Goal: Task Accomplishment & Management: Manage account settings

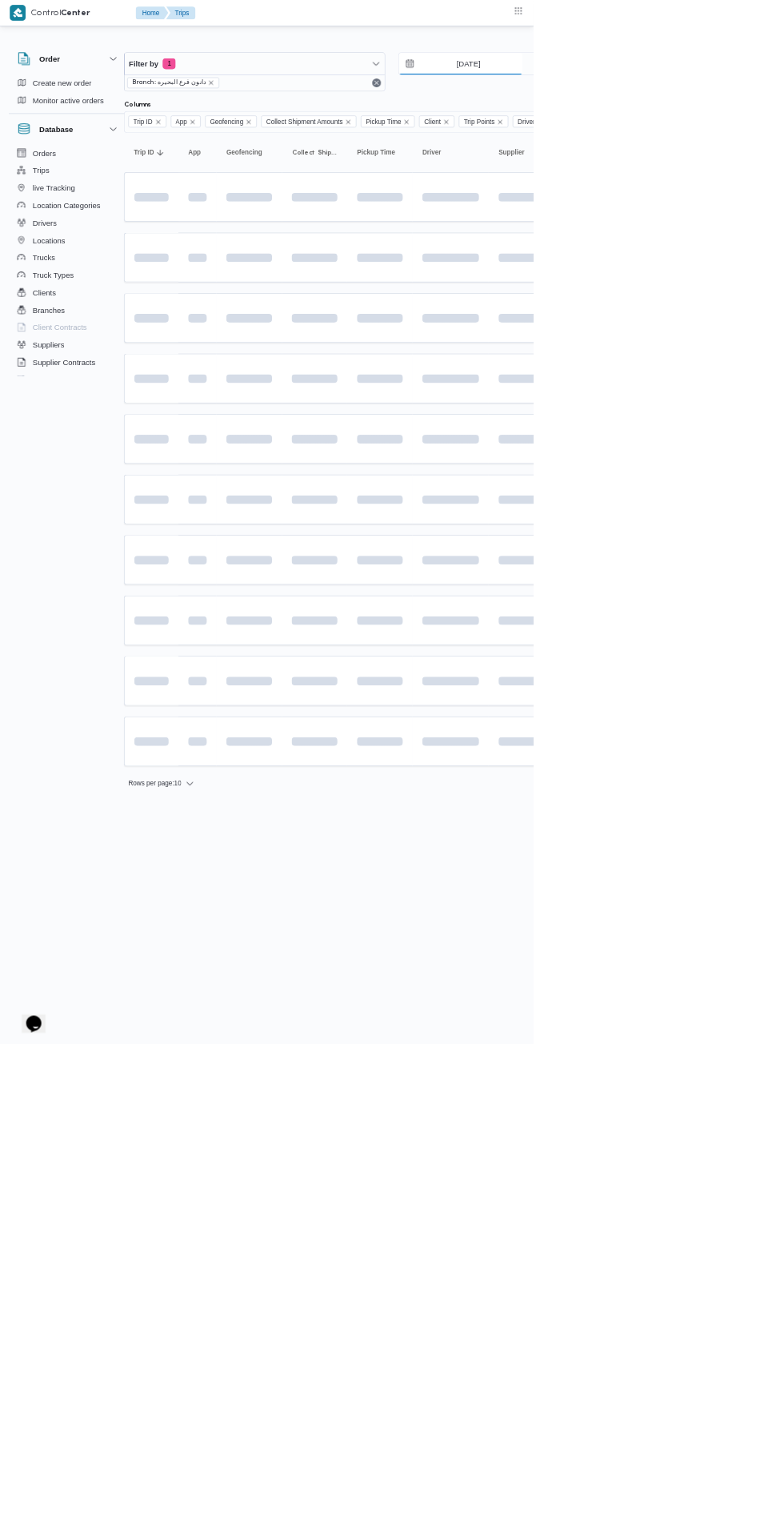
click at [710, 93] on input "26/8/2025" at bounding box center [677, 93] width 182 height 32
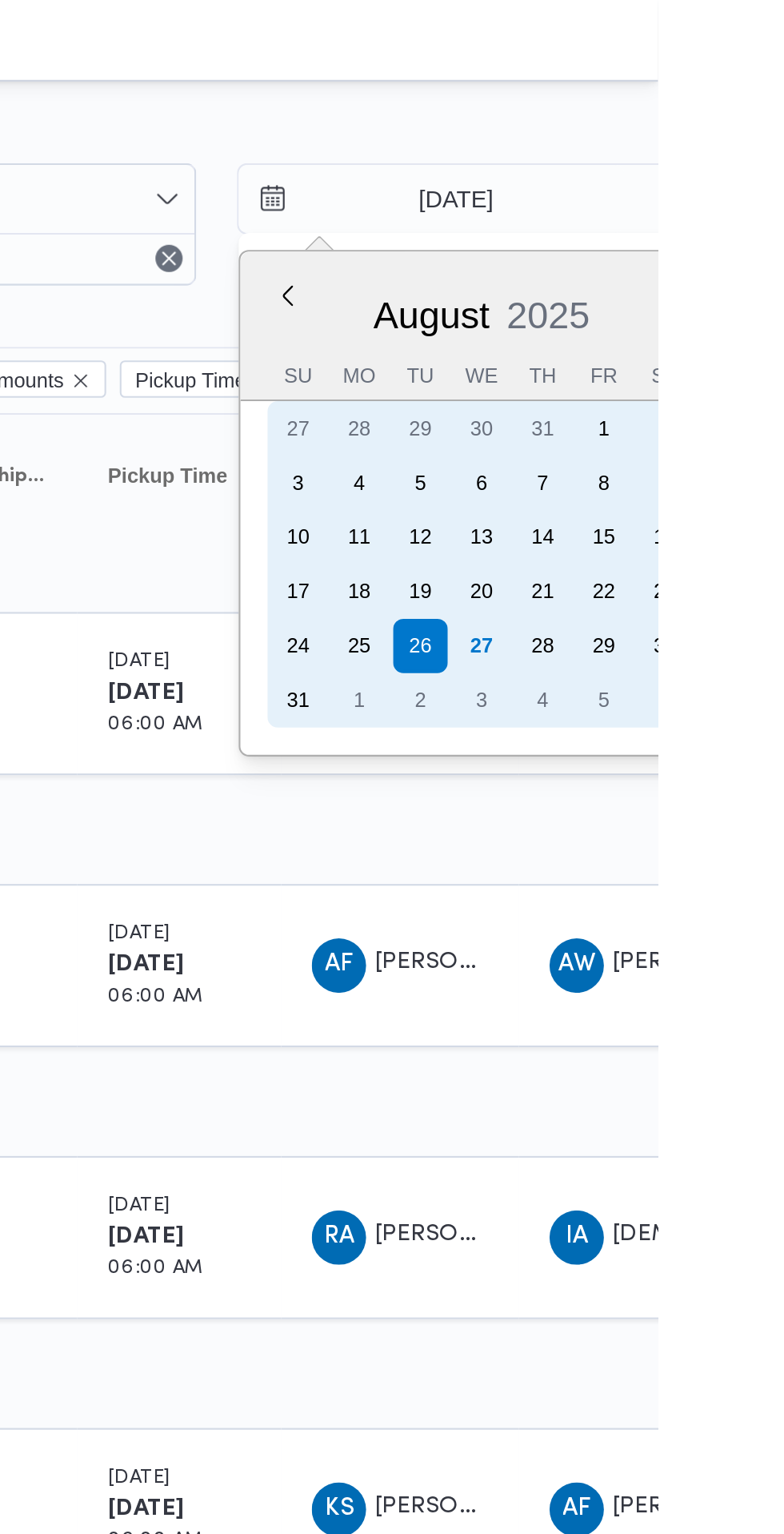
click at [700, 300] on div "27" at bounding box center [701, 304] width 26 height 26
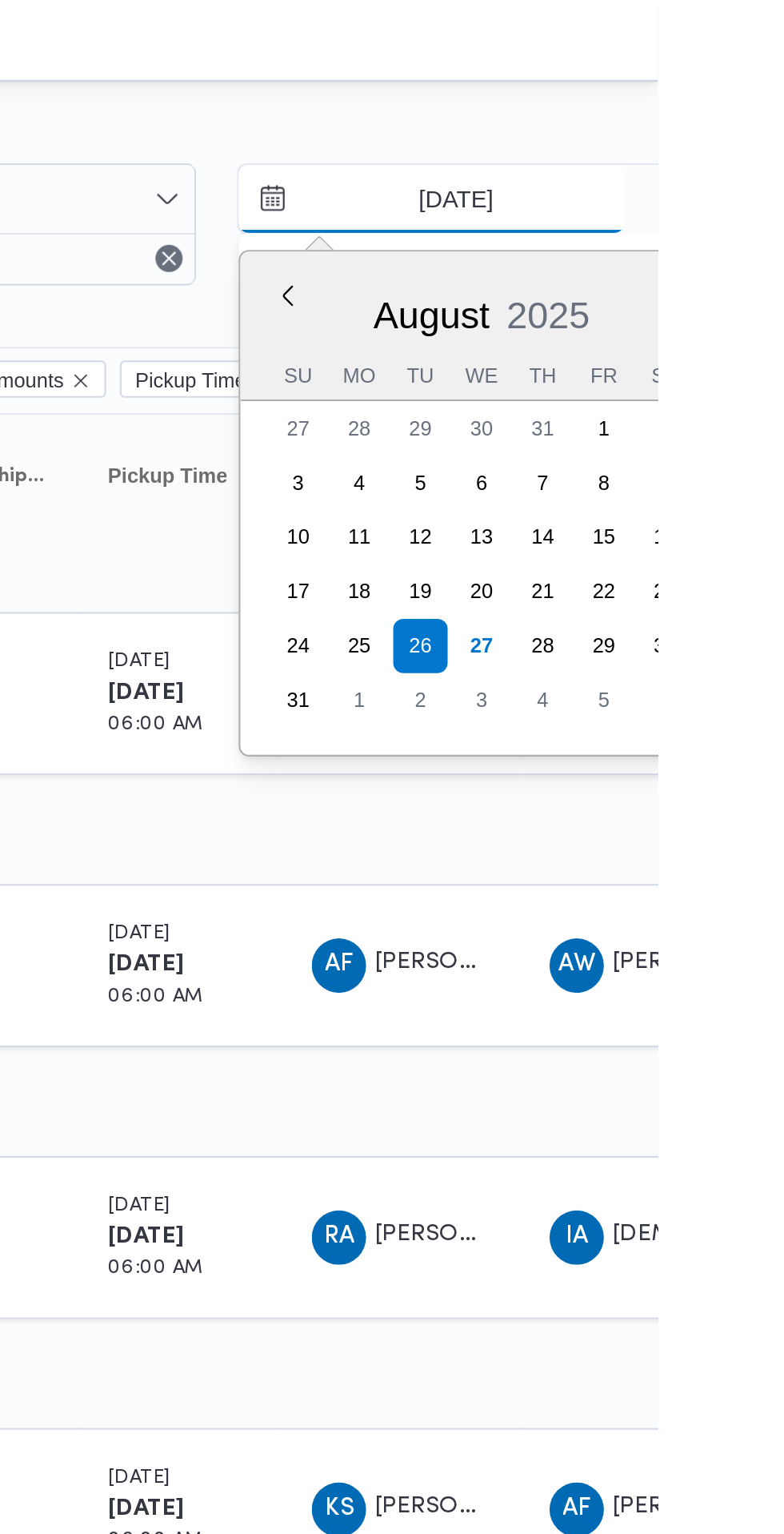
type input "[DATE]"
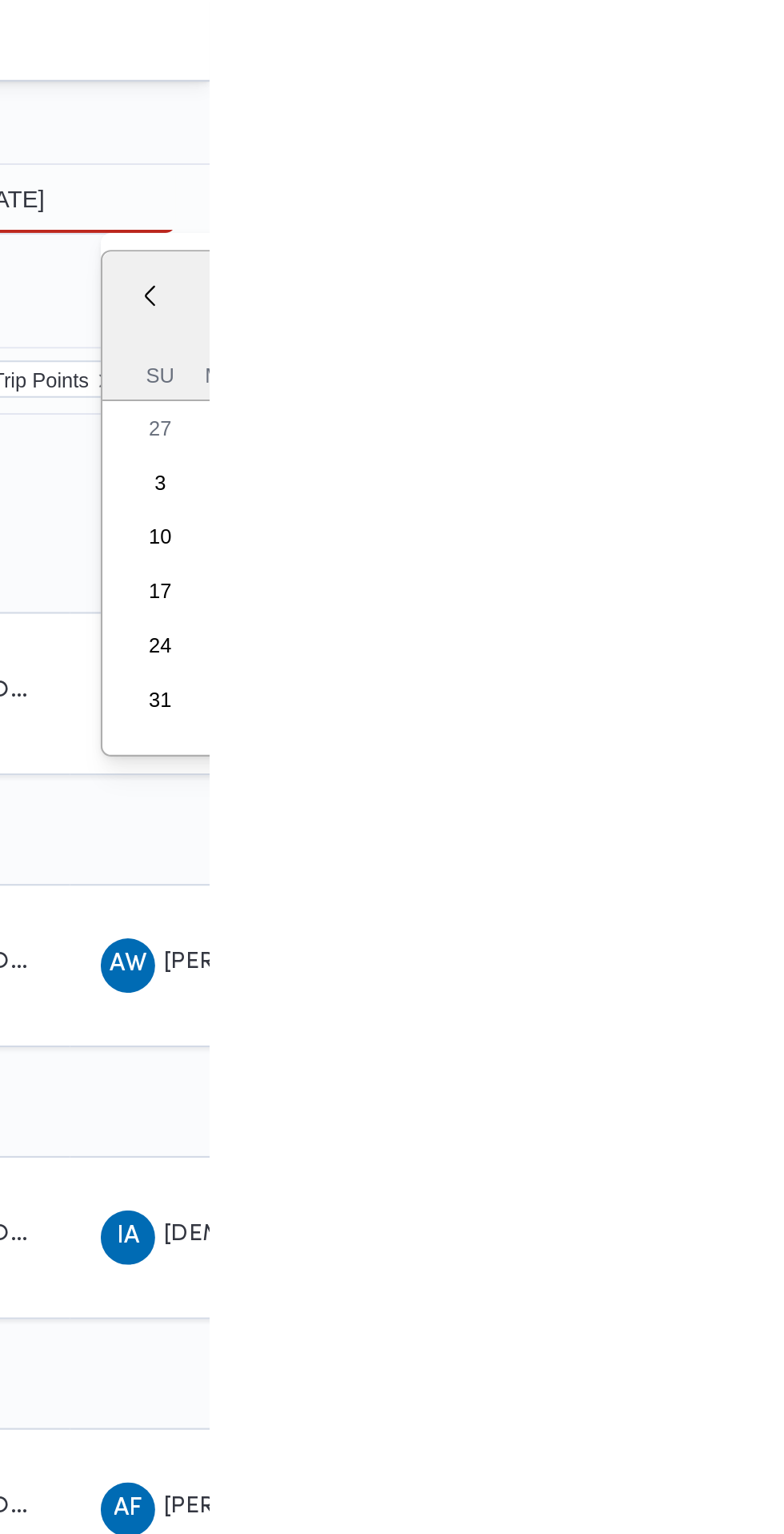
type input "[DATE]"
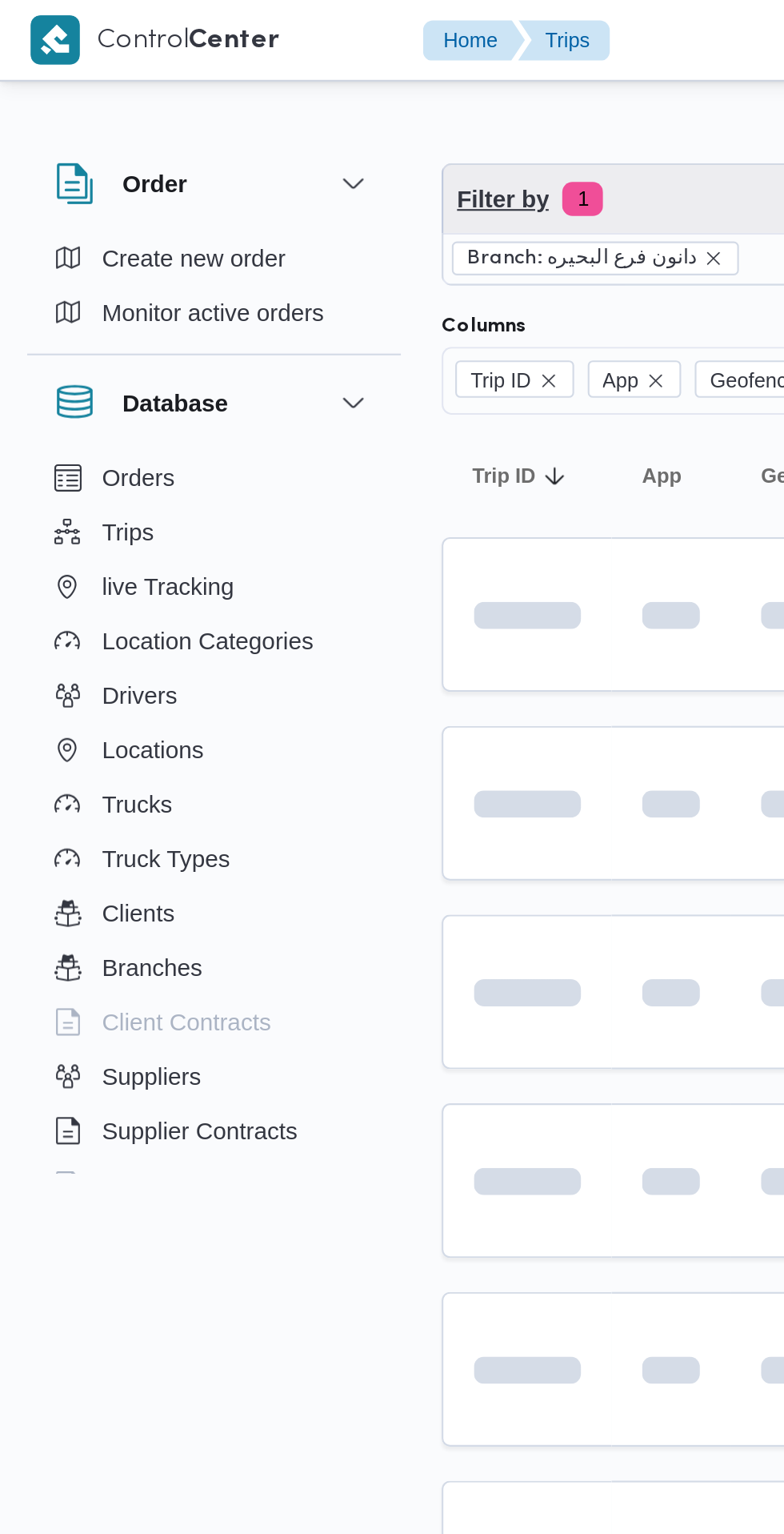
click at [335, 99] on span "Filter by 1" at bounding box center [400, 93] width 382 height 32
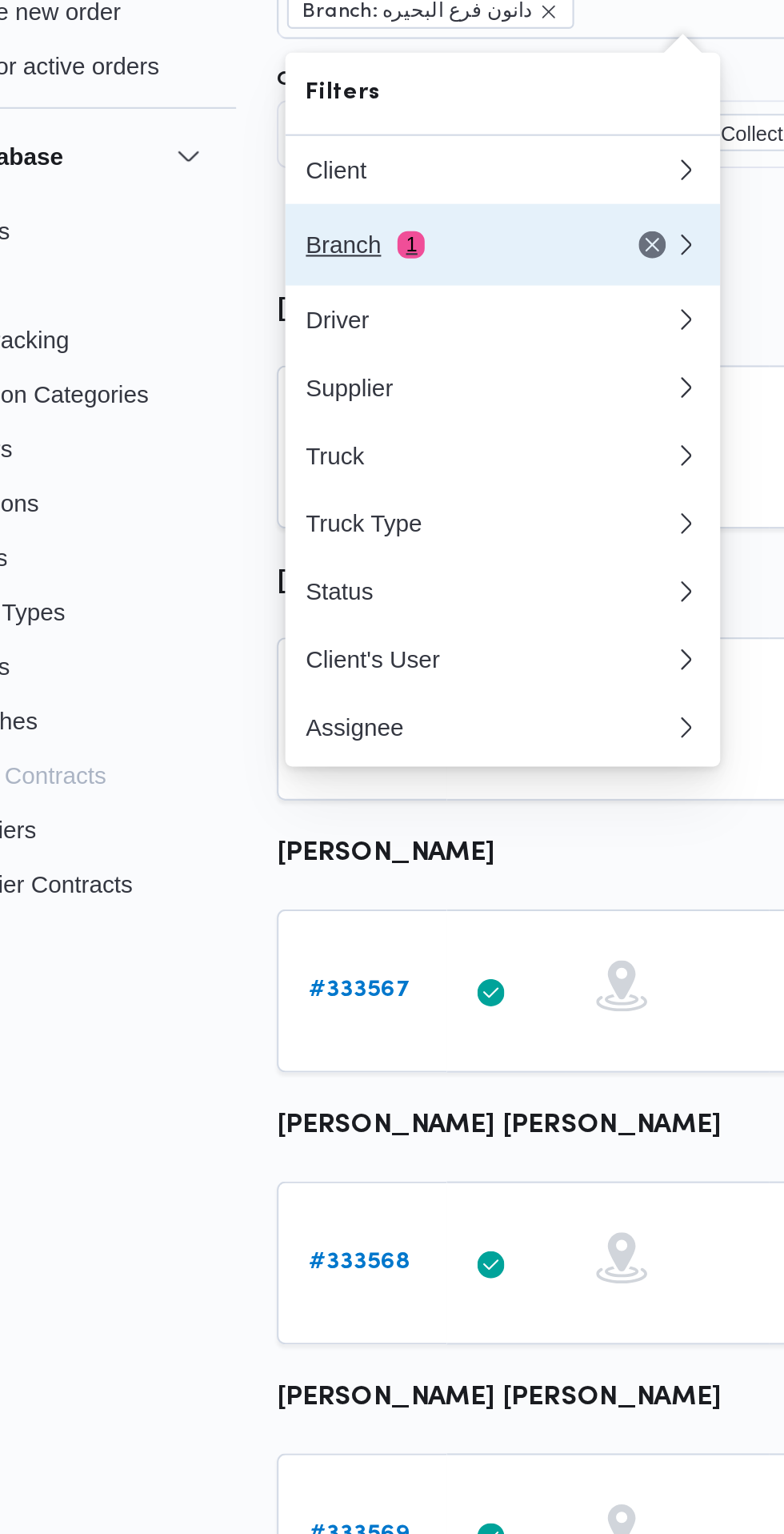
click at [312, 236] on div "Branch 1" at bounding box center [289, 232] width 134 height 13
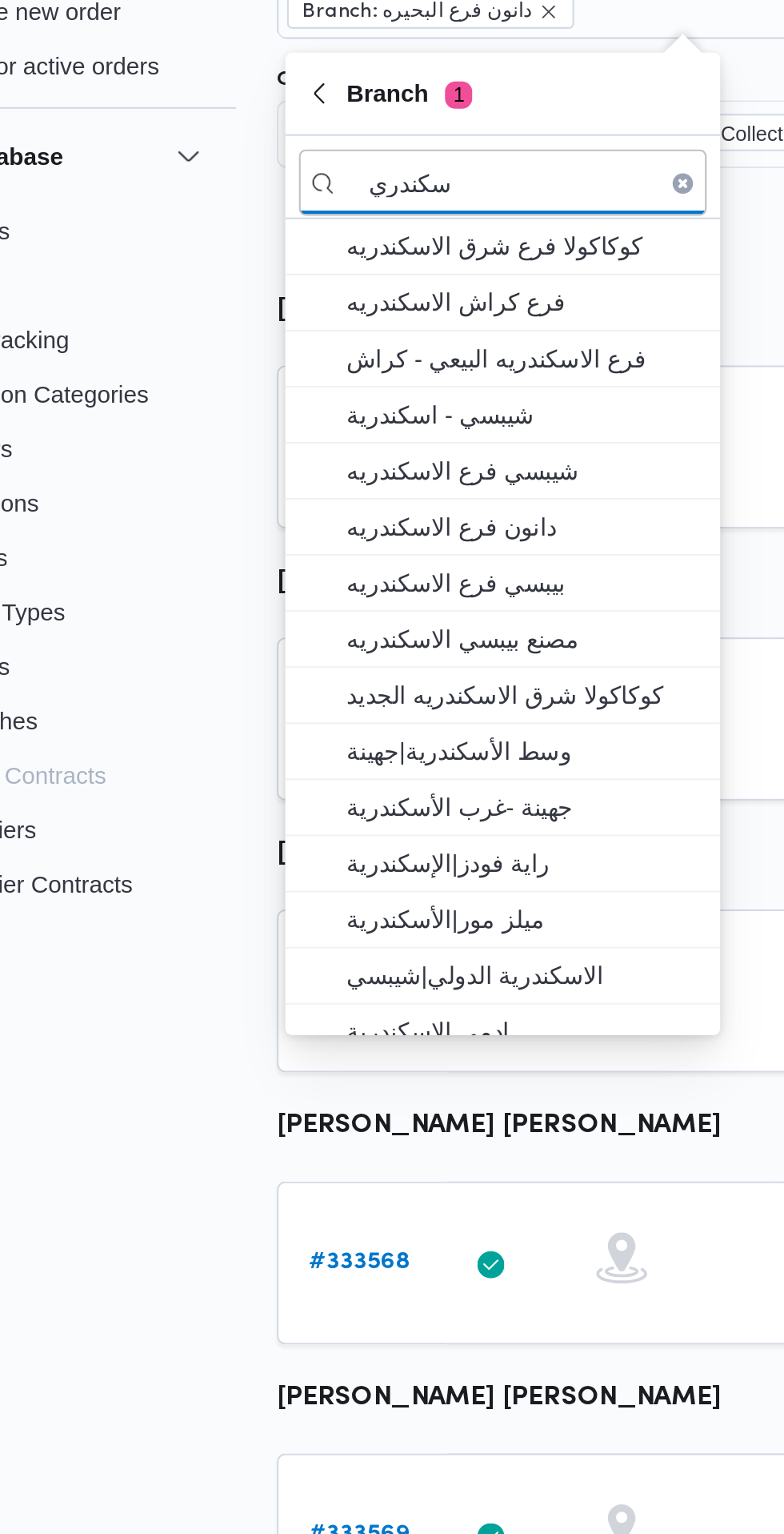
type input "سكندري"
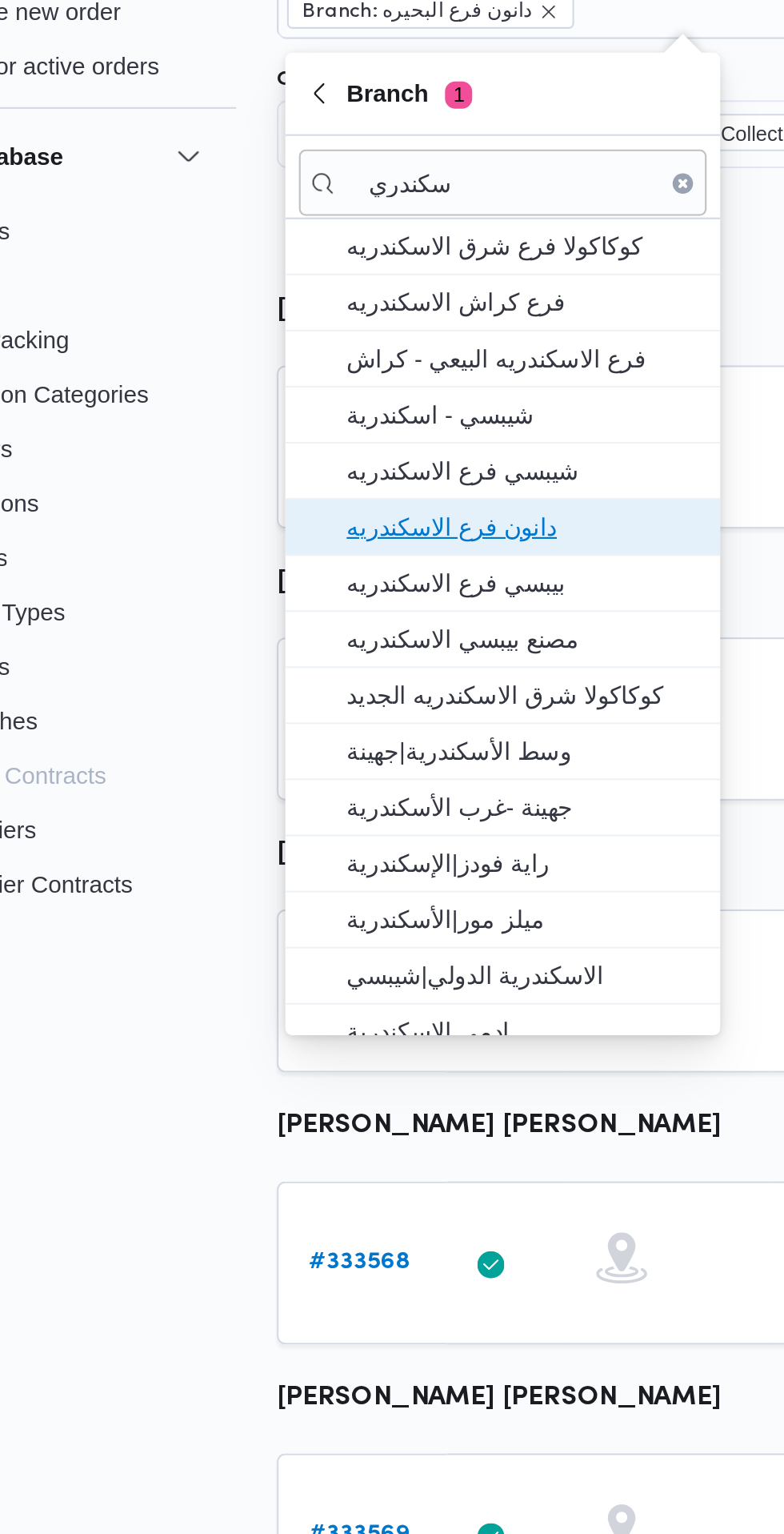
click at [347, 368] on span "دانون فرع الاسكندريه" at bounding box center [324, 364] width 166 height 19
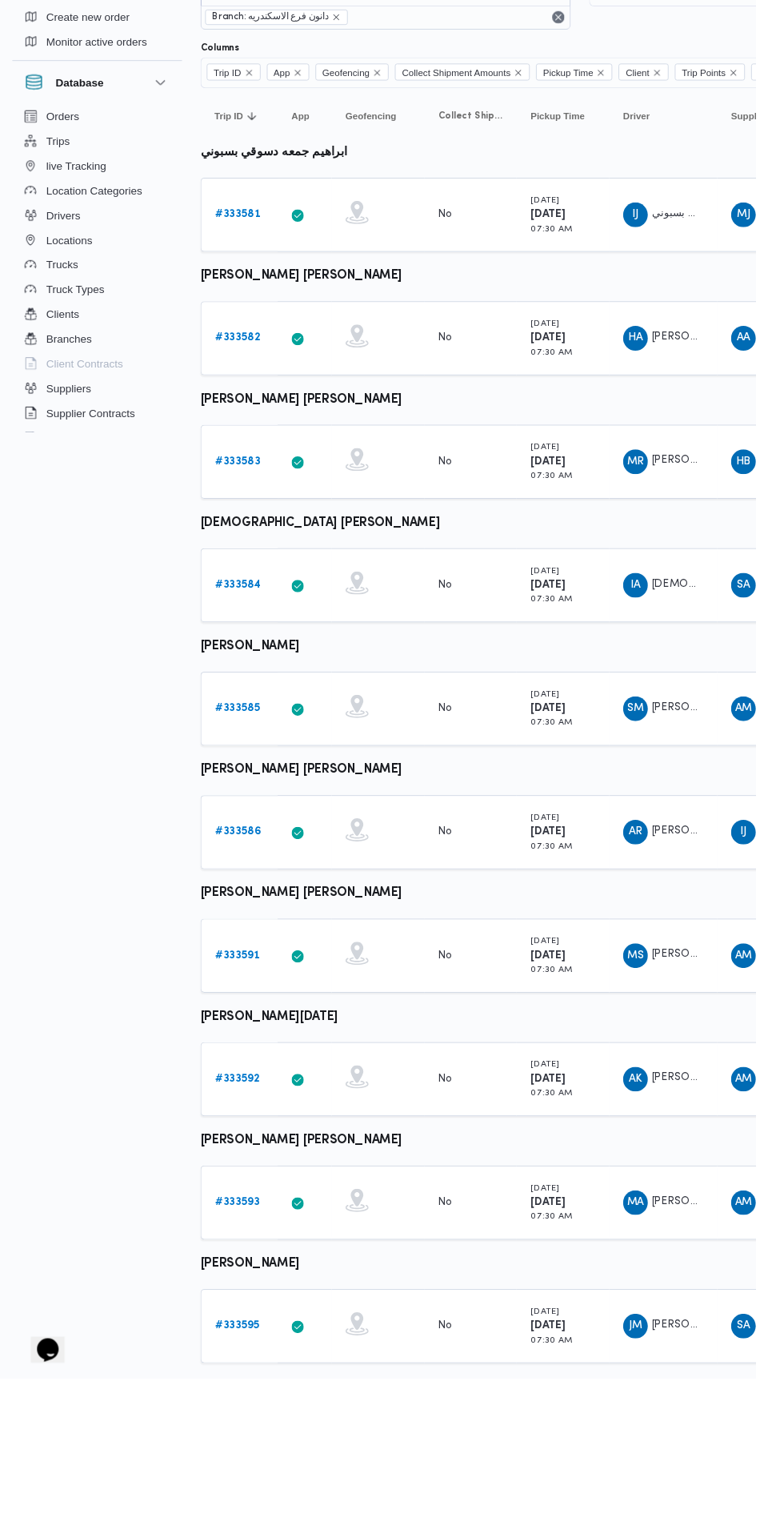
click at [292, 1533] on span "Rows per page : 10" at bounding box center [253, 1543] width 77 height 19
click at [290, 1508] on span "20 rows" at bounding box center [290, 1508] width 51 height 13
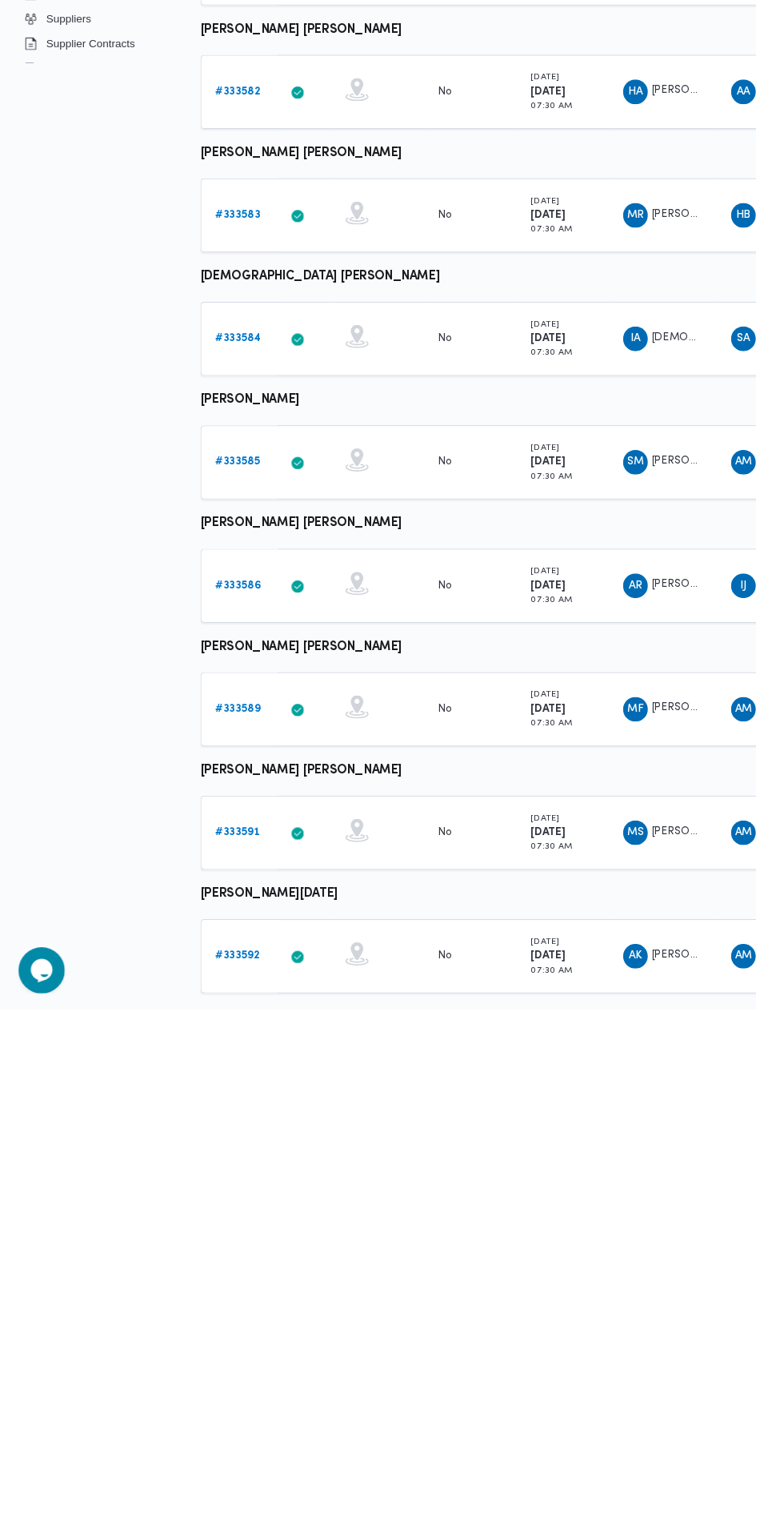
click at [253, 1349] on b "# 333591" at bounding box center [246, 1350] width 46 height 10
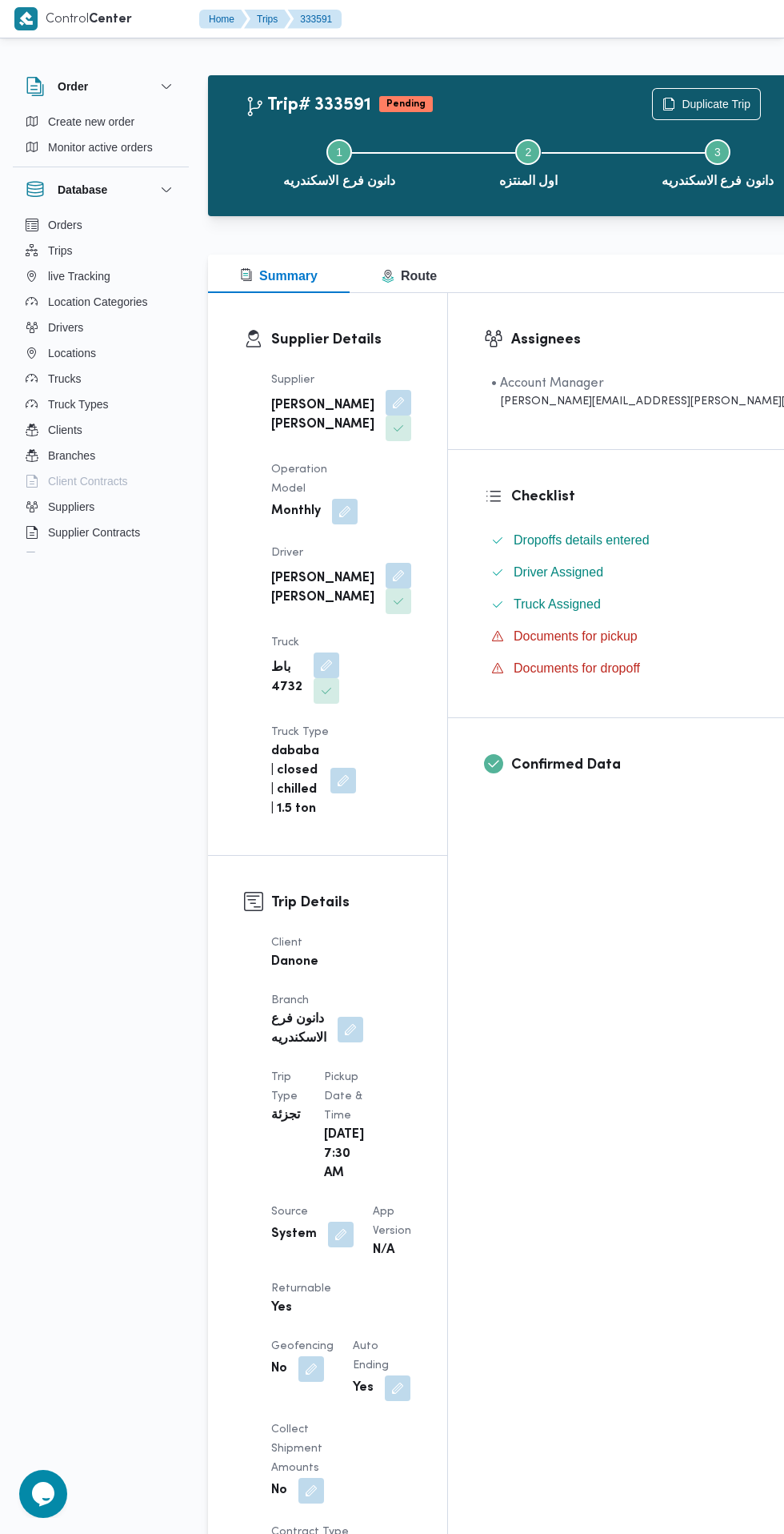
click at [411, 563] on button "button" at bounding box center [399, 576] width 26 height 26
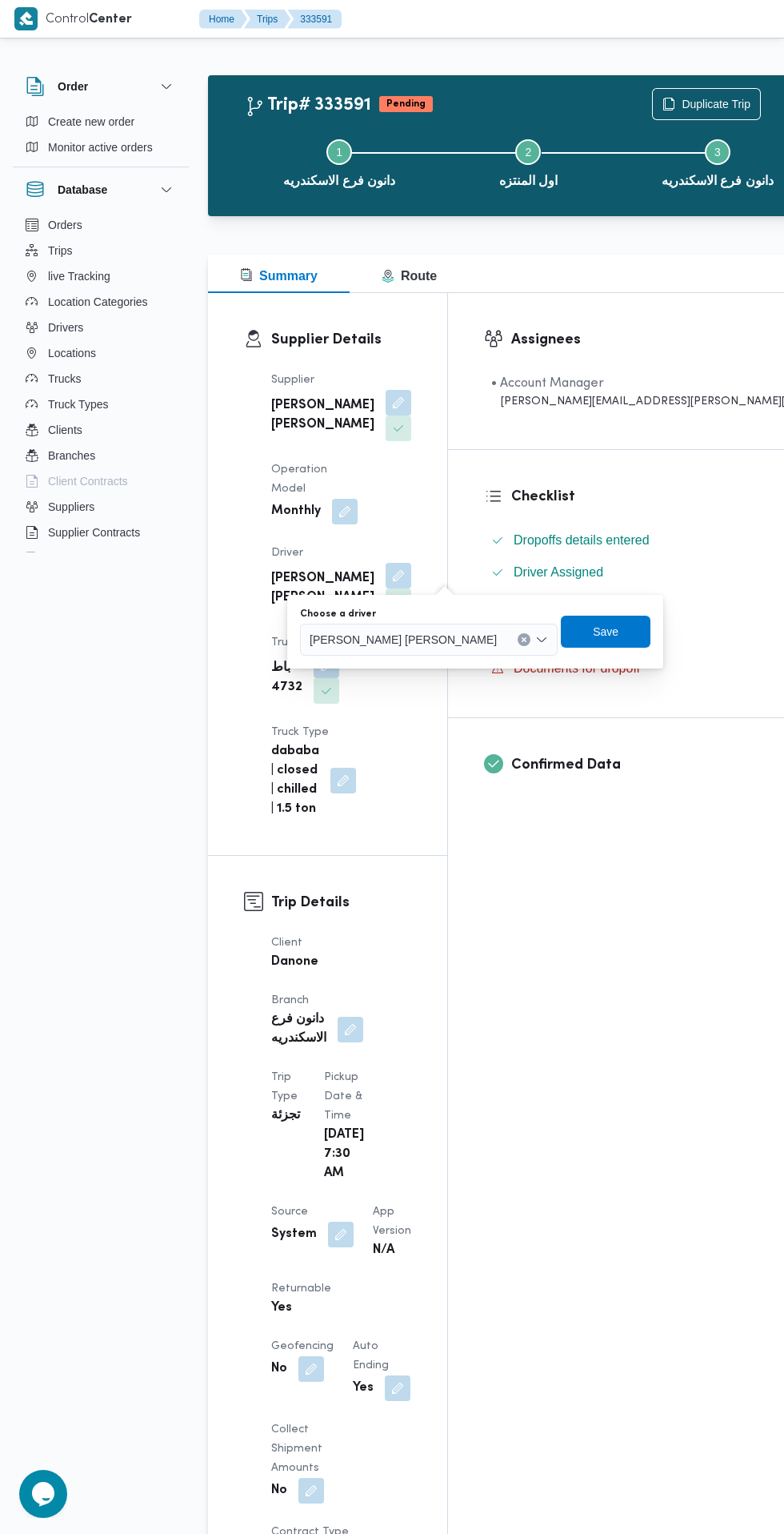
click at [375, 628] on div "[PERSON_NAME] [PERSON_NAME]" at bounding box center [428, 639] width 257 height 32
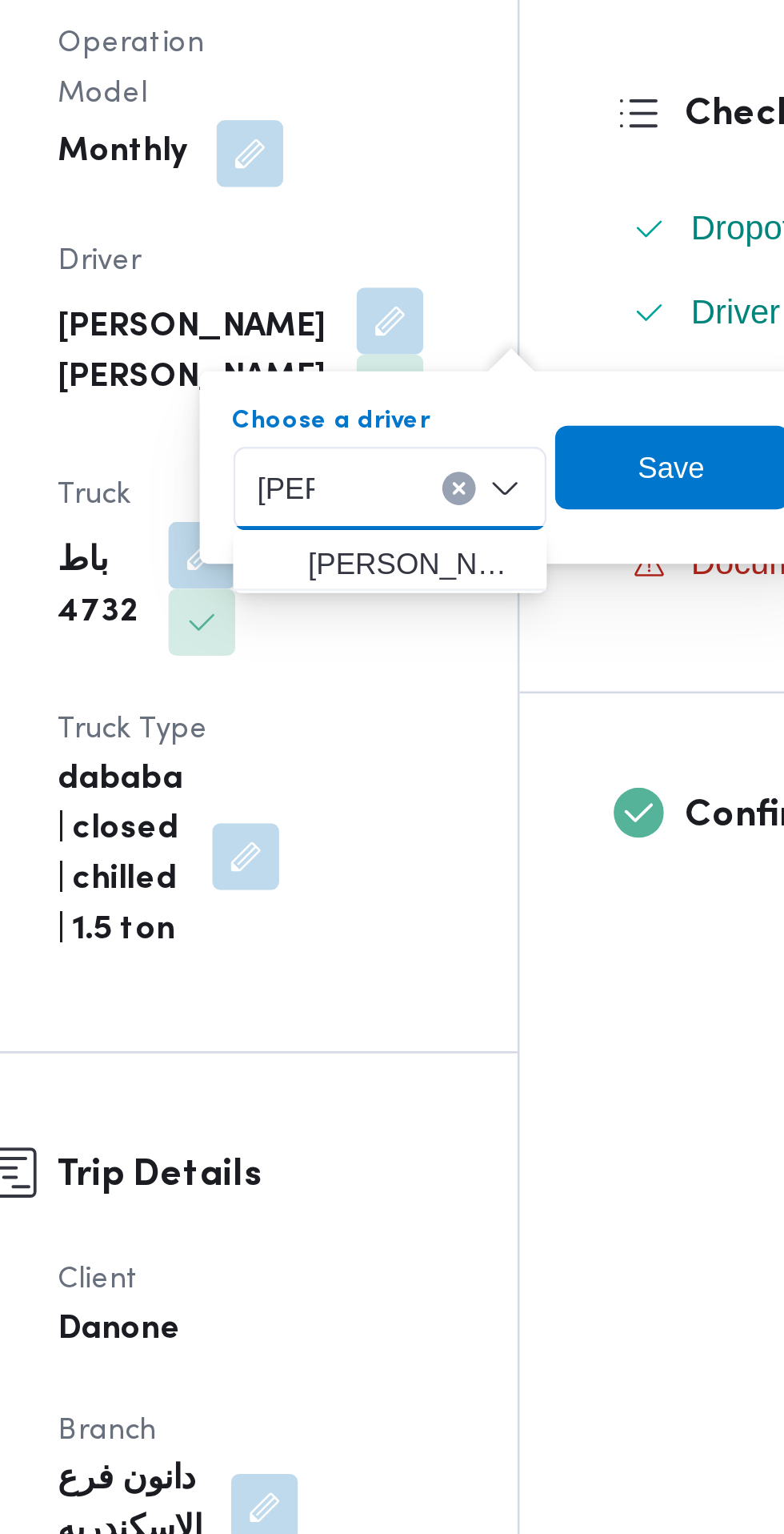
type input "[PERSON_NAME]"
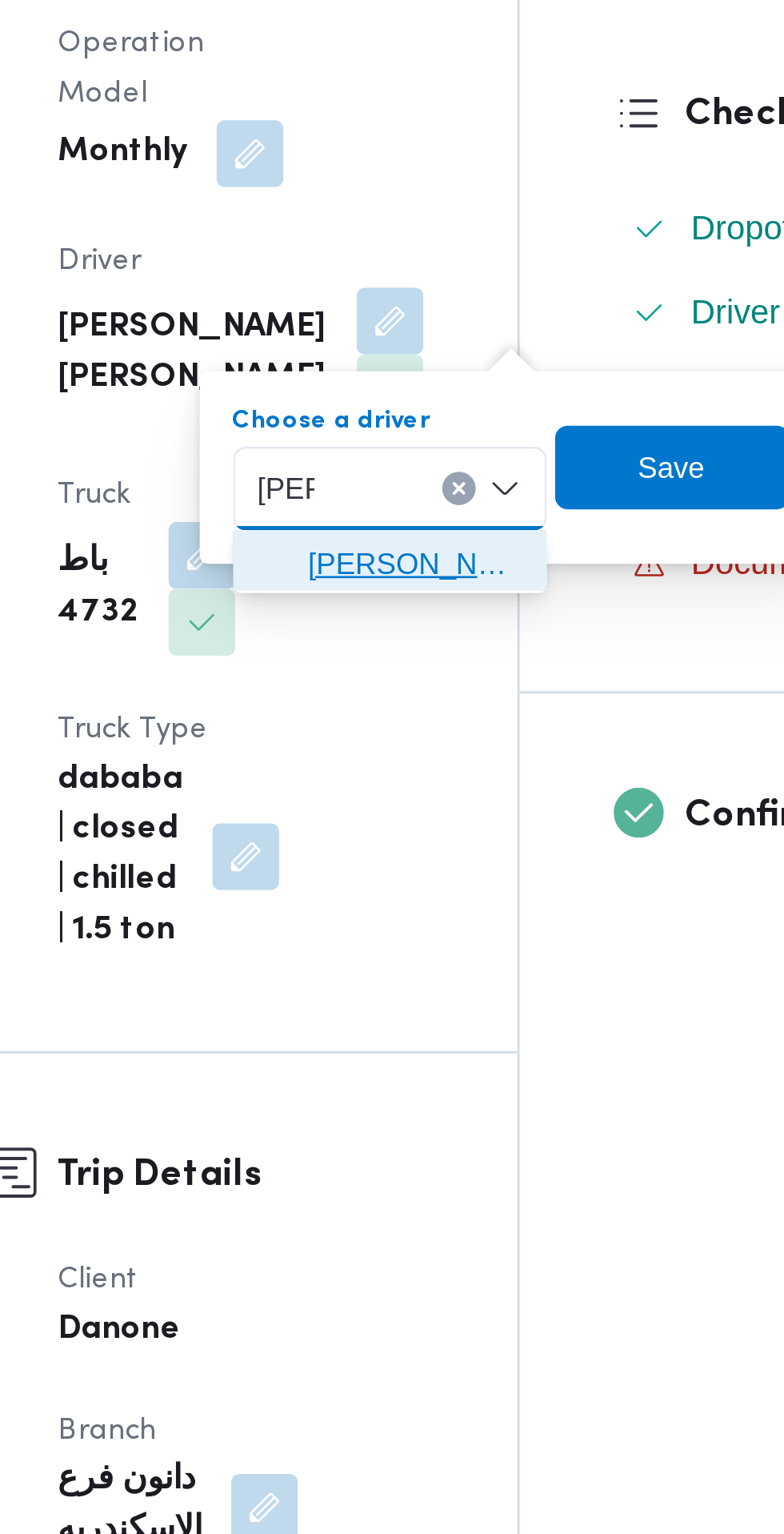
click at [433, 666] on span "[PERSON_NAME] [PERSON_NAME] [PERSON_NAME]" at bounding box center [408, 668] width 82 height 19
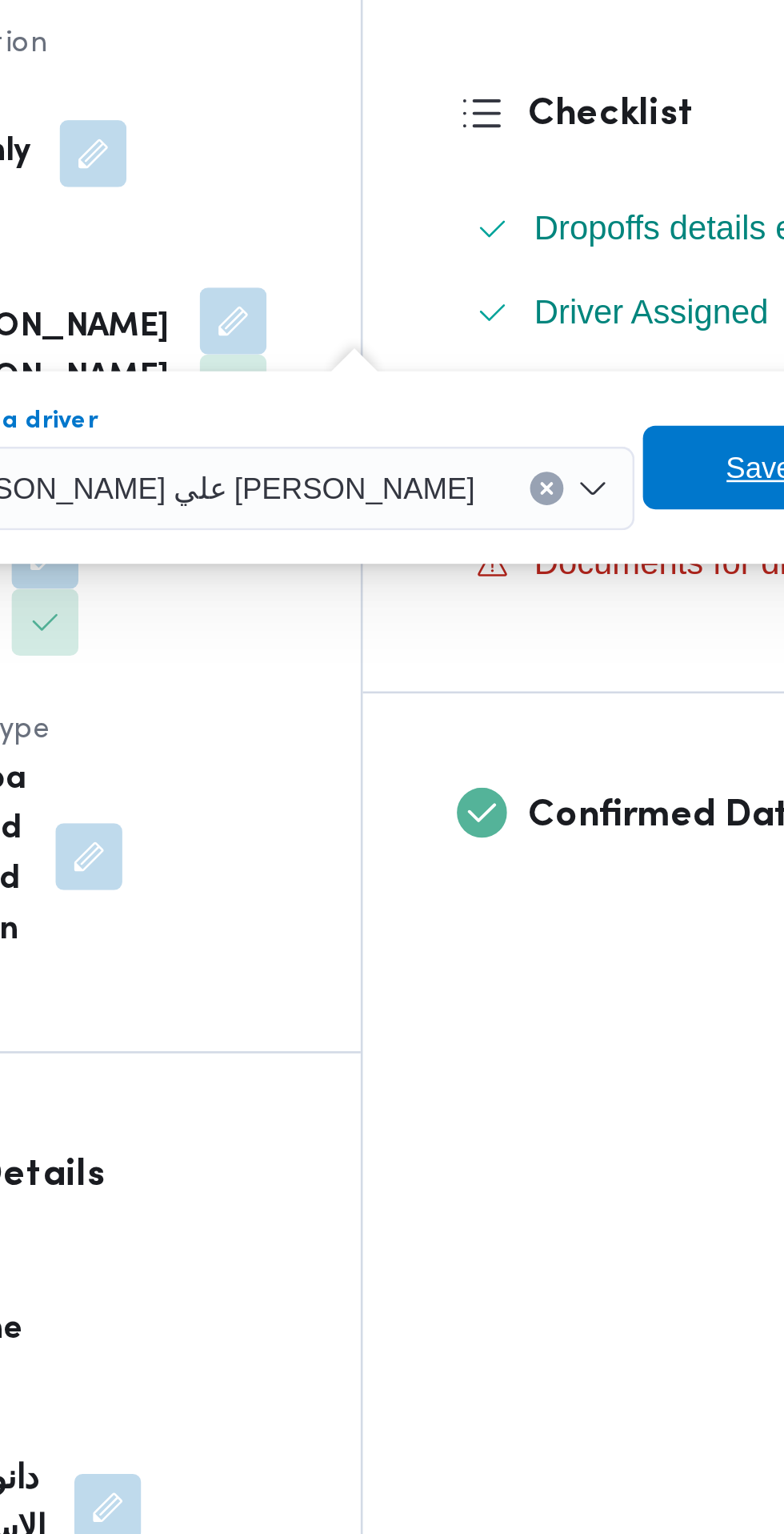
click at [587, 634] on span "Save" at bounding box center [600, 631] width 26 height 19
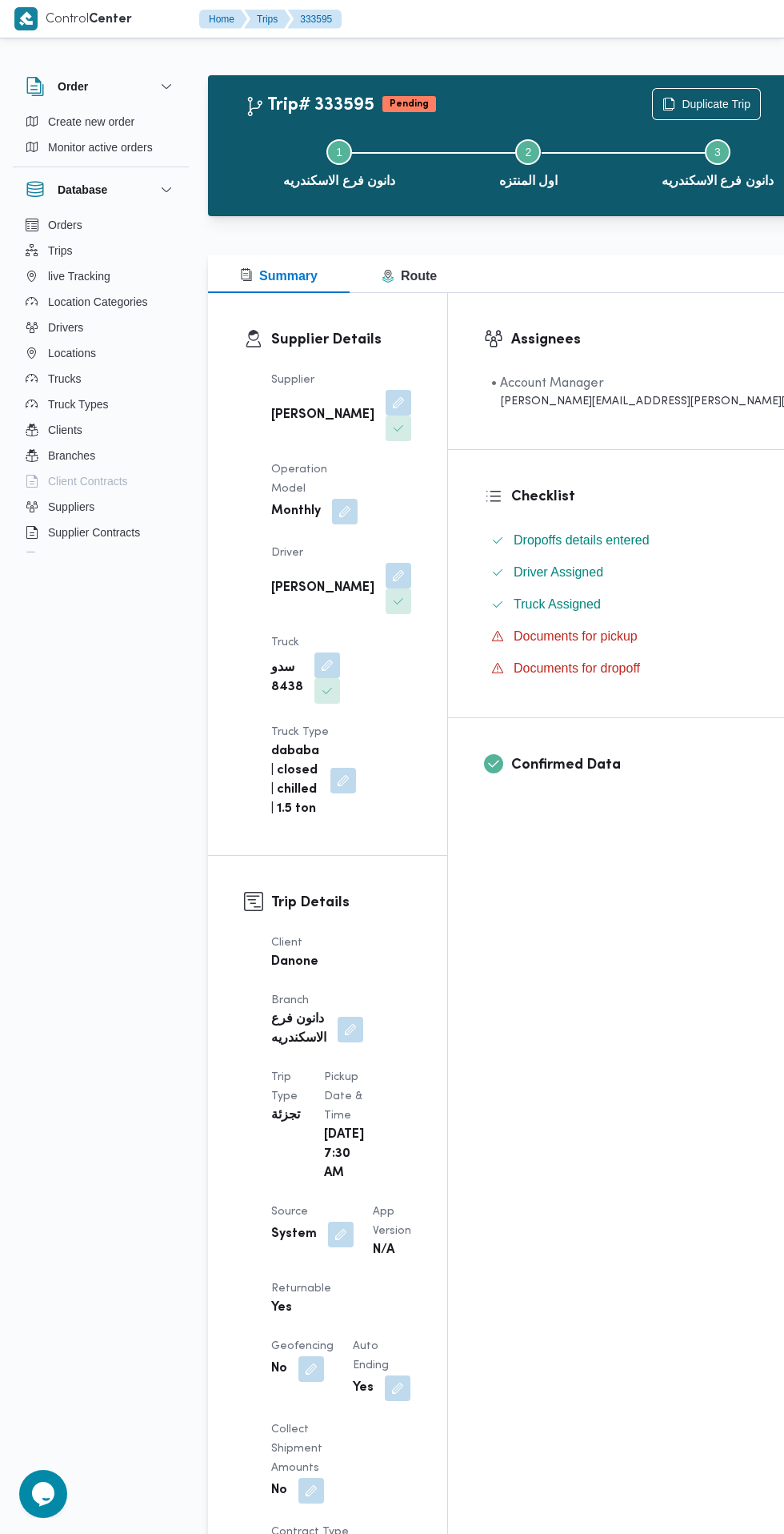
click at [340, 652] on button "button" at bounding box center [327, 665] width 26 height 26
click at [390, 608] on input "Choose a truck" at bounding box center [390, 607] width 2 height 19
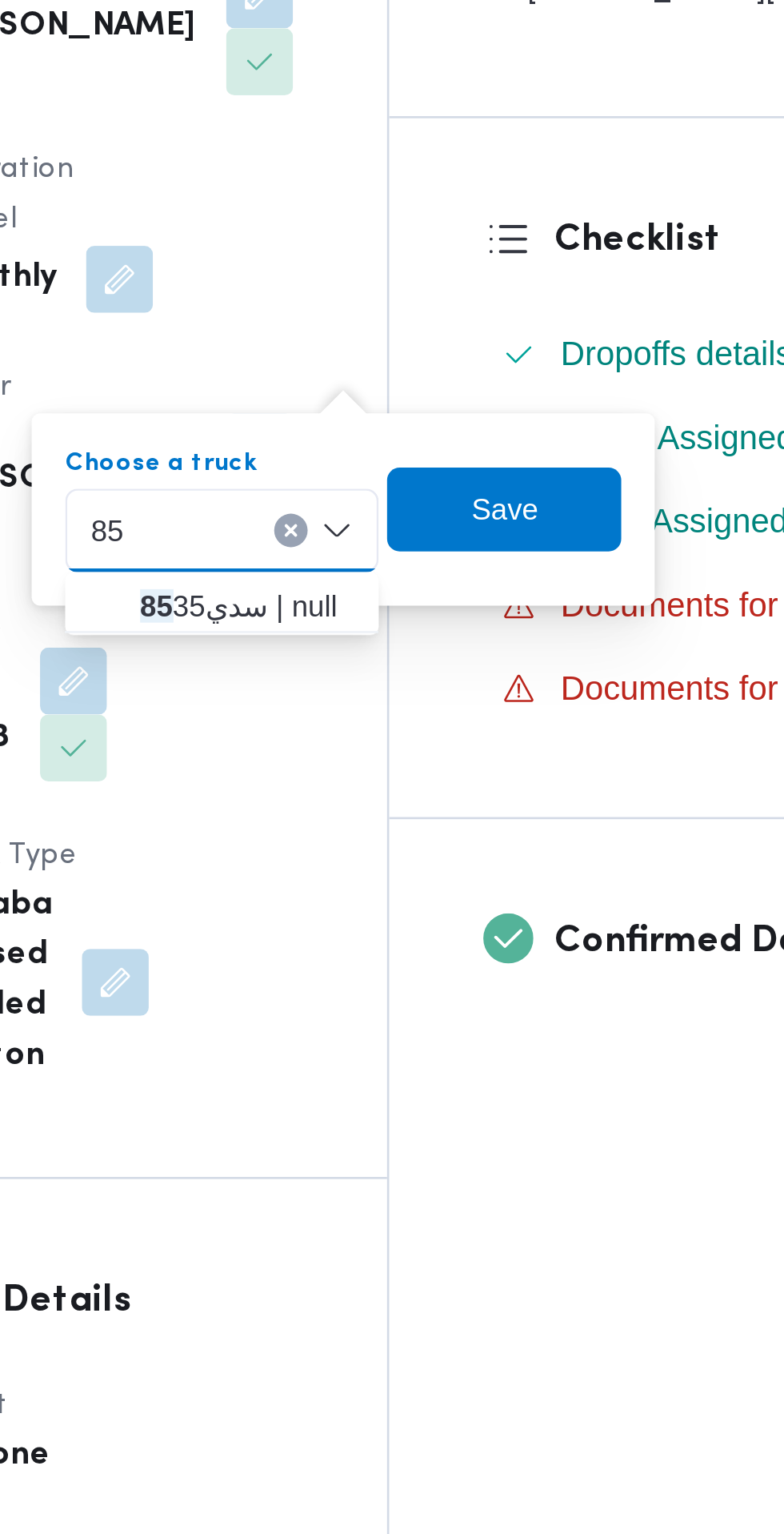
type input "85"
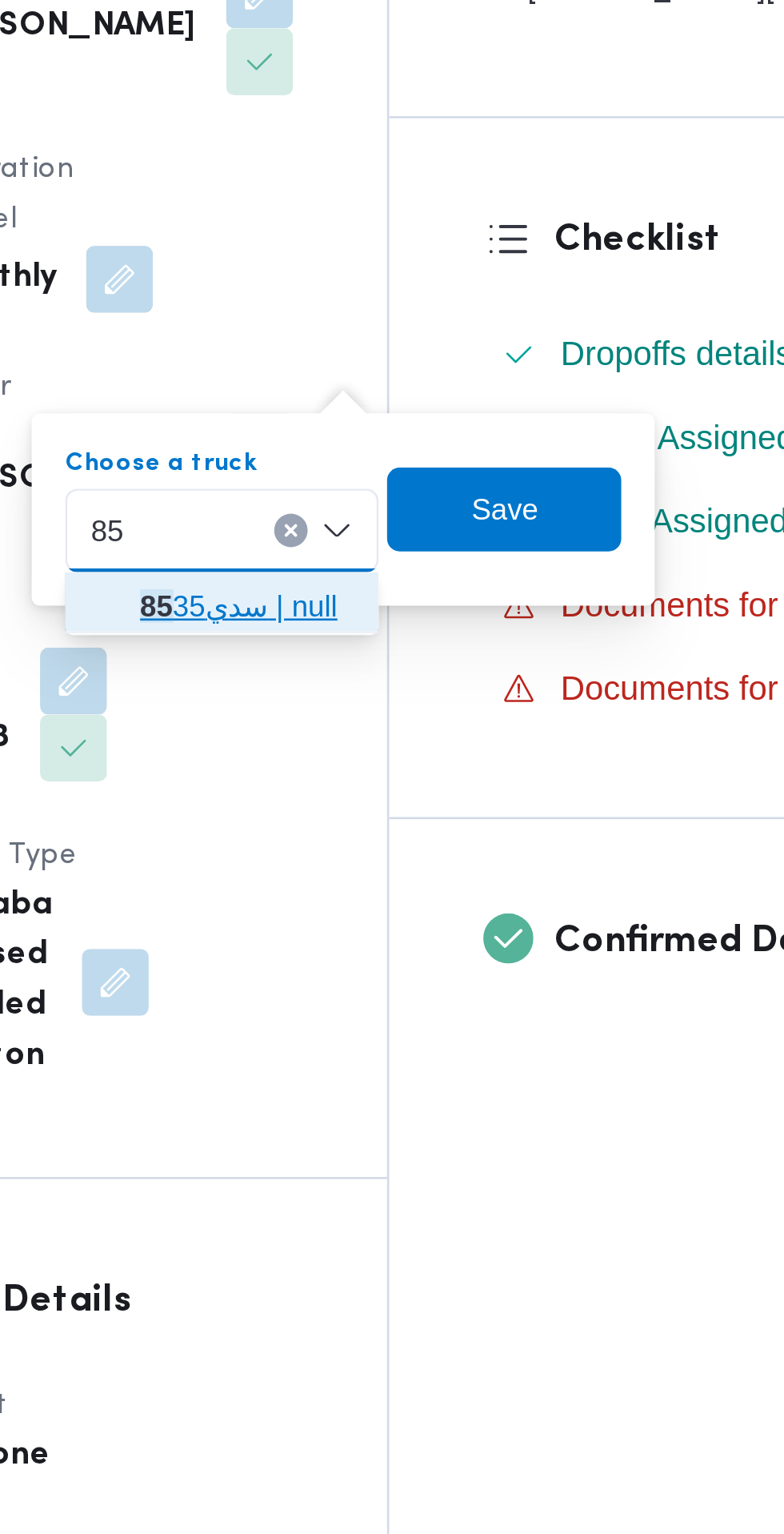
click at [415, 636] on span "سدي 85 35 | null" at bounding box center [393, 636] width 82 height 19
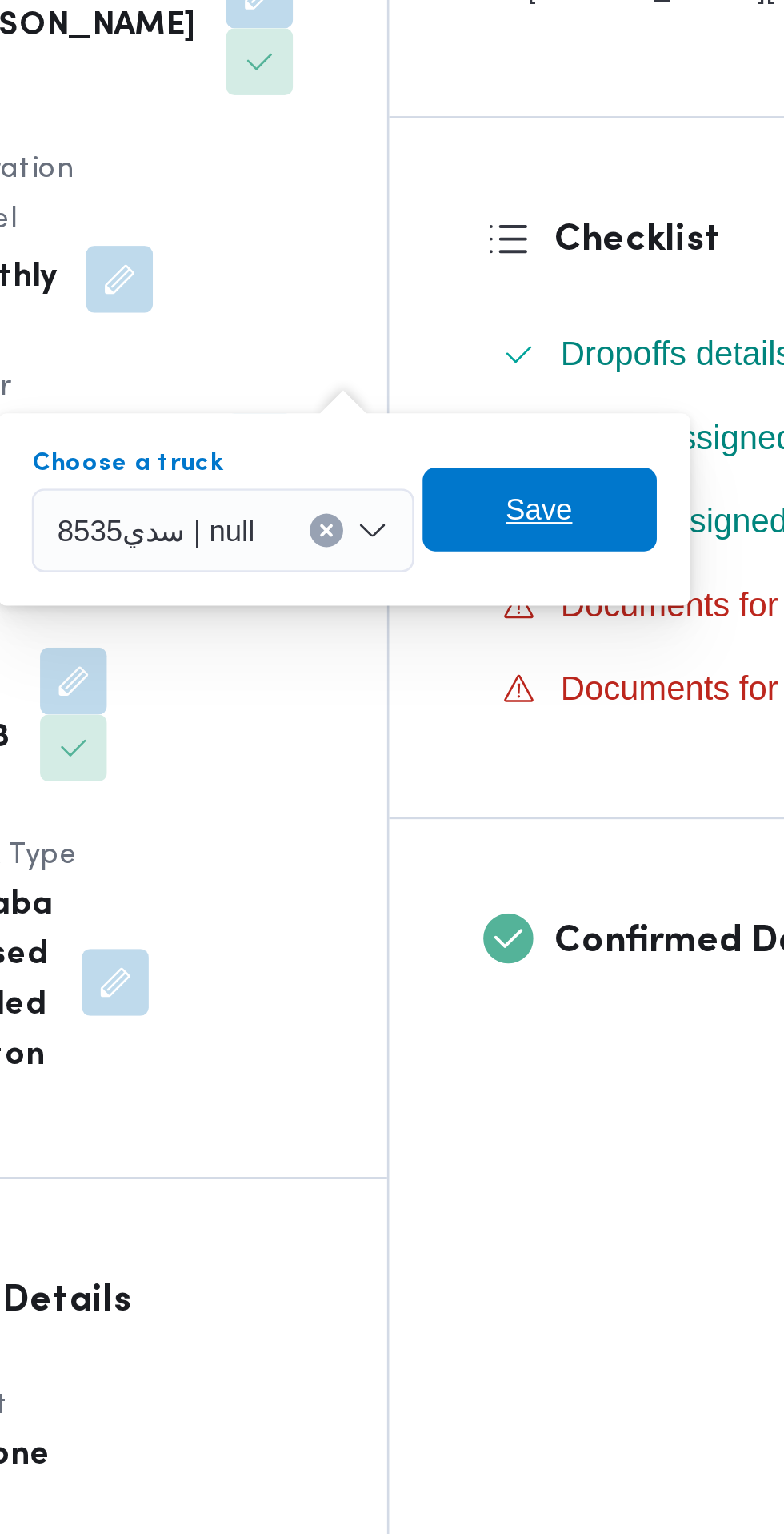
click at [515, 601] on span "Save" at bounding box center [506, 600] width 26 height 19
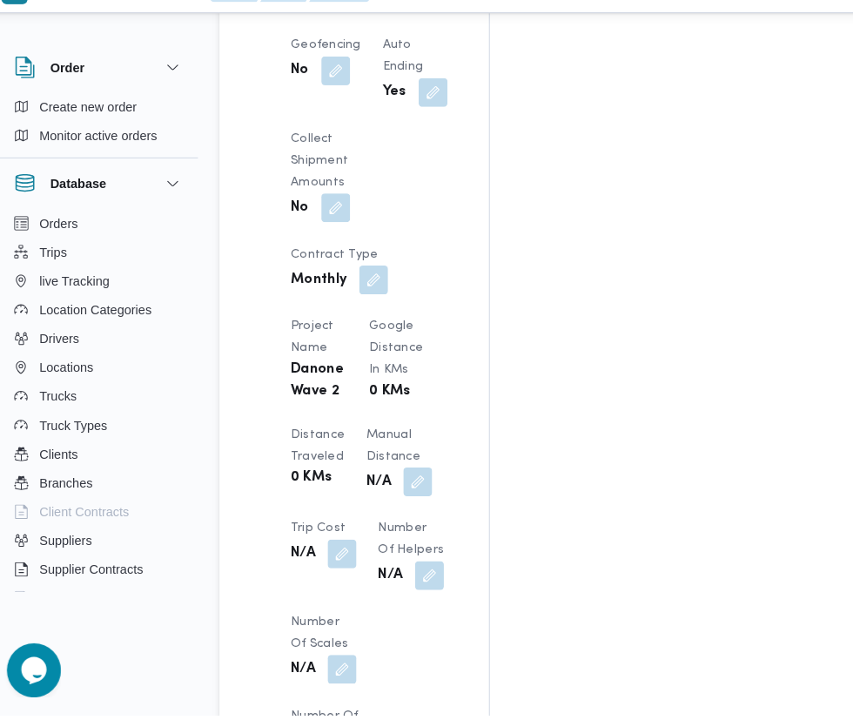
scroll to position [1407, 0]
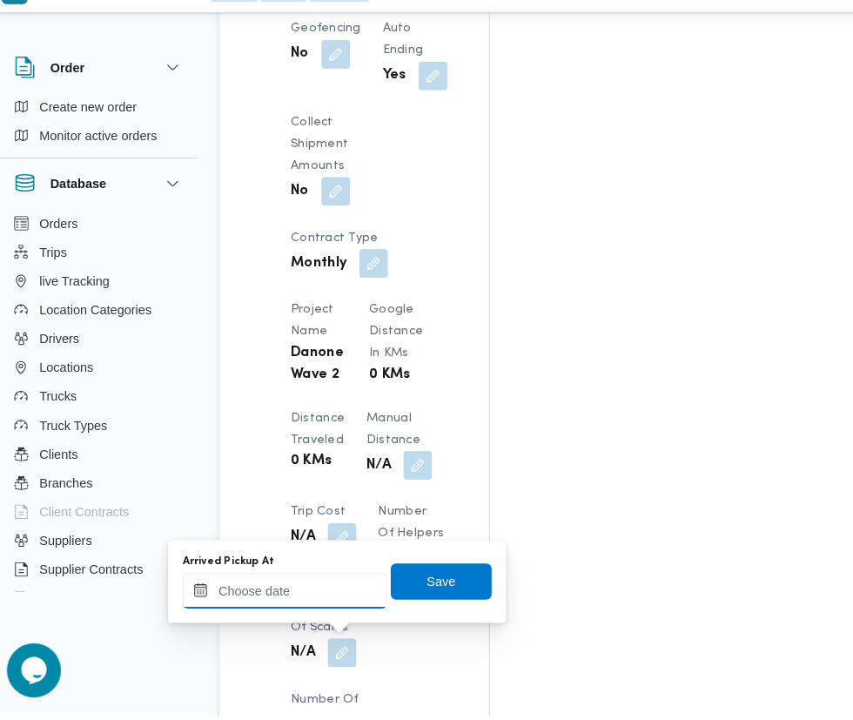
click at [310, 599] on input "Arrived Pickup At" at bounding box center [290, 599] width 198 height 35
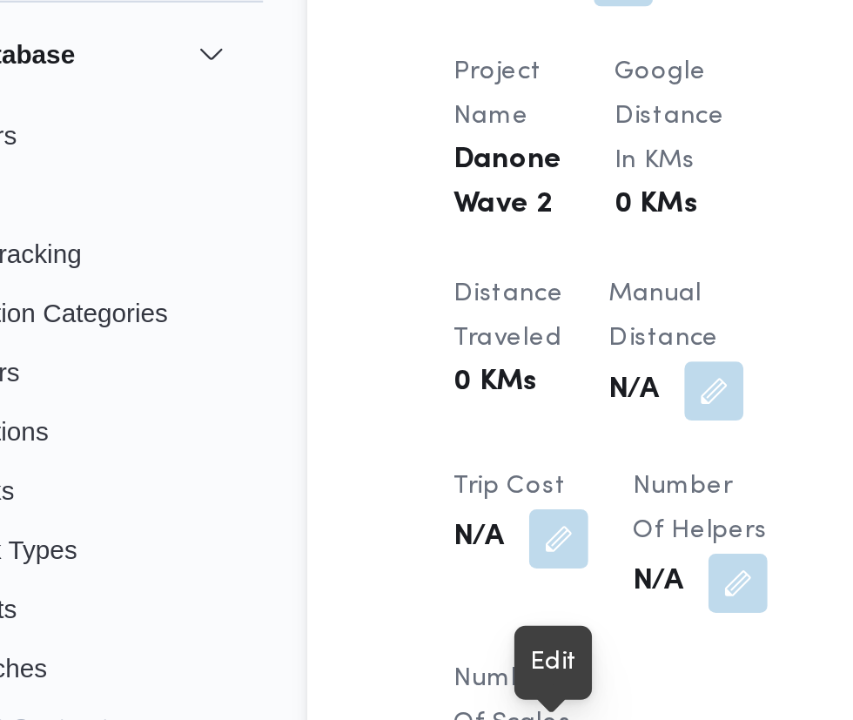
scroll to position [1521, 0]
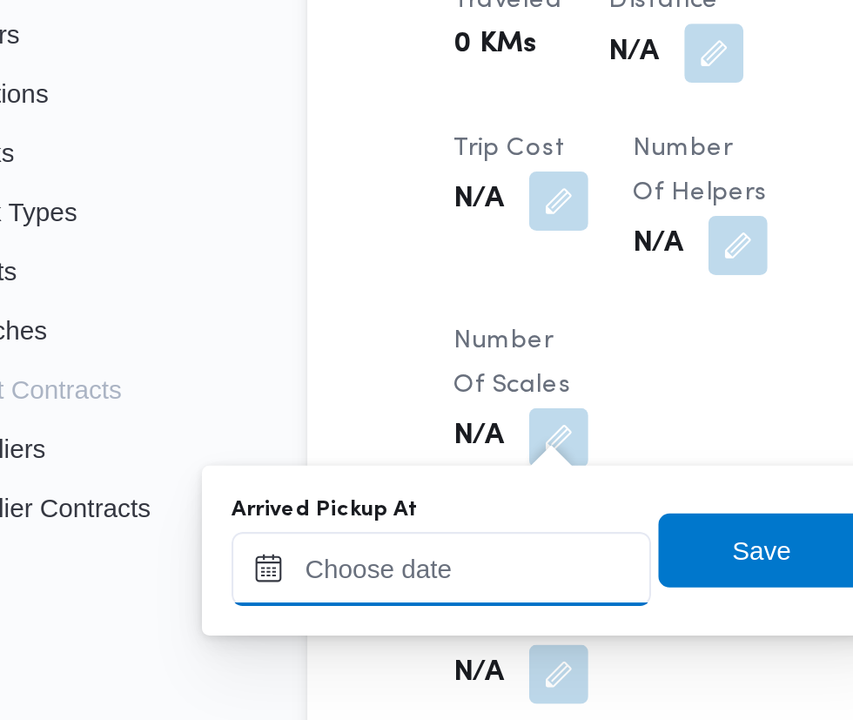
click at [339, 607] on input "Arrived Pickup At" at bounding box center [290, 607] width 198 height 35
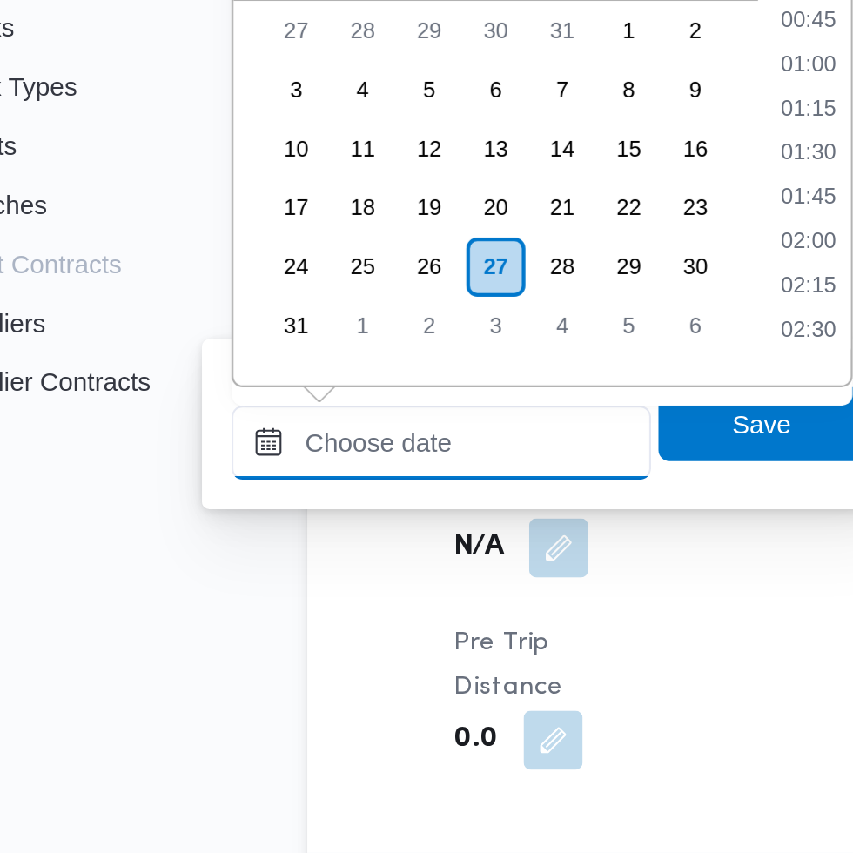
scroll to position [695, 0]
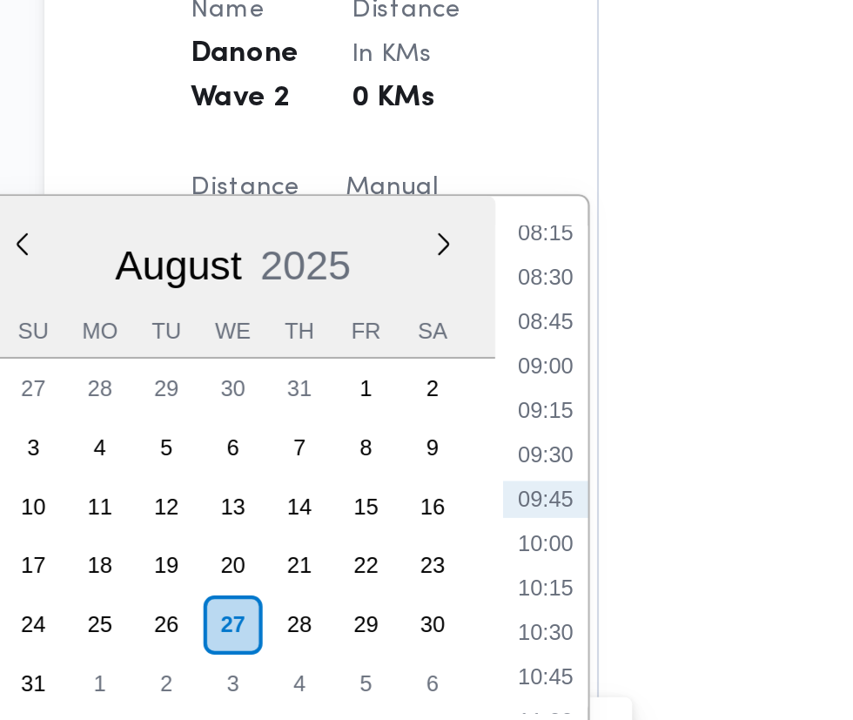
click at [475, 354] on li "08:30" at bounding box center [462, 361] width 40 height 17
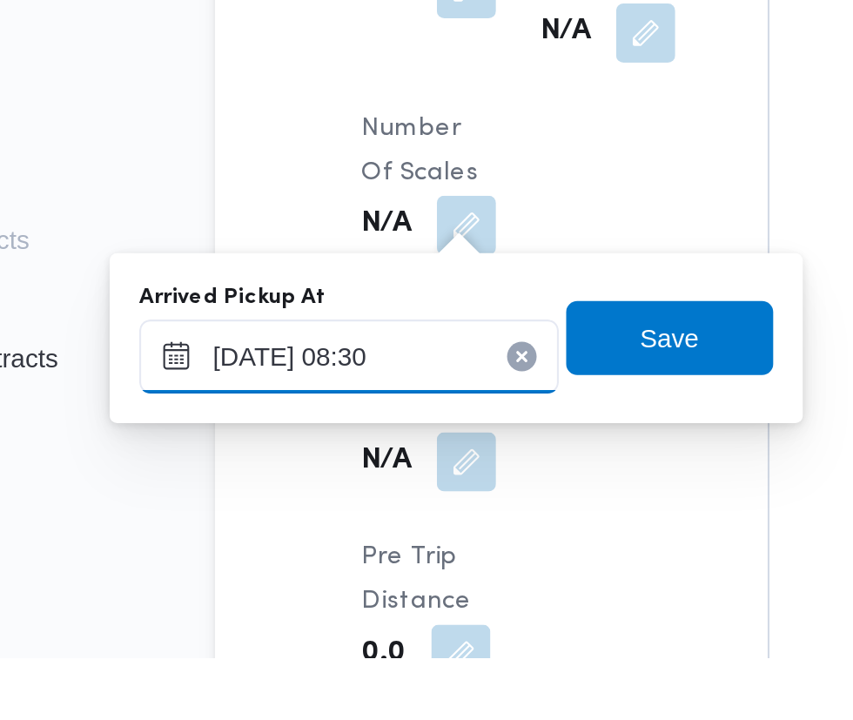
scroll to position [1550, 0]
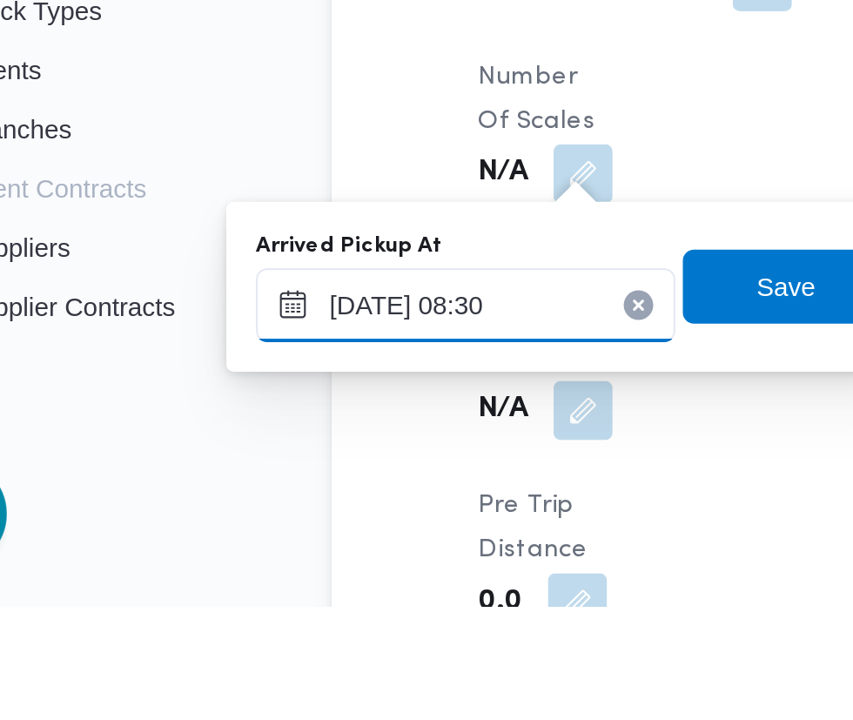
click at [319, 579] on input "[DATE] 08:30" at bounding box center [290, 578] width 198 height 35
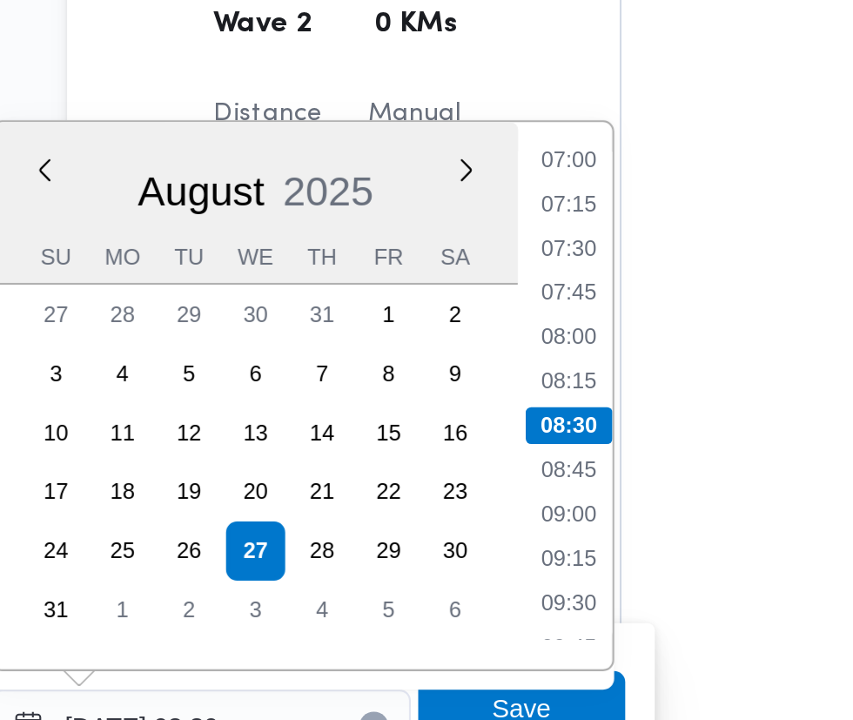
click at [479, 354] on li "07:30" at bounding box center [462, 352] width 40 height 17
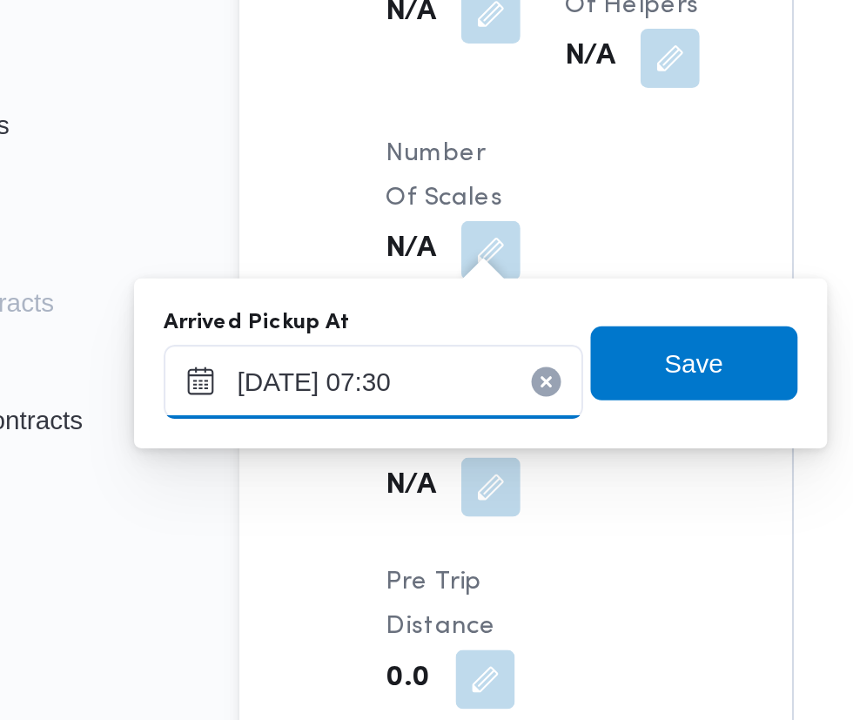
scroll to position [1577, 0]
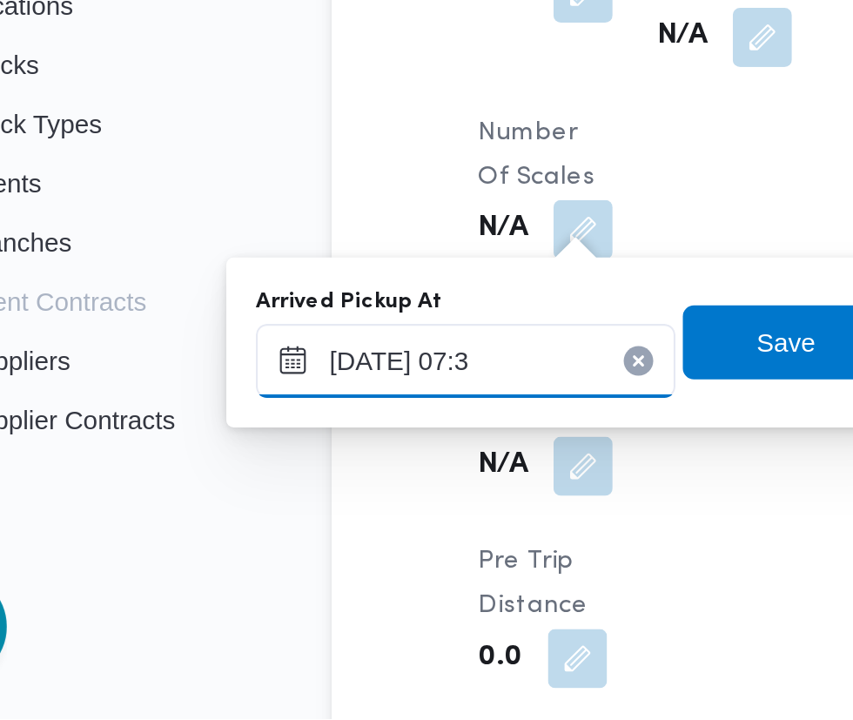
type input "[DATE] 07:35"
click at [443, 548] on span "Save" at bounding box center [441, 542] width 28 height 21
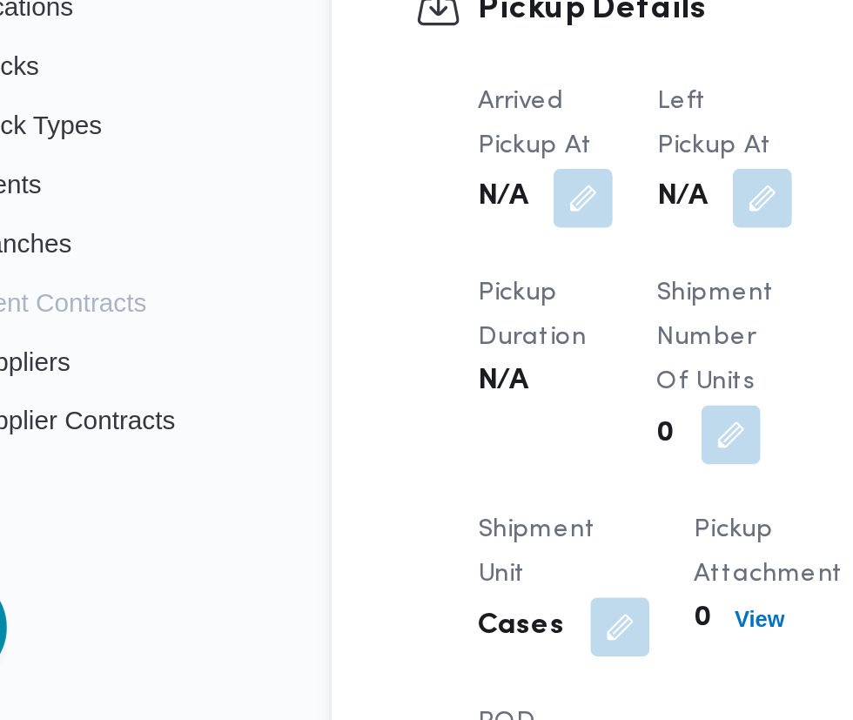
click at [433, 486] on button "button" at bounding box center [429, 474] width 28 height 28
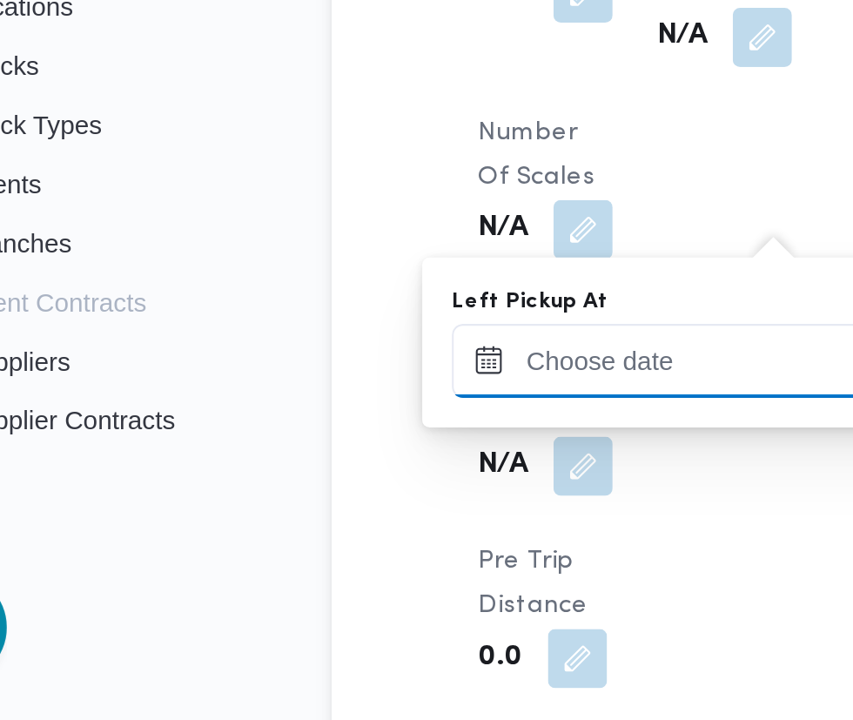
click at [401, 545] on input "Left Pickup At" at bounding box center [382, 551] width 198 height 35
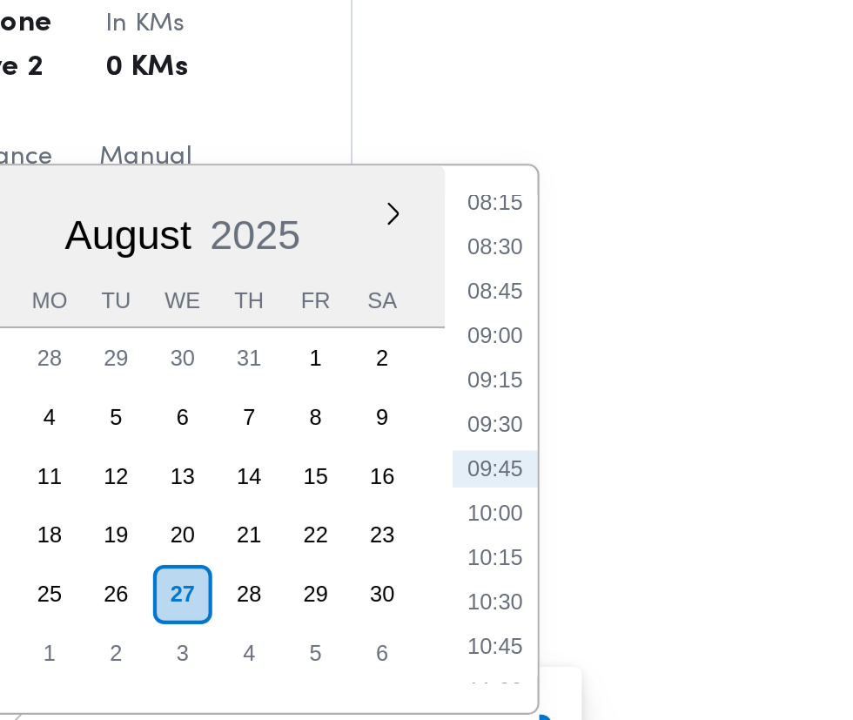
scroll to position [1576, 0]
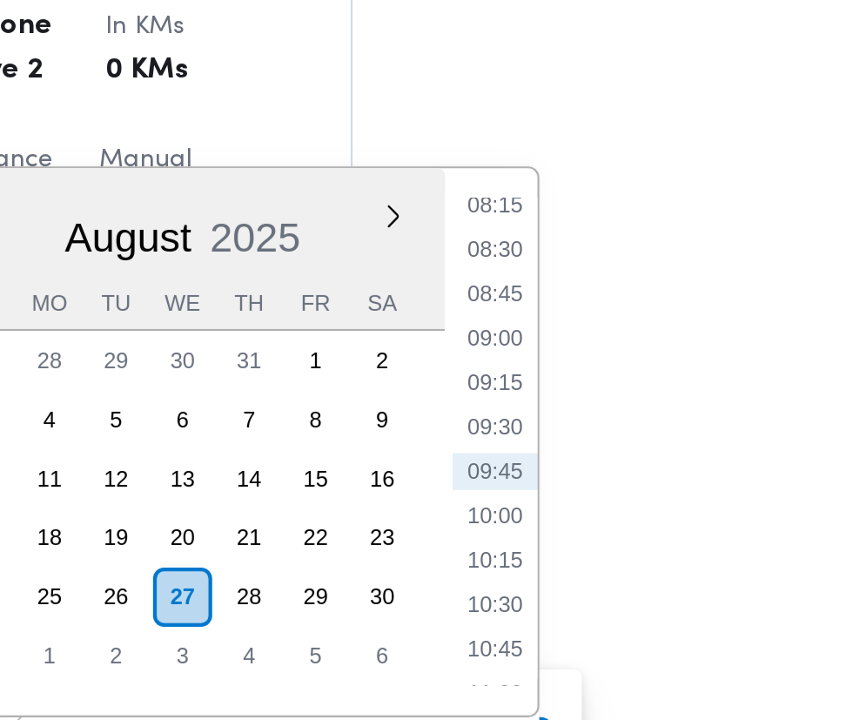
click at [569, 310] on li "08:30" at bounding box center [554, 305] width 40 height 17
type input "[DATE] 08:30"
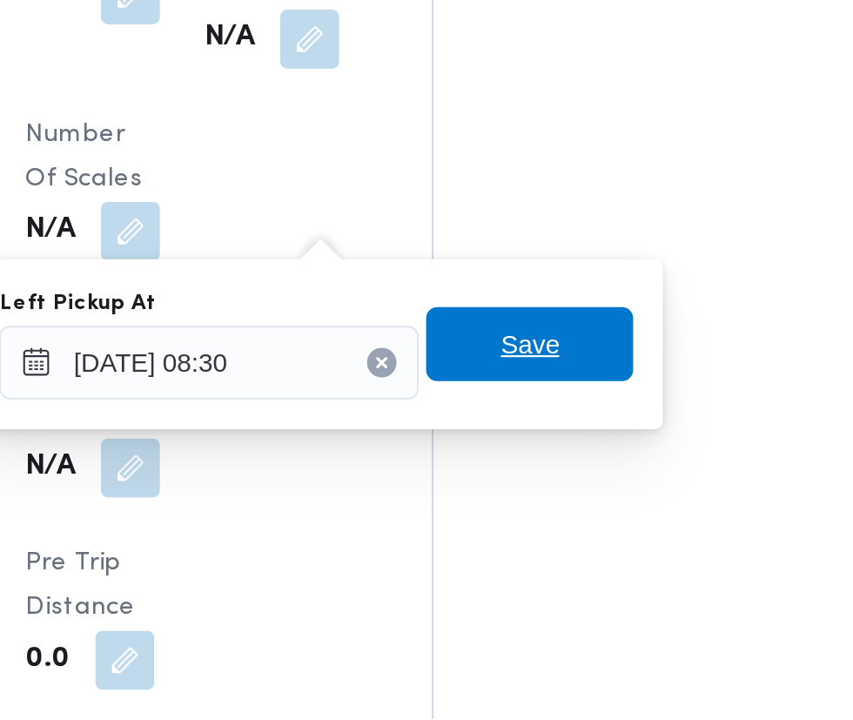
click at [557, 540] on span "Save" at bounding box center [532, 543] width 97 height 35
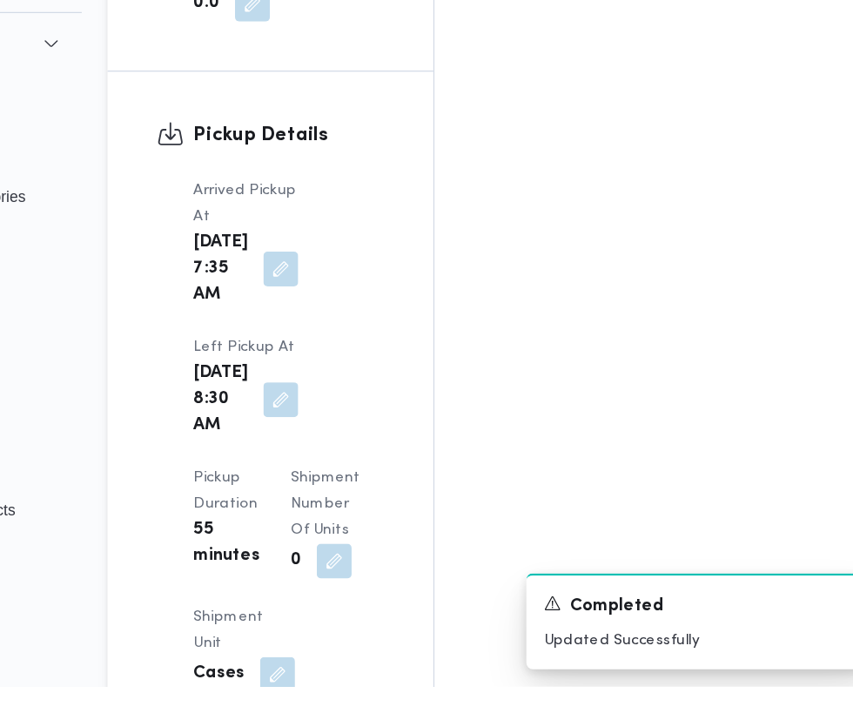
scroll to position [2099, 0]
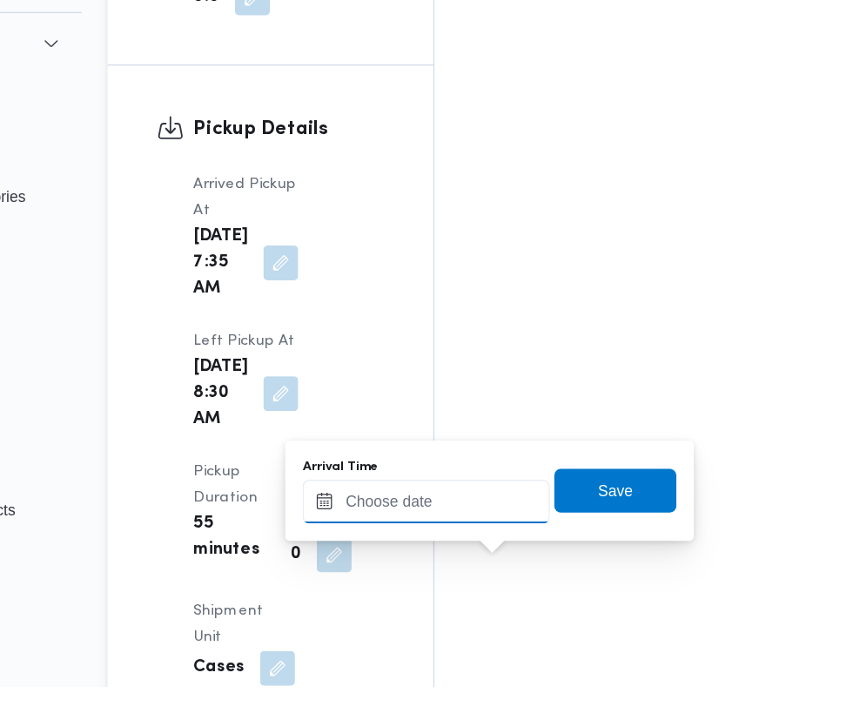
click at [509, 572] on input "Arrival Time" at bounding box center [481, 571] width 198 height 35
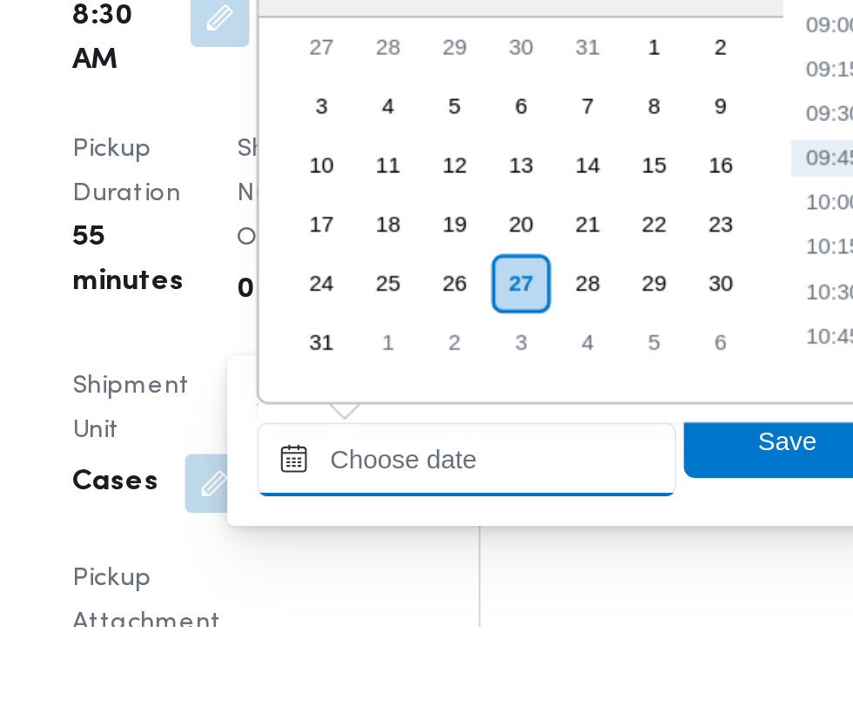
scroll to position [2160, 0]
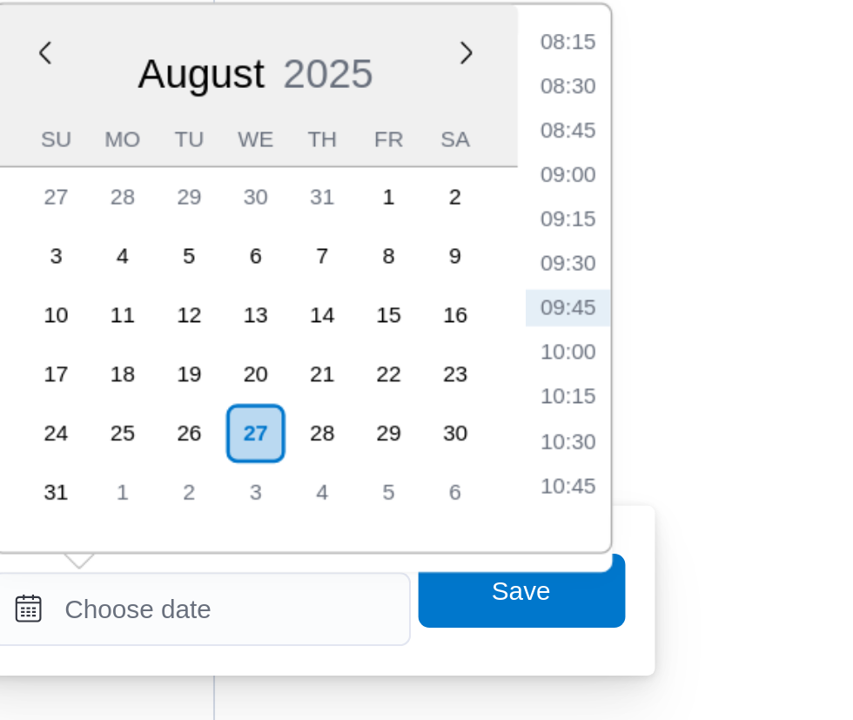
click at [660, 477] on li "09:30" at bounding box center [654, 468] width 40 height 17
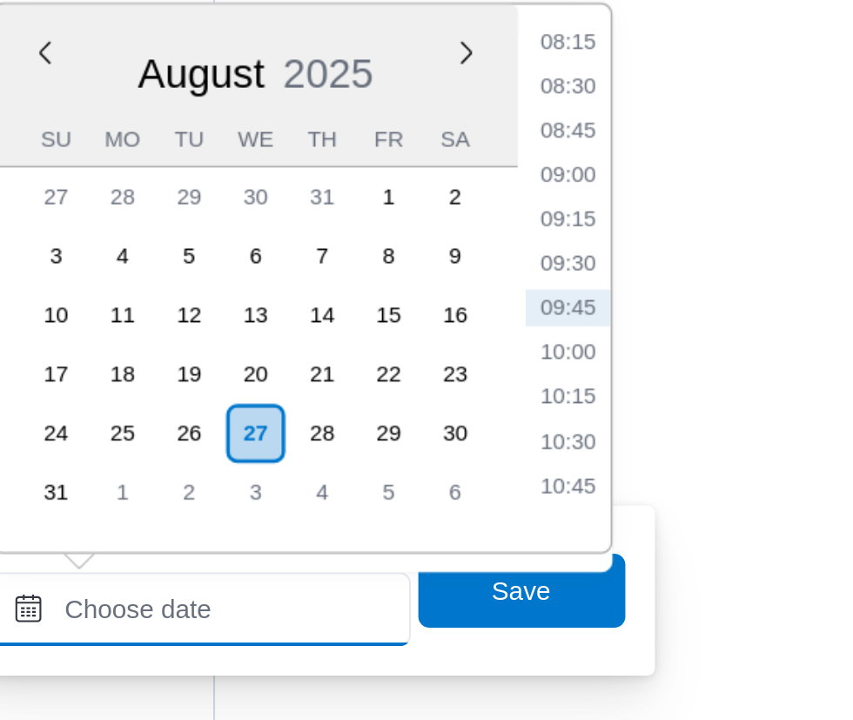
type input "[DATE] 09:30"
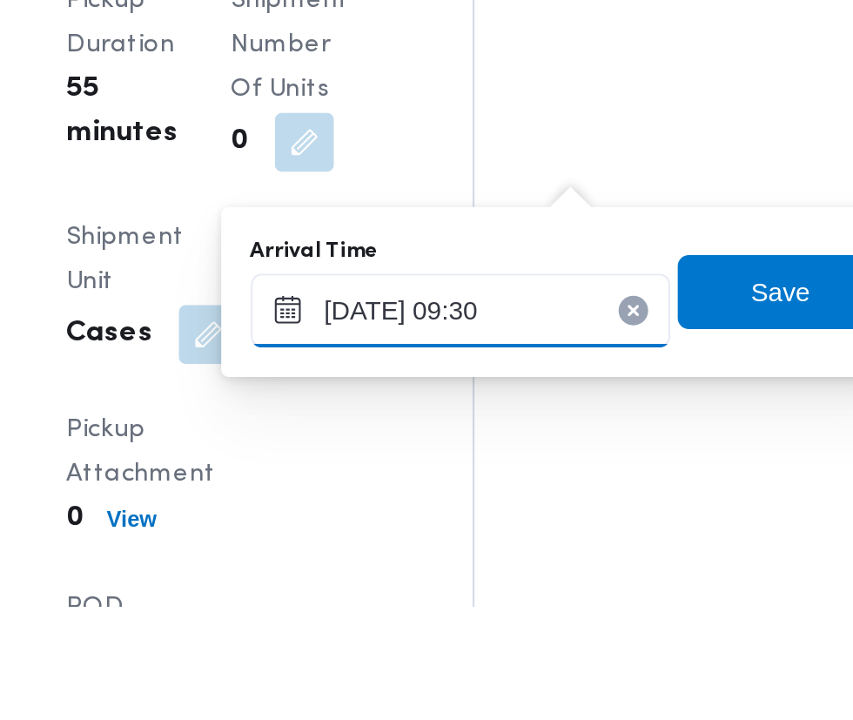
scroll to position [2214, 0]
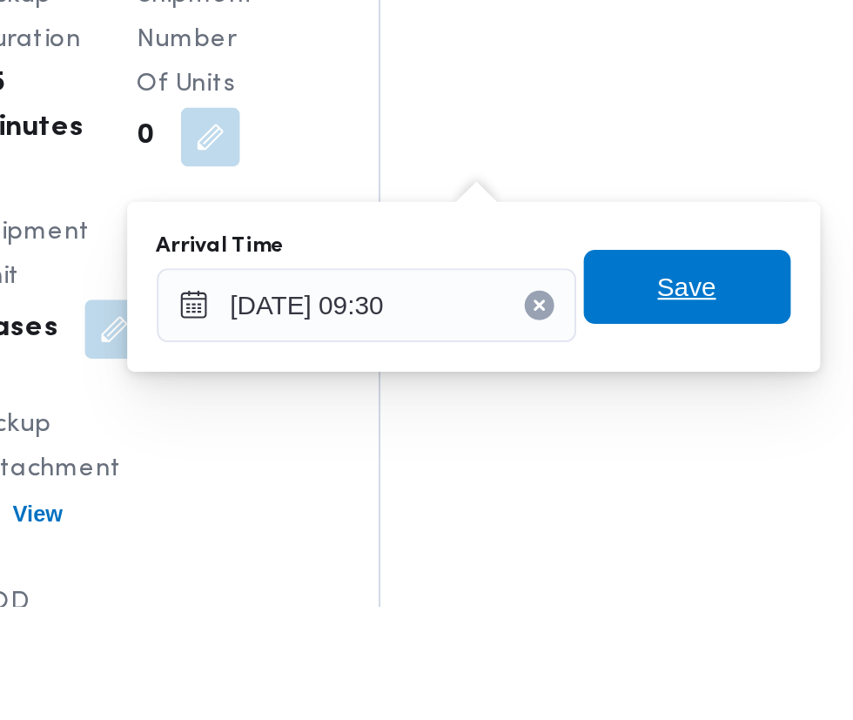
click at [639, 573] on span "Save" at bounding box center [632, 569] width 28 height 21
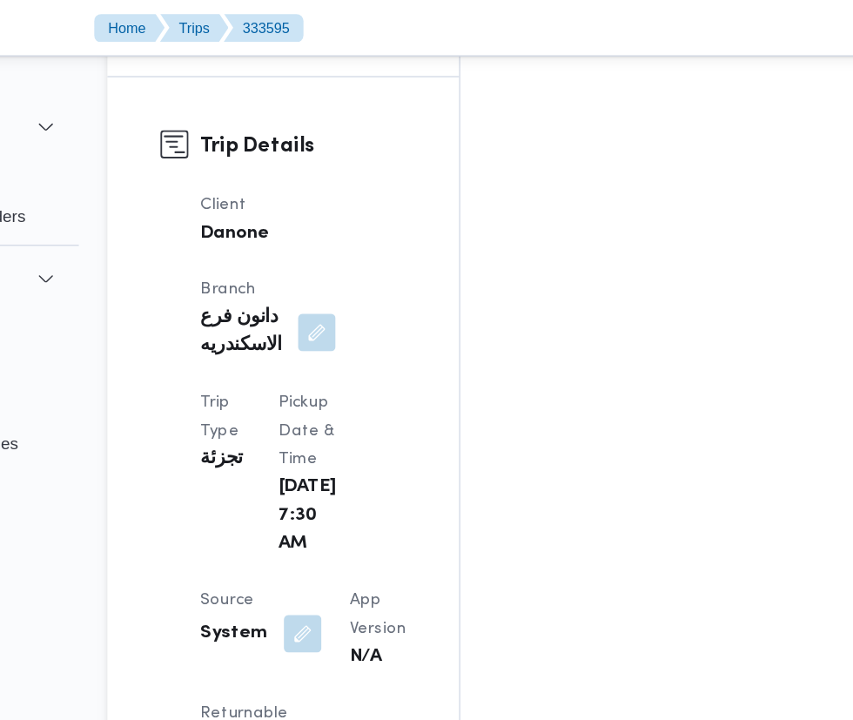
scroll to position [869, 0]
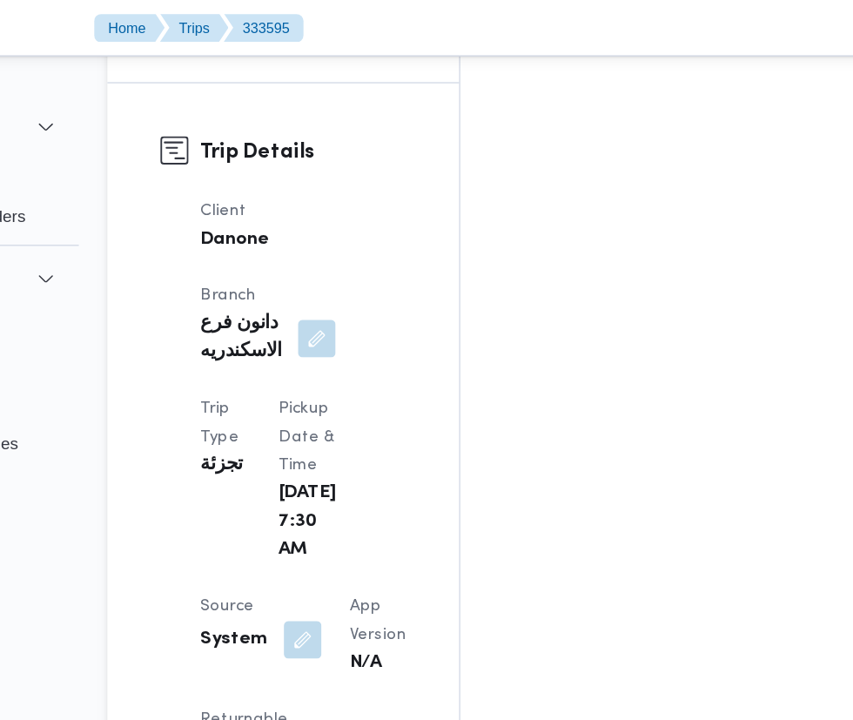
click at [373, 460] on button "button" at bounding box center [371, 474] width 28 height 28
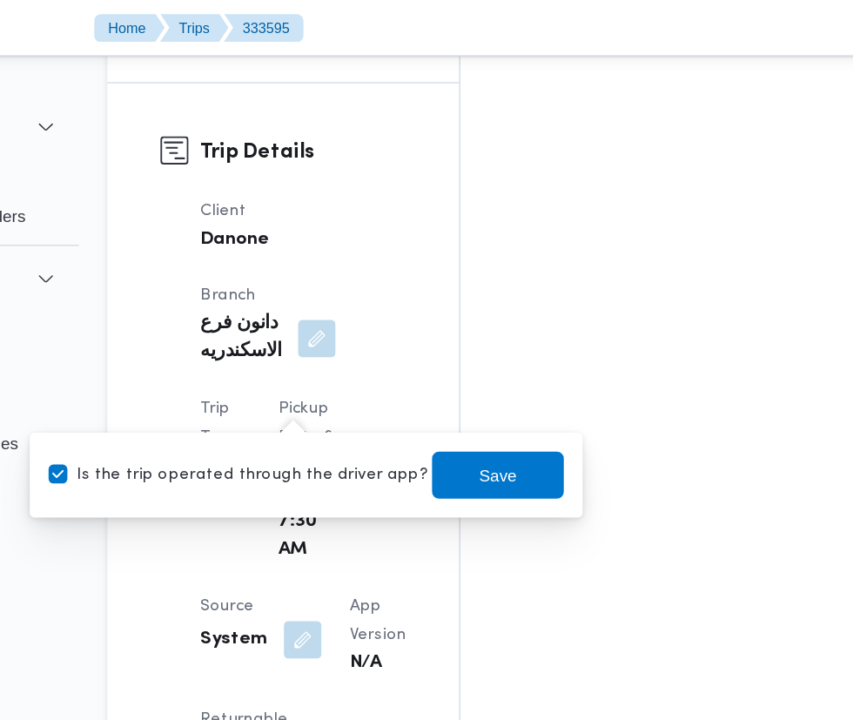
click at [321, 351] on label "Is the trip operated through the driver app?" at bounding box center [323, 351] width 280 height 21
checkbox input "false"
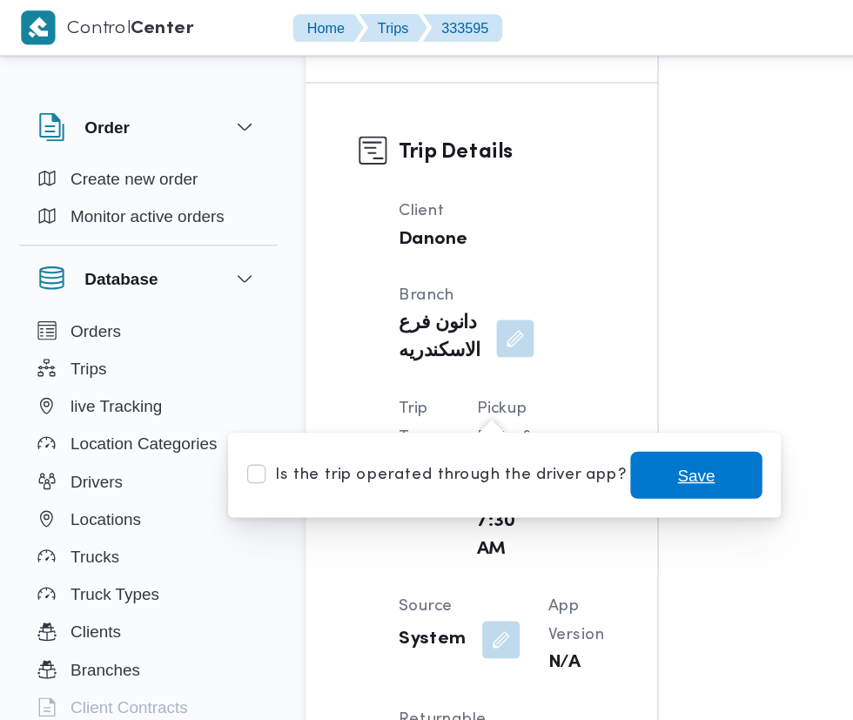
click at [504, 360] on span "Save" at bounding box center [515, 351] width 28 height 21
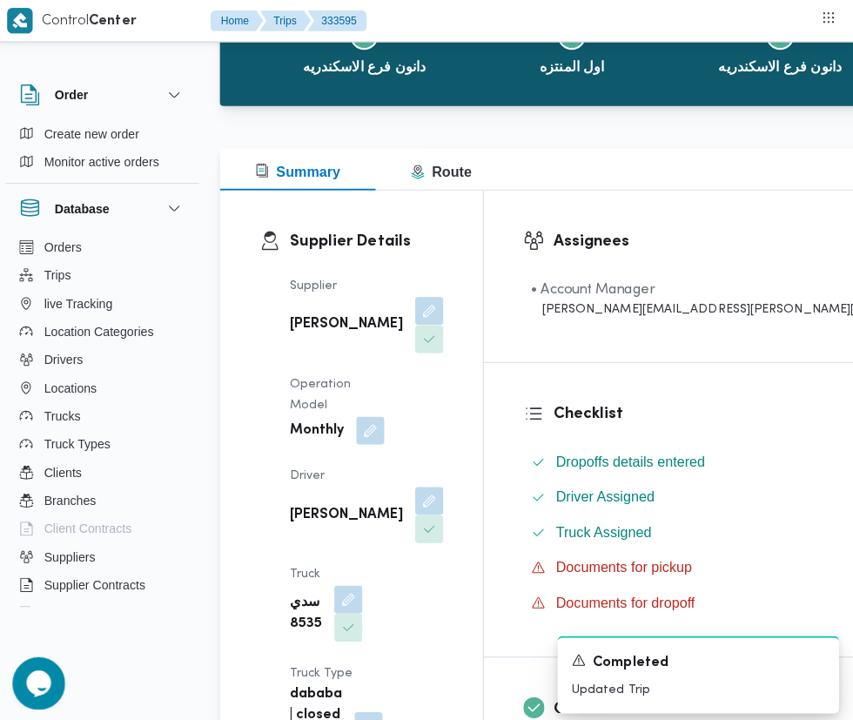
scroll to position [0, 0]
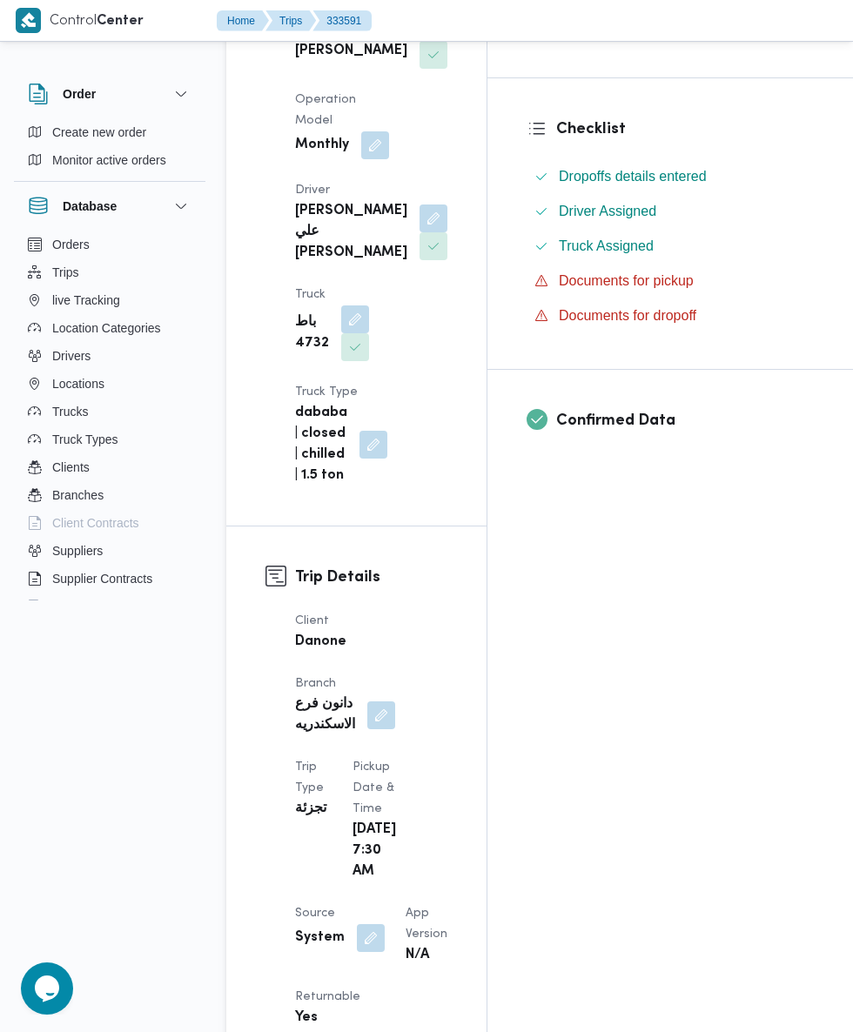
click at [367, 924] on button "button" at bounding box center [371, 938] width 28 height 28
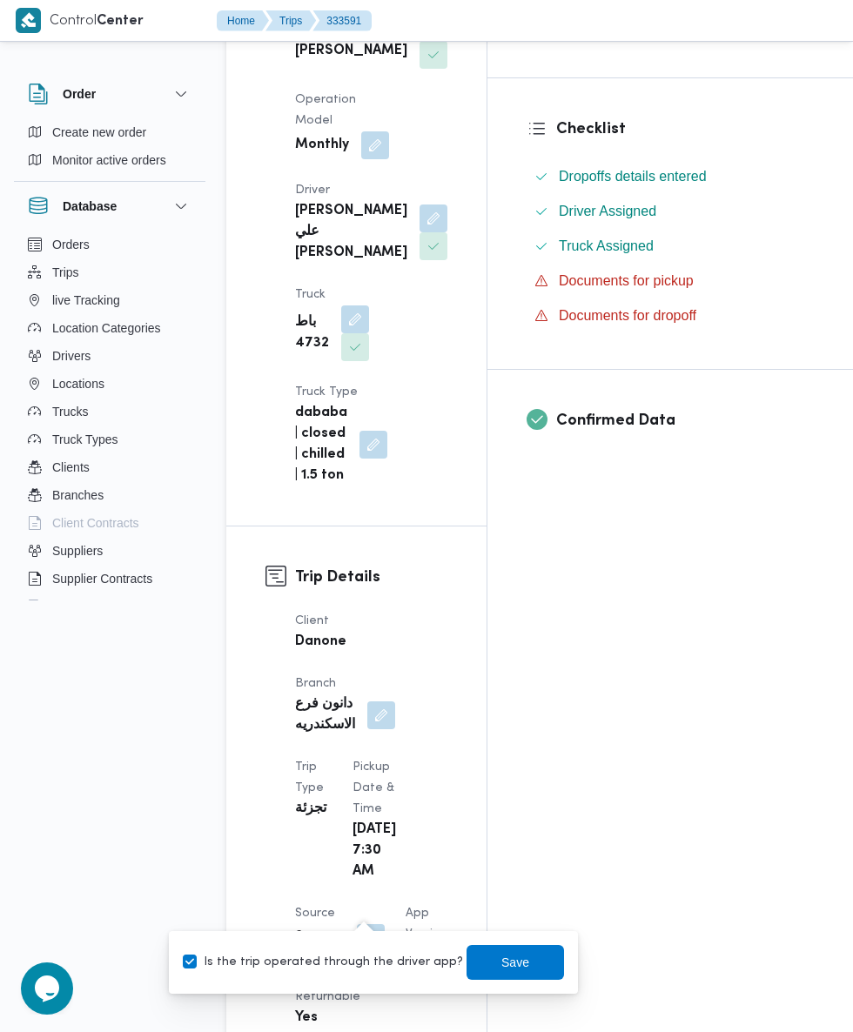
click at [352, 957] on label "Is the trip operated through the driver app?" at bounding box center [323, 962] width 280 height 21
checkbox input "false"
click at [501, 962] on span "Save" at bounding box center [515, 962] width 28 height 21
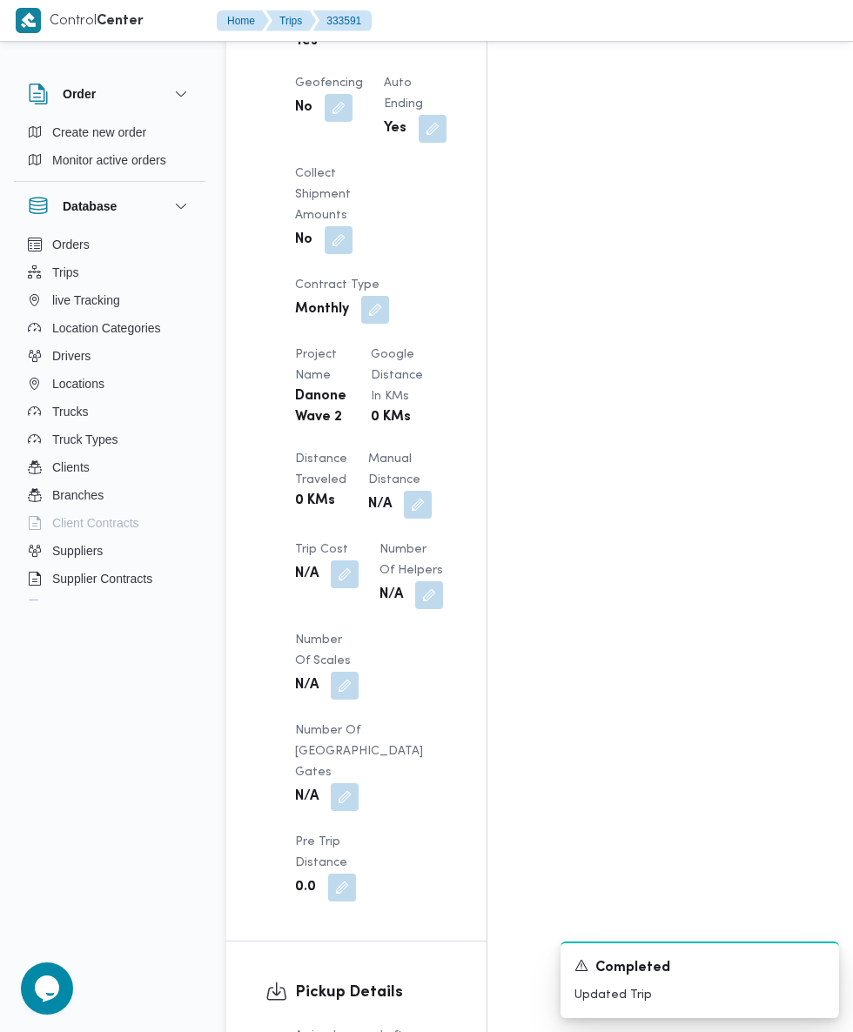
scroll to position [1378, 0]
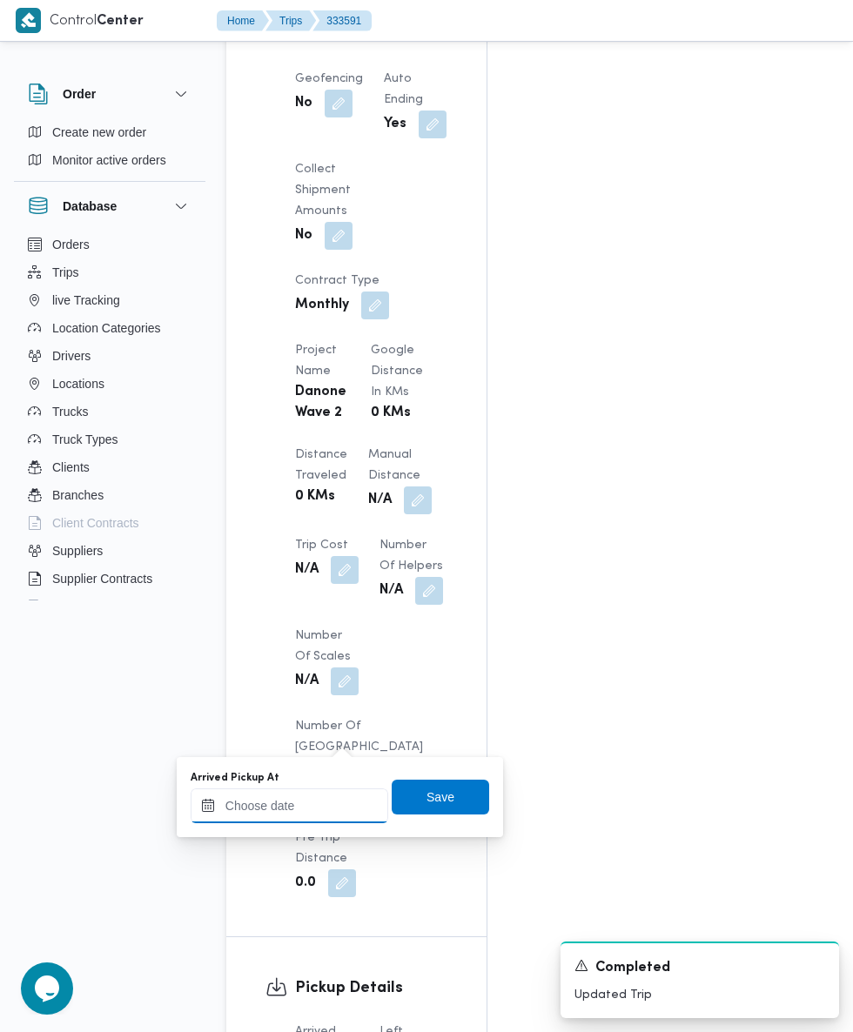
click at [315, 810] on input "Arrived Pickup At" at bounding box center [290, 806] width 198 height 35
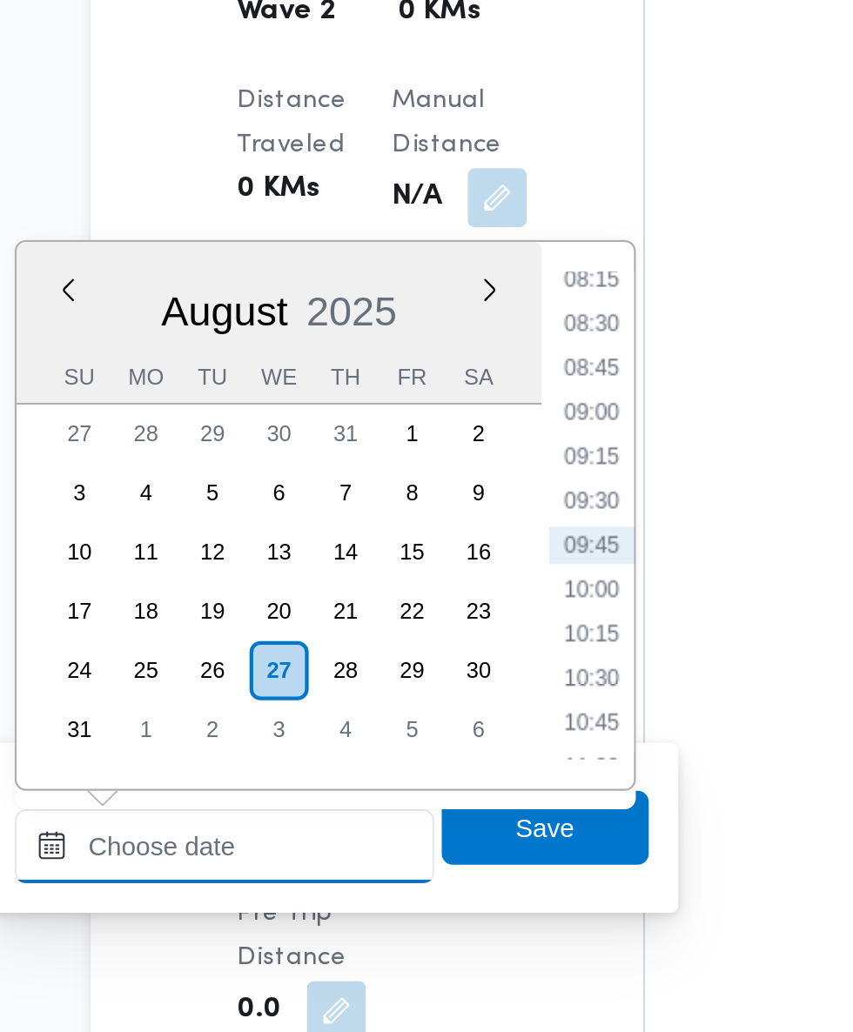
scroll to position [1437, 0]
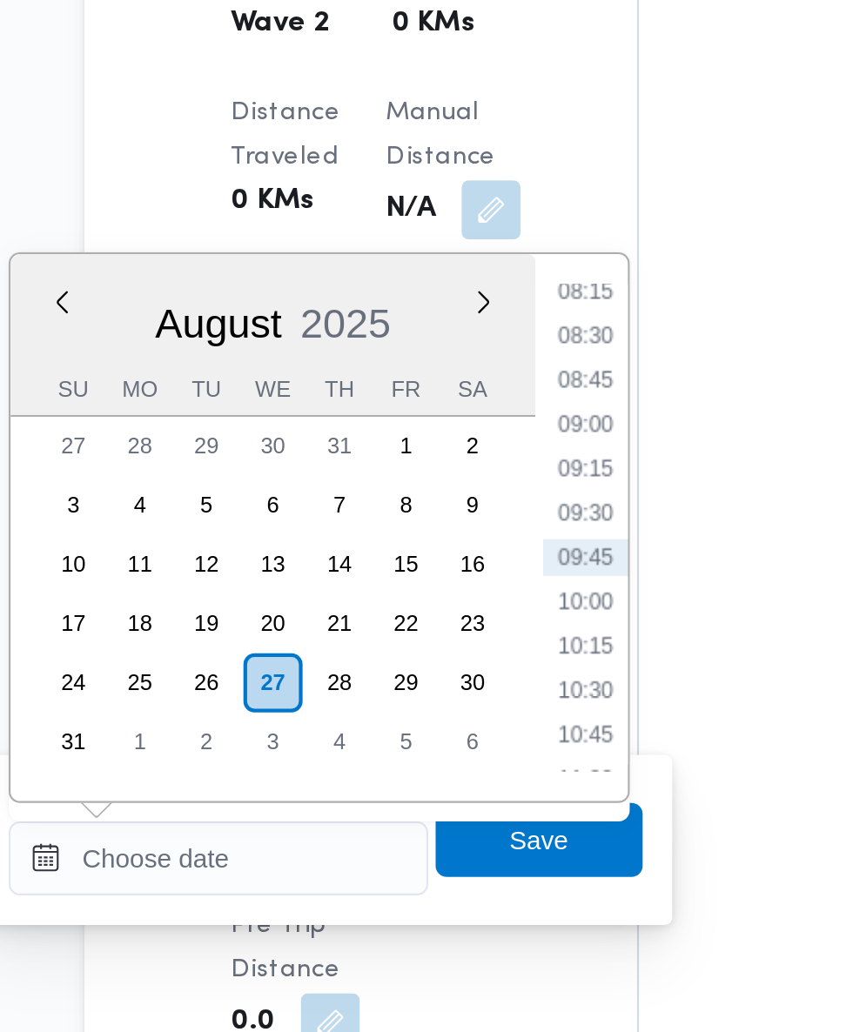
click at [464, 487] on li "08:15" at bounding box center [462, 479] width 40 height 17
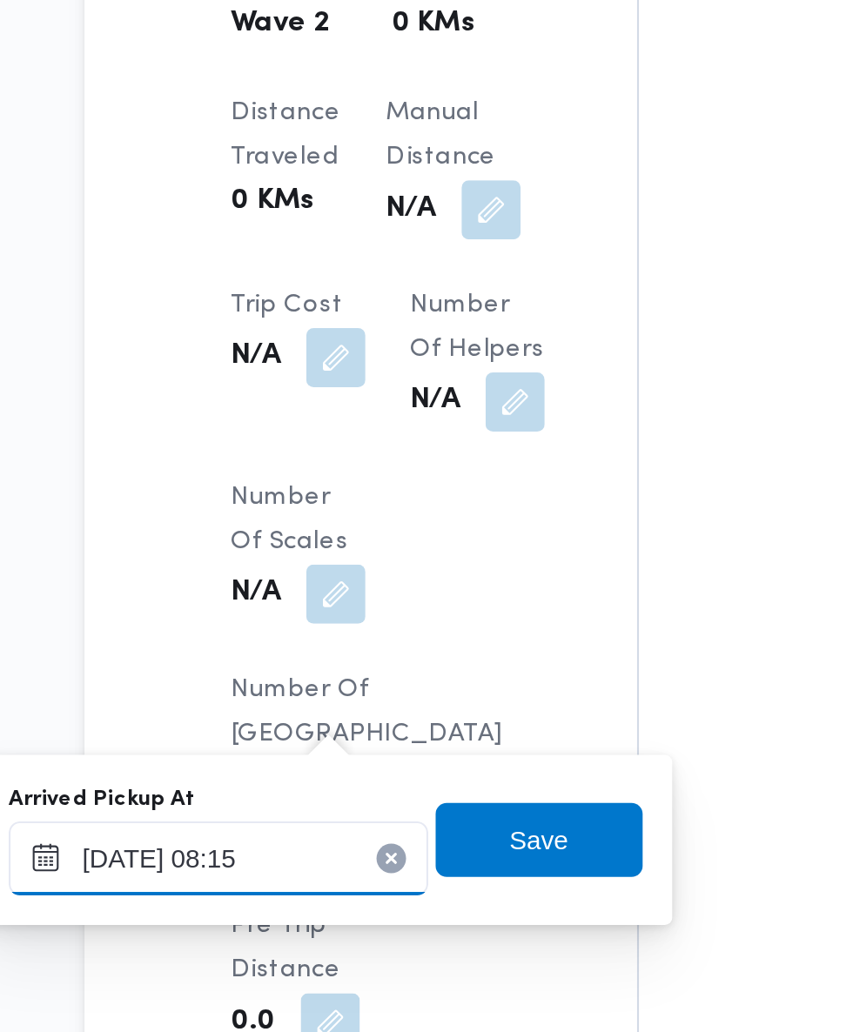
scroll to position [1436, 0]
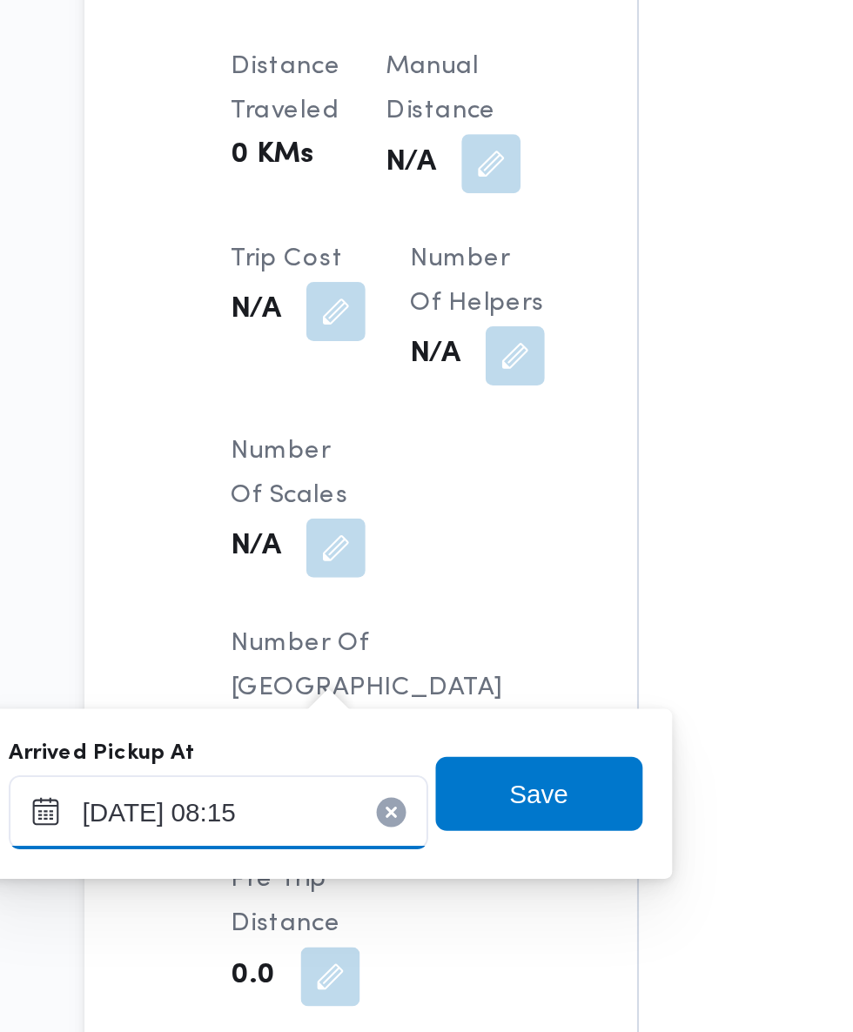
click at [342, 747] on input "[DATE] 08:15" at bounding box center [290, 747] width 198 height 35
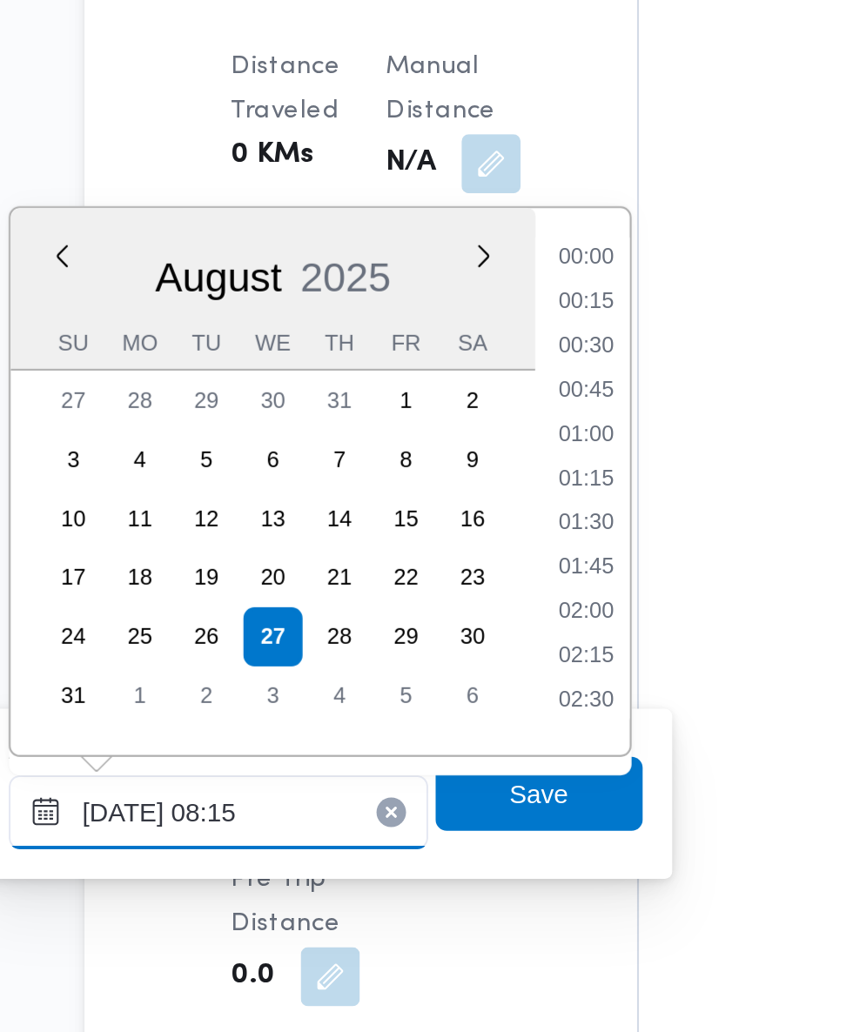
scroll to position [569, 0]
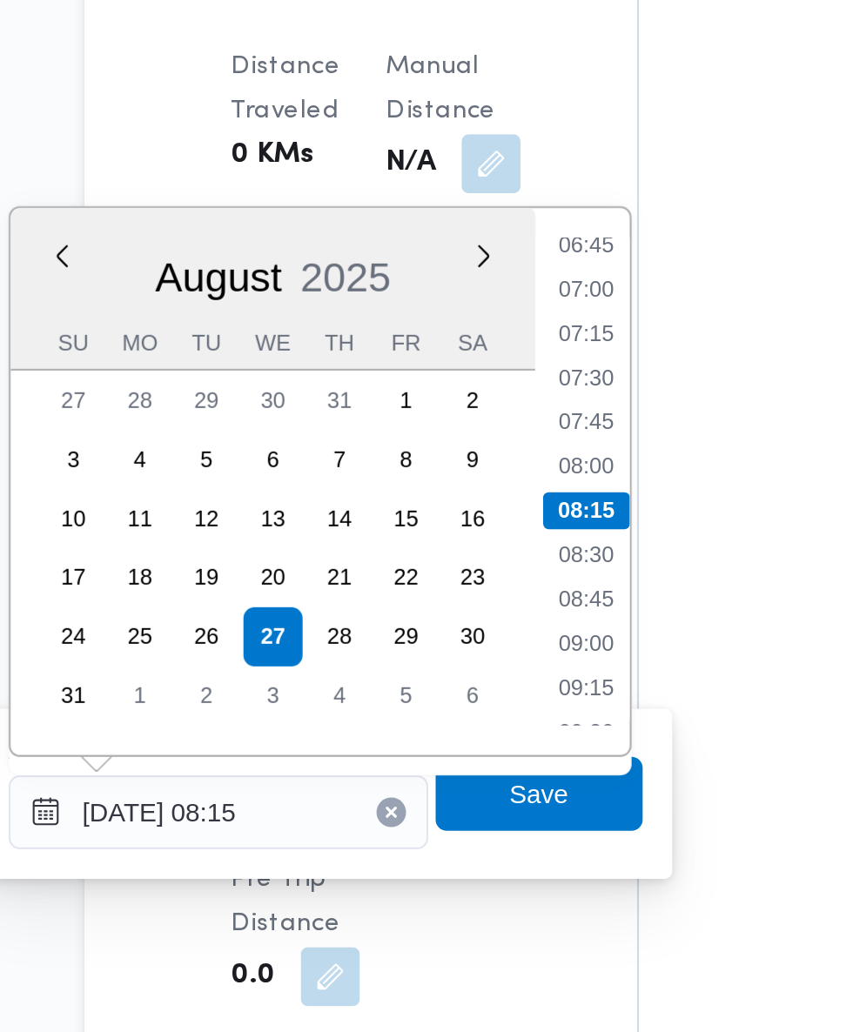
click at [465, 542] on li "07:30" at bounding box center [462, 542] width 40 height 17
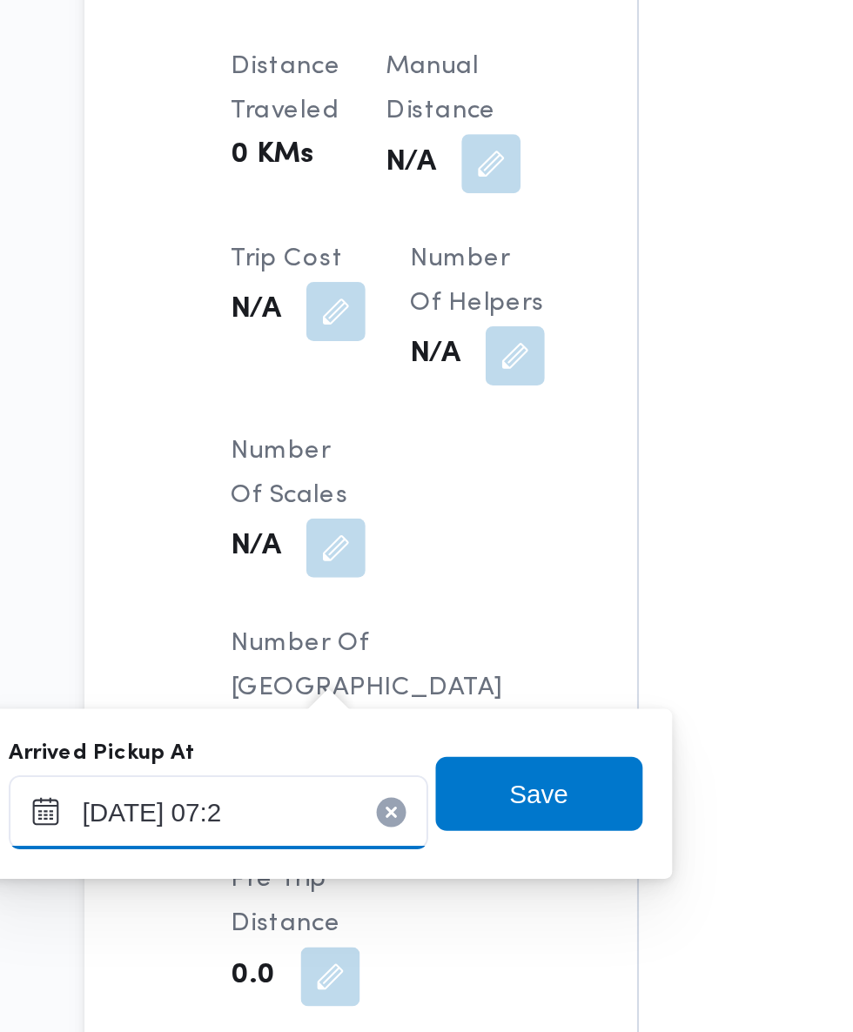
type input "[DATE] 07:25"
click at [448, 743] on span "Save" at bounding box center [441, 739] width 28 height 21
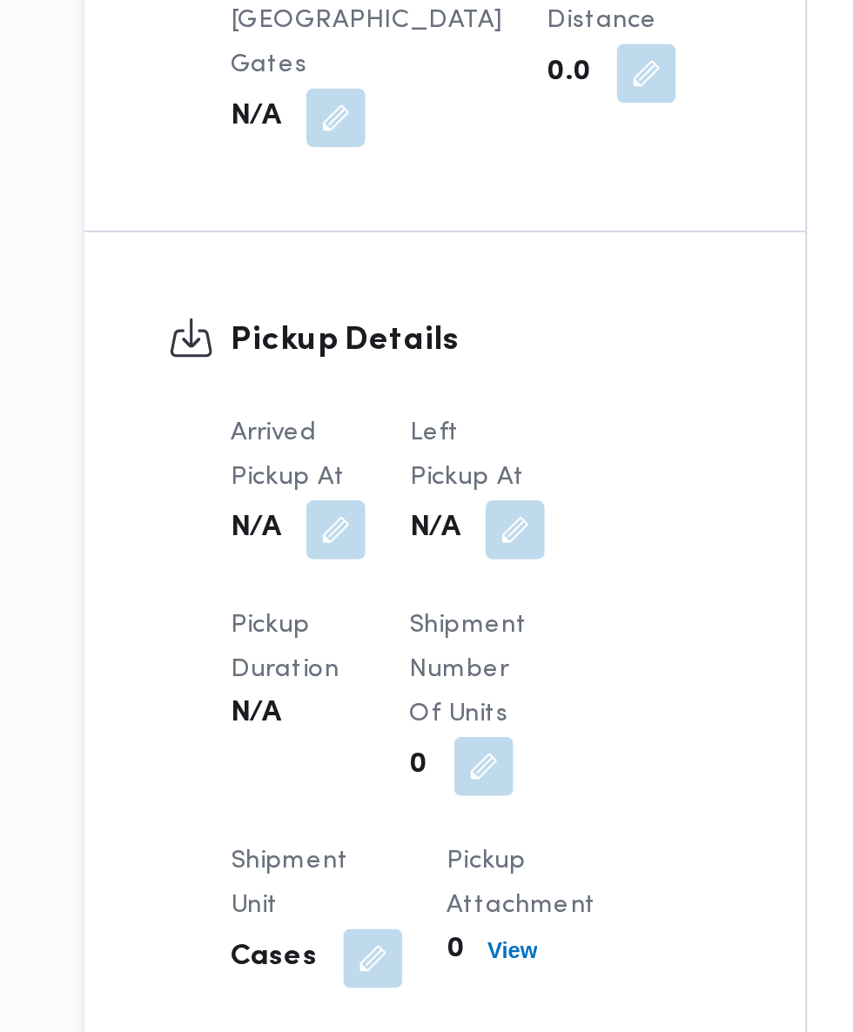
click at [422, 628] on button "button" at bounding box center [429, 615] width 28 height 28
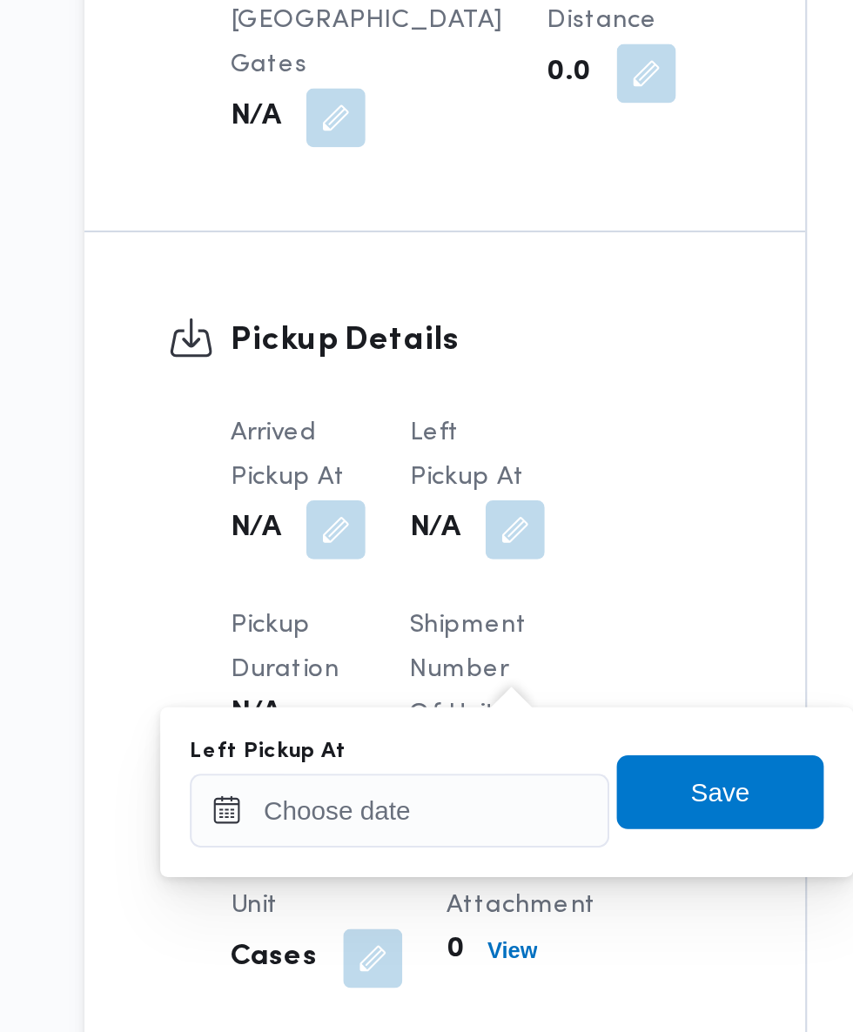
scroll to position [1436, 0]
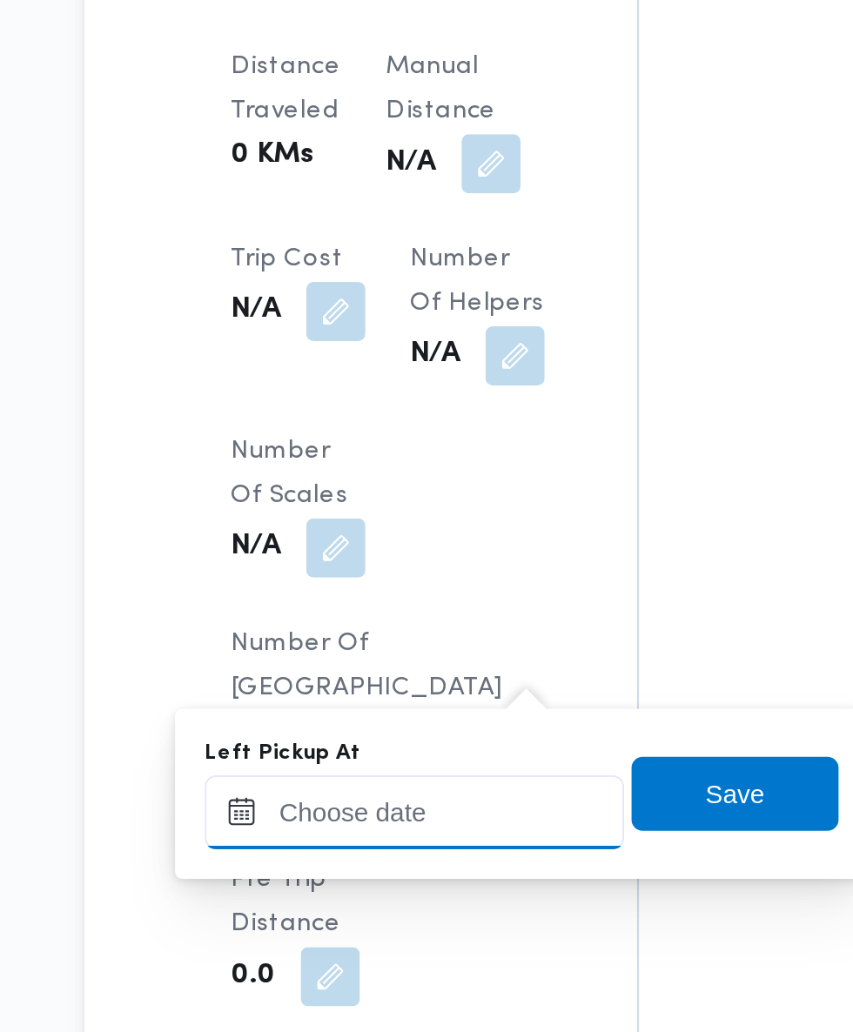
click at [406, 747] on input "Left Pickup At" at bounding box center [382, 747] width 198 height 35
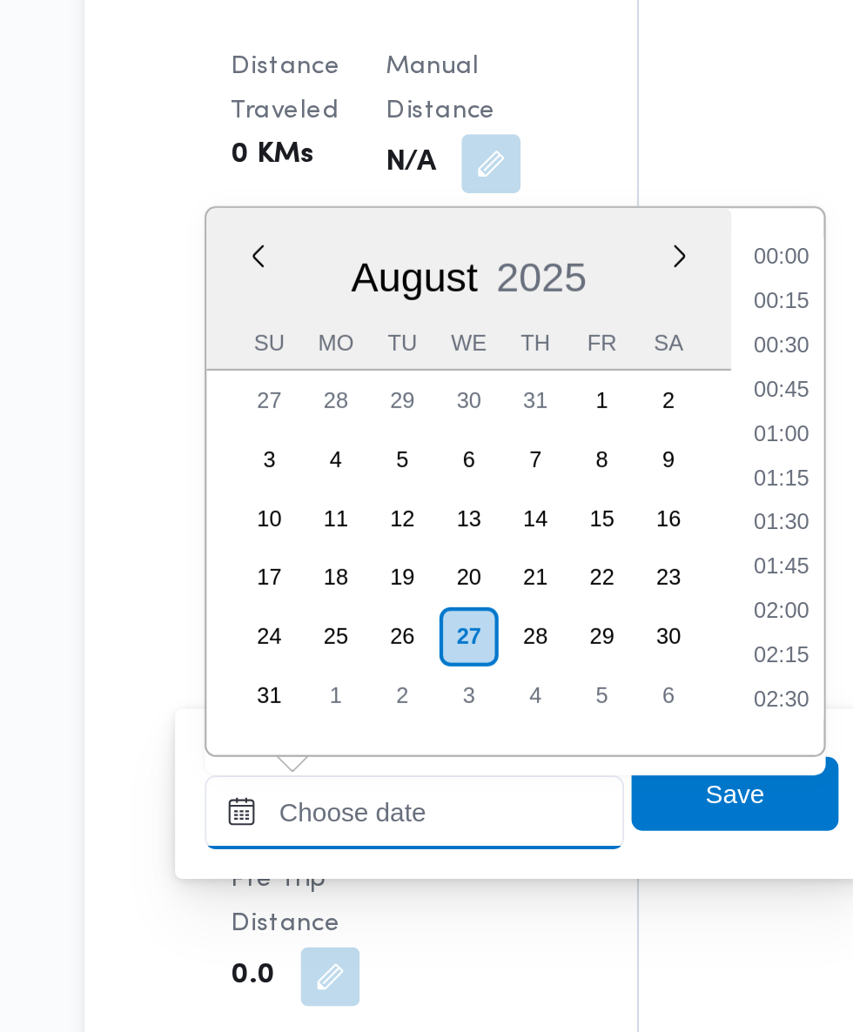
scroll to position [695, 0]
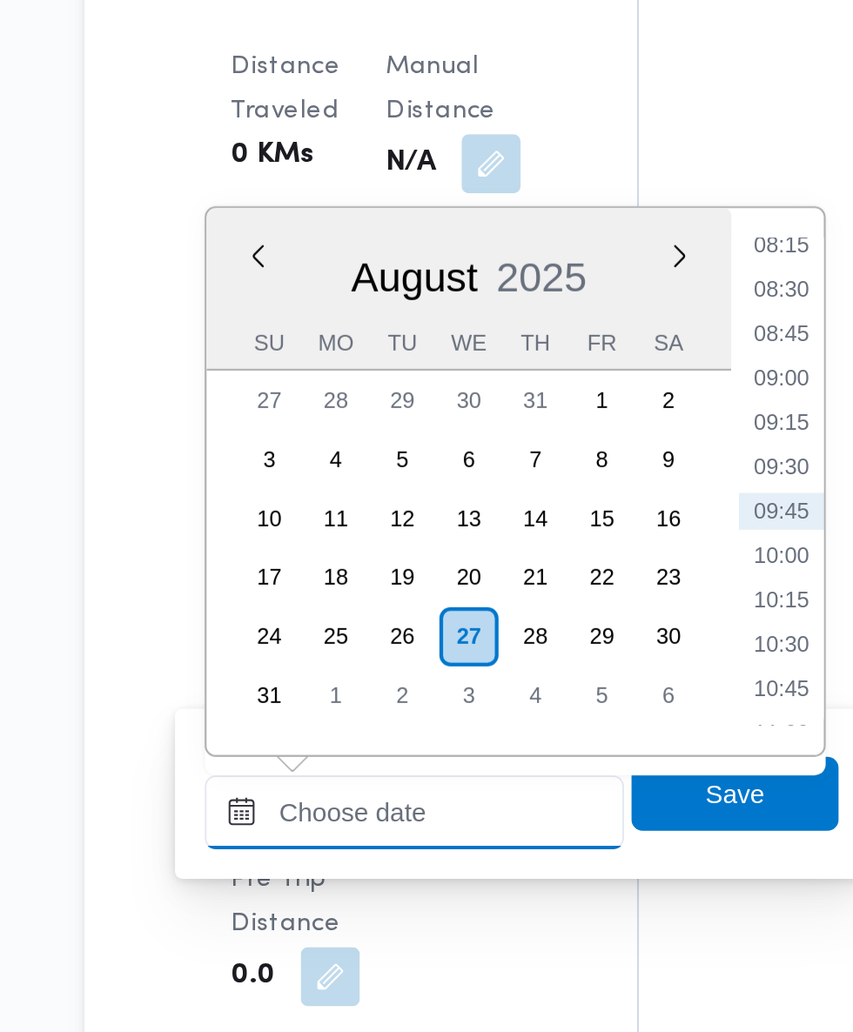
click at [410, 743] on input "Left Pickup At" at bounding box center [382, 747] width 198 height 35
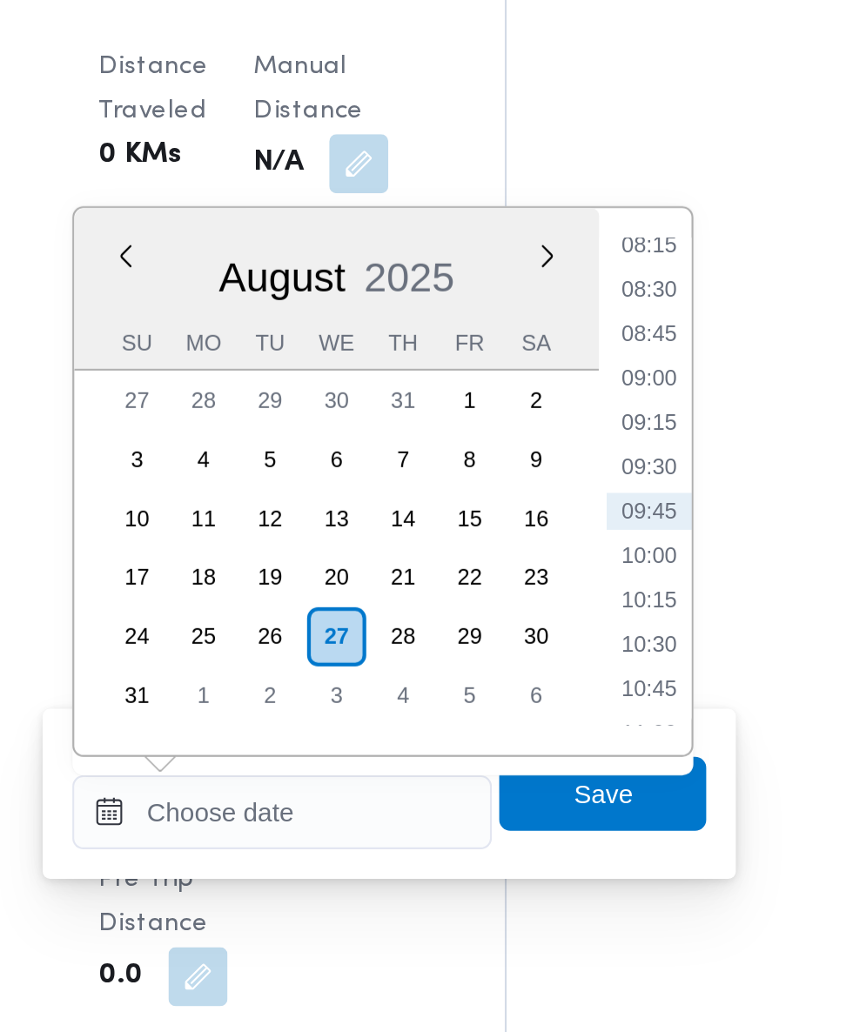
click at [568, 527] on li "08:45" at bounding box center [554, 522] width 40 height 17
type input "[DATE] 08:45"
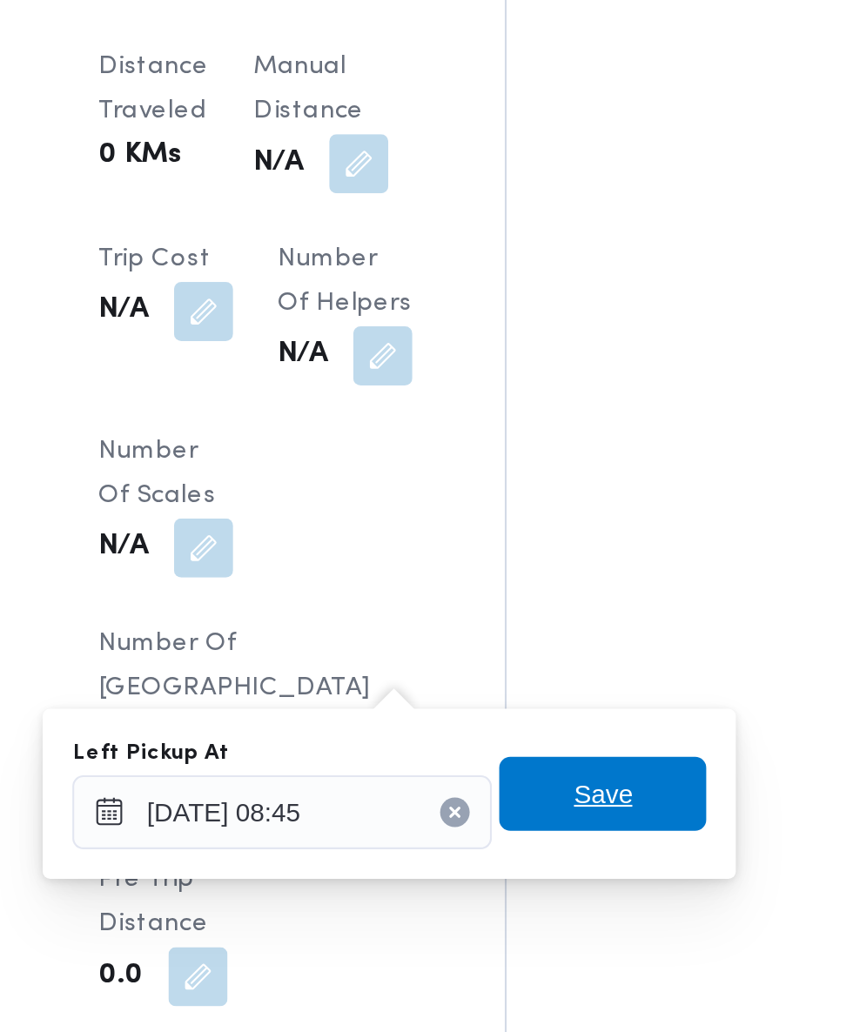
click at [547, 742] on span "Save" at bounding box center [533, 739] width 28 height 21
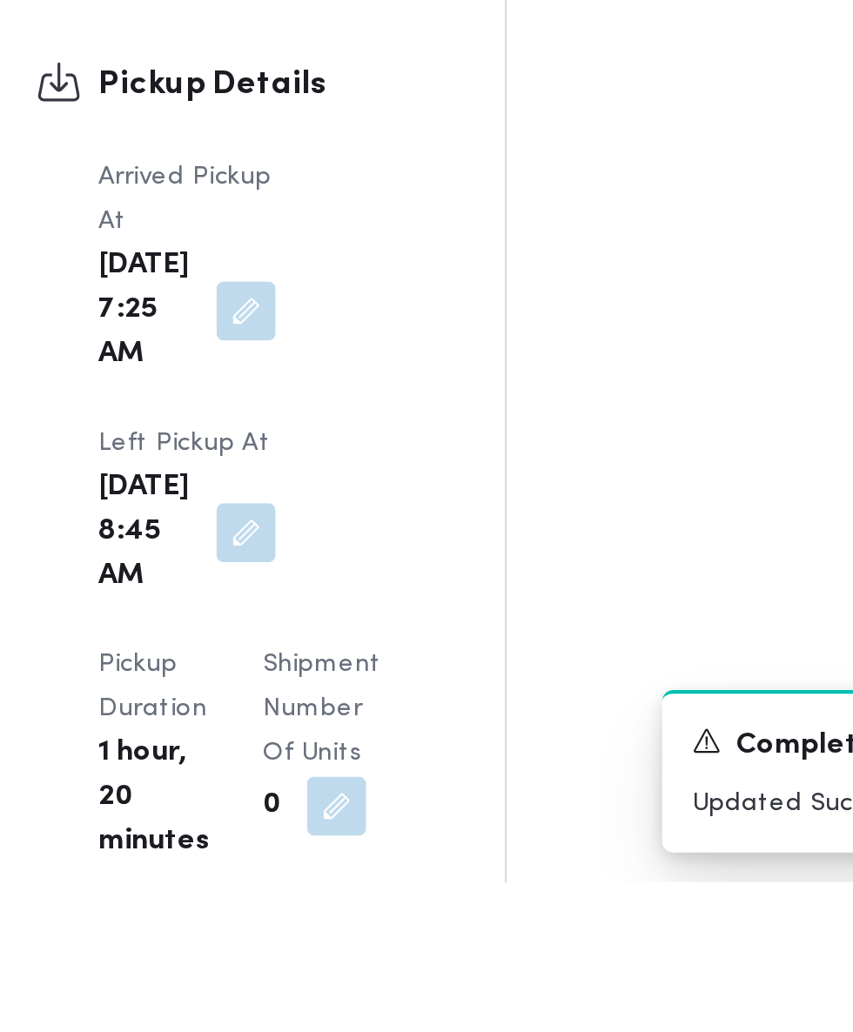
scroll to position [1768, 0]
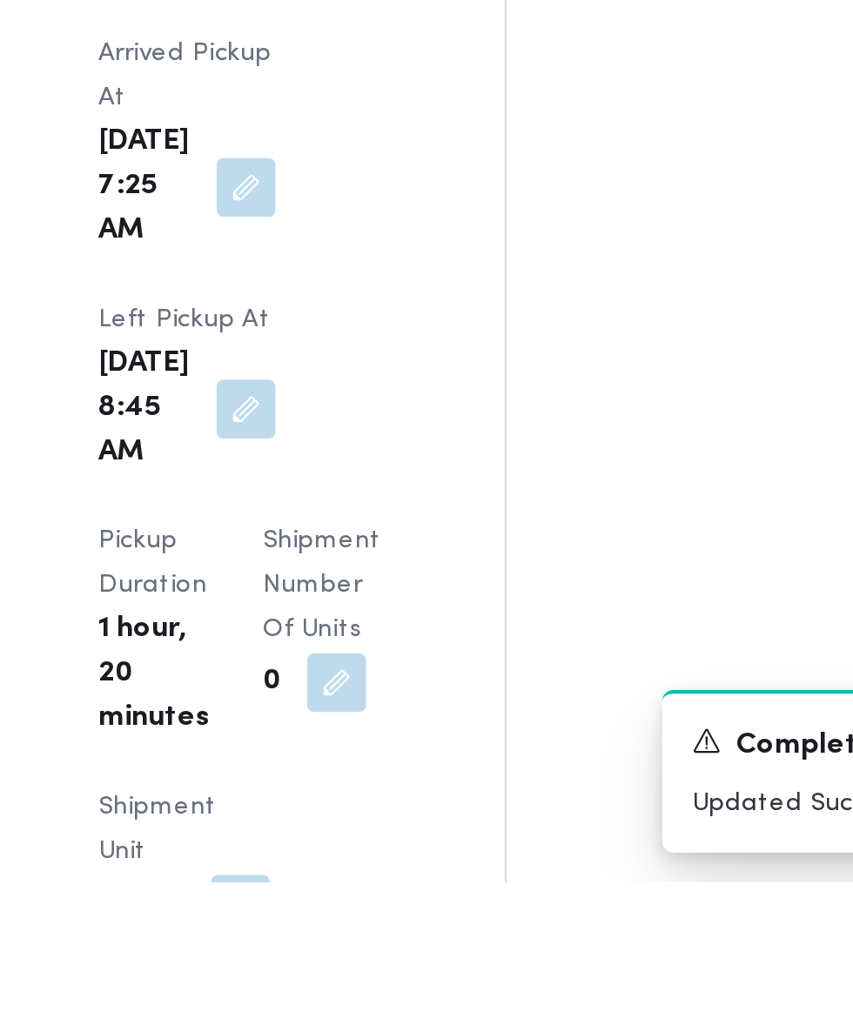
click at [547, 1032] on div "A new notification appears Completed Updated Successfully" at bounding box center [679, 980] width 348 height 104
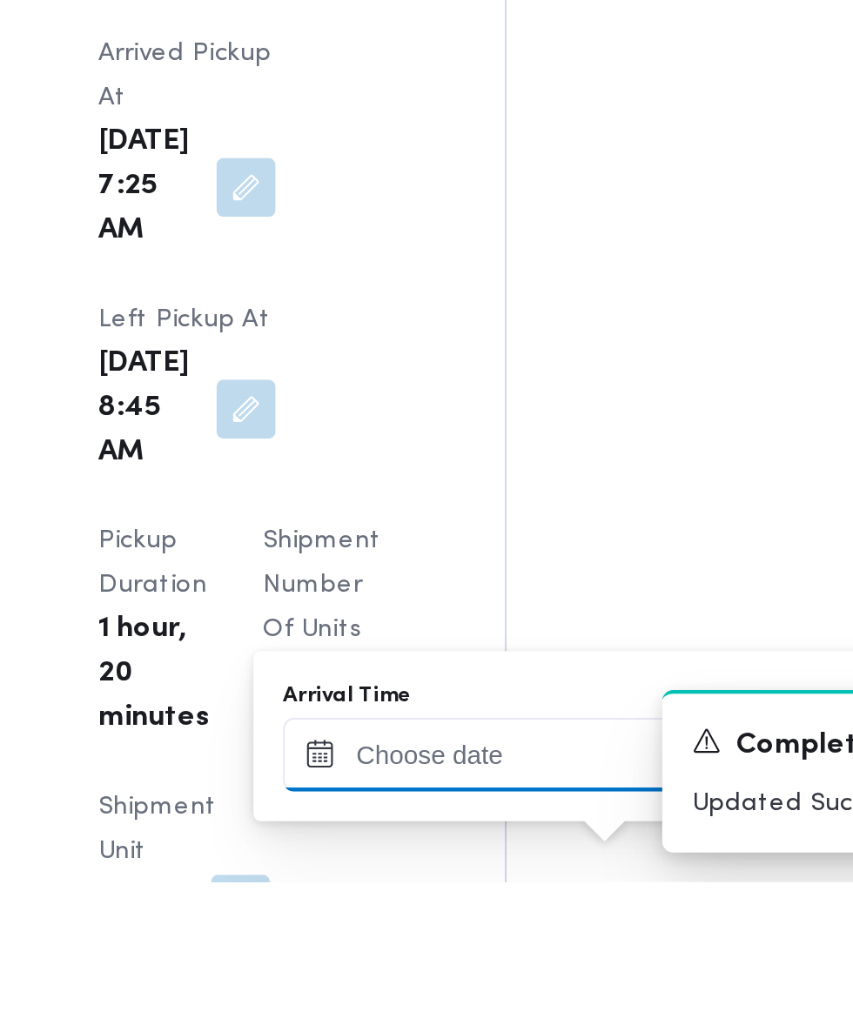
click at [493, 976] on input "Arrival Time" at bounding box center [481, 972] width 198 height 35
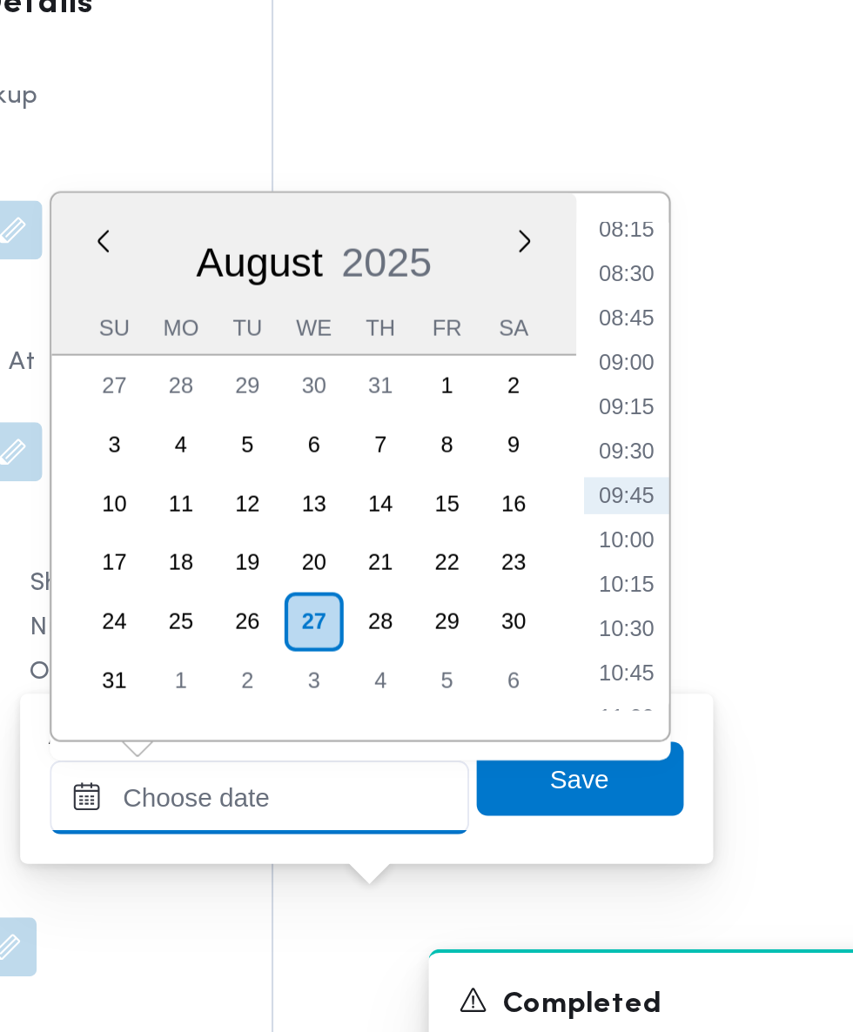
scroll to position [1870, 0]
click at [655, 708] on li "09:30" at bounding box center [654, 707] width 40 height 17
type input "[DATE] 09:30"
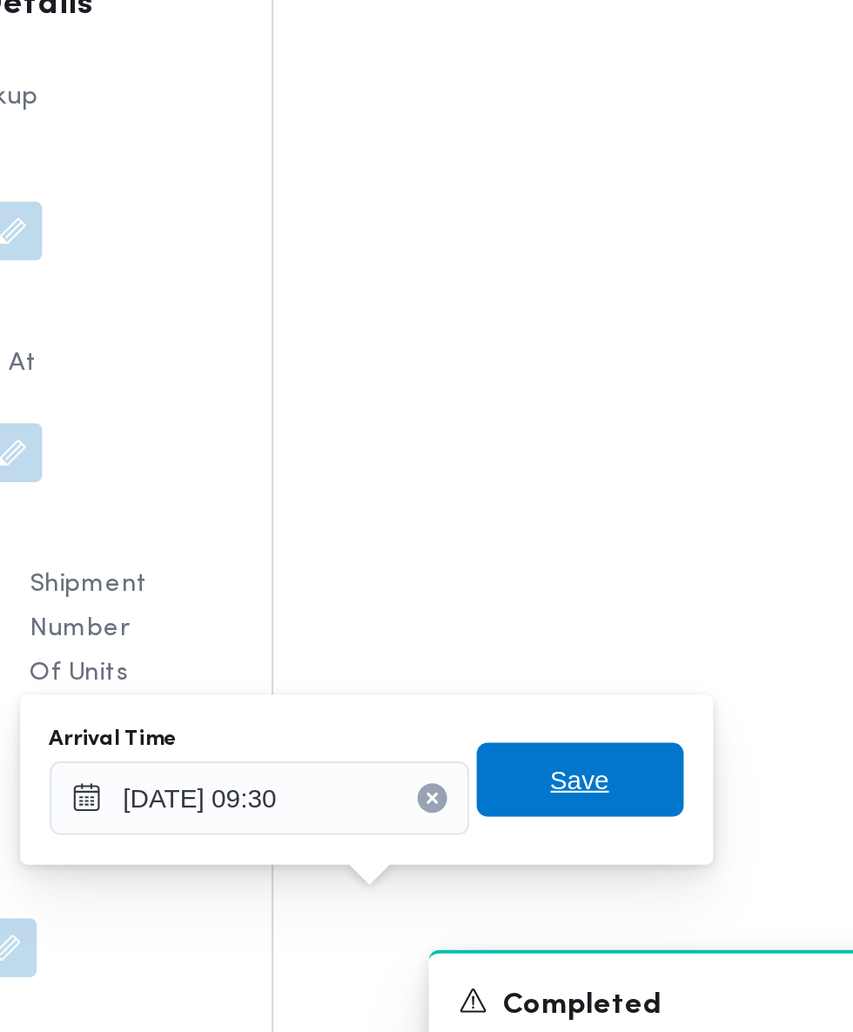
click at [632, 860] on span "Save" at bounding box center [632, 861] width 28 height 21
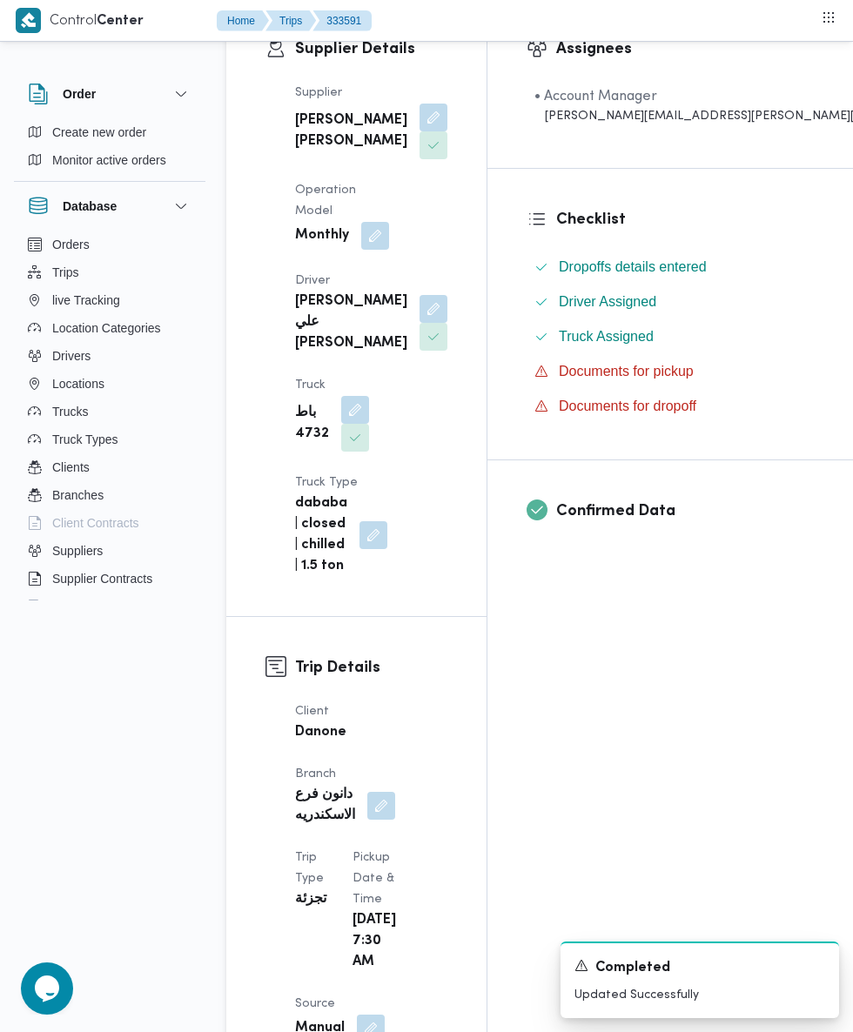
scroll to position [0, 0]
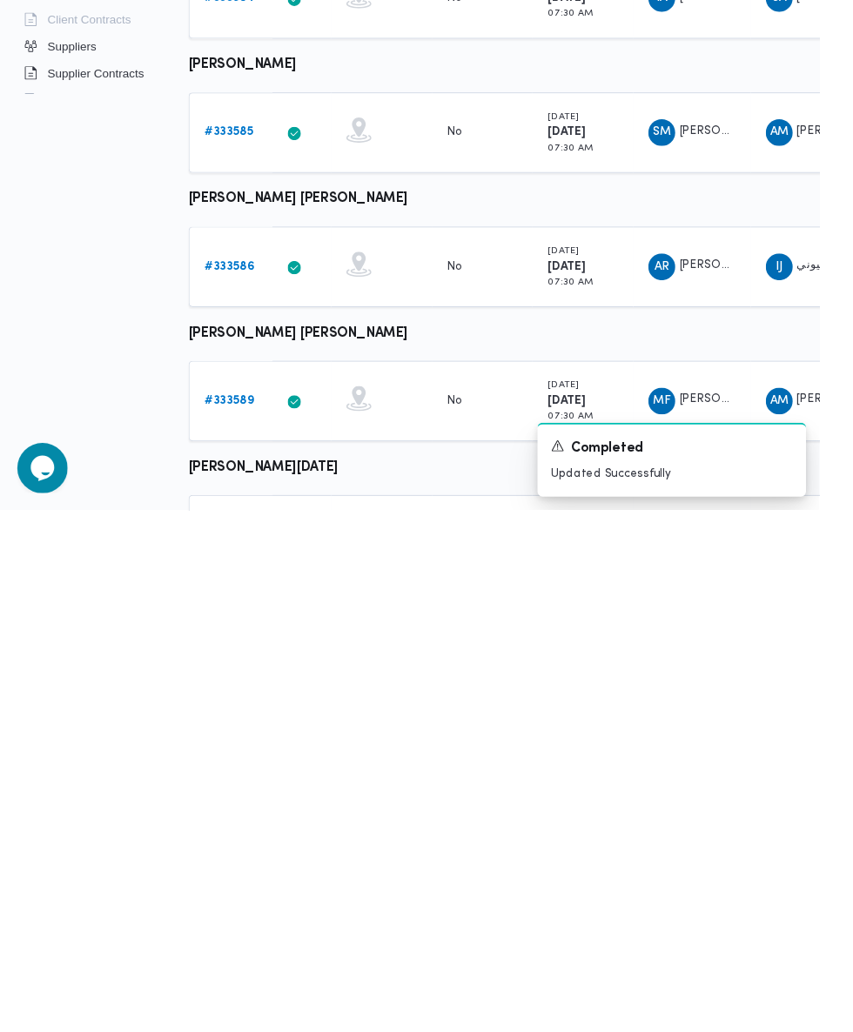
scroll to position [411, 0]
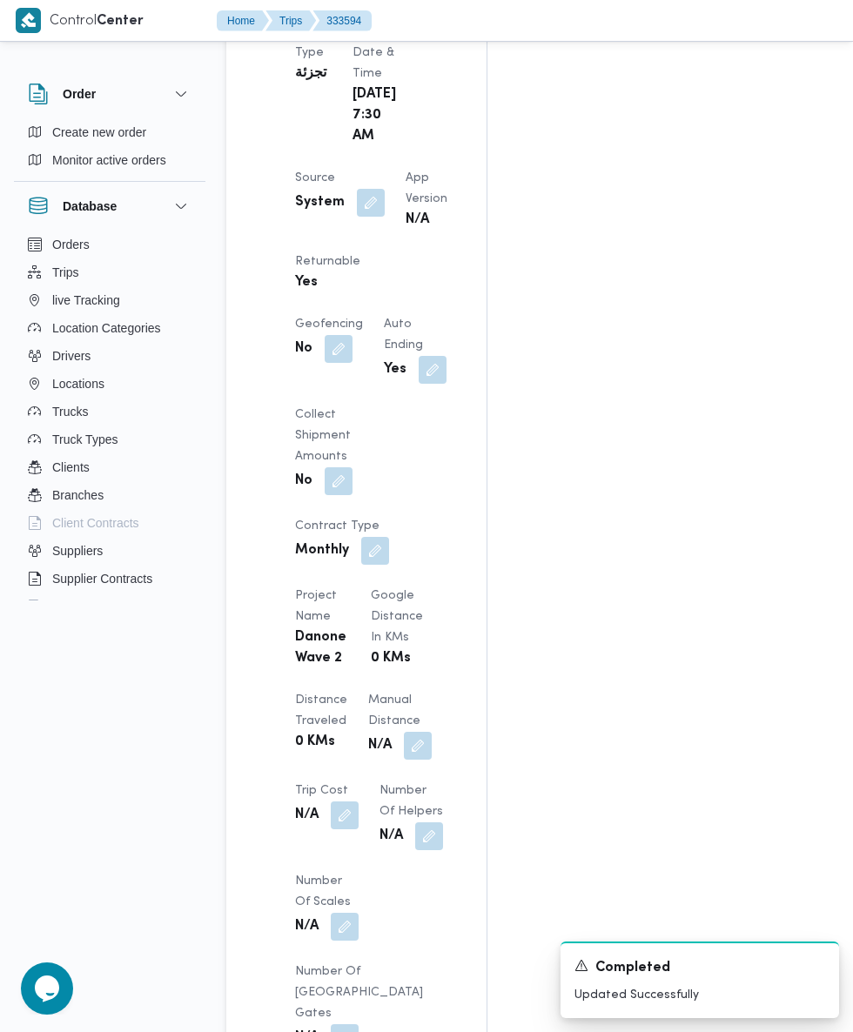
scroll to position [837, 0]
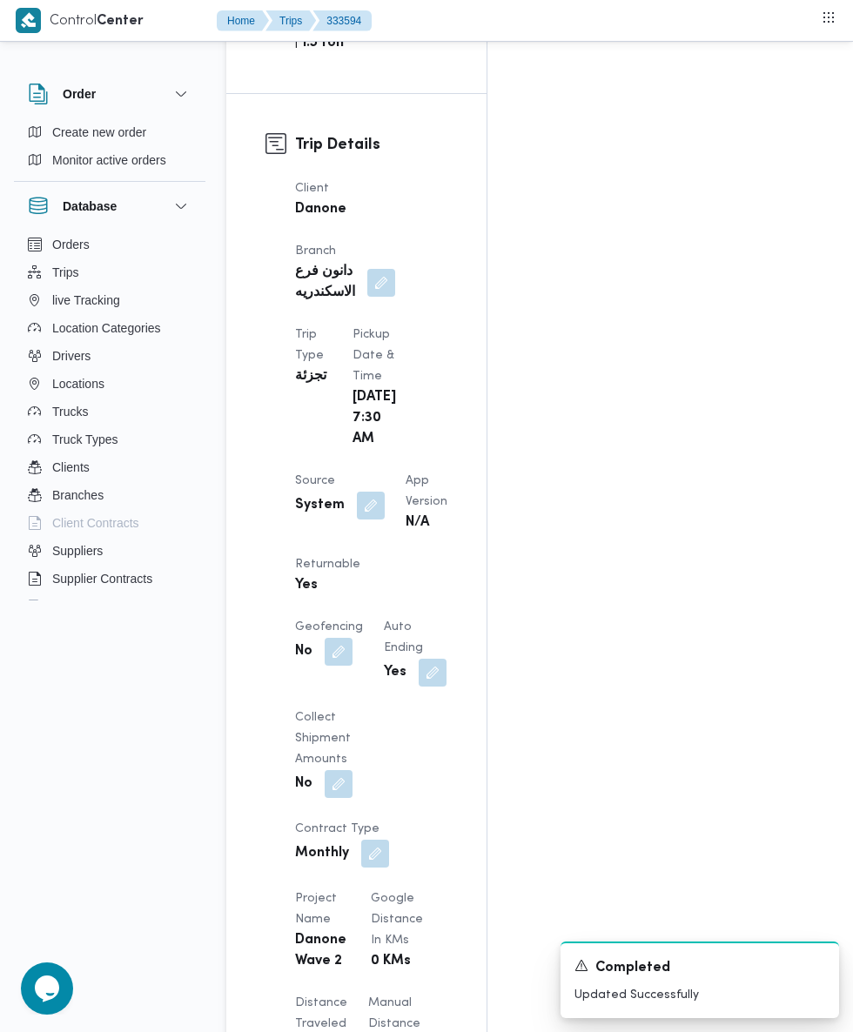
click at [367, 492] on button "button" at bounding box center [371, 506] width 28 height 28
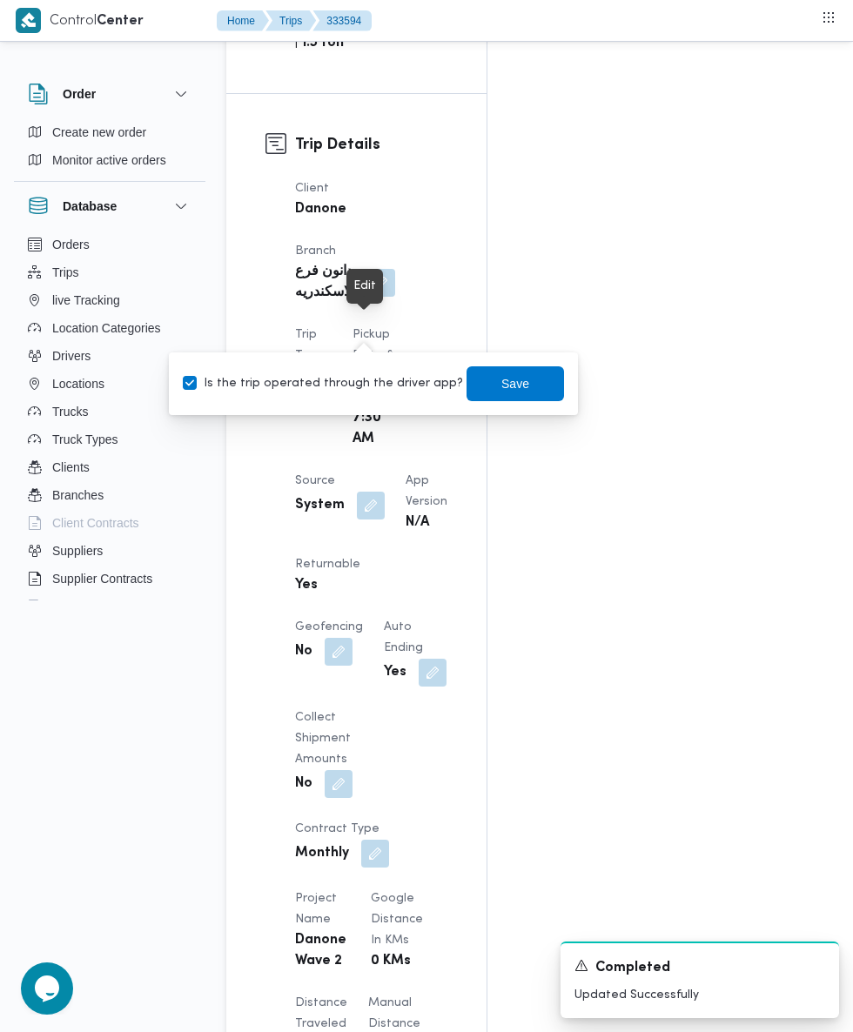
click at [339, 382] on label "Is the trip operated through the driver app?" at bounding box center [323, 383] width 280 height 21
checkbox input "false"
click at [501, 383] on span "Save" at bounding box center [515, 383] width 28 height 21
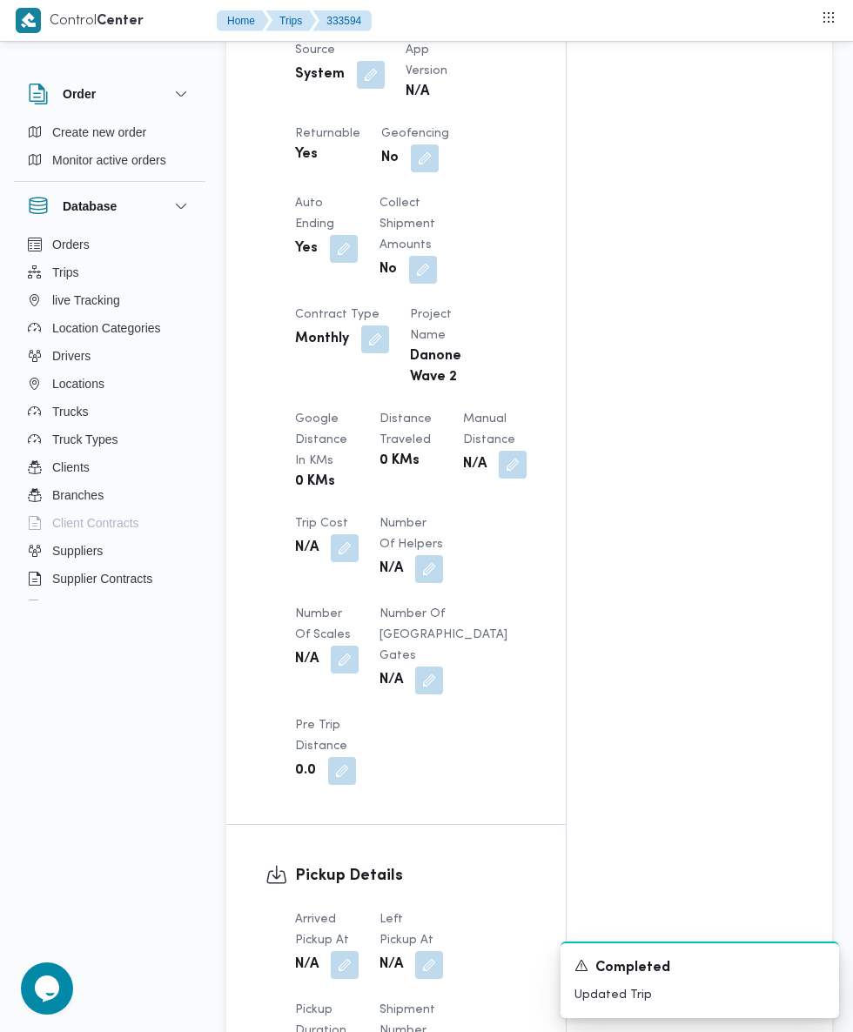
scroll to position [1155, 0]
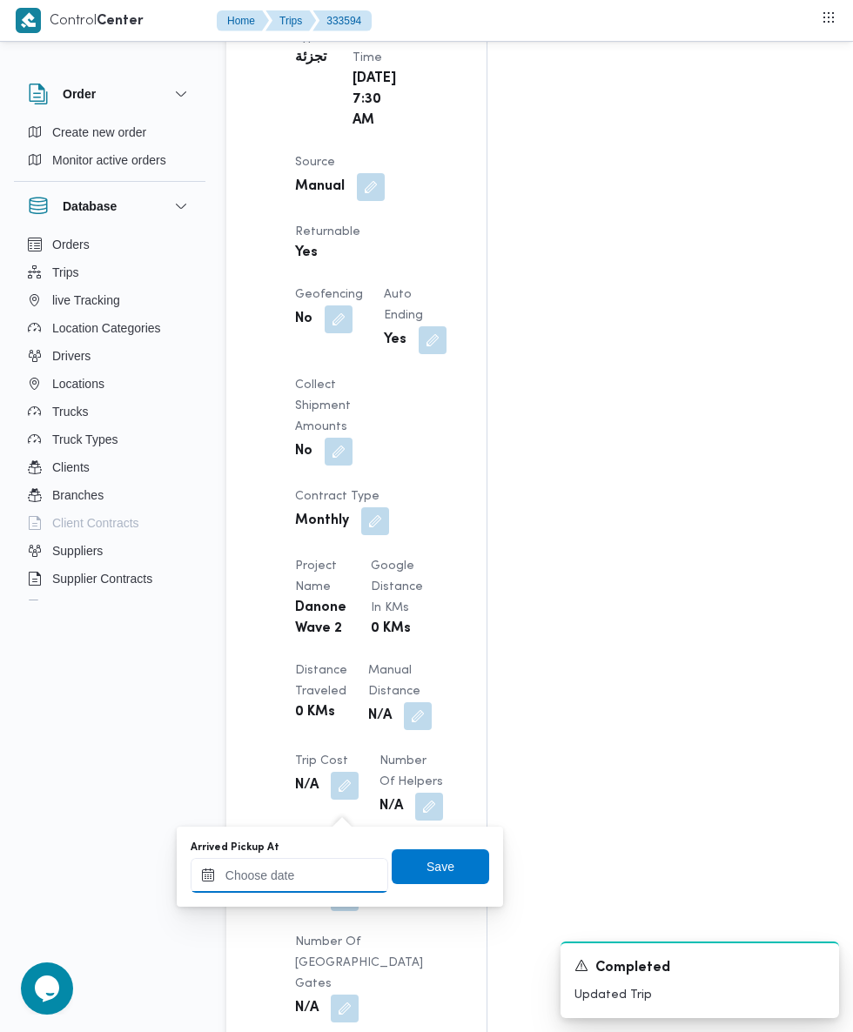
click at [310, 875] on input "Arrived Pickup At" at bounding box center [290, 875] width 198 height 35
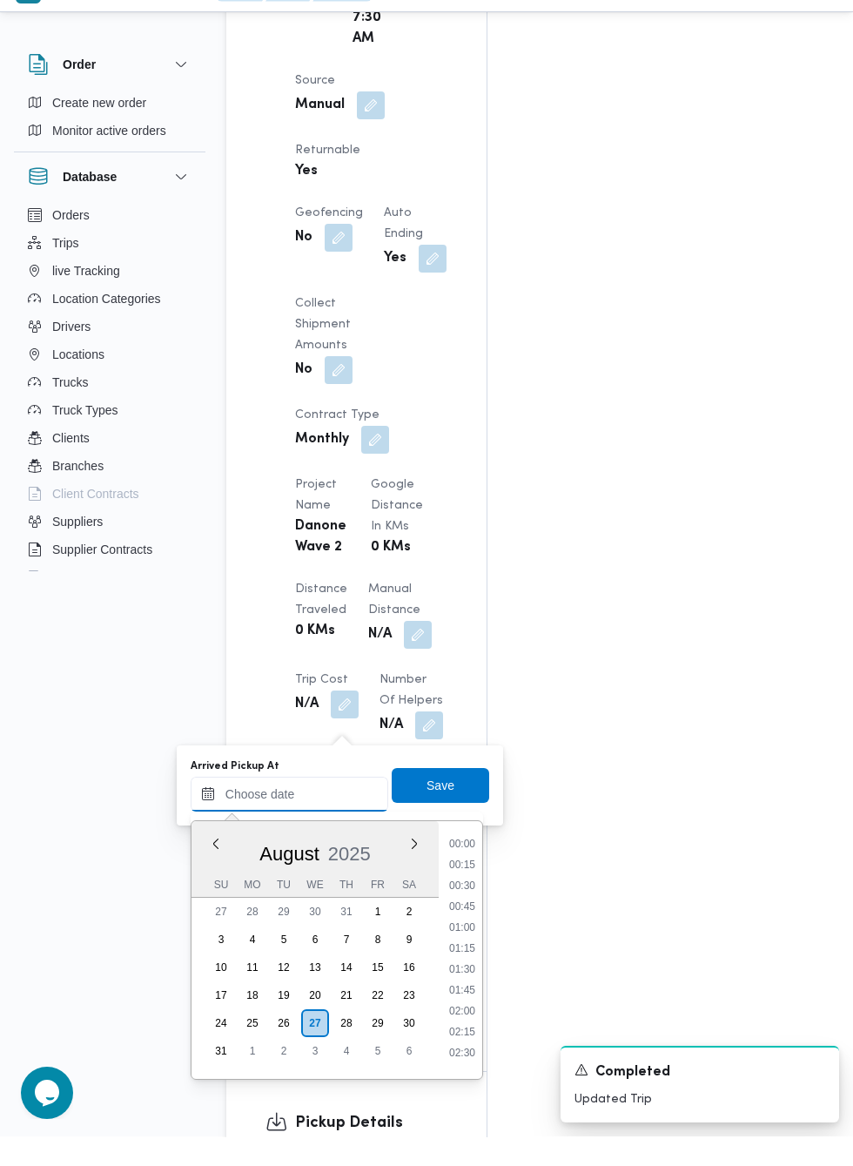
scroll to position [695, 0]
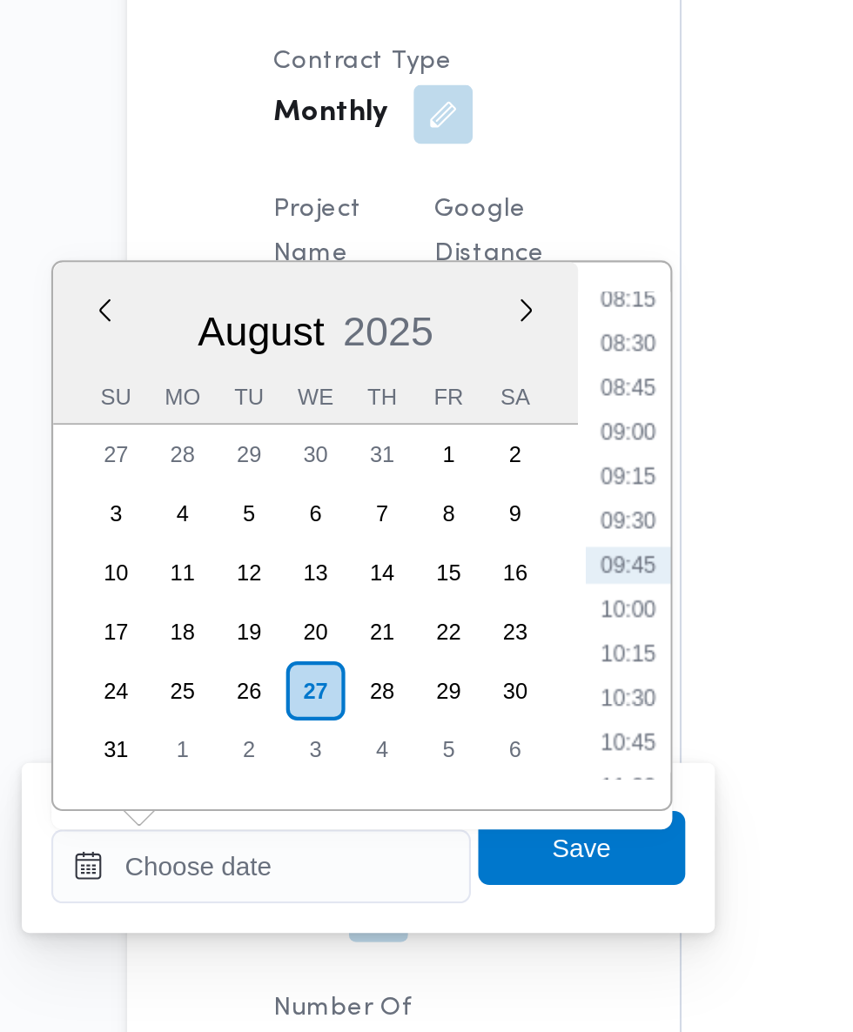
click at [474, 562] on li "08:15" at bounding box center [462, 556] width 40 height 17
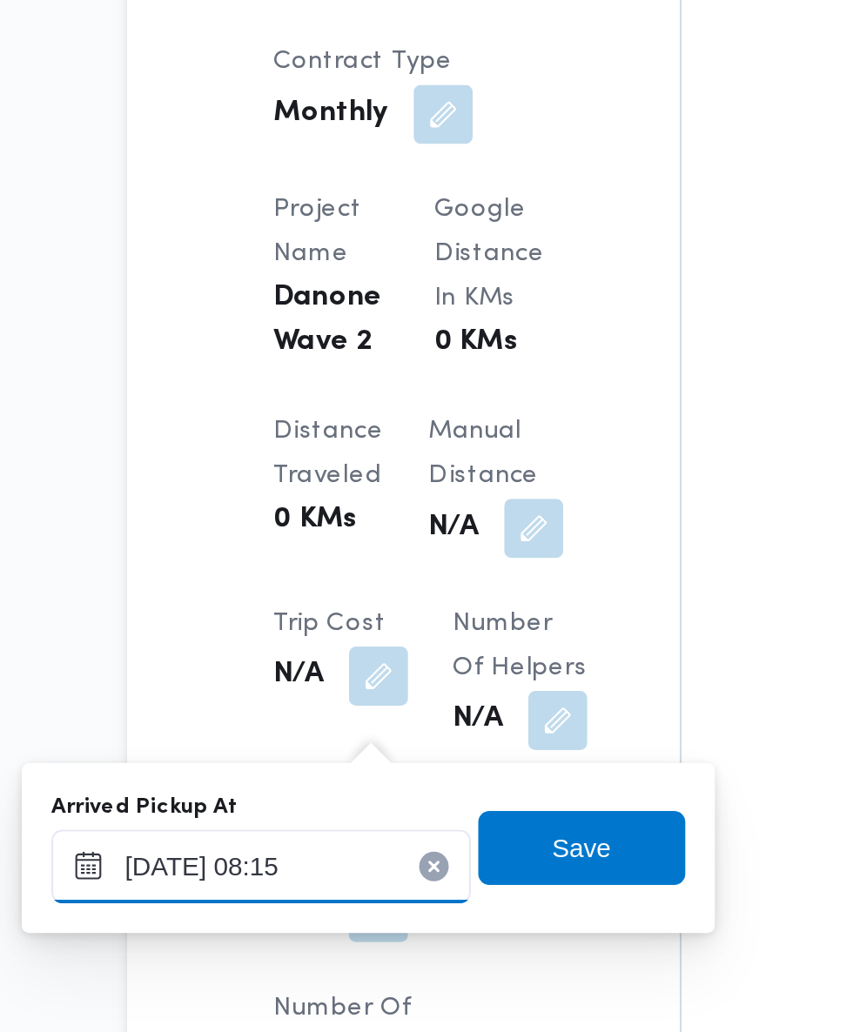
scroll to position [1207, 0]
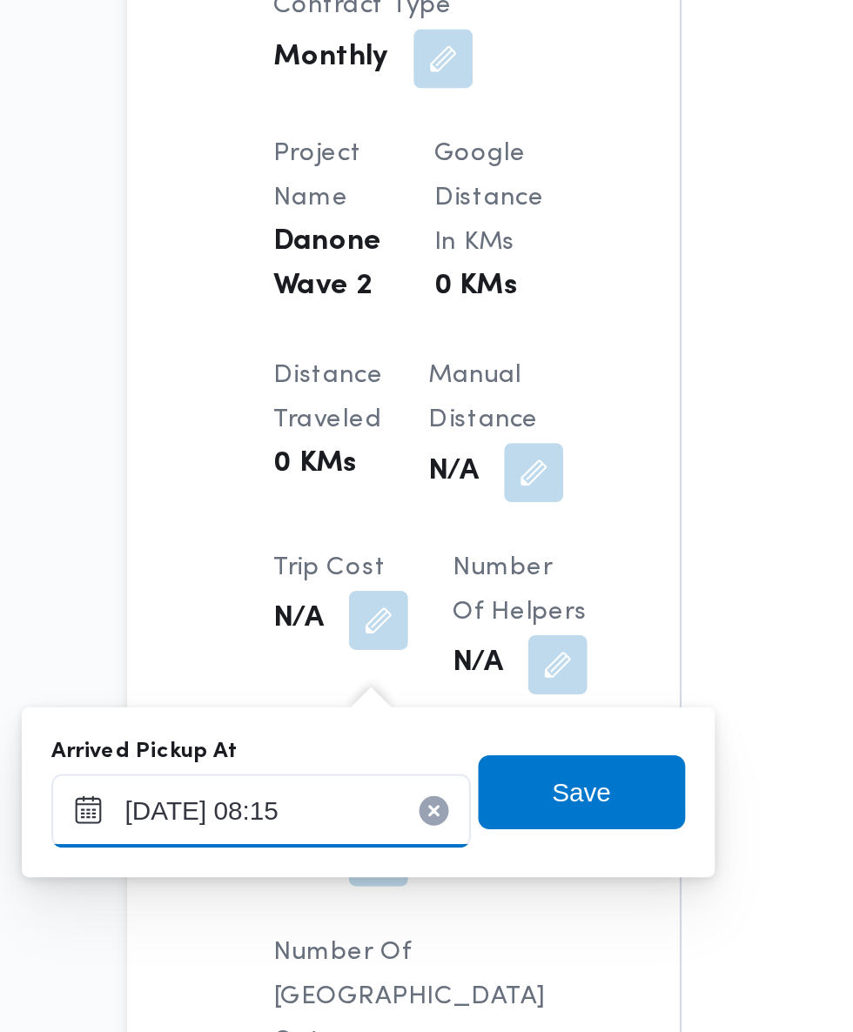
click at [326, 823] on input "[DATE] 08:15" at bounding box center [290, 823] width 198 height 35
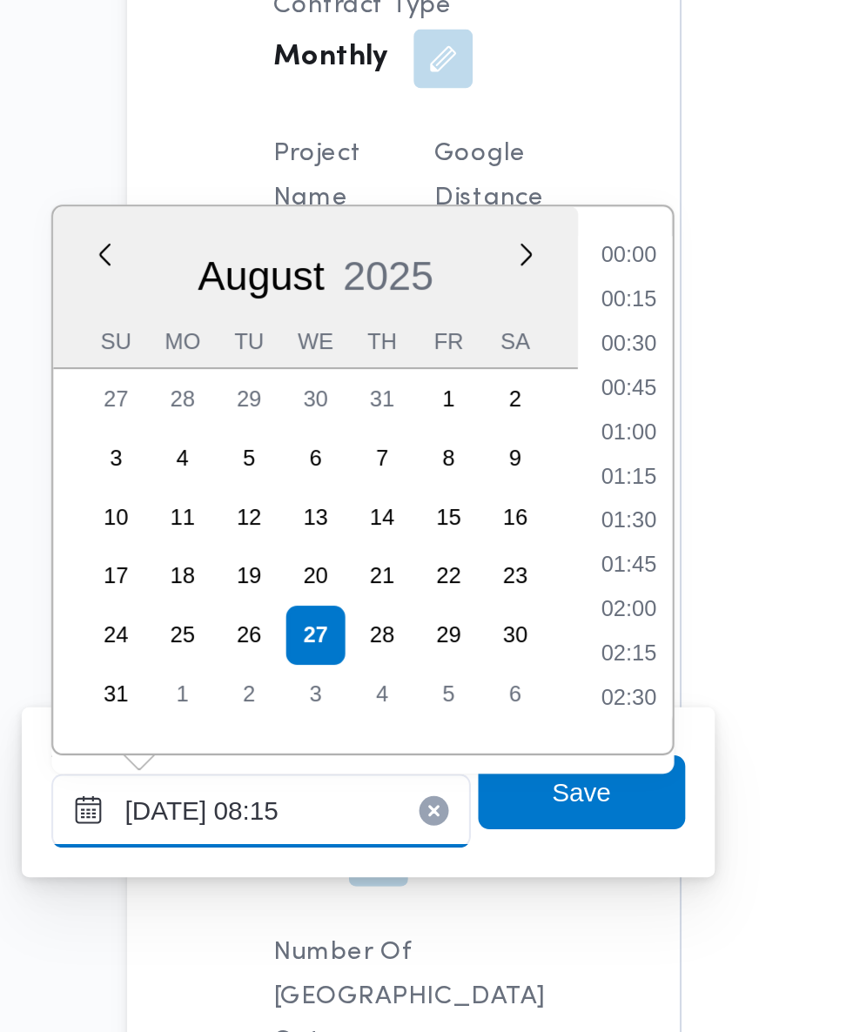
scroll to position [569, 0]
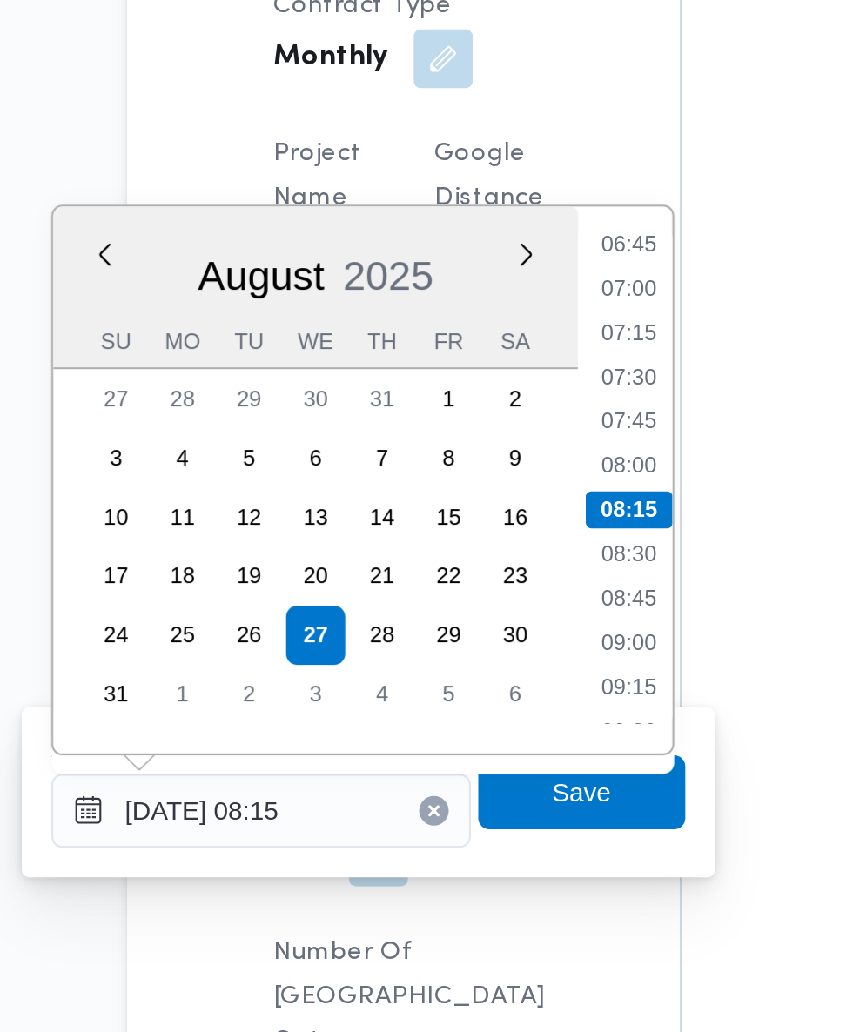
click at [474, 597] on li "07:15" at bounding box center [462, 597] width 40 height 17
type input "[DATE] 07:15"
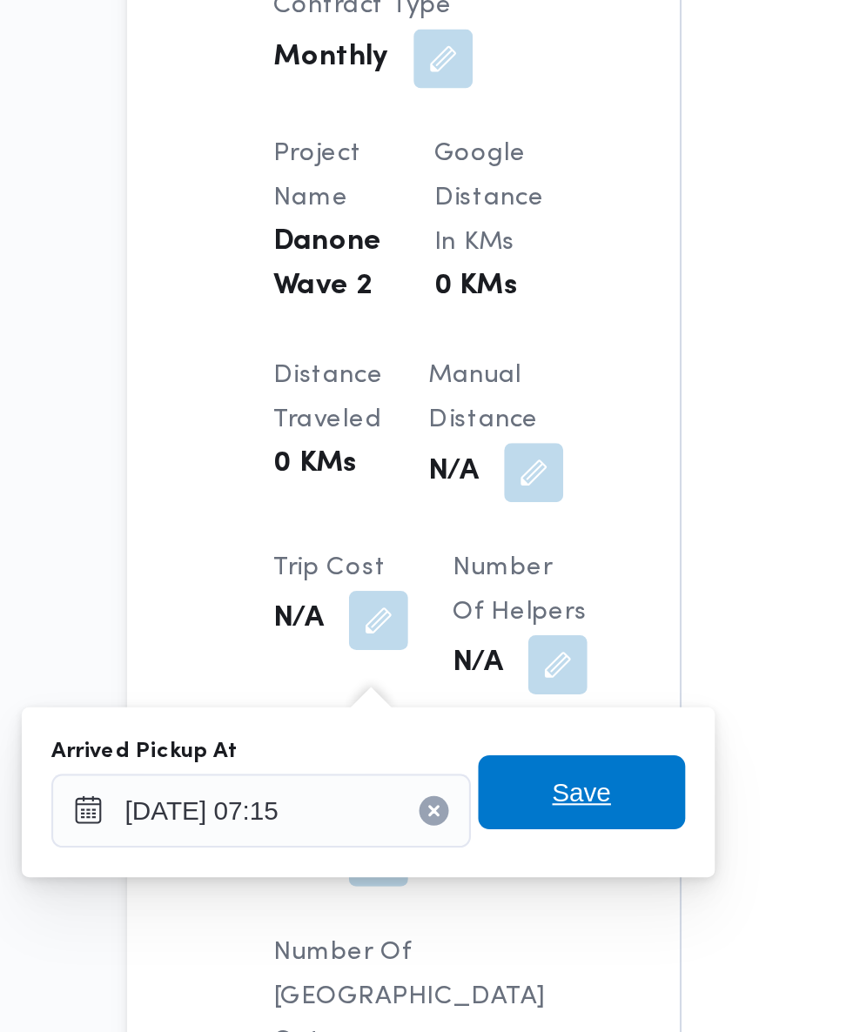
click at [454, 816] on span "Save" at bounding box center [441, 814] width 28 height 21
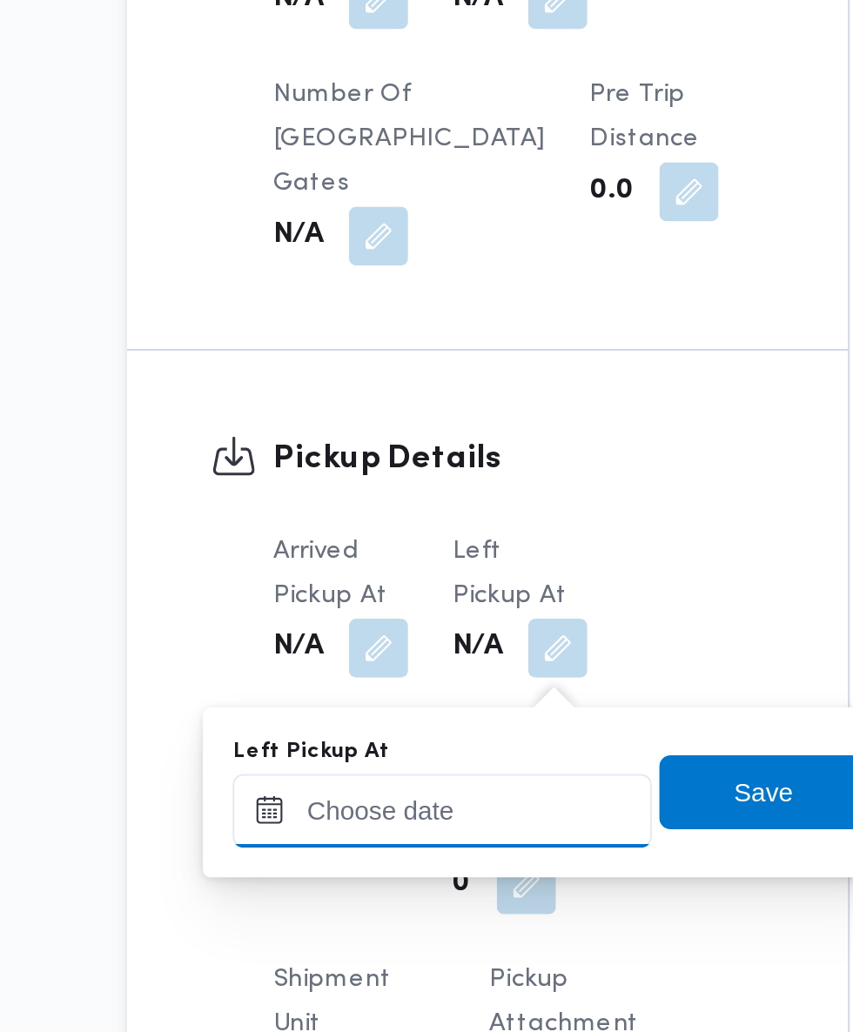
click at [389, 822] on input "Left Pickup At" at bounding box center [375, 823] width 198 height 35
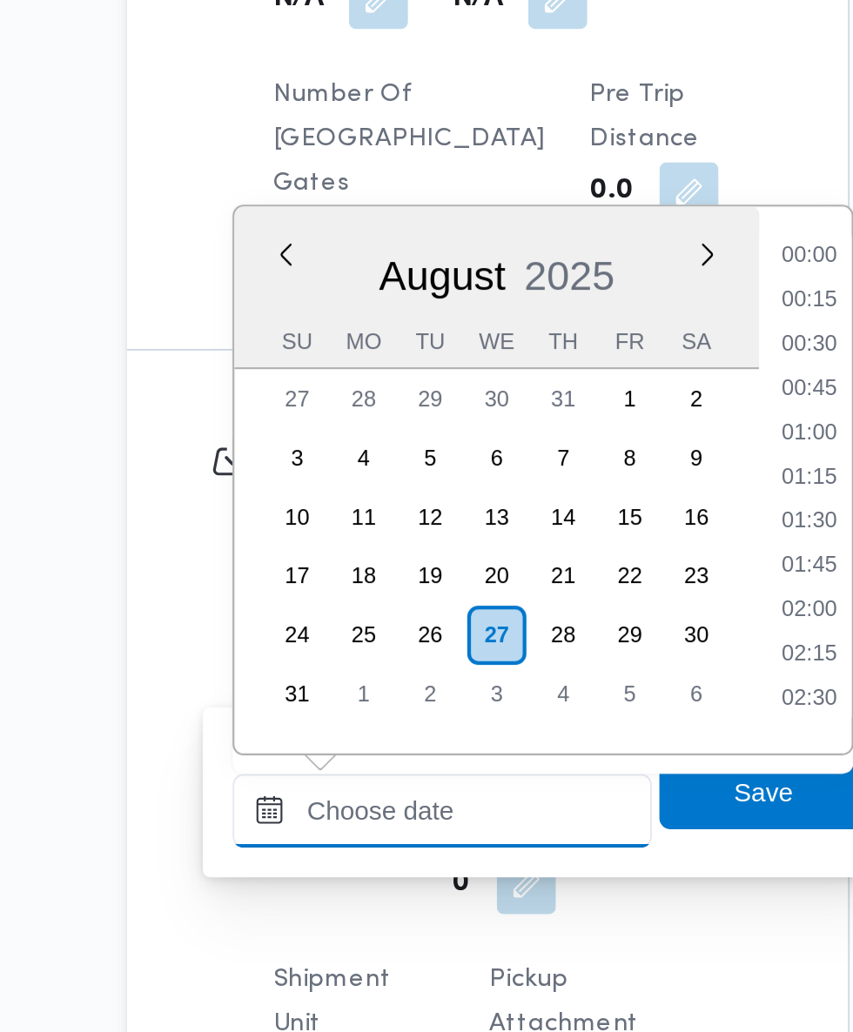
scroll to position [695, 0]
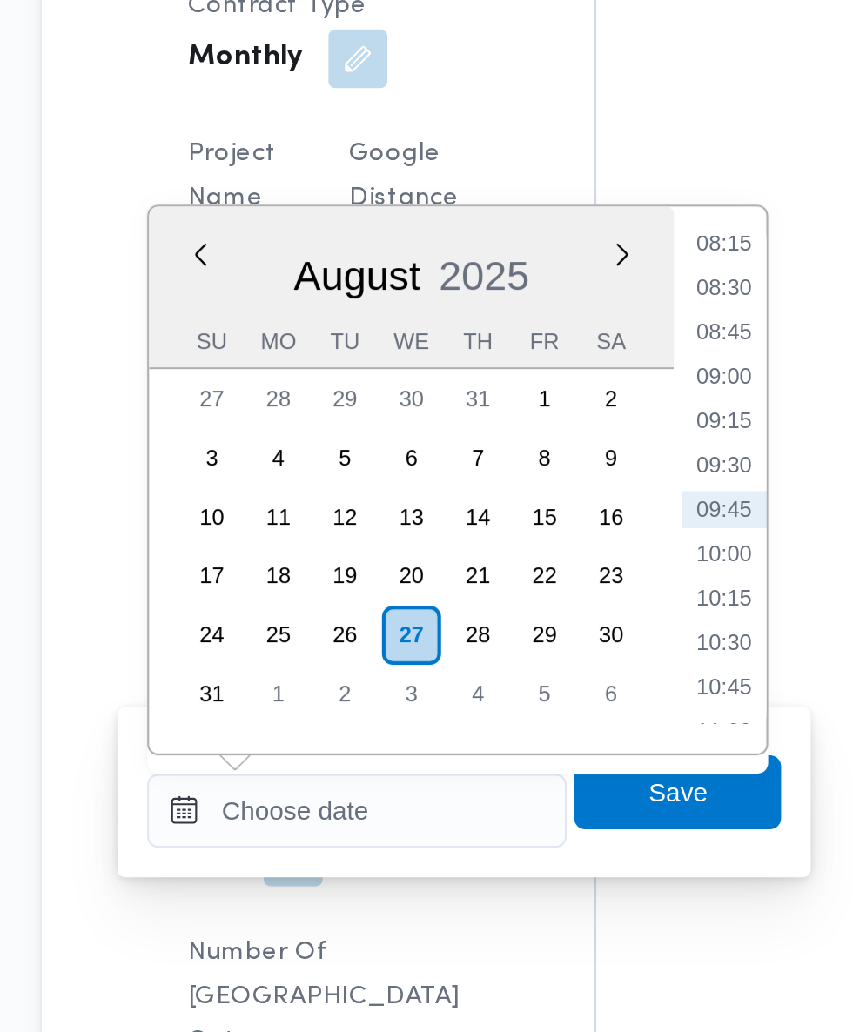
click at [559, 581] on li "08:30" at bounding box center [547, 576] width 40 height 17
type input "[DATE] 08:30"
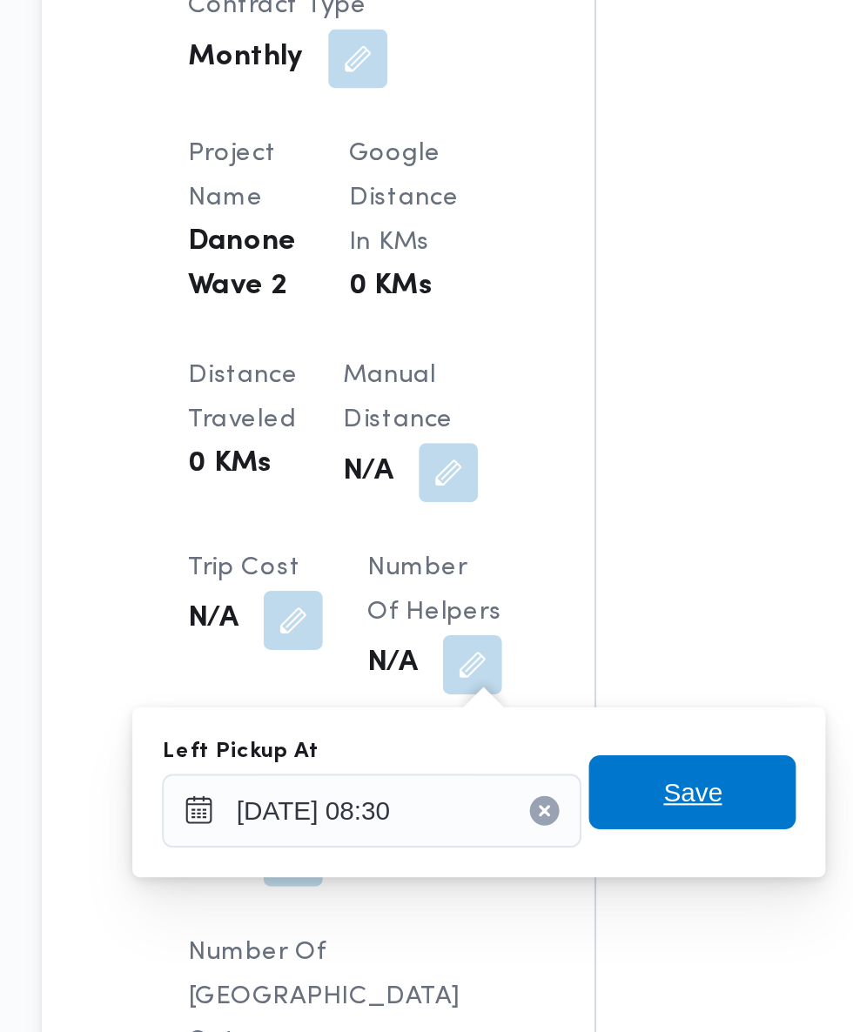
click at [530, 815] on span "Save" at bounding box center [533, 814] width 28 height 21
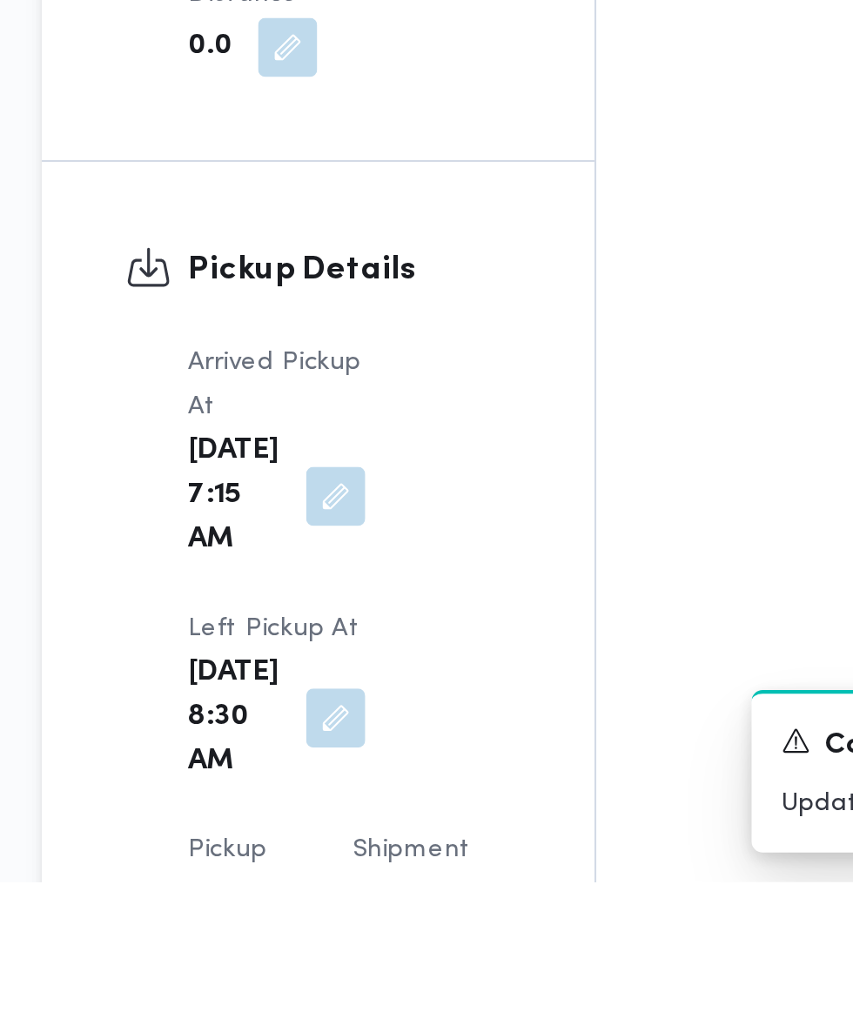
scroll to position [1670, 0]
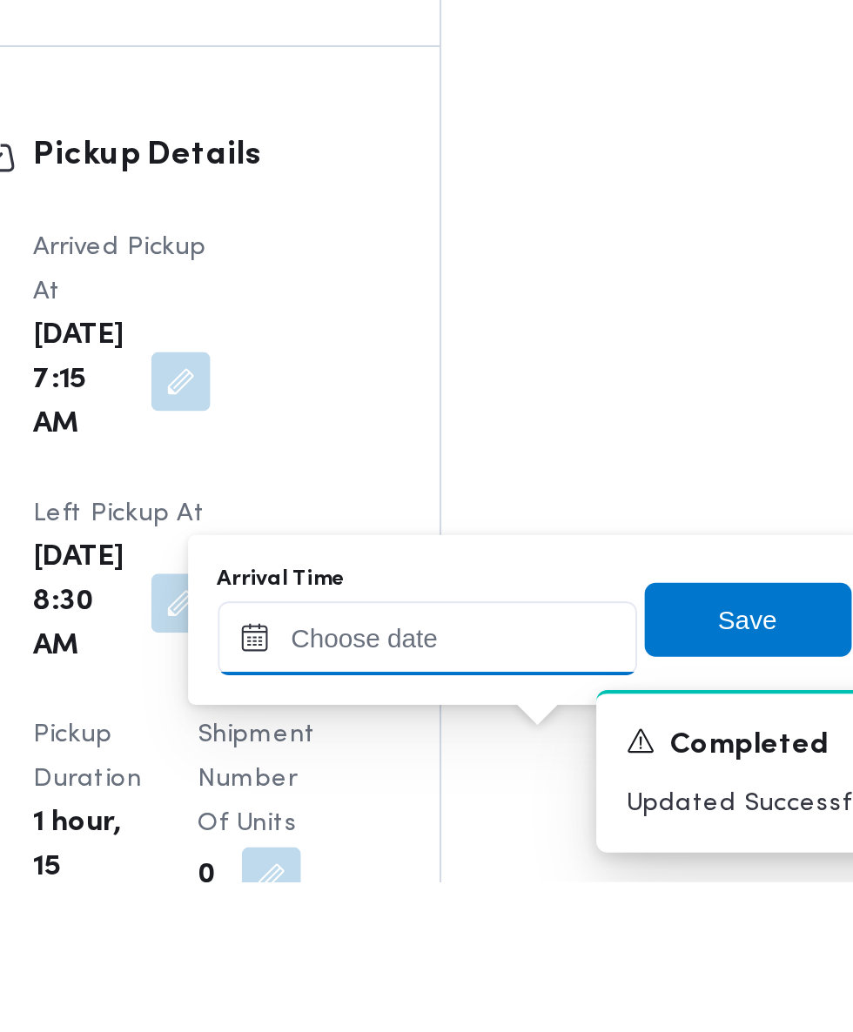
click at [507, 917] on input "Arrival Time" at bounding box center [481, 917] width 198 height 35
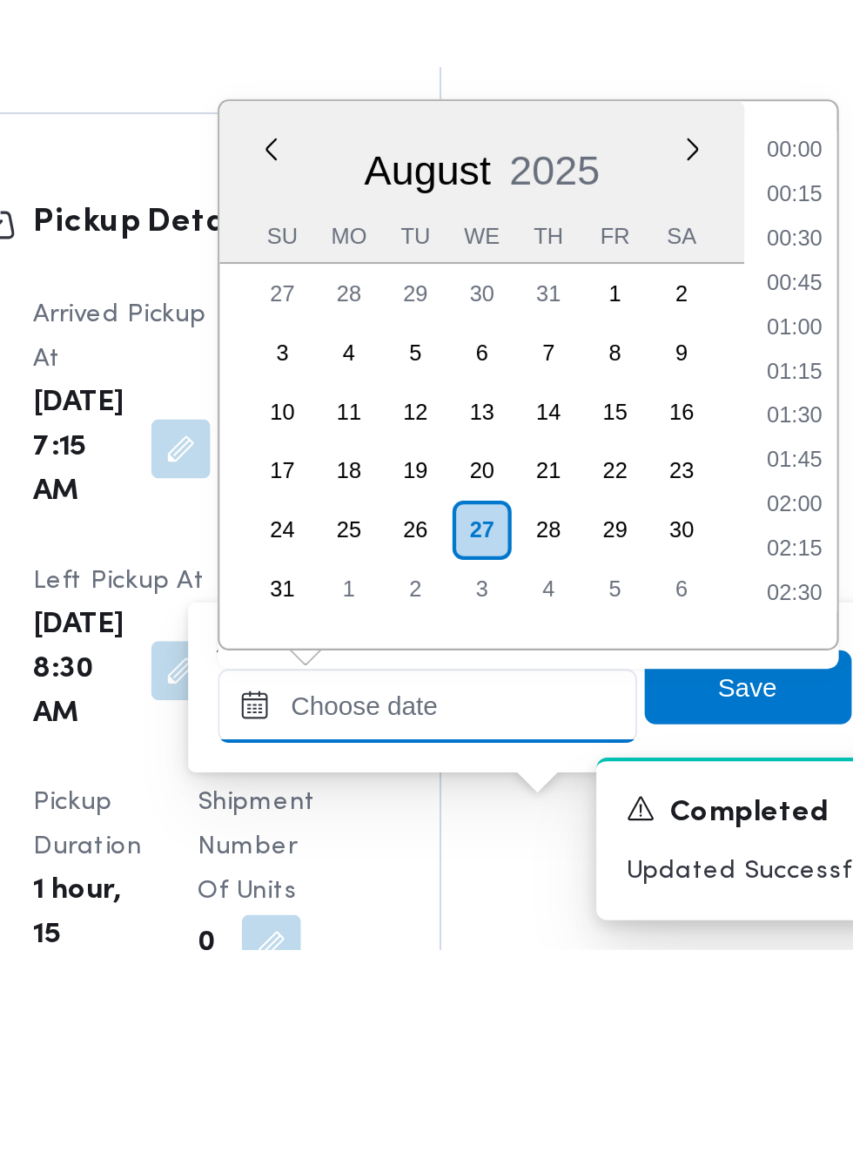
scroll to position [1747, 0]
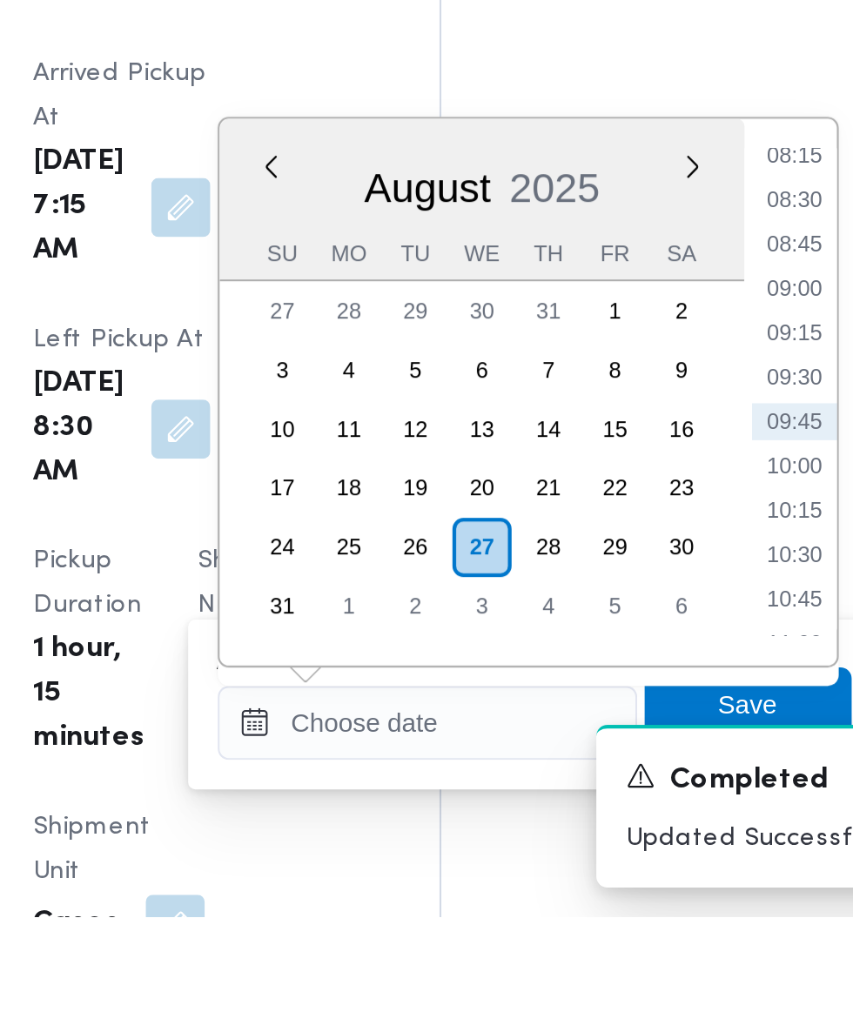
click at [663, 763] on li "09:15" at bounding box center [654, 757] width 40 height 17
type input "[DATE] 09:15"
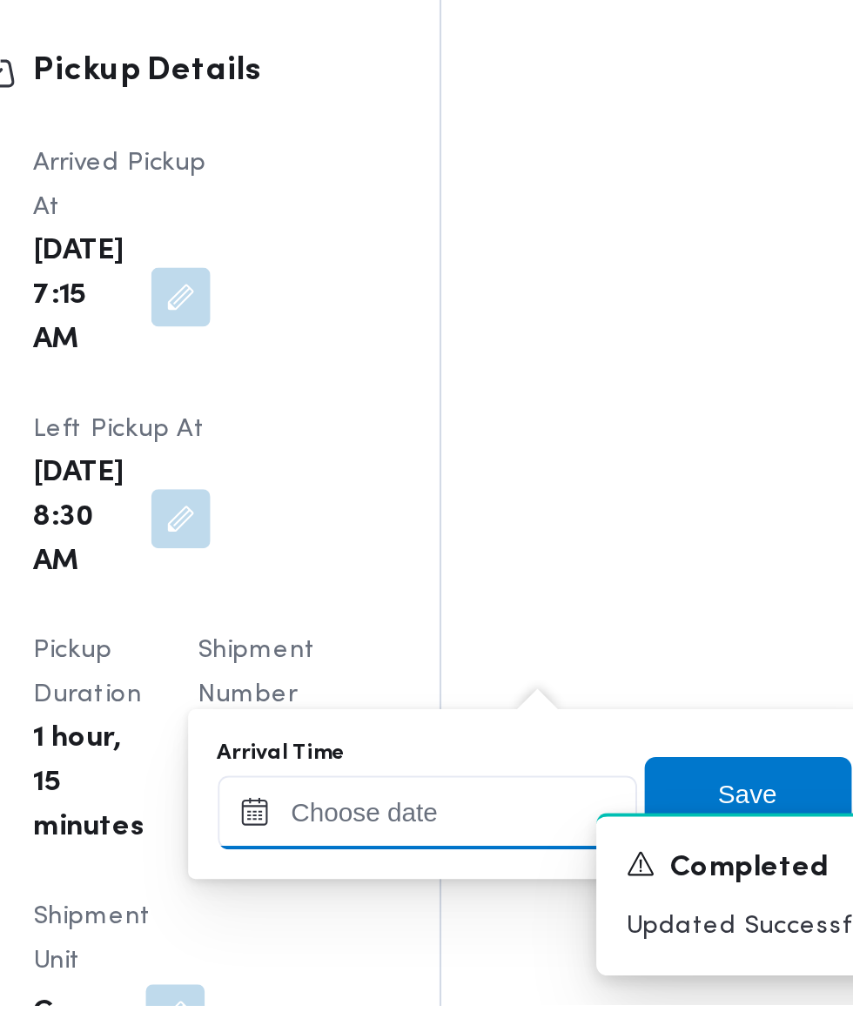
click at [485, 935] on input "Arrival Time" at bounding box center [481, 941] width 198 height 35
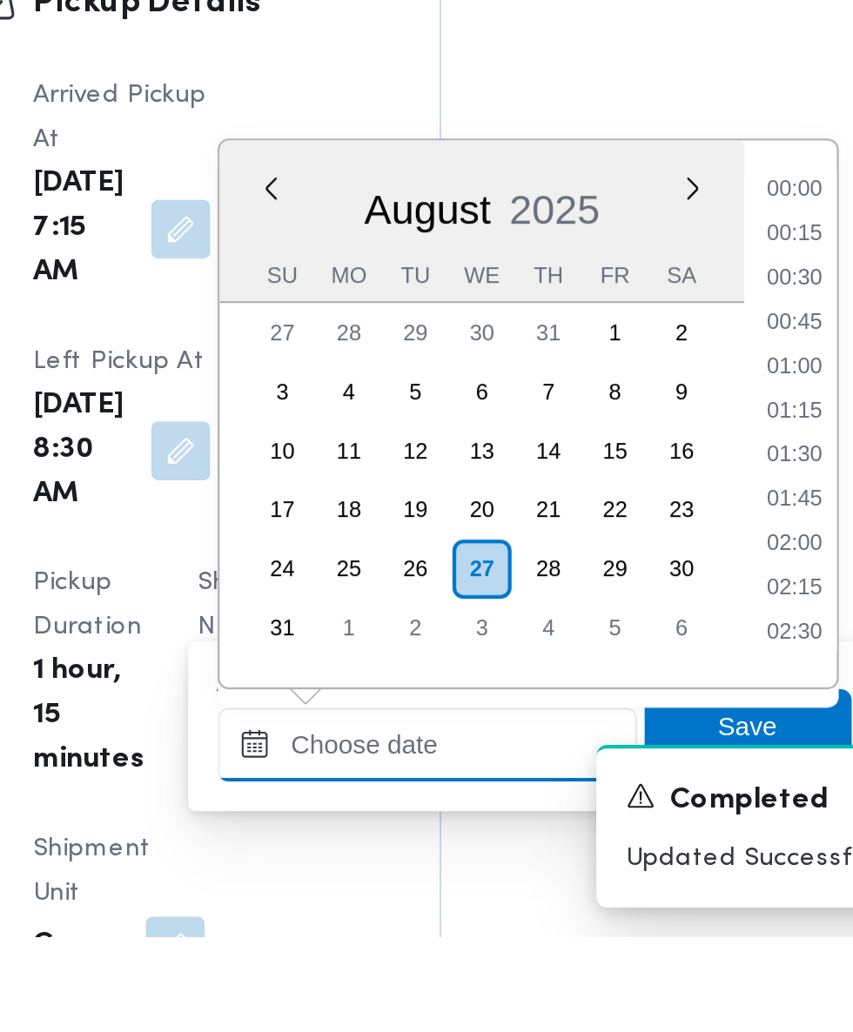
scroll to position [695, 0]
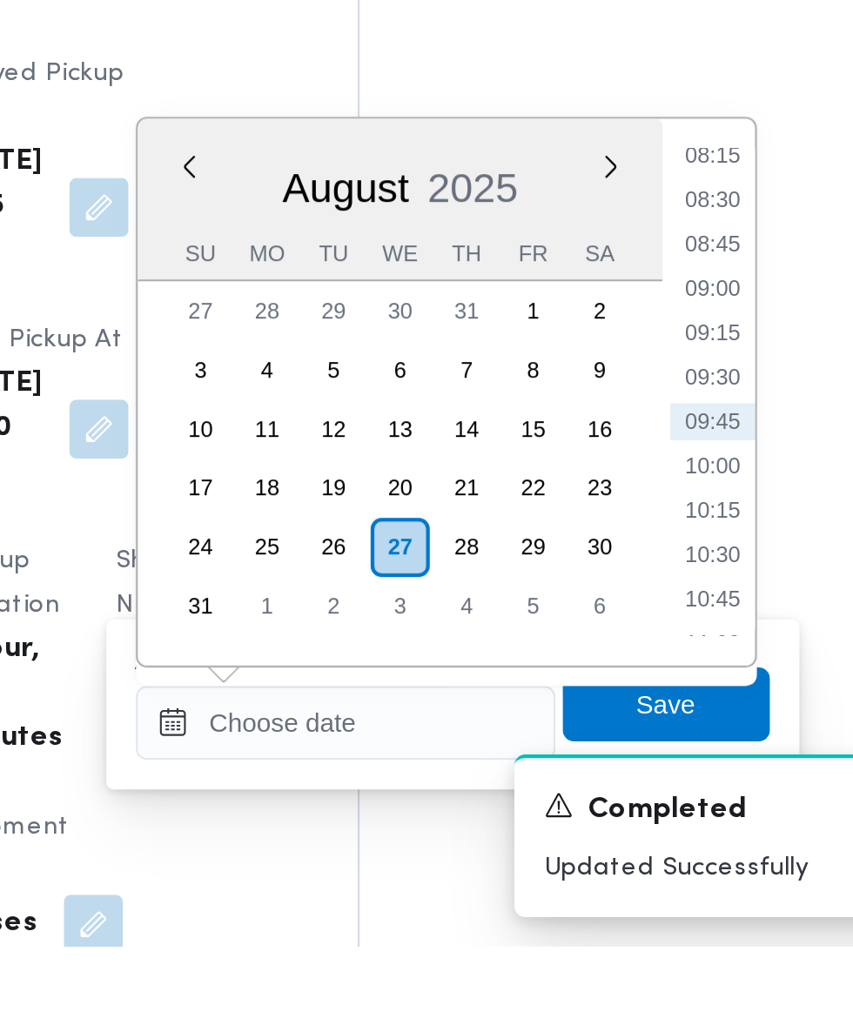
click at [669, 758] on li "09:30" at bounding box center [654, 764] width 40 height 17
type input "[DATE] 09:30"
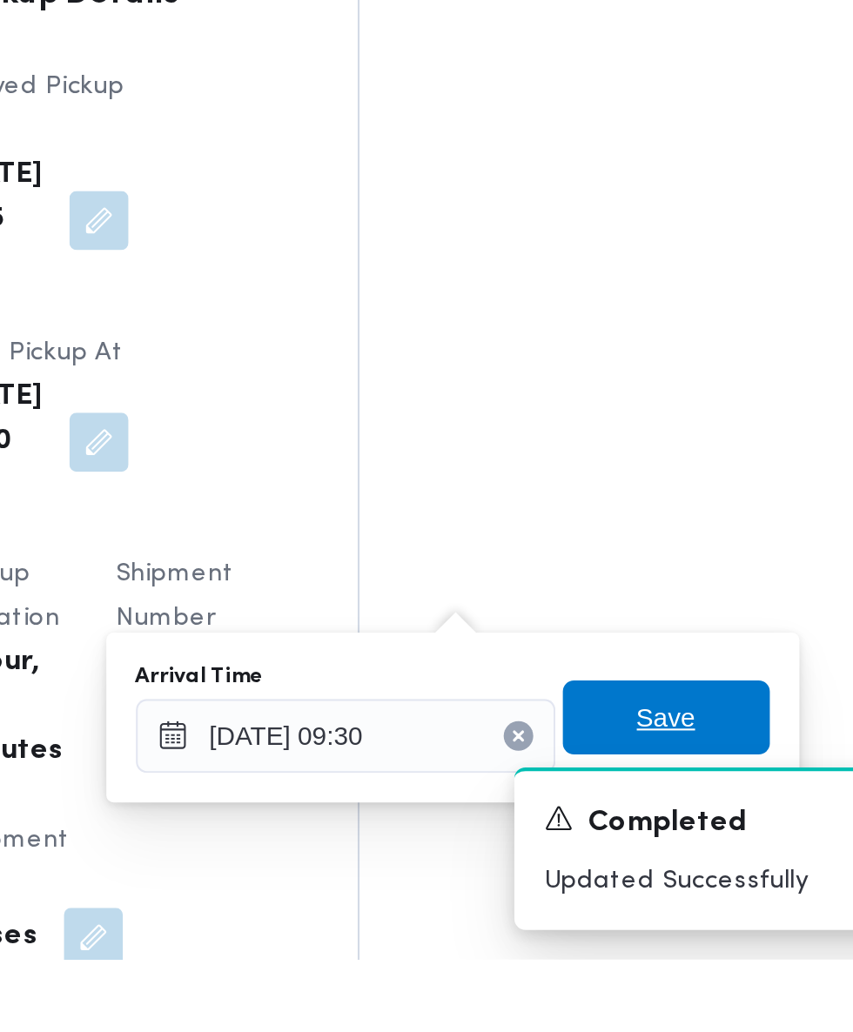
click at [634, 915] on span "Save" at bounding box center [632, 918] width 28 height 21
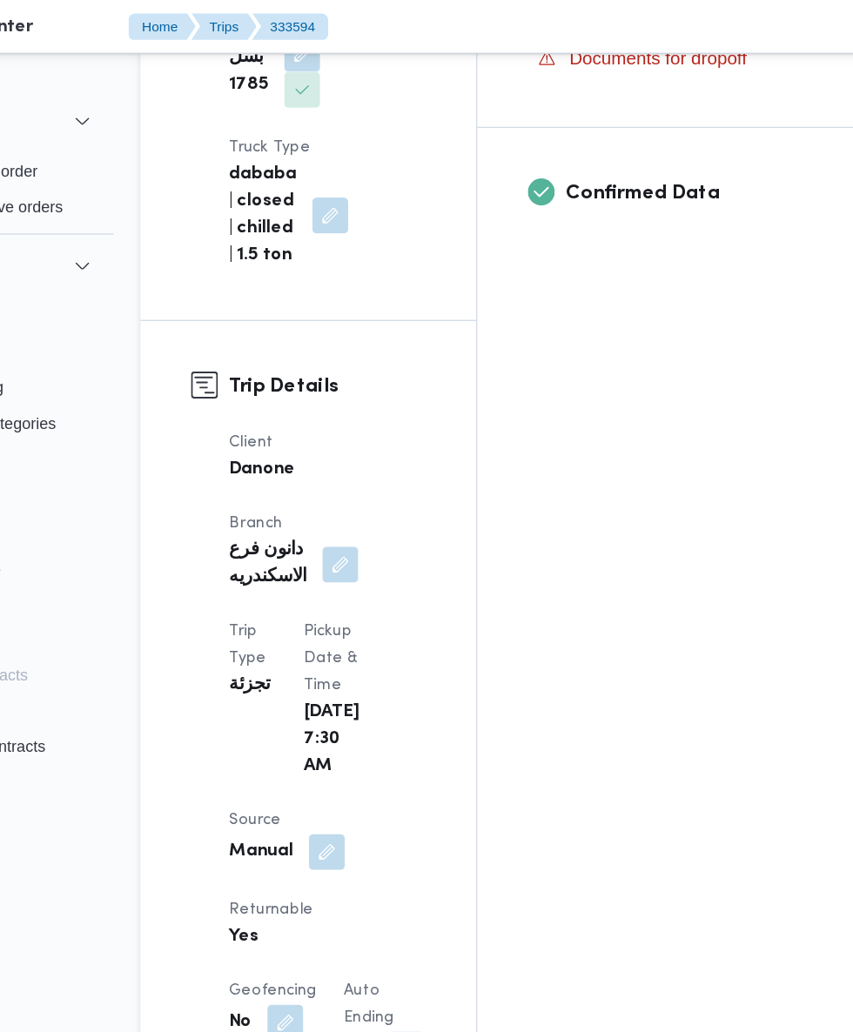
scroll to position [454, 0]
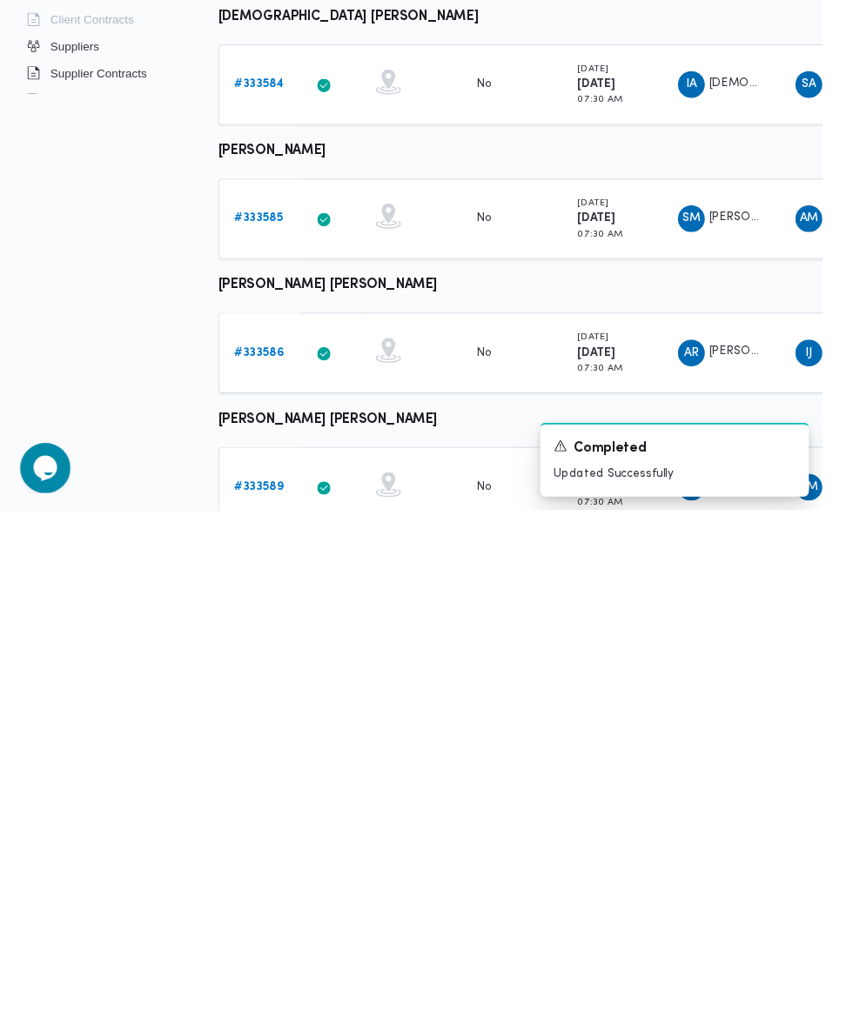
scroll to position [411, 0]
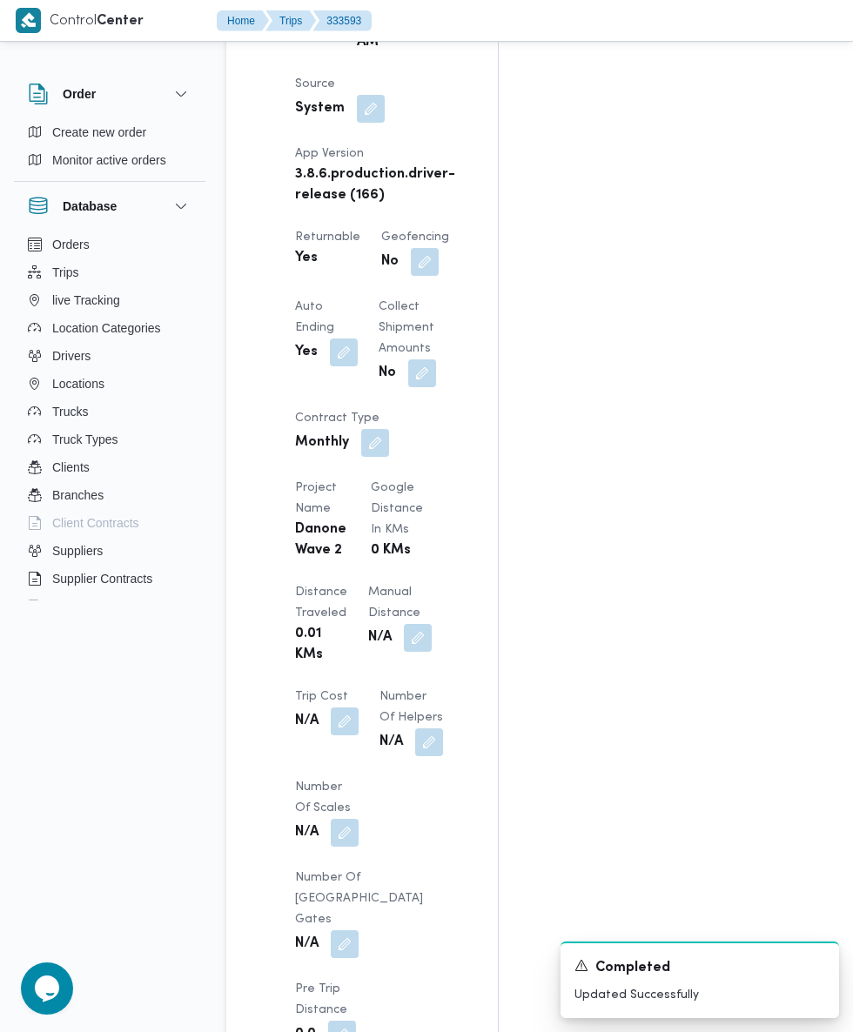
scroll to position [1214, 0]
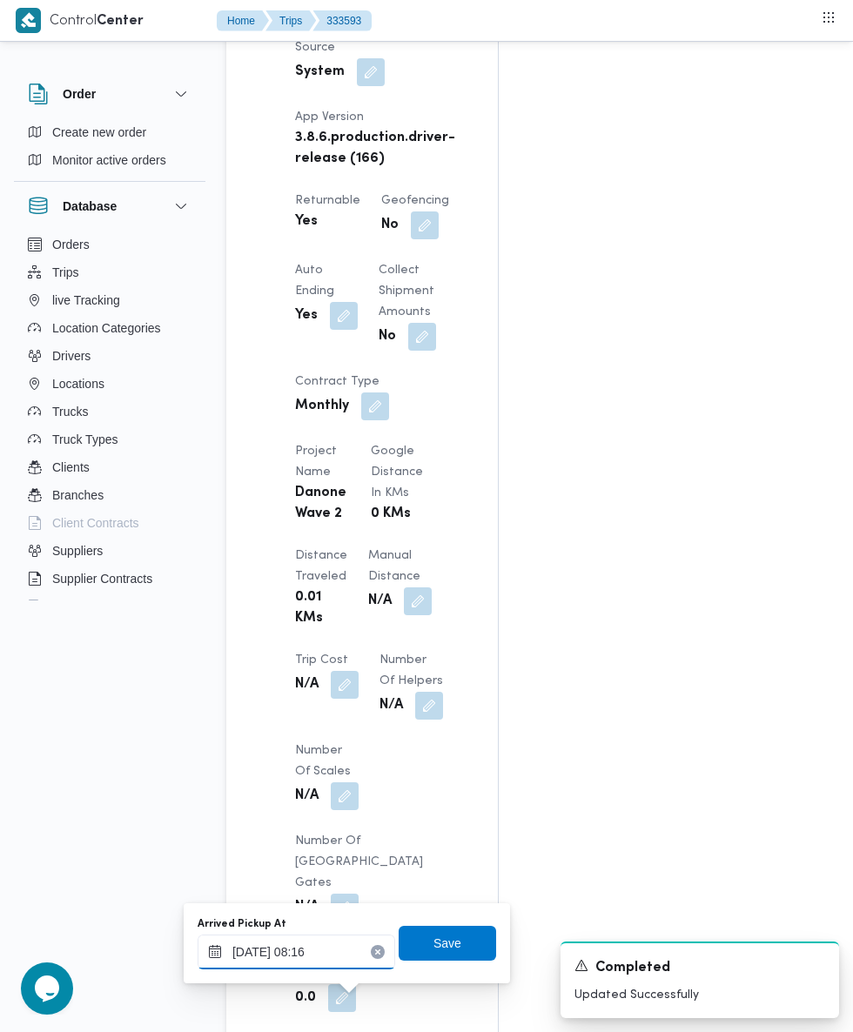
click at [318, 951] on input "[DATE] 08:16" at bounding box center [297, 952] width 198 height 35
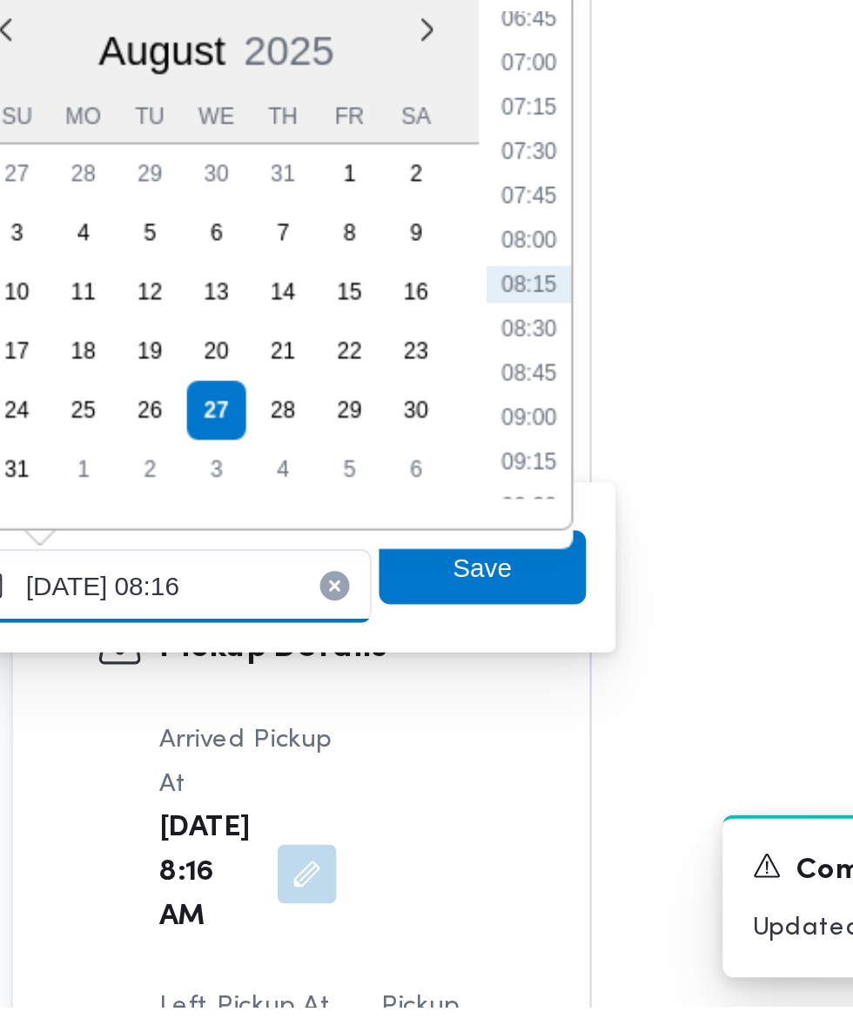
scroll to position [1455, 0]
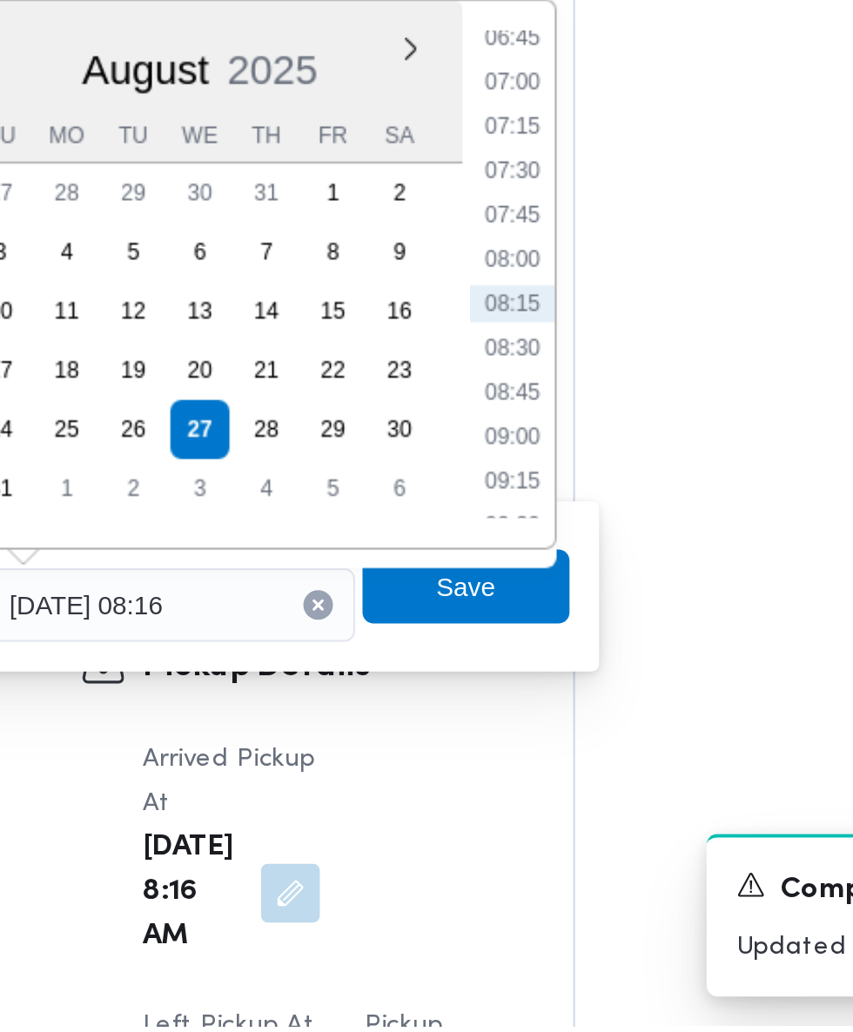
click at [479, 631] on li "07:30" at bounding box center [469, 629] width 40 height 17
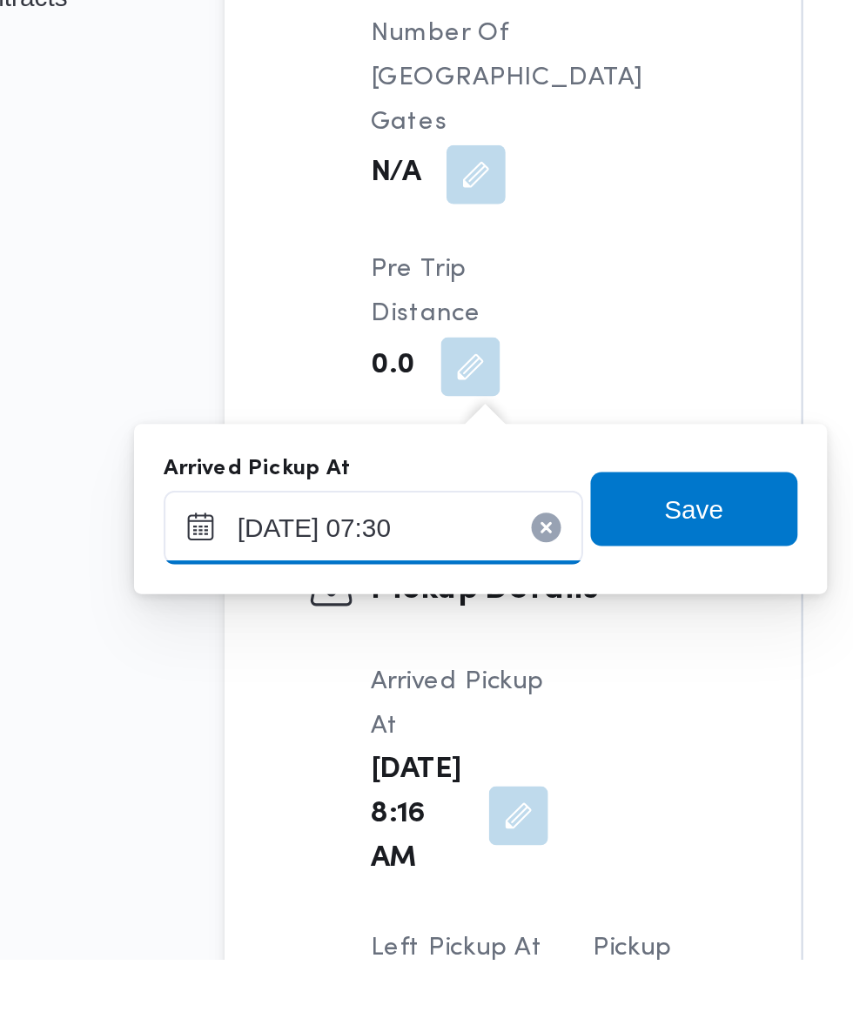
scroll to position [1482, 0]
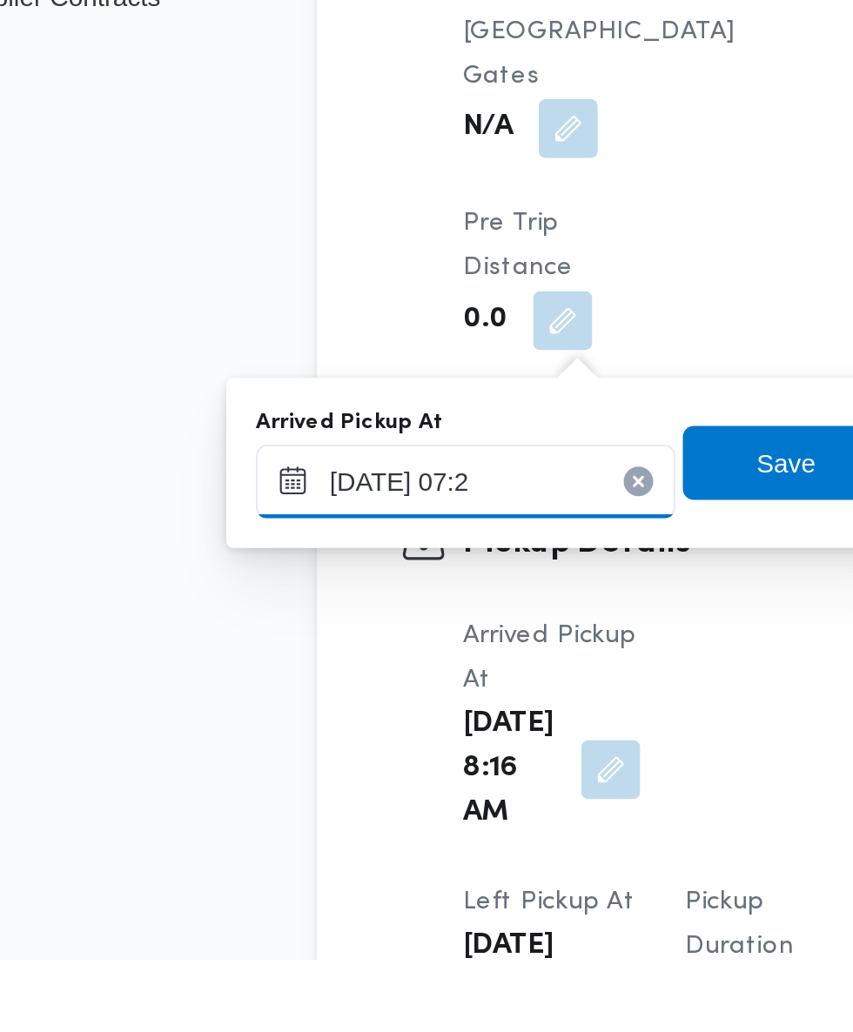
type input "[DATE] 07:25"
click at [434, 801] on span "Save" at bounding box center [447, 798] width 97 height 35
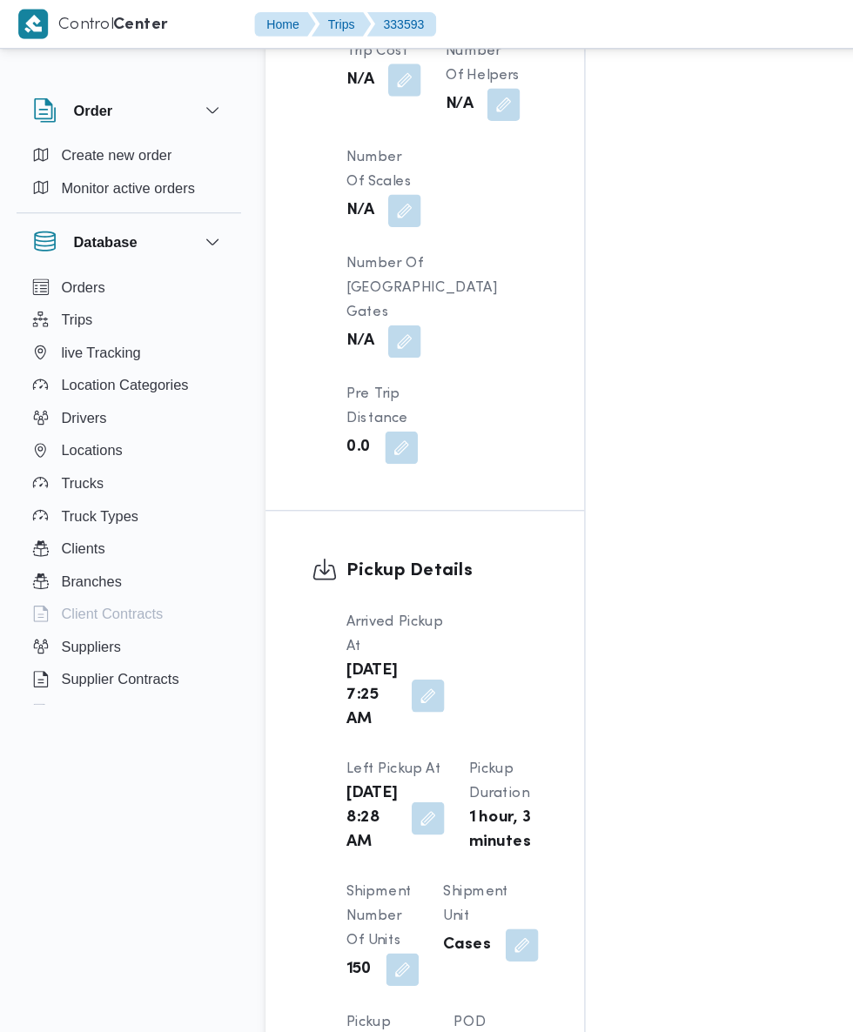
scroll to position [1809, 0]
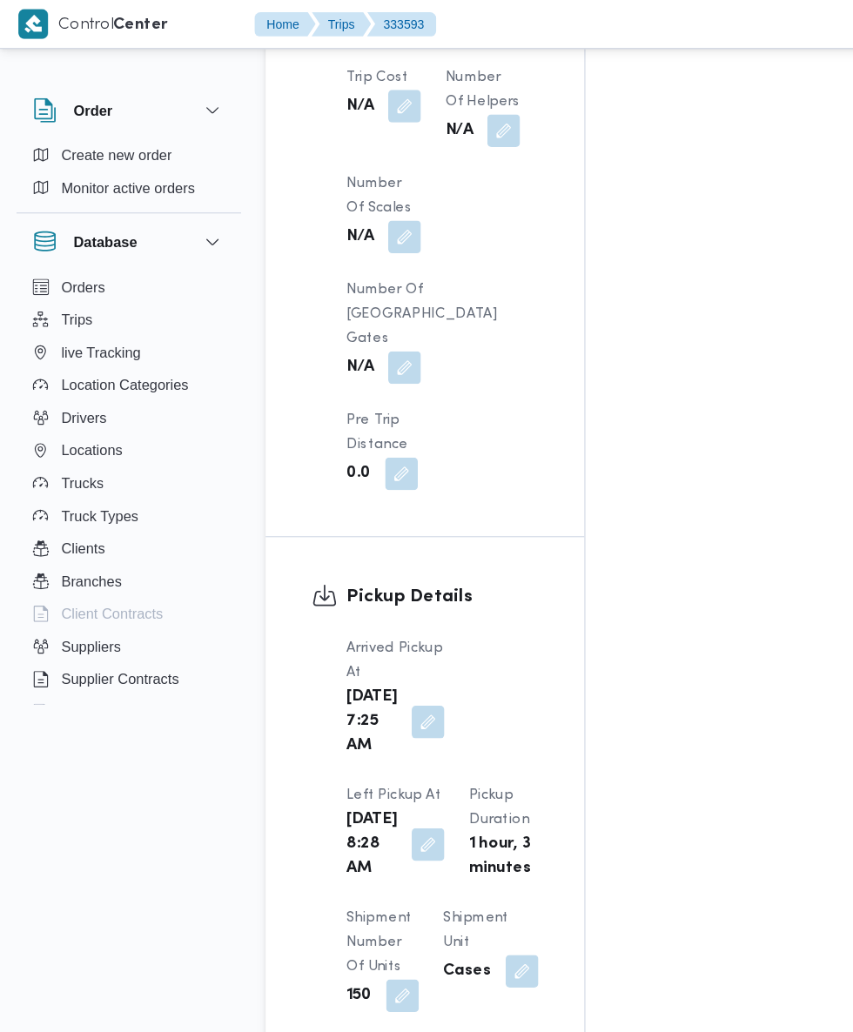
click at [379, 706] on button "button" at bounding box center [365, 720] width 28 height 28
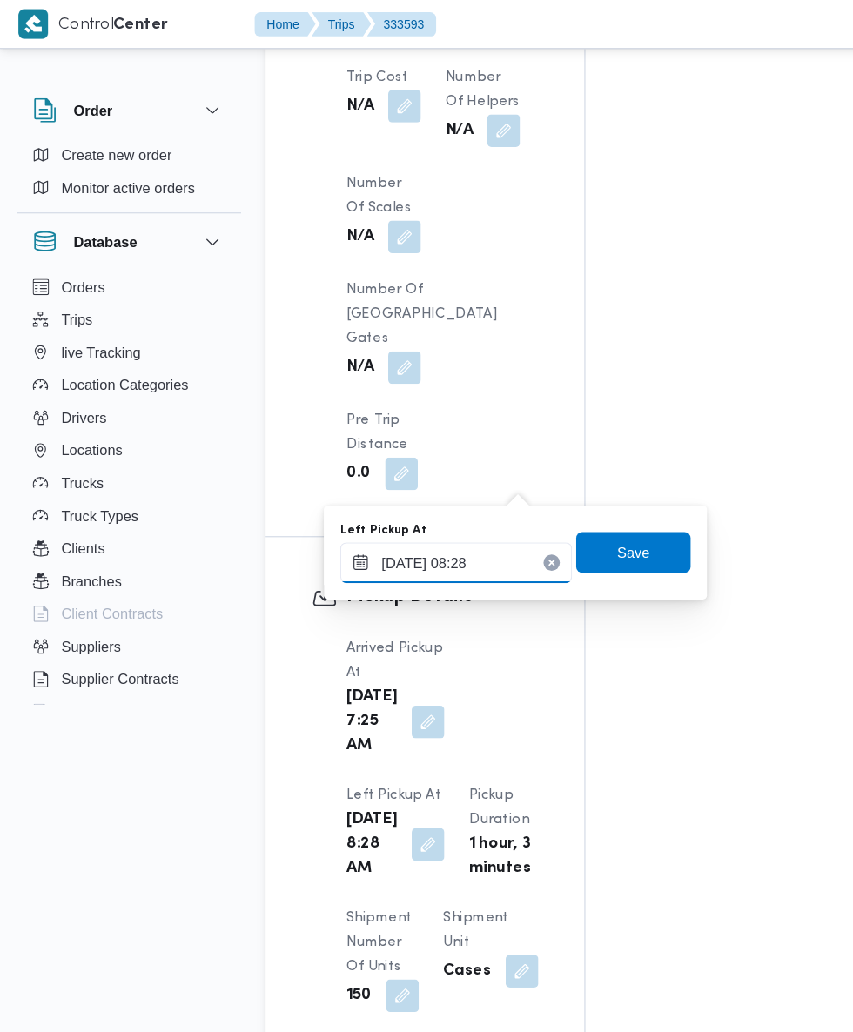
click at [404, 476] on input "[DATE] 08:28" at bounding box center [389, 479] width 198 height 35
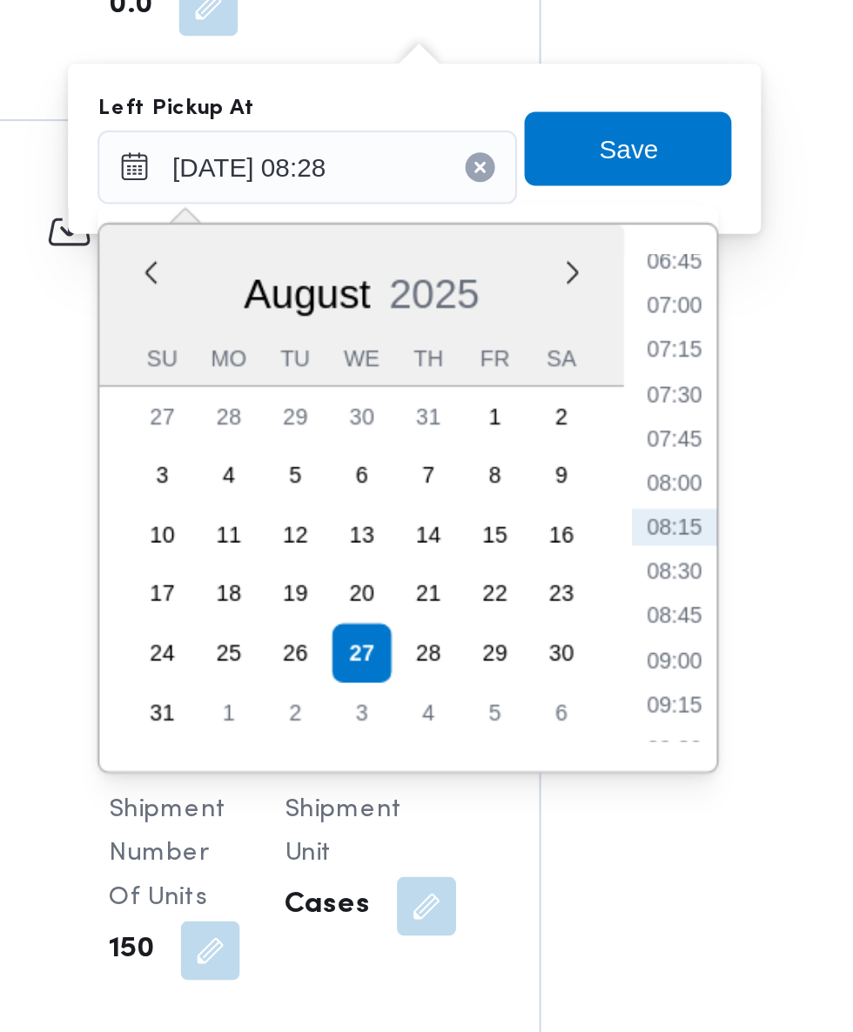
click at [571, 716] on li "09:00" at bounding box center [561, 711] width 40 height 17
type input "[DATE] 09:00"
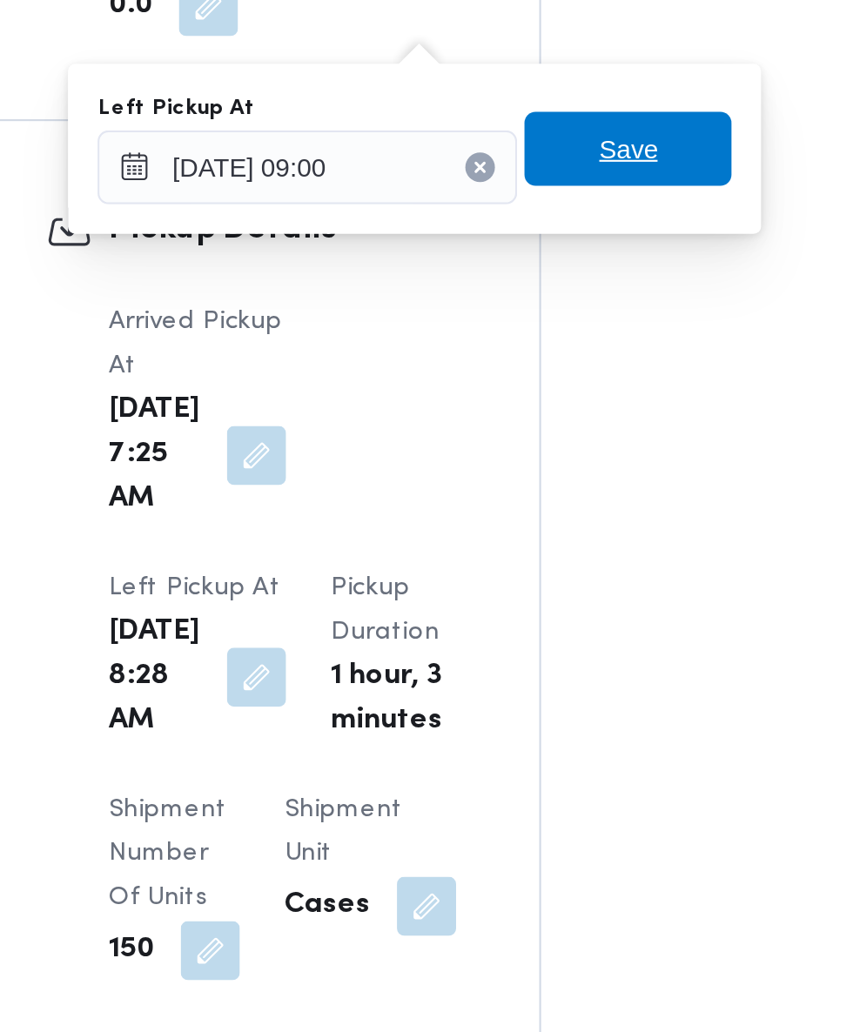
click at [575, 477] on span "Save" at bounding box center [539, 471] width 97 height 35
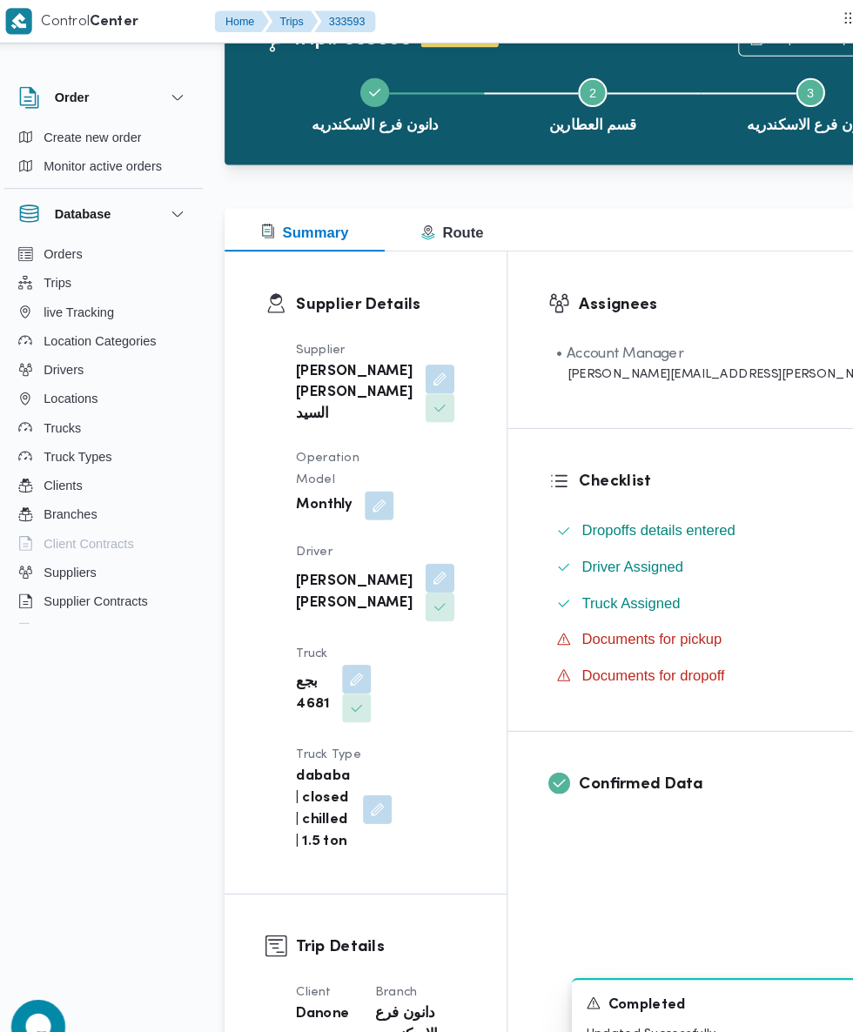
scroll to position [0, 0]
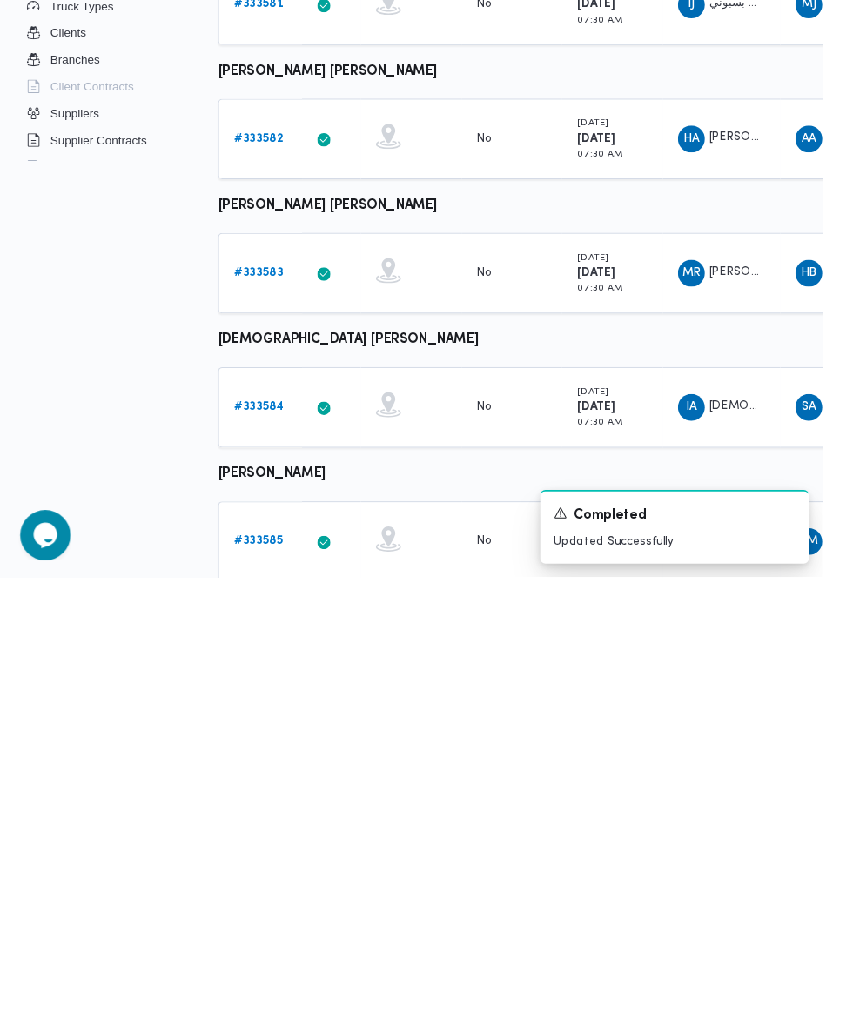
scroll to position [177, 0]
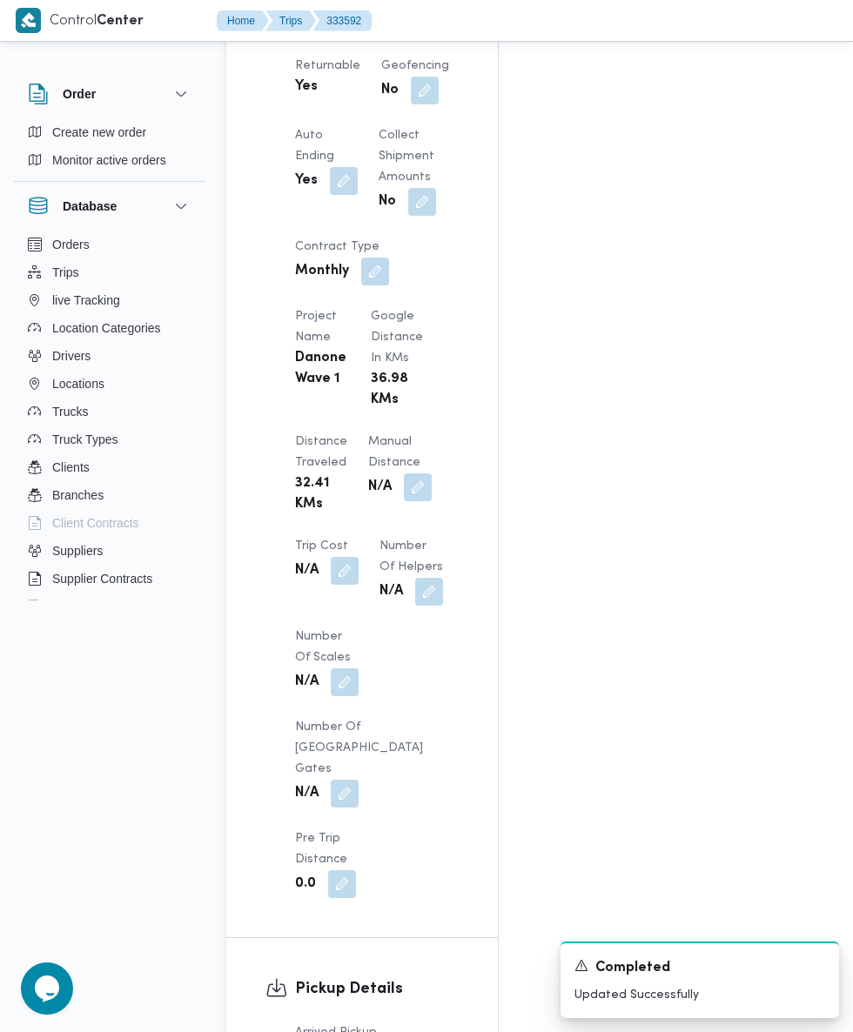
scroll to position [1344, 0]
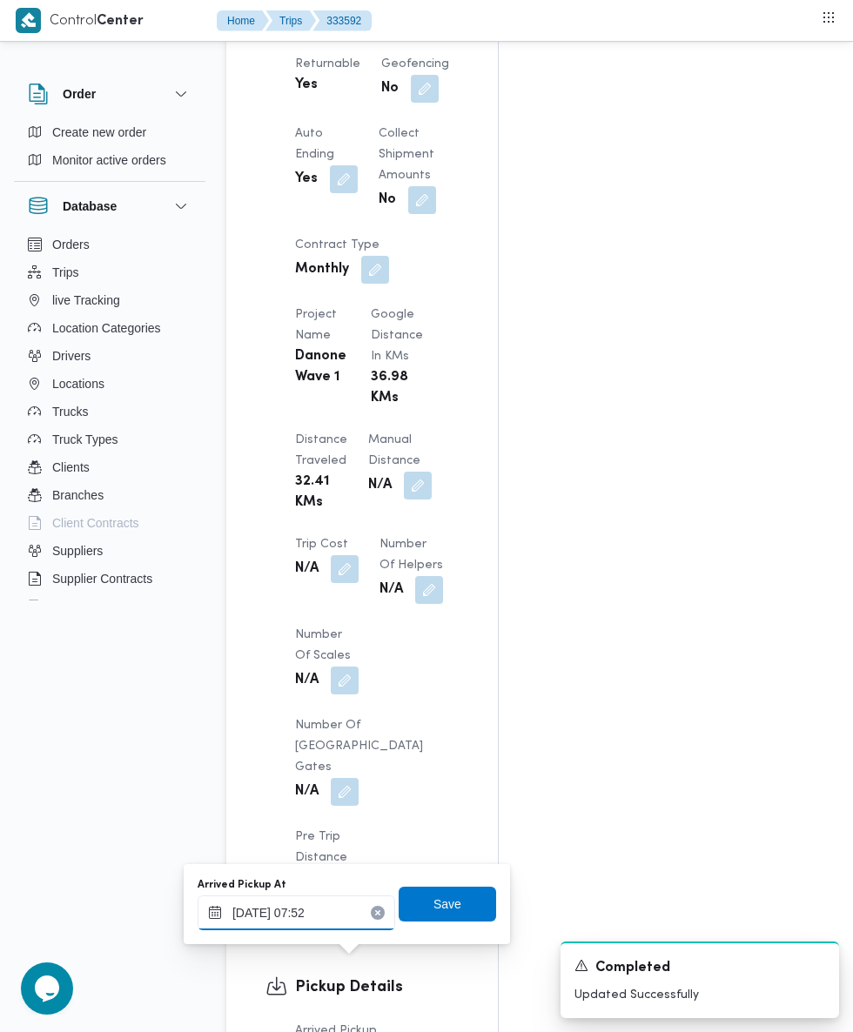
click at [320, 912] on input "[DATE] 07:52" at bounding box center [297, 913] width 198 height 35
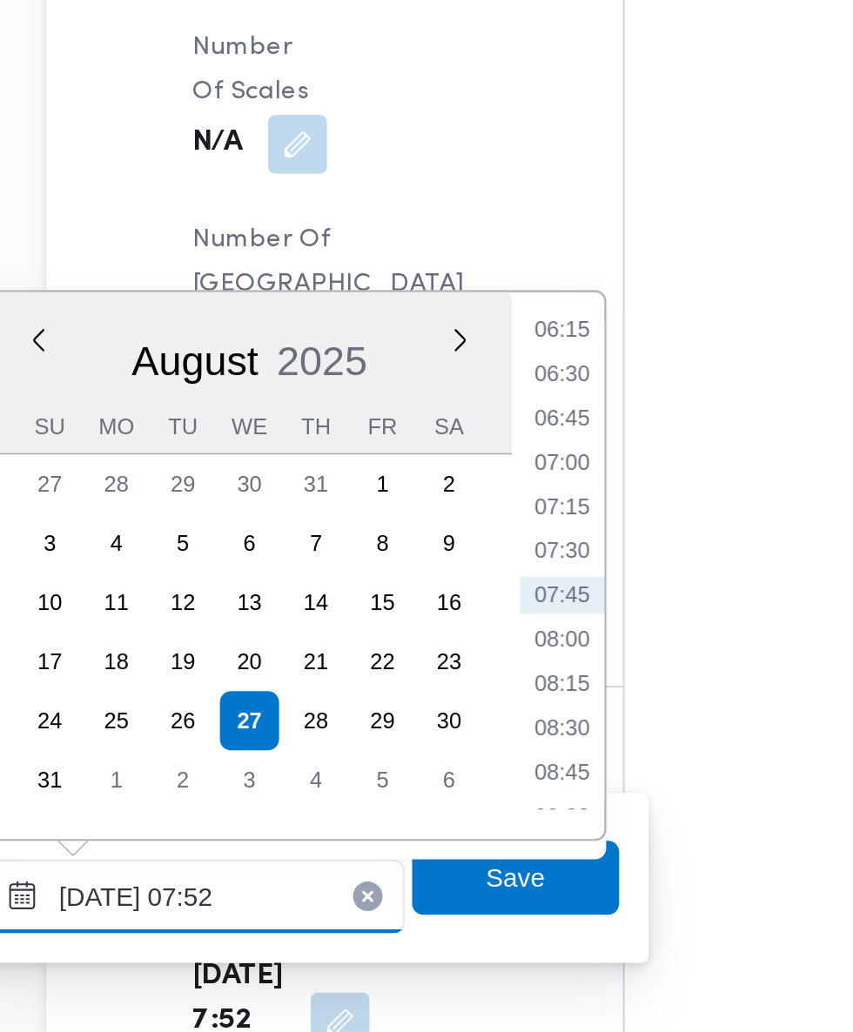
scroll to position [1578, 0]
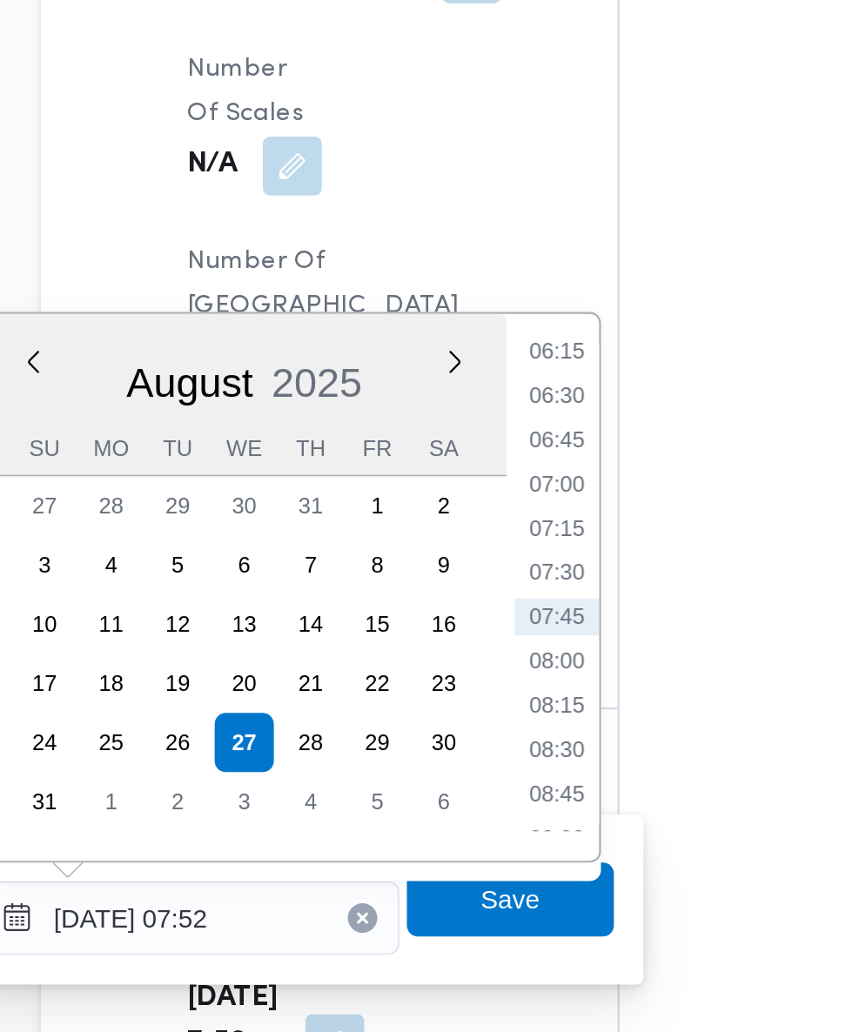
click at [472, 638] on li "07:30" at bounding box center [469, 637] width 40 height 17
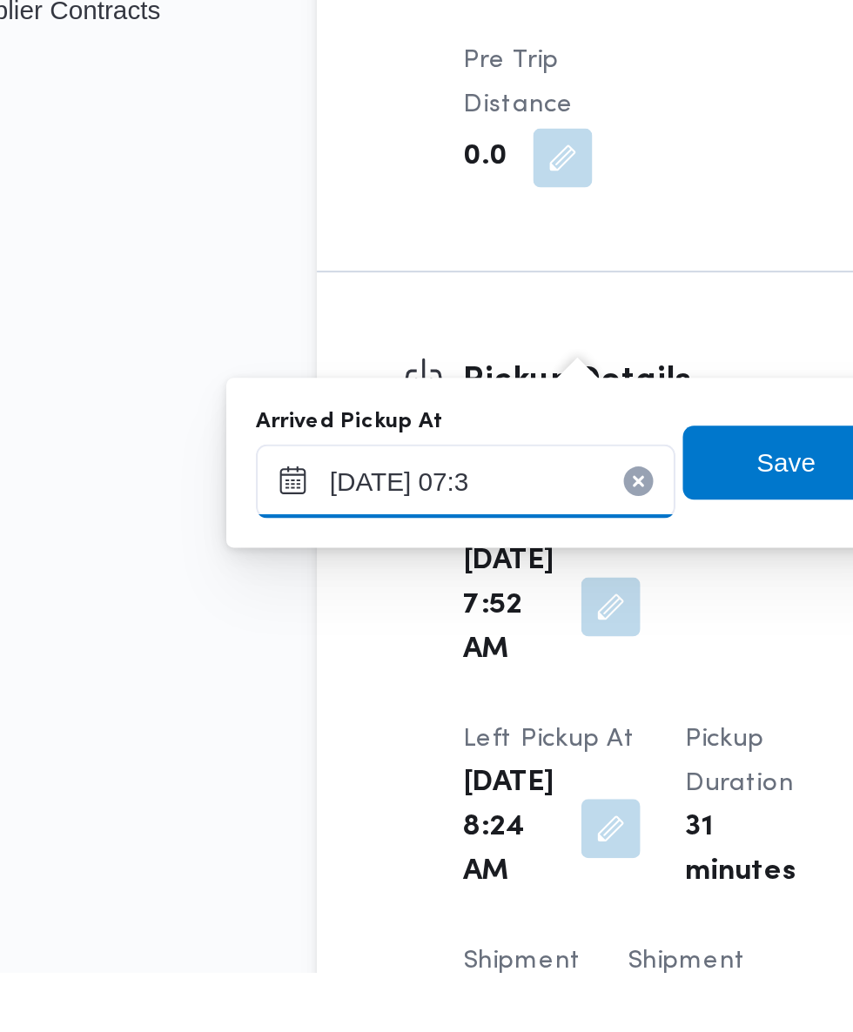
type input "[DATE] 07:35"
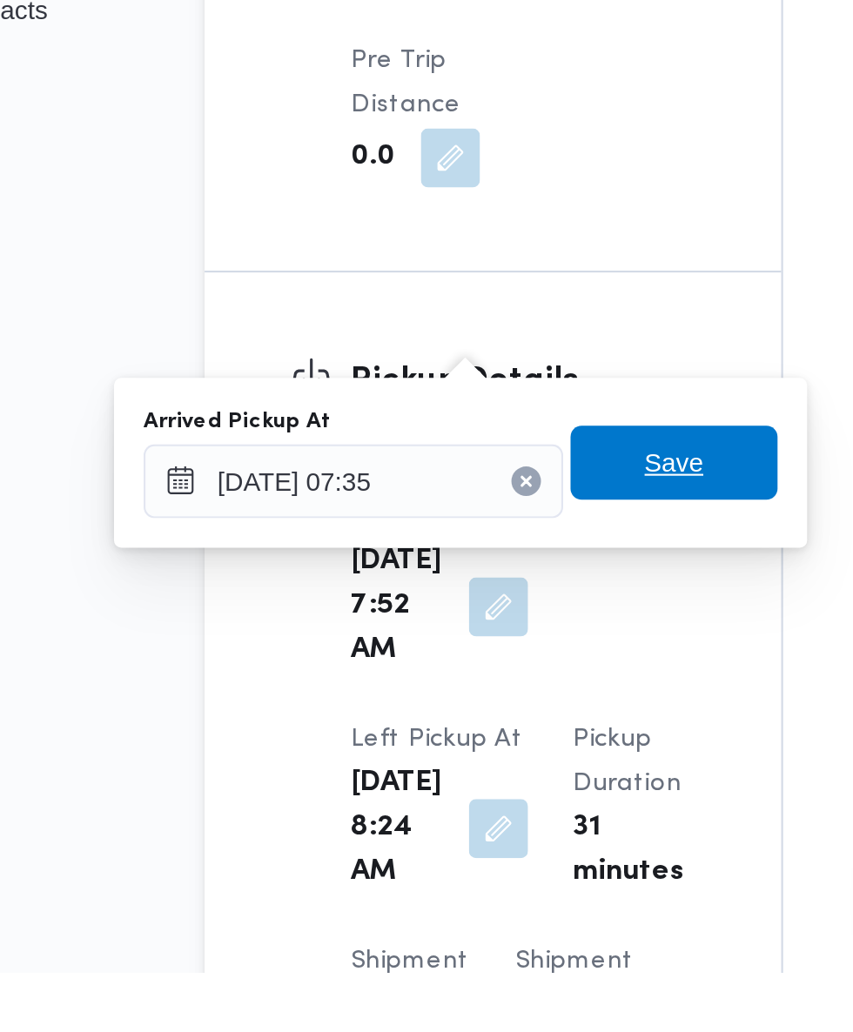
click at [459, 793] on span "Save" at bounding box center [447, 792] width 28 height 21
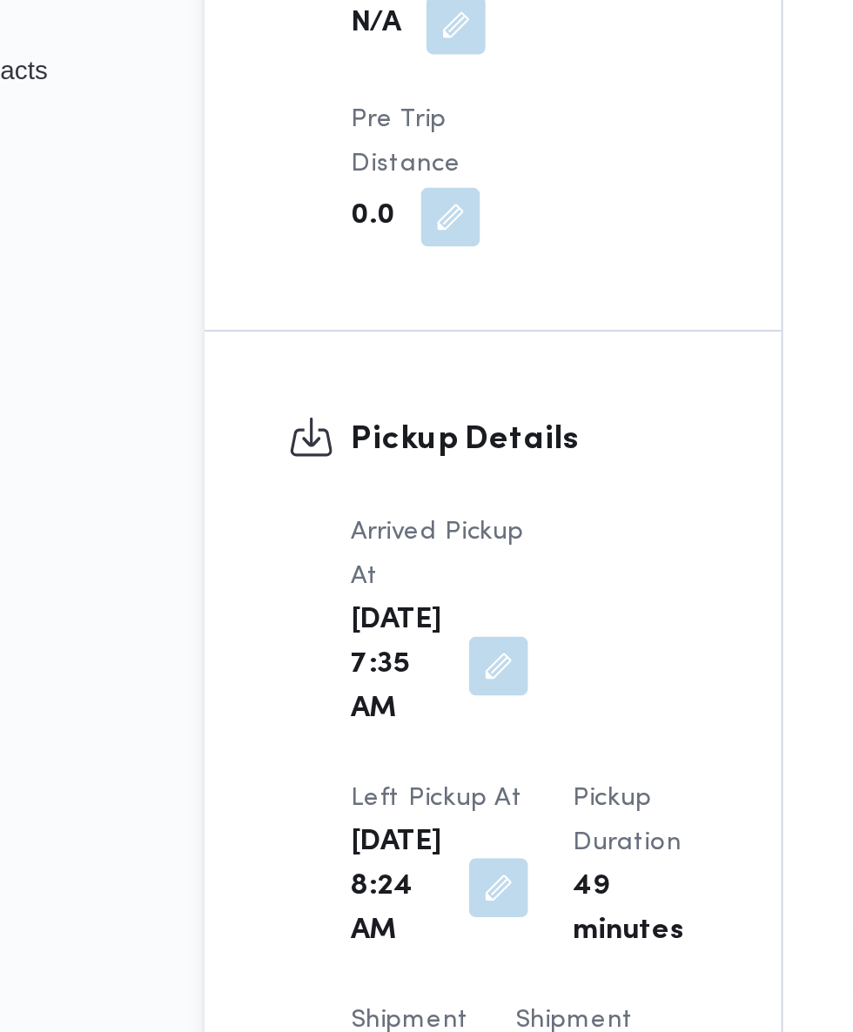
click at [379, 951] on button "button" at bounding box center [365, 965] width 28 height 28
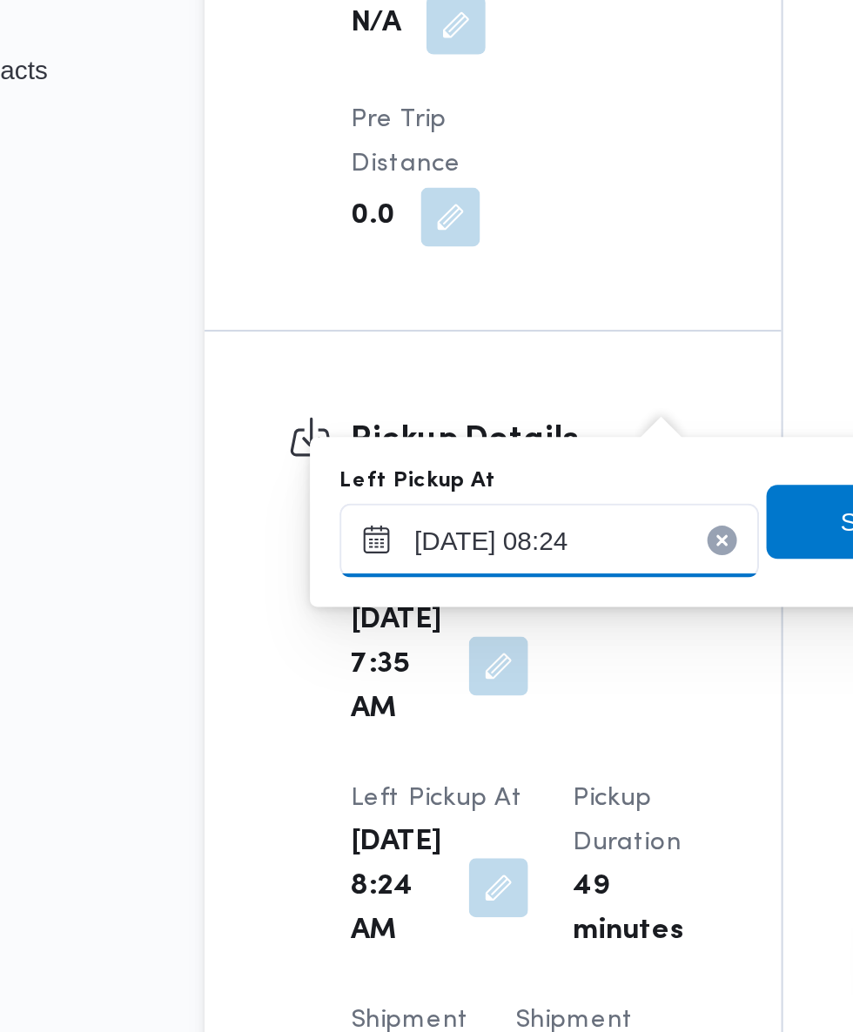
click at [408, 802] on input "[DATE] 08:24" at bounding box center [389, 800] width 198 height 35
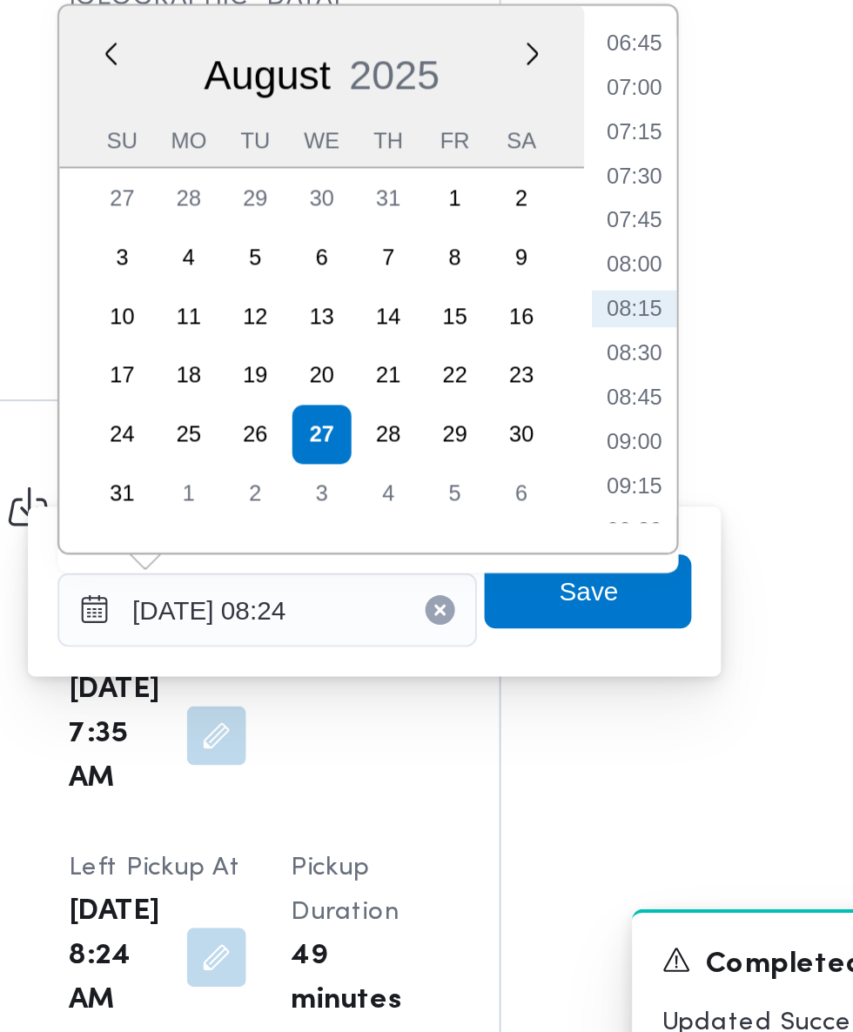
click at [564, 763] on div "Time 00:00 00:15 00:30 00:45 01:00 01:15 01:30 01:45 02:00 02:15 02:30 02:45 03…" at bounding box center [560, 645] width 44 height 258
click at [563, 740] on li "09:15" at bounding box center [561, 742] width 40 height 17
type input "[DATE] 09:15"
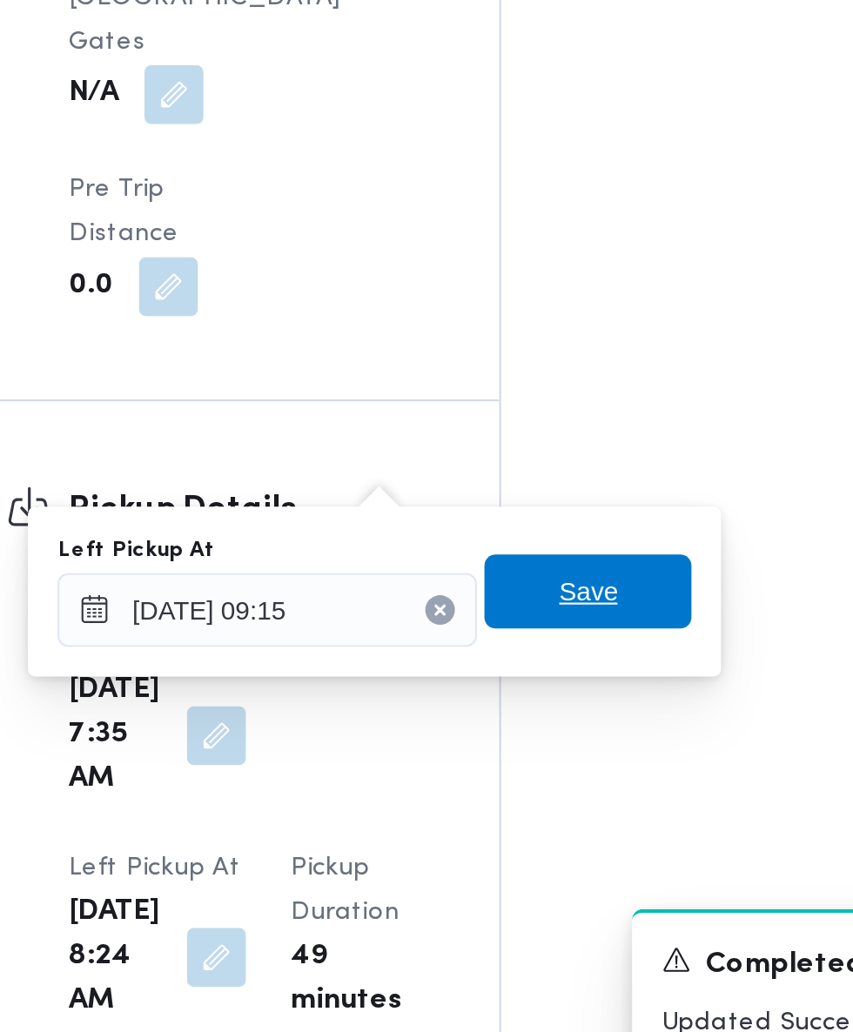
click at [551, 789] on span "Save" at bounding box center [540, 792] width 28 height 21
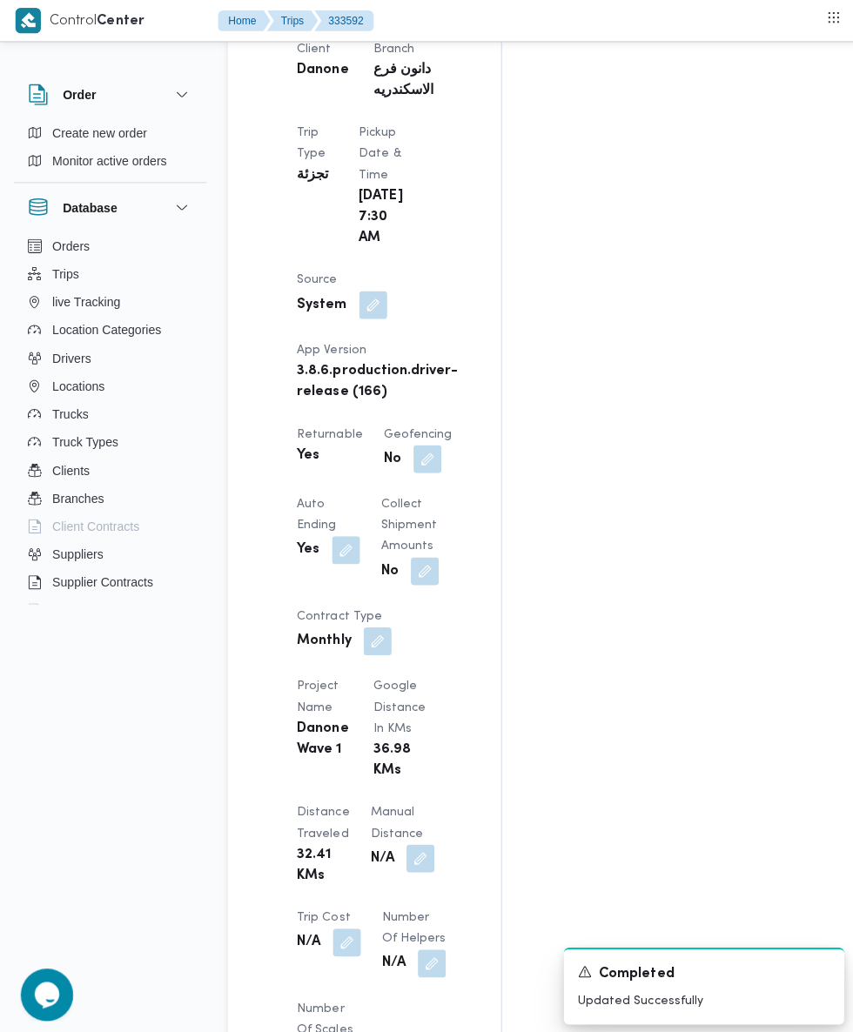
scroll to position [0, 0]
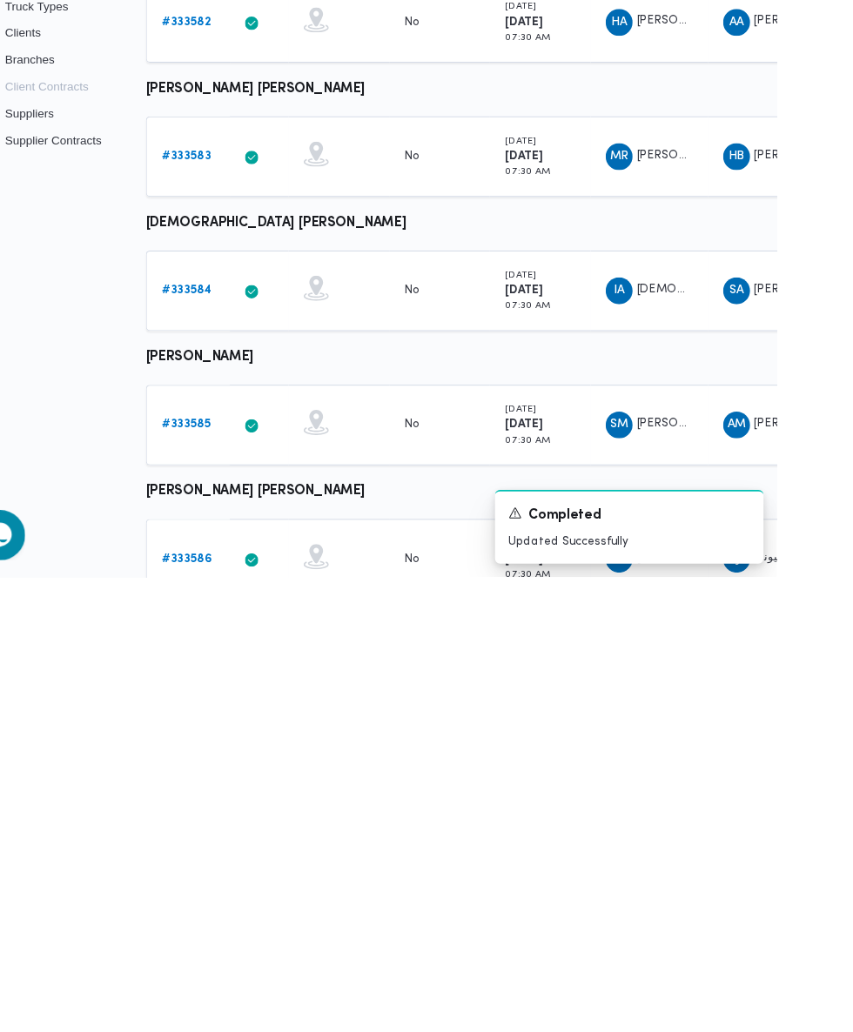
scroll to position [177, 0]
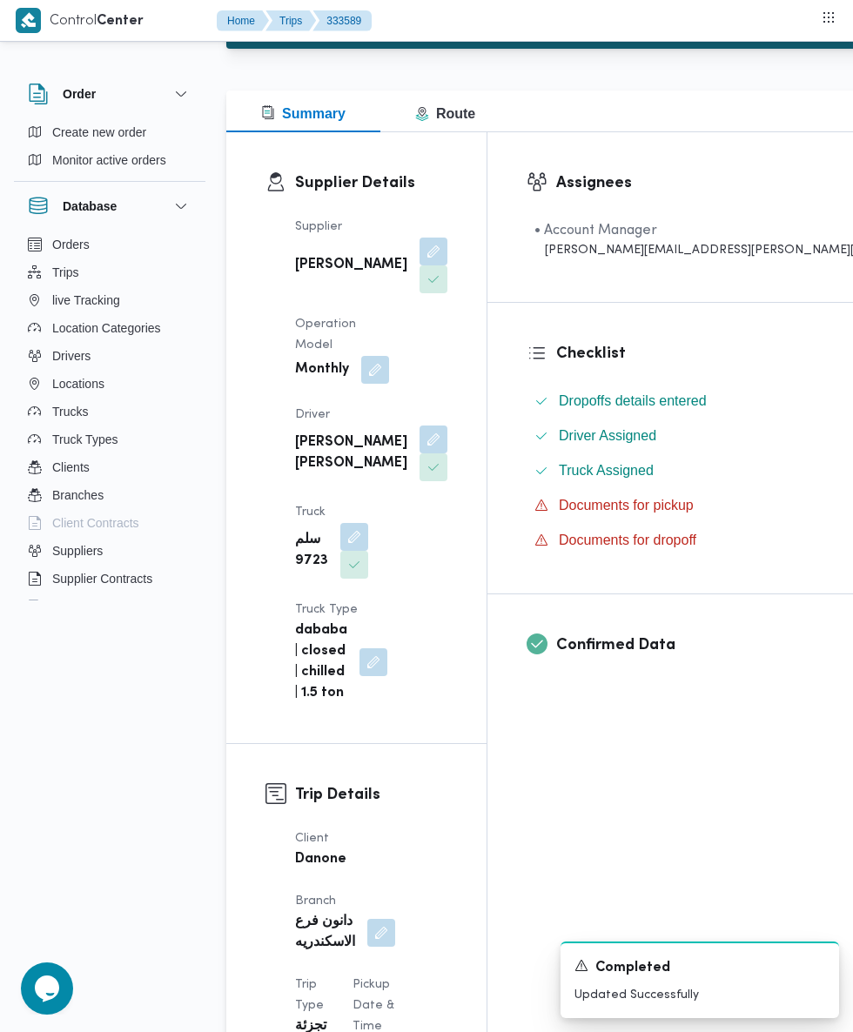
scroll to position [187, 0]
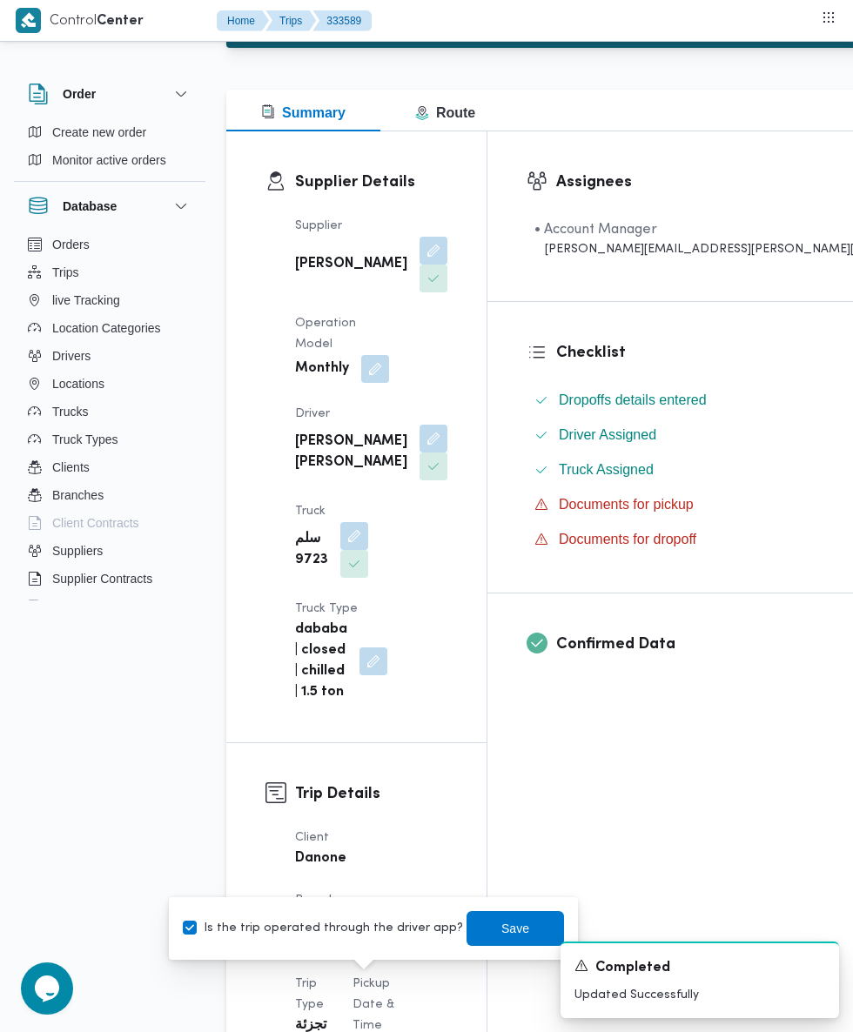
click at [325, 936] on label "Is the trip operated through the driver app?" at bounding box center [323, 928] width 280 height 21
checkbox input "false"
click at [501, 928] on span "Save" at bounding box center [515, 928] width 28 height 21
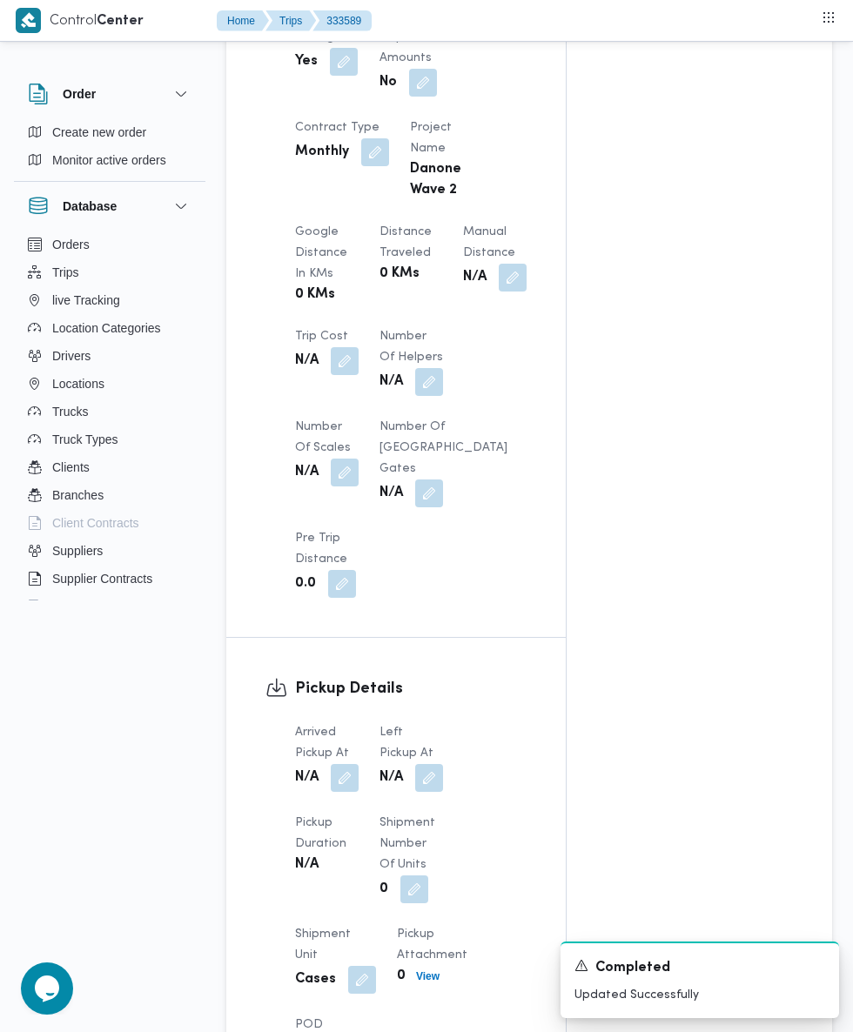
scroll to position [1320, 0]
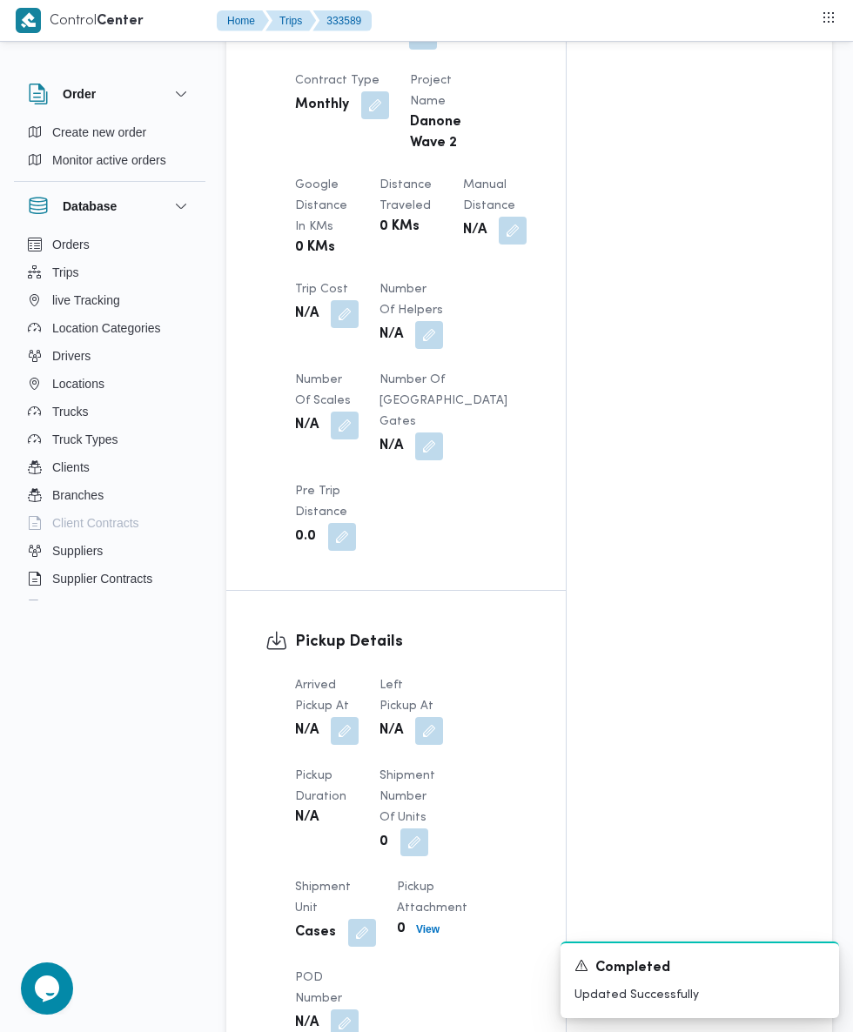
click at [355, 745] on button "button" at bounding box center [345, 731] width 28 height 28
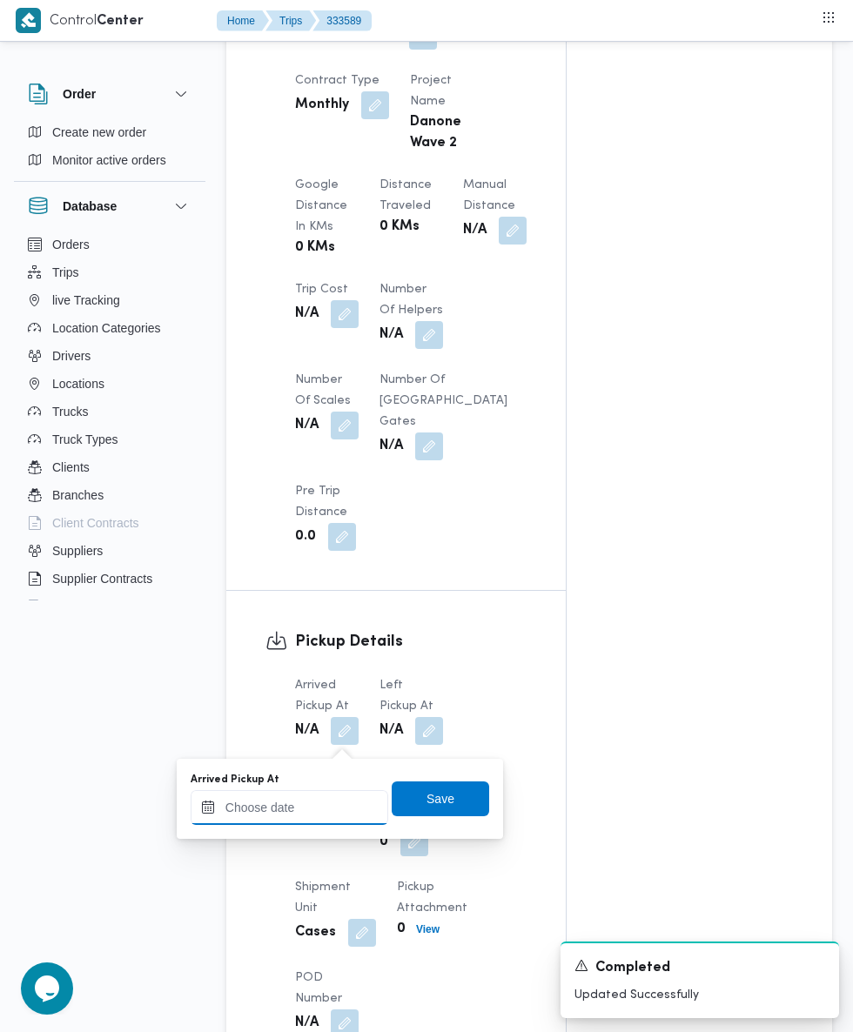
click at [333, 808] on input "Arrived Pickup At" at bounding box center [290, 807] width 198 height 35
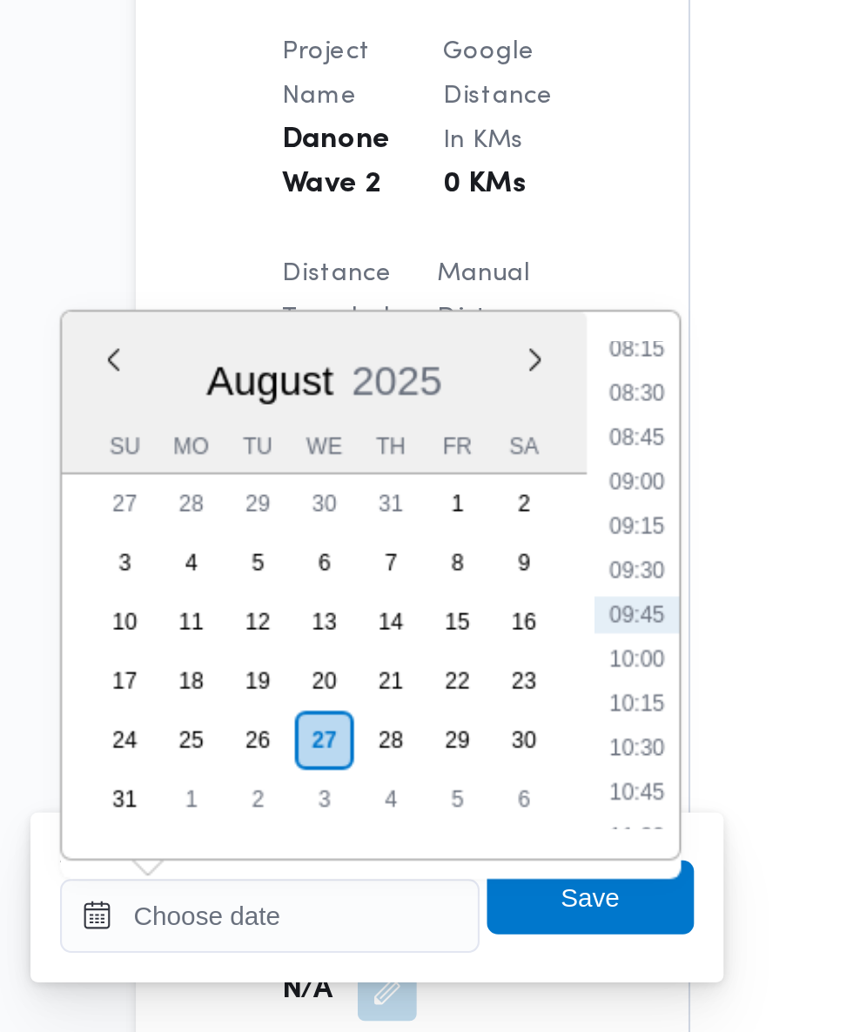
click at [467, 544] on ul "00:00 00:15 00:30 00:45 01:00 01:15 01:30 01:45 02:00 02:15 02:30 02:45 03:00 0…" at bounding box center [462, 652] width 40 height 230
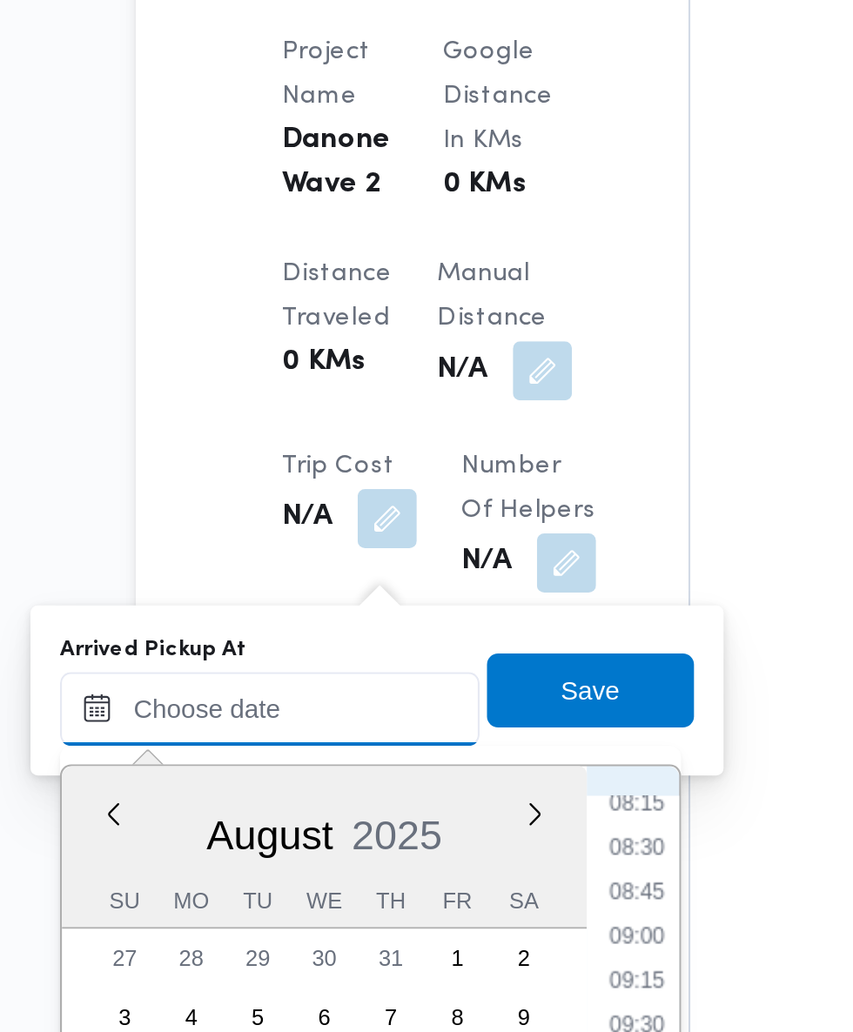
click at [319, 710] on input "Arrived Pickup At" at bounding box center [290, 710] width 198 height 35
click at [353, 706] on input "Arrived Pickup At" at bounding box center [290, 710] width 198 height 35
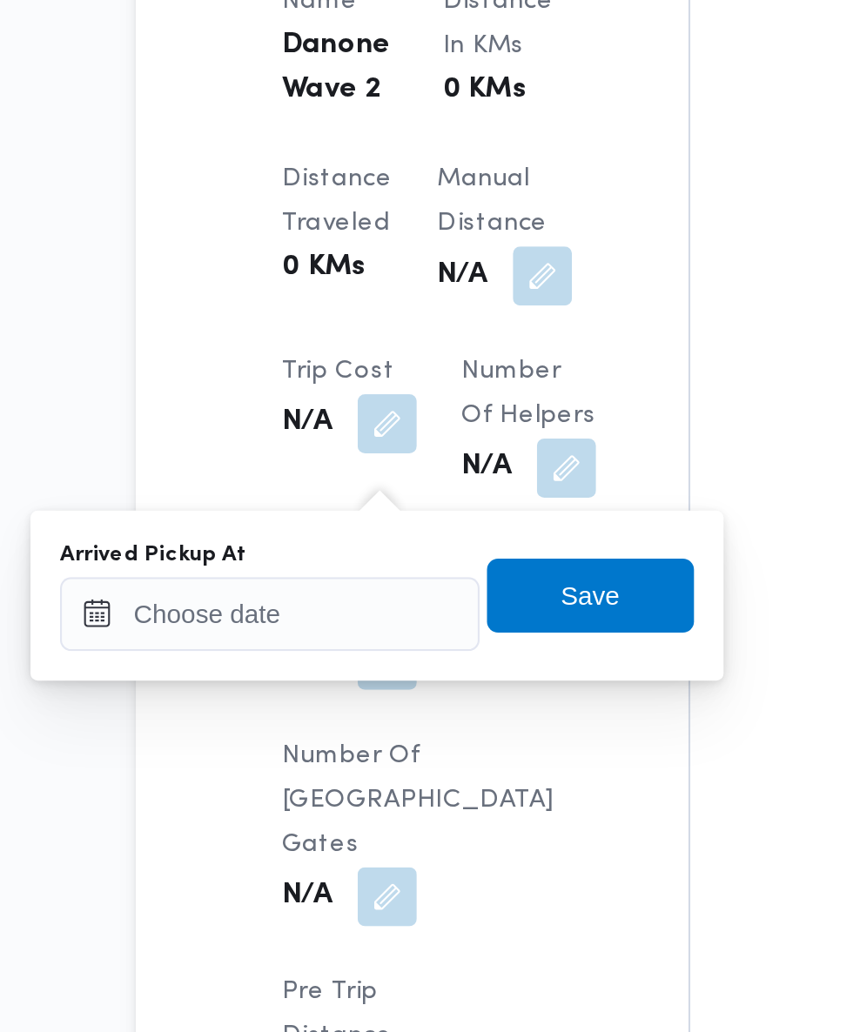
scroll to position [1320, 0]
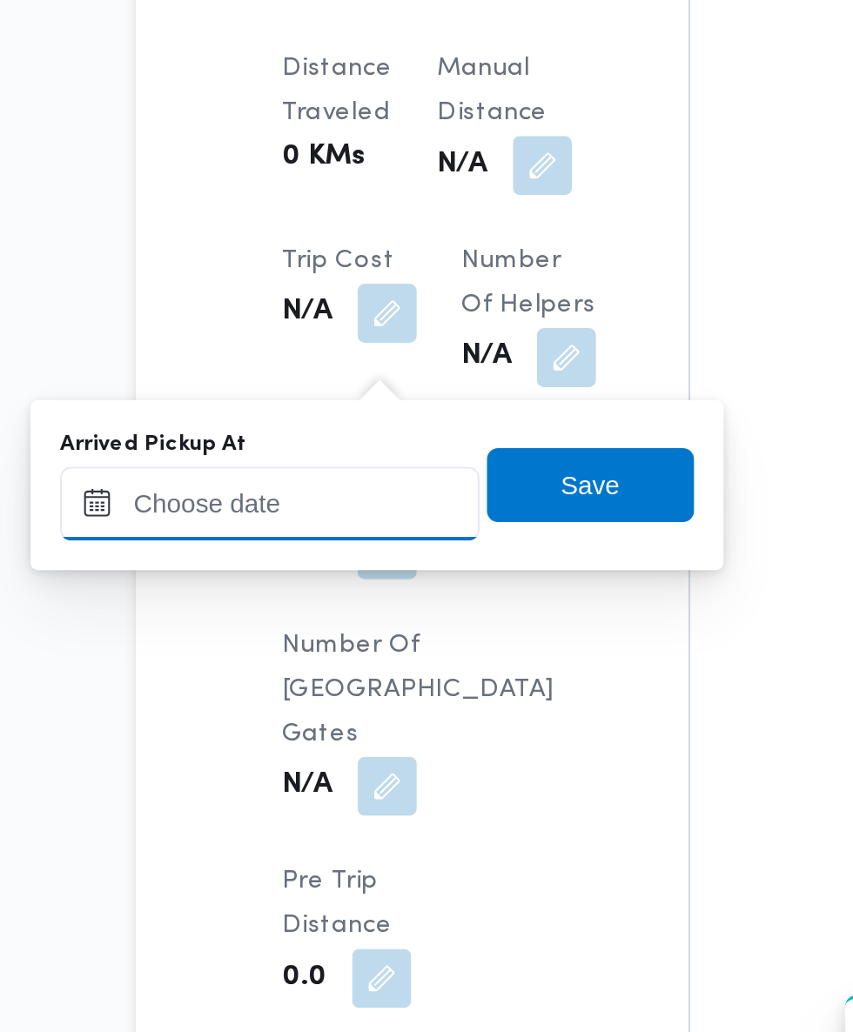
click at [360, 712] on input "Arrived Pickup At" at bounding box center [290, 710] width 198 height 35
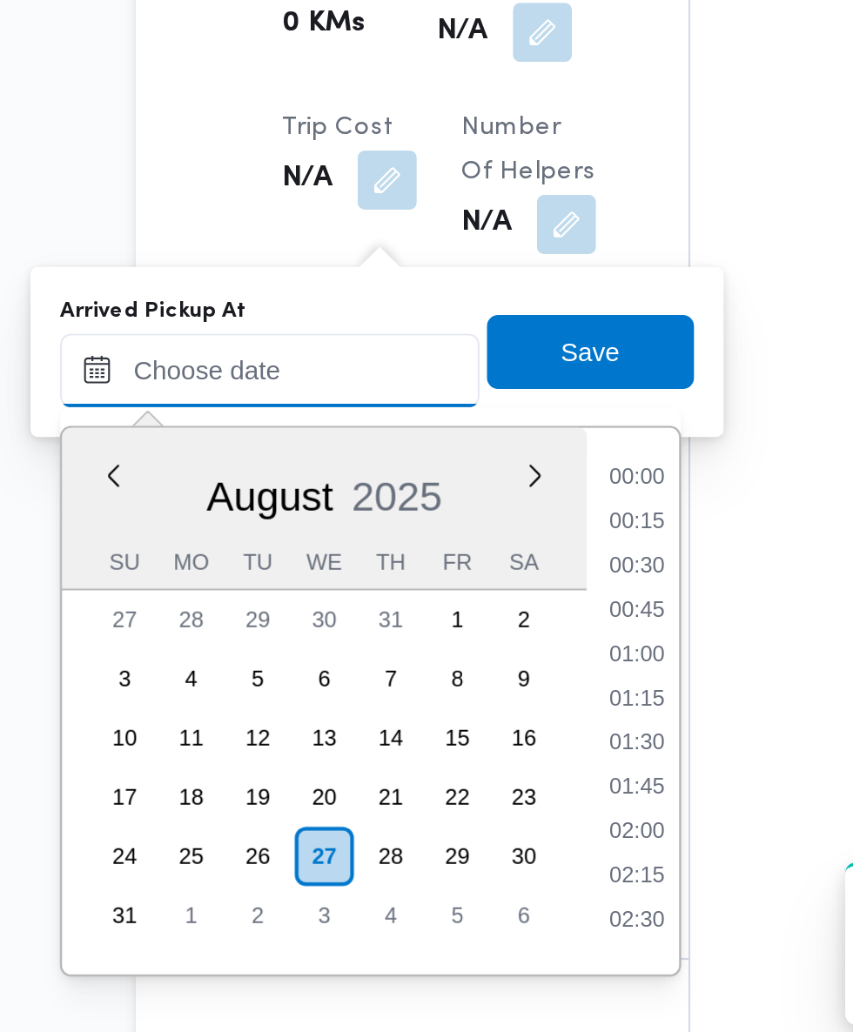
scroll to position [695, 0]
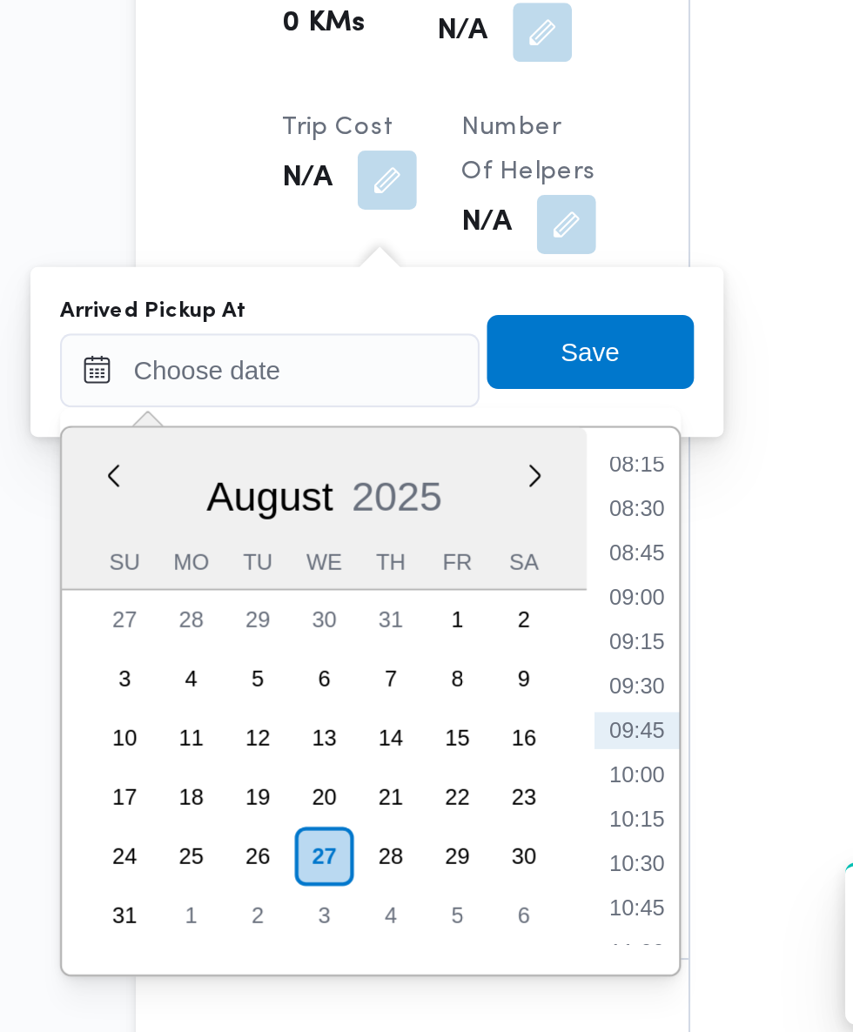
click at [464, 760] on li "08:15" at bounding box center [462, 754] width 40 height 17
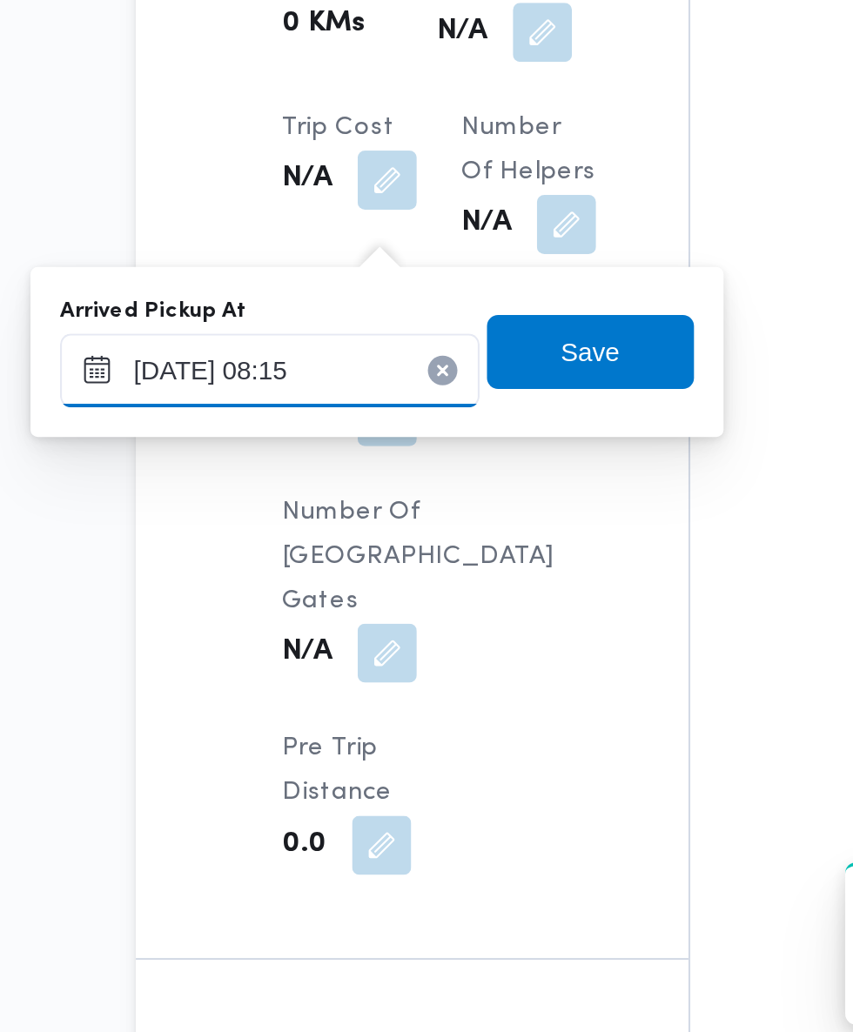
click at [334, 706] on input "[DATE] 08:15" at bounding box center [290, 710] width 198 height 35
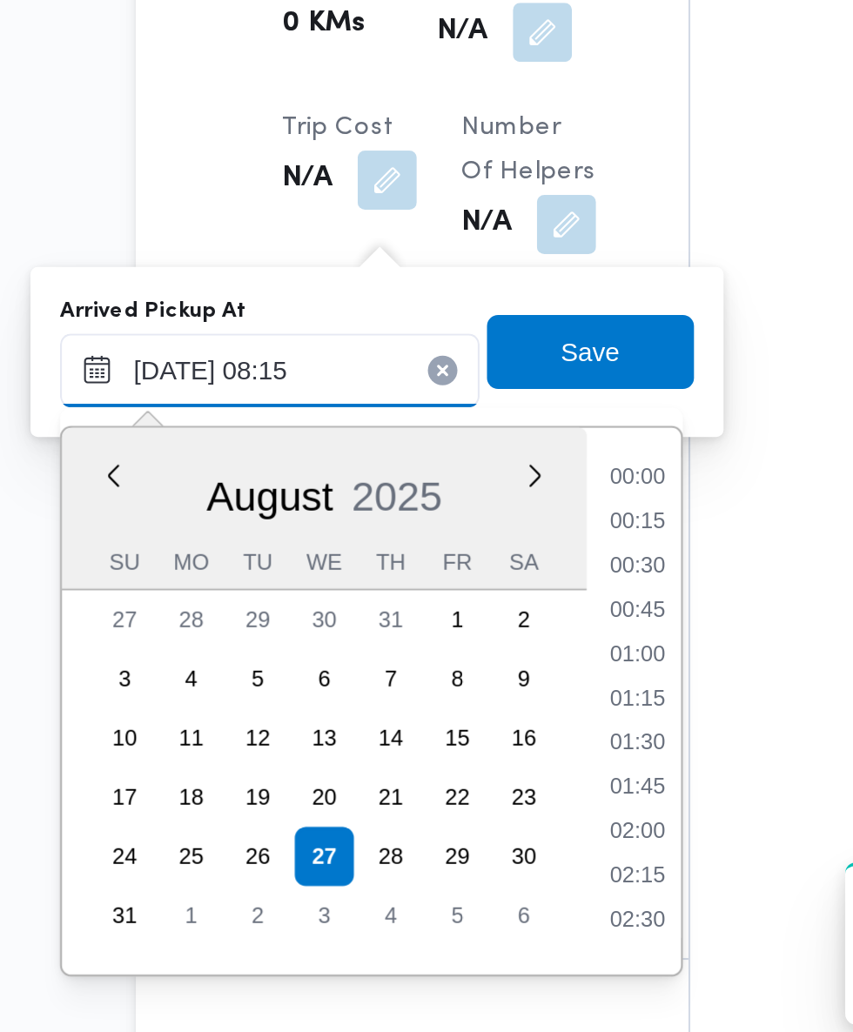
scroll to position [569, 0]
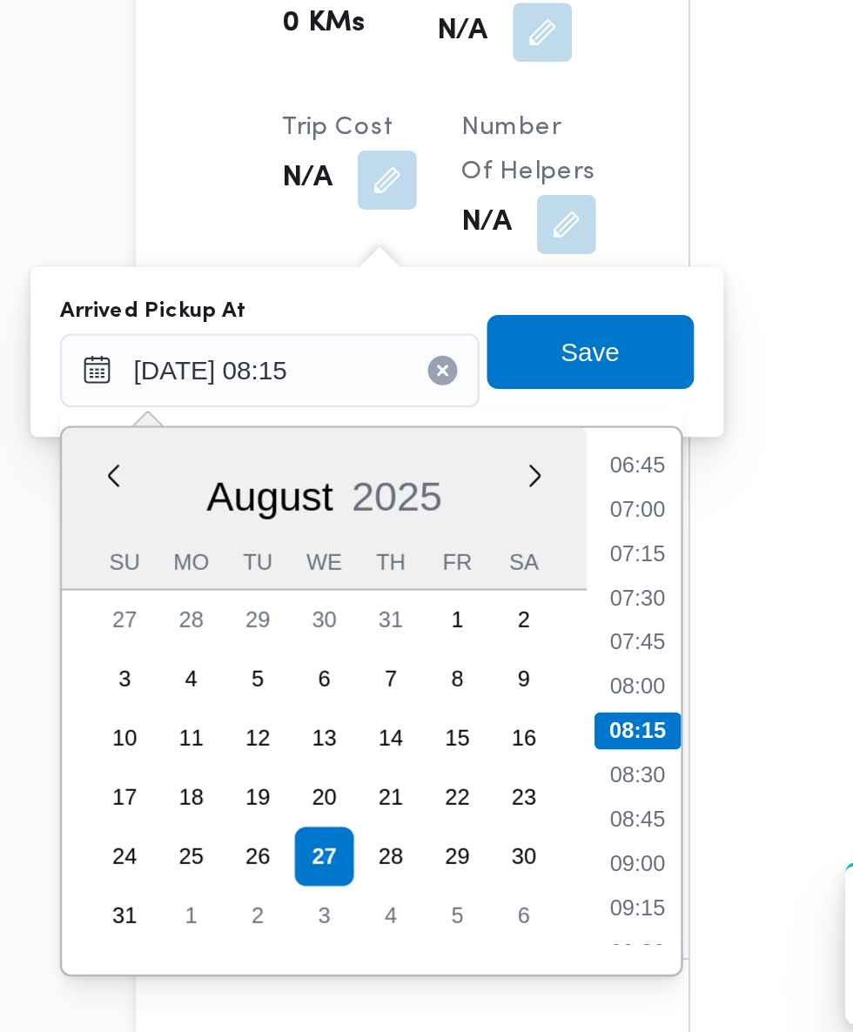
click at [471, 799] on li "07:15" at bounding box center [462, 796] width 40 height 17
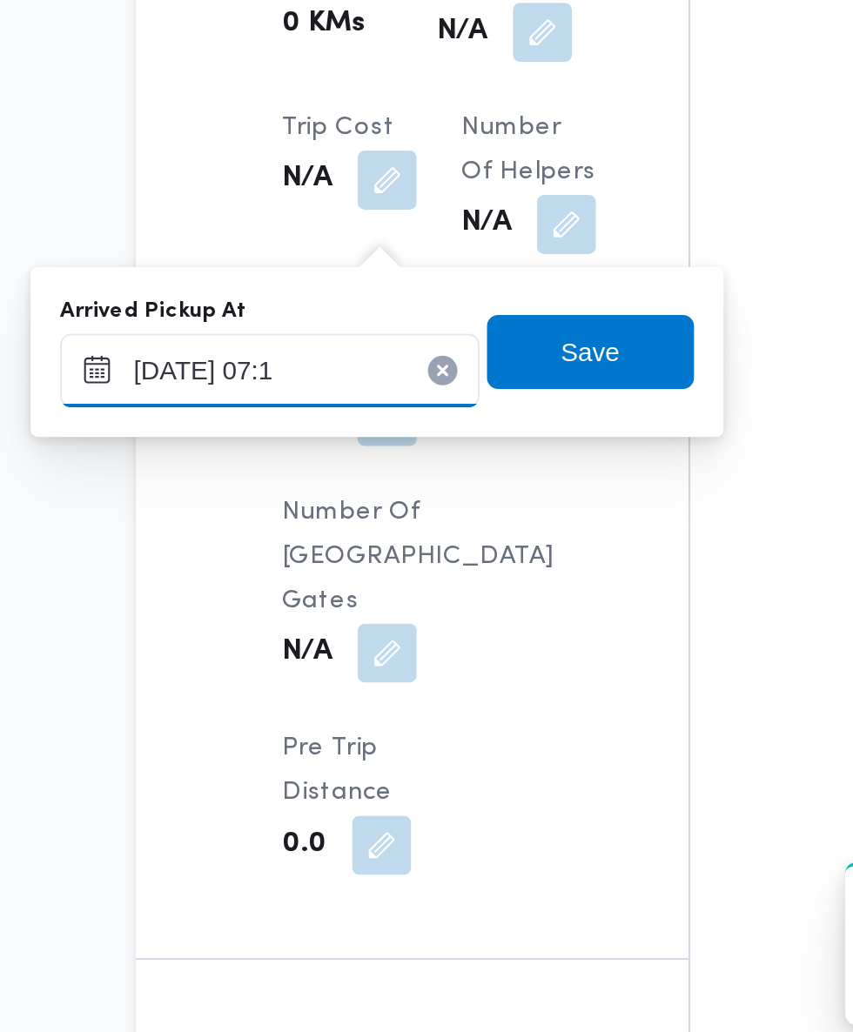
type input "[DATE] 07:10"
click at [466, 701] on span "Save" at bounding box center [440, 701] width 97 height 35
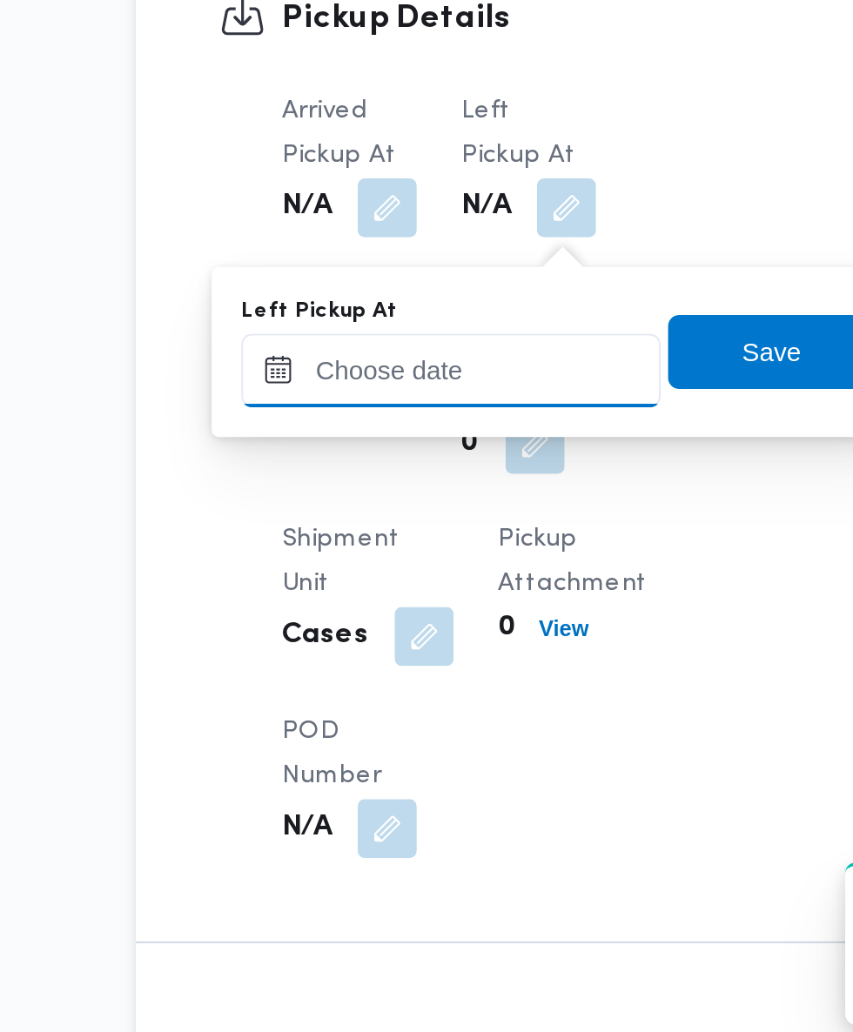
click at [402, 712] on input "Left Pickup At" at bounding box center [375, 710] width 198 height 35
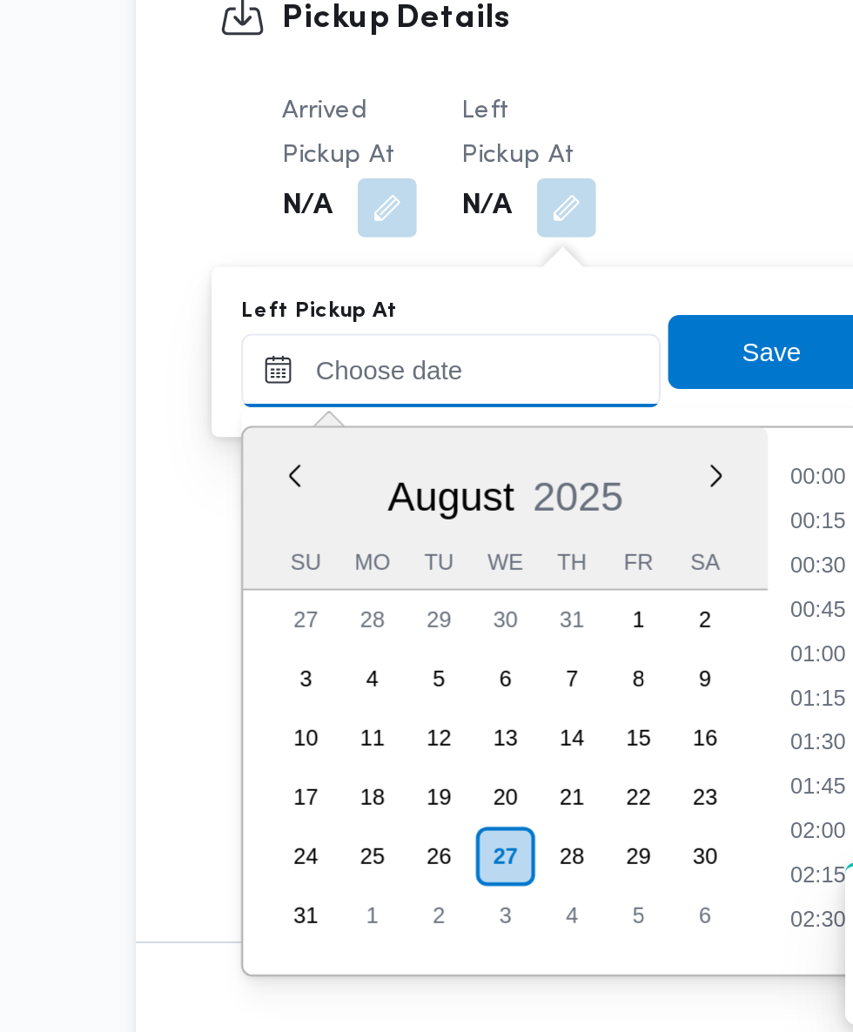
scroll to position [695, 0]
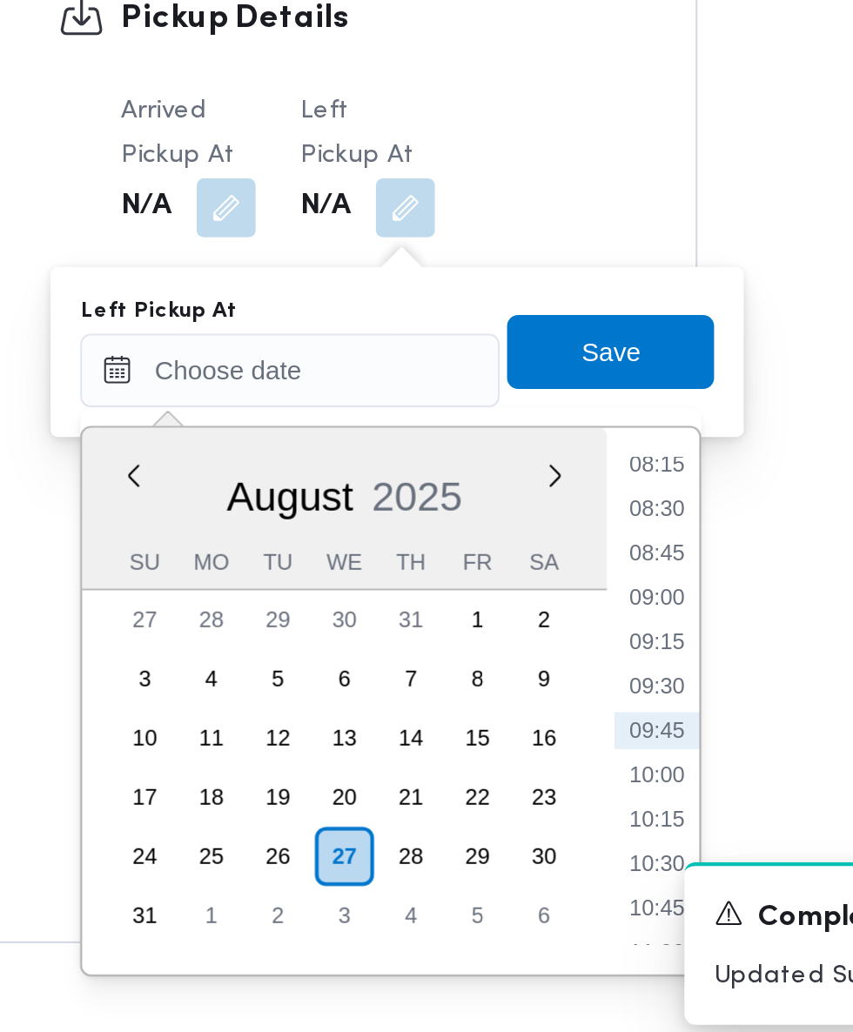
click at [556, 781] on li "08:30" at bounding box center [547, 775] width 40 height 17
type input "[DATE] 08:30"
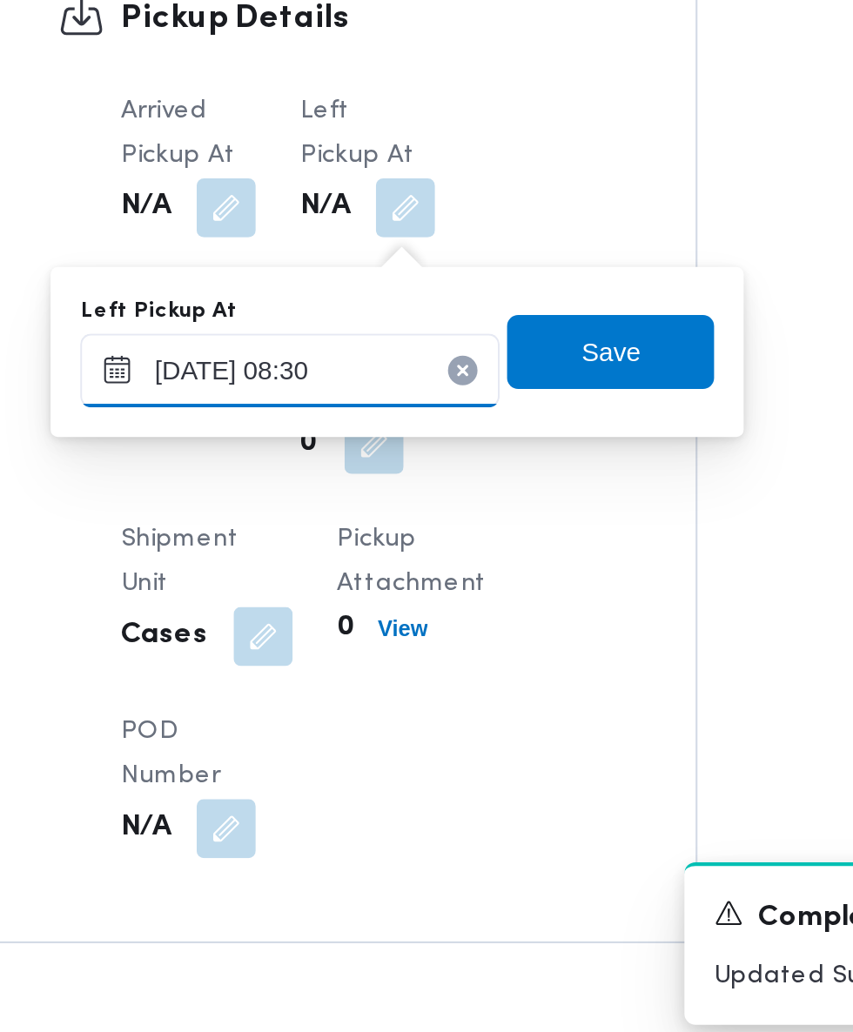
click at [429, 704] on input "[DATE] 08:30" at bounding box center [375, 710] width 198 height 35
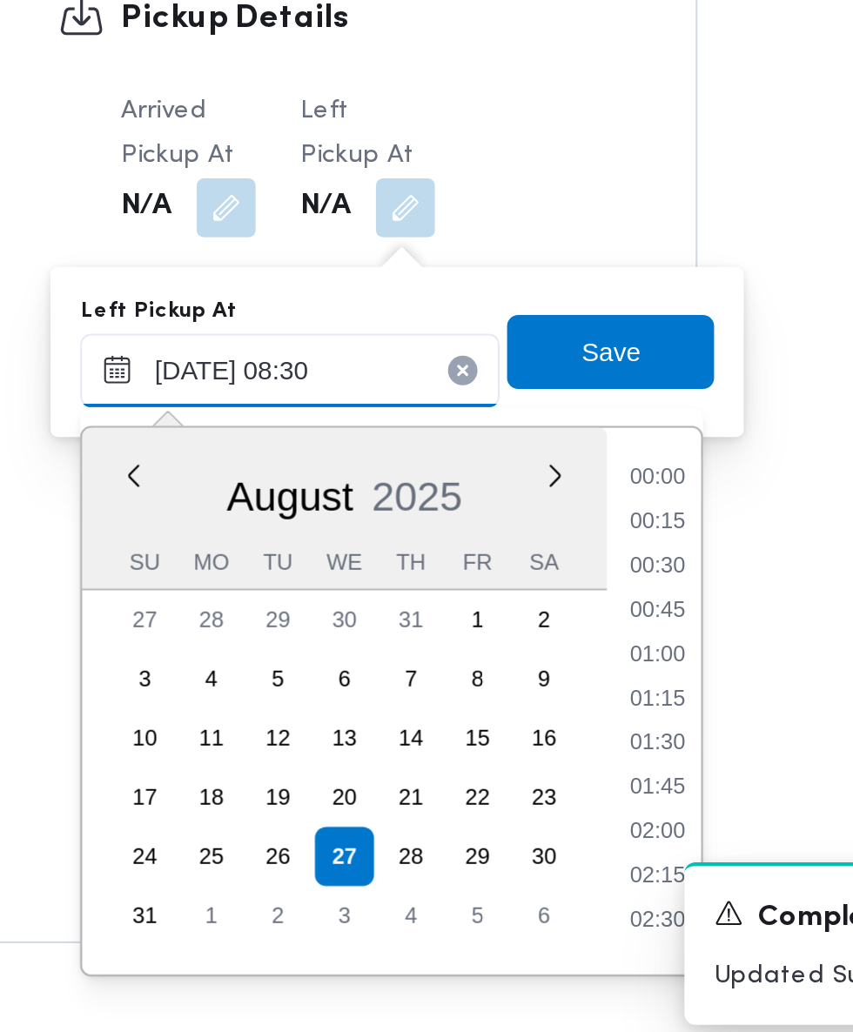
scroll to position [590, 0]
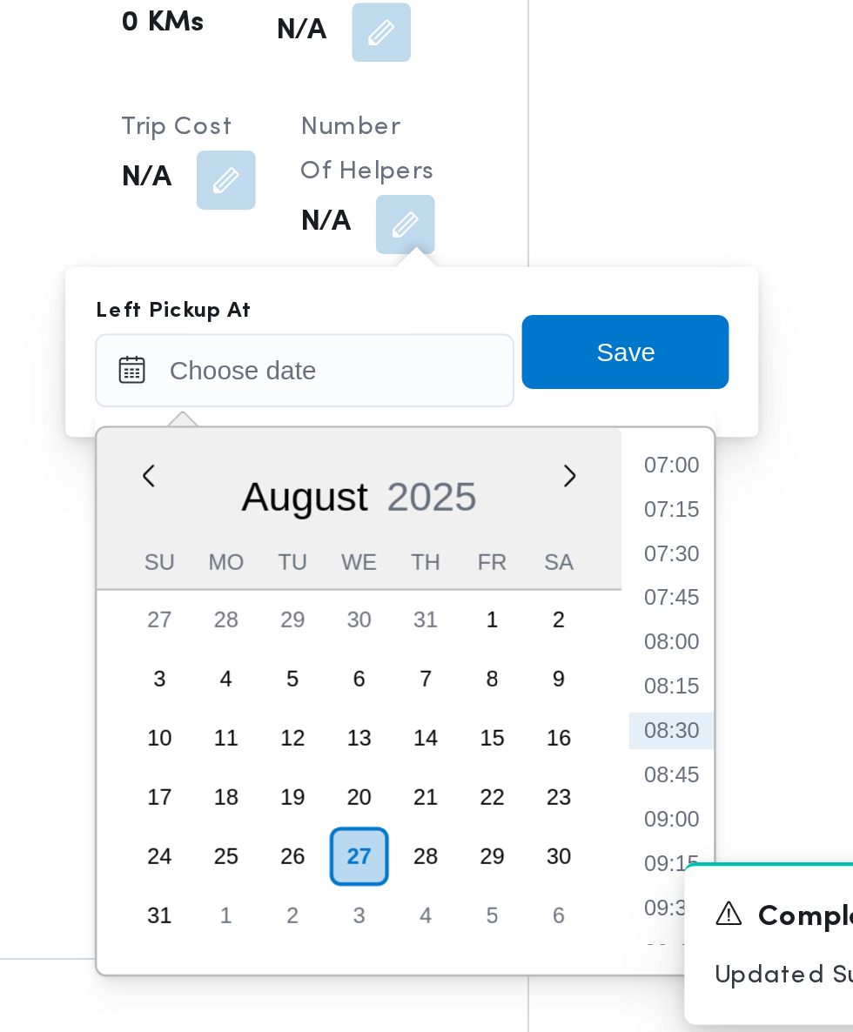
click at [547, 900] on li "08:45" at bounding box center [554, 900] width 40 height 17
type input "[DATE] 08:45"
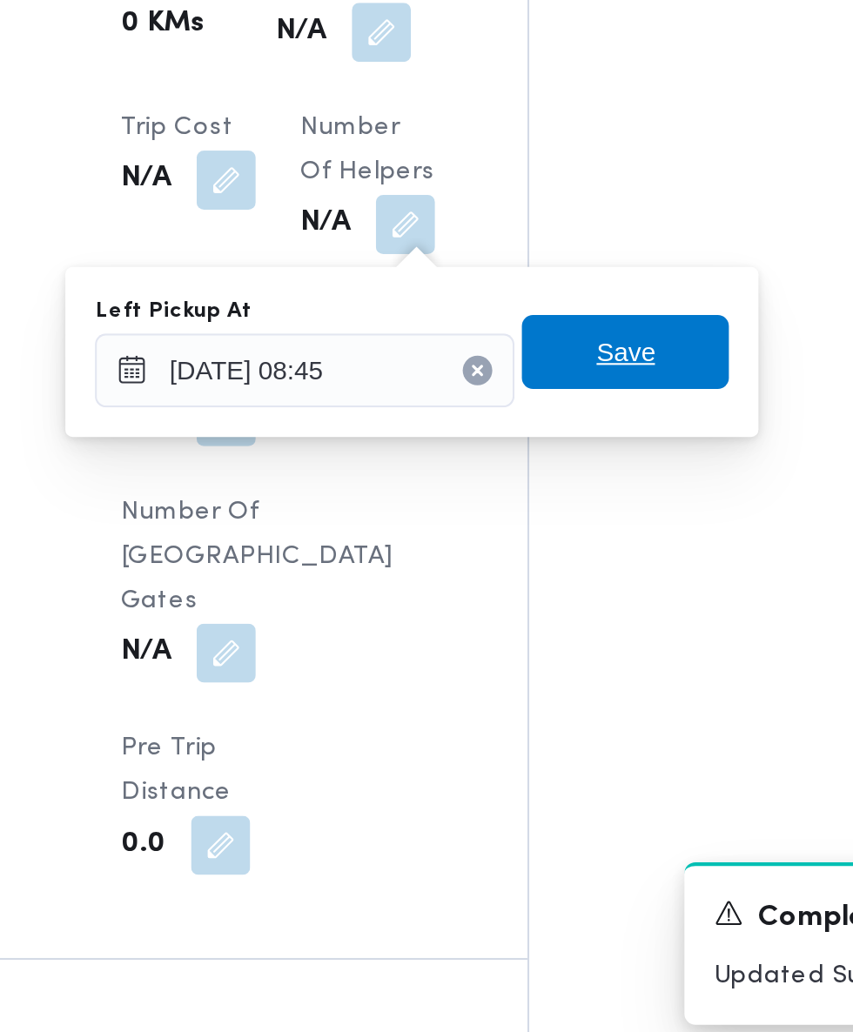
click at [569, 702] on span "Save" at bounding box center [532, 701] width 97 height 35
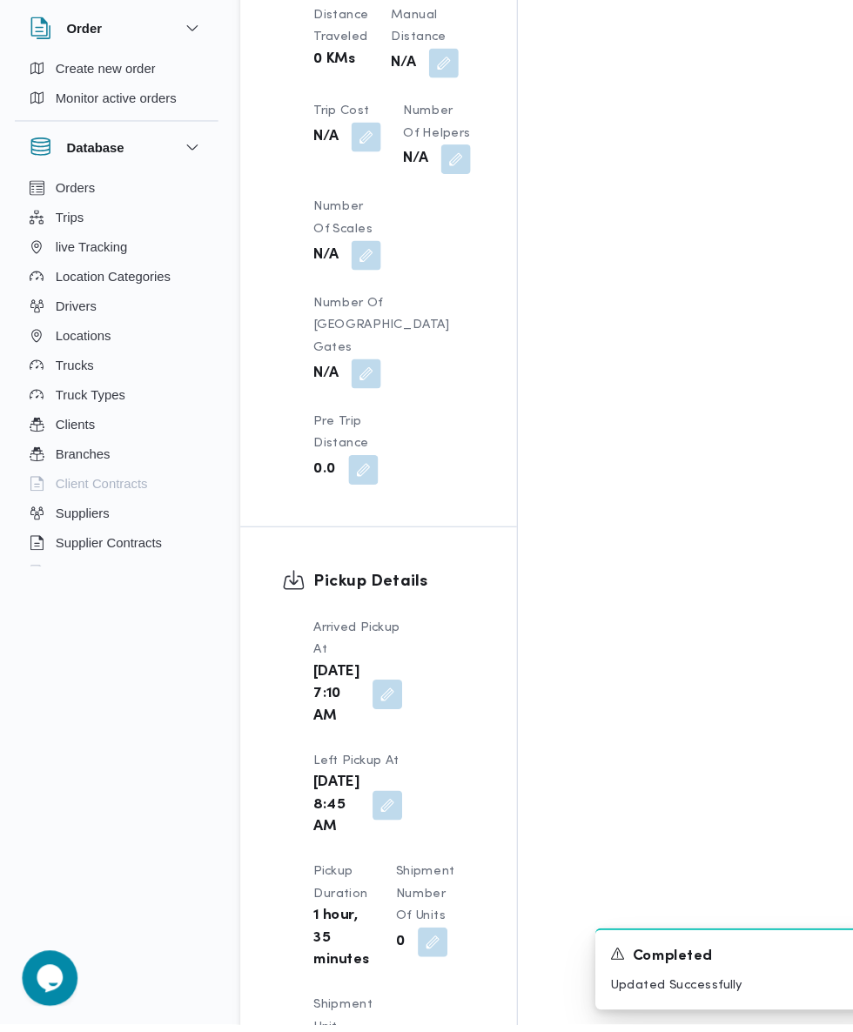
scroll to position [1746, 0]
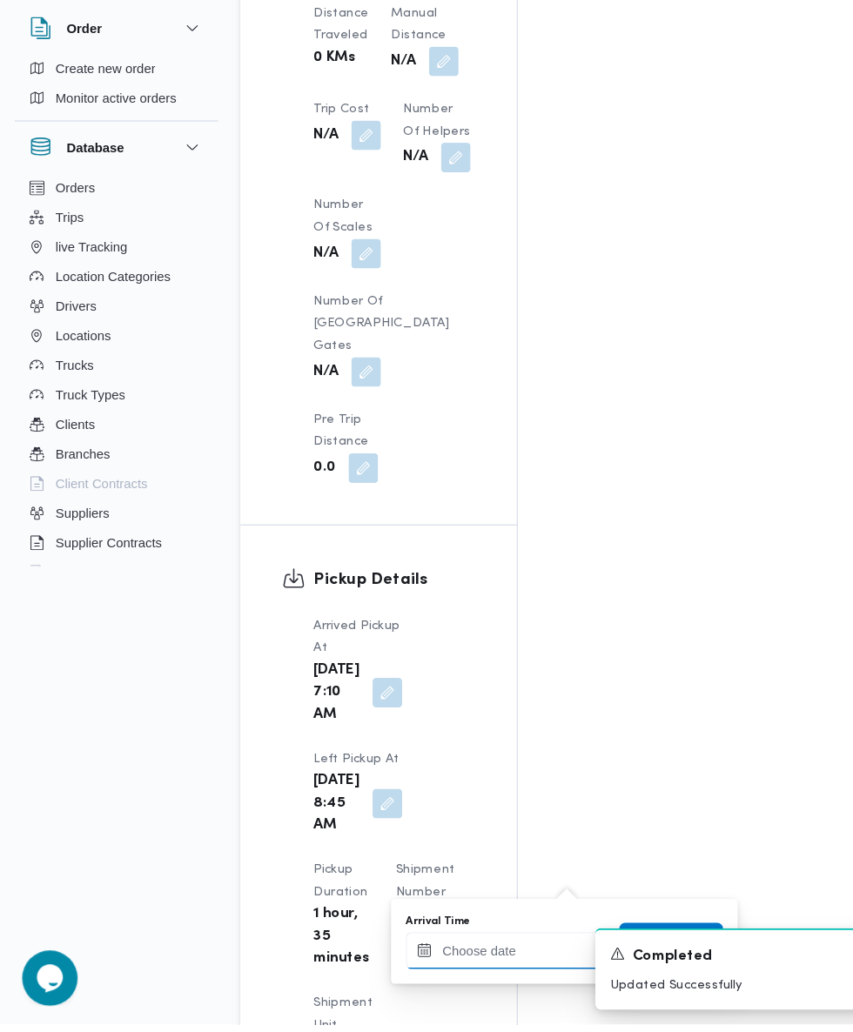
click at [480, 962] on input "Arrival Time" at bounding box center [481, 962] width 198 height 35
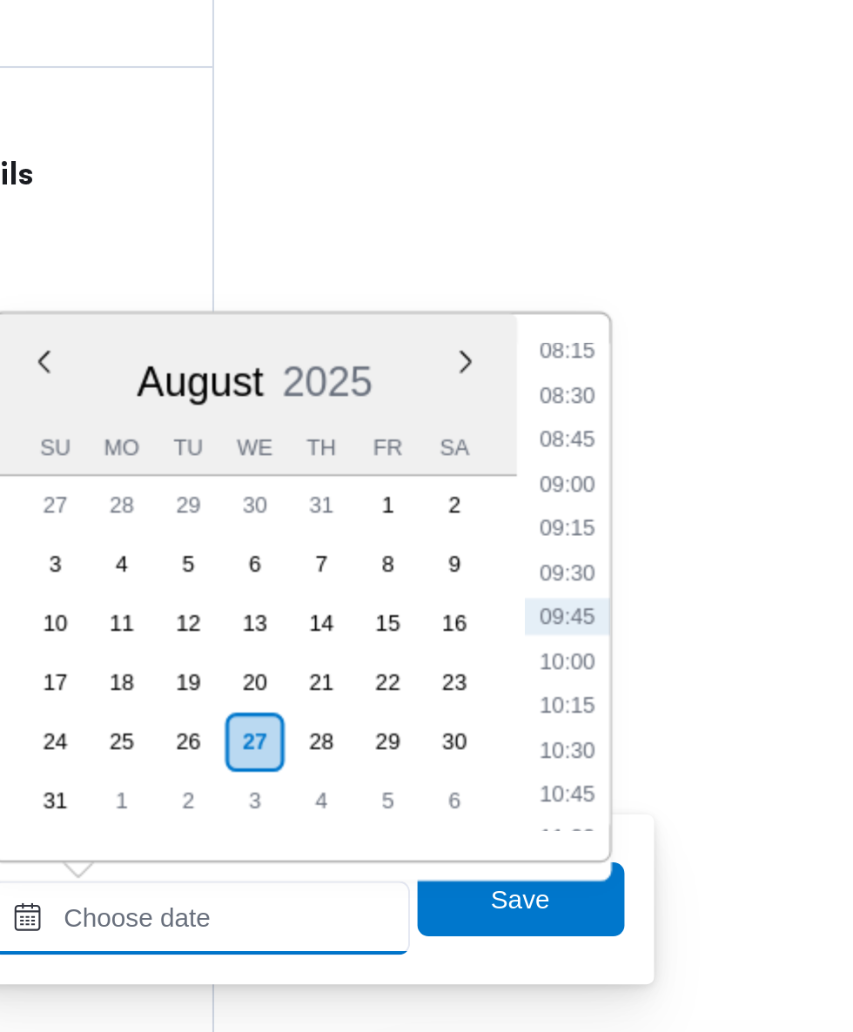
scroll to position [1826, 0]
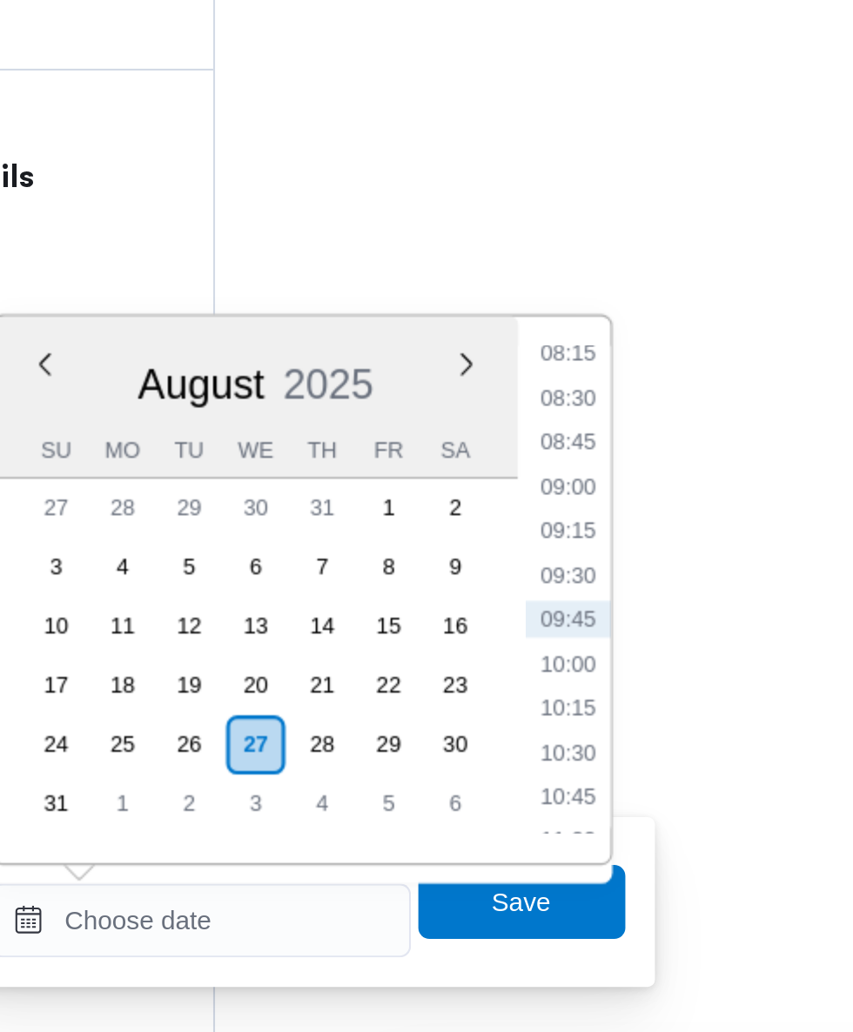
click at [658, 722] on li "09:30" at bounding box center [654, 719] width 40 height 17
type input "[DATE] 09:30"
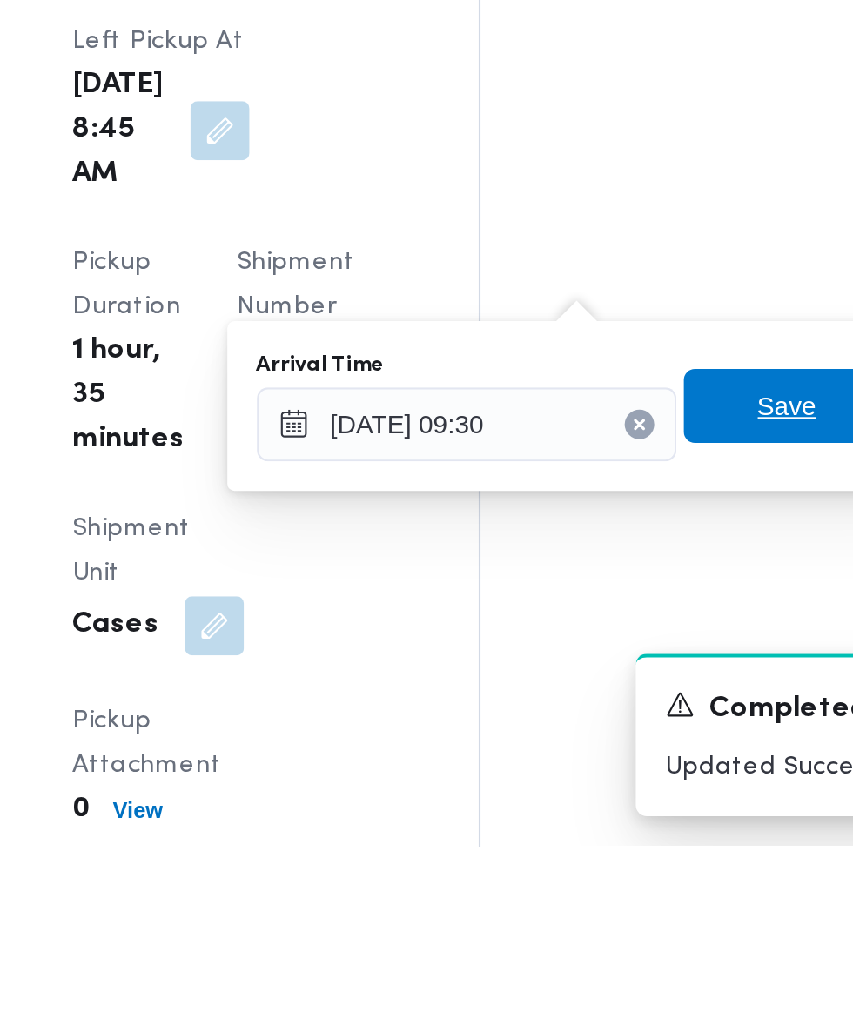
click at [628, 829] on span "Save" at bounding box center [632, 825] width 28 height 21
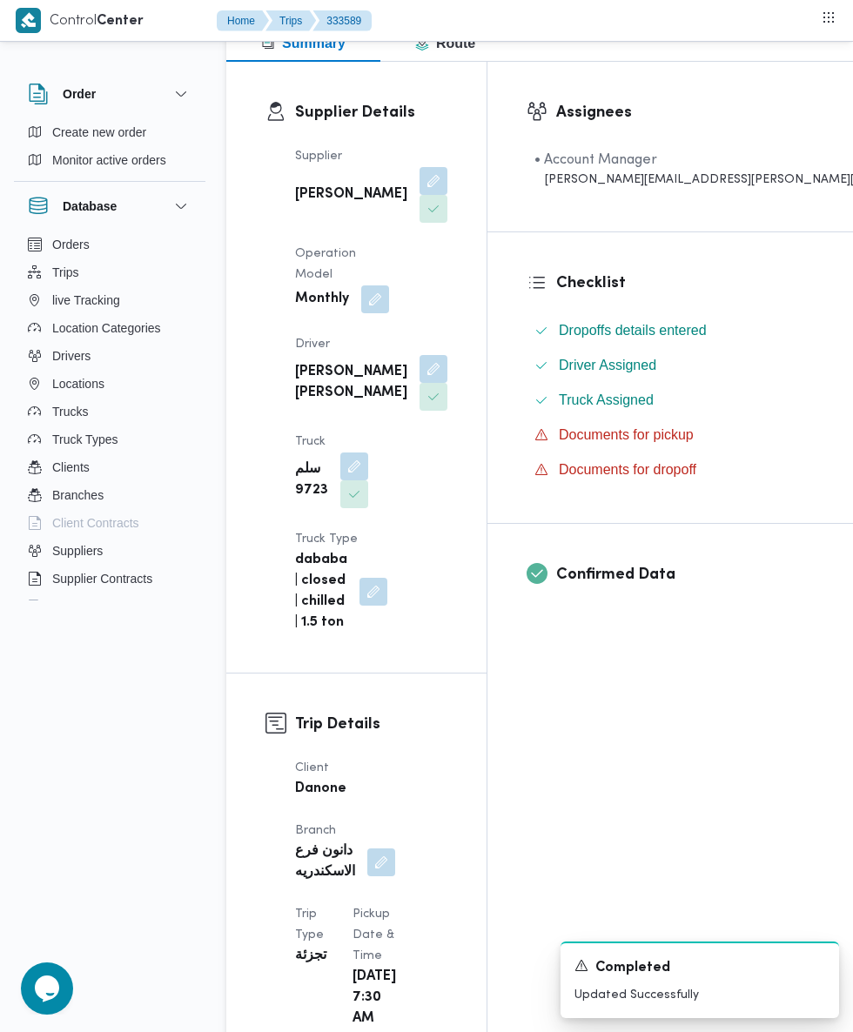
scroll to position [0, 0]
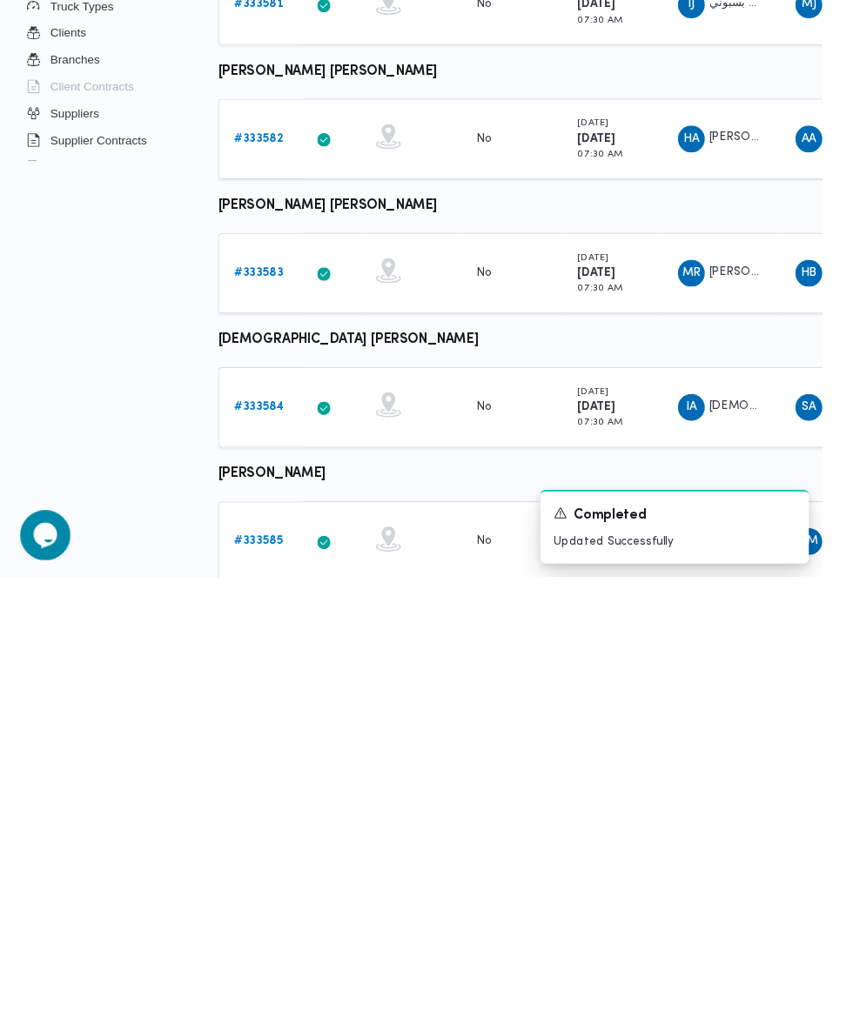
scroll to position [177, 0]
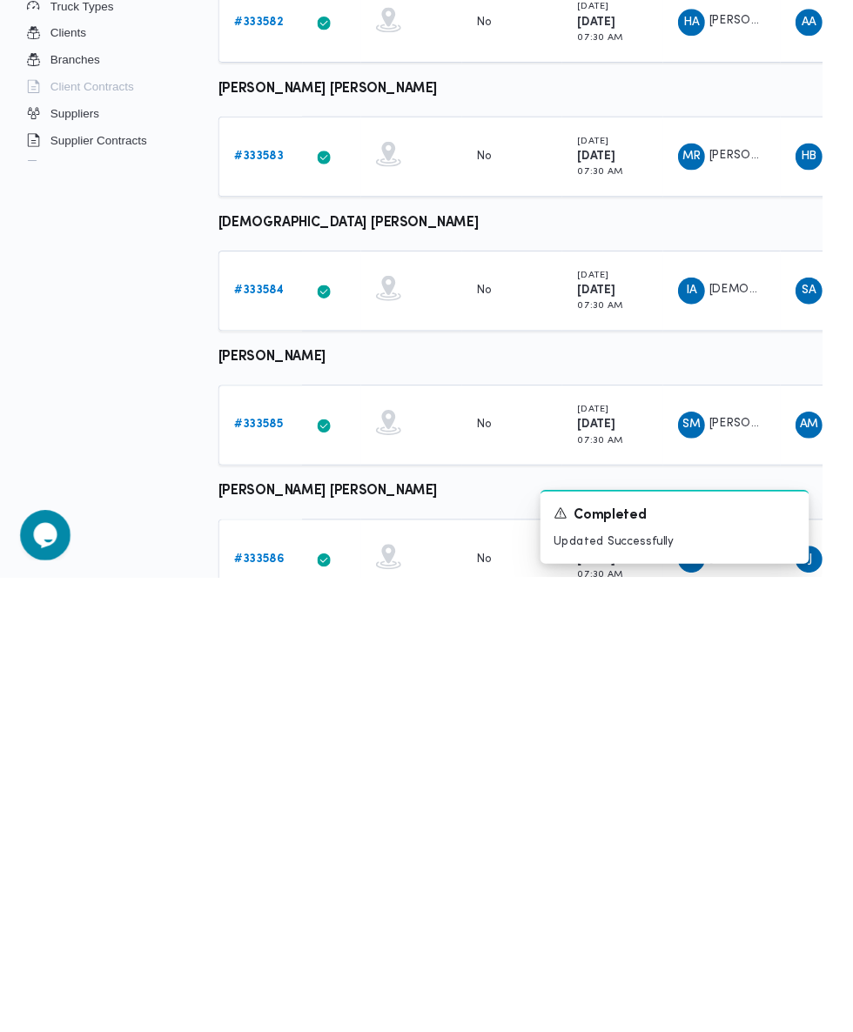
click at [272, 1011] on b "# 333586" at bounding box center [269, 1013] width 52 height 11
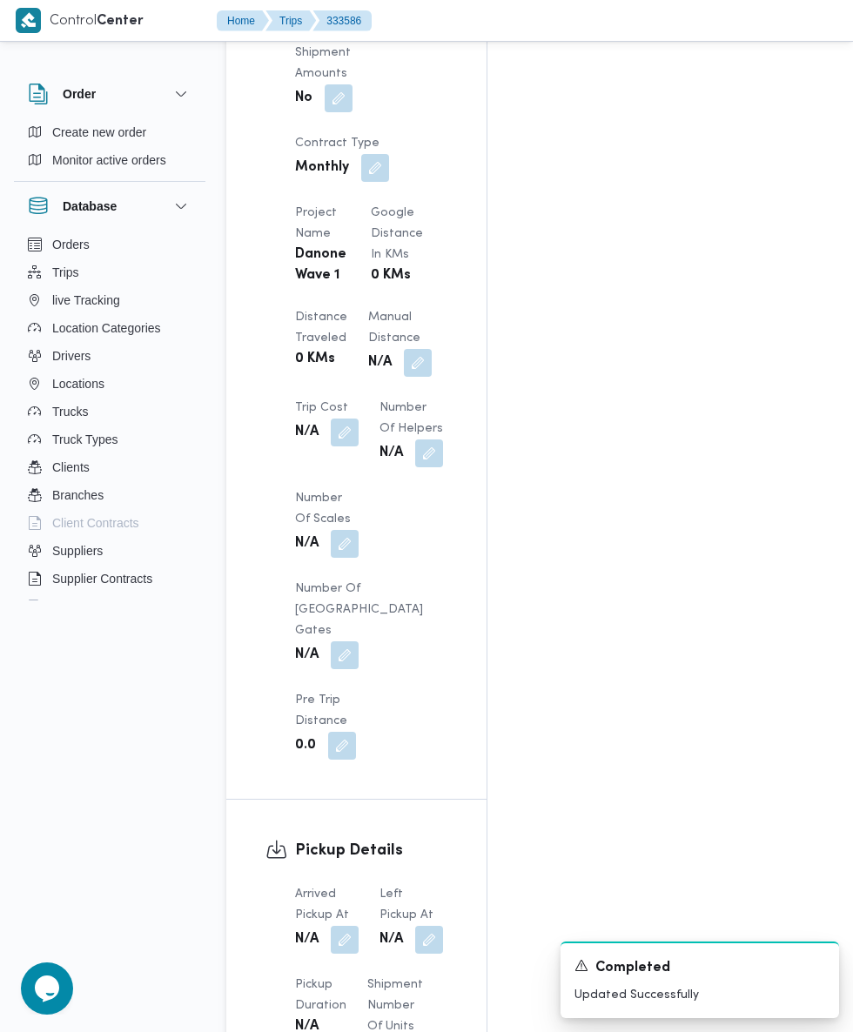
scroll to position [1558, 0]
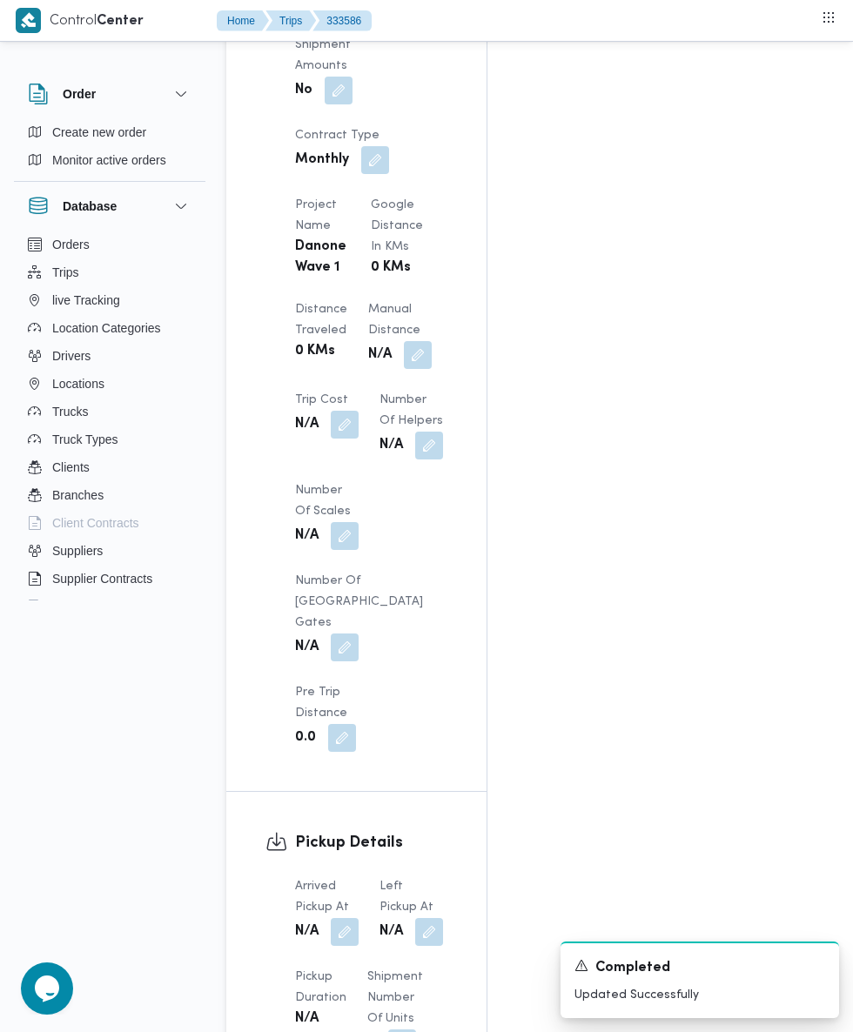
click at [346, 918] on button "button" at bounding box center [345, 932] width 28 height 28
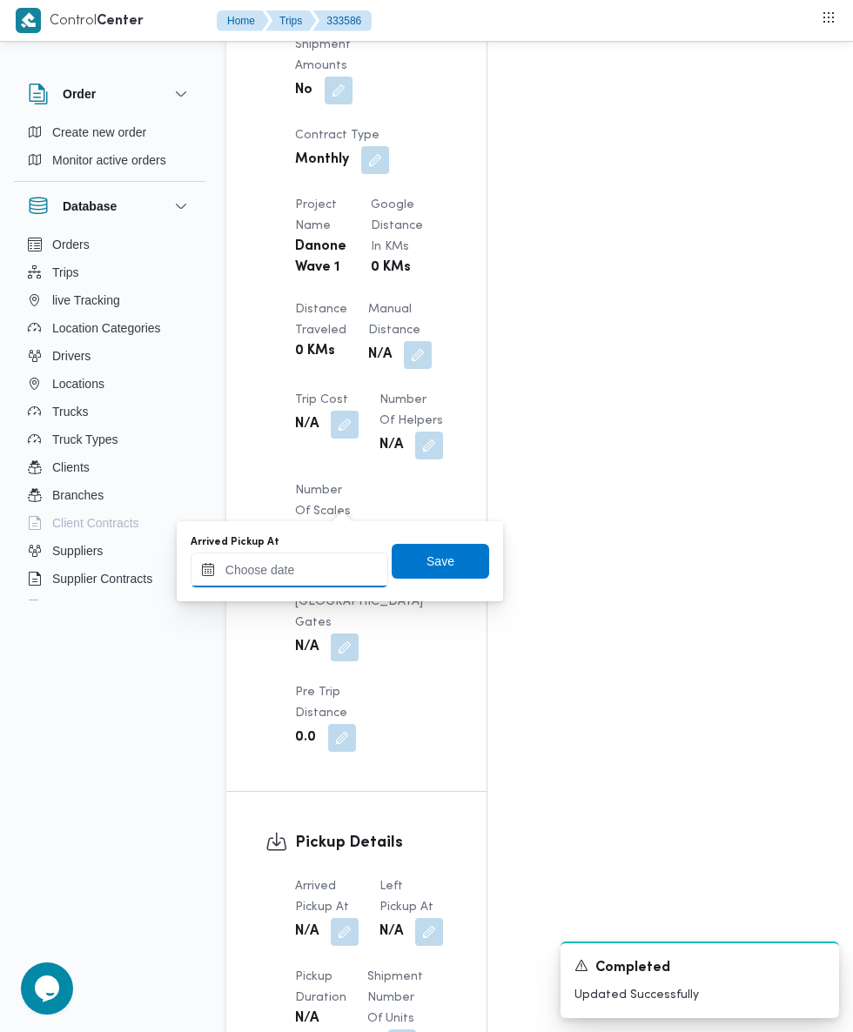
click at [259, 568] on input "Arrived Pickup At" at bounding box center [290, 570] width 198 height 35
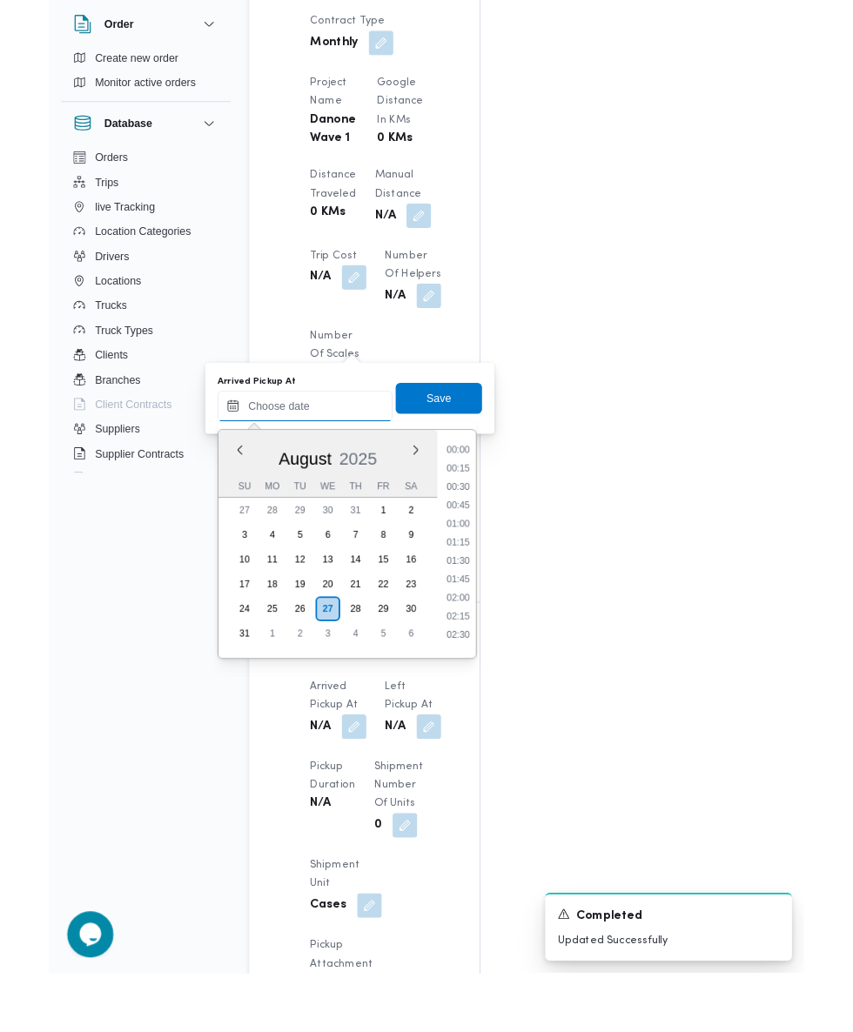
scroll to position [1603, 0]
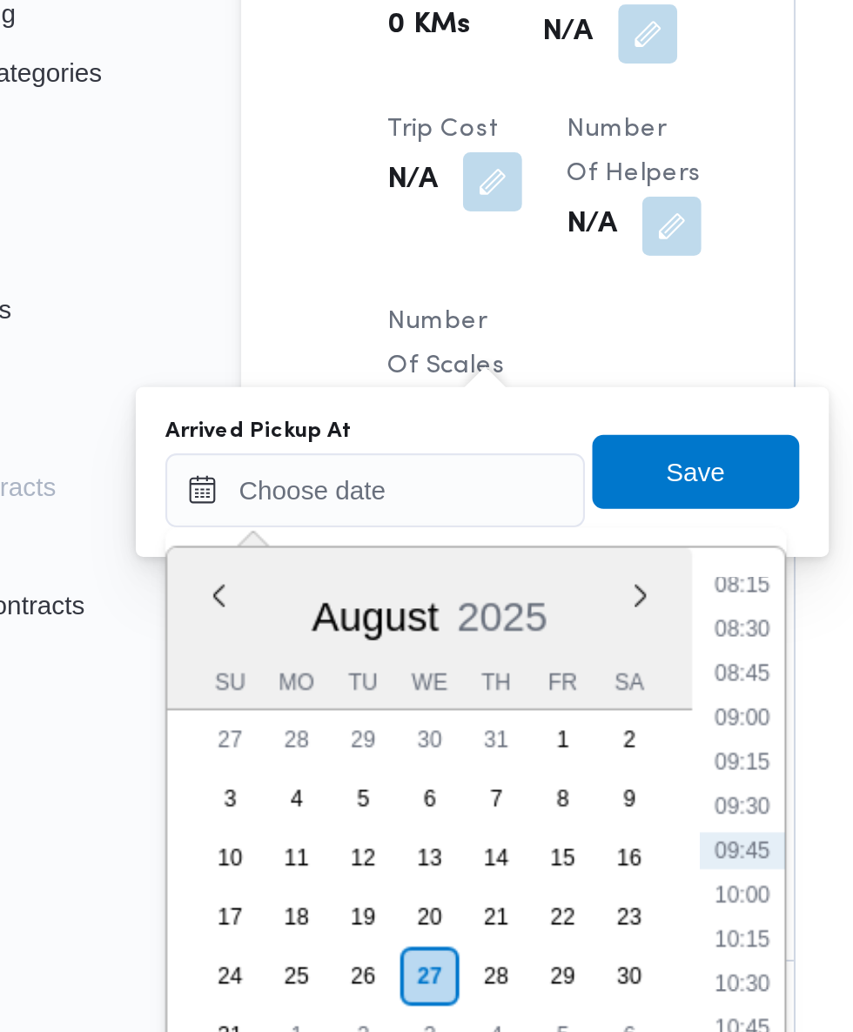
click at [460, 584] on li "08:30" at bounding box center [462, 589] width 40 height 17
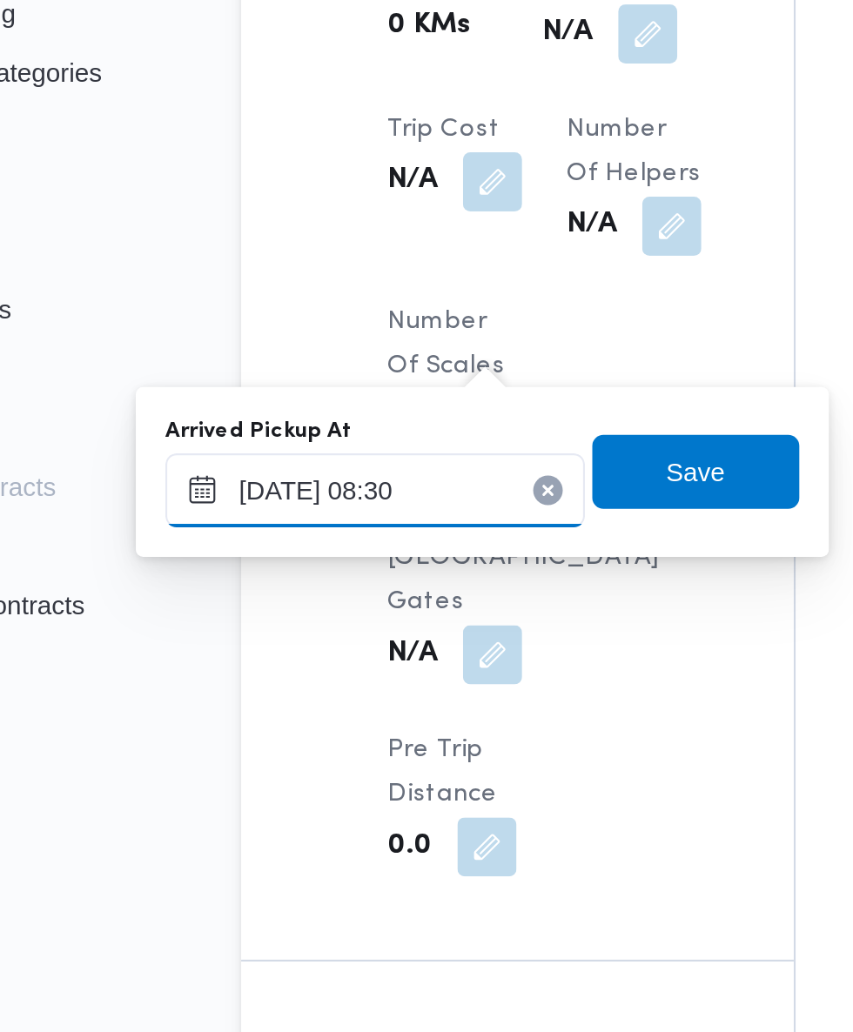
click at [333, 525] on input "[DATE] 08:30" at bounding box center [290, 524] width 198 height 35
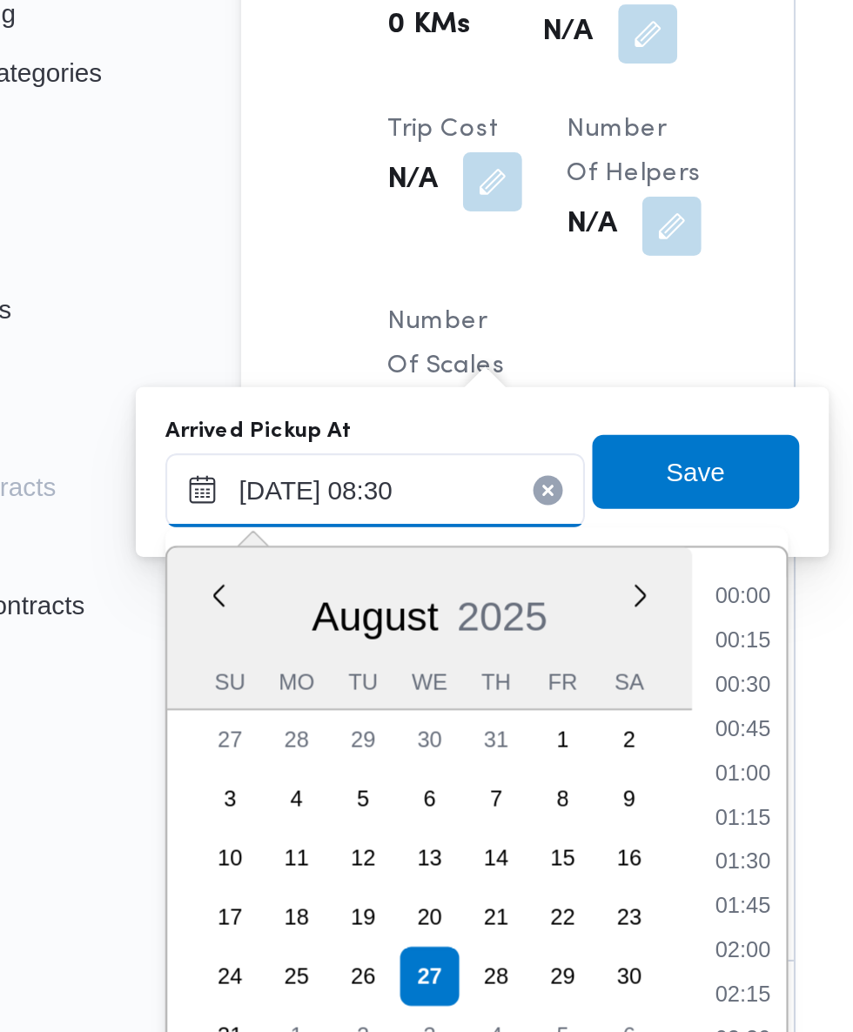
scroll to position [590, 0]
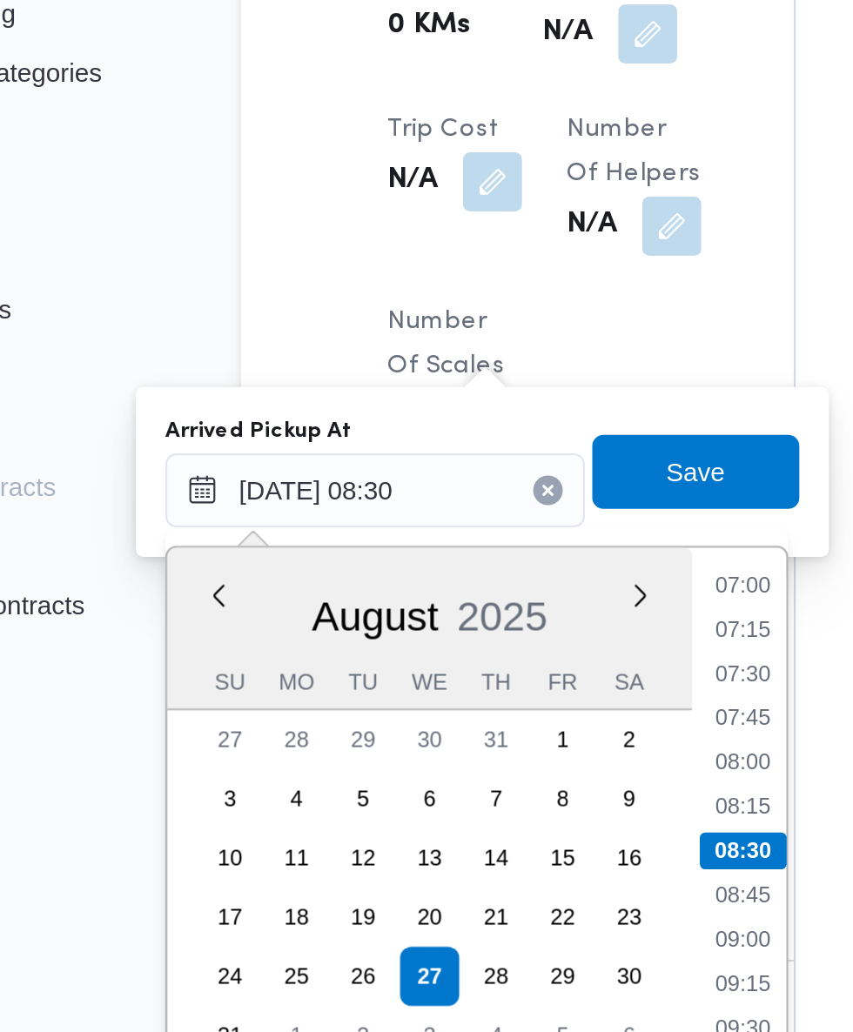
click at [464, 592] on li "07:15" at bounding box center [462, 589] width 40 height 17
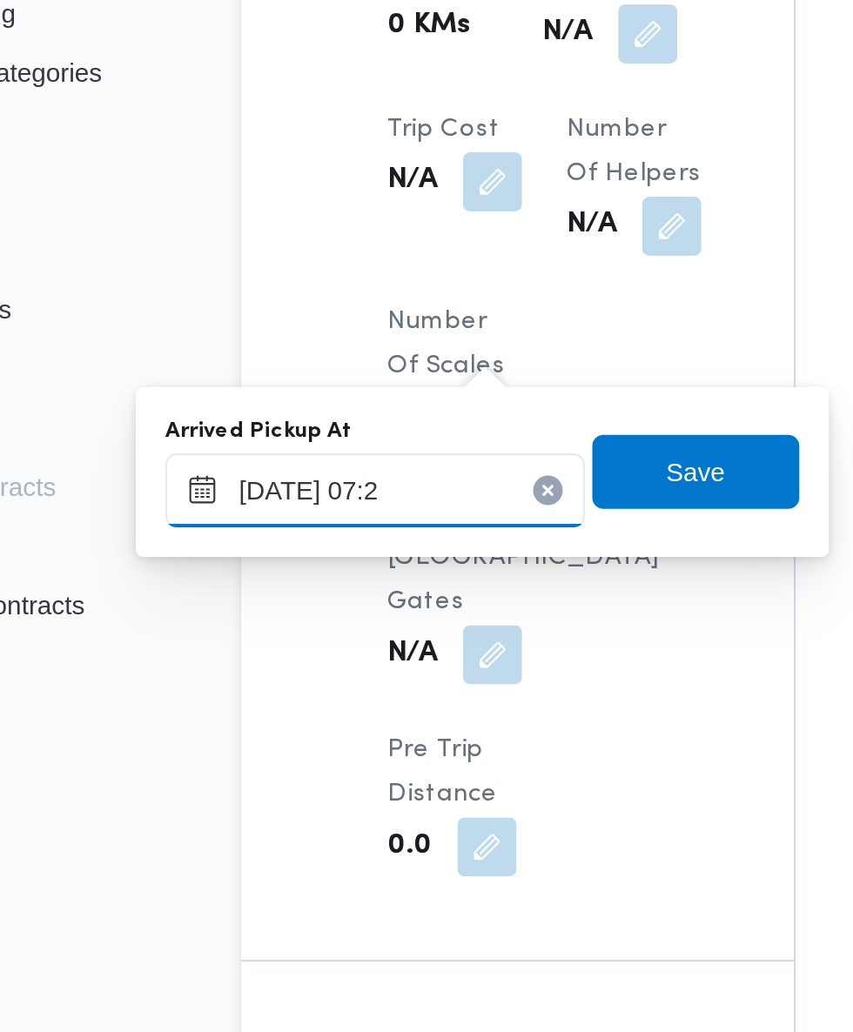
type input "[DATE] 07:20"
click at [454, 517] on span "Save" at bounding box center [441, 516] width 28 height 21
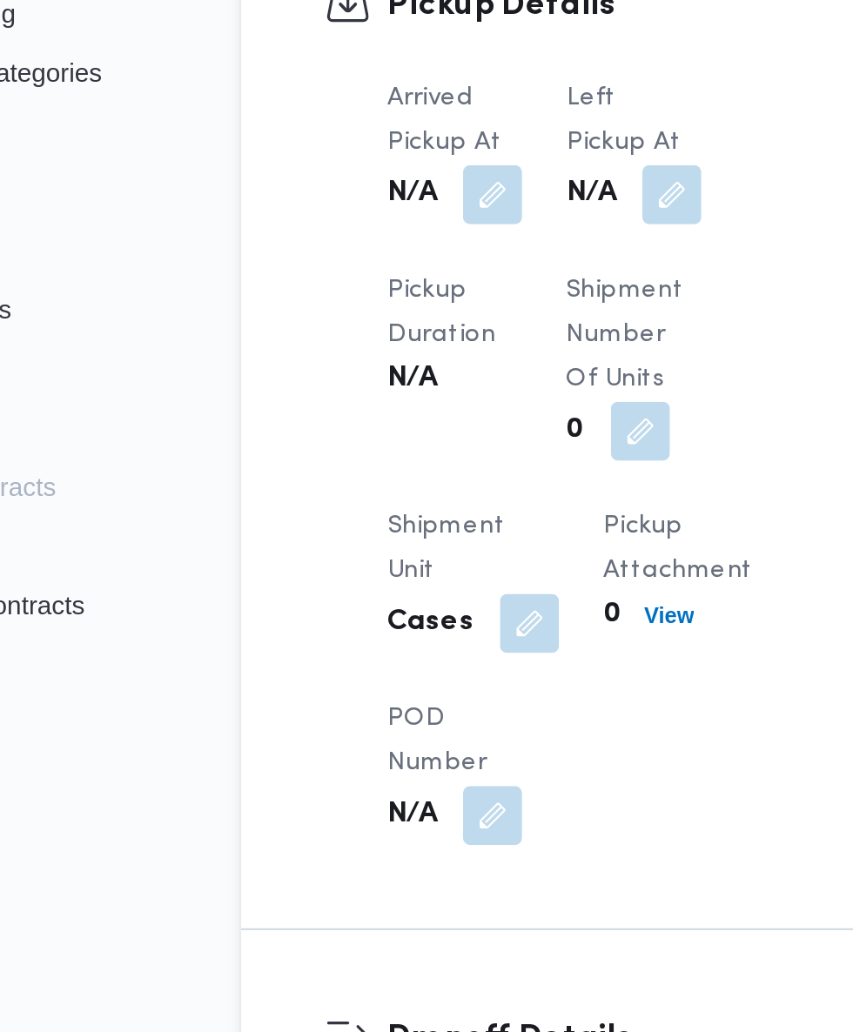
click at [427, 400] on button "button" at bounding box center [429, 386] width 28 height 28
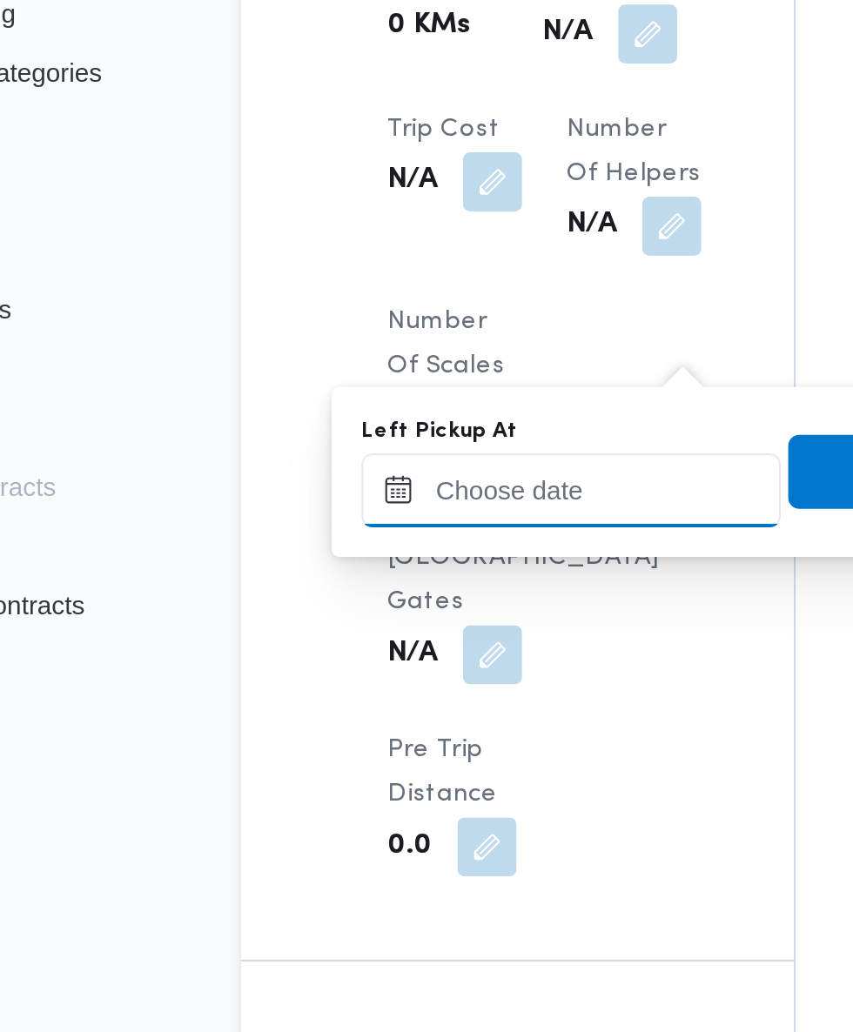
click at [372, 524] on input "Left Pickup At" at bounding box center [382, 524] width 198 height 35
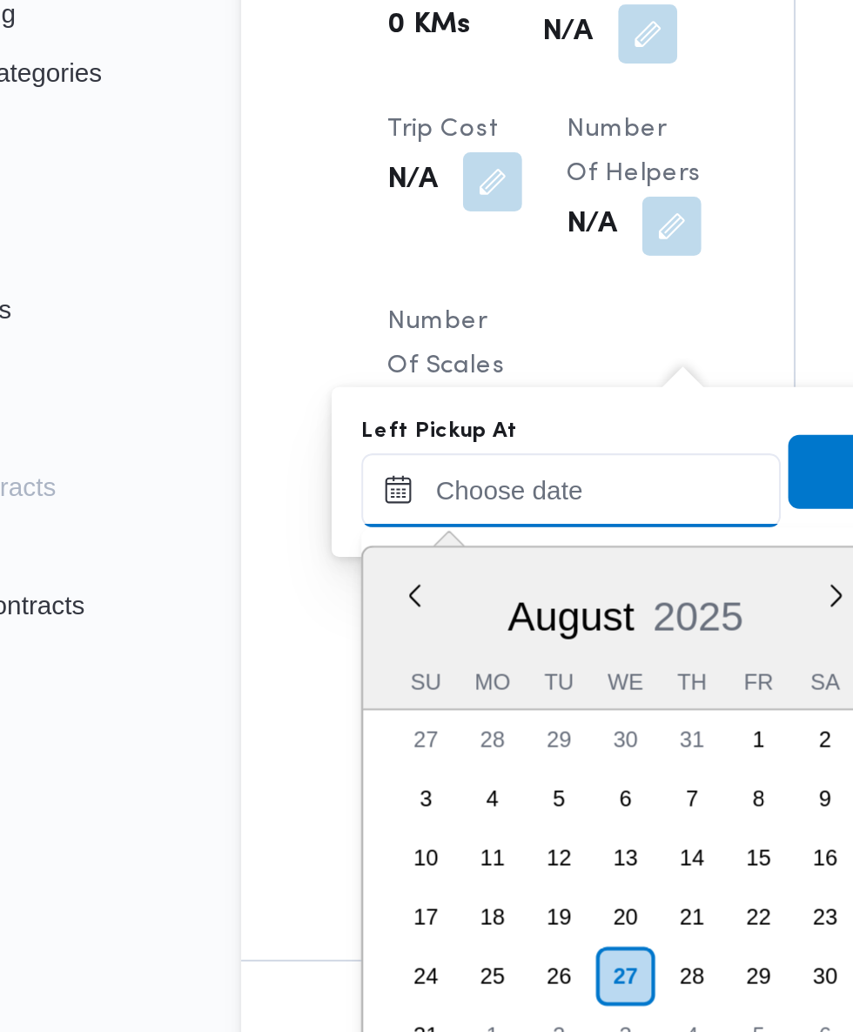
scroll to position [695, 0]
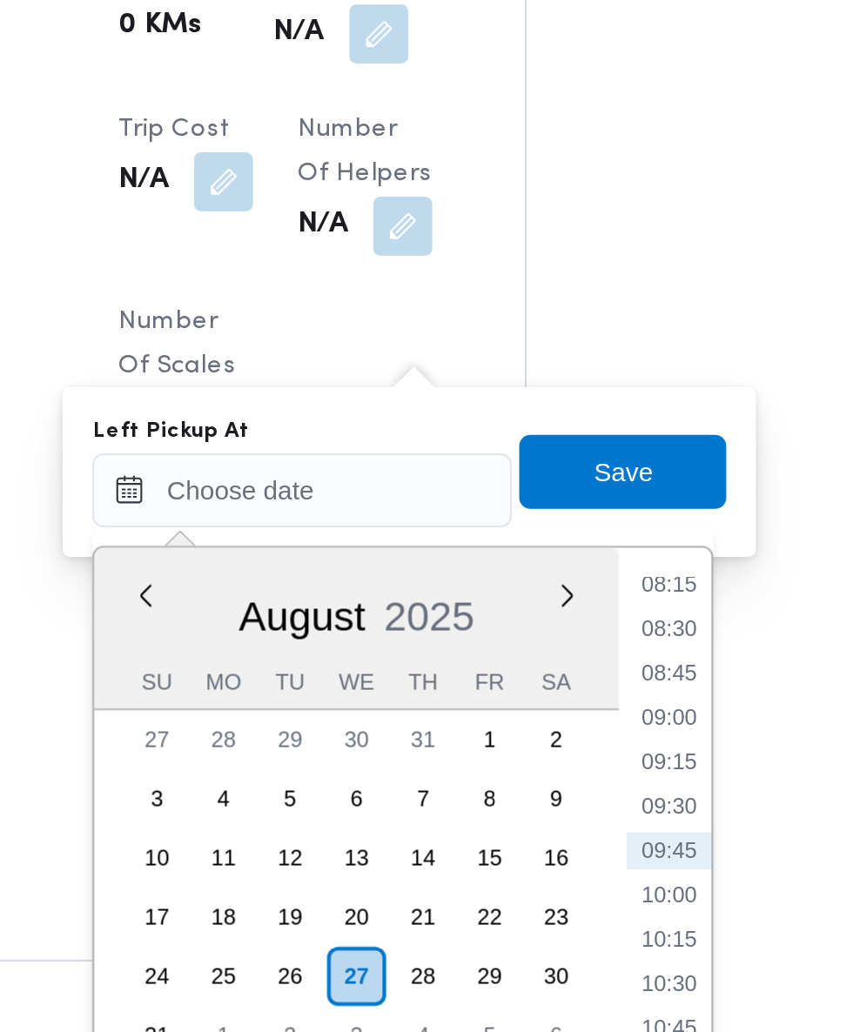
click at [561, 637] on li "09:00" at bounding box center [554, 631] width 40 height 17
type input "[DATE] 09:00"
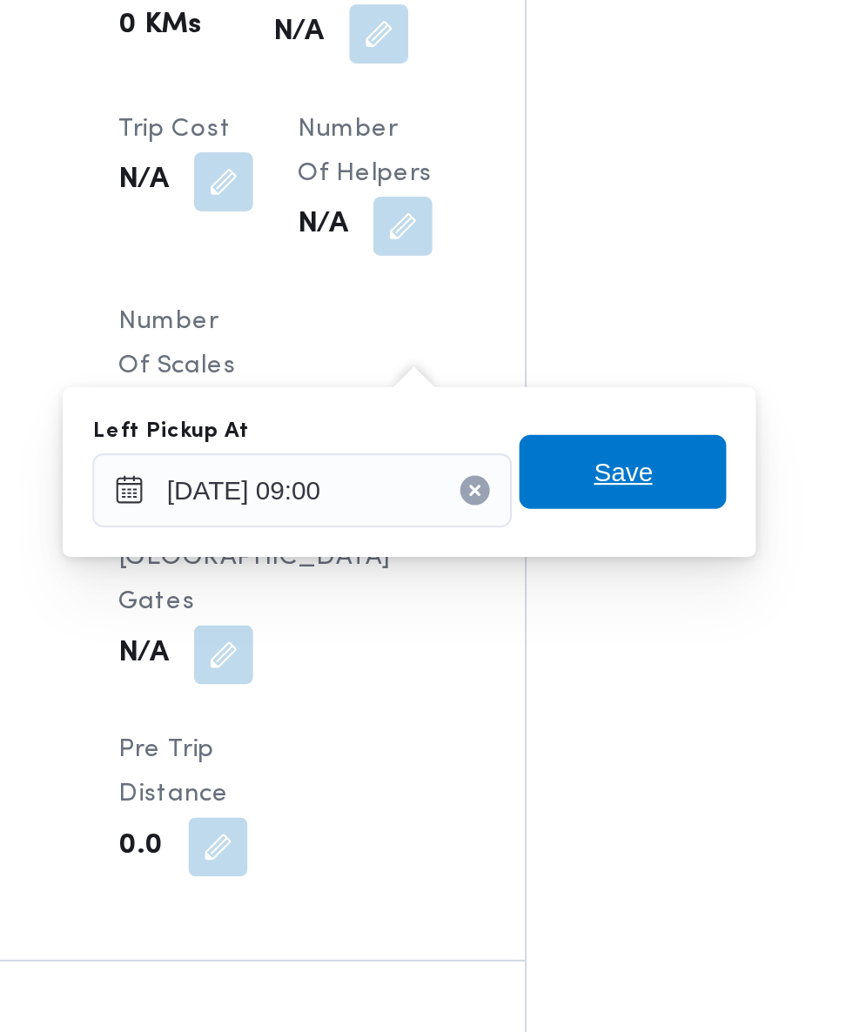
click at [560, 524] on span "Save" at bounding box center [532, 516] width 97 height 35
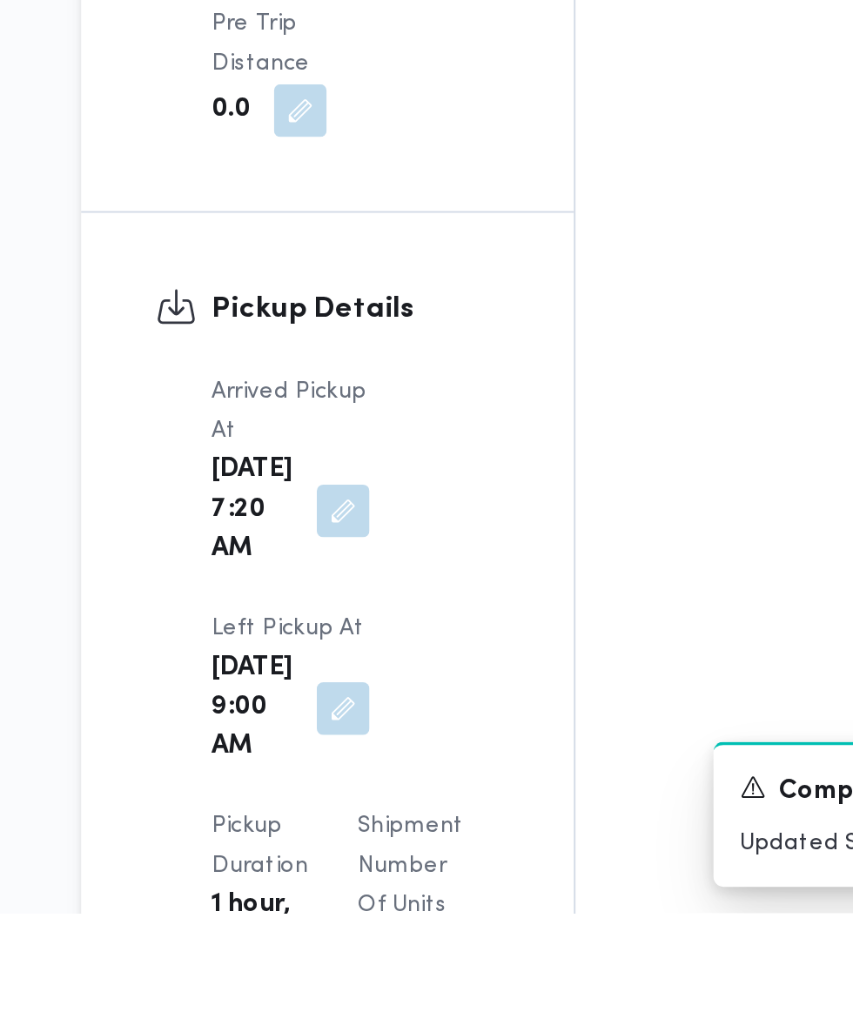
scroll to position [1706, 0]
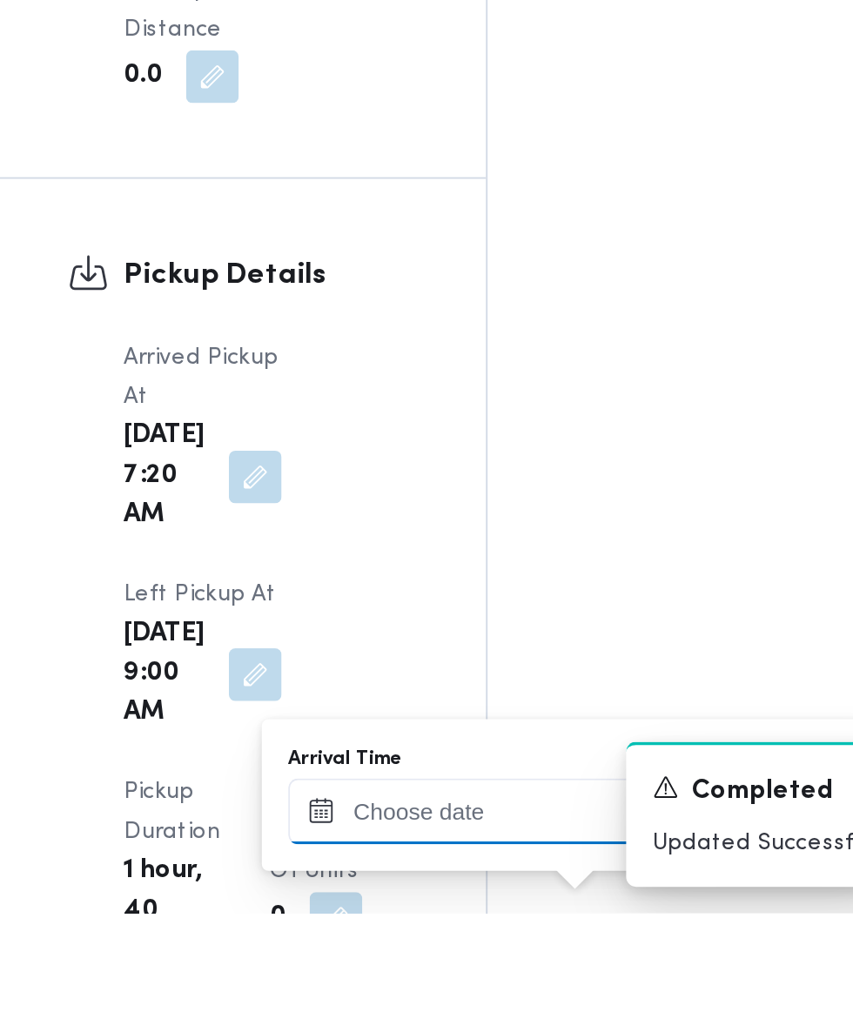
click at [490, 978] on input "Arrival Time" at bounding box center [481, 978] width 198 height 35
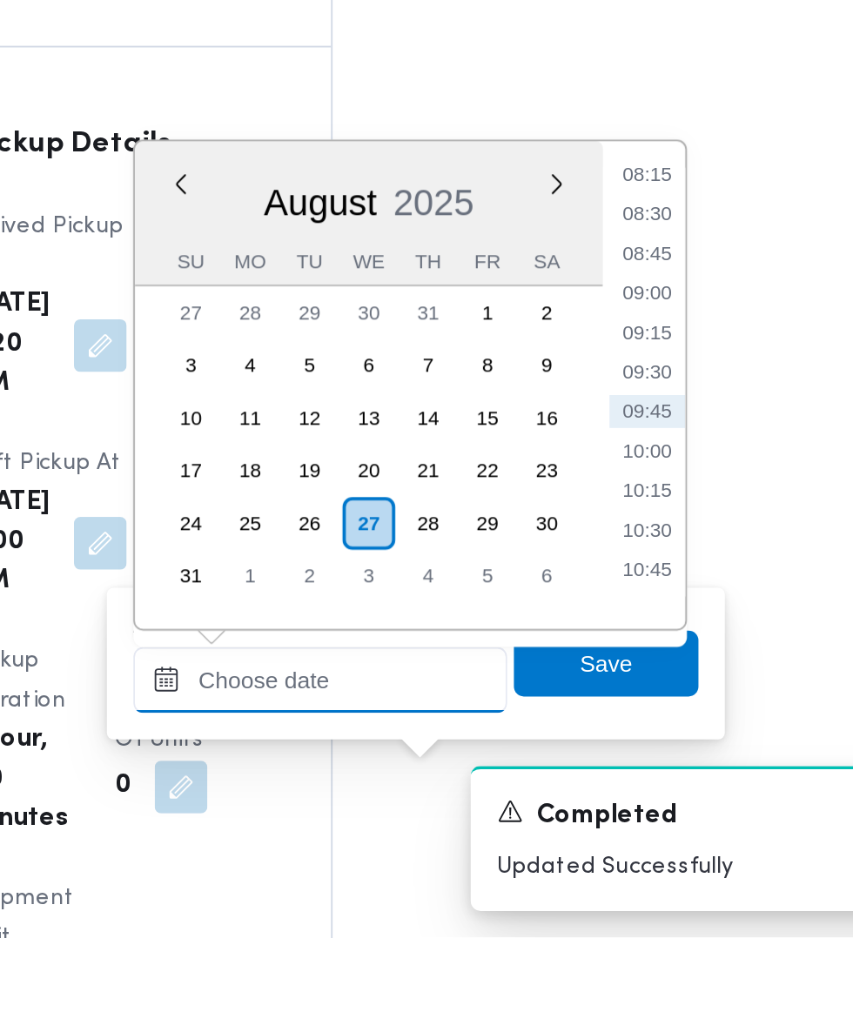
scroll to position [1788, 0]
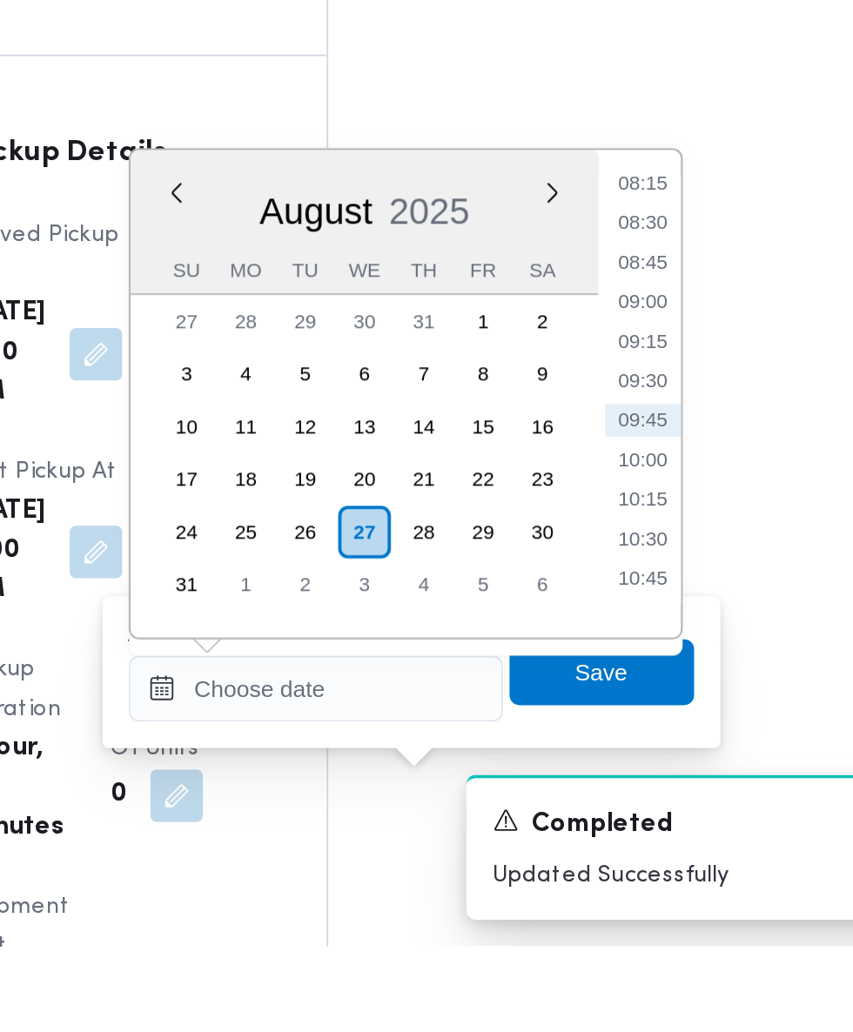
click at [656, 754] on li "09:45" at bounding box center [654, 754] width 40 height 17
type input "[DATE] 09:45"
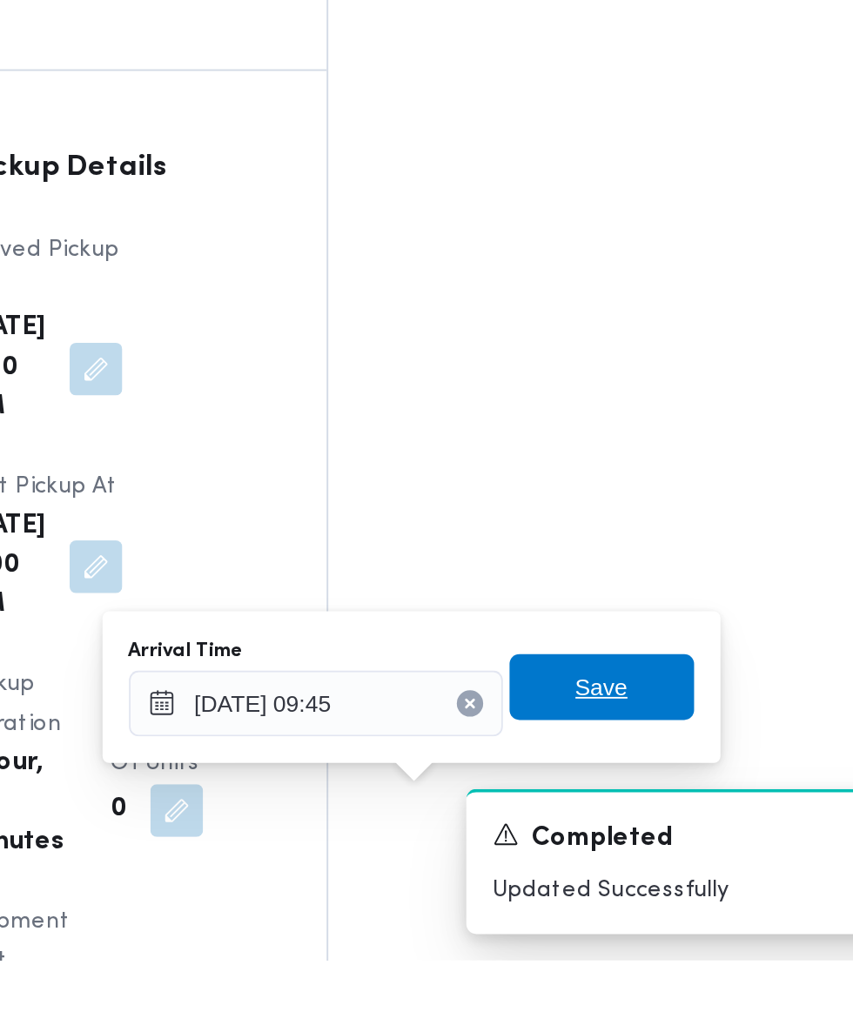
click at [639, 889] on span "Save" at bounding box center [632, 887] width 28 height 21
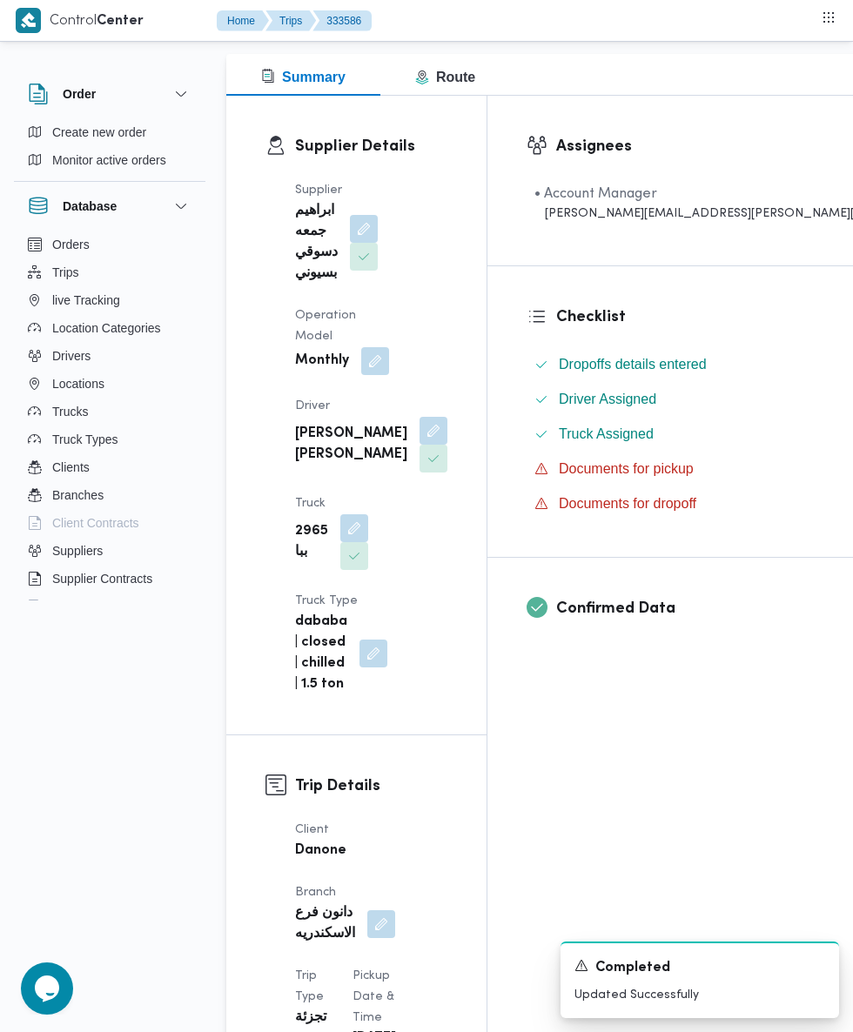
scroll to position [224, 0]
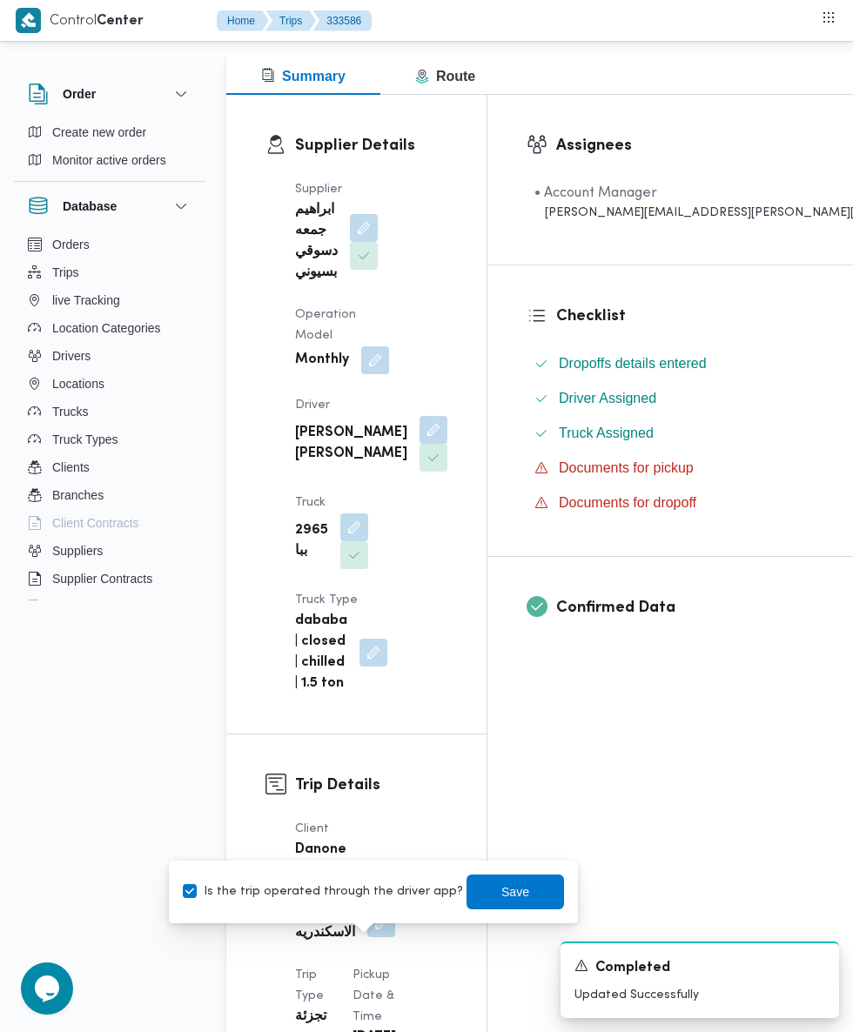
click at [339, 891] on label "Is the trip operated through the driver app?" at bounding box center [323, 892] width 280 height 21
checkbox input "false"
click at [501, 891] on span "Save" at bounding box center [515, 892] width 28 height 21
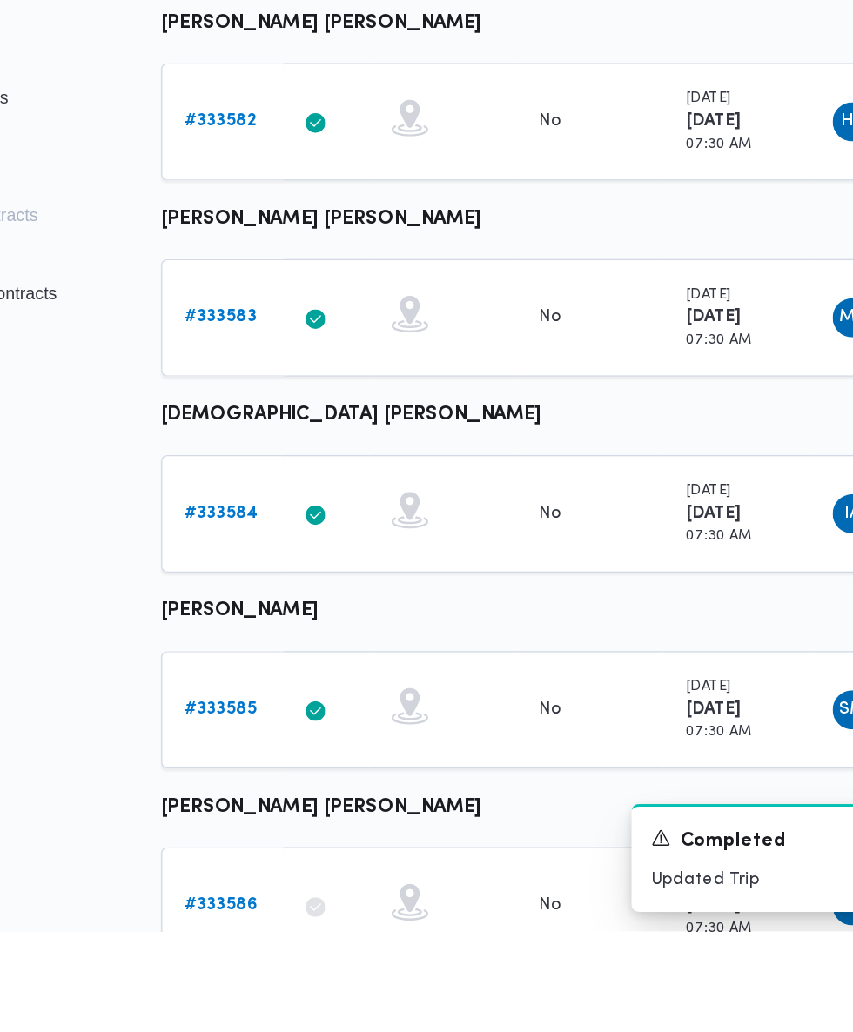
scroll to position [177, 0]
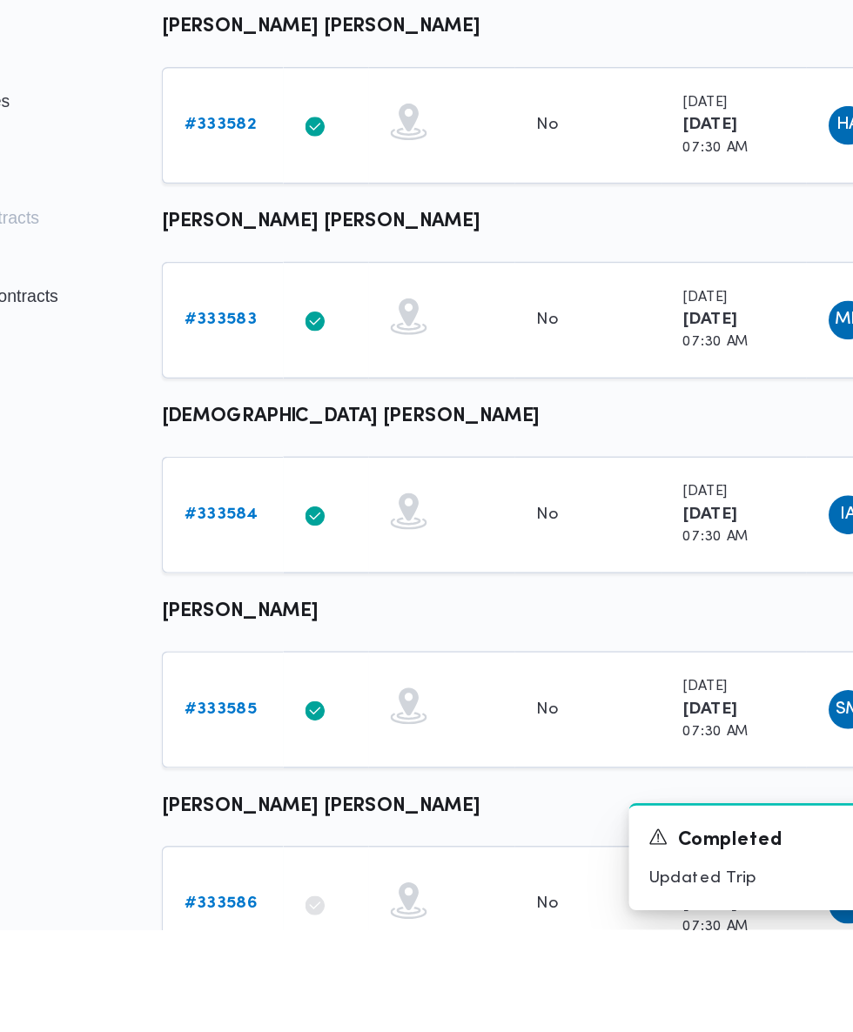
click at [282, 872] on b "# 333585" at bounding box center [268, 874] width 51 height 11
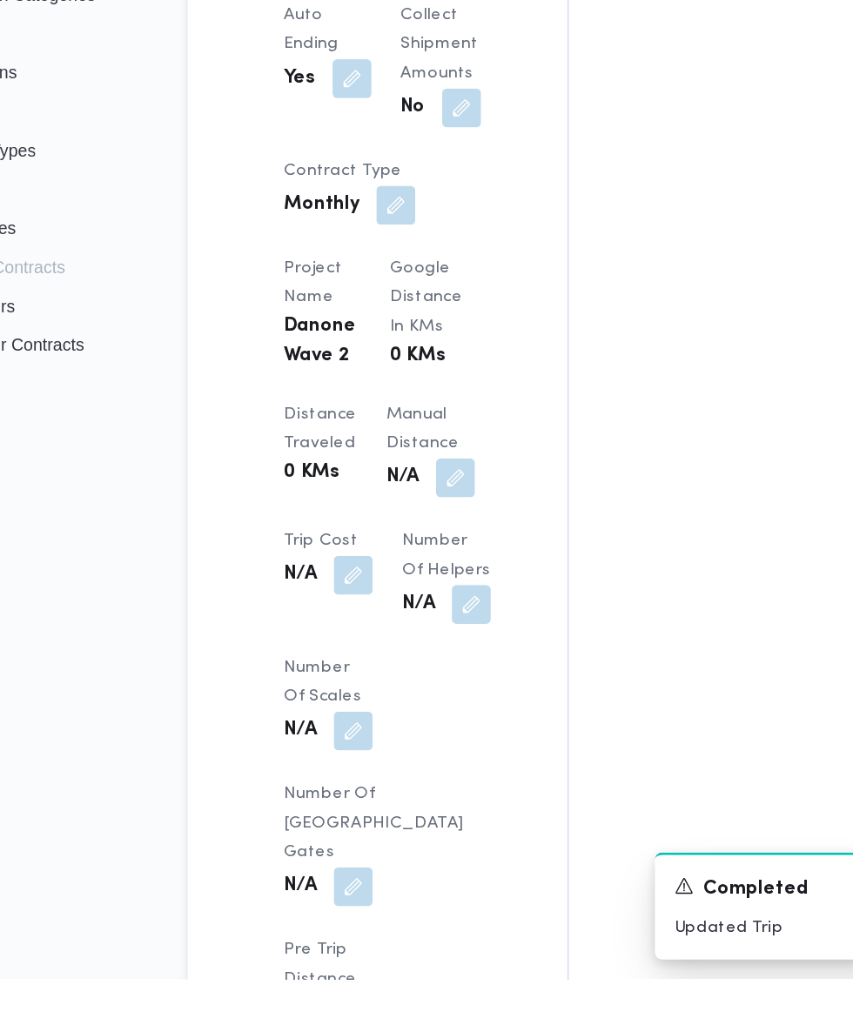
scroll to position [1140, 0]
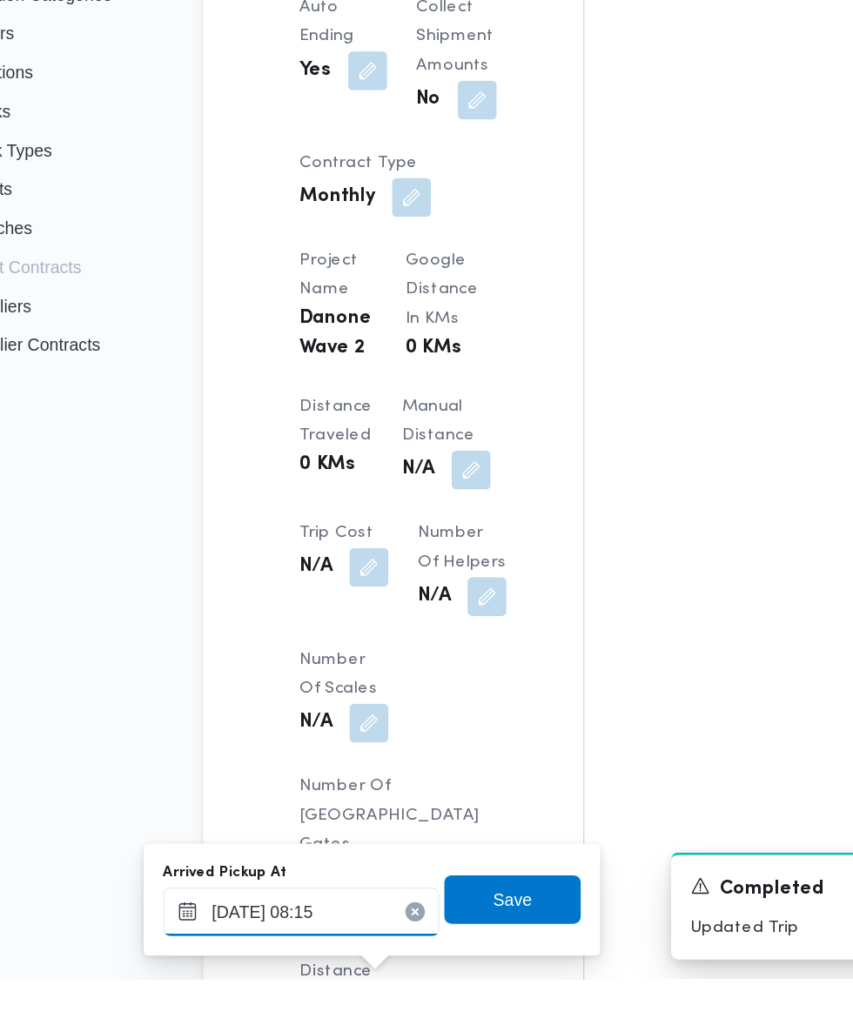
click at [339, 981] on input "[DATE] 08:15" at bounding box center [297, 984] width 198 height 35
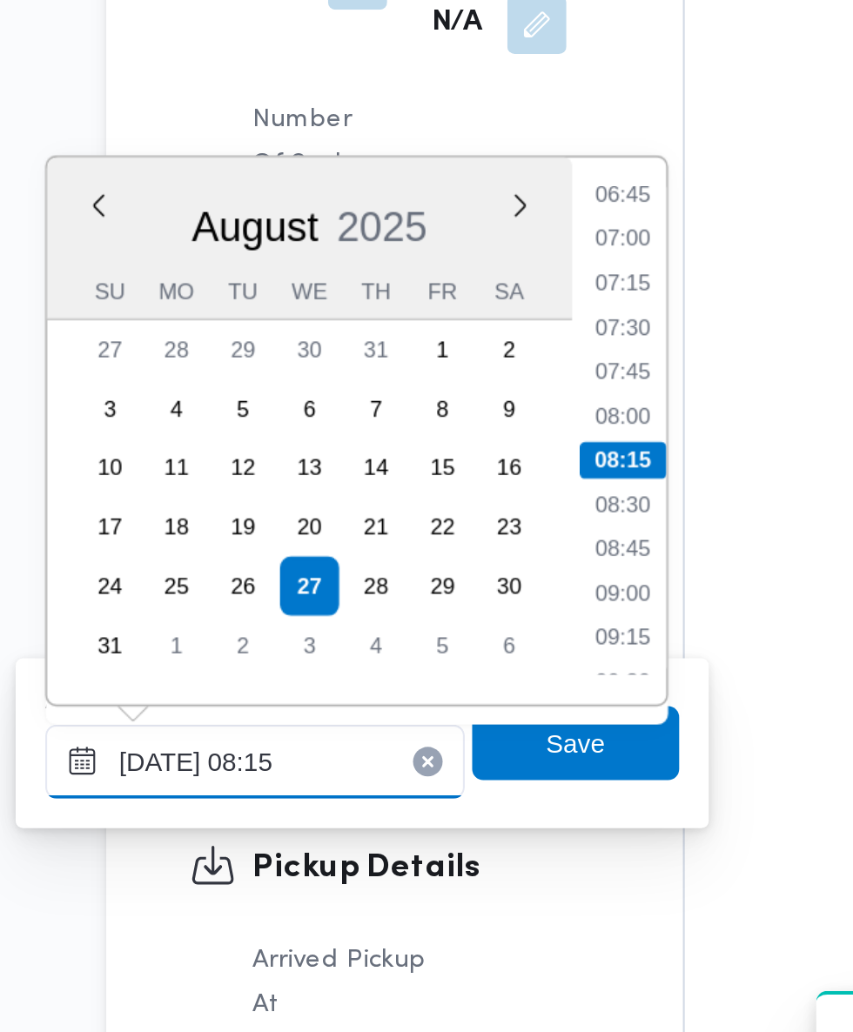
scroll to position [1412, 0]
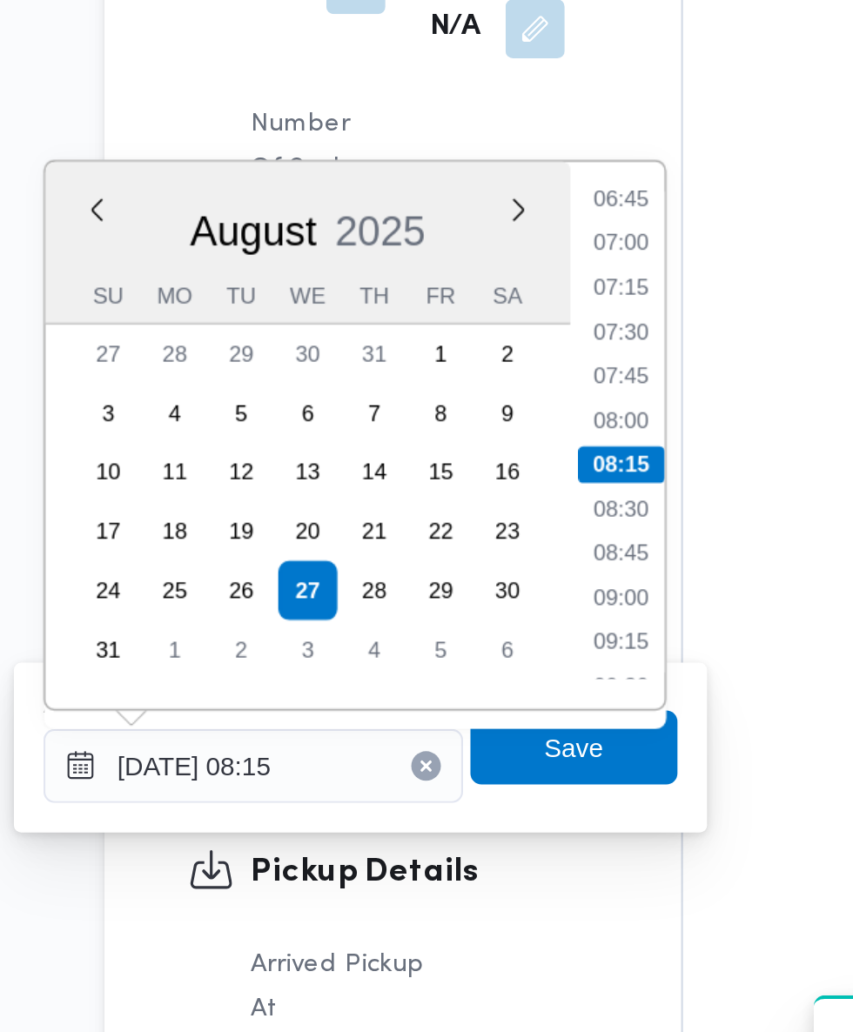
click at [467, 631] on li "07:30" at bounding box center [469, 629] width 40 height 17
type input "[DATE] 07:30"
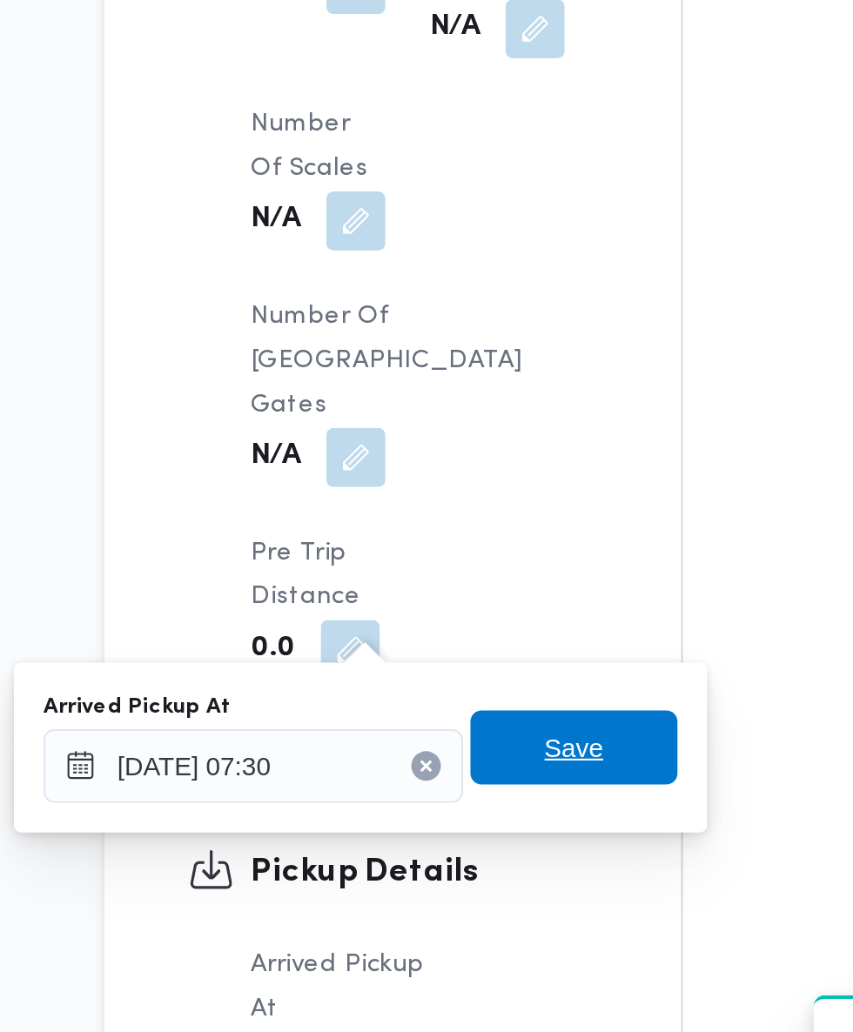
click at [466, 825] on span "Save" at bounding box center [447, 825] width 97 height 35
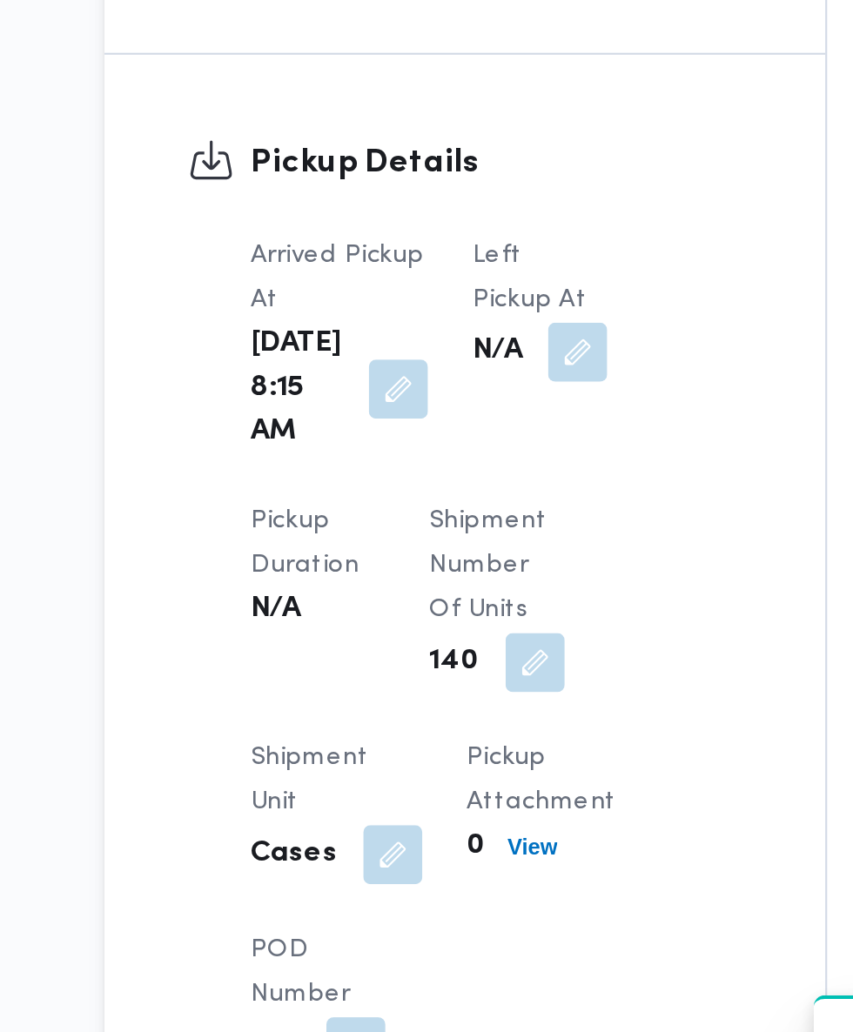
click at [435, 653] on button "button" at bounding box center [449, 639] width 28 height 28
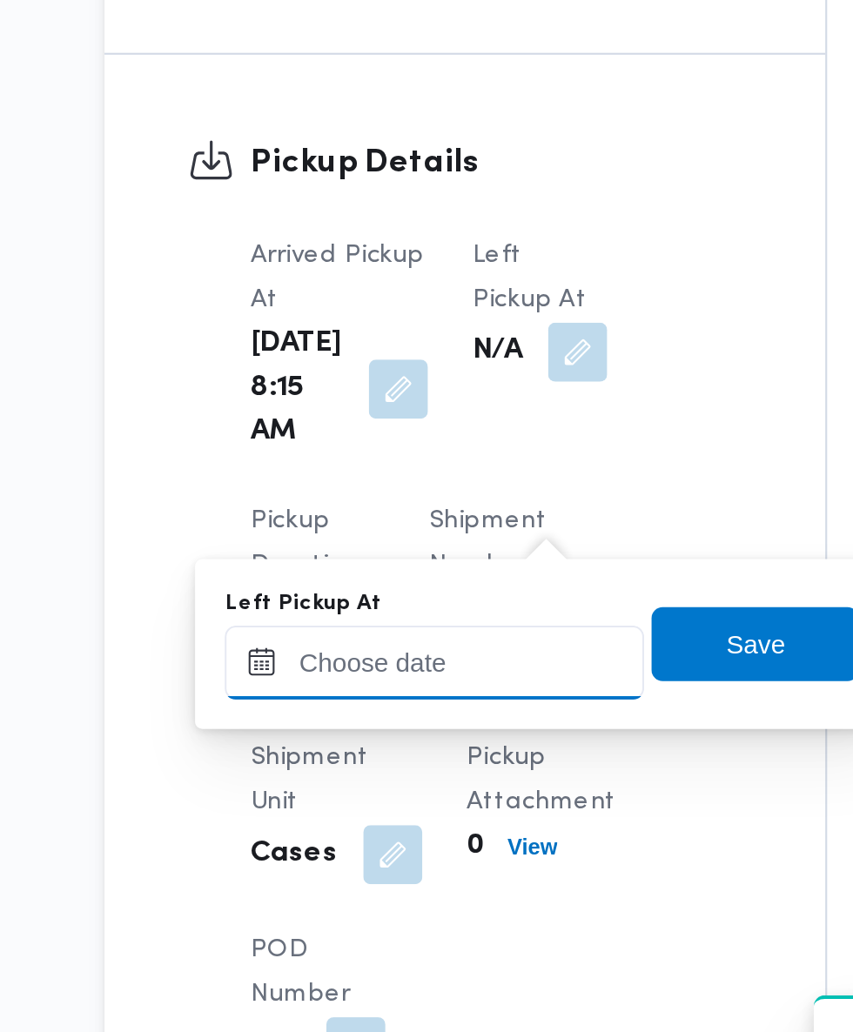
click at [415, 780] on input "Left Pickup At" at bounding box center [382, 785] width 198 height 35
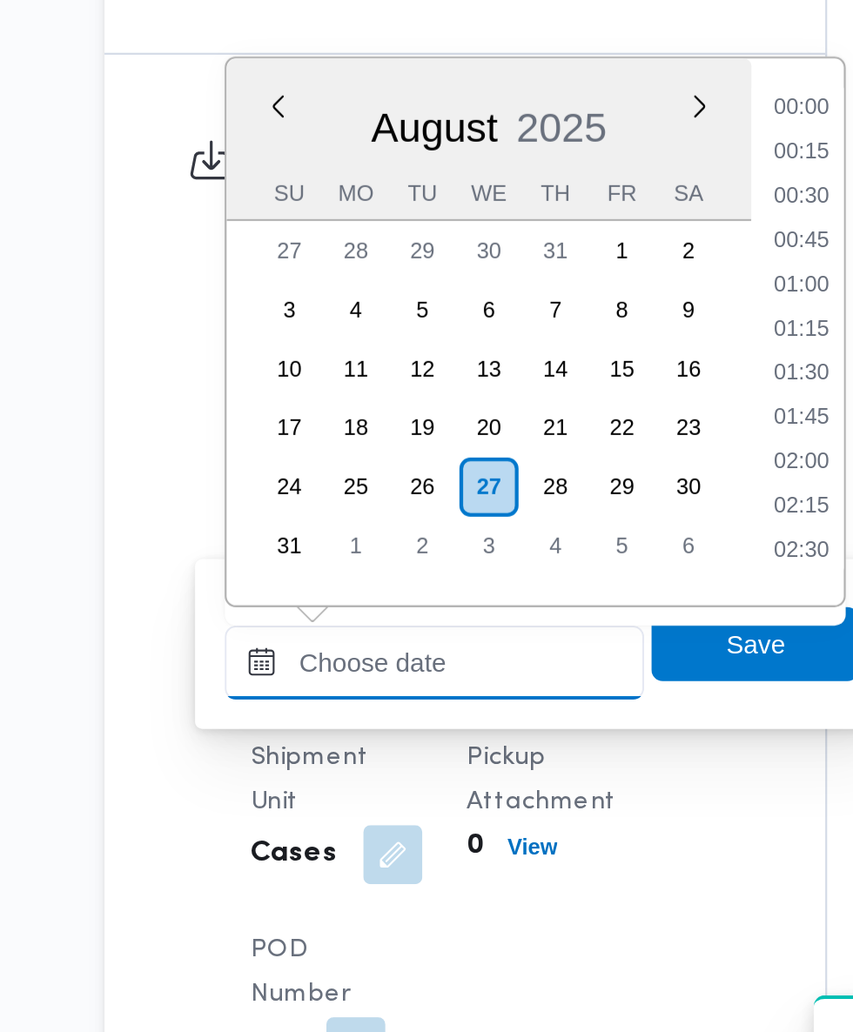
scroll to position [695, 0]
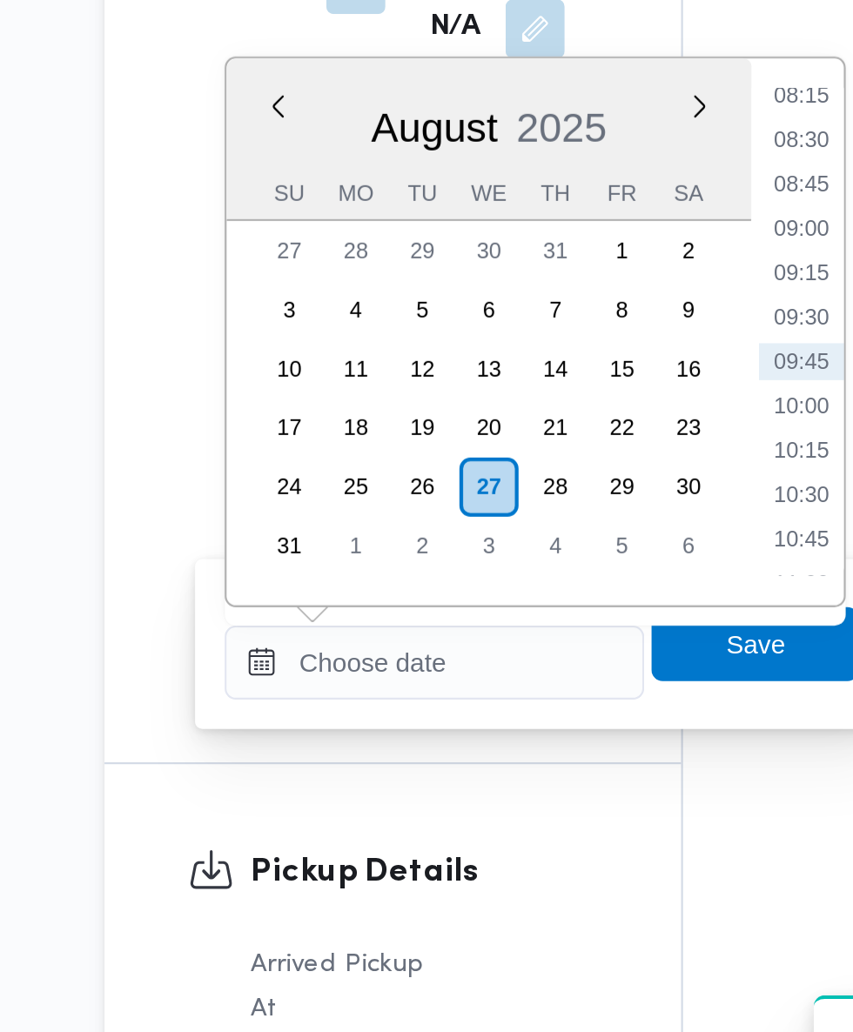
click at [555, 606] on li "09:15" at bounding box center [554, 601] width 40 height 17
type input "[DATE] 09:15"
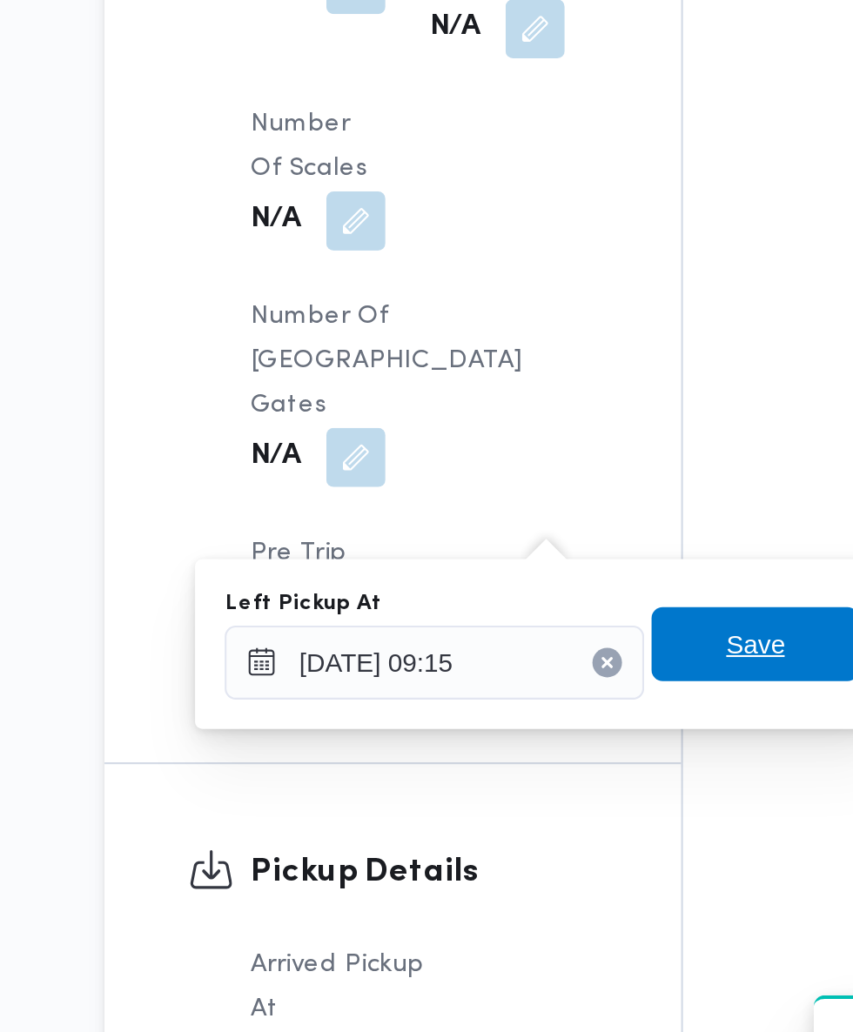
click at [533, 779] on span "Save" at bounding box center [533, 776] width 28 height 21
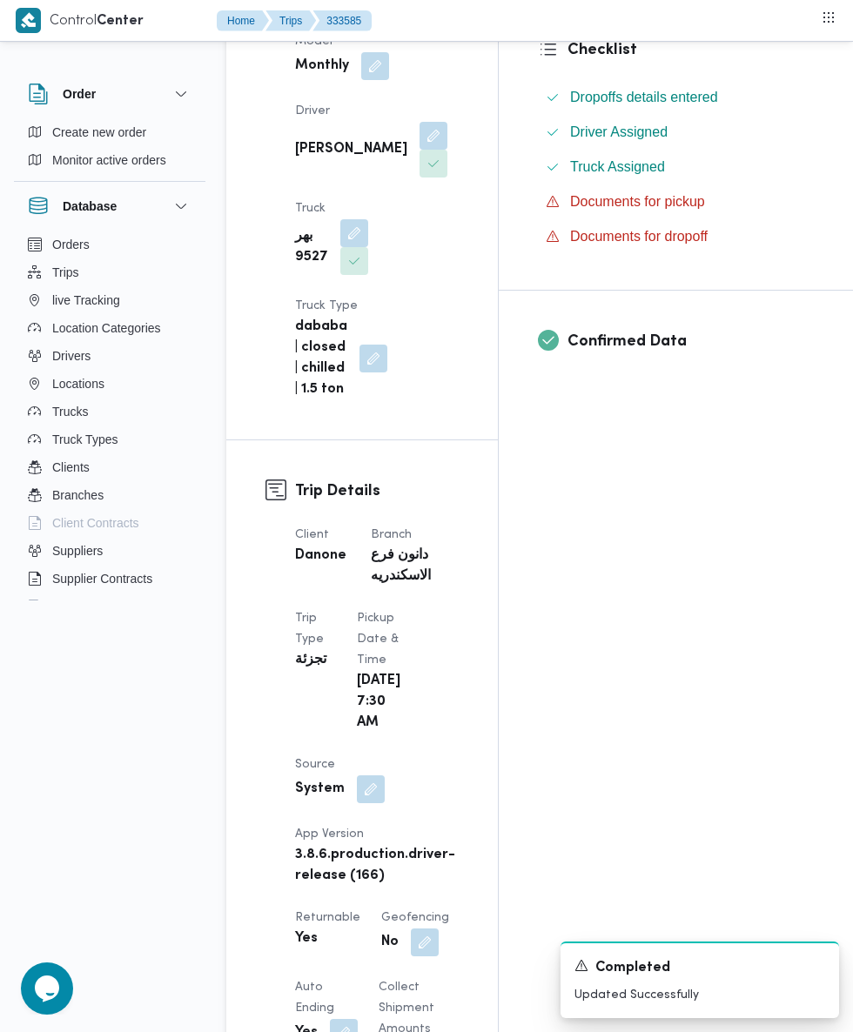
scroll to position [0, 0]
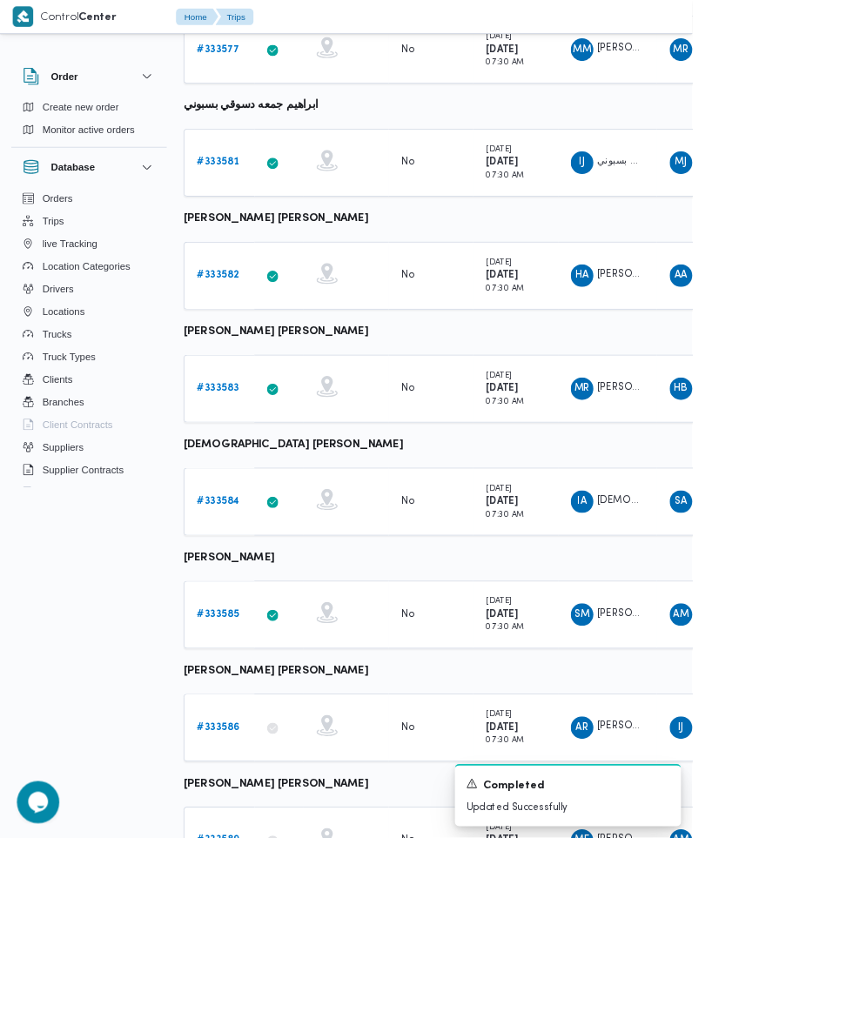
scroll to position [290, 0]
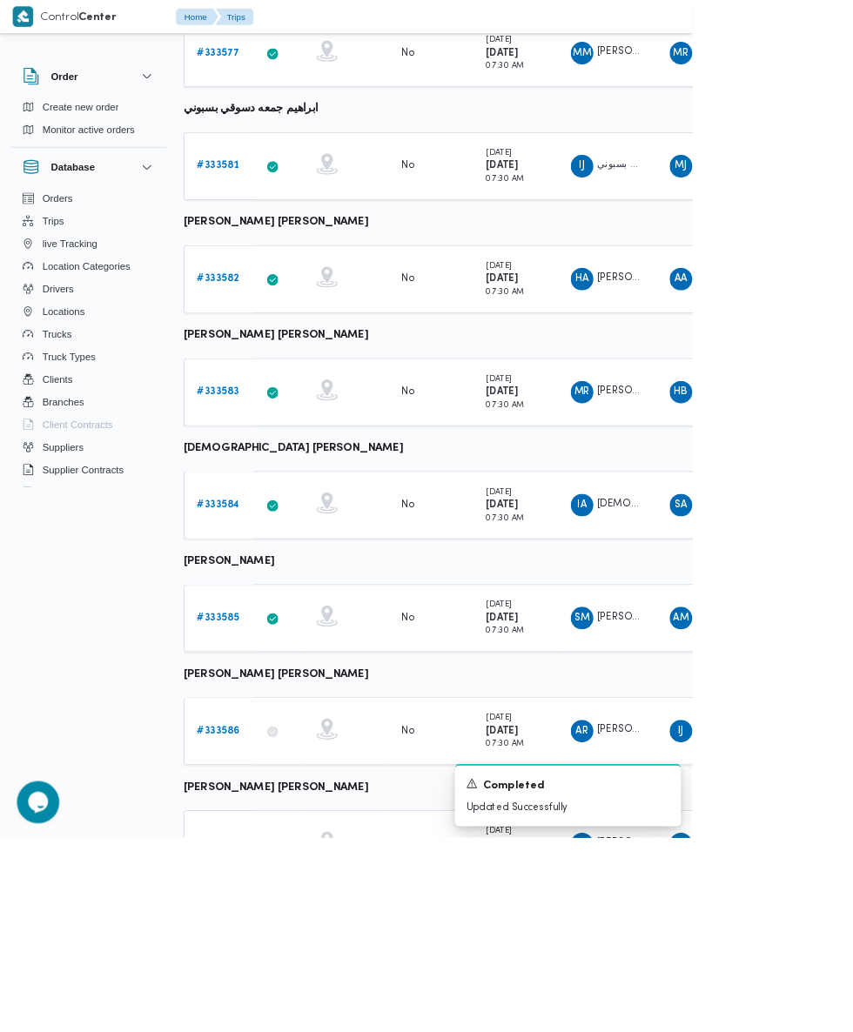
click at [264, 769] on link "# 333585" at bounding box center [268, 761] width 51 height 21
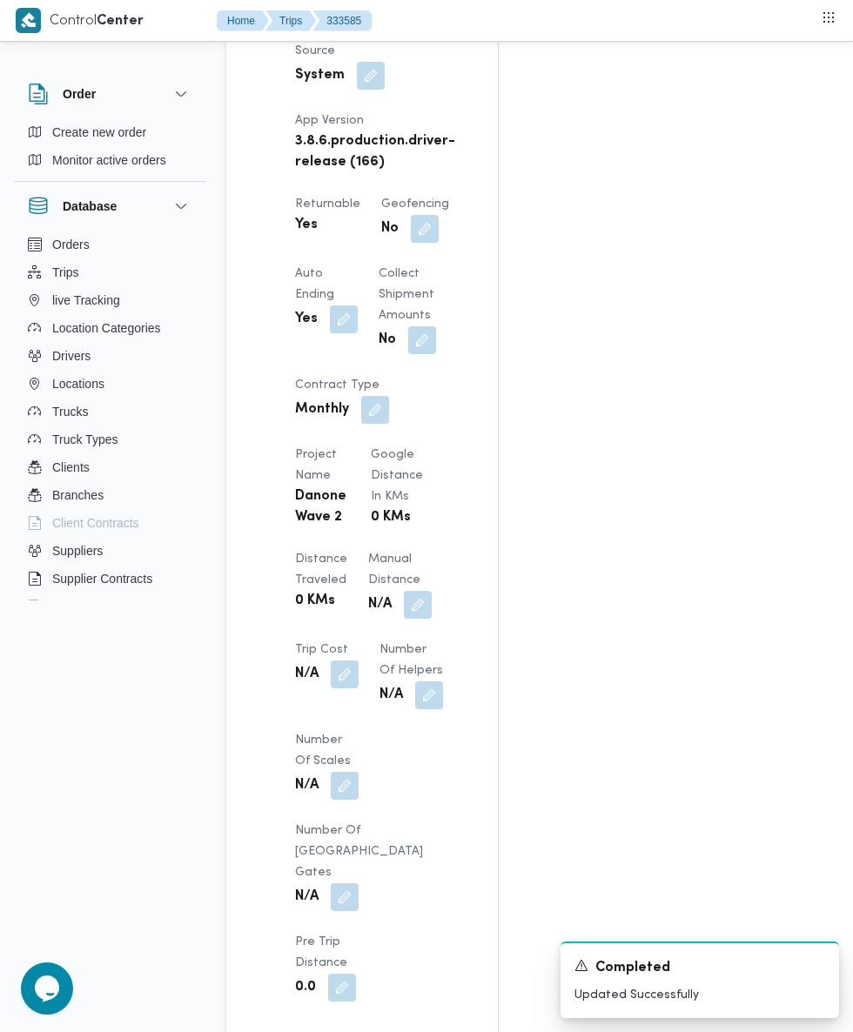
scroll to position [1263, 0]
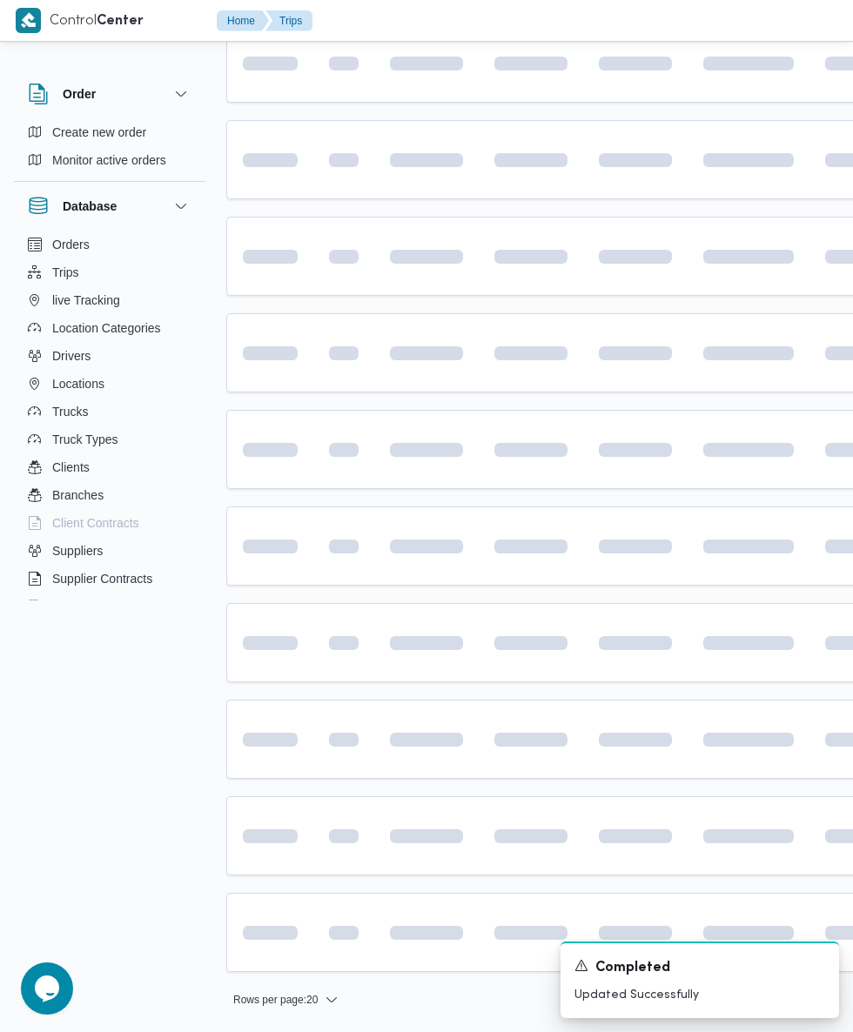
scroll to position [56, 0]
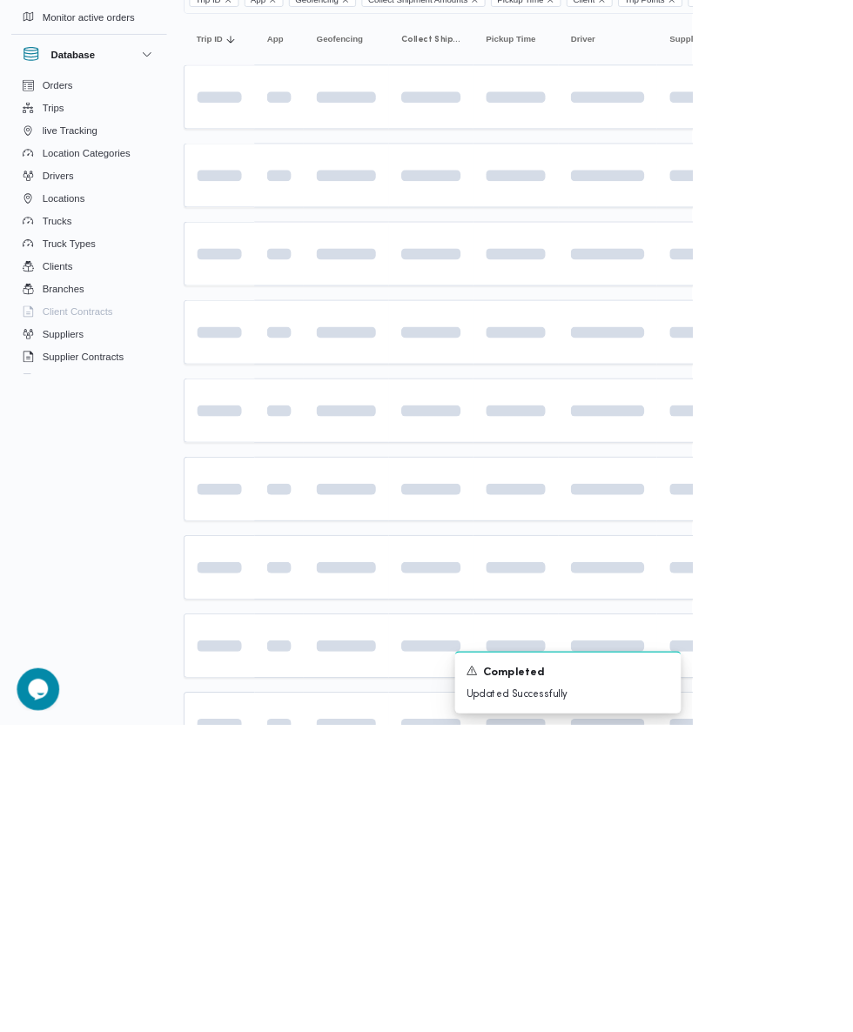
click at [270, 742] on span at bounding box center [239, 743] width 121 height 14
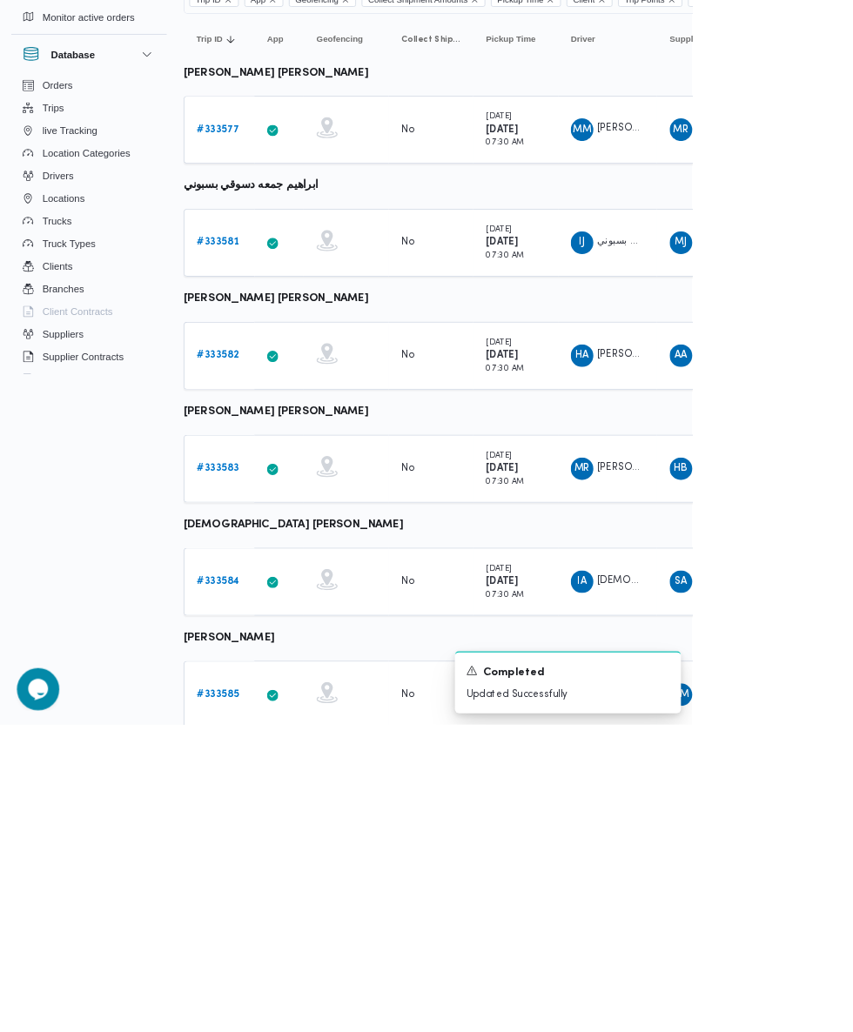
click at [282, 848] on link "# 333584" at bounding box center [269, 856] width 52 height 21
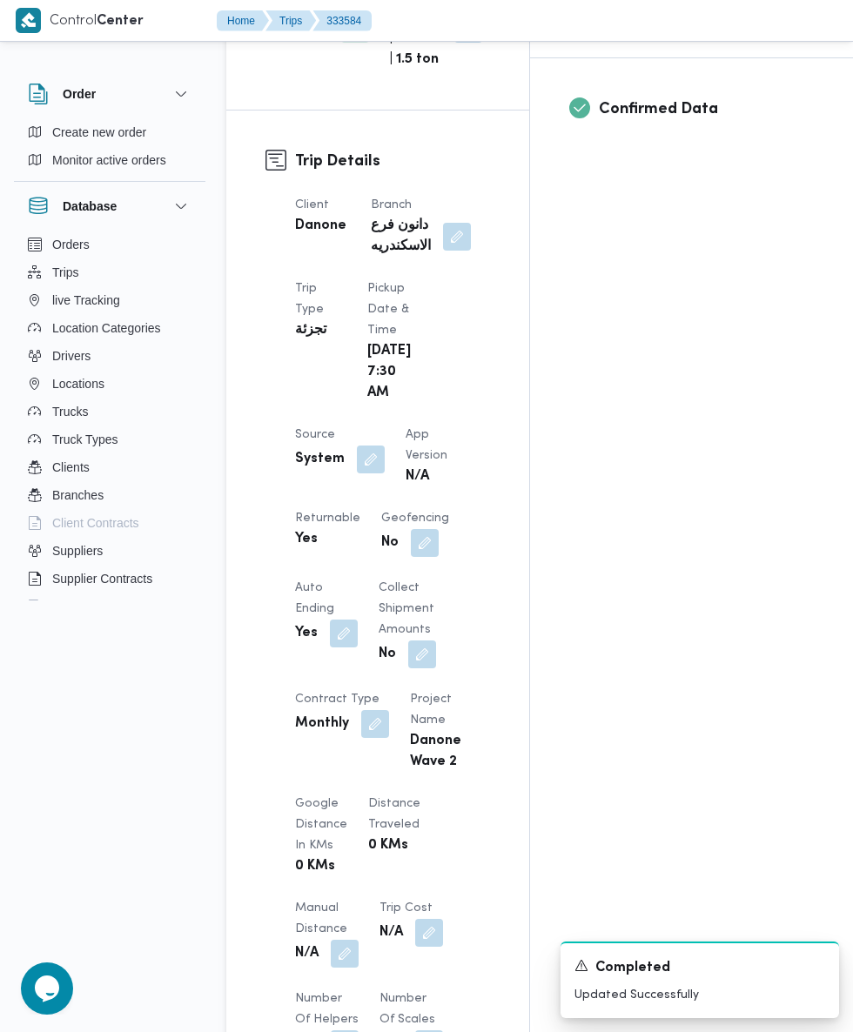
scroll to position [723, 0]
click at [367, 445] on button "button" at bounding box center [371, 459] width 28 height 28
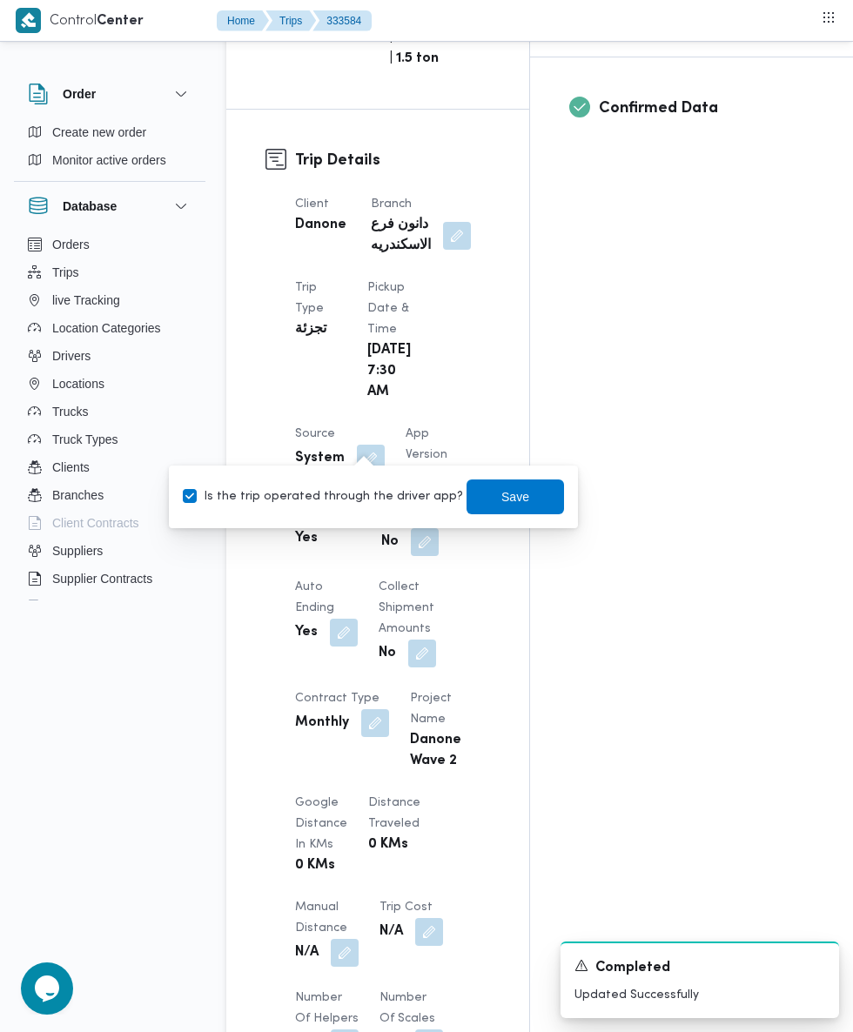
click at [299, 496] on label "Is the trip operated through the driver app?" at bounding box center [323, 497] width 280 height 21
checkbox input "false"
click at [532, 511] on span "Save" at bounding box center [515, 497] width 97 height 35
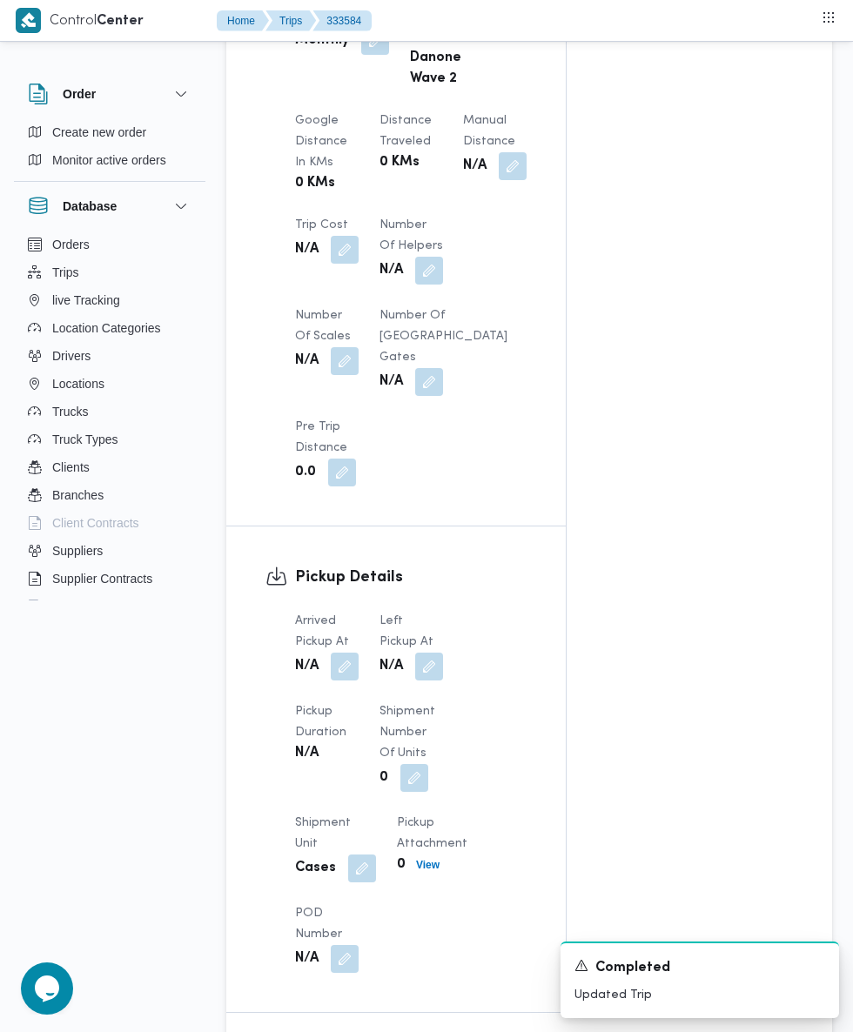
scroll to position [1472, 0]
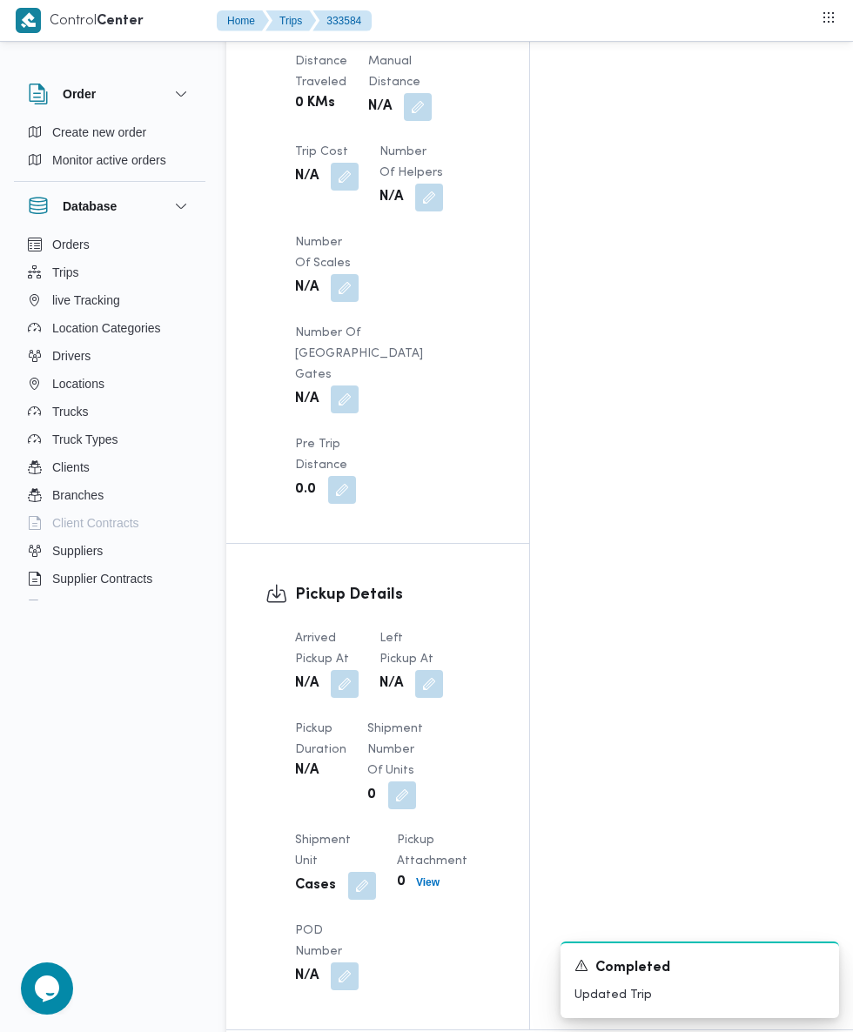
click at [341, 719] on div "Pickup Duration N/A" at bounding box center [320, 764] width 51 height 91
click at [346, 670] on button "button" at bounding box center [345, 684] width 28 height 28
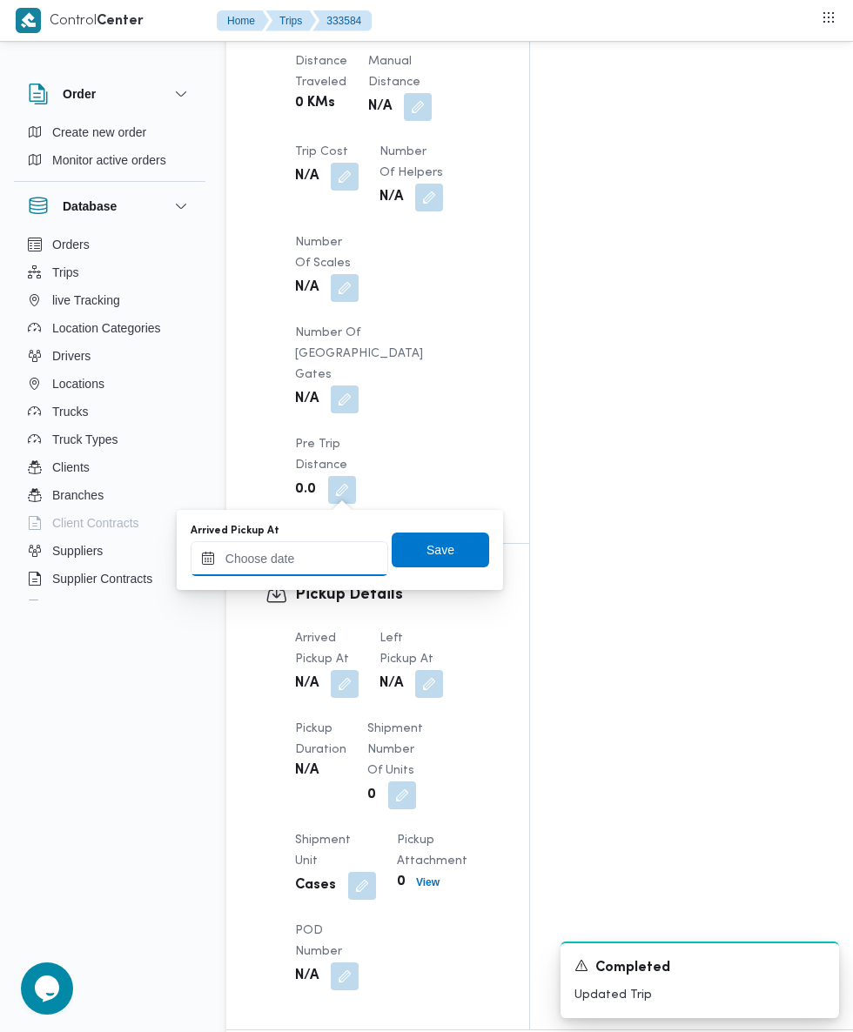
click at [308, 558] on input "Arrived Pickup At" at bounding box center [290, 558] width 198 height 35
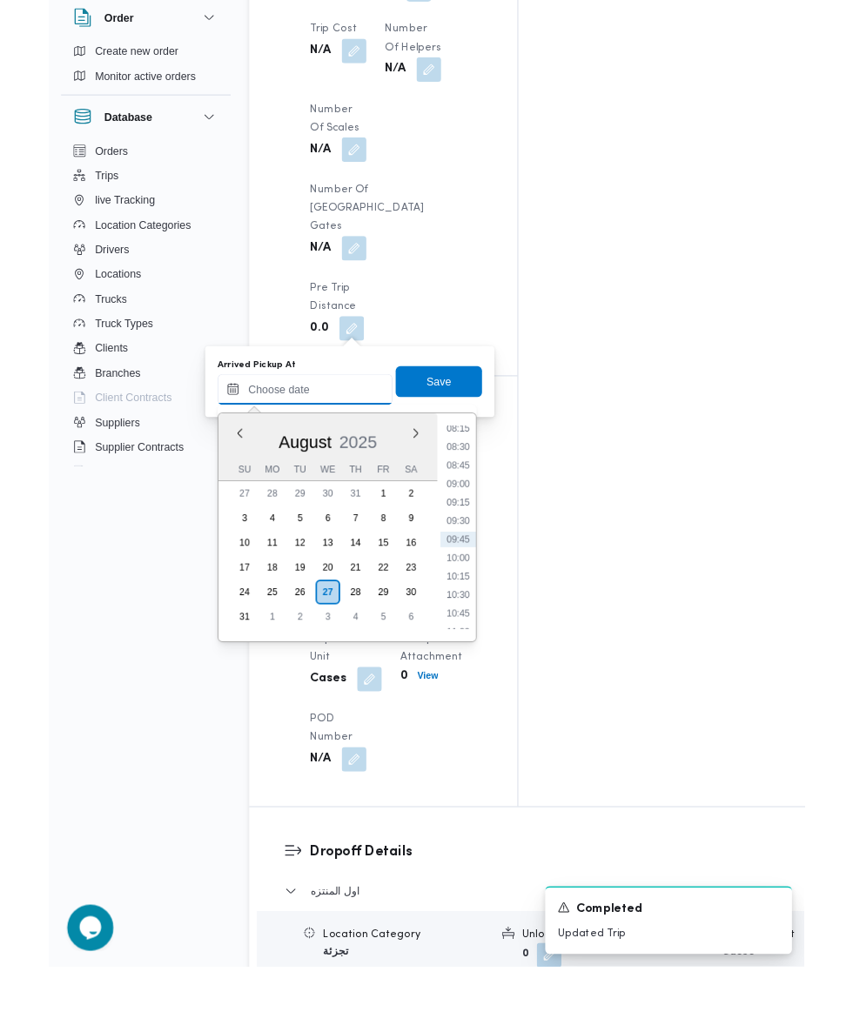
scroll to position [1516, 0]
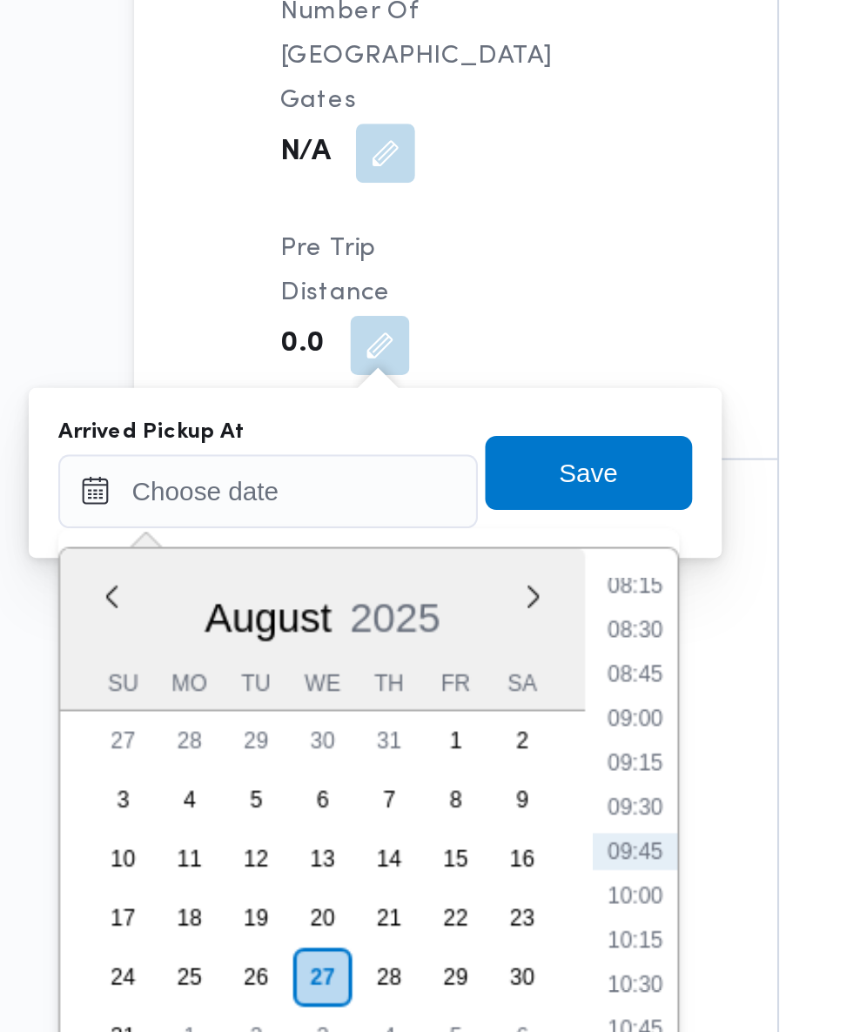
click at [463, 579] on li "08:30" at bounding box center [462, 579] width 40 height 17
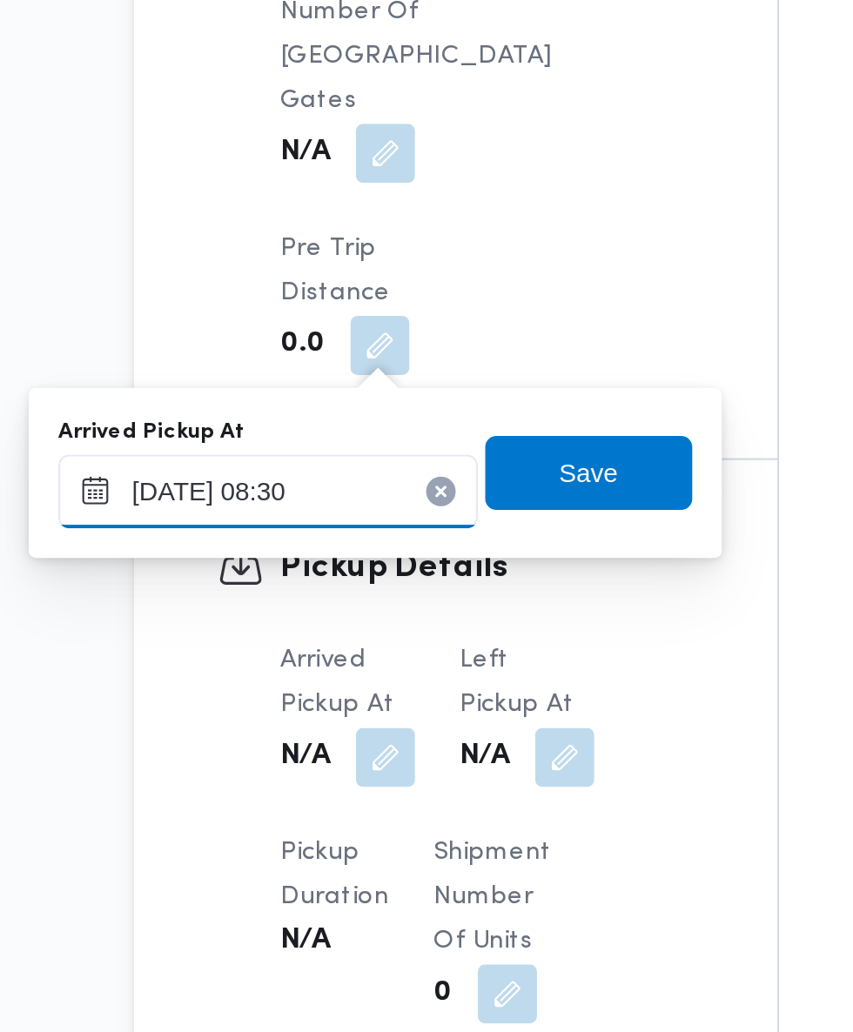
click at [301, 513] on input "[DATE] 08:30" at bounding box center [290, 514] width 198 height 35
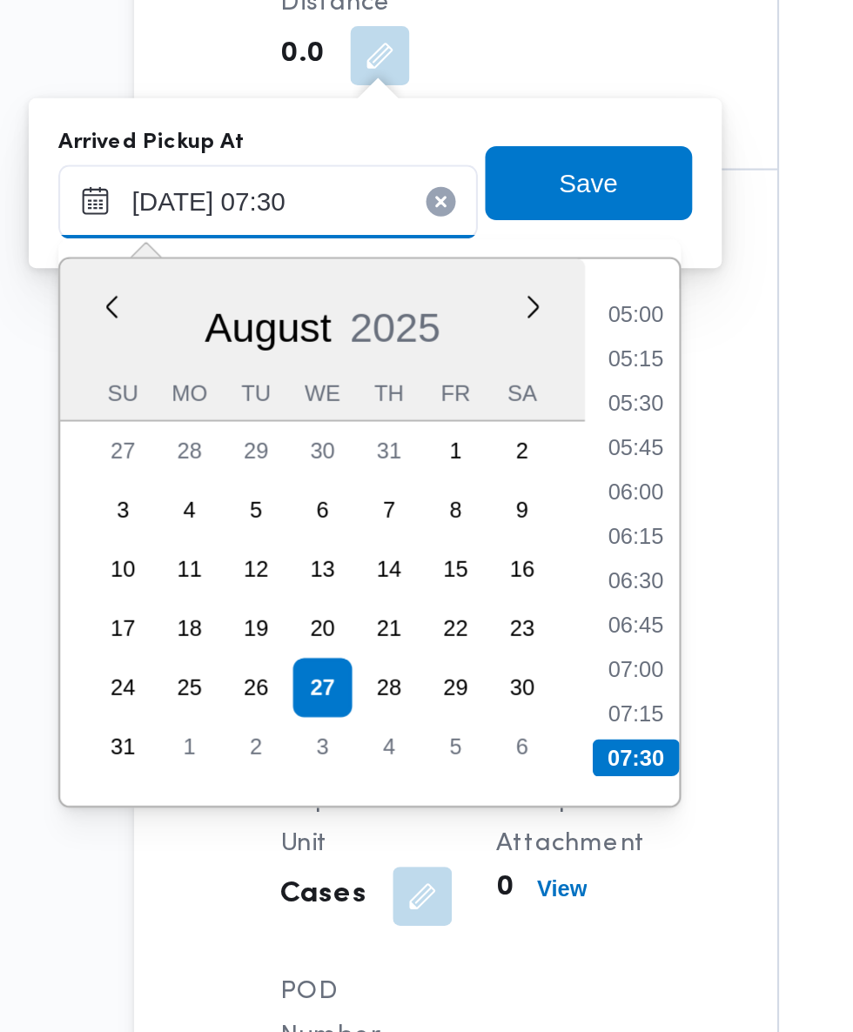
type input "[DATE] 07:30"
click at [468, 781] on li "07:30" at bounding box center [462, 776] width 41 height 17
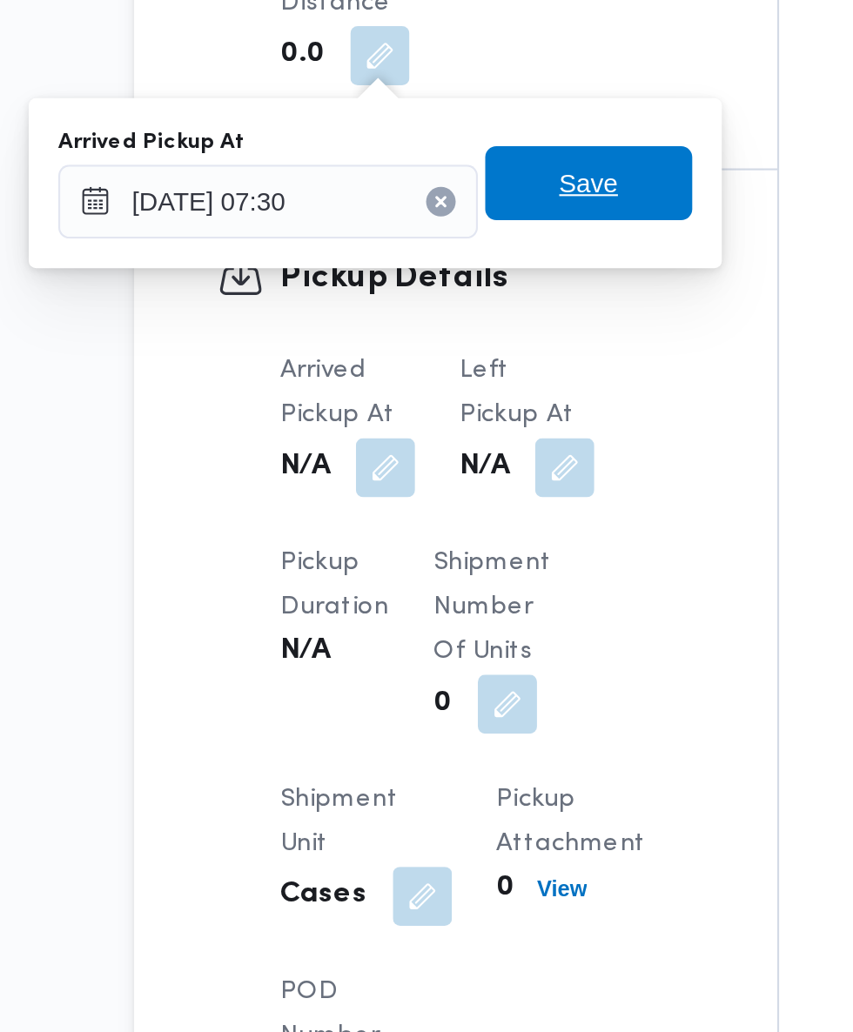
click at [460, 507] on span "Save" at bounding box center [440, 505] width 97 height 35
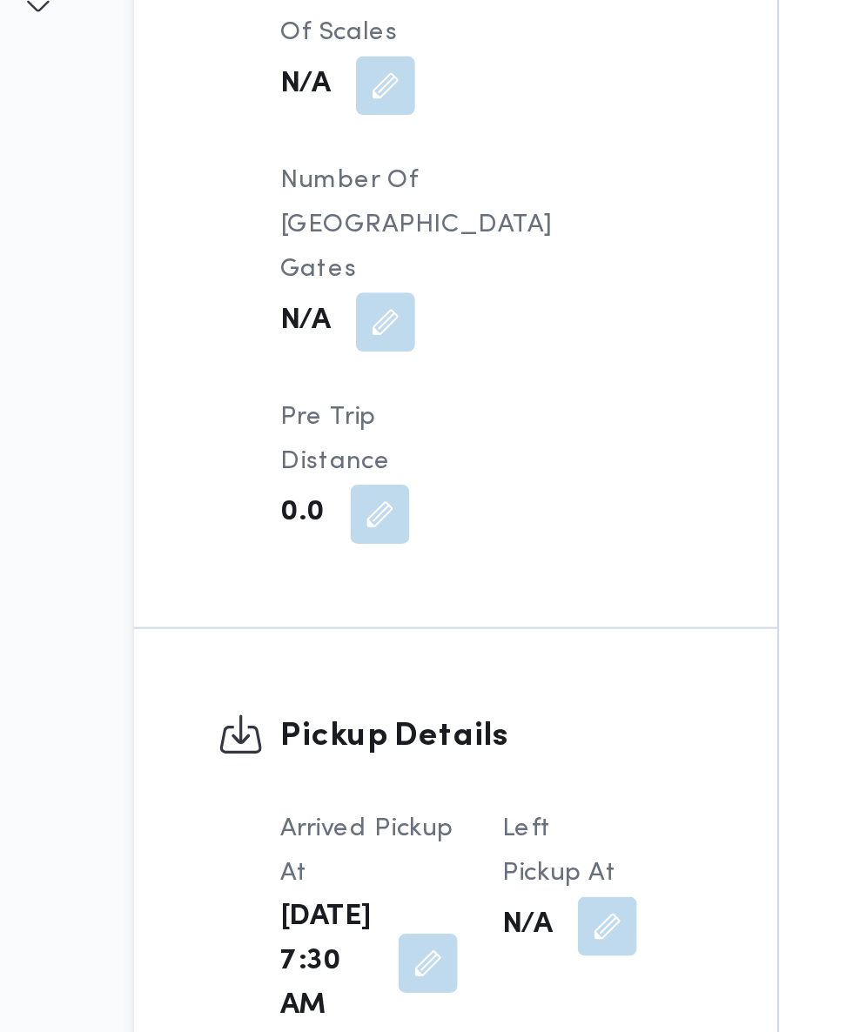
click at [437, 626] on button "button" at bounding box center [449, 640] width 28 height 28
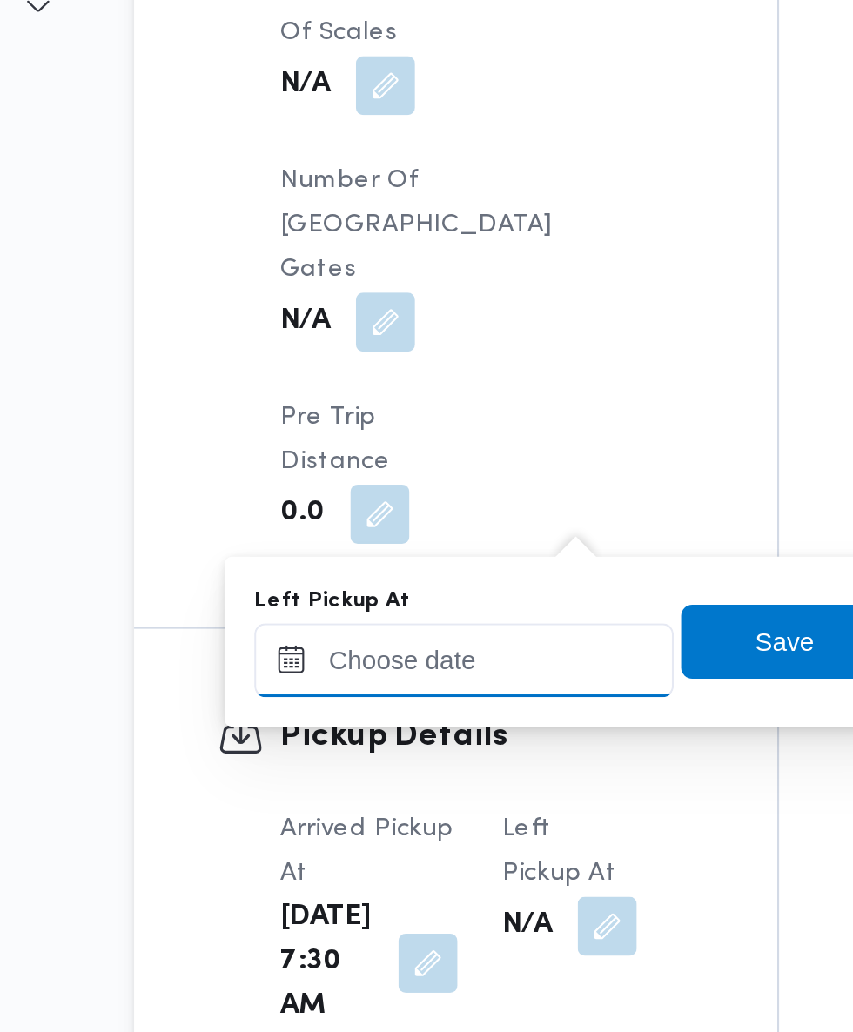
click at [407, 511] on input "Left Pickup At" at bounding box center [382, 514] width 198 height 35
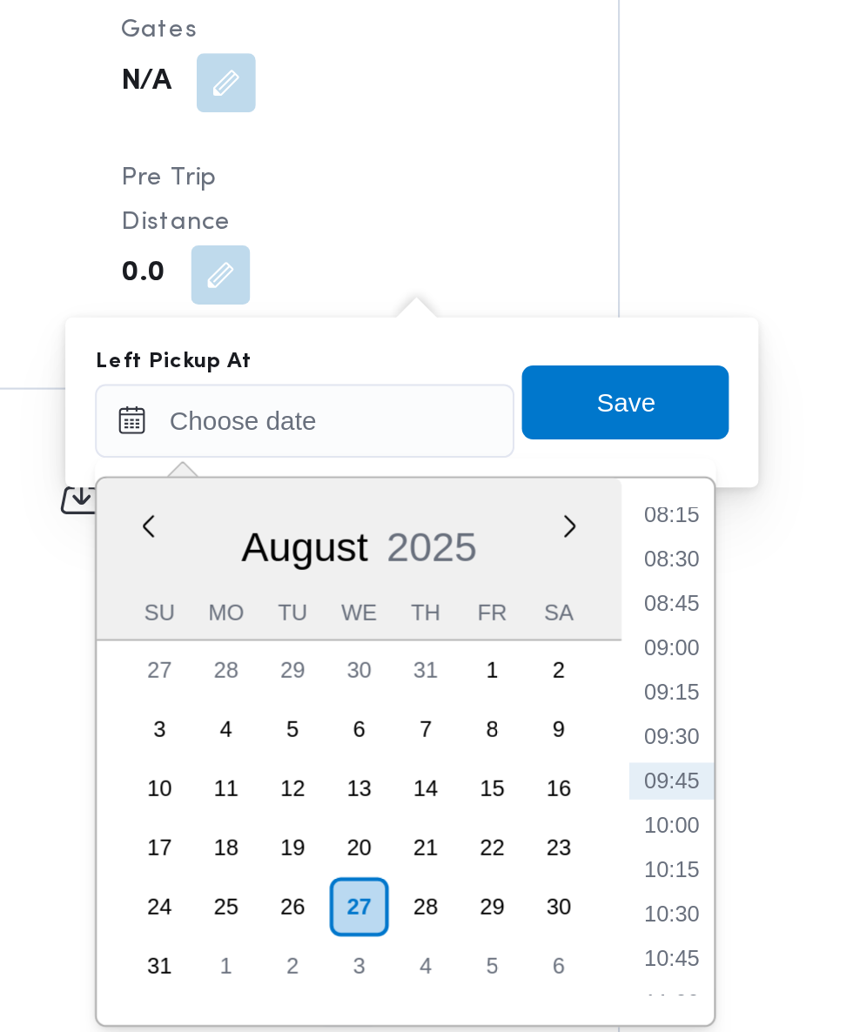
click at [565, 622] on li "09:00" at bounding box center [554, 621] width 40 height 17
type input "[DATE] 09:00"
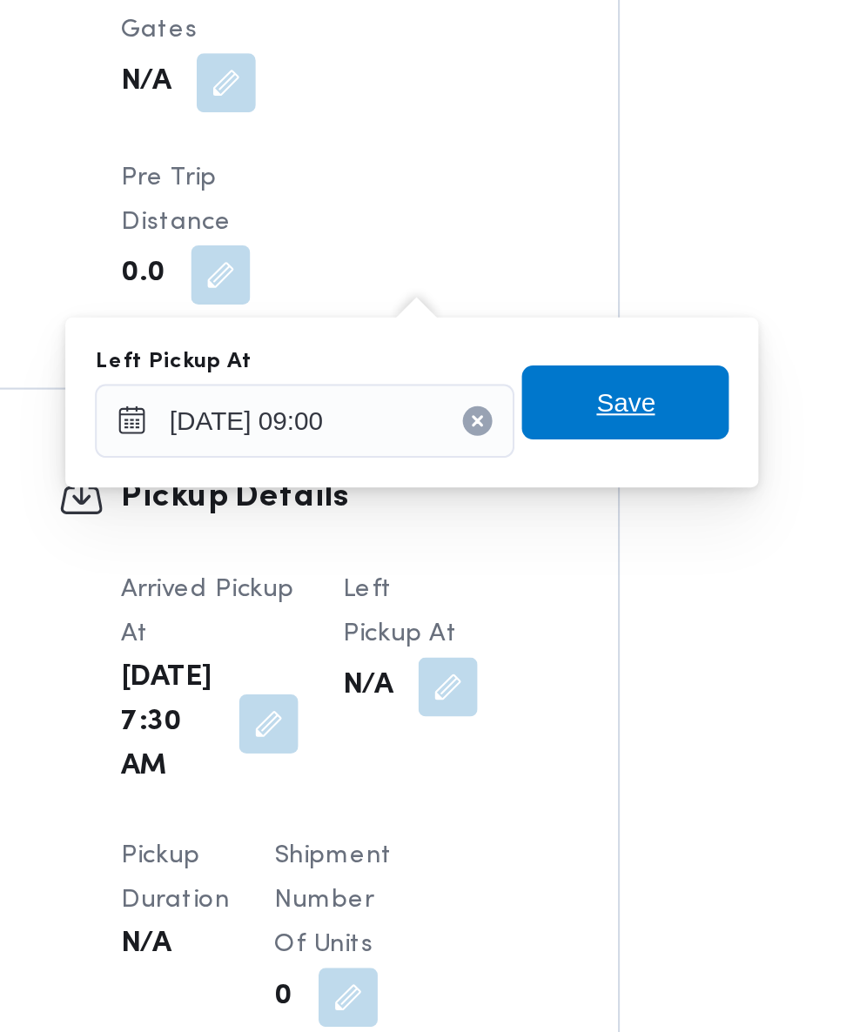
click at [564, 511] on span "Save" at bounding box center [532, 505] width 97 height 35
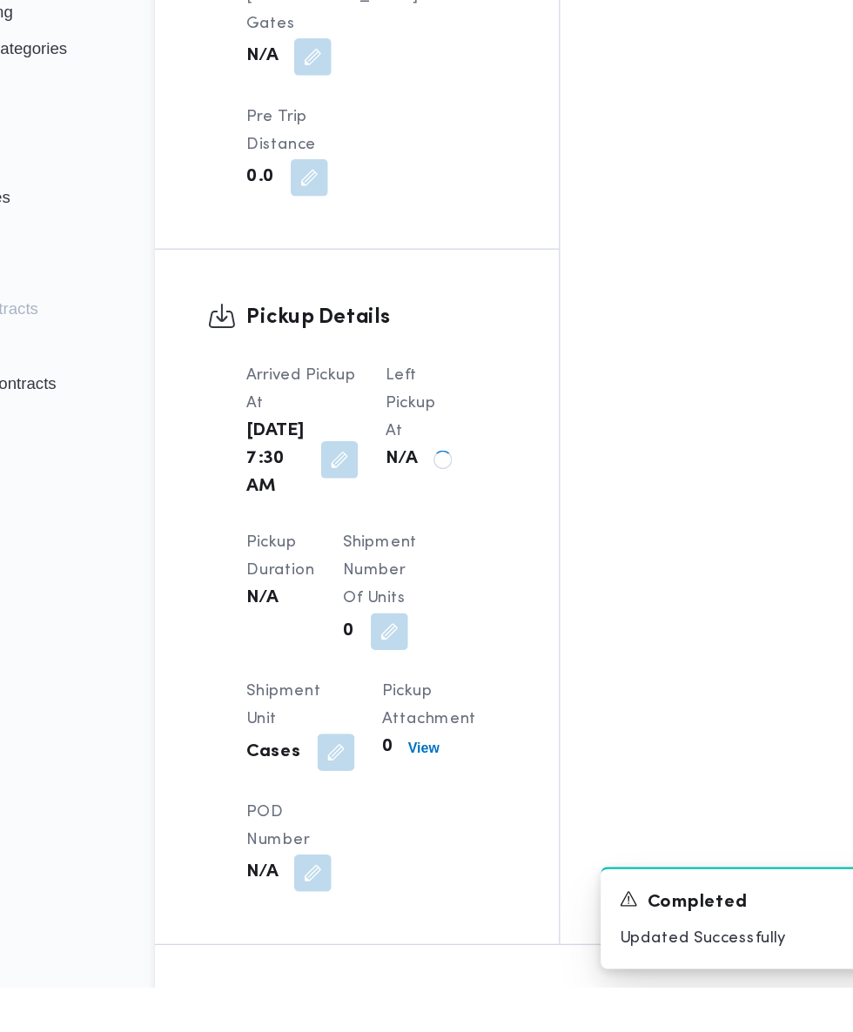
scroll to position [1582, 0]
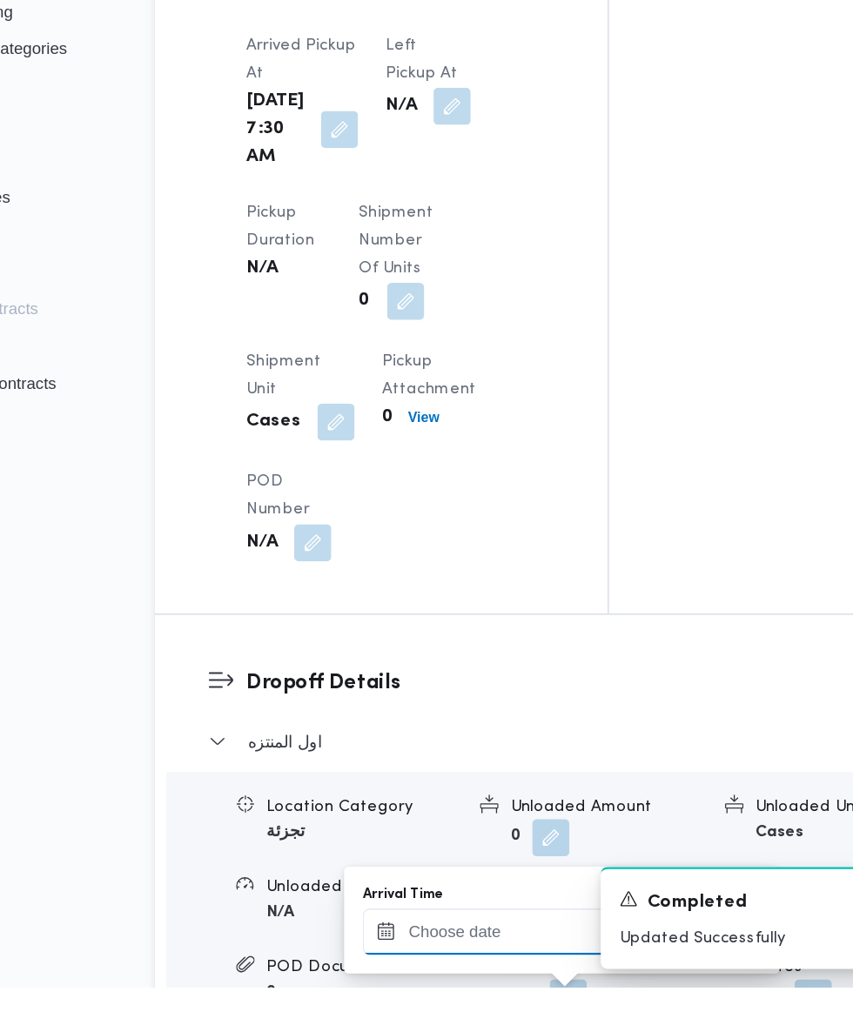
click at [500, 984] on input "Arrival Time" at bounding box center [481, 990] width 198 height 35
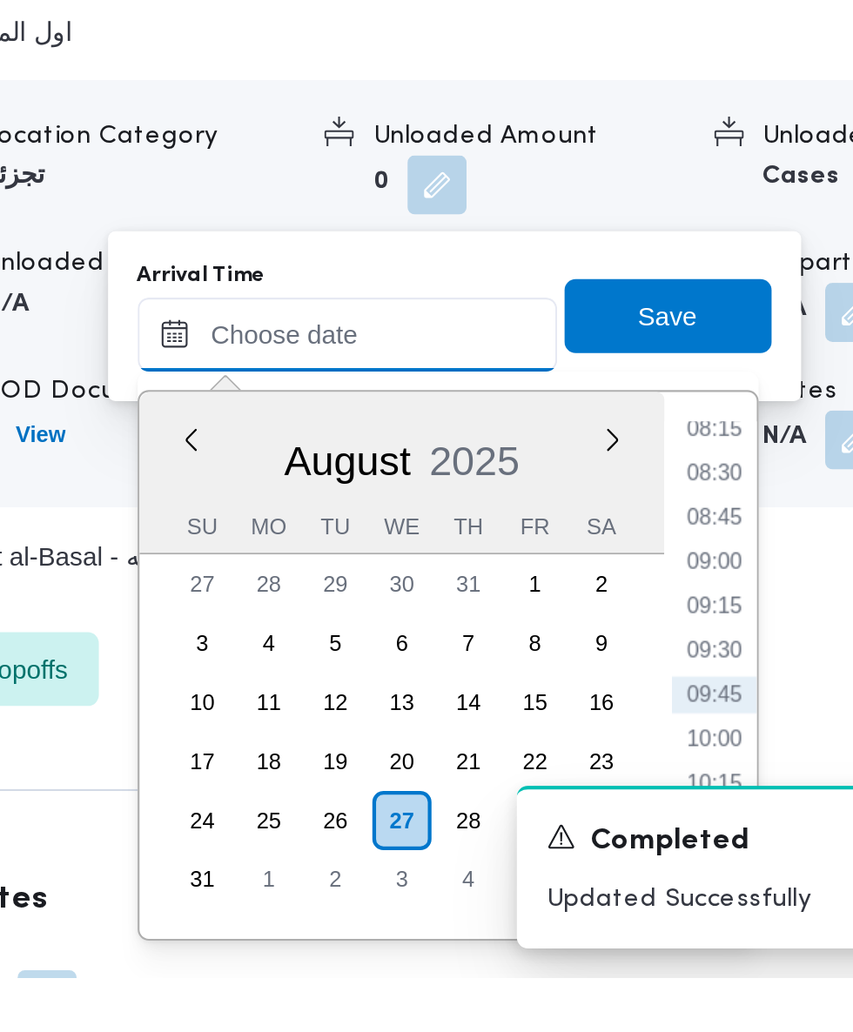
scroll to position [1844, 0]
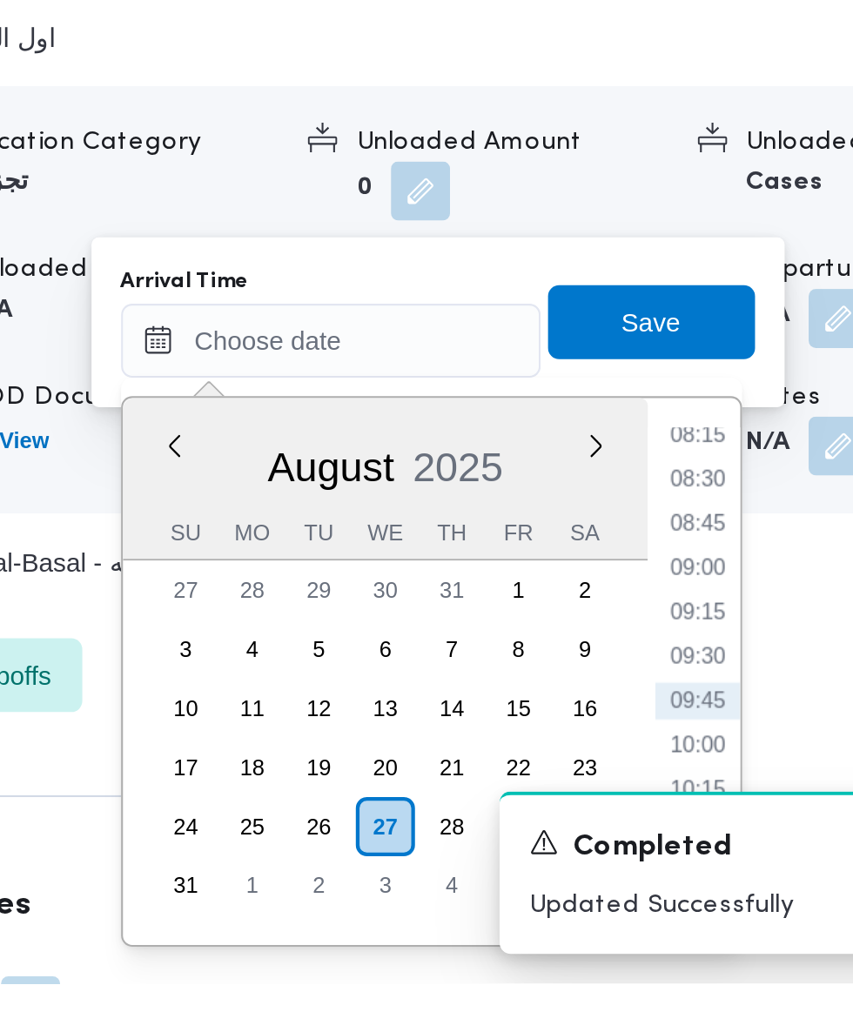
click at [655, 840] on li "09:00" at bounding box center [654, 836] width 40 height 17
type input "[DATE] 09:00"
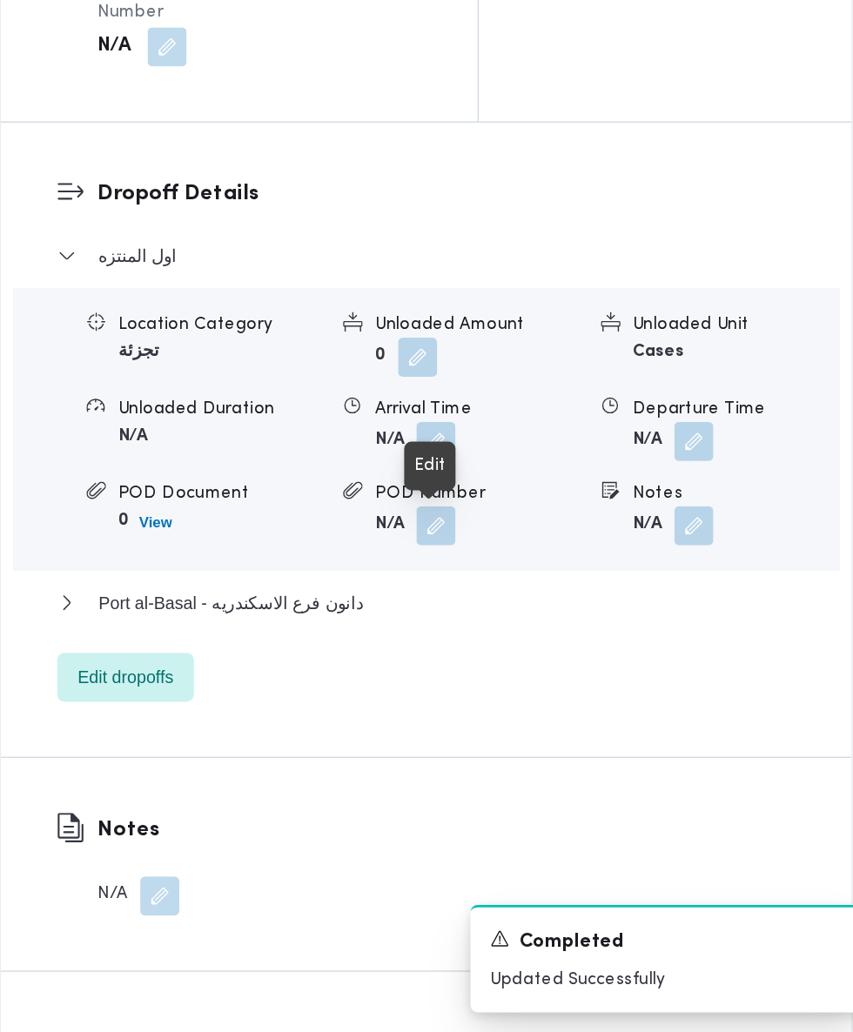
click at [533, 646] on div at bounding box center [531, 646] width 15 height 15
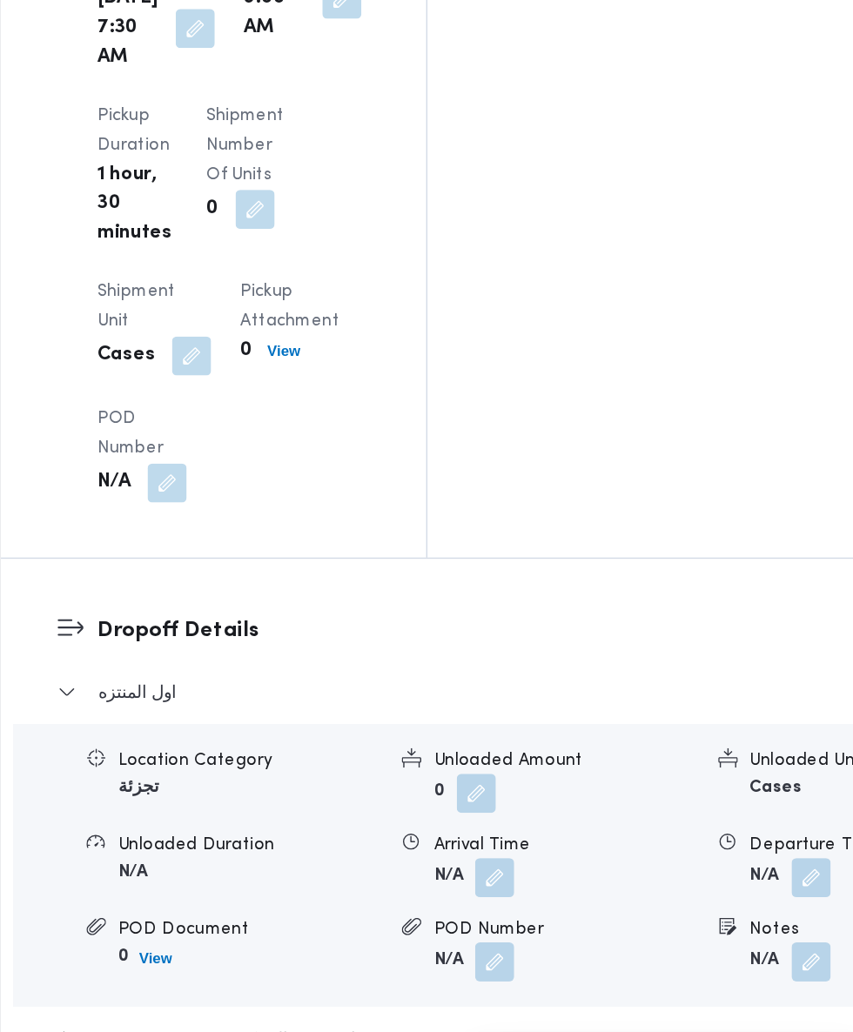
scroll to position [1950, 0]
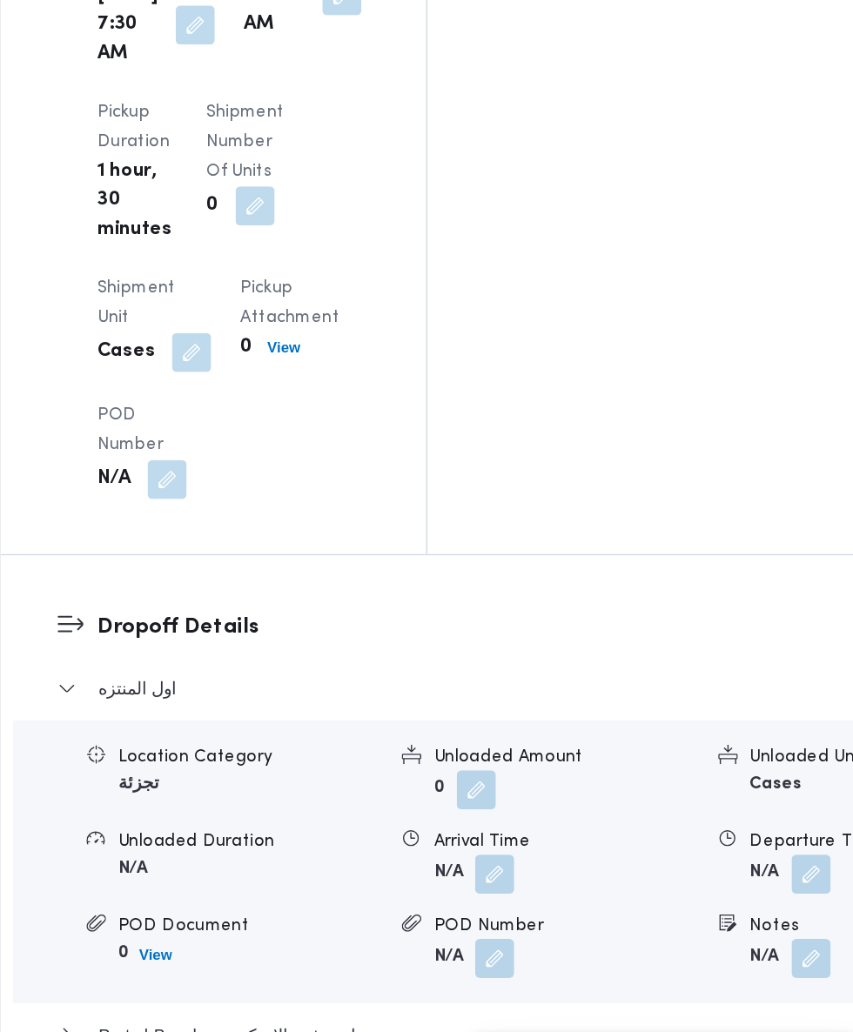
click at [564, 815] on button "button" at bounding box center [578, 829] width 28 height 28
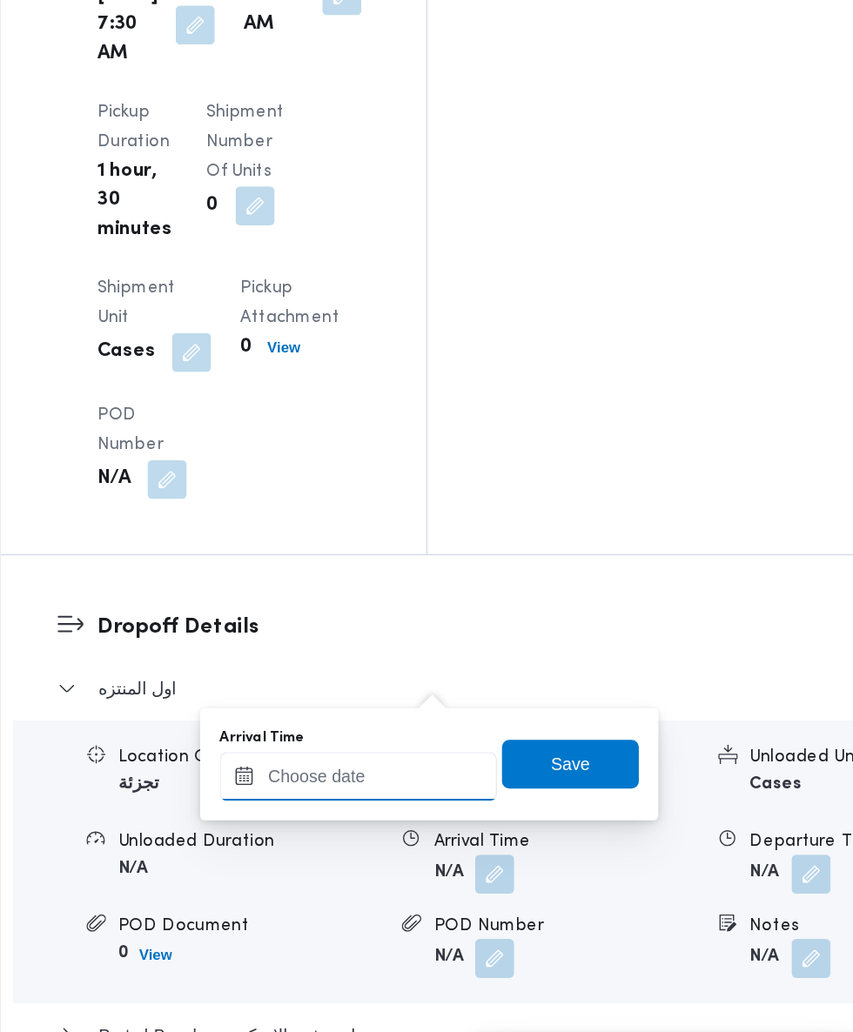
click at [509, 758] on input "Arrival Time" at bounding box center [481, 759] width 198 height 35
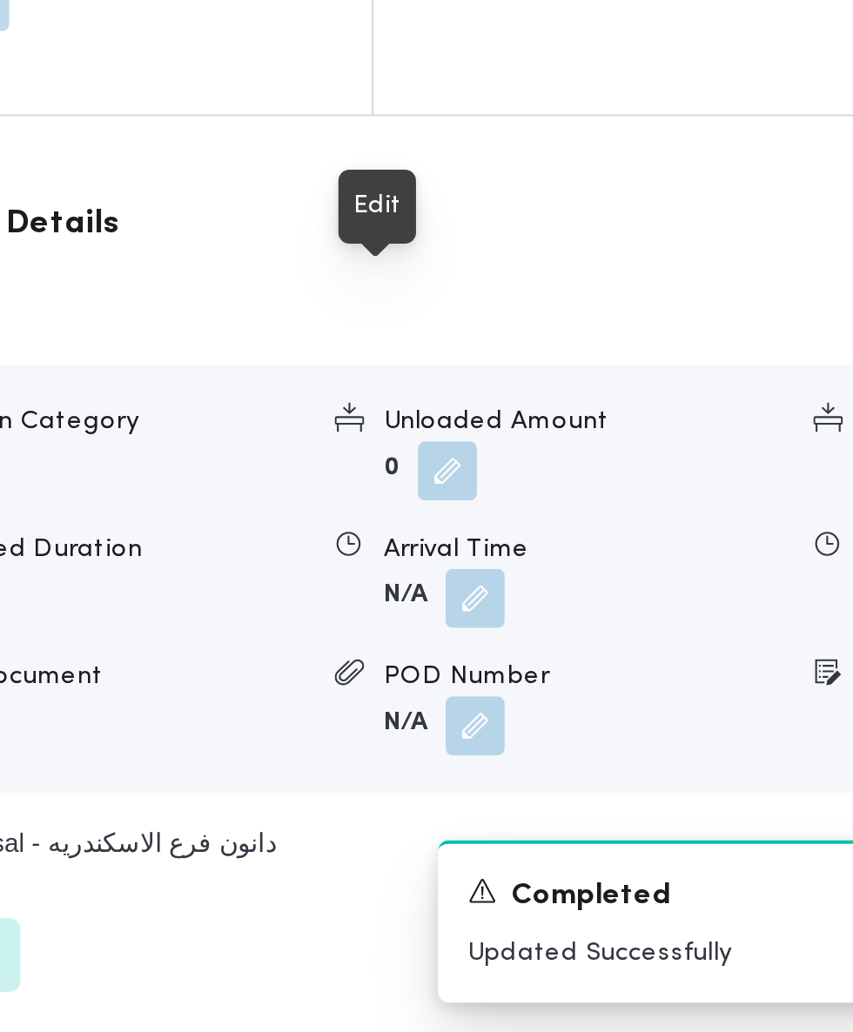
click at [564, 814] on button "button" at bounding box center [578, 828] width 28 height 28
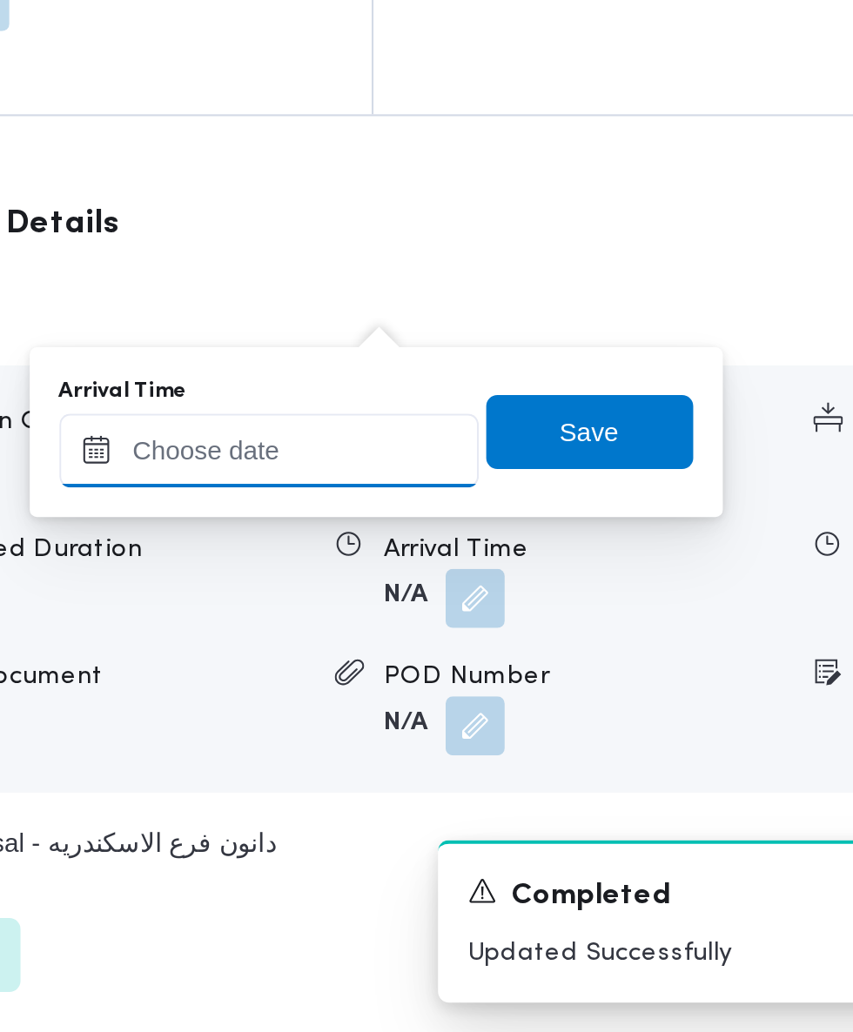
click at [526, 757] on input "Arrival Time" at bounding box center [481, 758] width 198 height 35
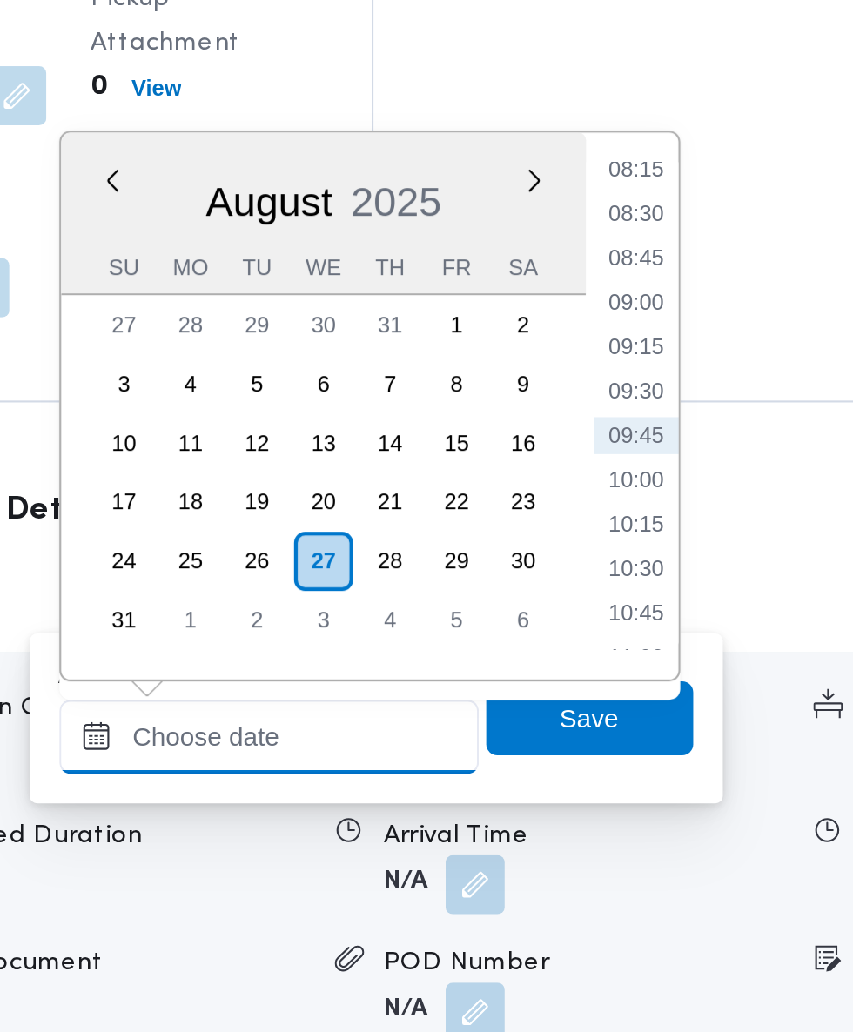
scroll to position [1951, 0]
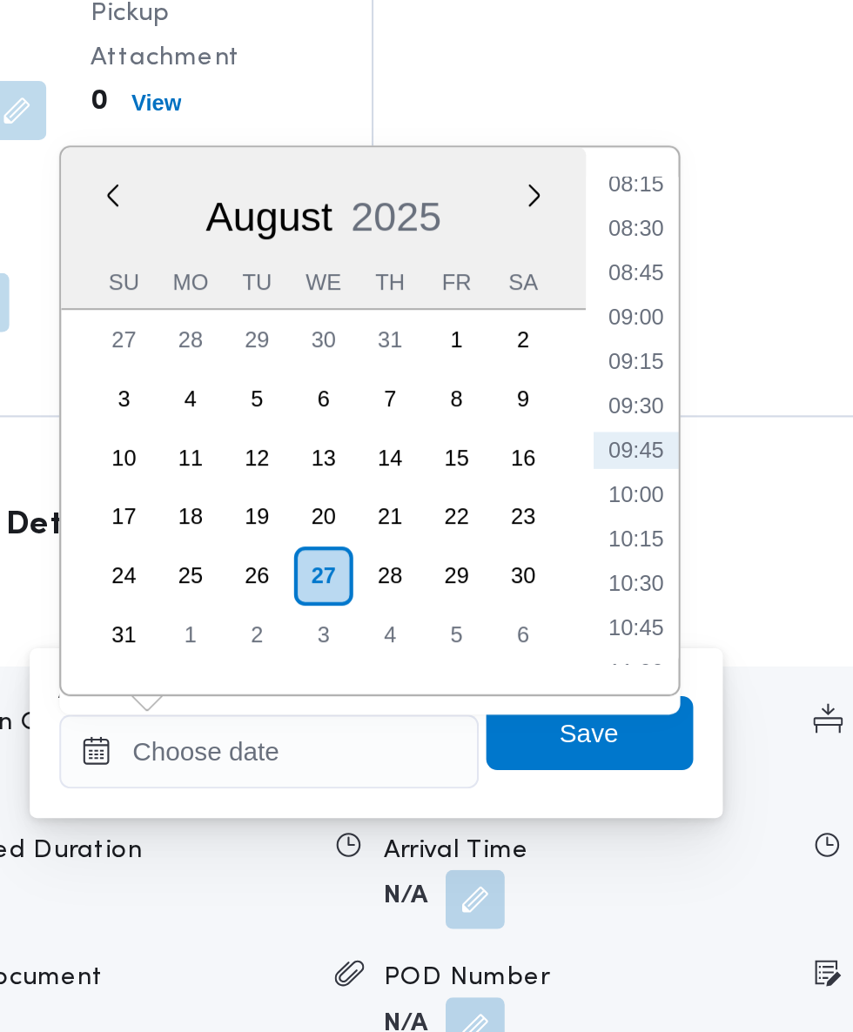
click at [663, 600] on li "09:30" at bounding box center [654, 595] width 40 height 17
type input "[DATE] 09:30"
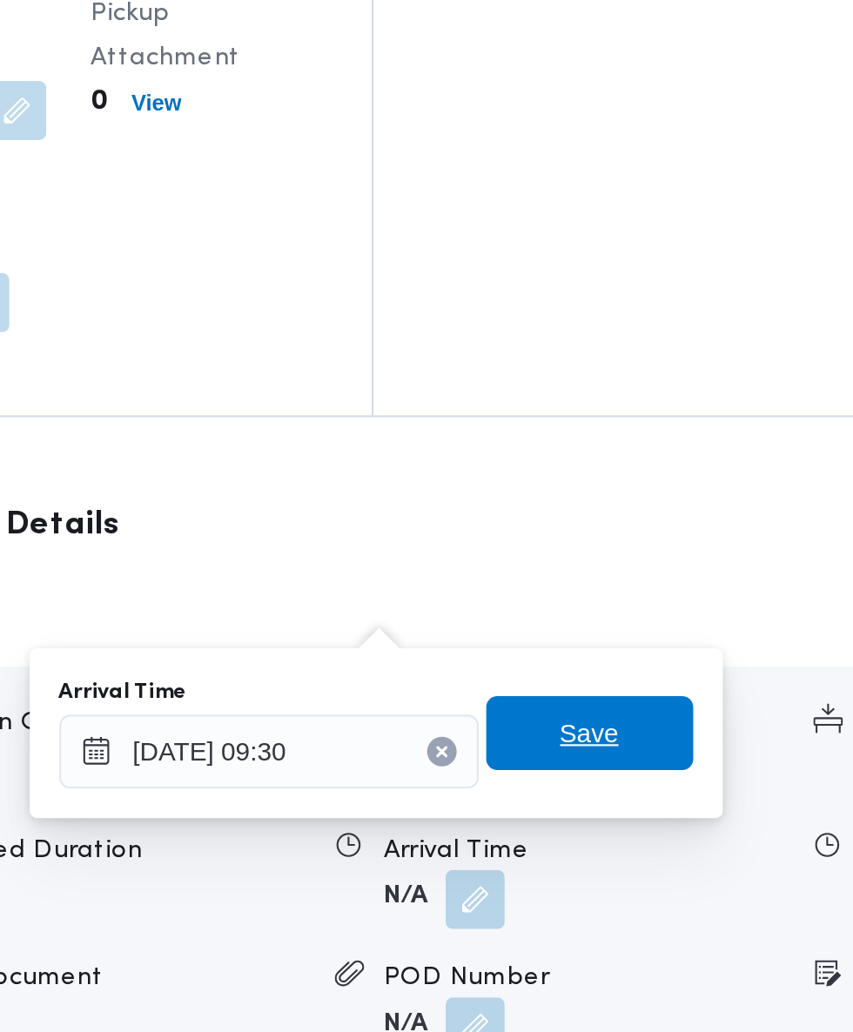
click at [652, 755] on span "Save" at bounding box center [631, 749] width 97 height 35
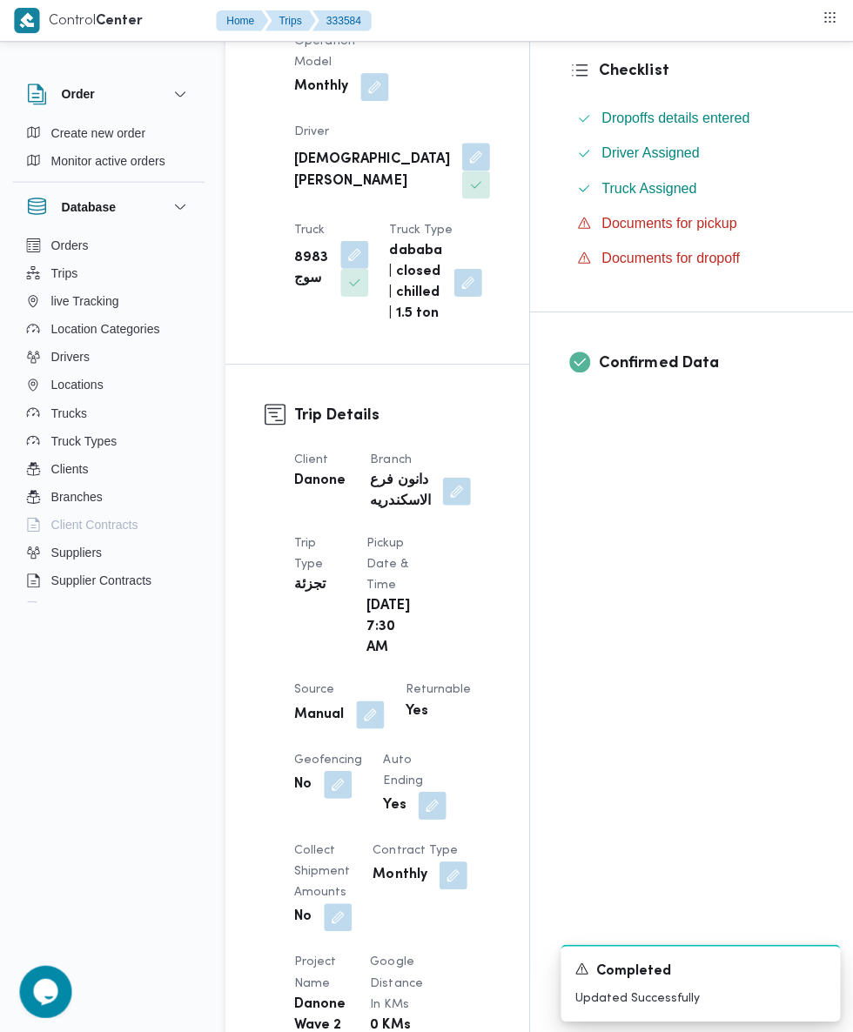
scroll to position [0, 0]
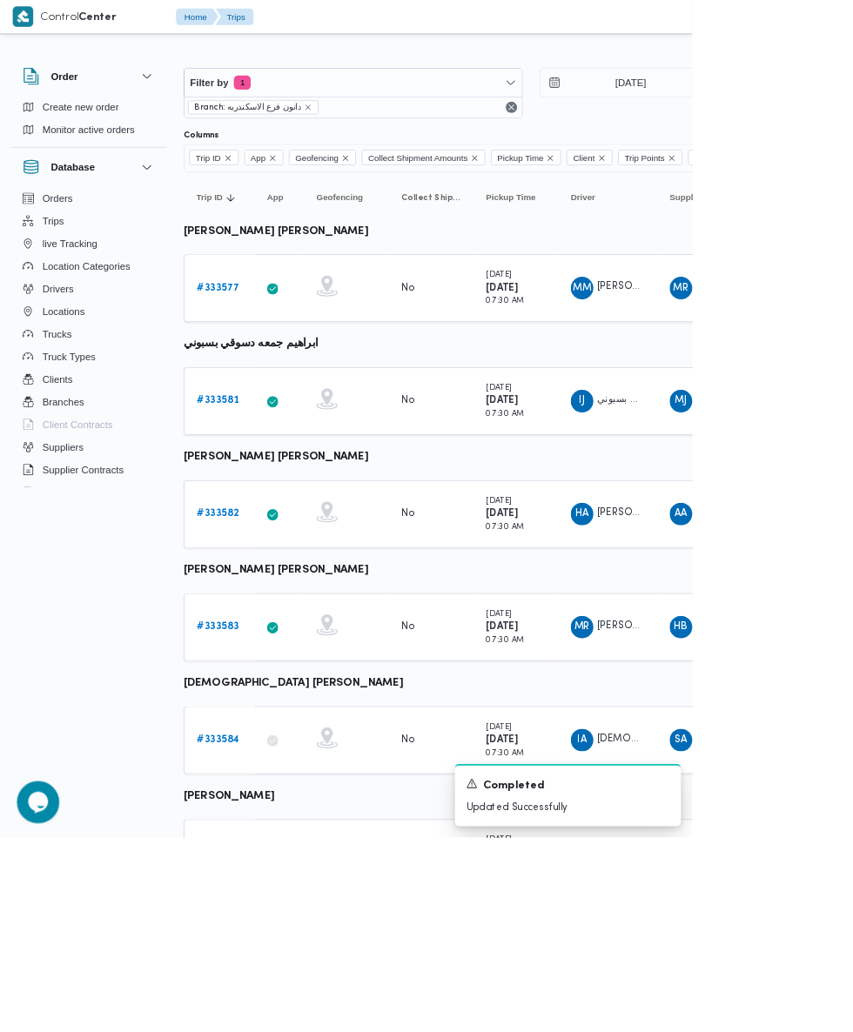
click at [284, 775] on b "# 333583" at bounding box center [268, 772] width 51 height 11
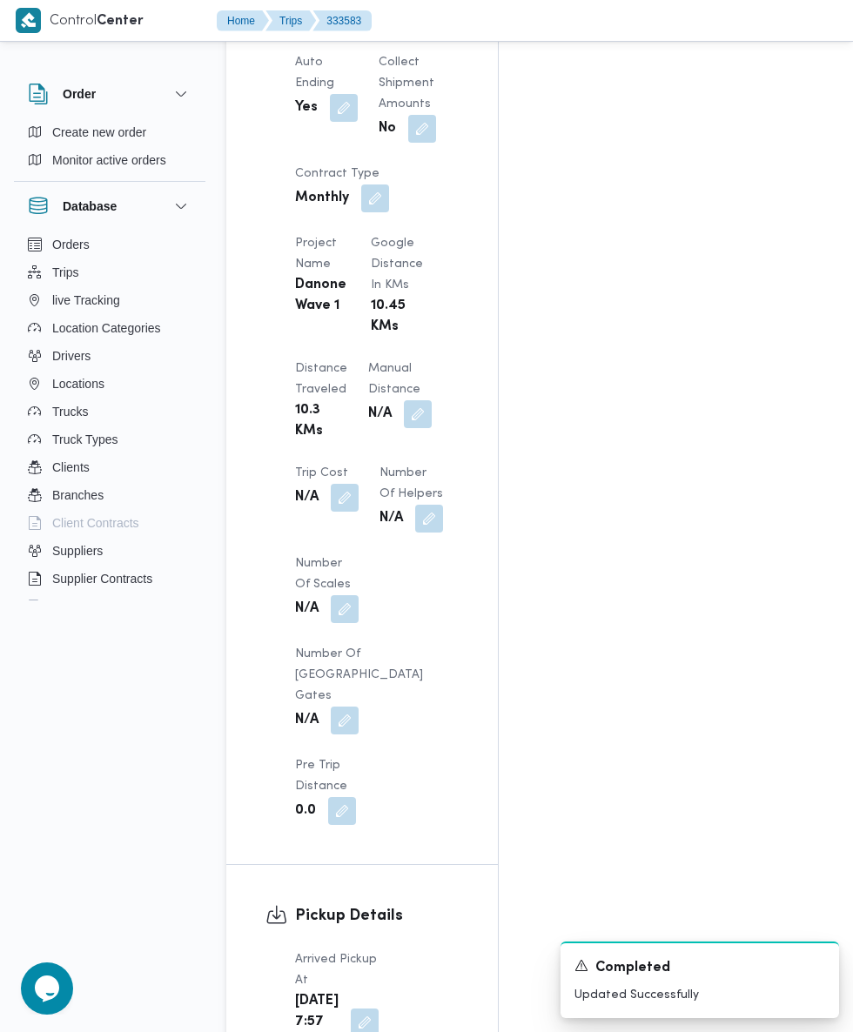
scroll to position [1416, 0]
click at [366, 1008] on button "button" at bounding box center [365, 1022] width 28 height 28
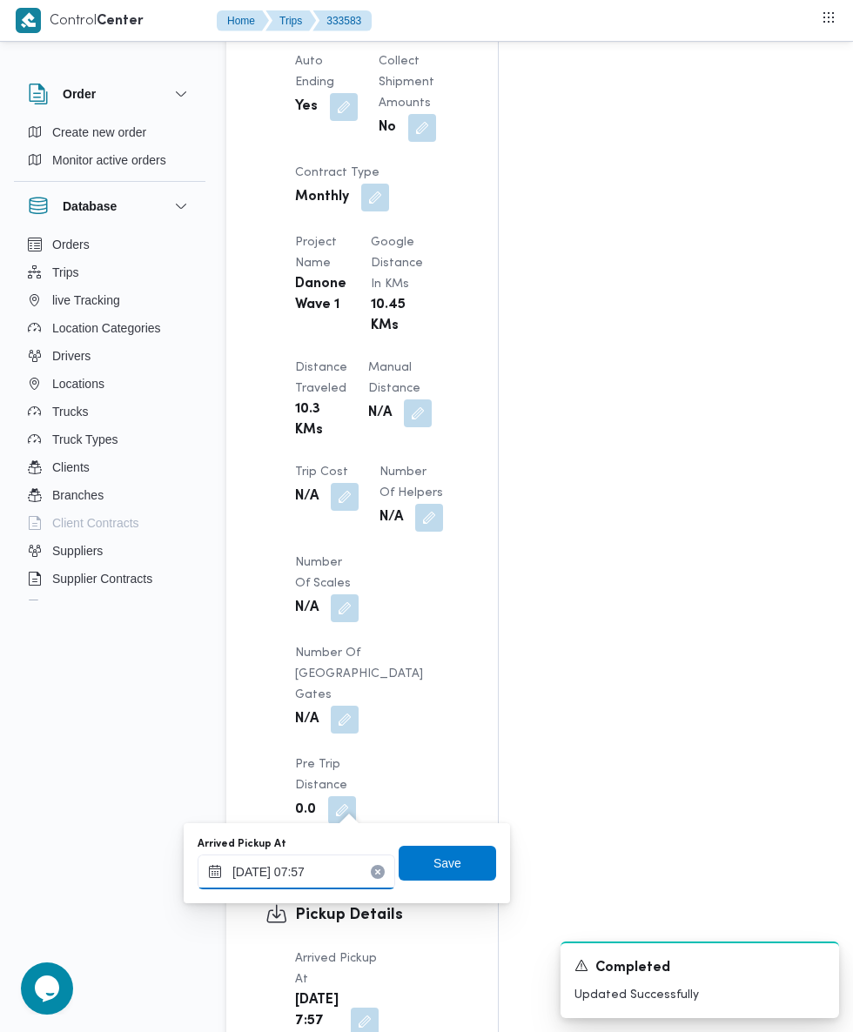
click at [326, 877] on input "[DATE] 07:57" at bounding box center [297, 872] width 198 height 35
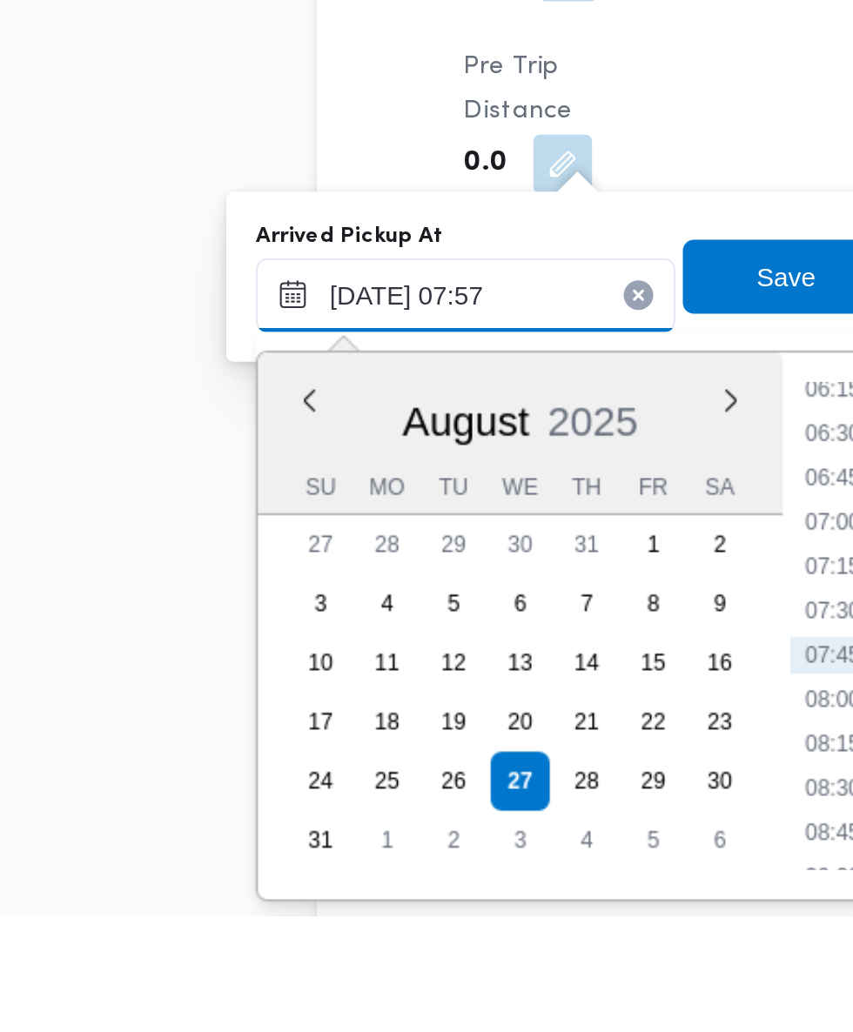
scroll to position [1549, 0]
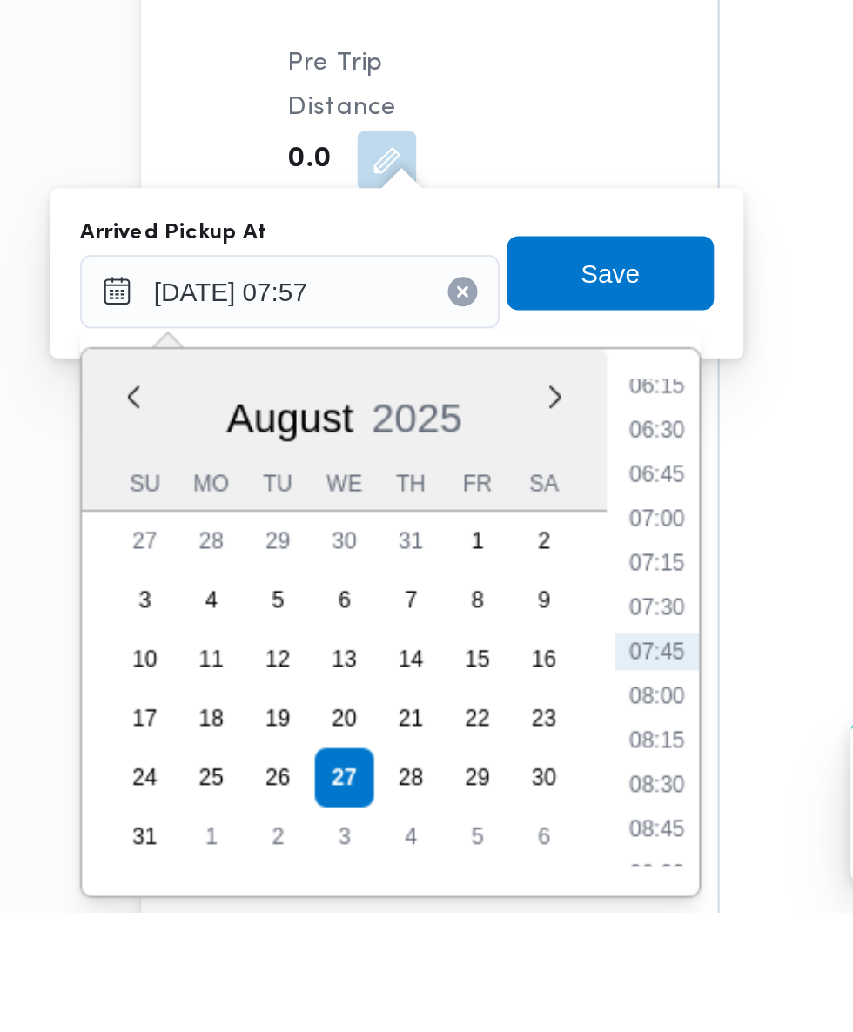
click at [473, 890] on li "07:30" at bounding box center [469, 888] width 40 height 17
type input "[DATE] 07:30"
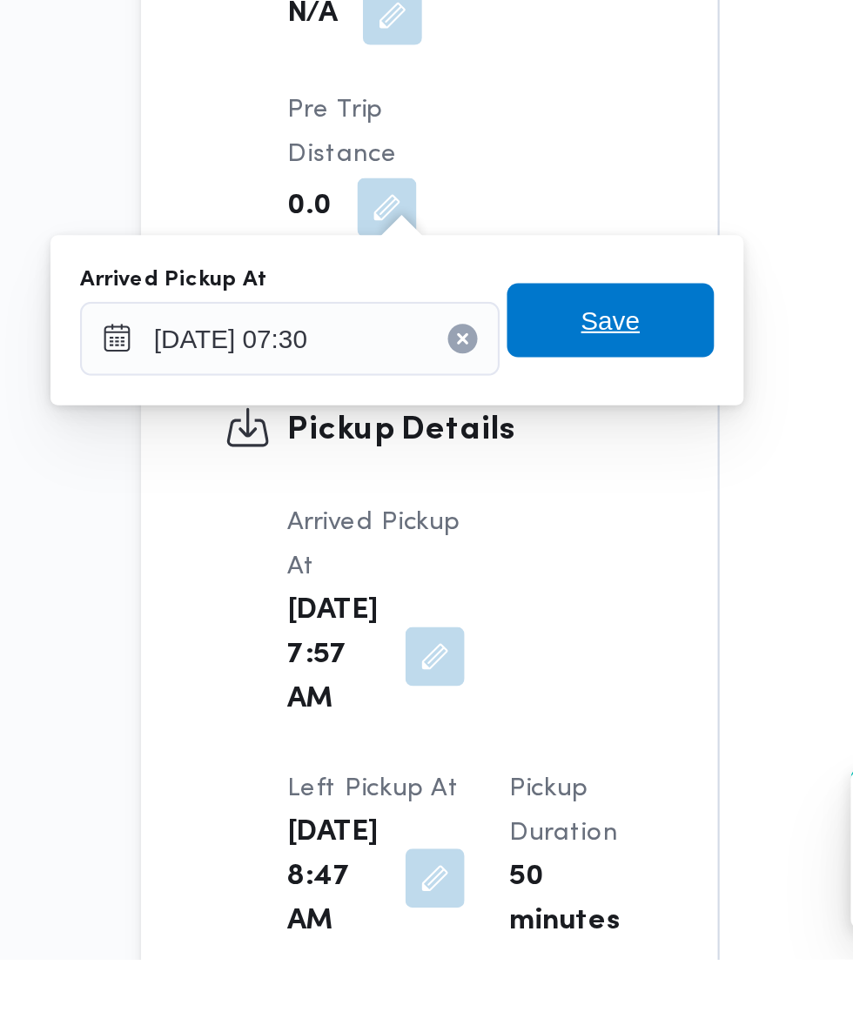
click at [461, 736] on span "Save" at bounding box center [447, 731] width 28 height 21
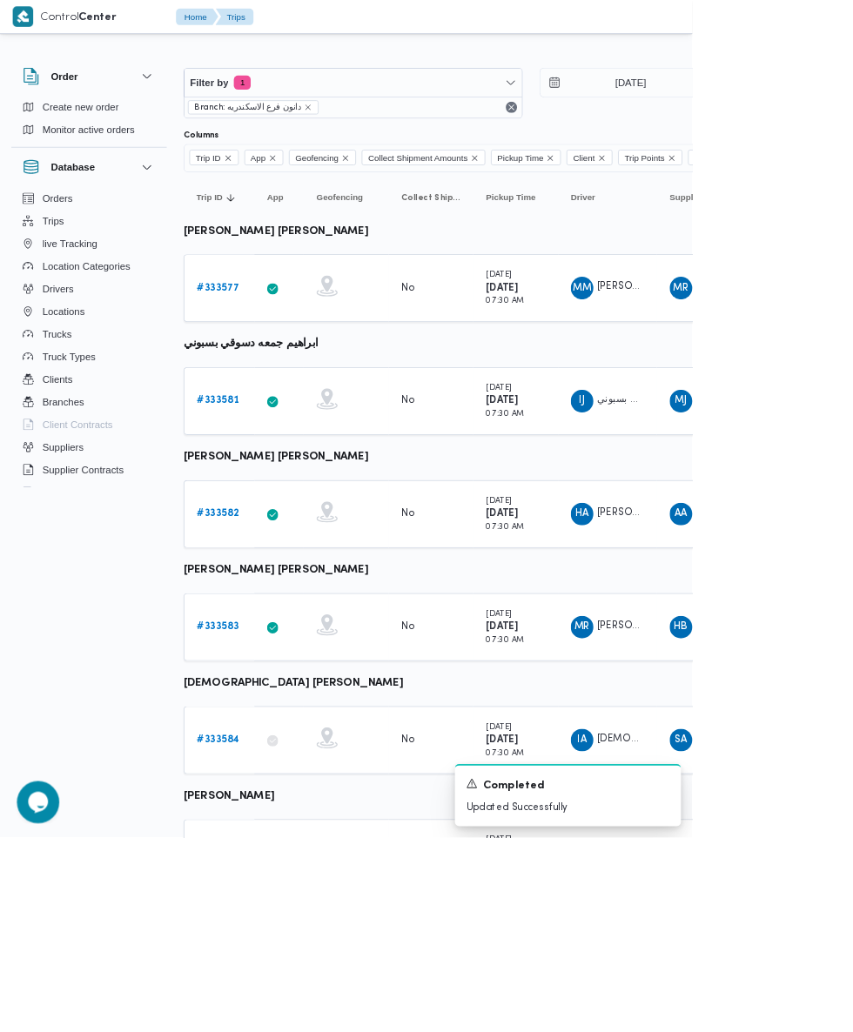
click at [272, 635] on b "# 333582" at bounding box center [268, 633] width 51 height 11
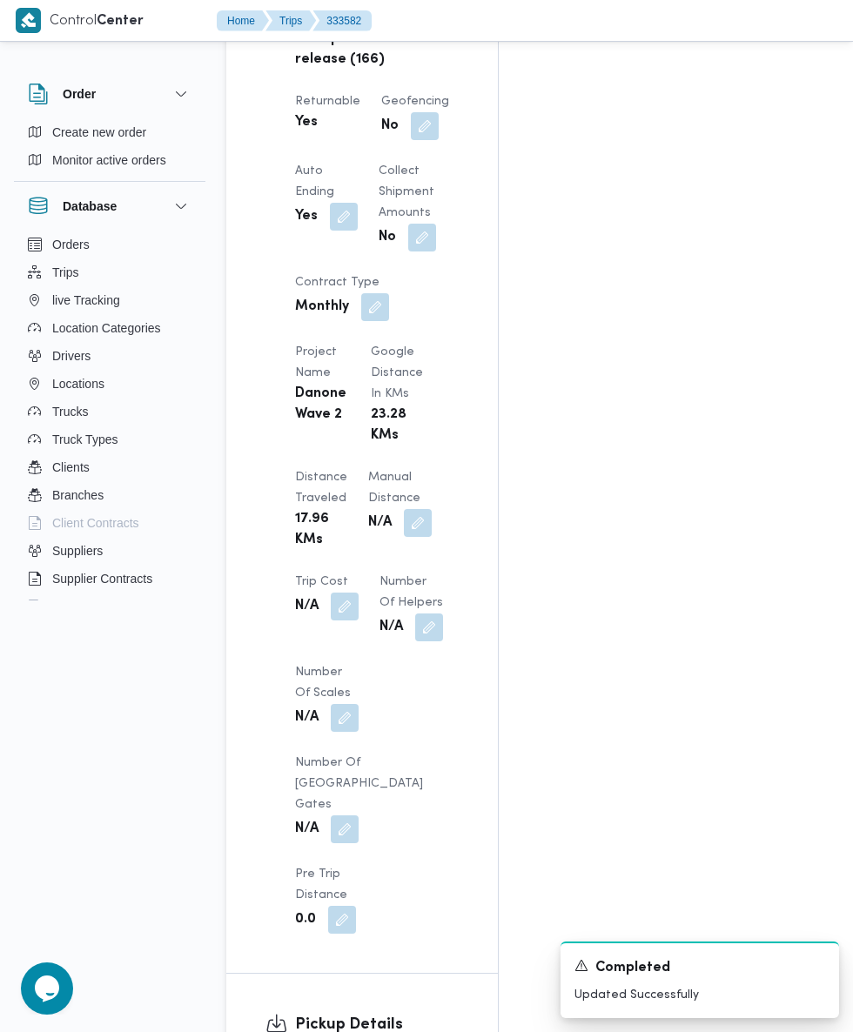
scroll to position [1321, 0]
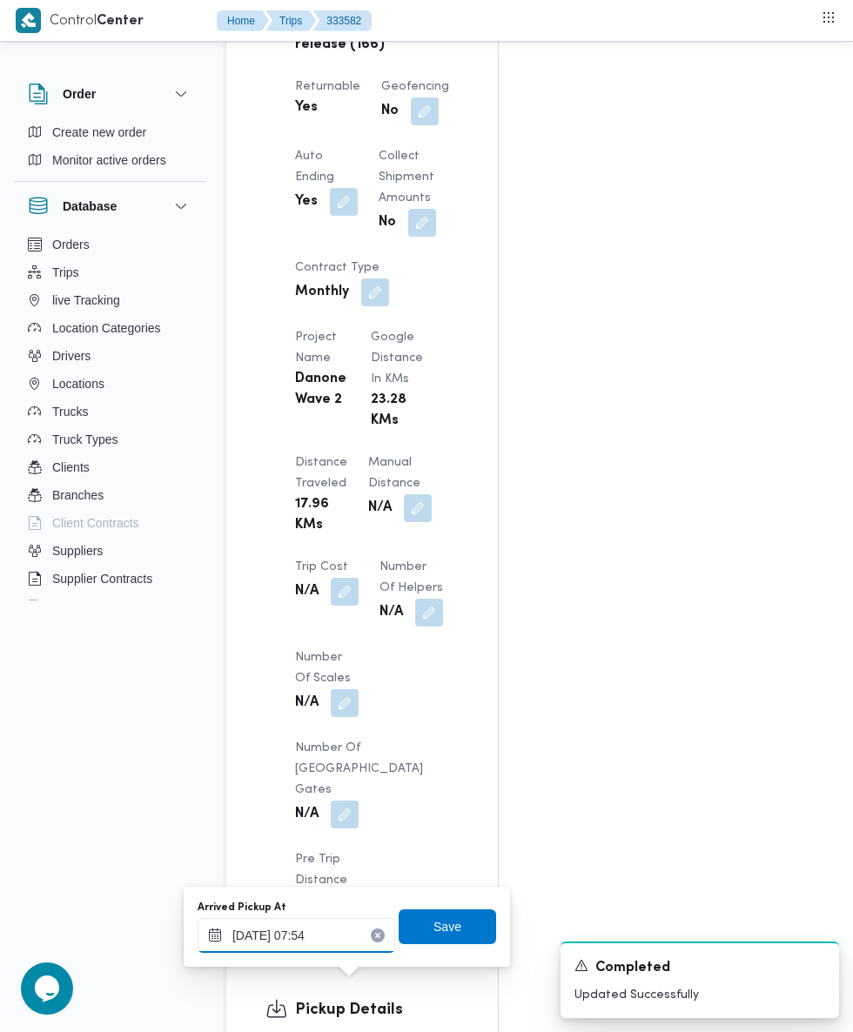
click at [316, 935] on input "[DATE] 07:54" at bounding box center [297, 935] width 198 height 35
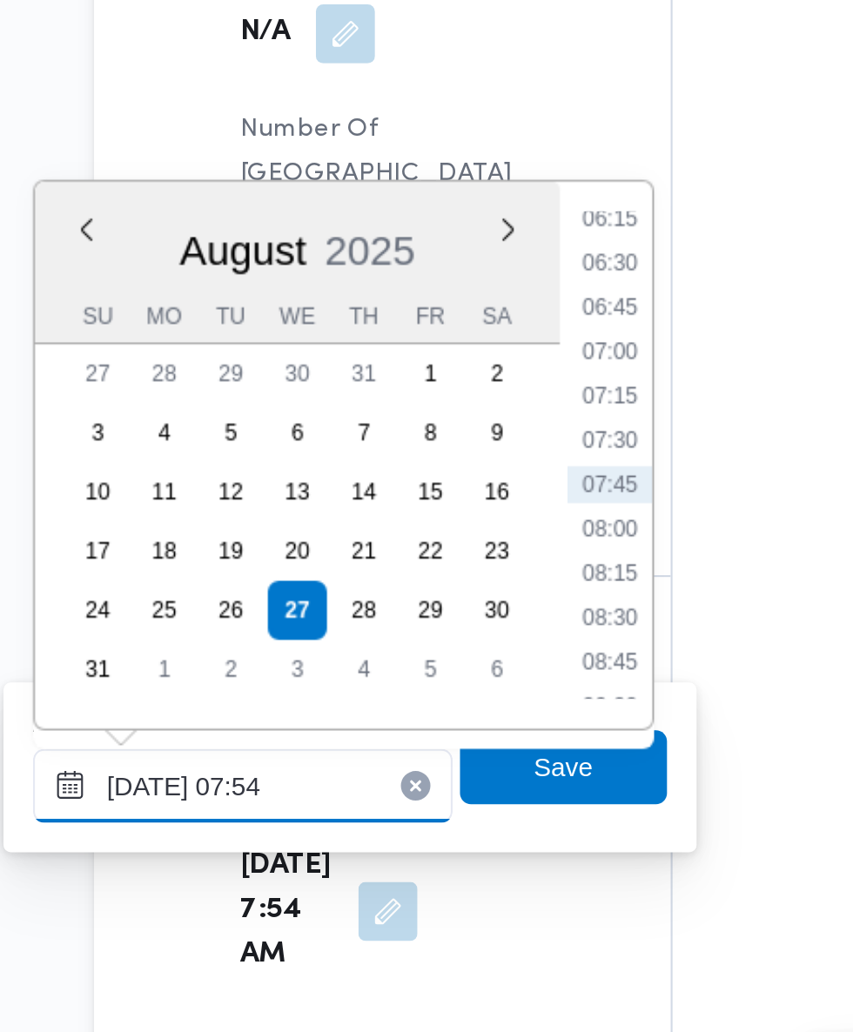
scroll to position [1554, 0]
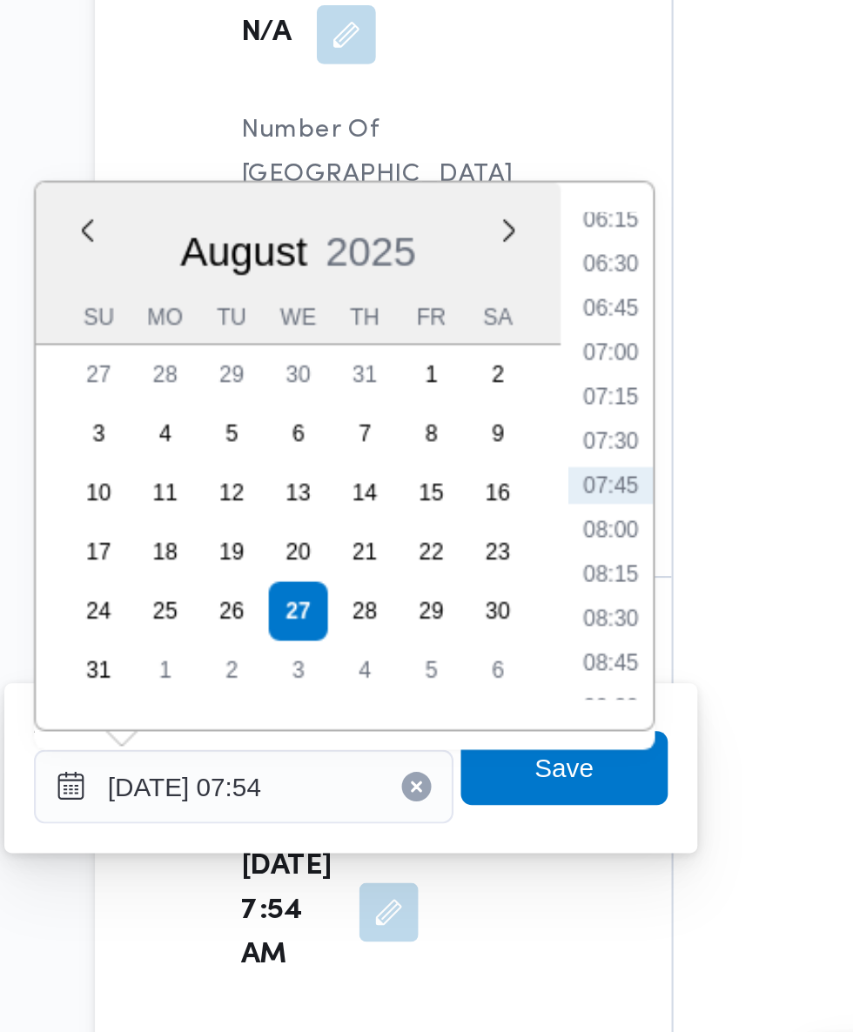
click at [474, 622] on li "07:00" at bounding box center [469, 619] width 40 height 17
type input "[DATE] 07:00"
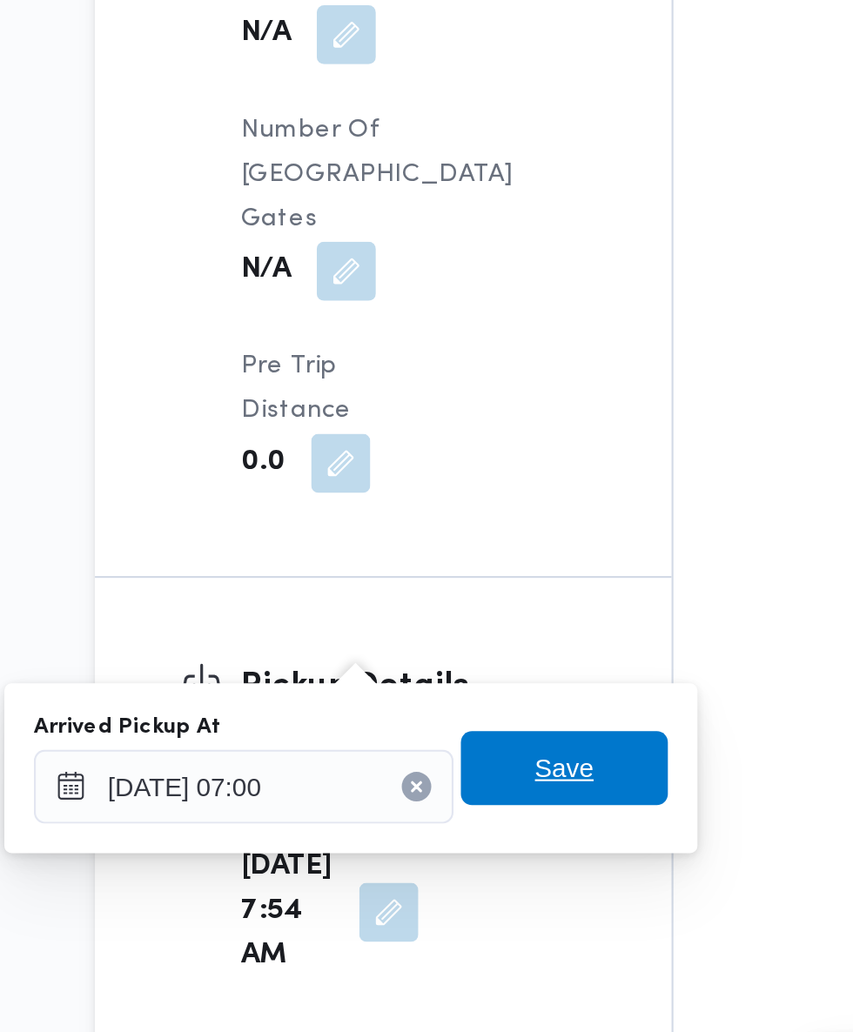
click at [456, 821] on span "Save" at bounding box center [447, 815] width 28 height 21
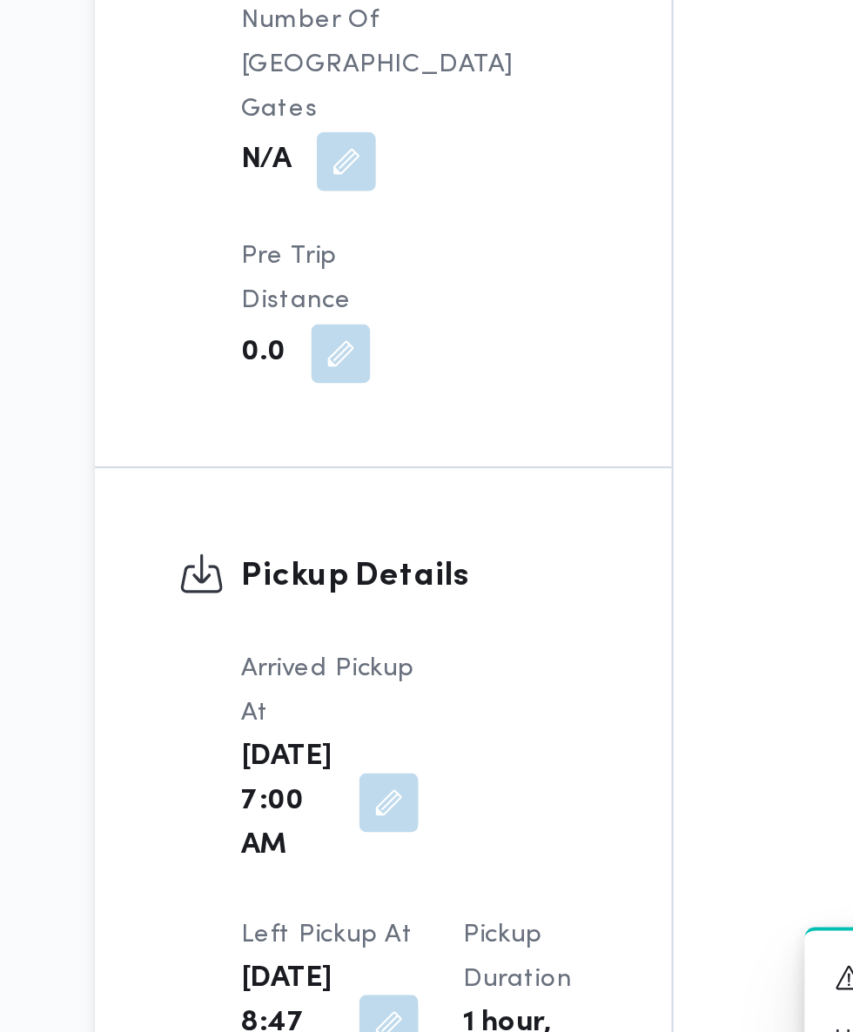
scroll to position [1567, 0]
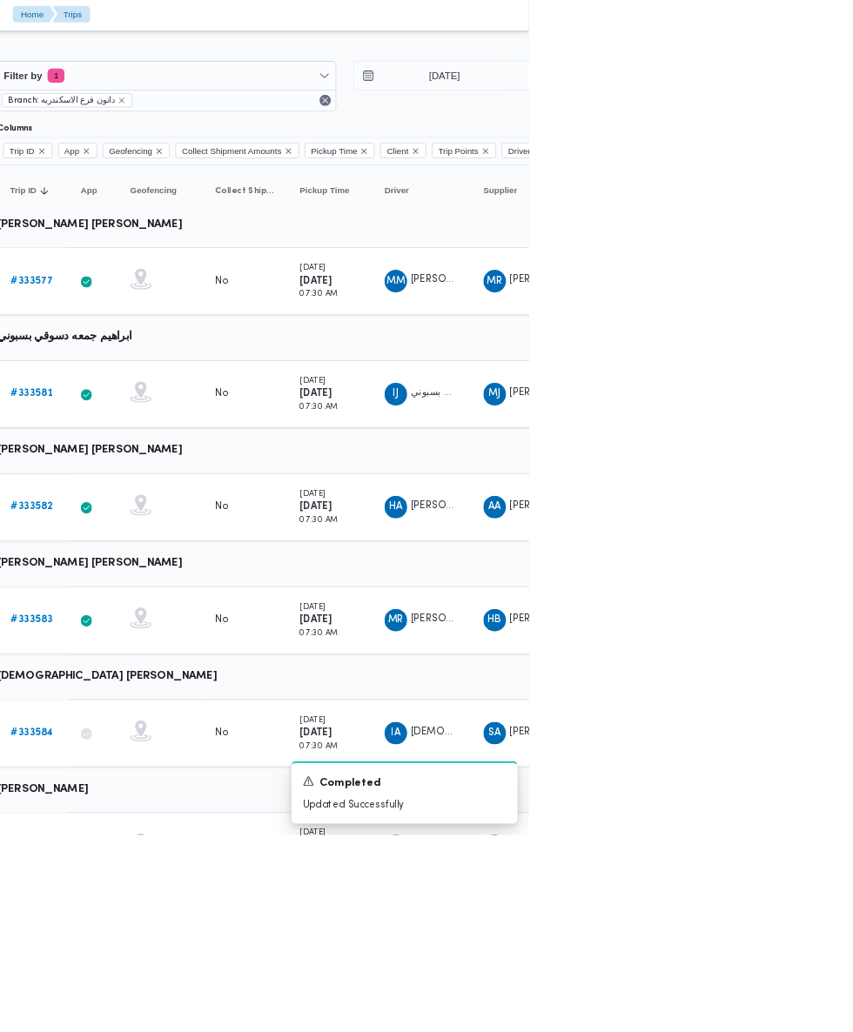
scroll to position [5, 0]
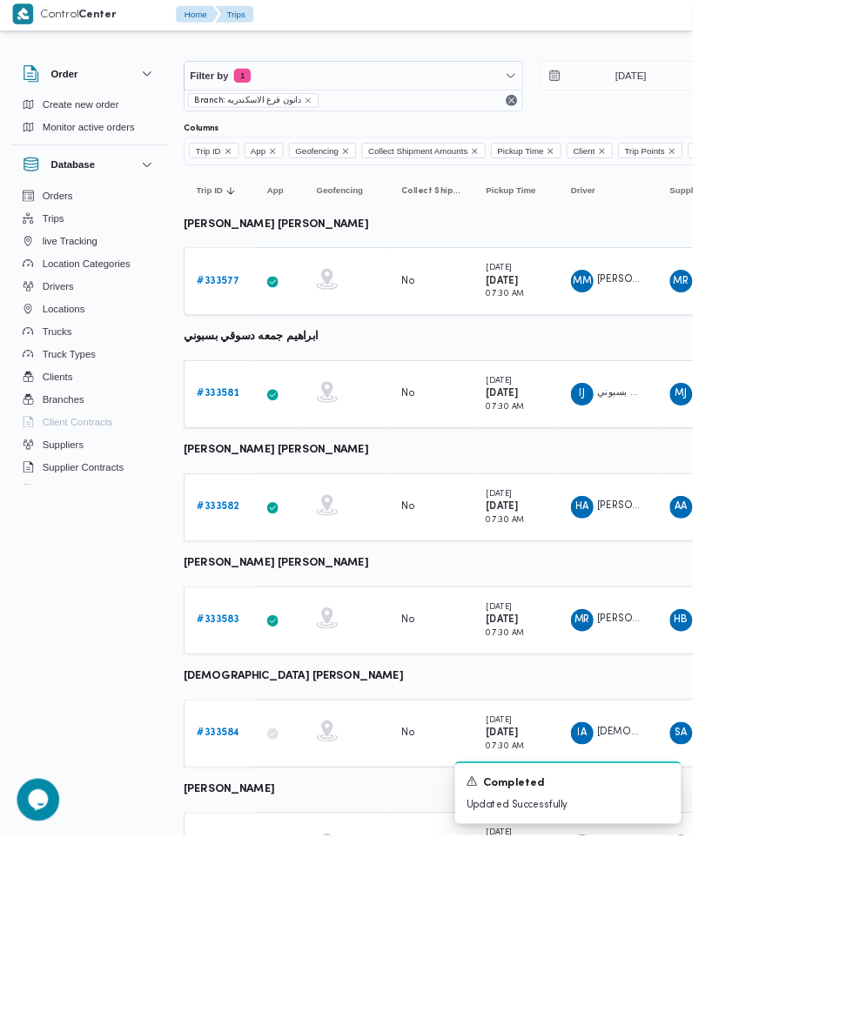
click at [272, 493] on b "# 333581" at bounding box center [268, 488] width 51 height 11
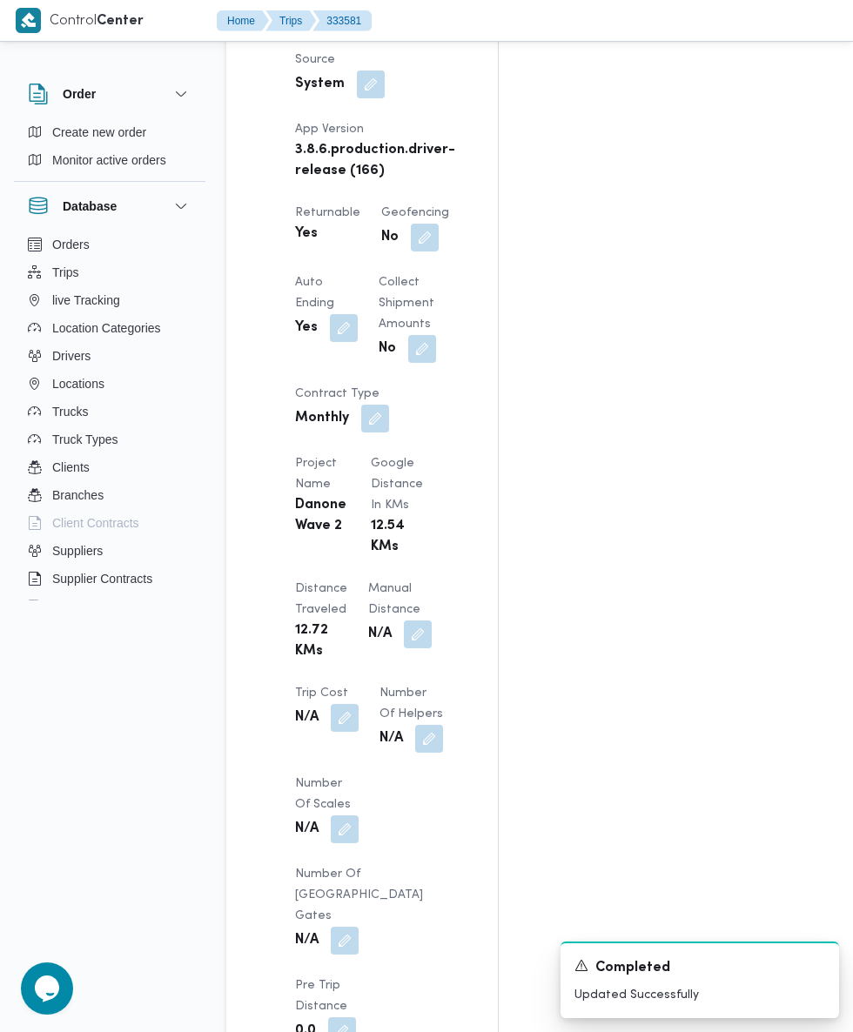
scroll to position [1224, 0]
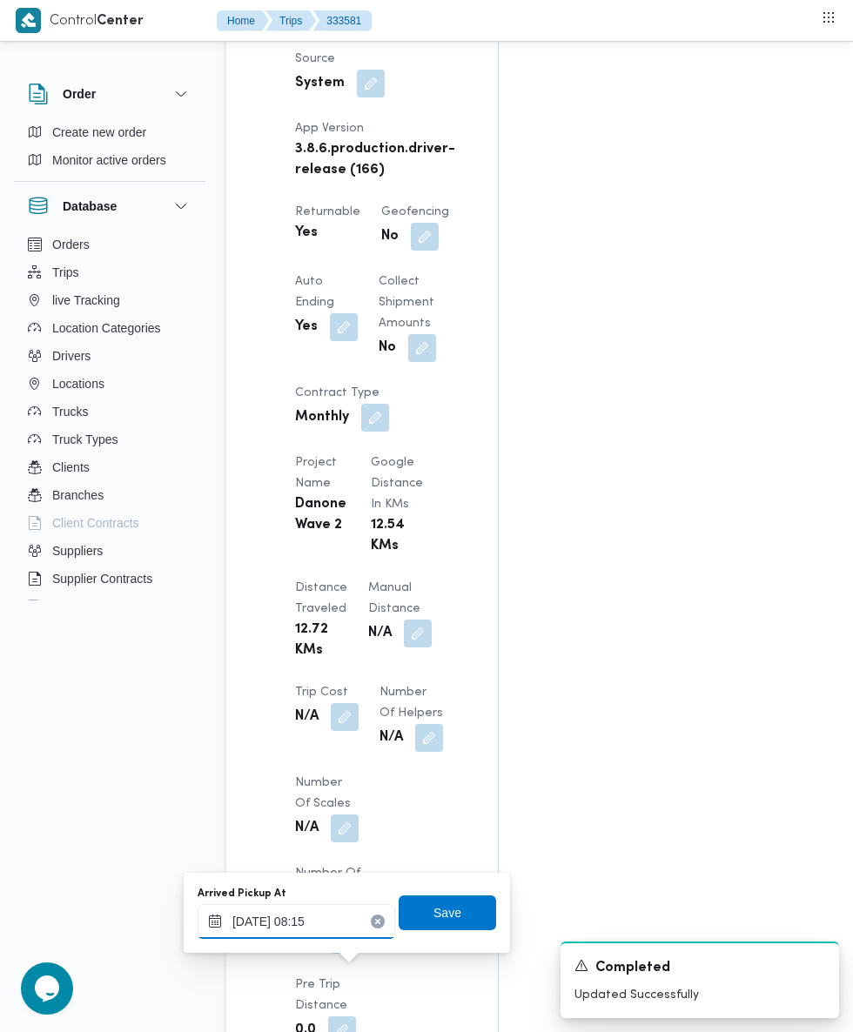
click at [330, 918] on input "[DATE] 08:15" at bounding box center [297, 921] width 198 height 35
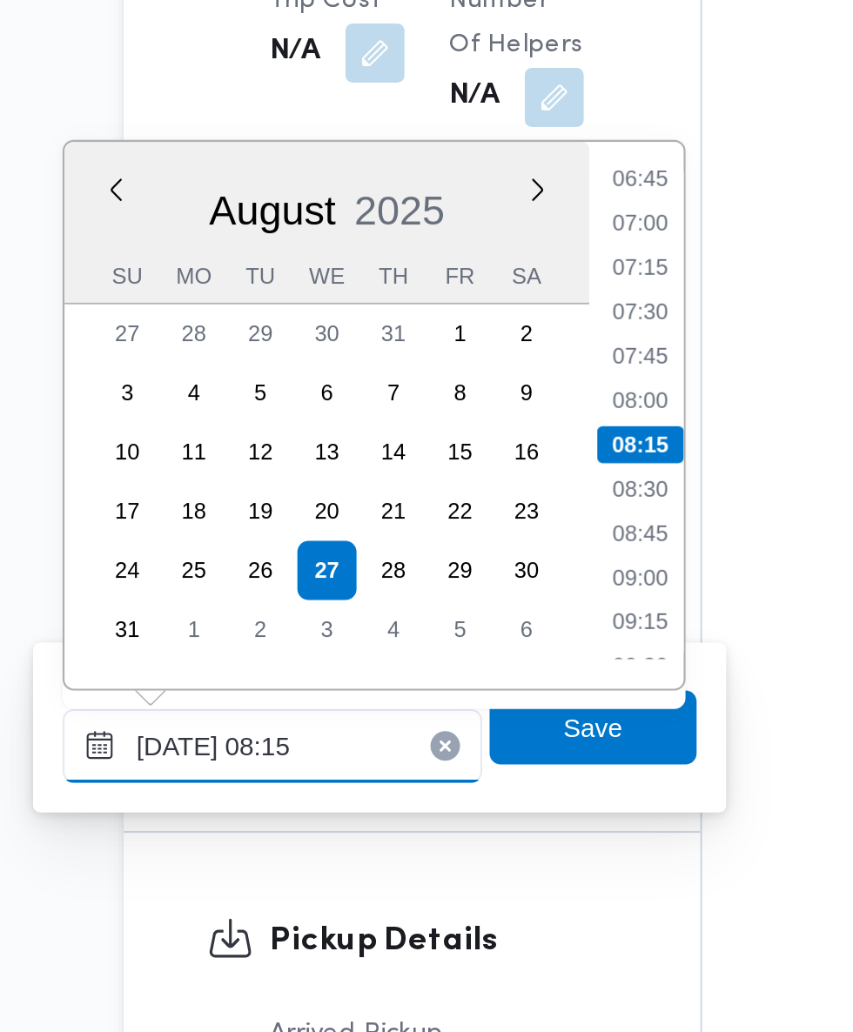
scroll to position [1471, 0]
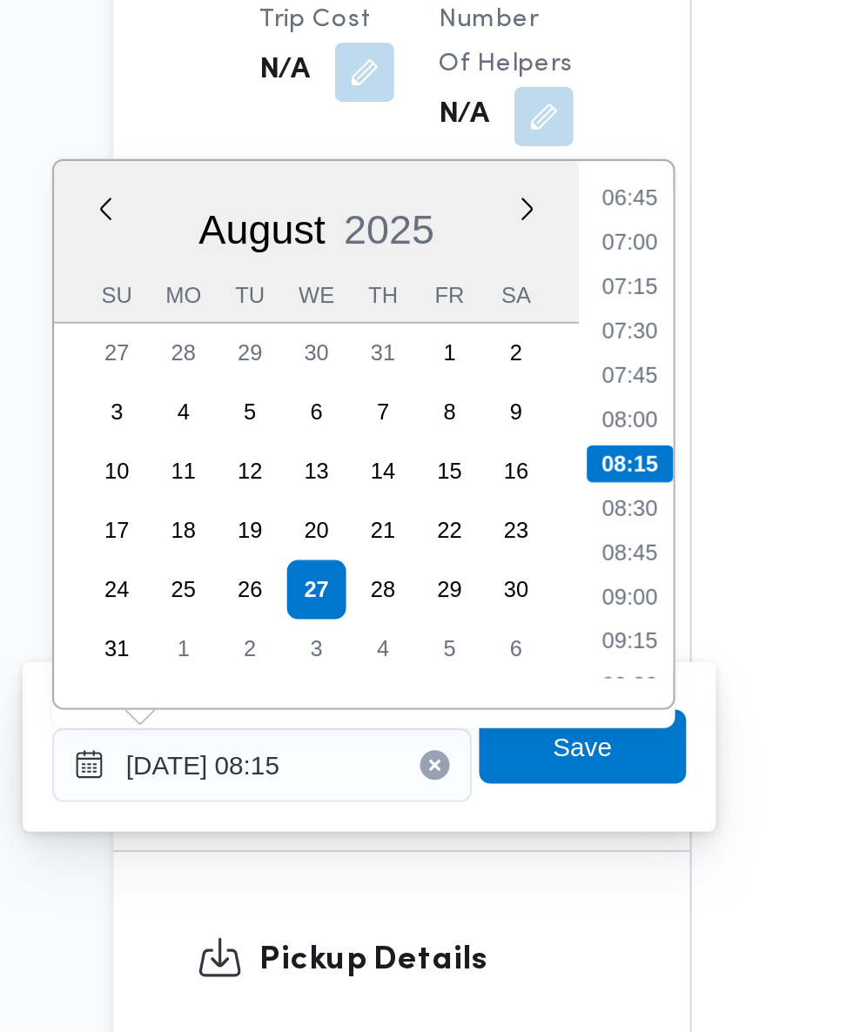
click at [472, 577] on li "07:15" at bounding box center [469, 570] width 40 height 17
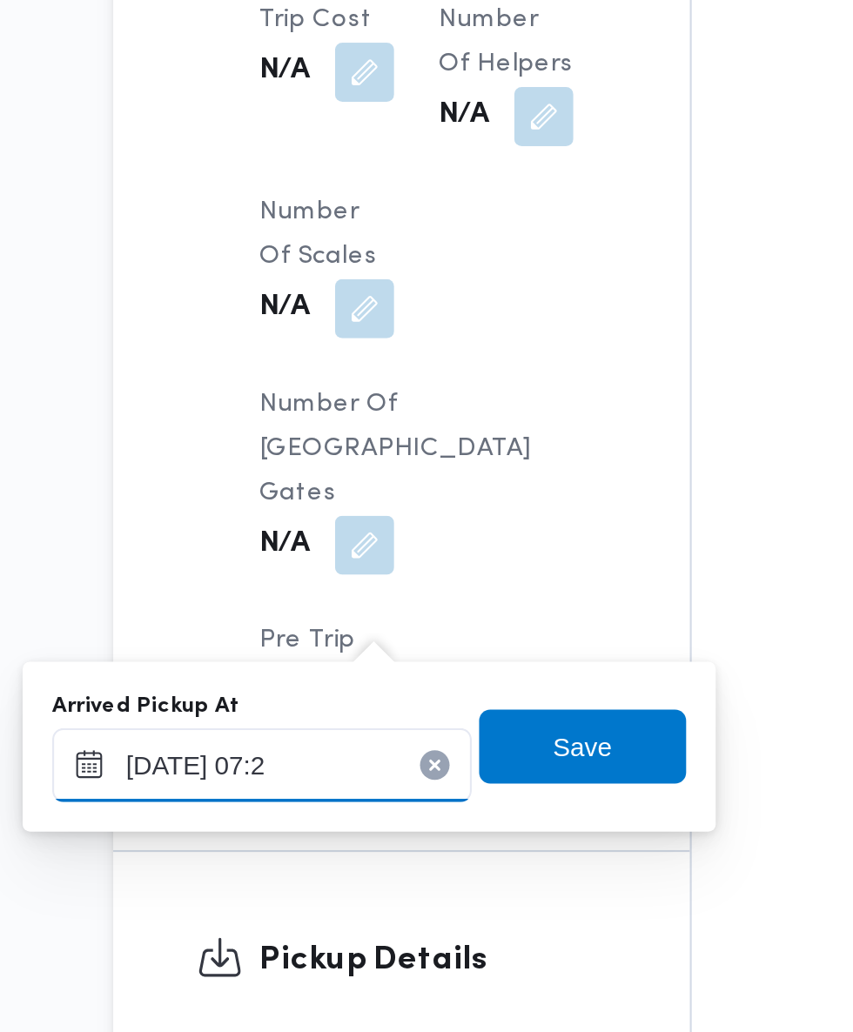
type input "[DATE] 07:20"
click at [461, 789] on span "Save" at bounding box center [447, 787] width 28 height 21
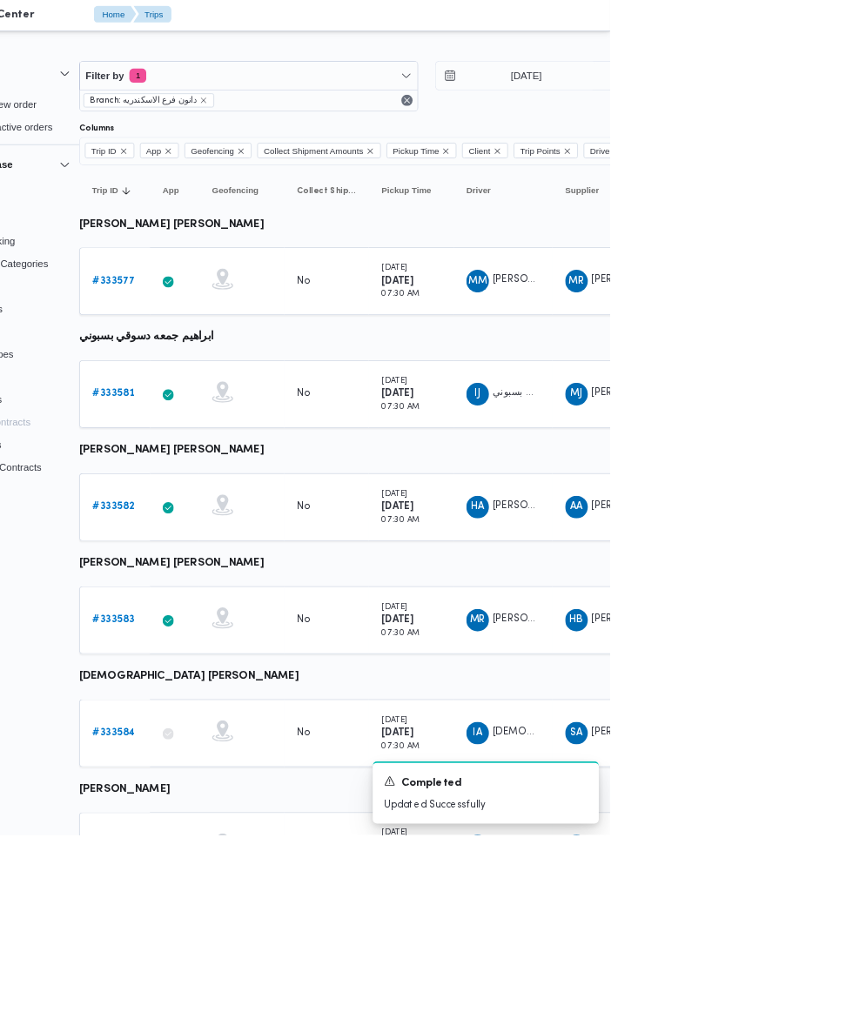
scroll to position [5, 0]
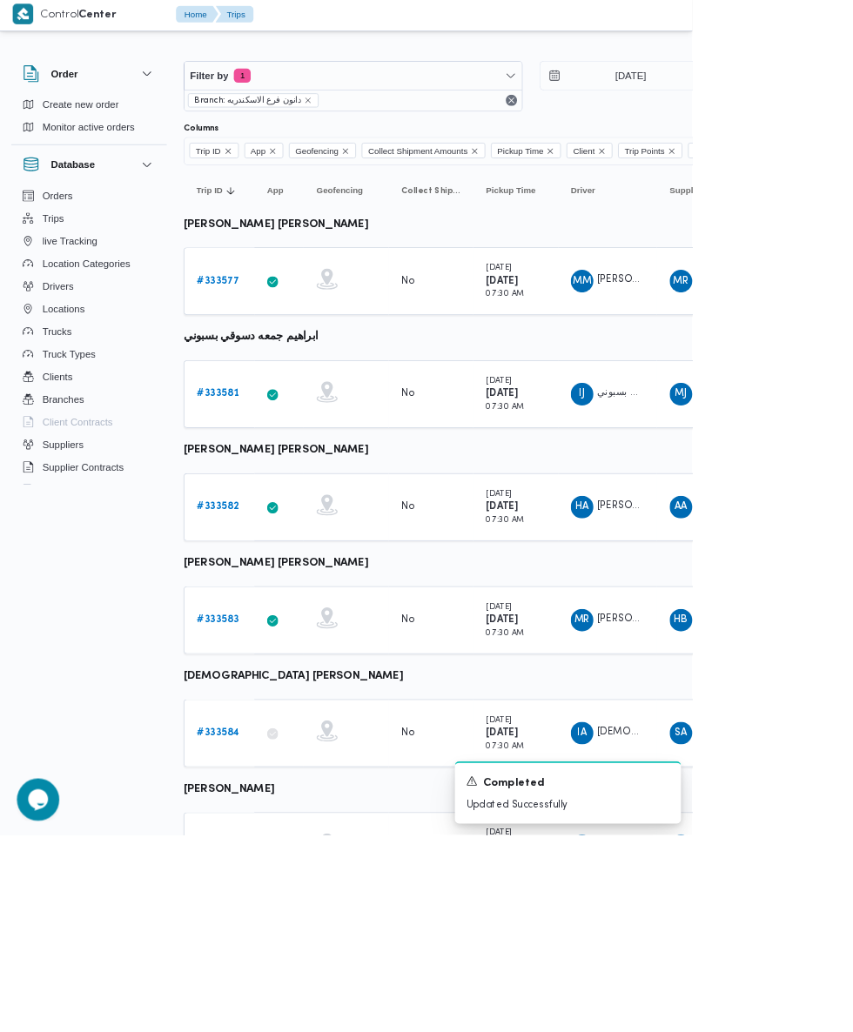
click at [275, 347] on b "# 333577" at bounding box center [269, 349] width 52 height 11
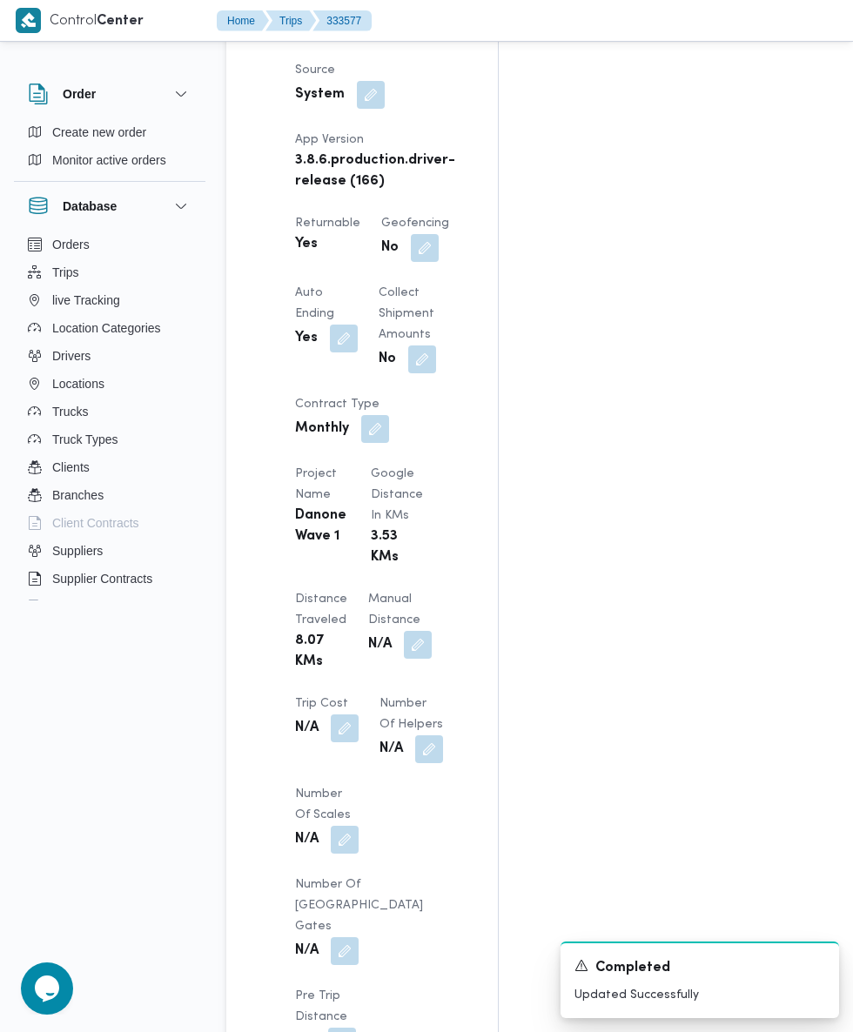
scroll to position [1198, 0]
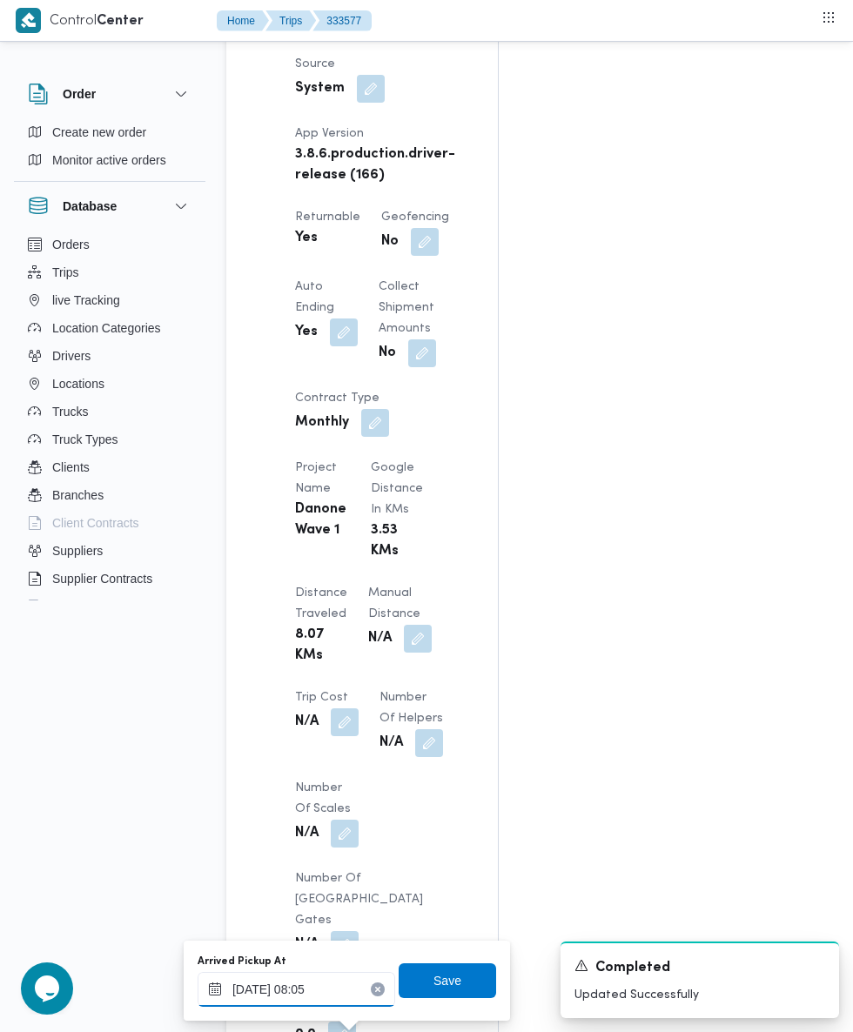
click at [312, 989] on input "[DATE] 08:05" at bounding box center [297, 989] width 198 height 35
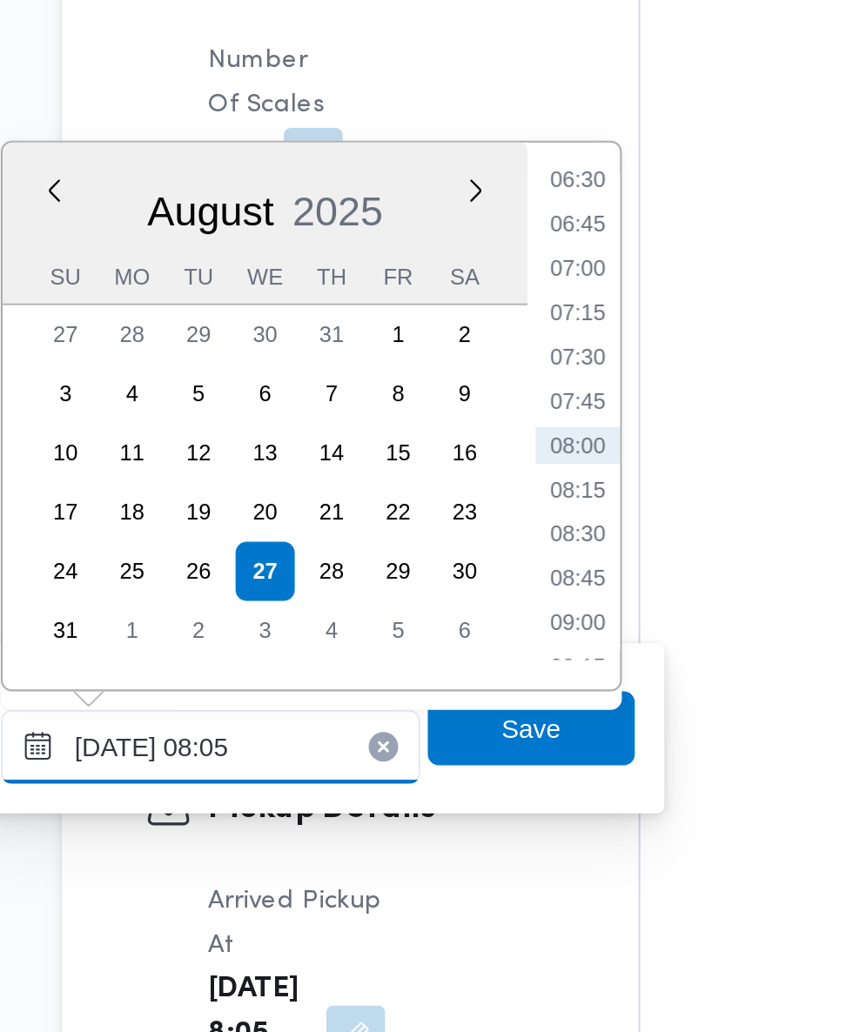
scroll to position [1511, 0]
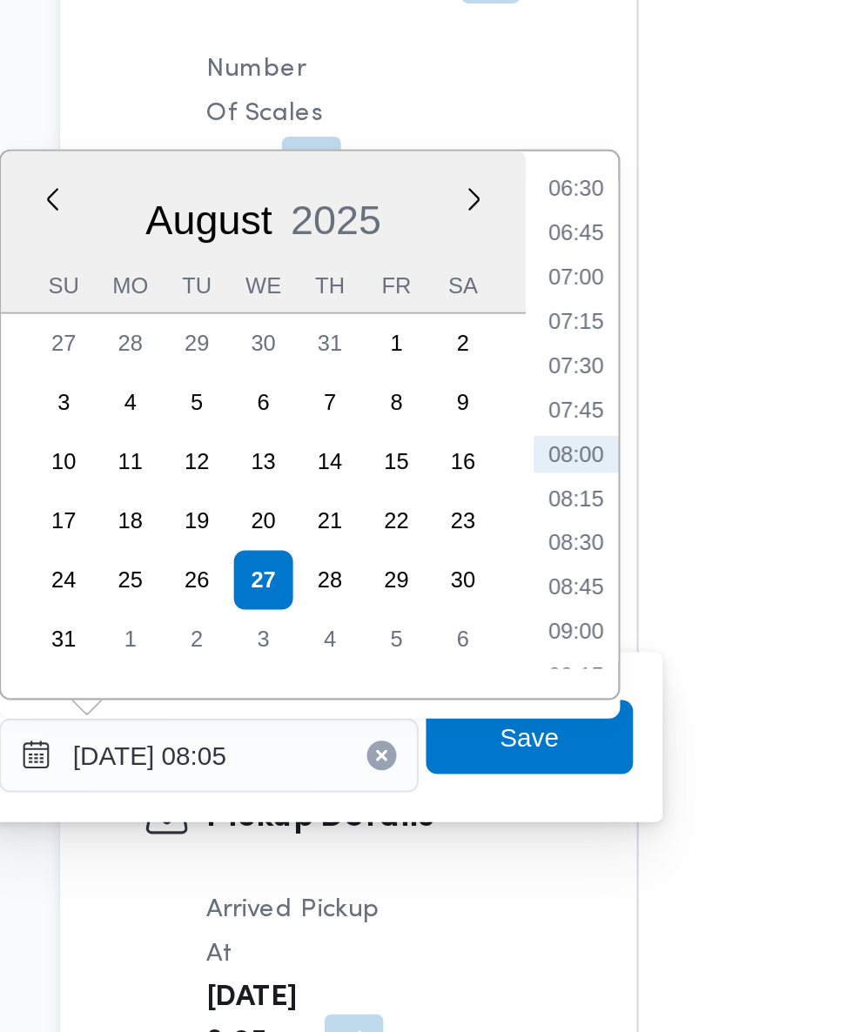
click at [469, 599] on li "07:15" at bounding box center [469, 593] width 40 height 17
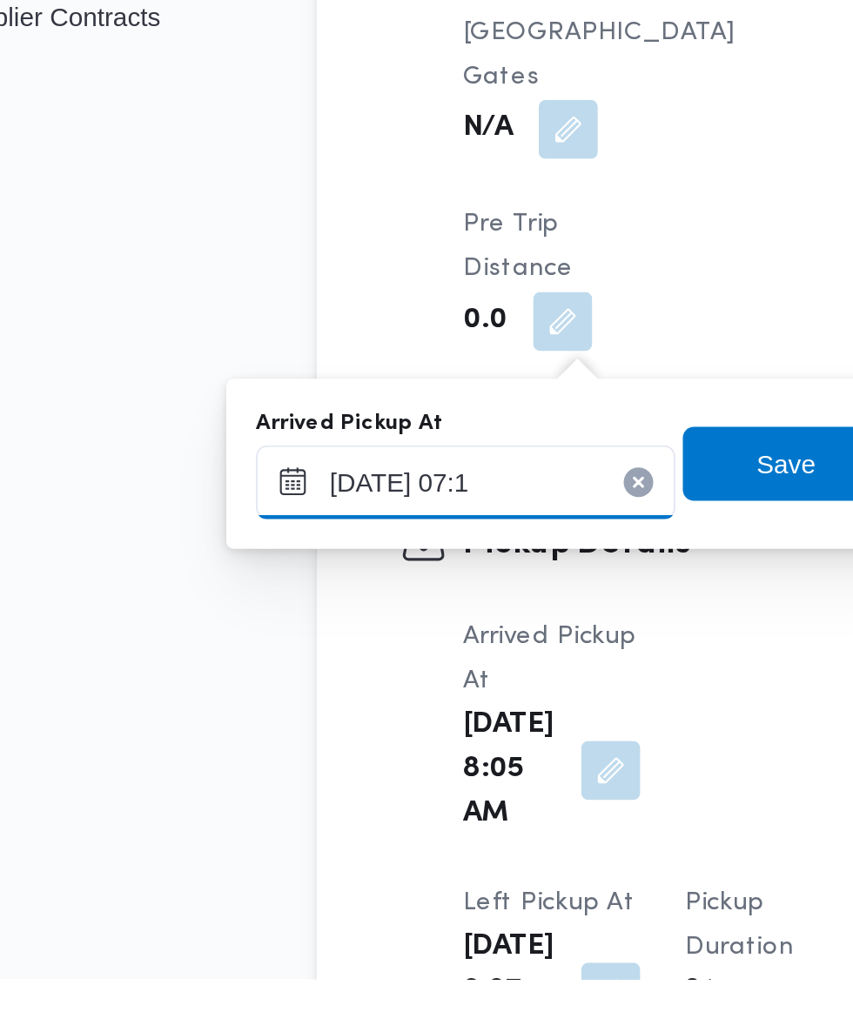
type input "[DATE] 07:10"
click at [450, 789] on span "Save" at bounding box center [447, 789] width 28 height 21
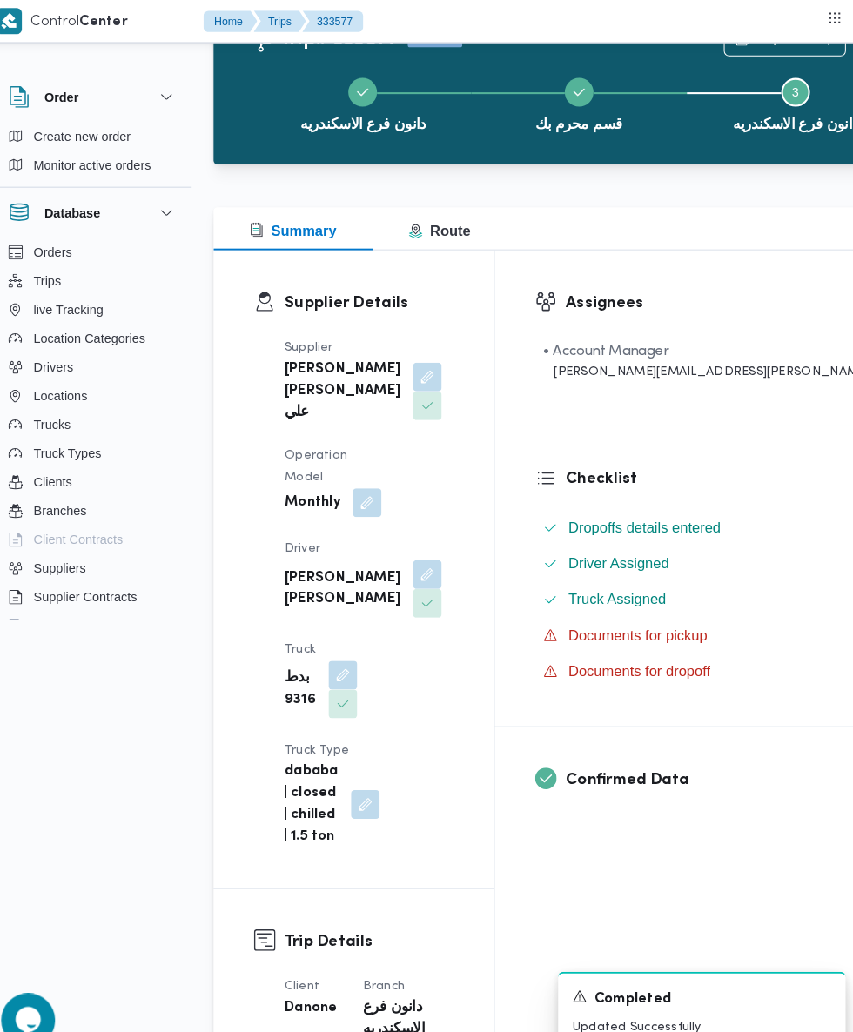
scroll to position [0, 0]
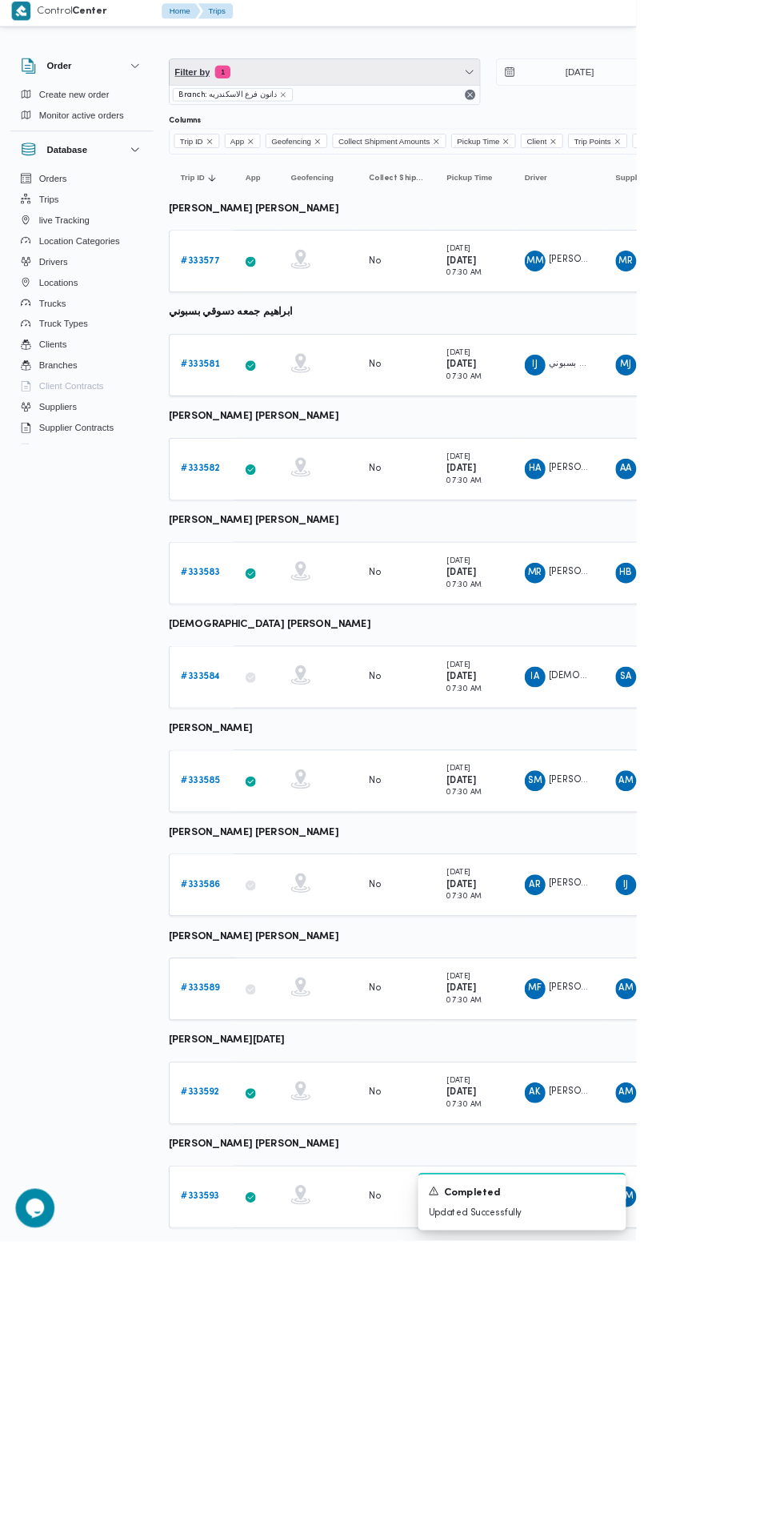
click at [356, 94] on span "Filter by 1" at bounding box center [400, 93] width 382 height 32
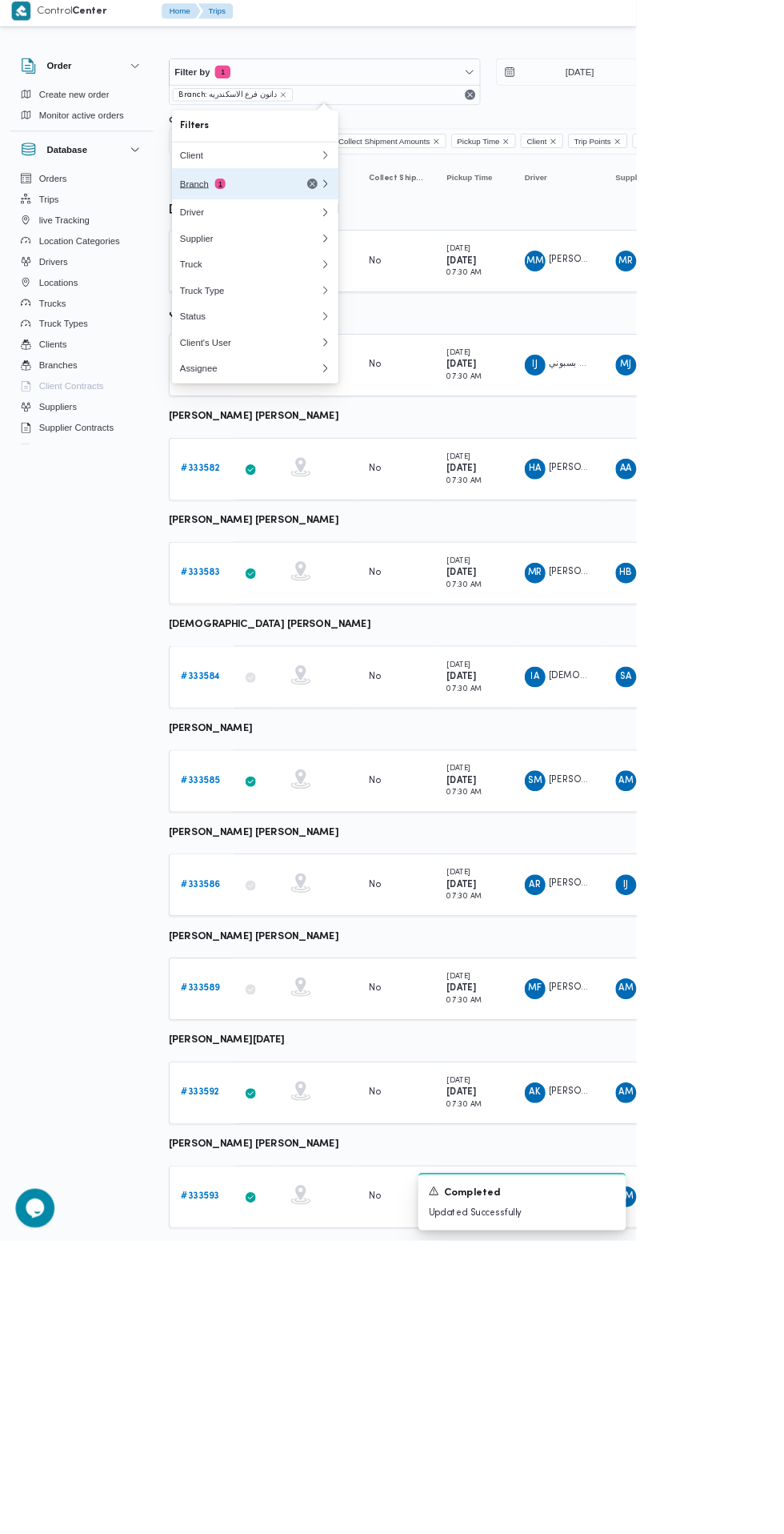
click at [240, 232] on div "Branch 1" at bounding box center [289, 232] width 134 height 13
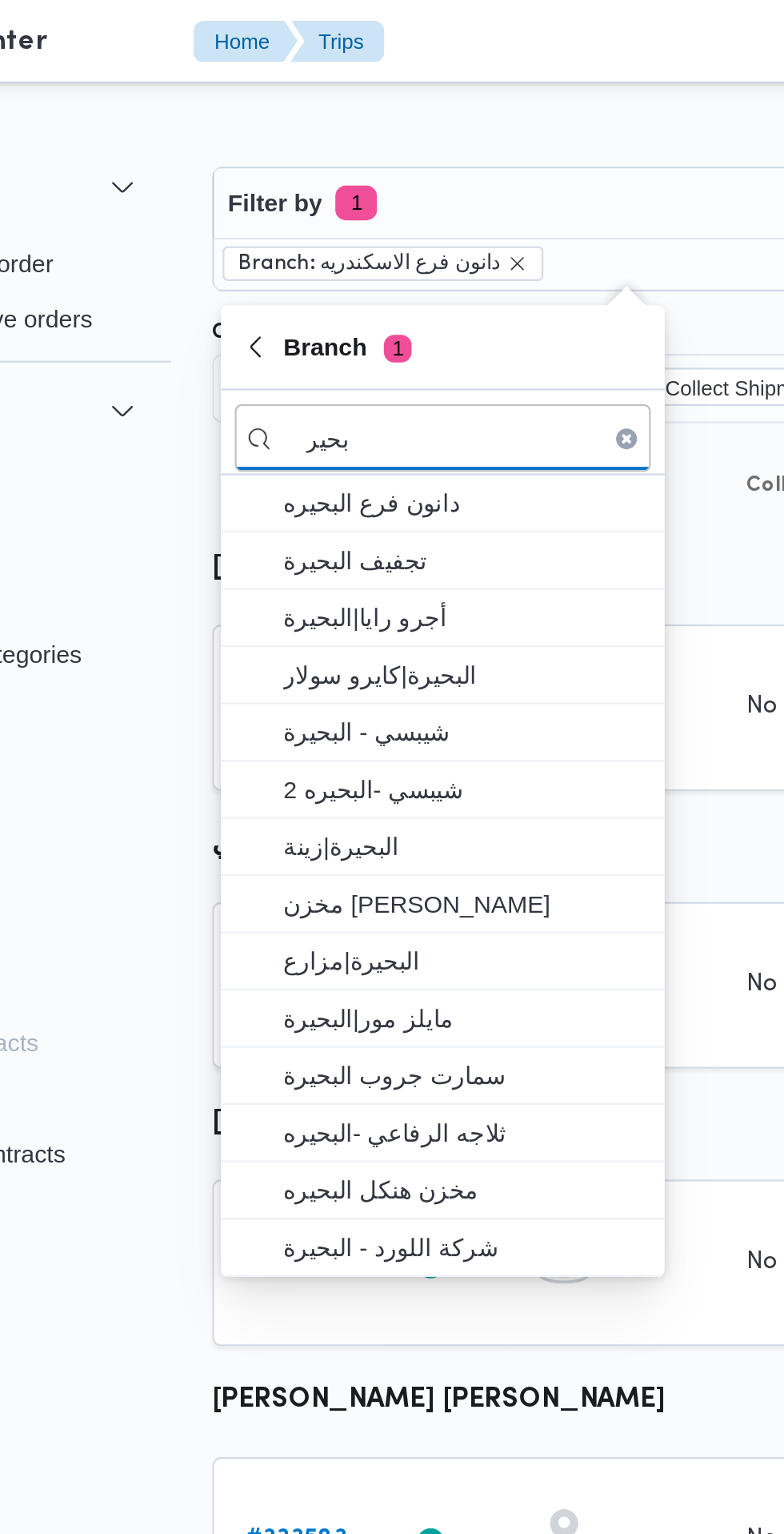
type input "بحير"
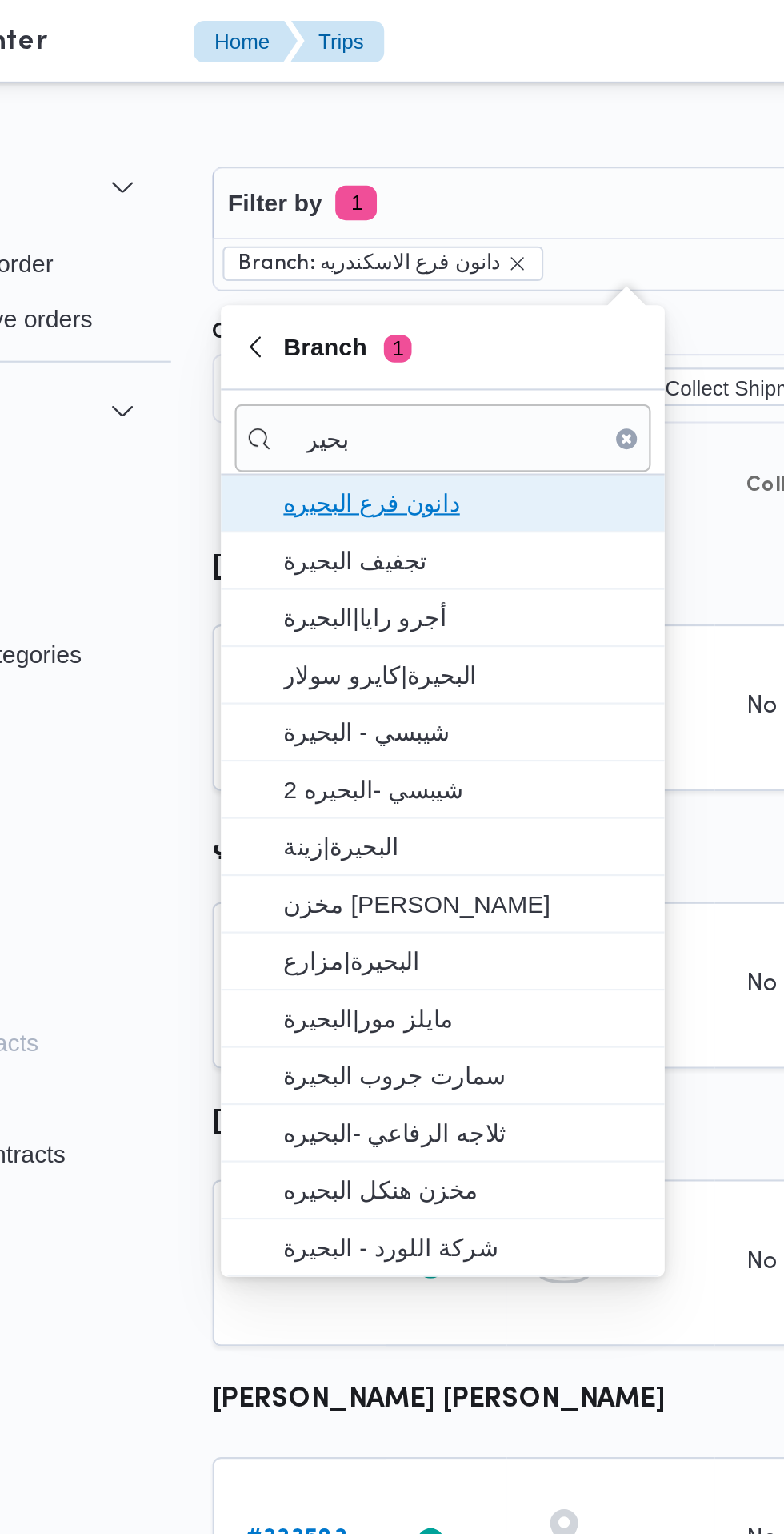
click at [359, 238] on span "دانون فرع البحيره" at bounding box center [324, 232] width 166 height 19
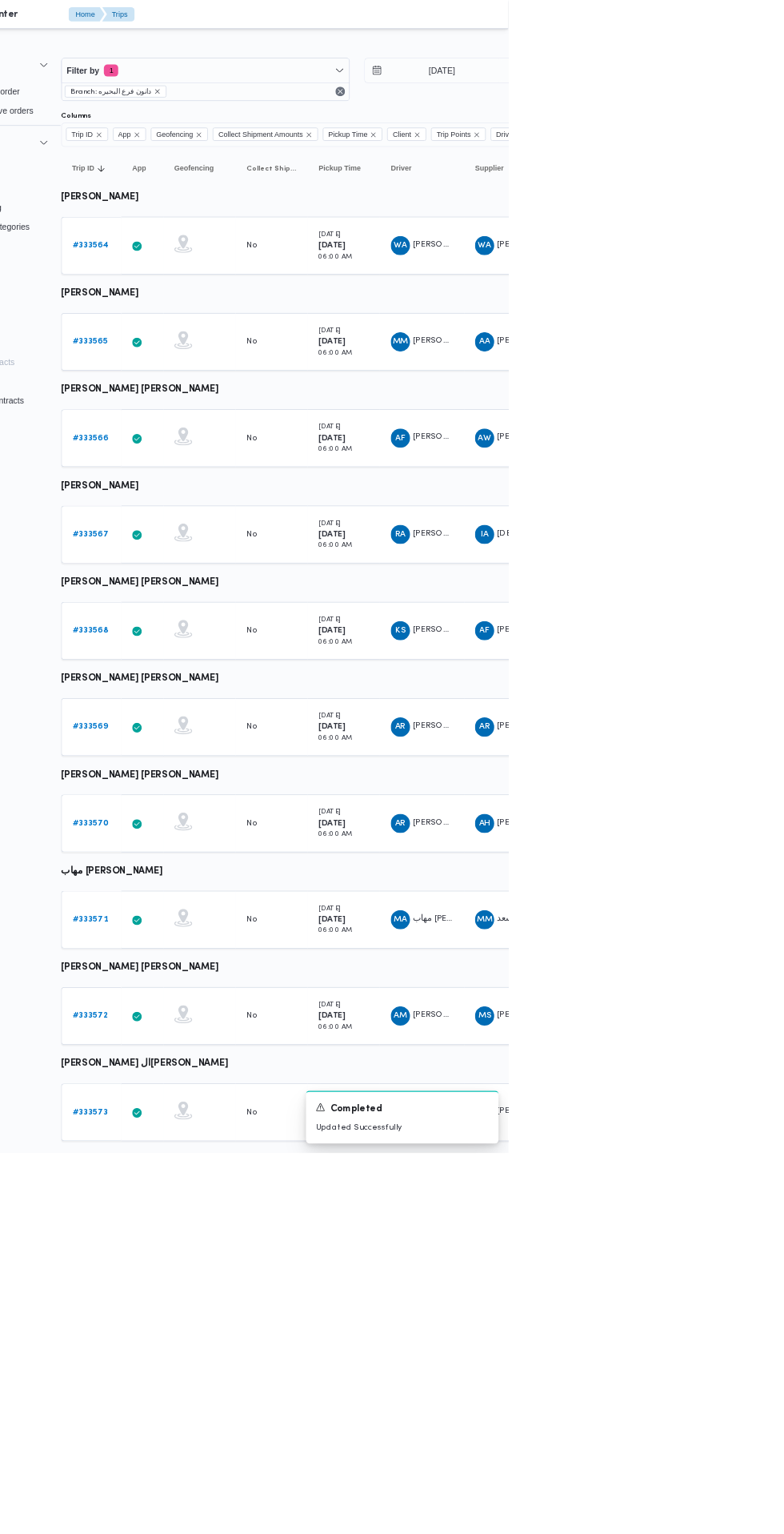
scroll to position [0, 26]
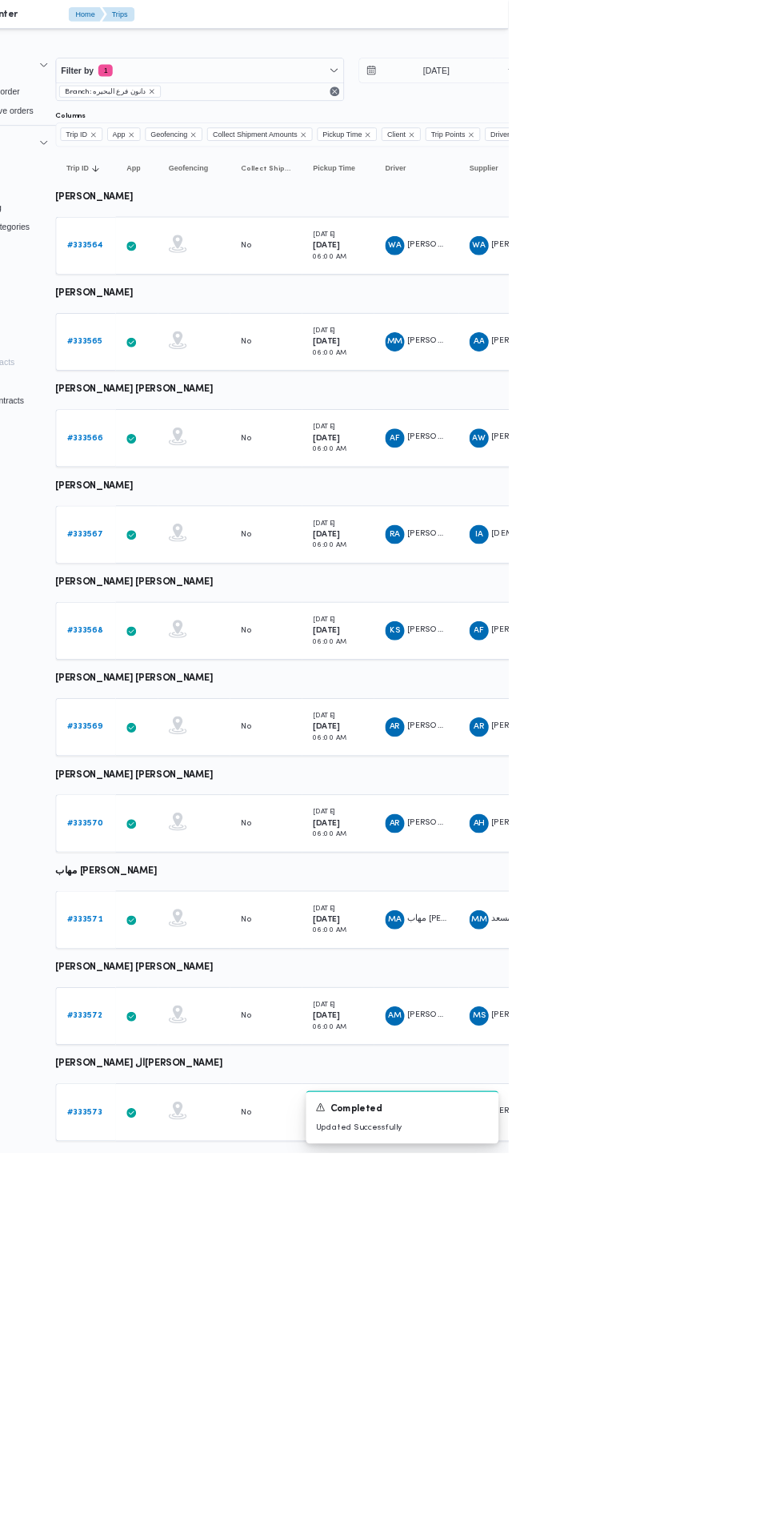
click at [221, 326] on b "# 333564" at bounding box center [222, 326] width 48 height 10
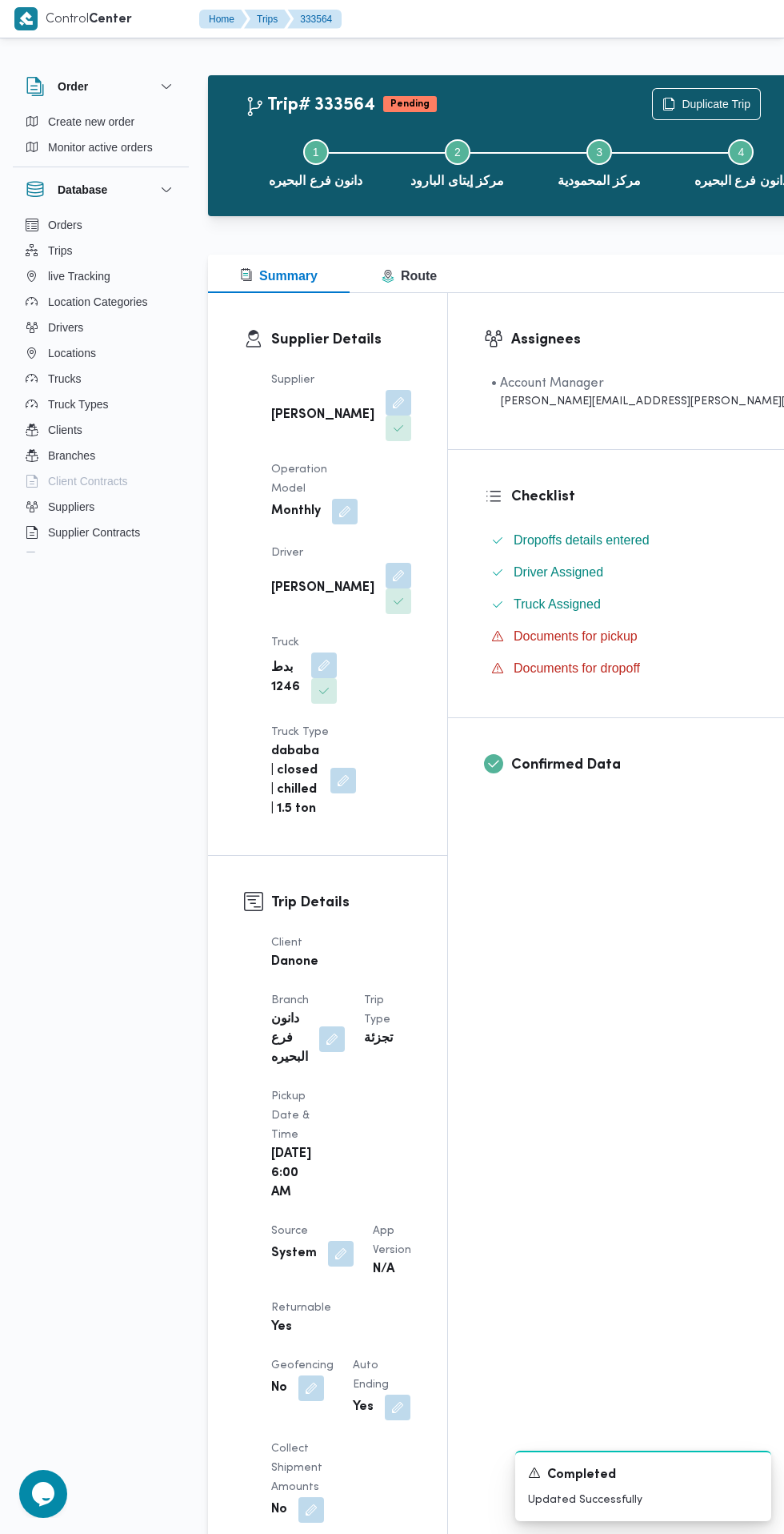
click at [337, 1241] on button "button" at bounding box center [341, 1254] width 26 height 26
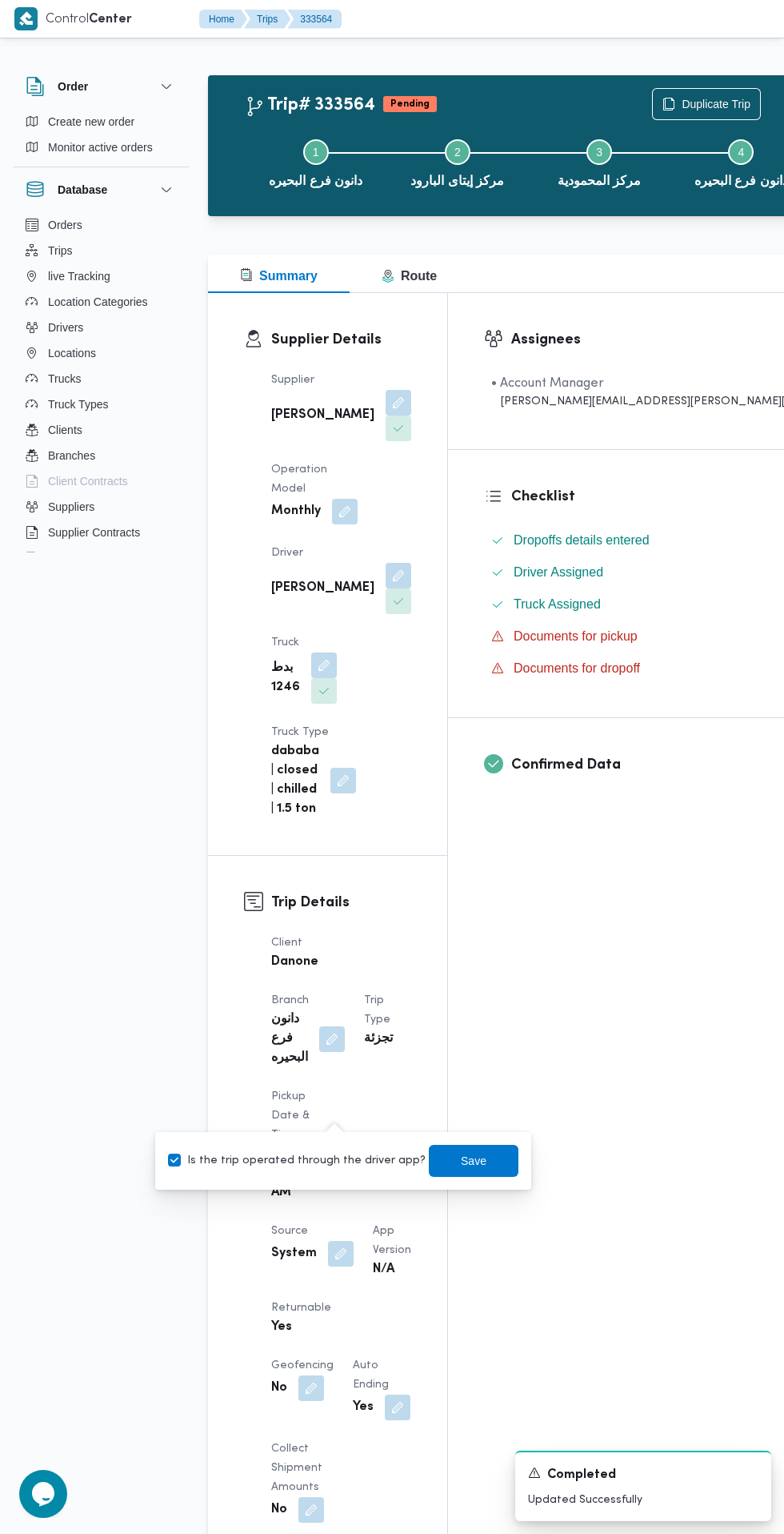
click at [332, 1160] on label "Is the trip operated through the driver app?" at bounding box center [297, 1161] width 257 height 19
checkbox input "false"
click at [460, 1160] on span "Save" at bounding box center [473, 1161] width 26 height 19
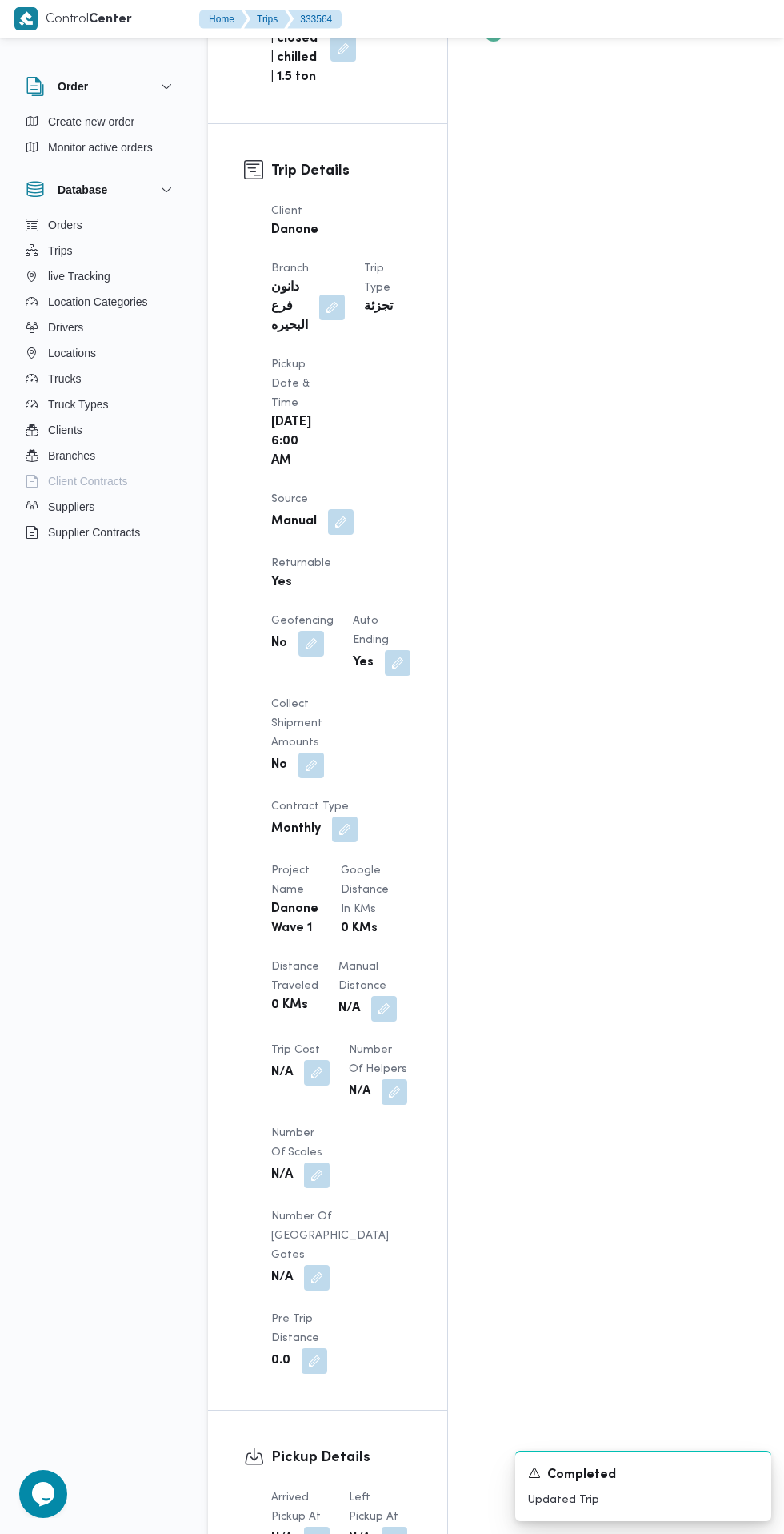
scroll to position [738, 0]
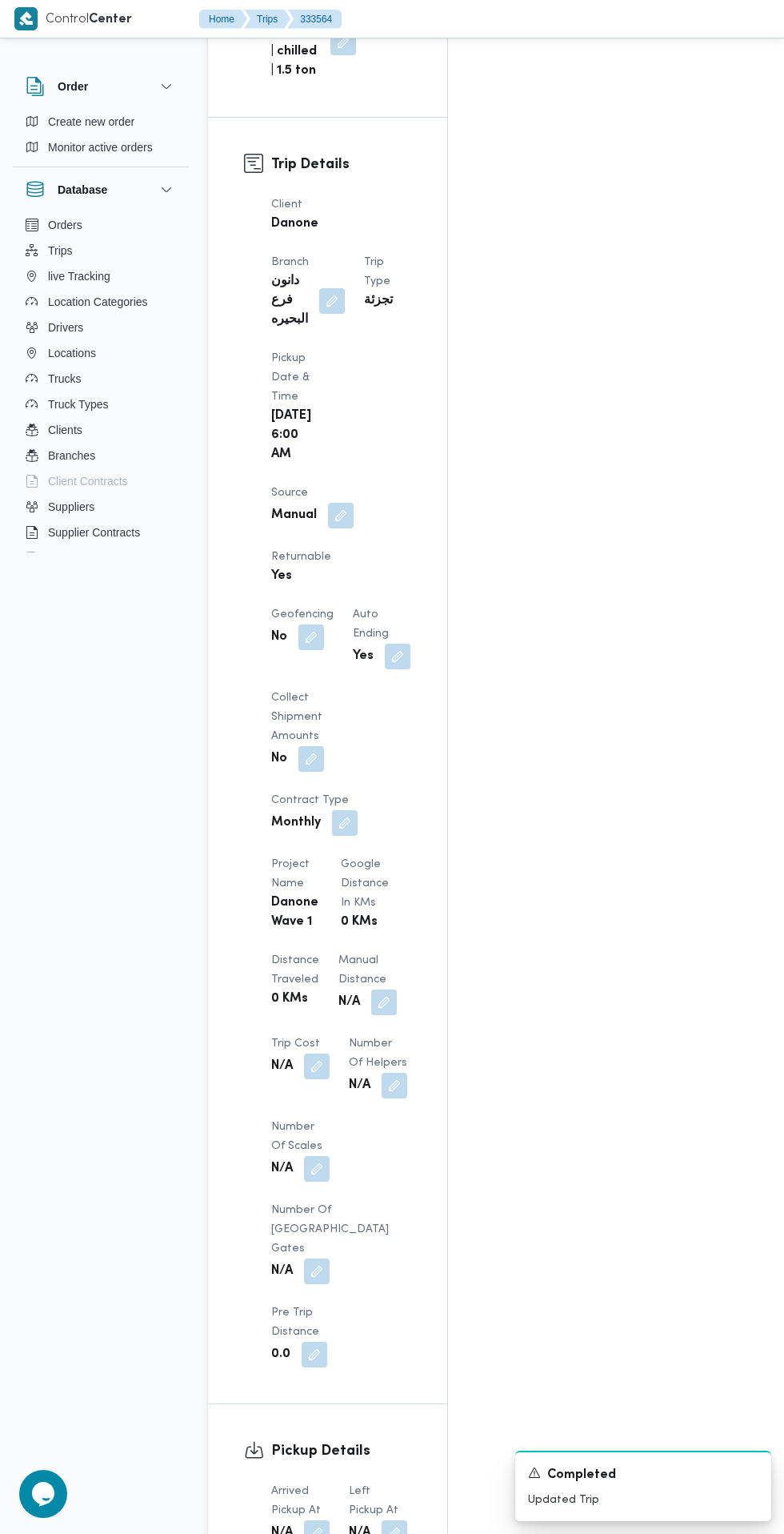
click at [318, 1520] on button "button" at bounding box center [317, 1533] width 26 height 26
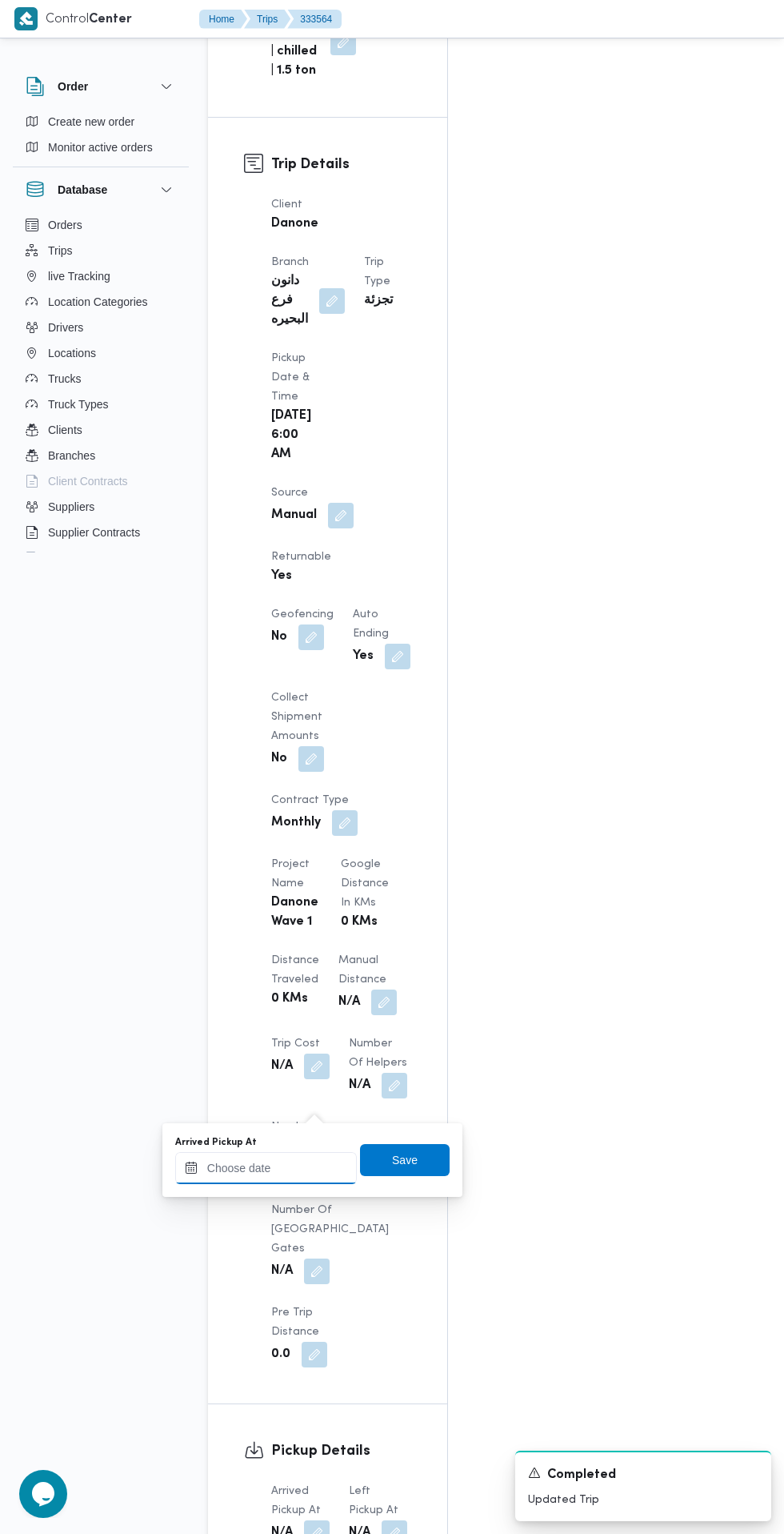
click at [300, 1171] on input "Arrived Pickup At" at bounding box center [267, 1168] width 182 height 32
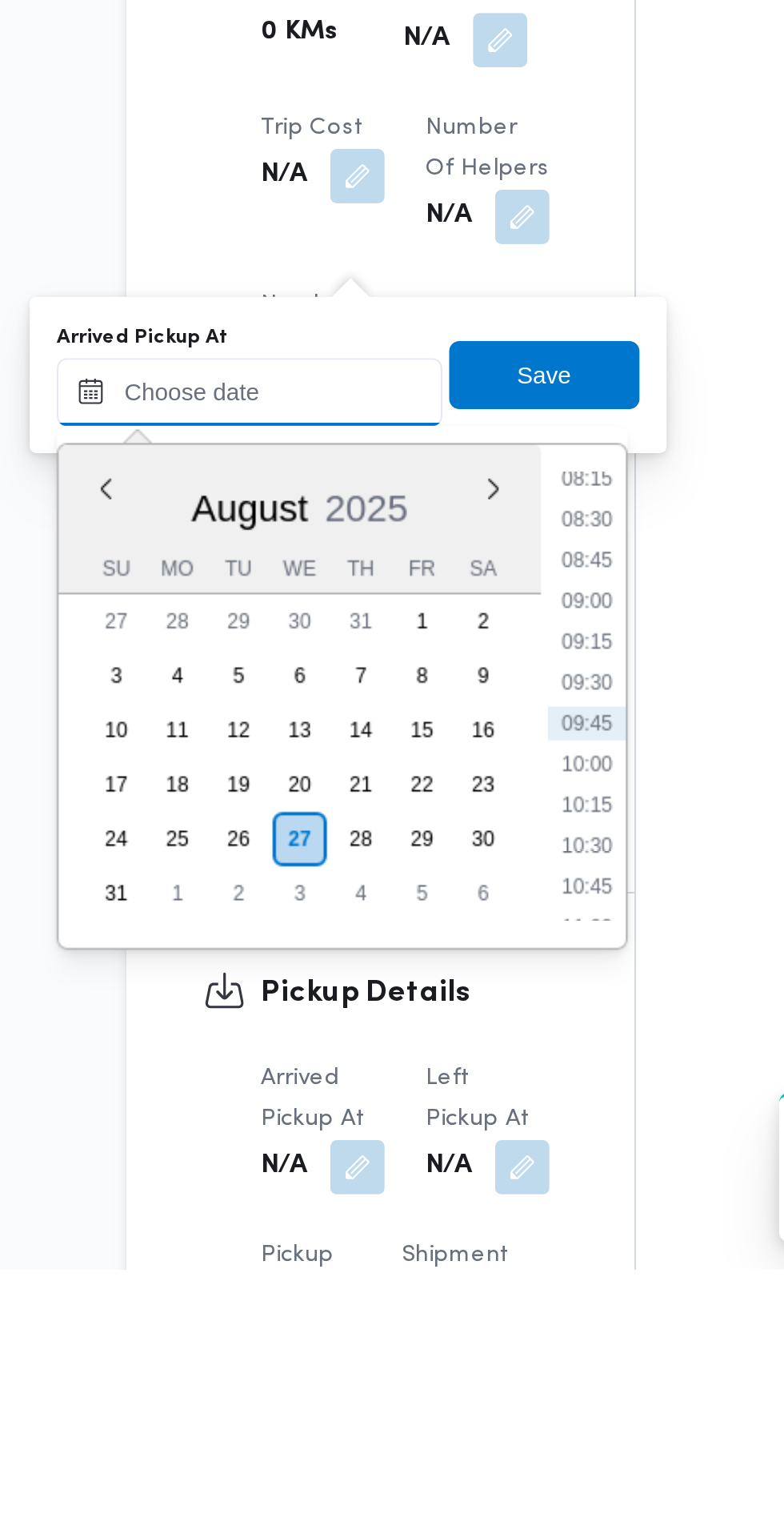
scroll to position [785, 0]
click at [426, 1173] on li "08:30" at bounding box center [425, 1180] width 37 height 16
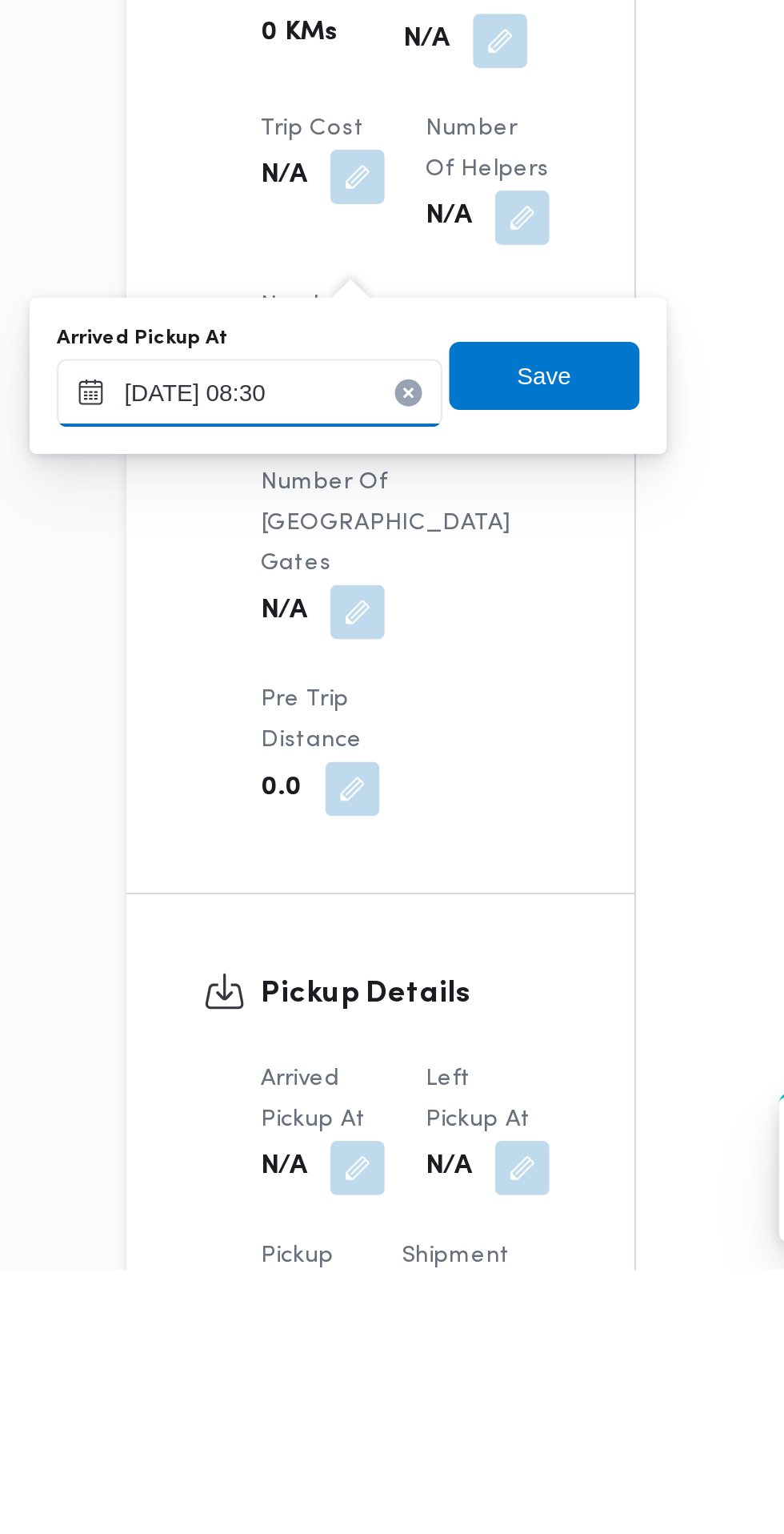
click at [293, 1125] on input "[DATE] 08:30" at bounding box center [267, 1120] width 182 height 32
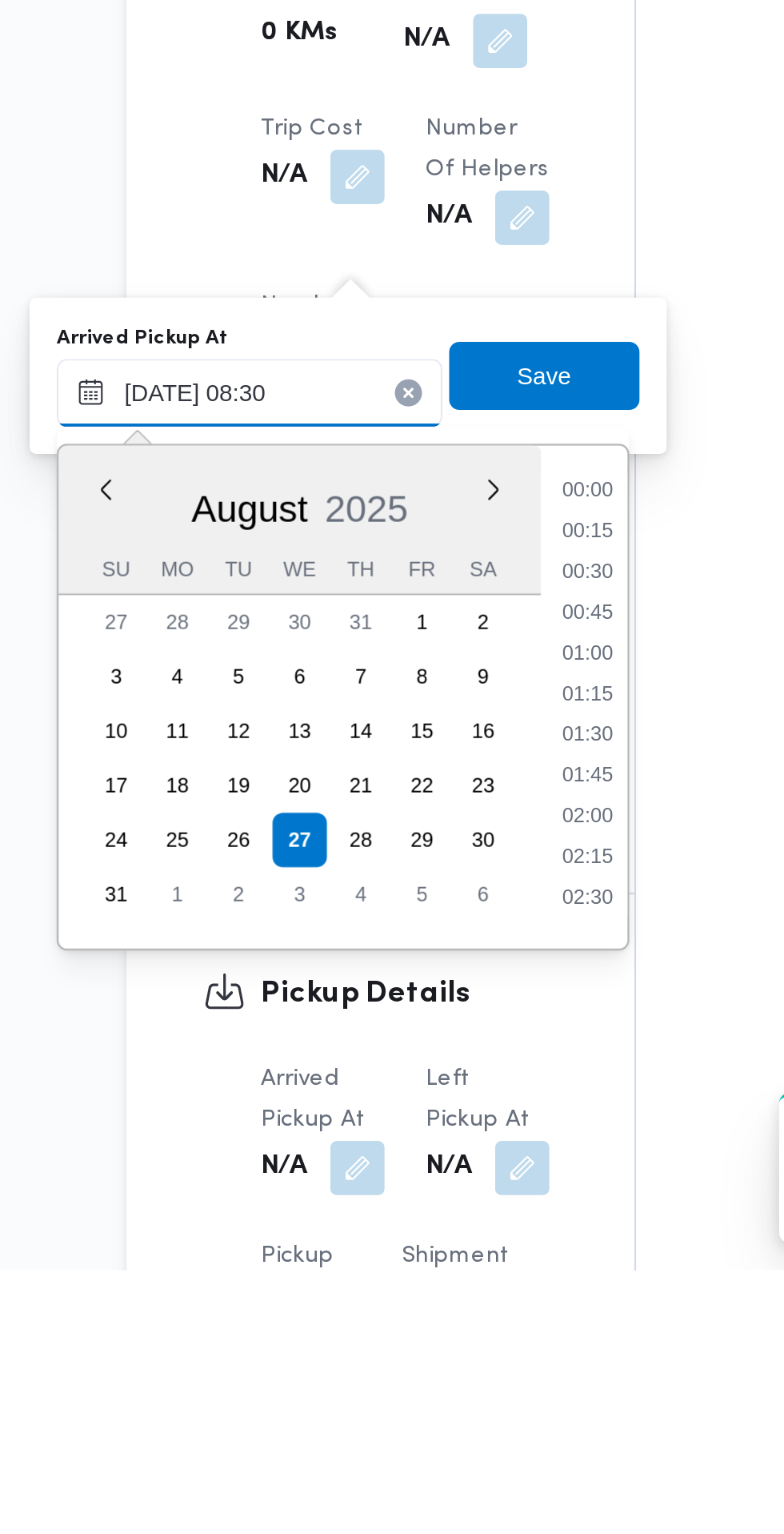
scroll to position [543, 0]
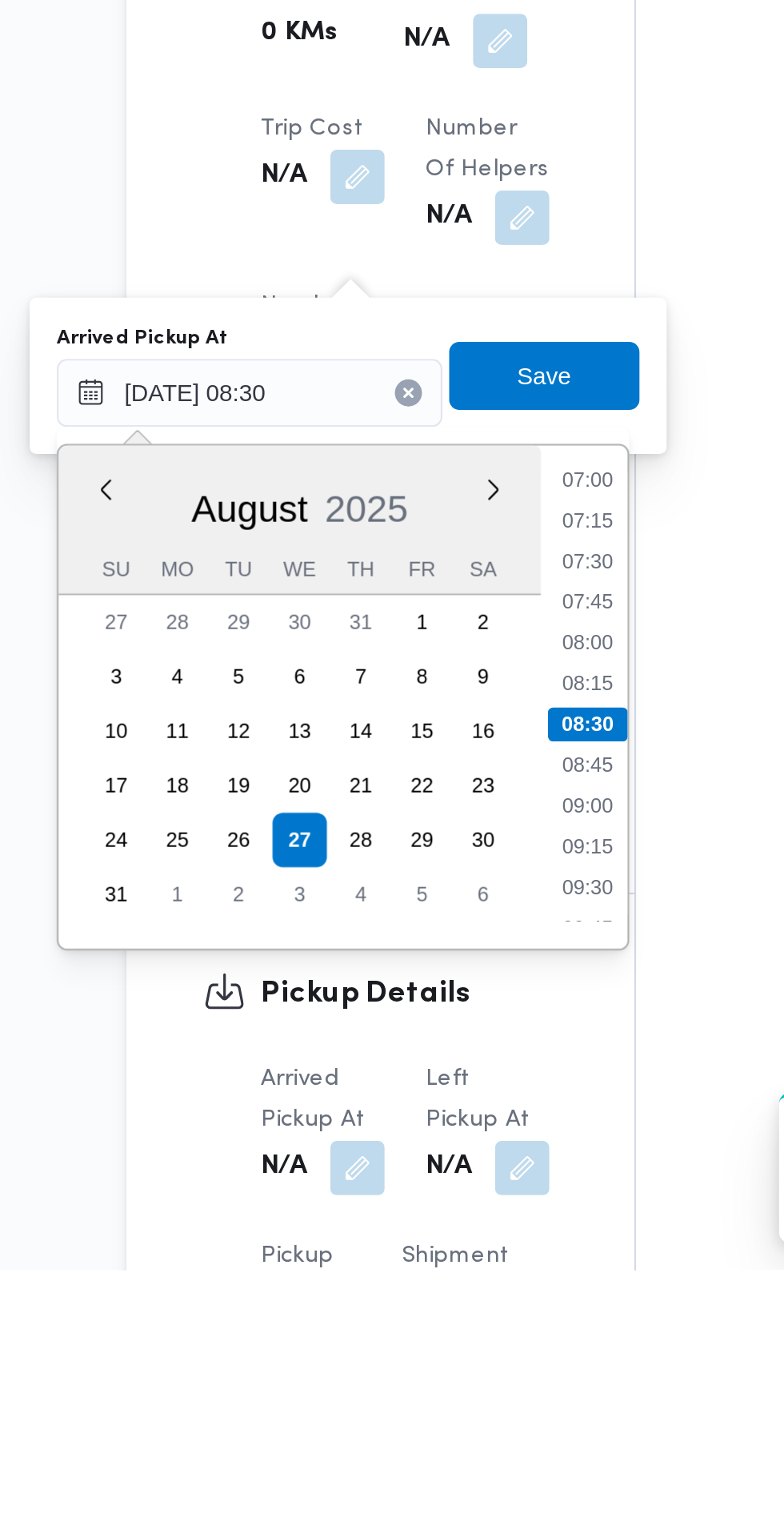
click at [427, 1197] on li "07:30" at bounding box center [425, 1199] width 37 height 16
type input "[DATE] 07:30"
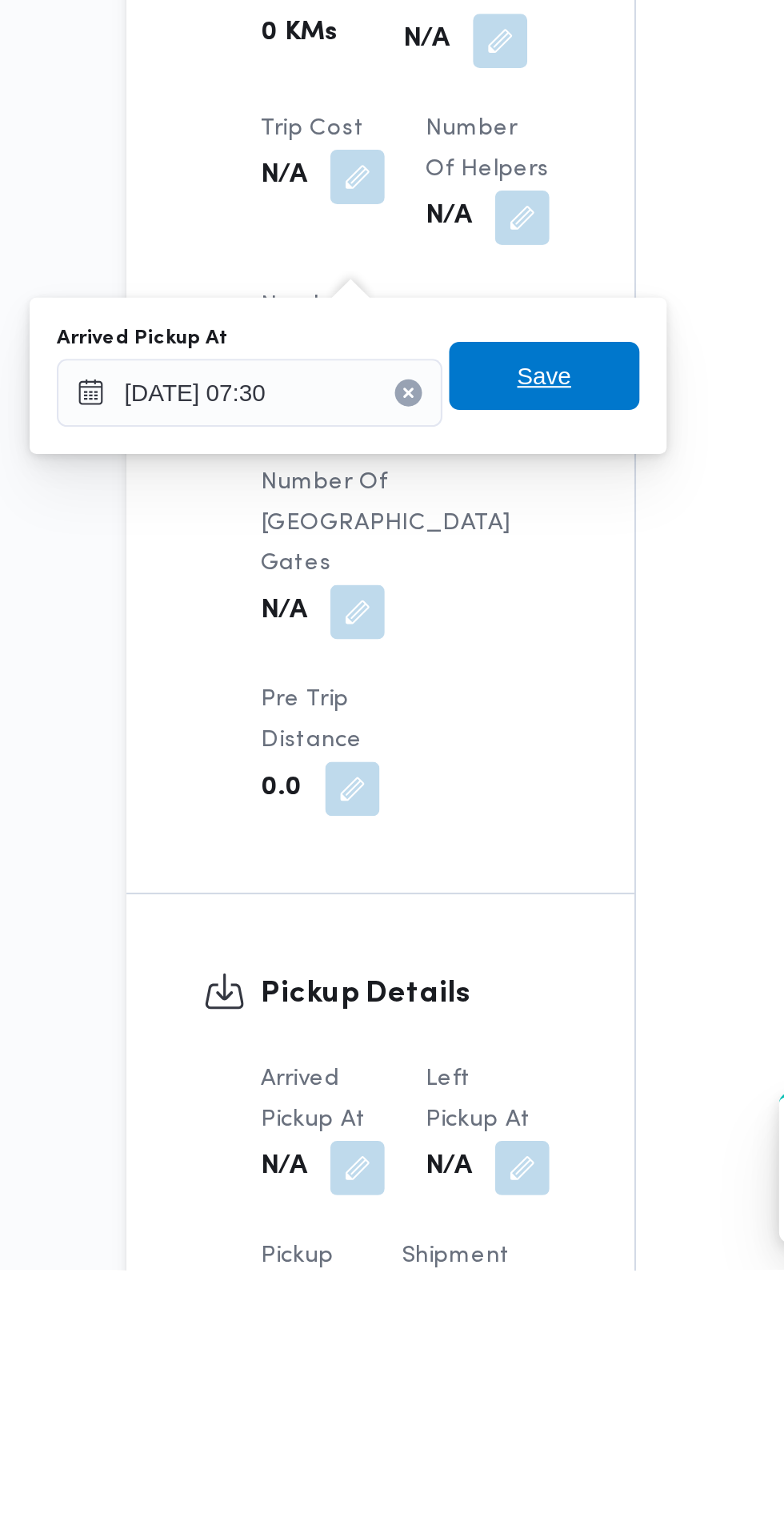
click at [417, 1105] on span "Save" at bounding box center [405, 1112] width 26 height 19
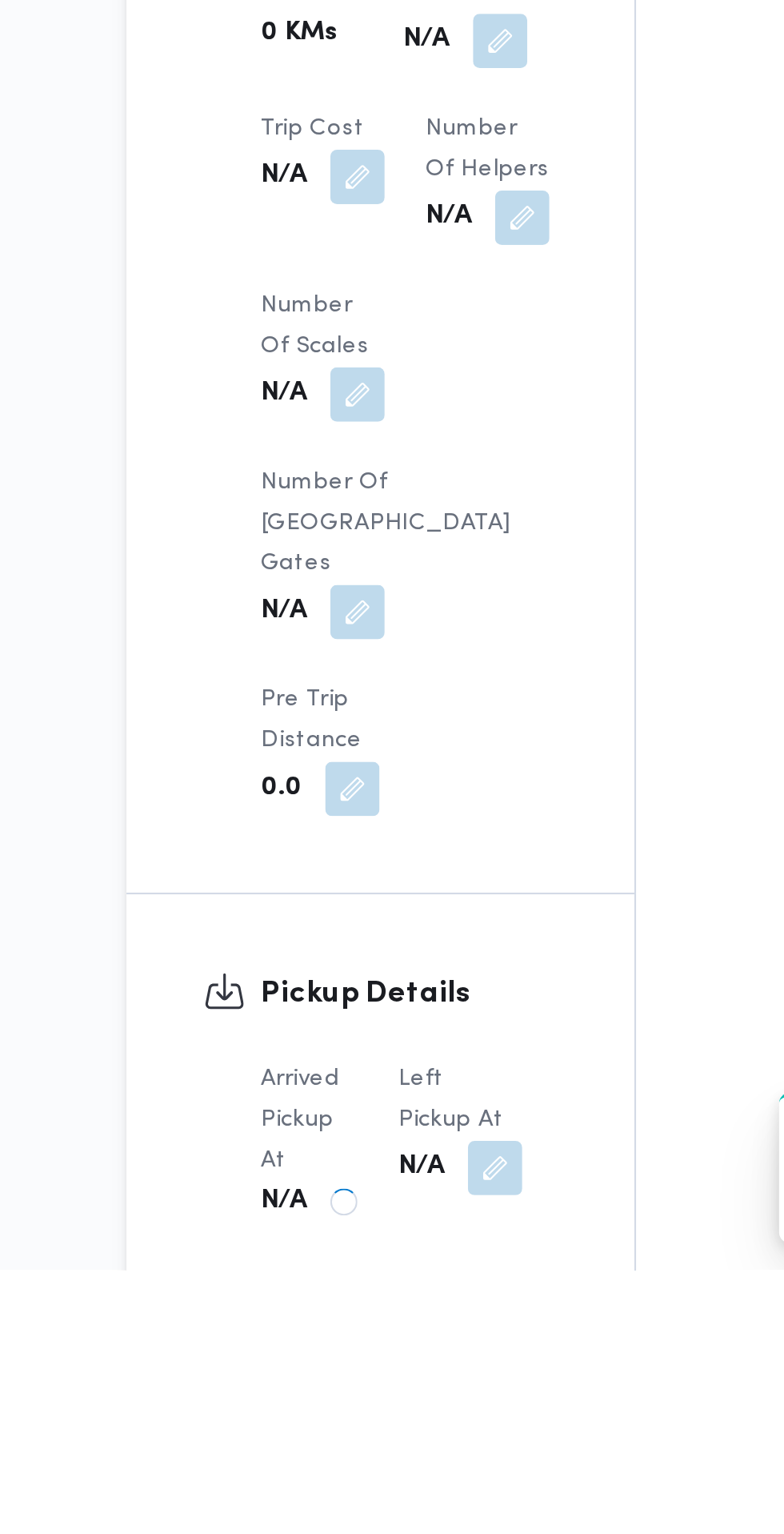
scroll to position [785, 0]
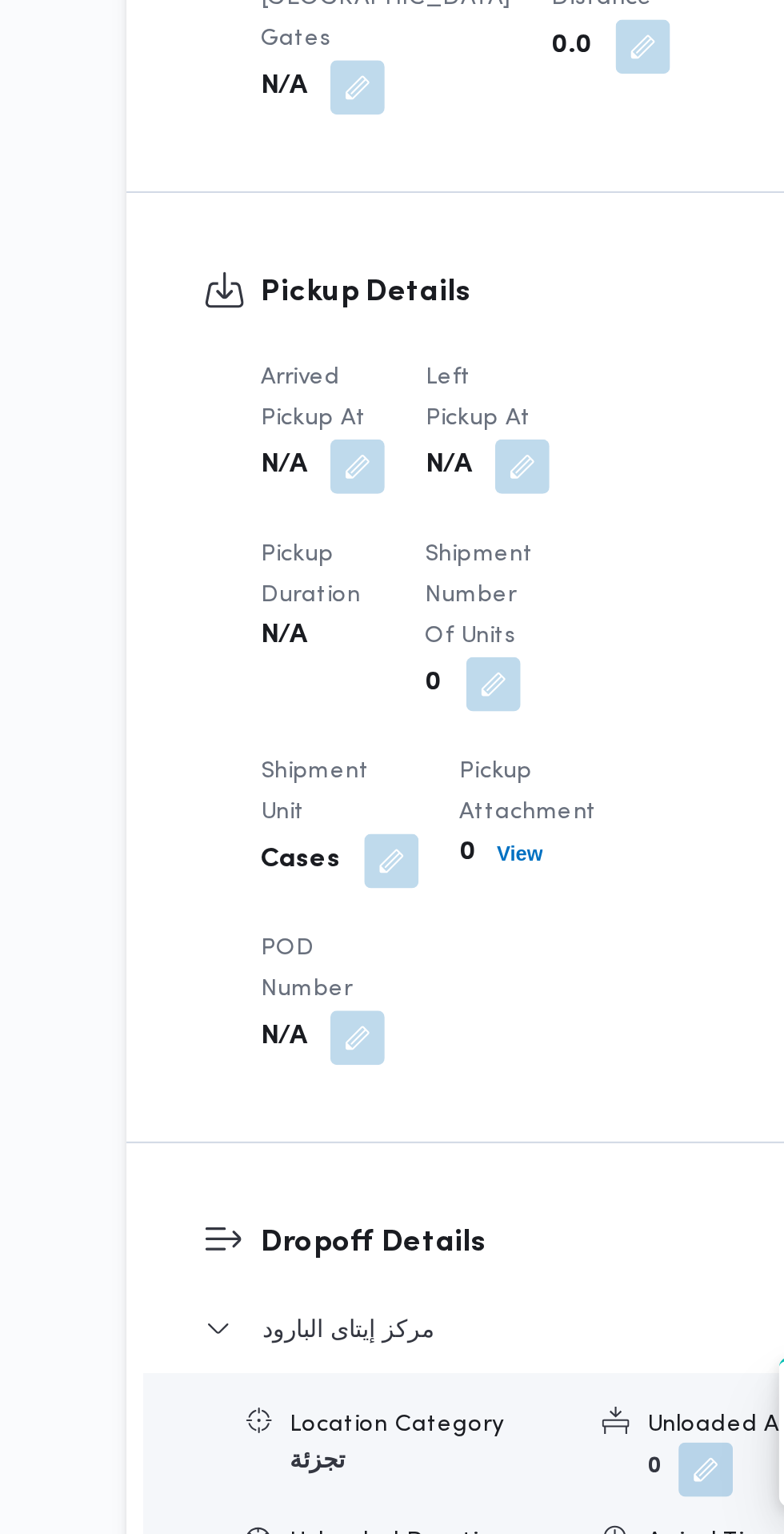
click at [398, 1044] on span at bounding box center [391, 1031] width 34 height 26
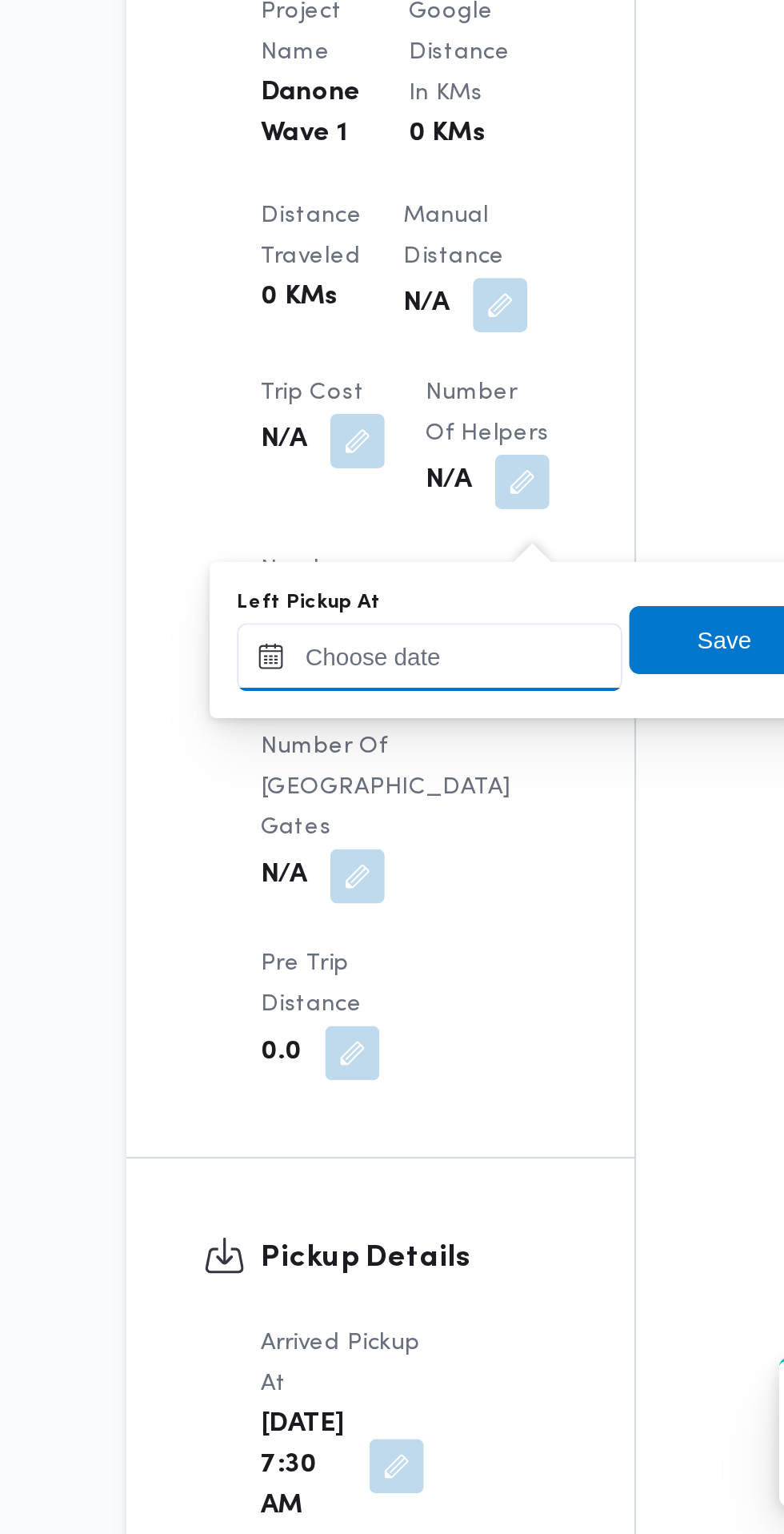
click at [363, 1115] on input "Left Pickup At" at bounding box center [351, 1120] width 182 height 32
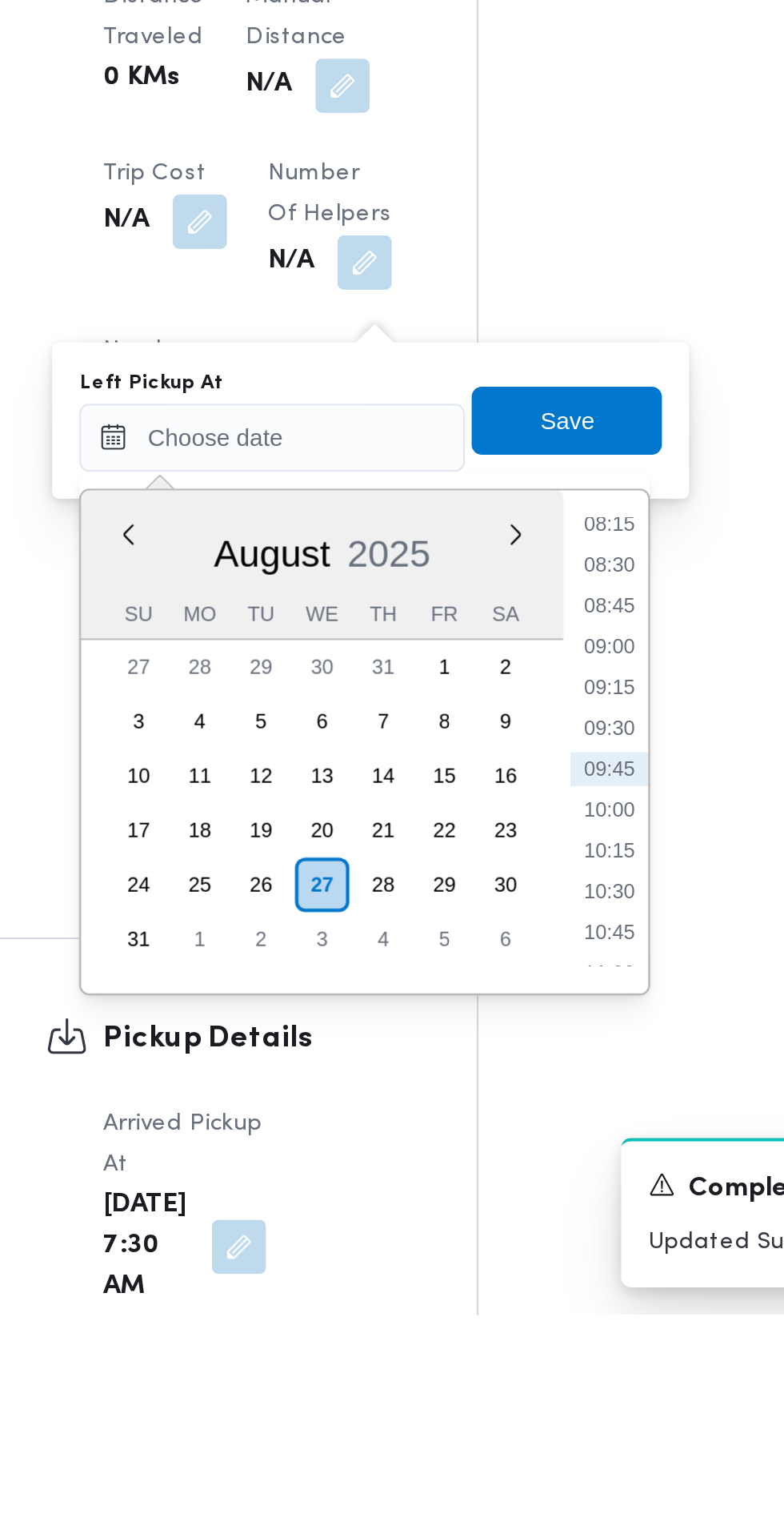
click at [513, 1197] on li "08:45" at bounding box center [509, 1199] width 37 height 16
type input "[DATE] 08:45"
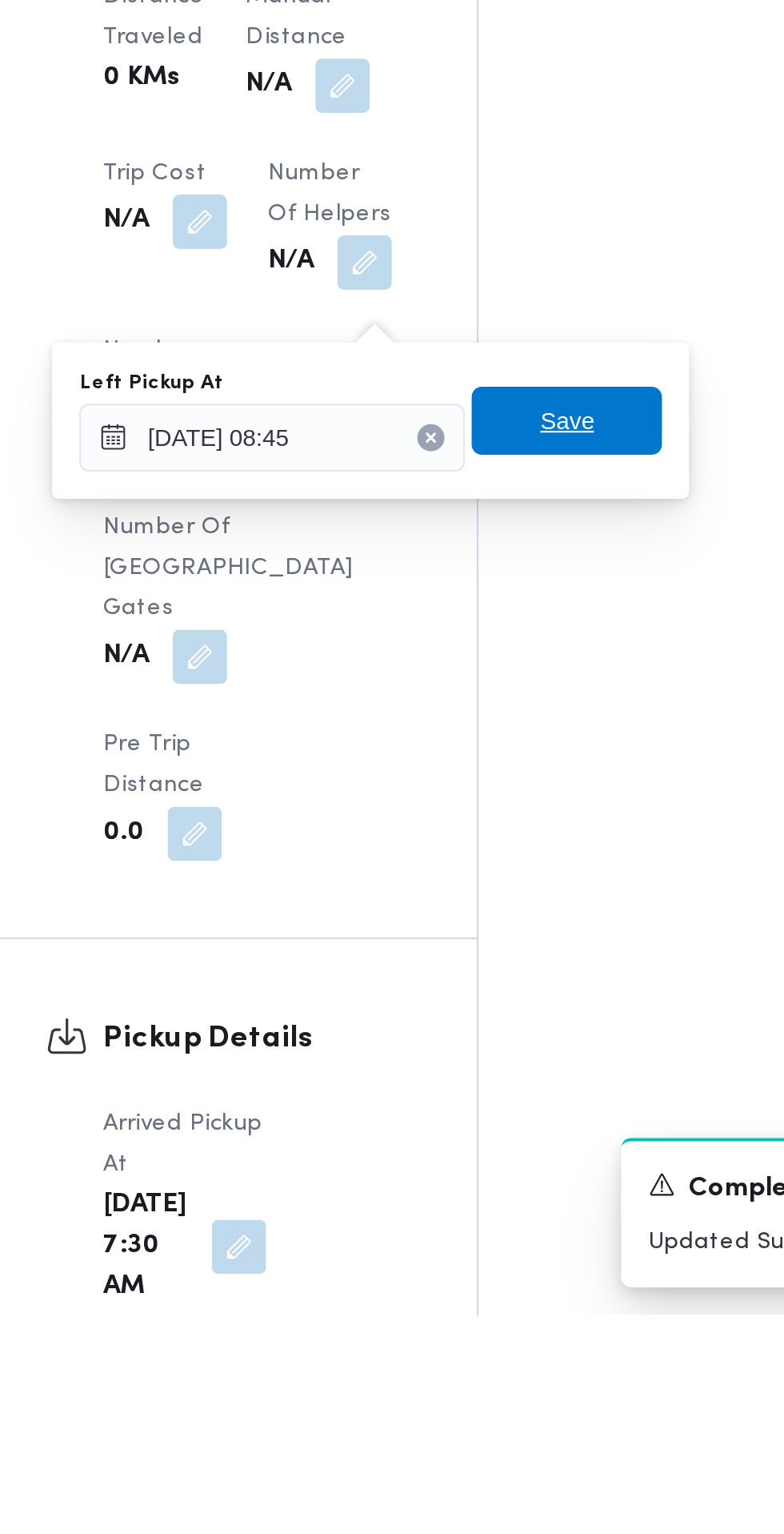
click at [522, 1110] on span "Save" at bounding box center [489, 1113] width 89 height 32
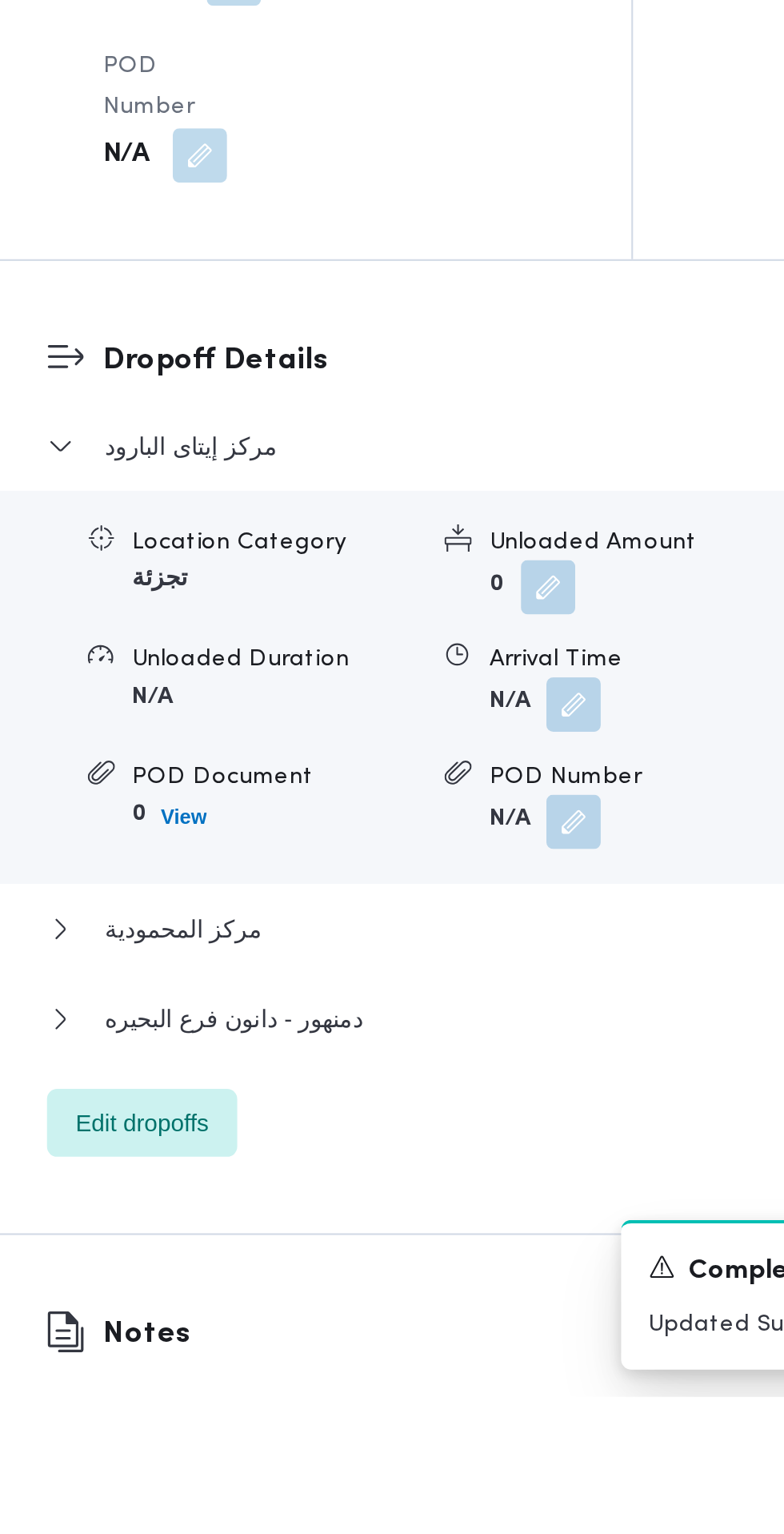
scroll to position [1171, 0]
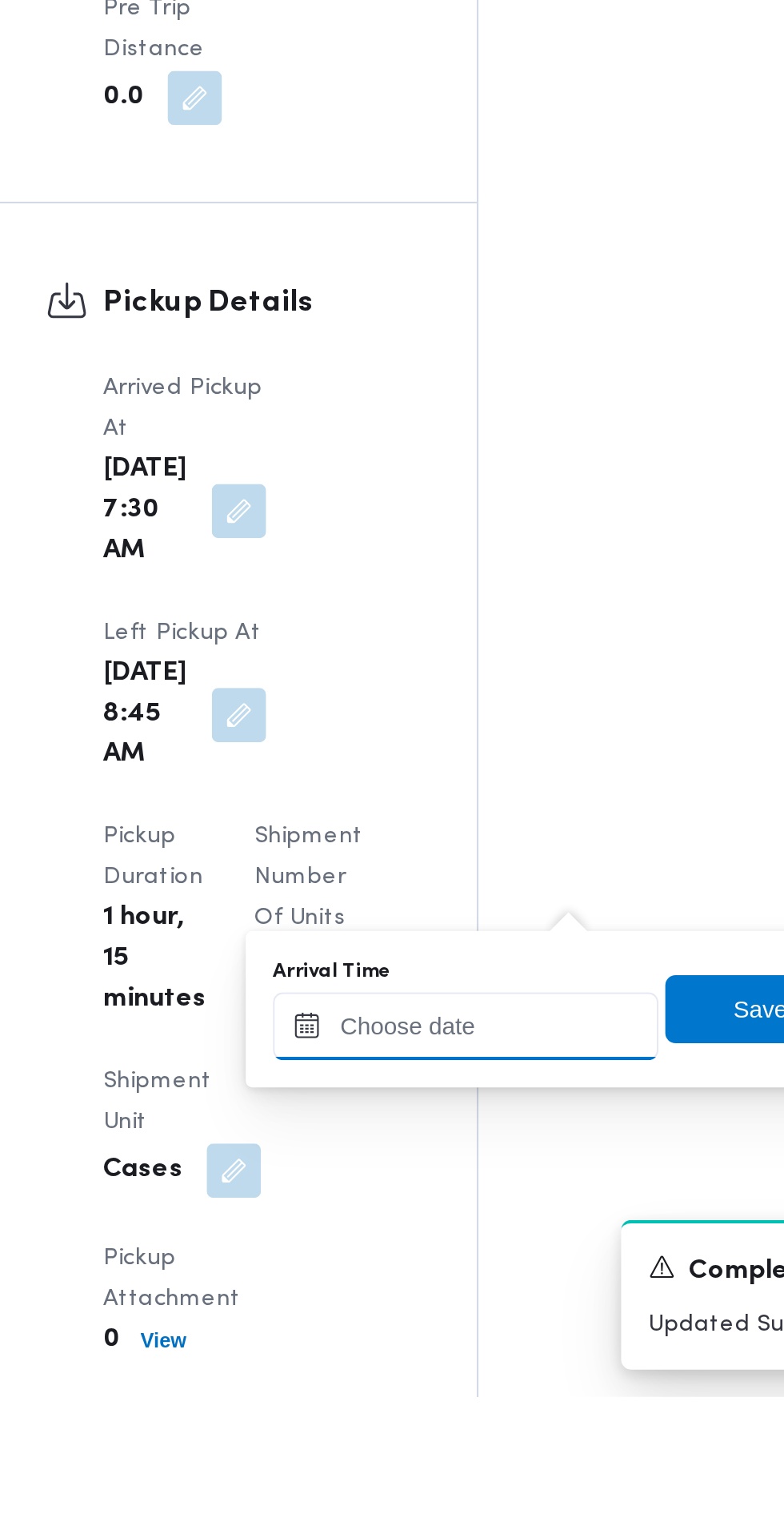
click at [451, 1358] on input "Arrival Time" at bounding box center [442, 1359] width 182 height 32
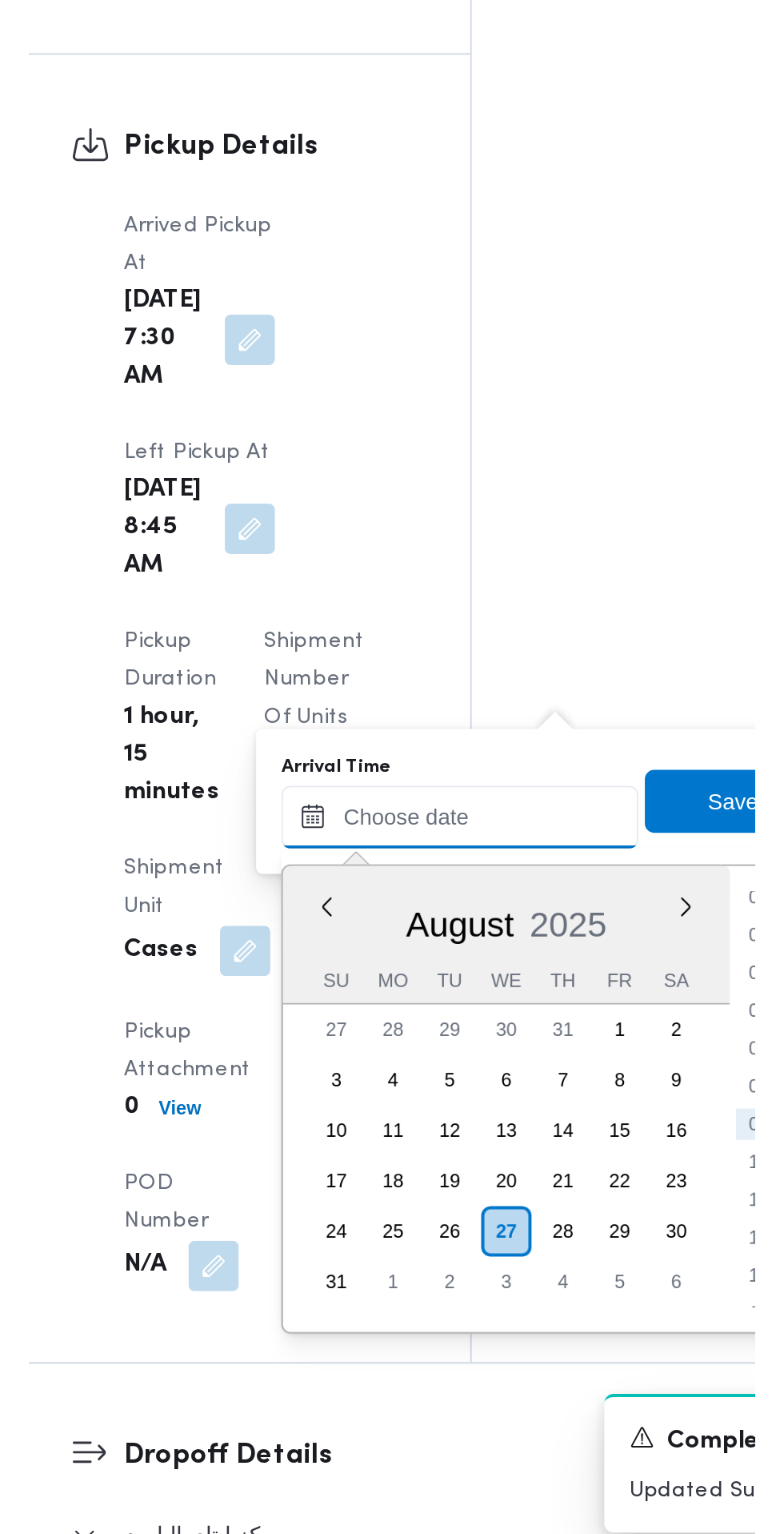
scroll to position [1256, 0]
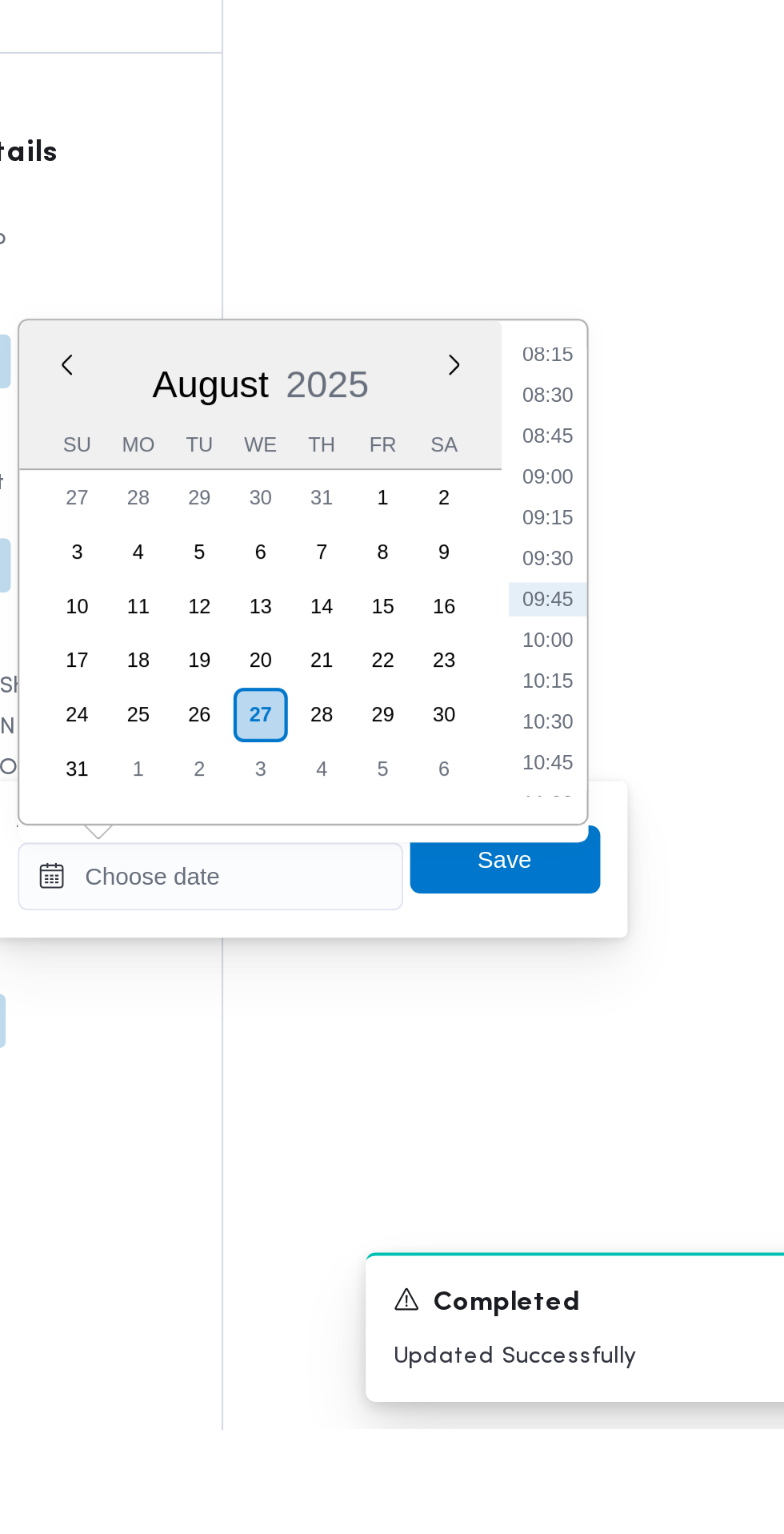
click at [604, 1107] on li "09:15" at bounding box center [601, 1105] width 37 height 16
type input "[DATE] 09:15"
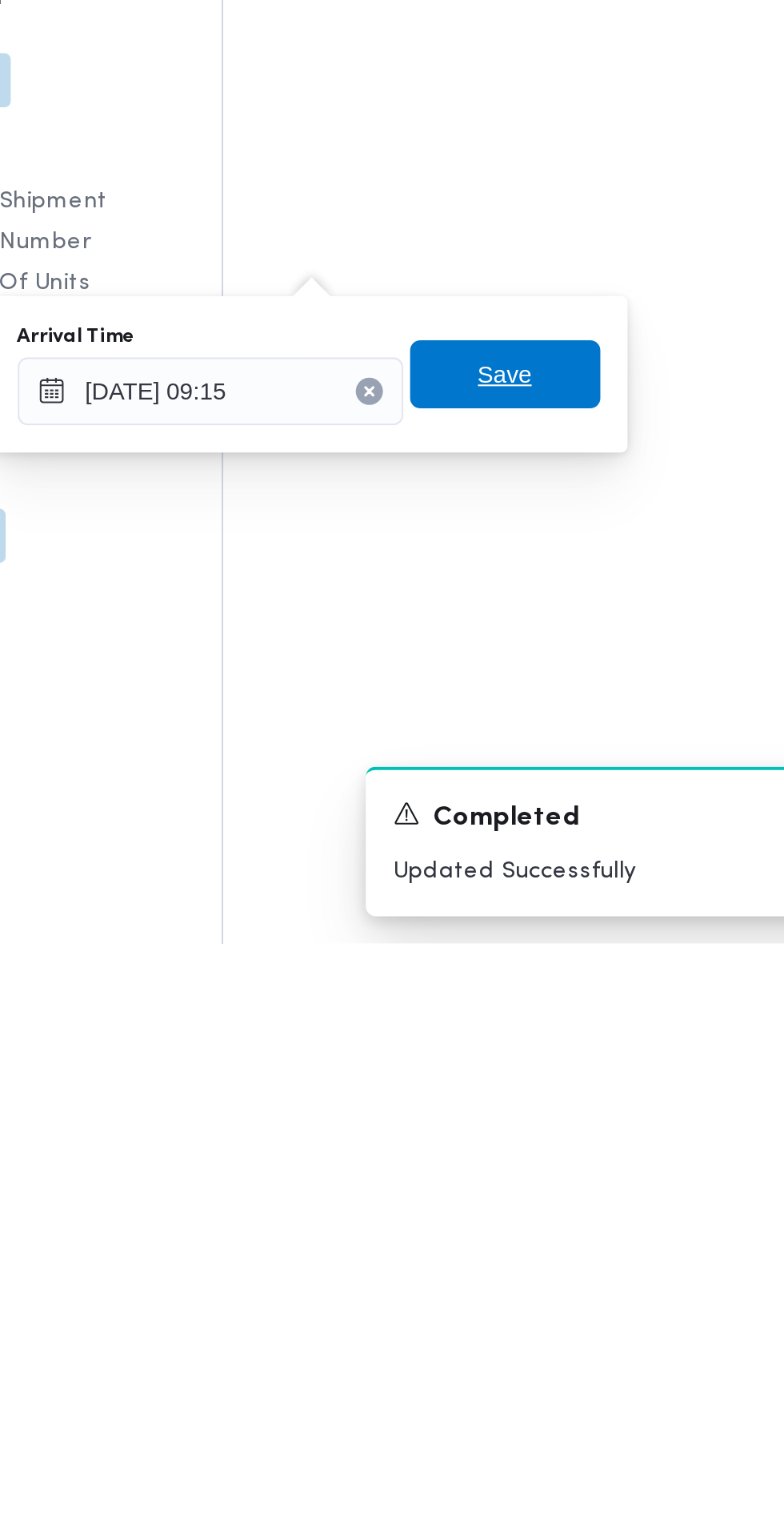
click at [613, 1273] on span "Save" at bounding box center [580, 1265] width 89 height 32
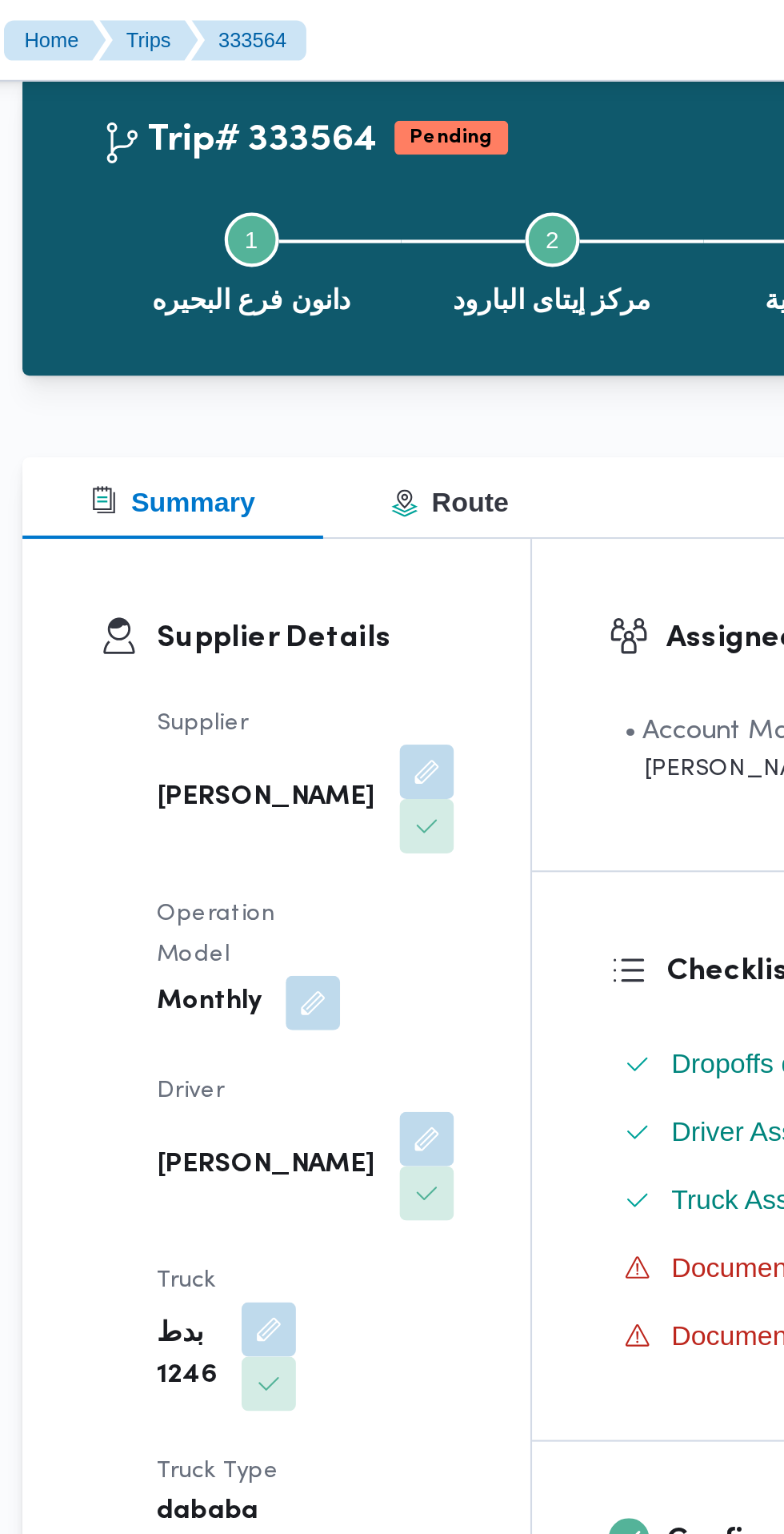
scroll to position [0, 0]
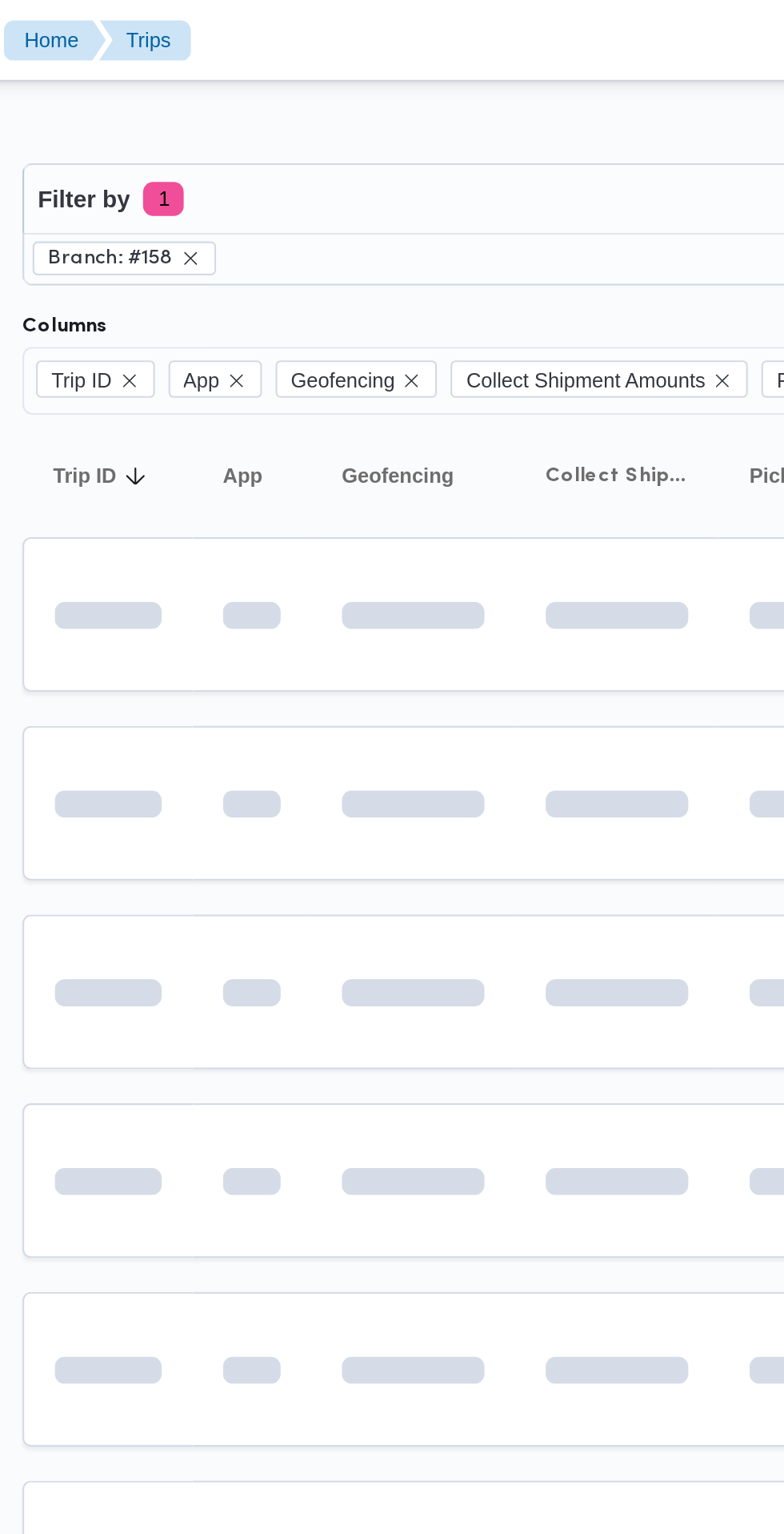
scroll to position [0, 25]
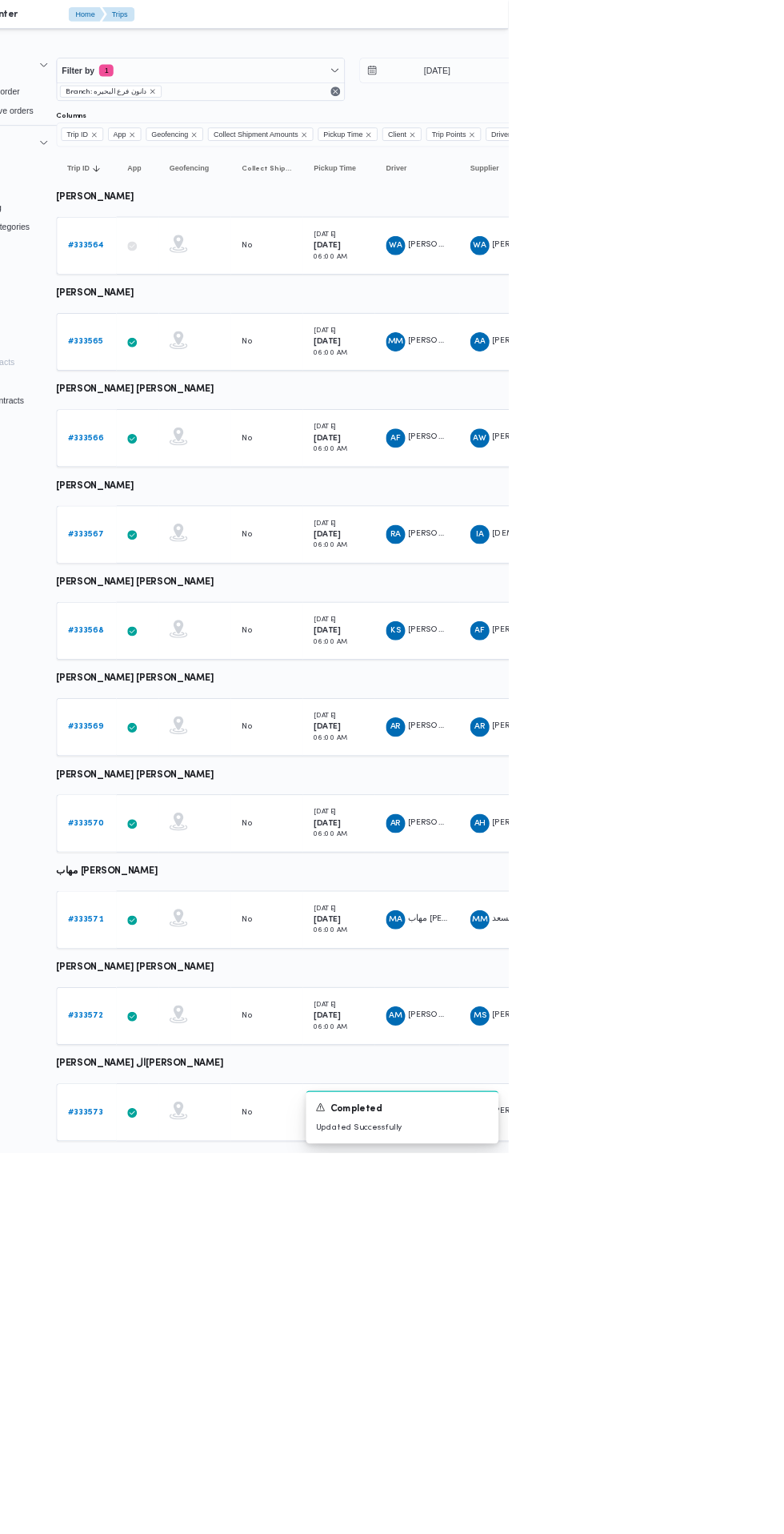
click at [230, 584] on b "# 333566" at bounding box center [222, 582] width 48 height 10
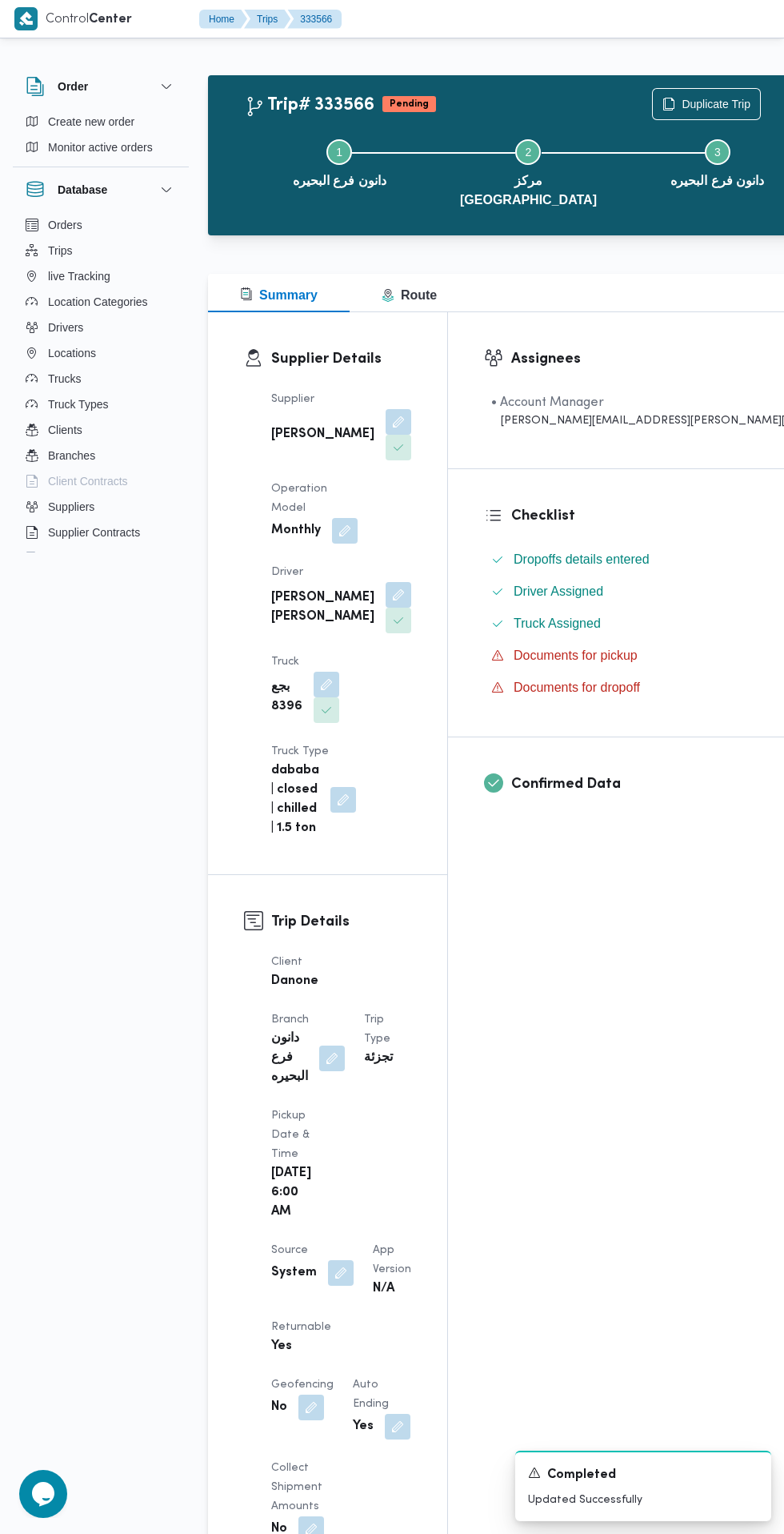
click at [337, 1260] on button "button" at bounding box center [341, 1273] width 26 height 26
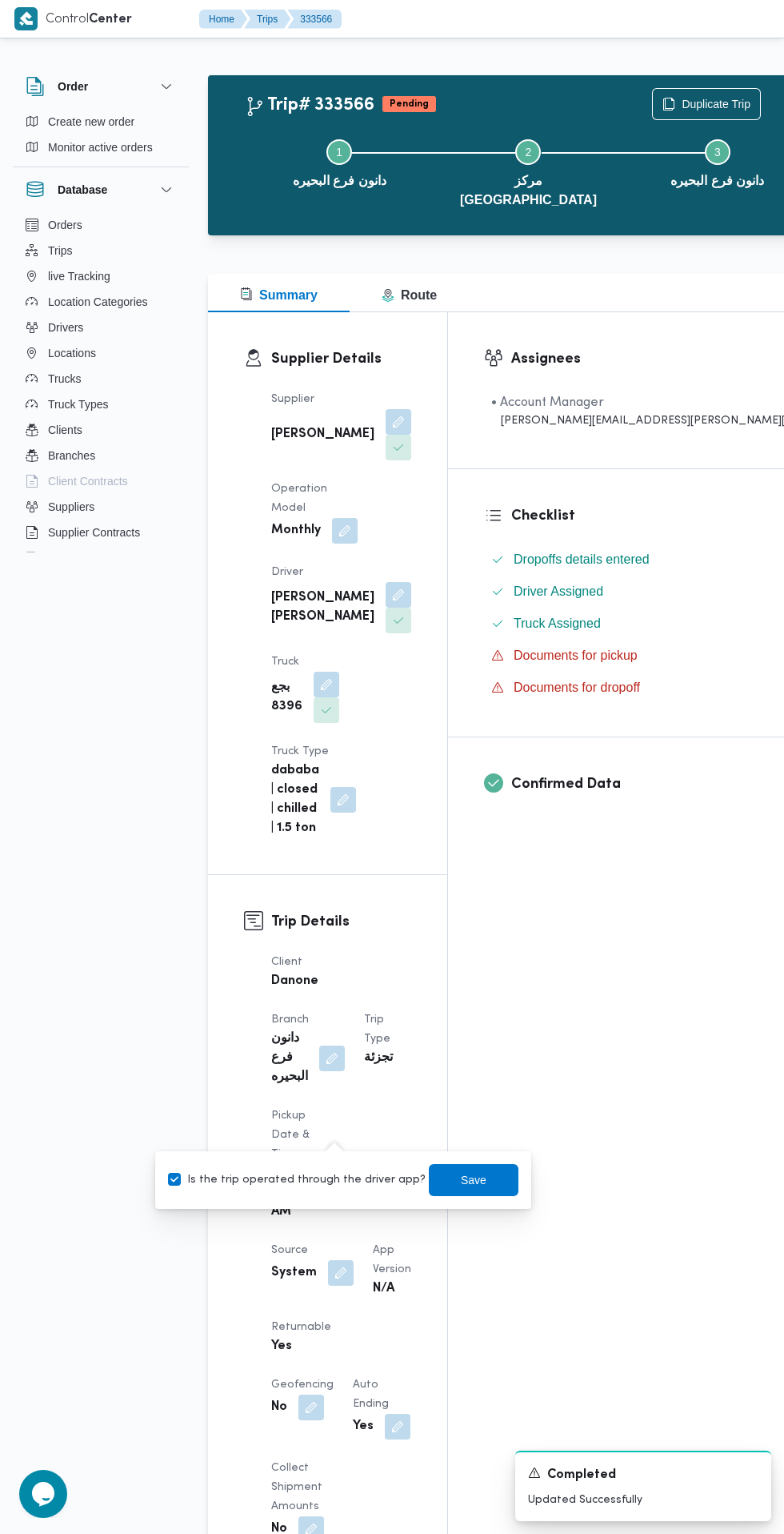
click at [327, 1180] on label "Is the trip operated through the driver app?" at bounding box center [297, 1180] width 257 height 19
checkbox input "false"
click at [460, 1179] on span "Save" at bounding box center [473, 1180] width 26 height 19
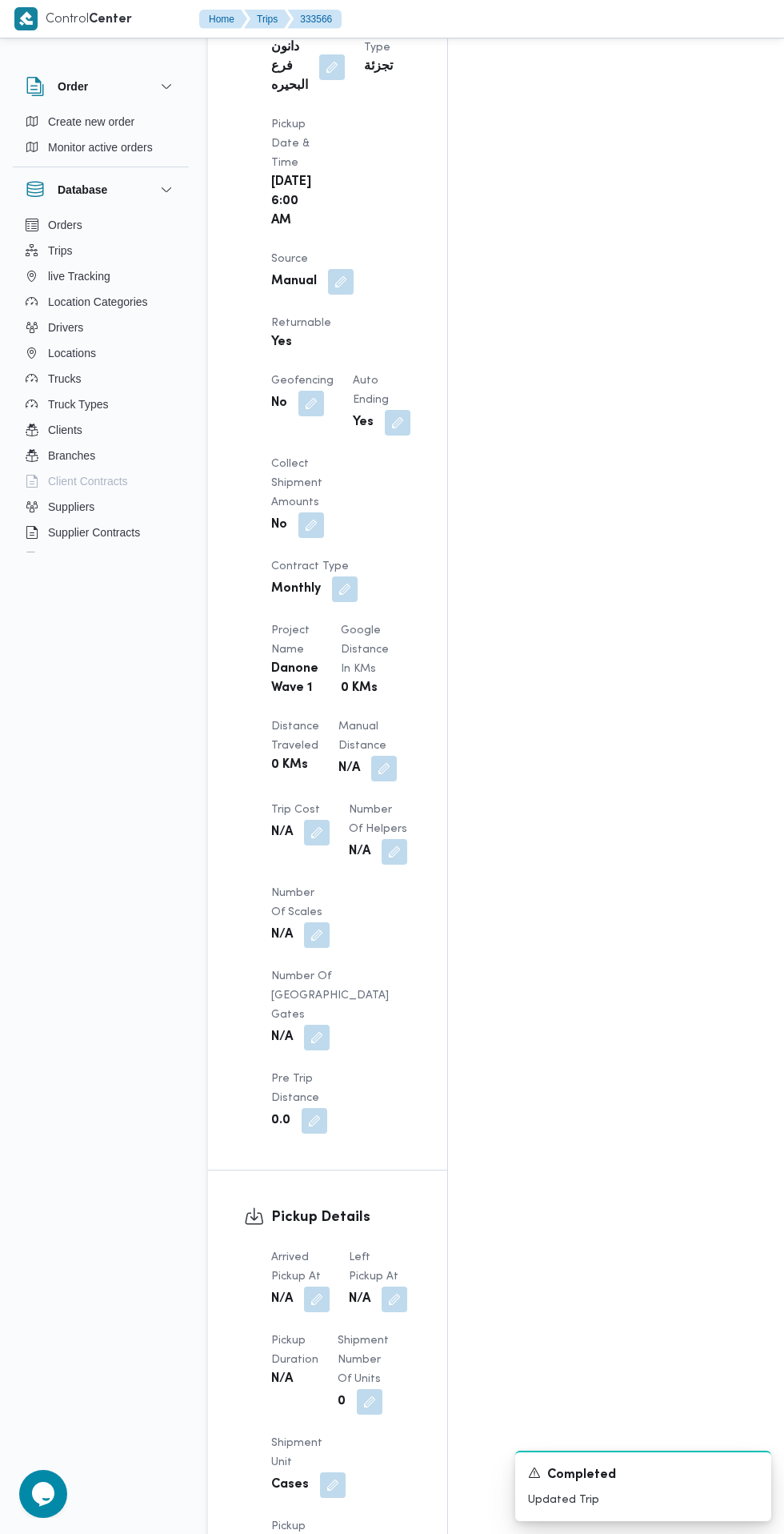
scroll to position [974, 0]
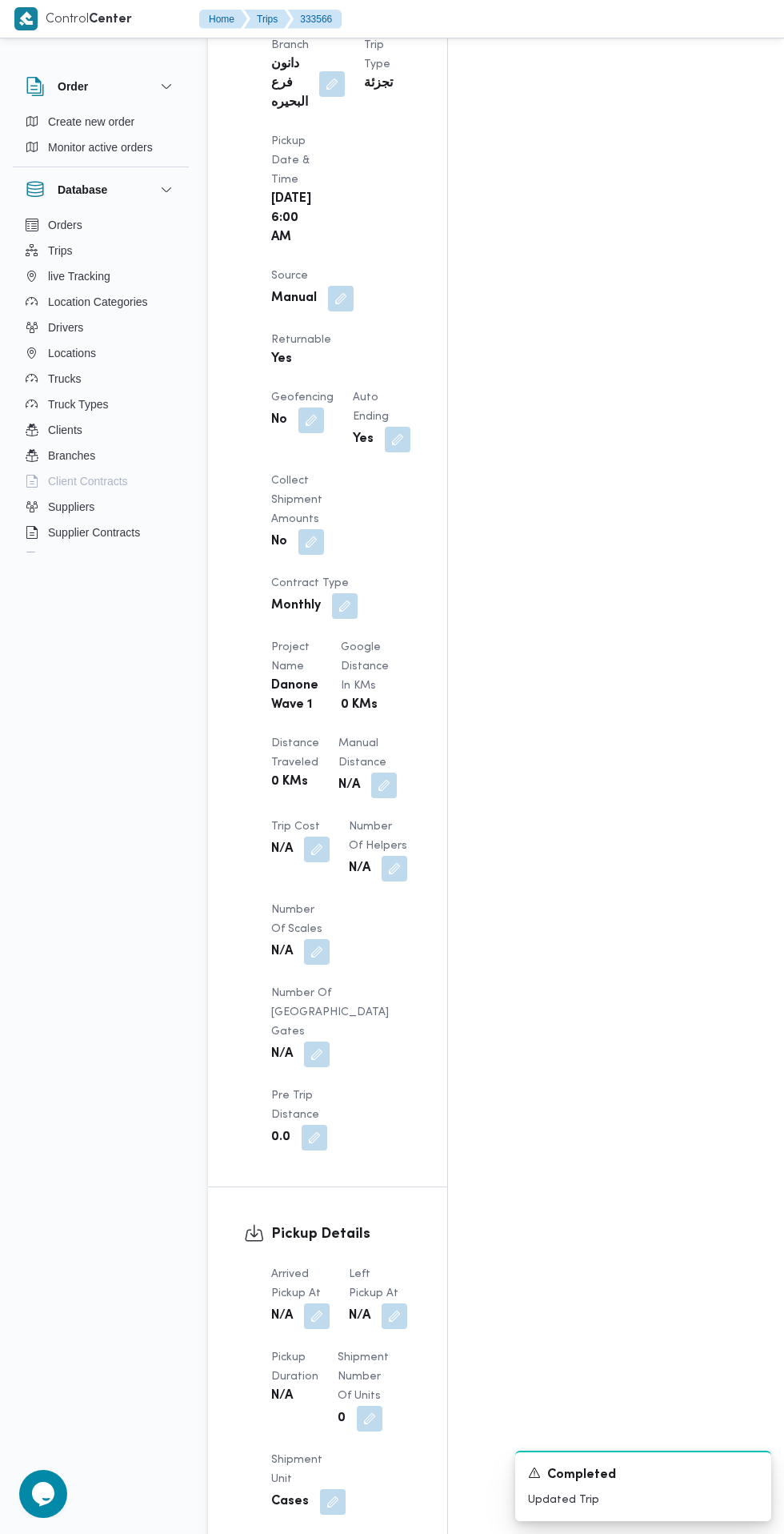
click at [318, 1303] on button "button" at bounding box center [317, 1316] width 26 height 26
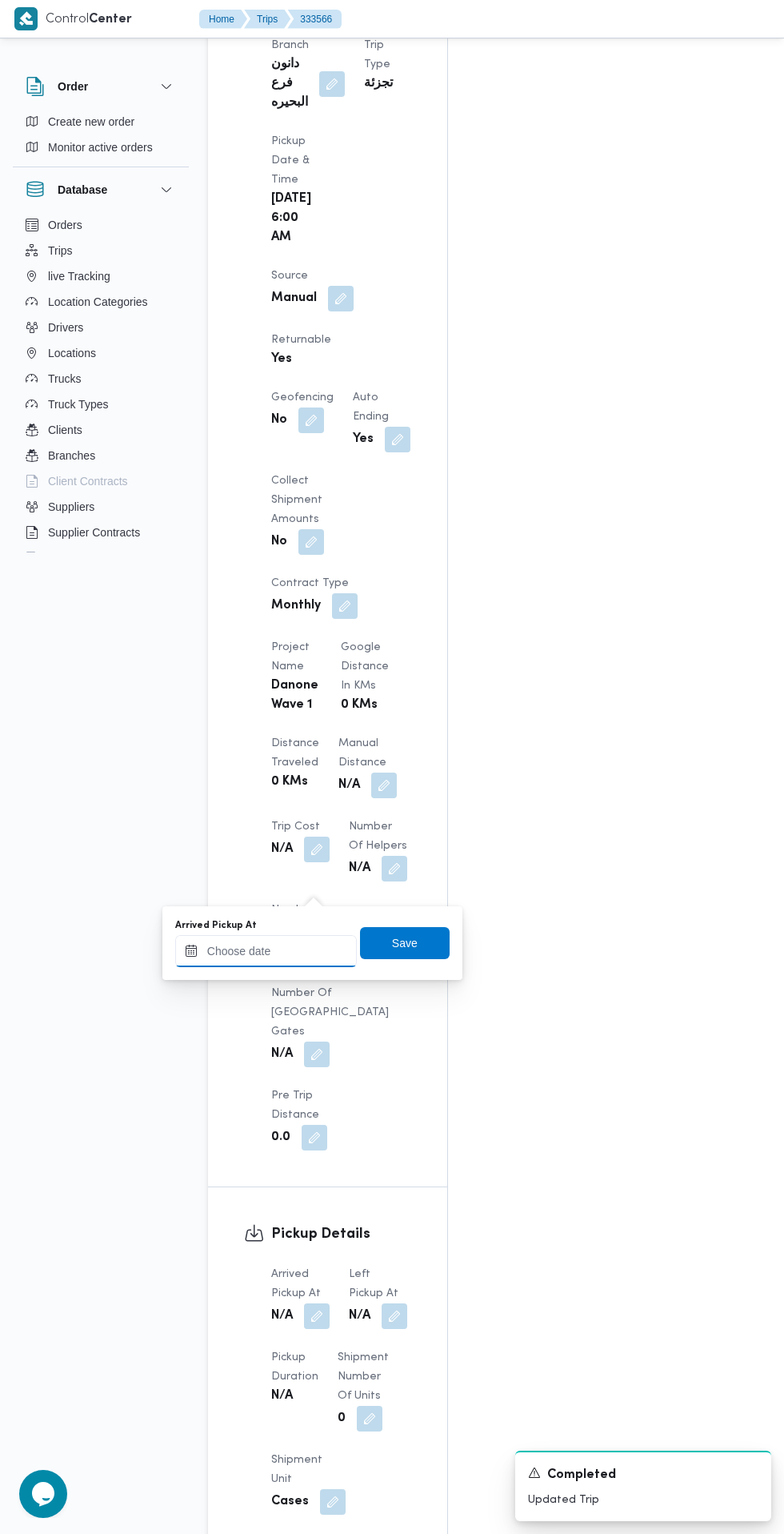
click at [310, 950] on input "Arrived Pickup At" at bounding box center [267, 951] width 182 height 32
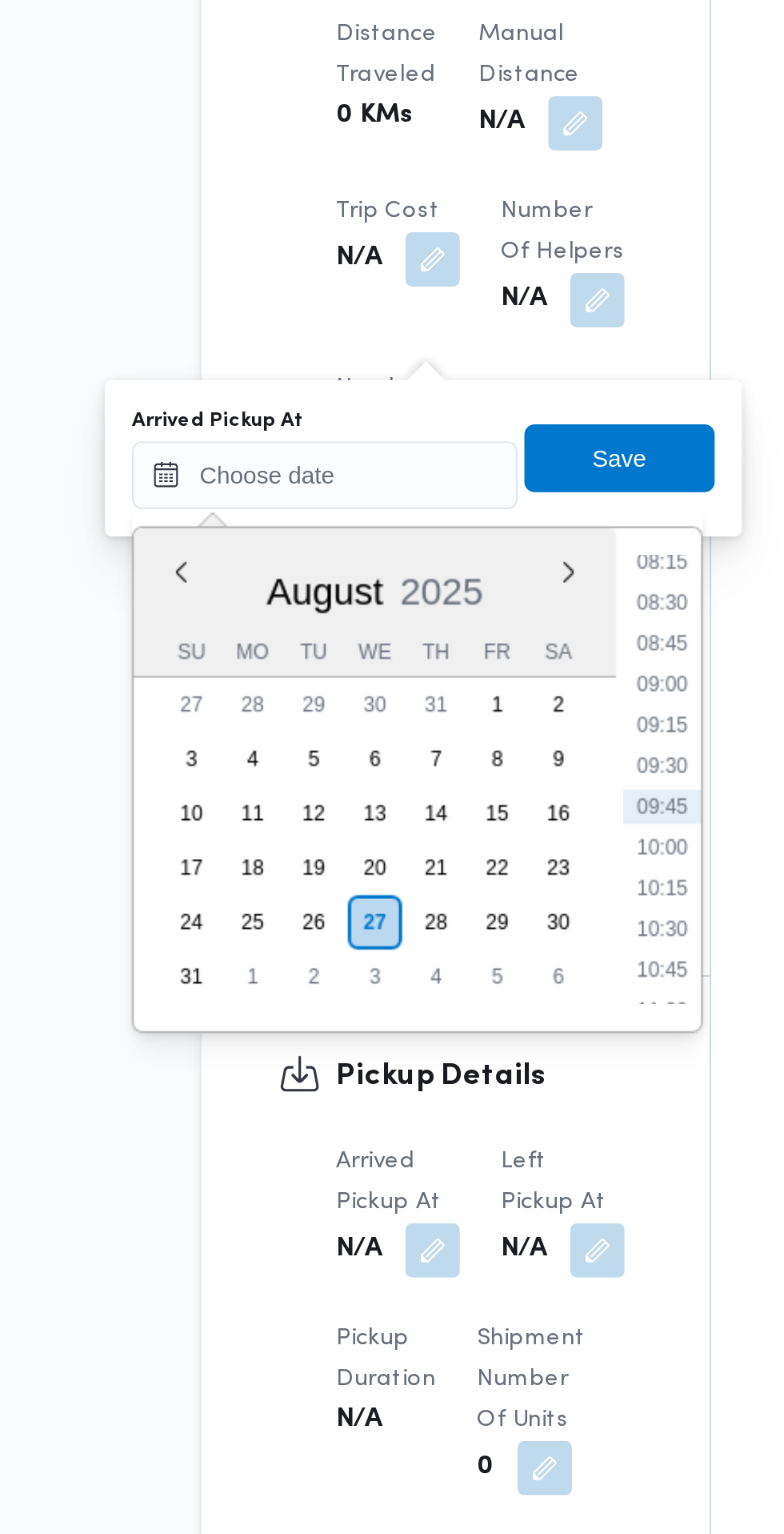
click at [426, 991] on li "08:15" at bounding box center [425, 991] width 37 height 16
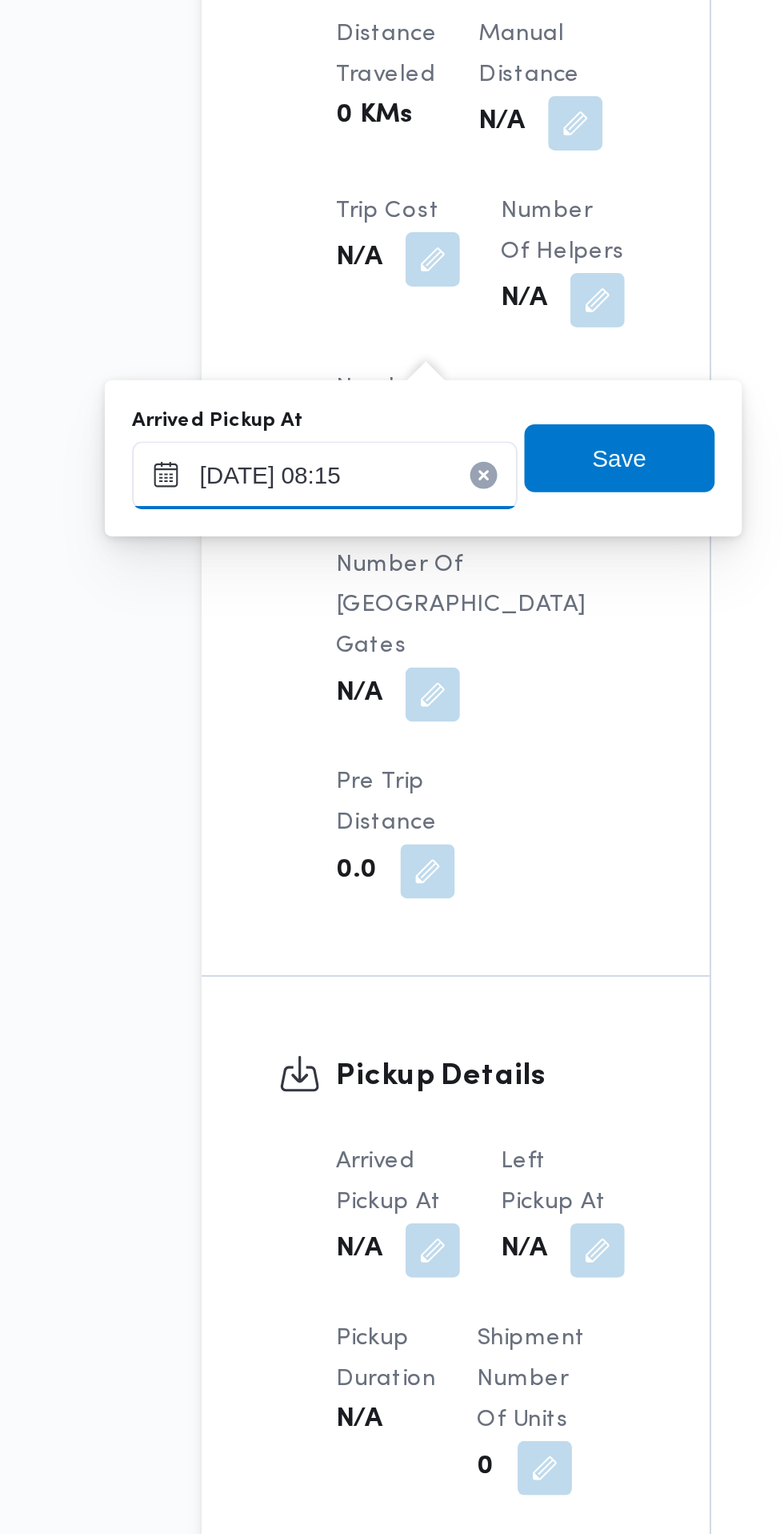
click at [279, 956] on input "[DATE] 08:15" at bounding box center [267, 951] width 182 height 32
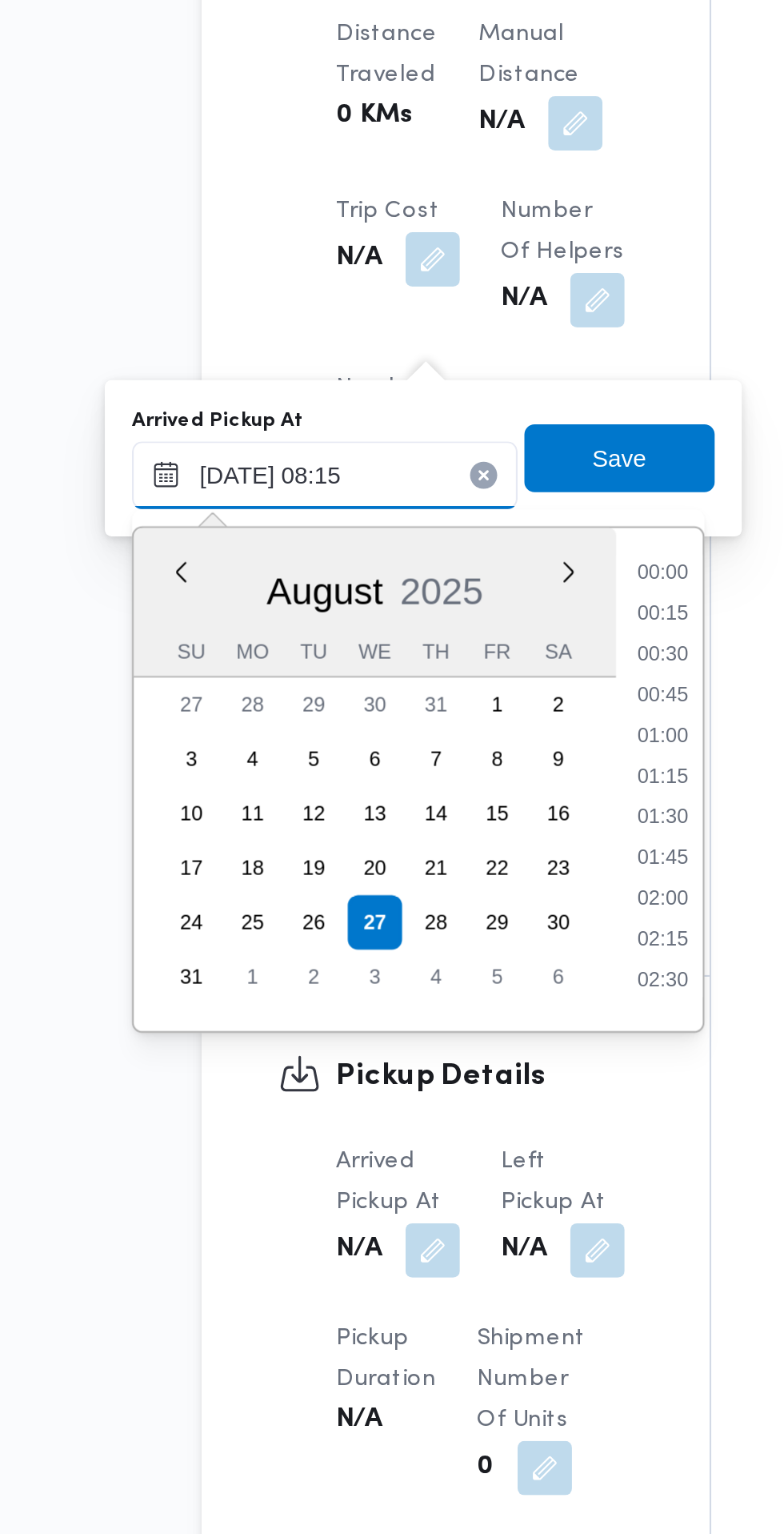
scroll to position [523, 0]
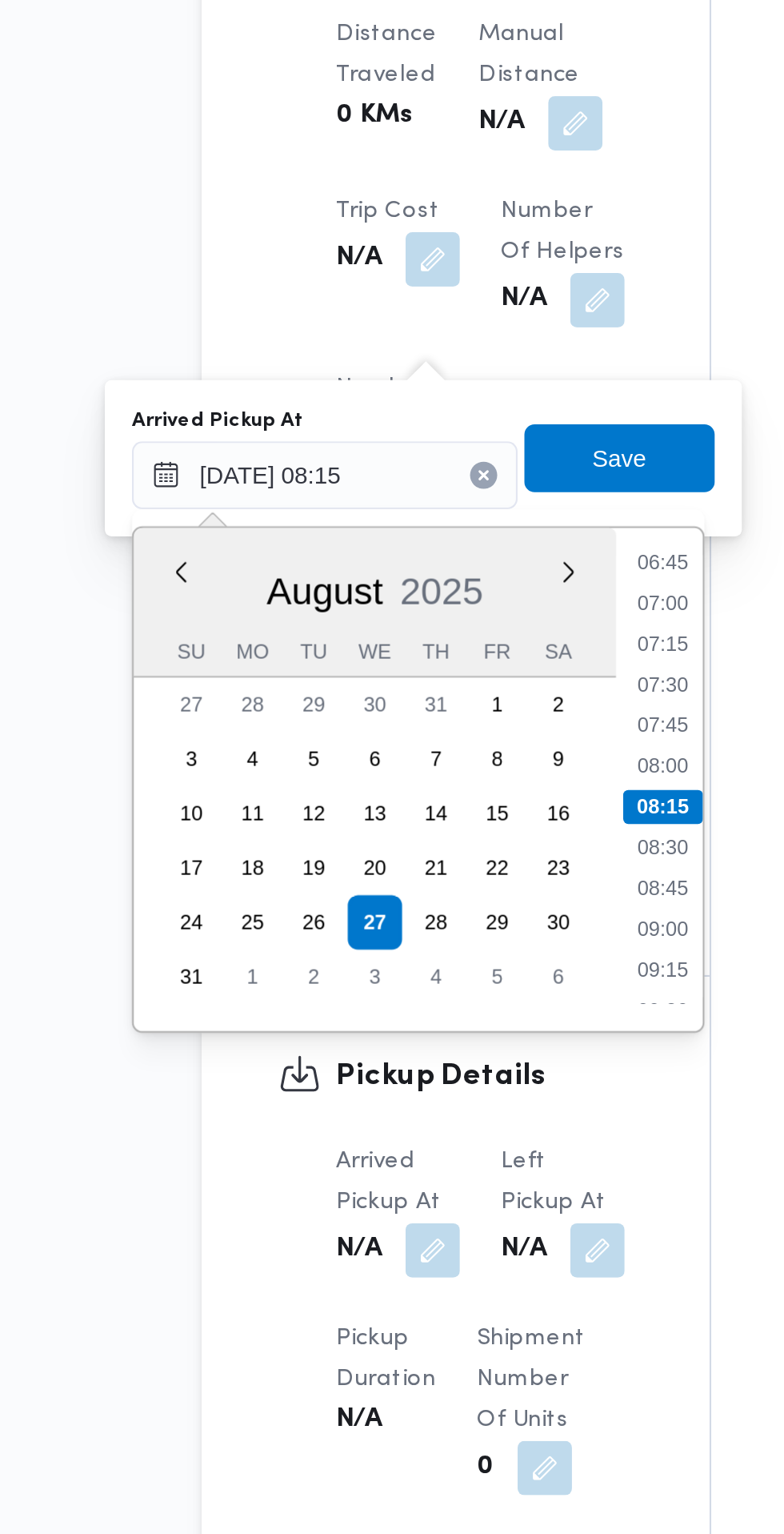
click at [425, 1056] on li "07:30" at bounding box center [425, 1048] width 37 height 16
type input "[DATE] 07:30"
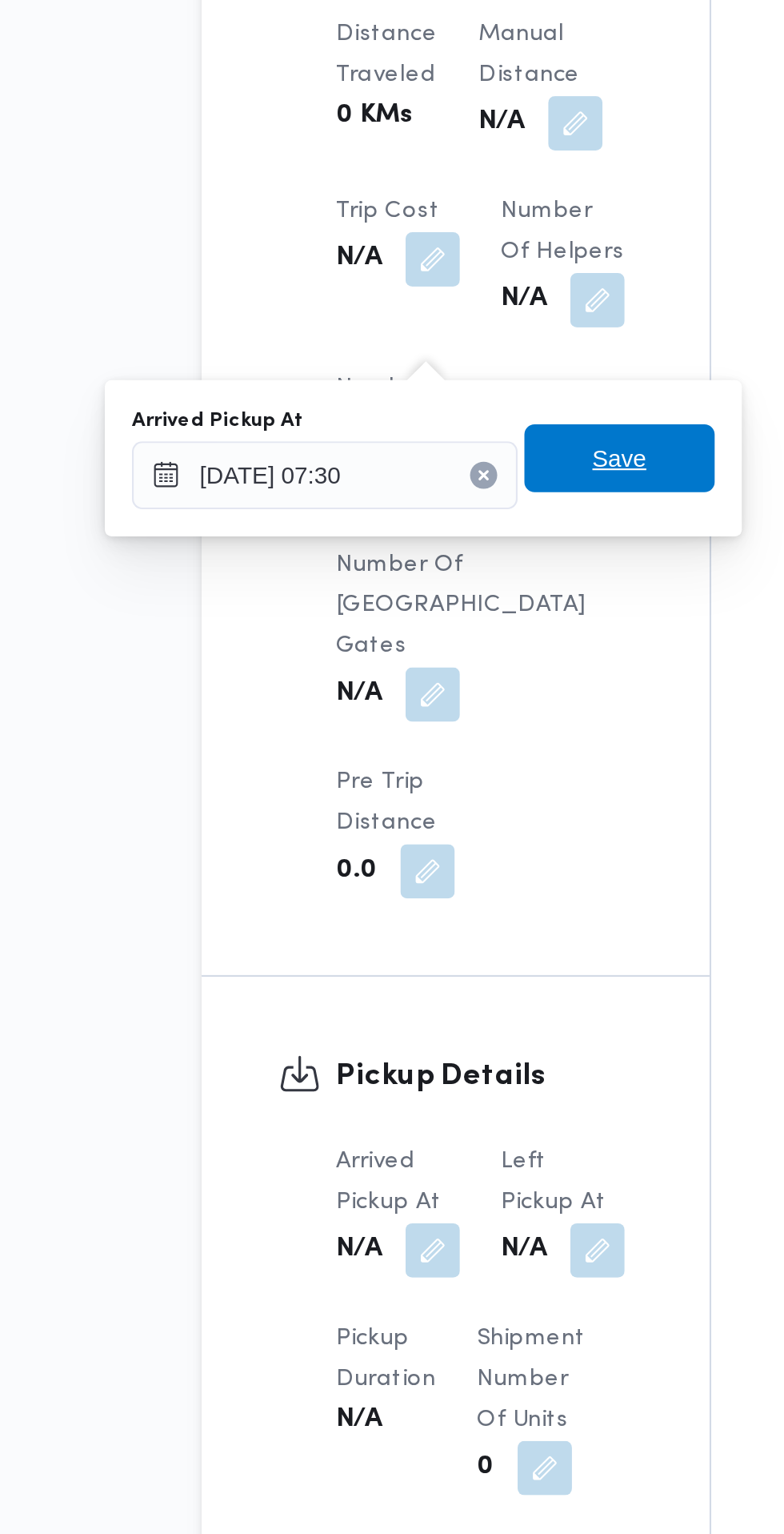
click at [413, 944] on span "Save" at bounding box center [405, 943] width 26 height 19
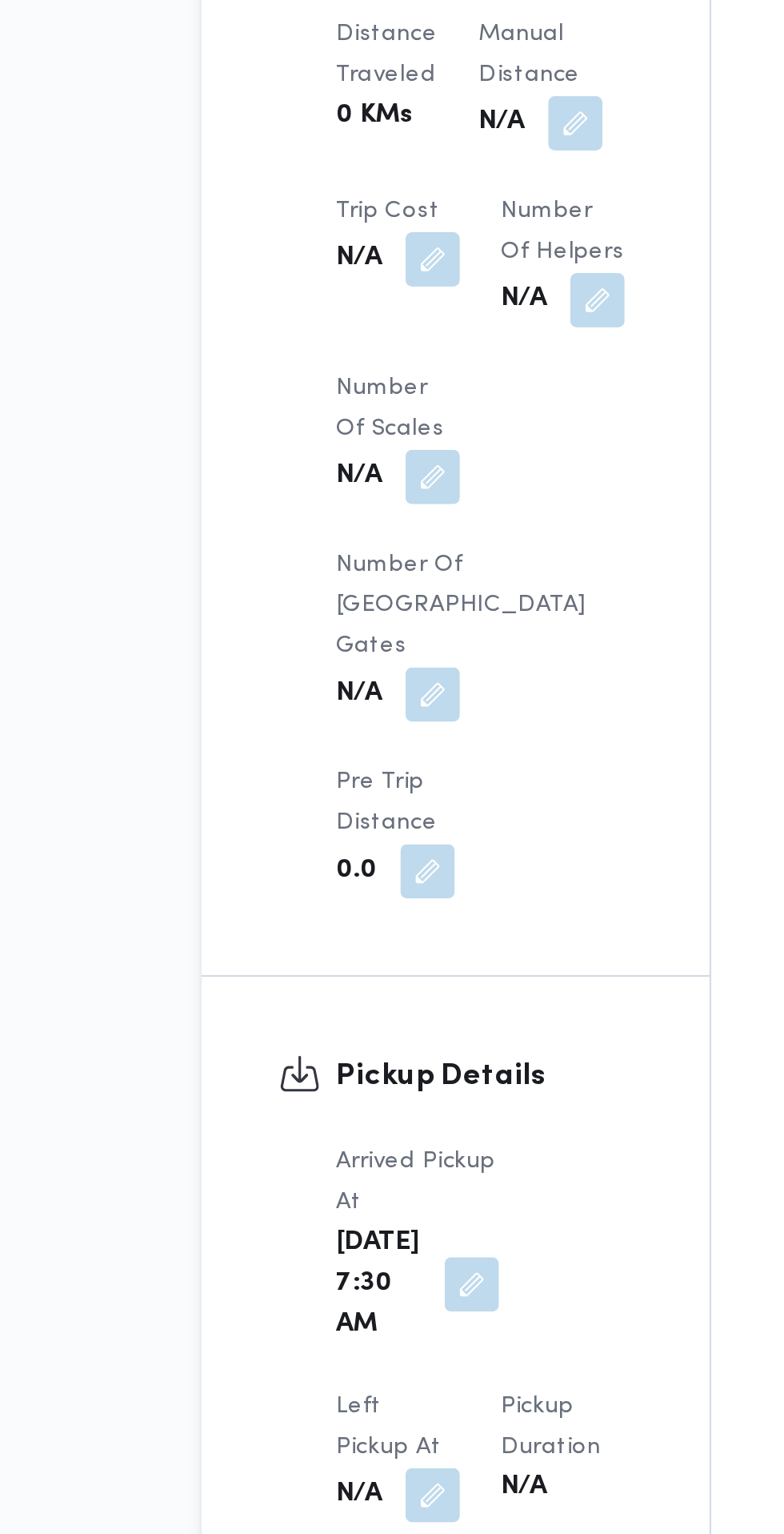
click at [330, 1418] on button "button" at bounding box center [317, 1431] width 26 height 26
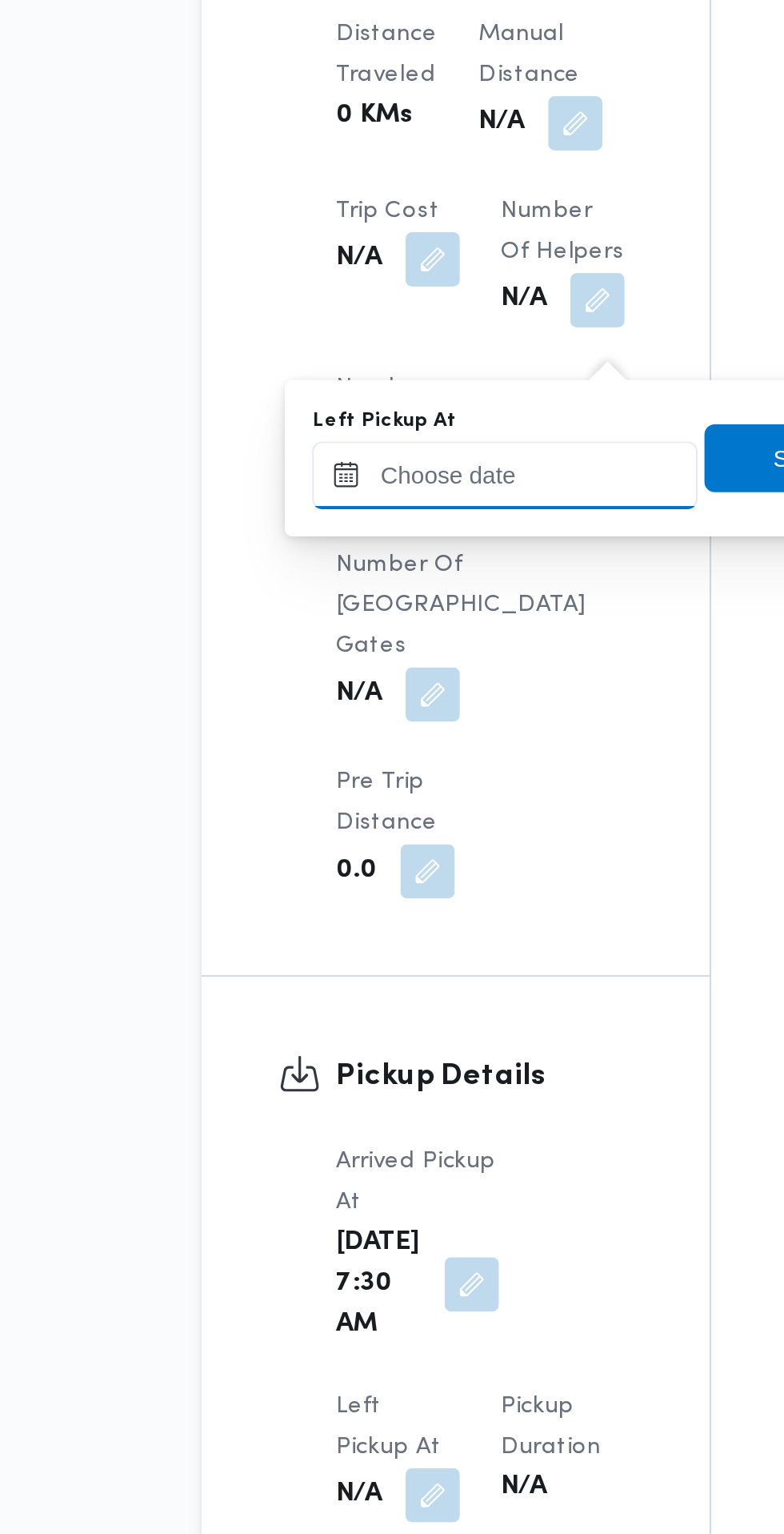
click at [368, 951] on input "Left Pickup At" at bounding box center [351, 951] width 182 height 32
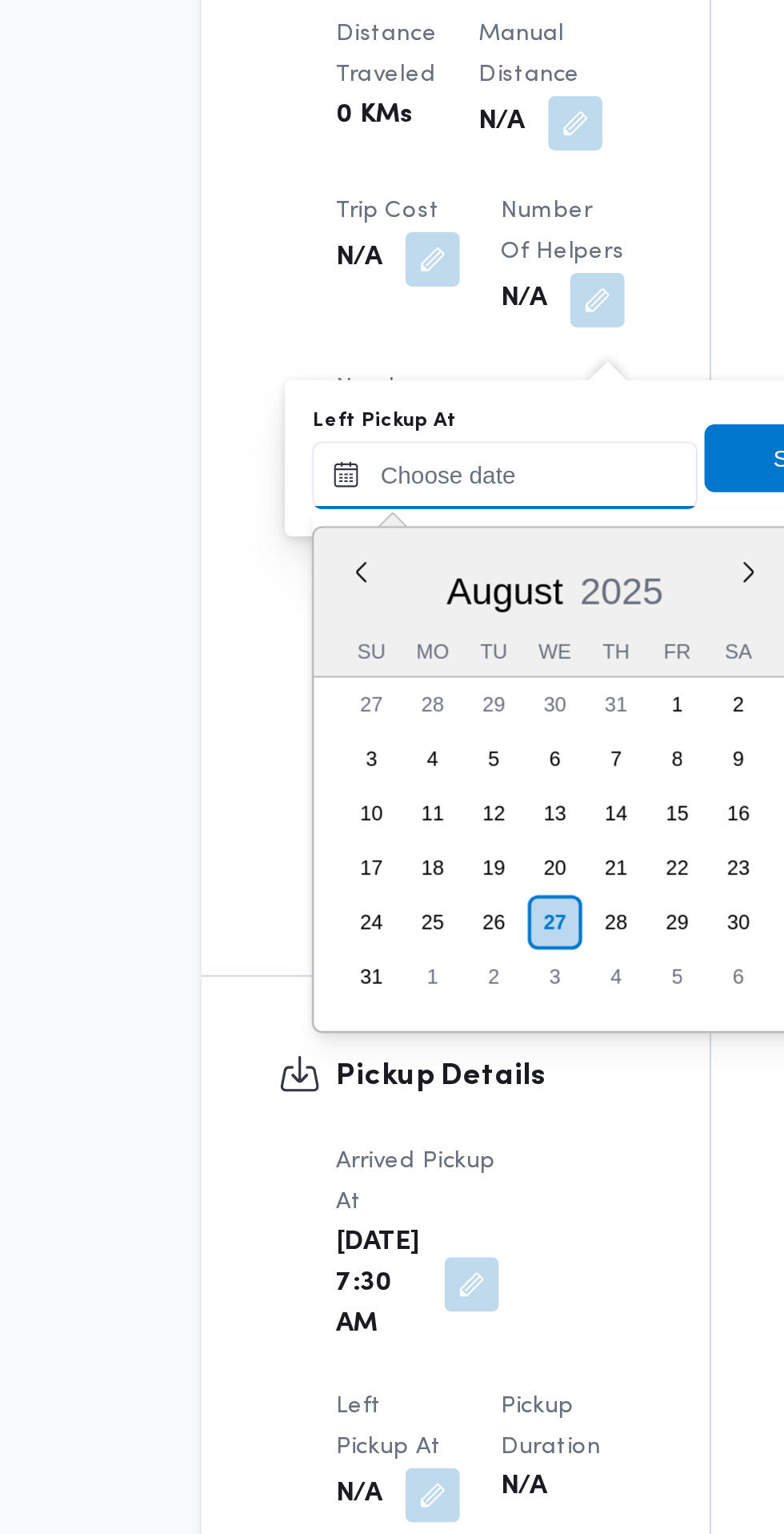
scroll to position [639, 0]
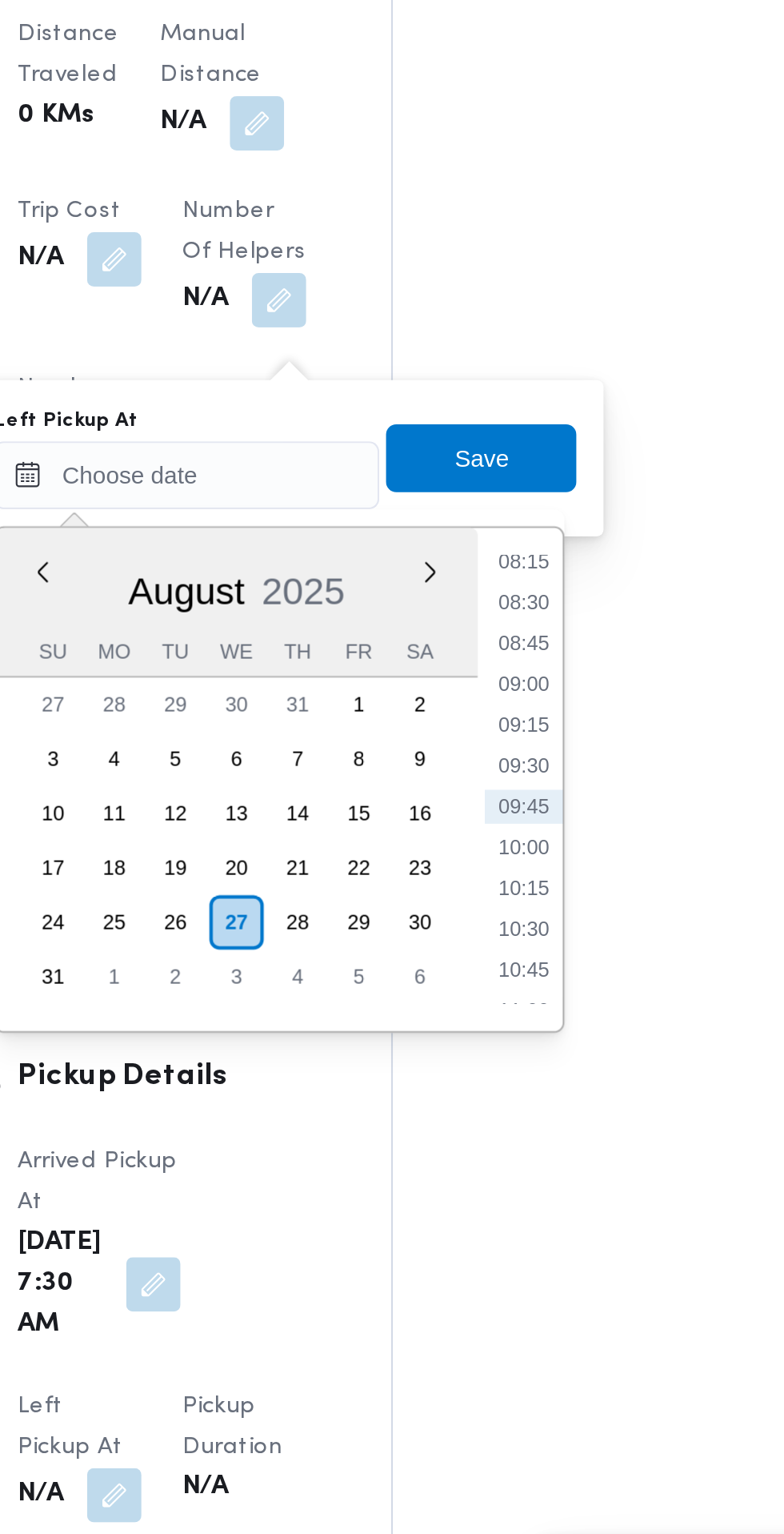
click at [512, 1029] on li "08:45" at bounding box center [509, 1030] width 37 height 16
type input "[DATE] 08:45"
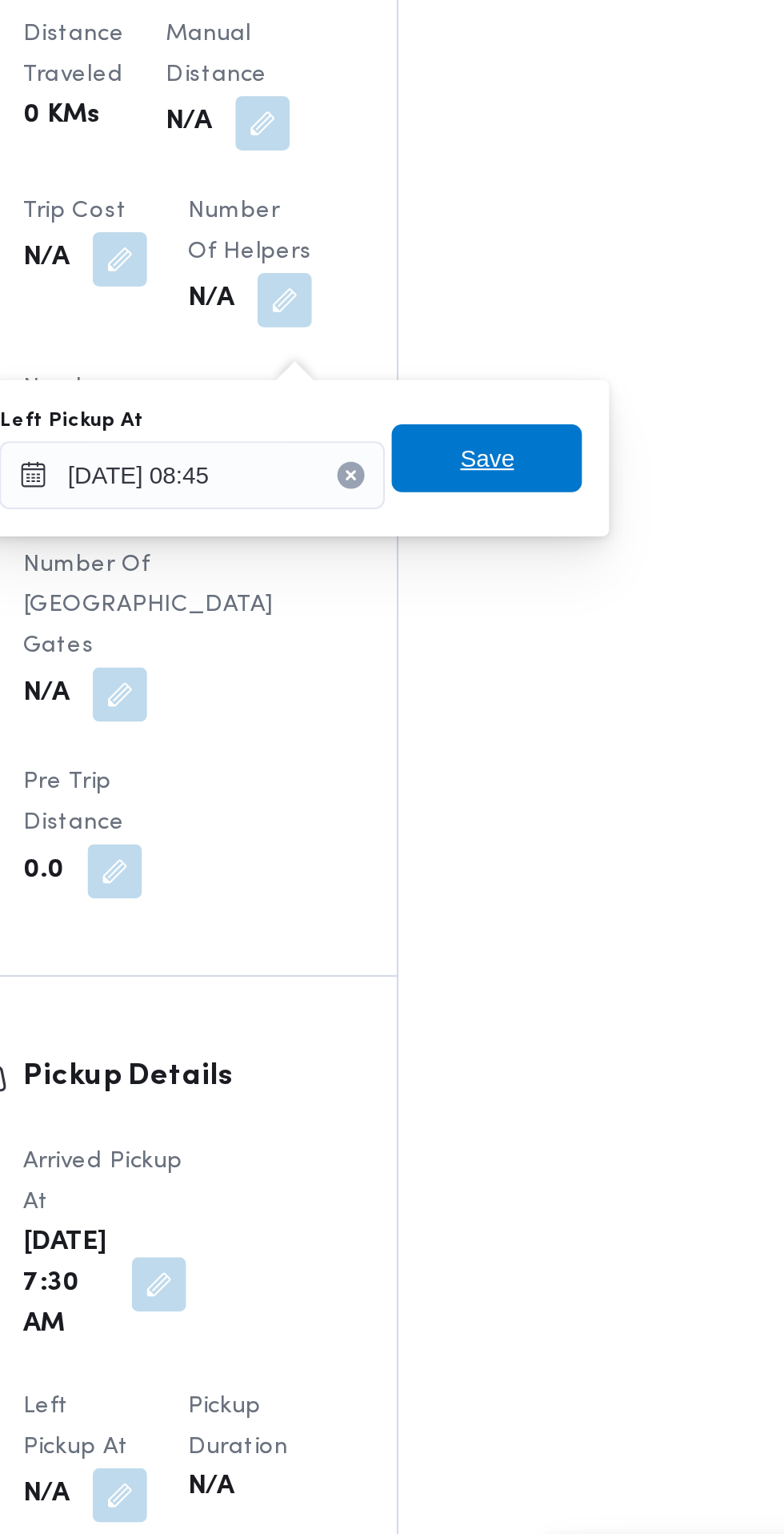
click at [517, 943] on span "Save" at bounding box center [489, 943] width 89 height 32
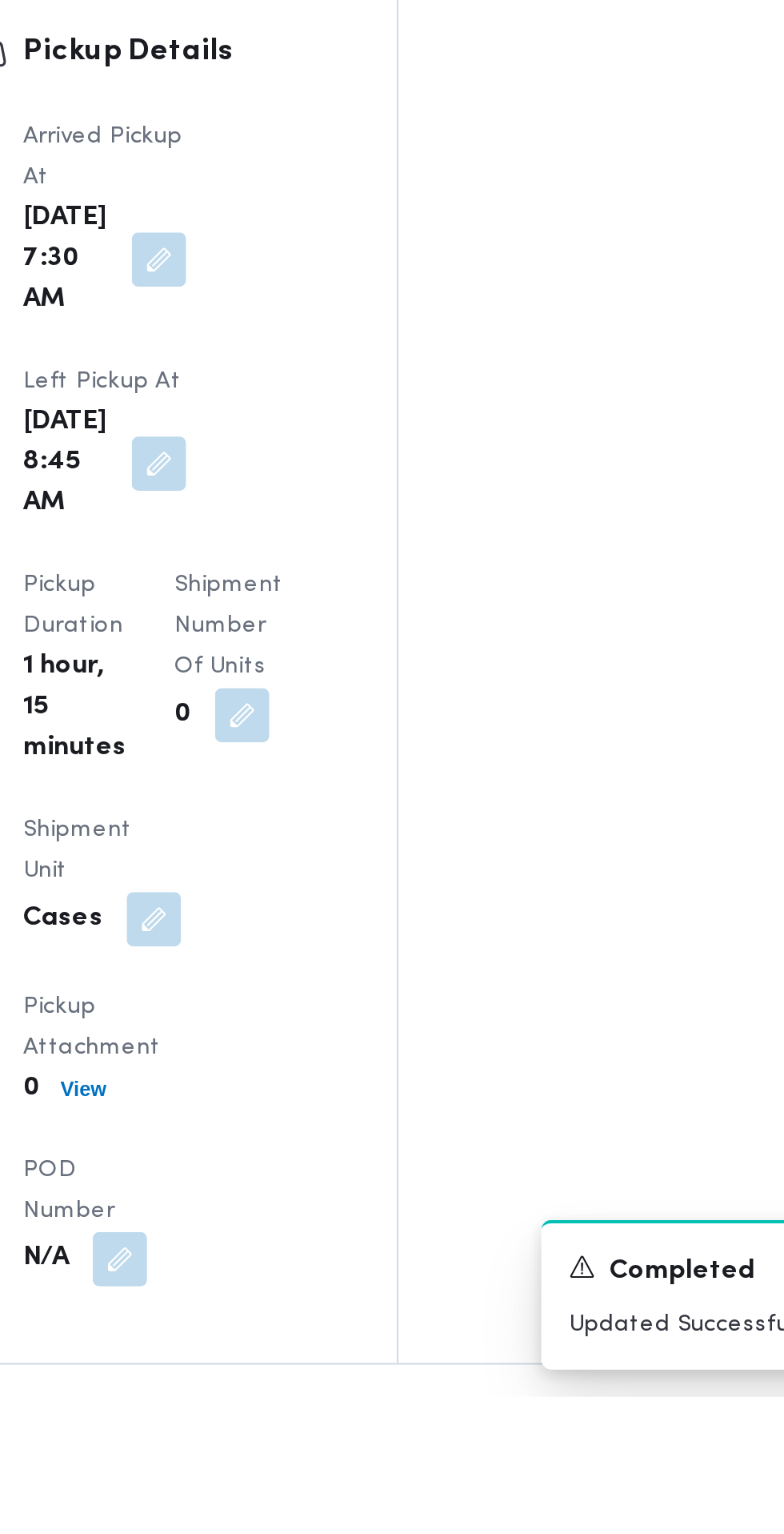
scroll to position [1309, 0]
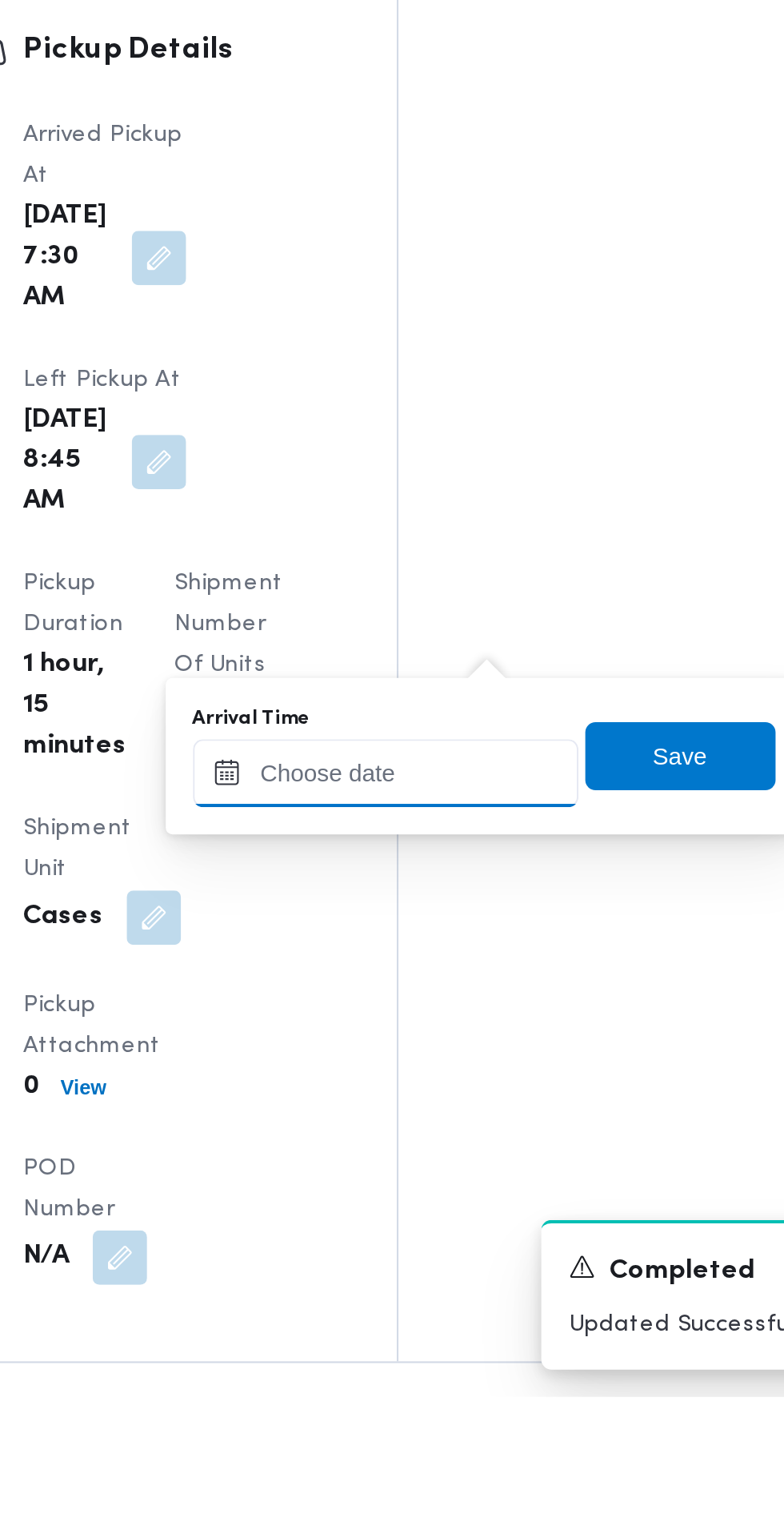
click at [456, 1239] on input "Arrival Time" at bounding box center [442, 1240] width 182 height 32
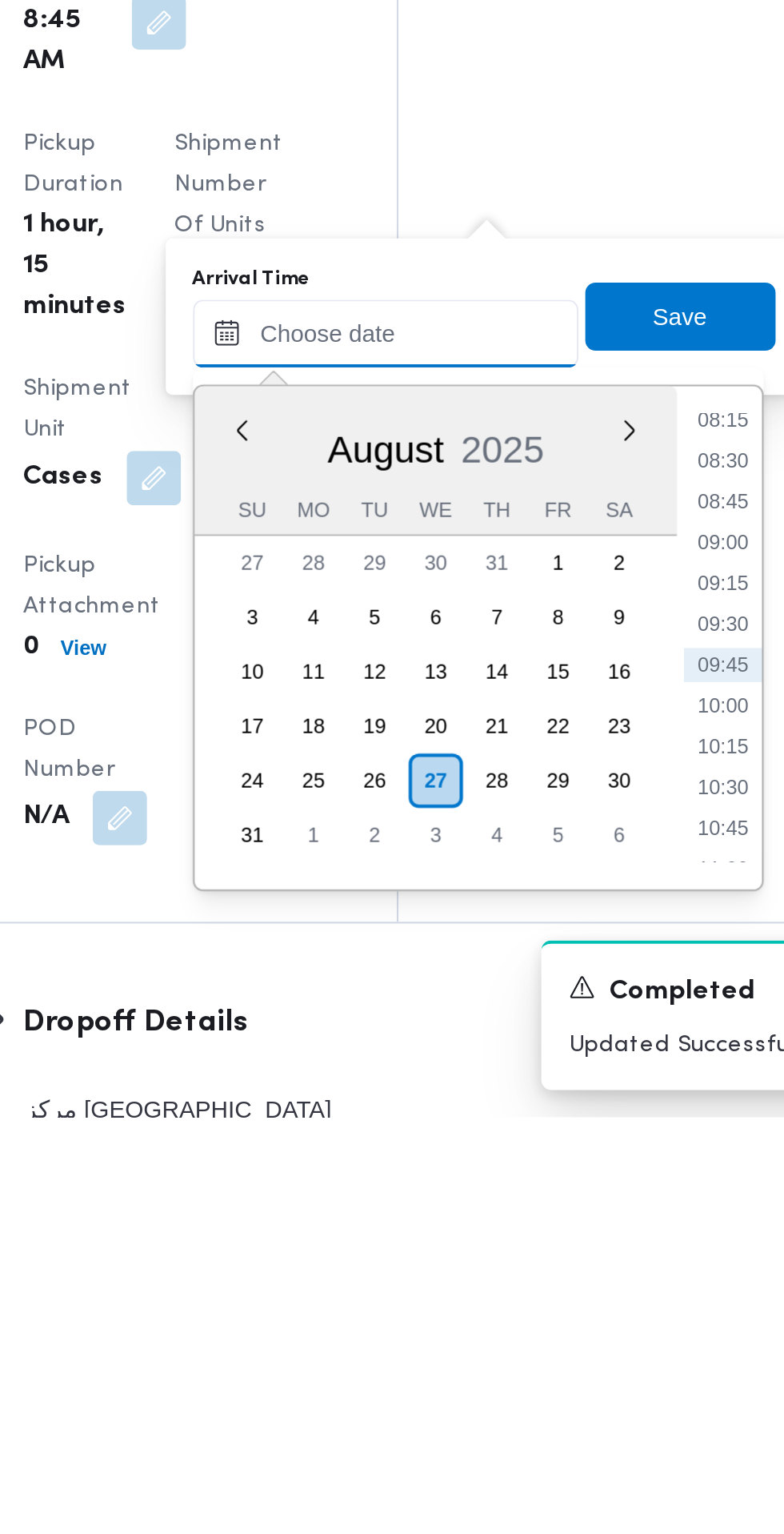
scroll to position [1384, 0]
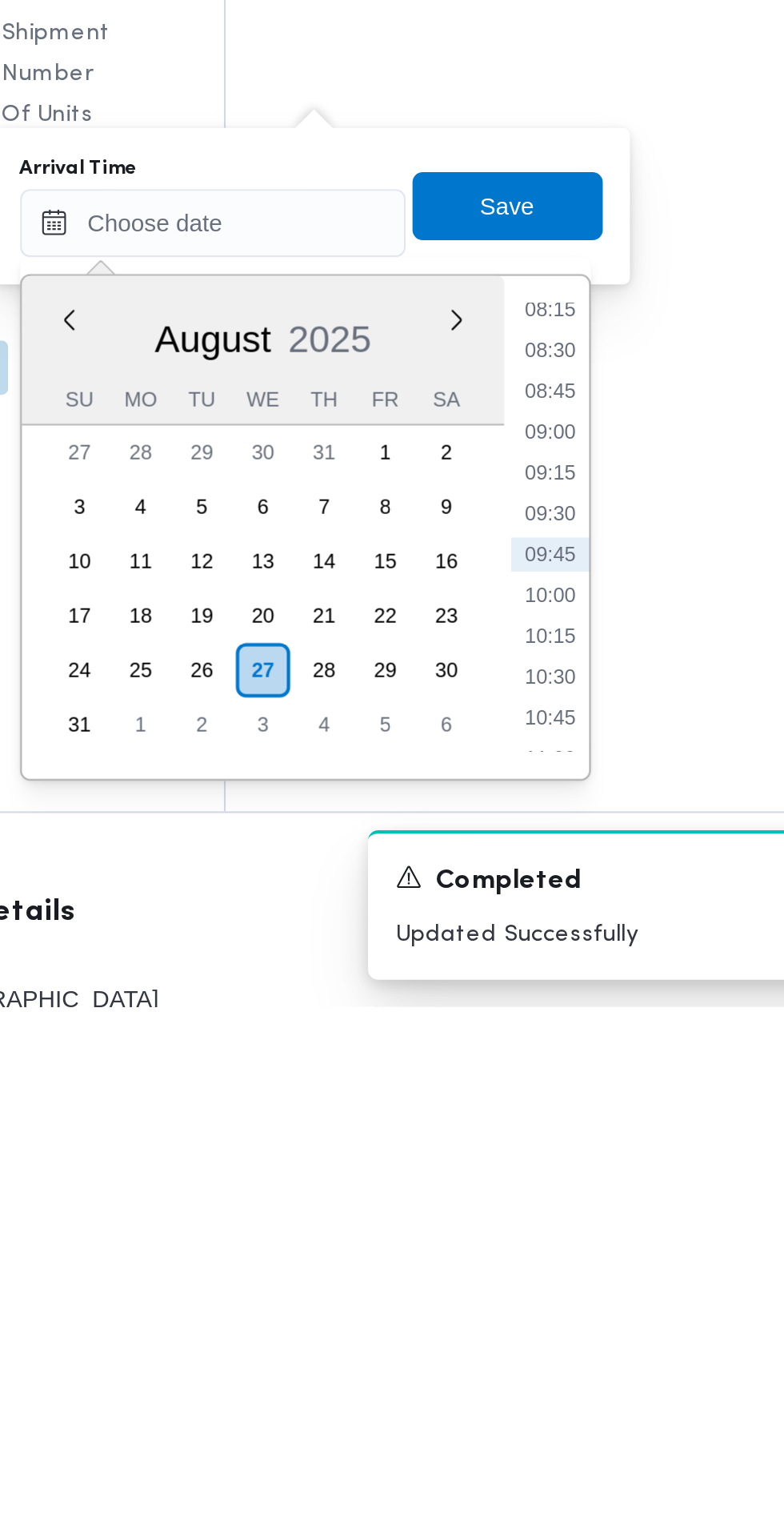
click at [602, 1306] on li "09:30" at bounding box center [601, 1301] width 37 height 16
type input "[DATE] 09:30"
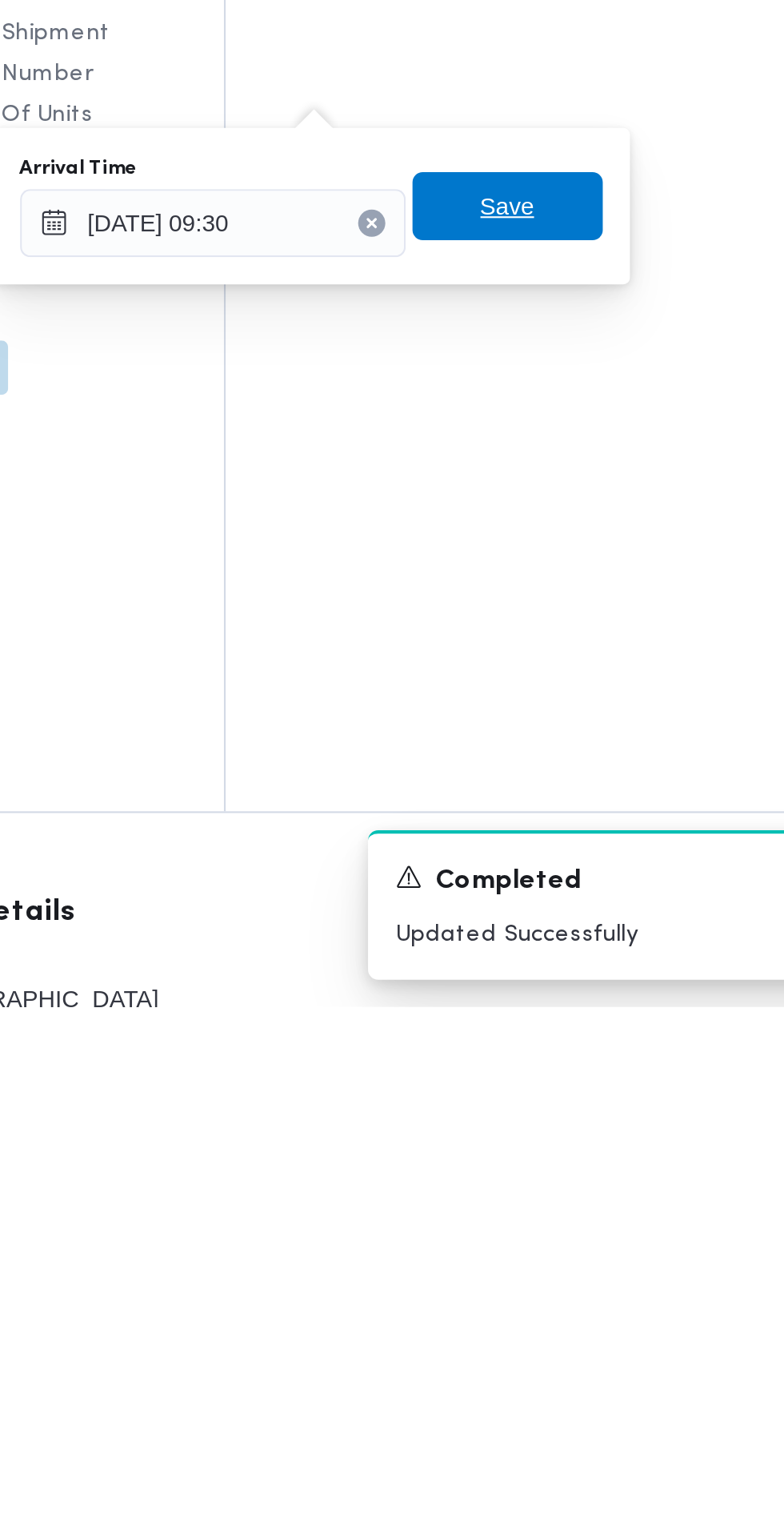
click at [597, 1150] on span "Save" at bounding box center [580, 1156] width 89 height 32
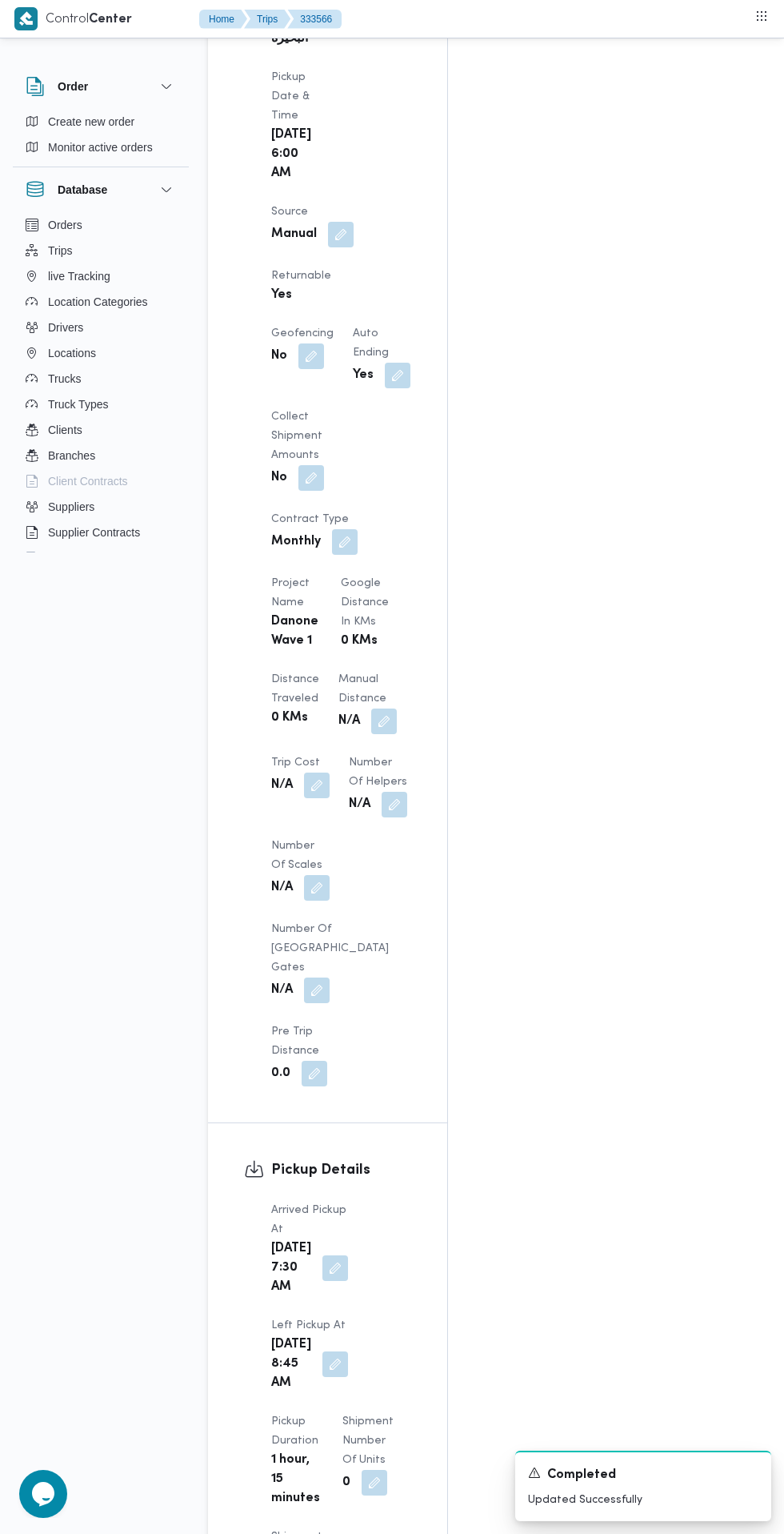
scroll to position [1050, 0]
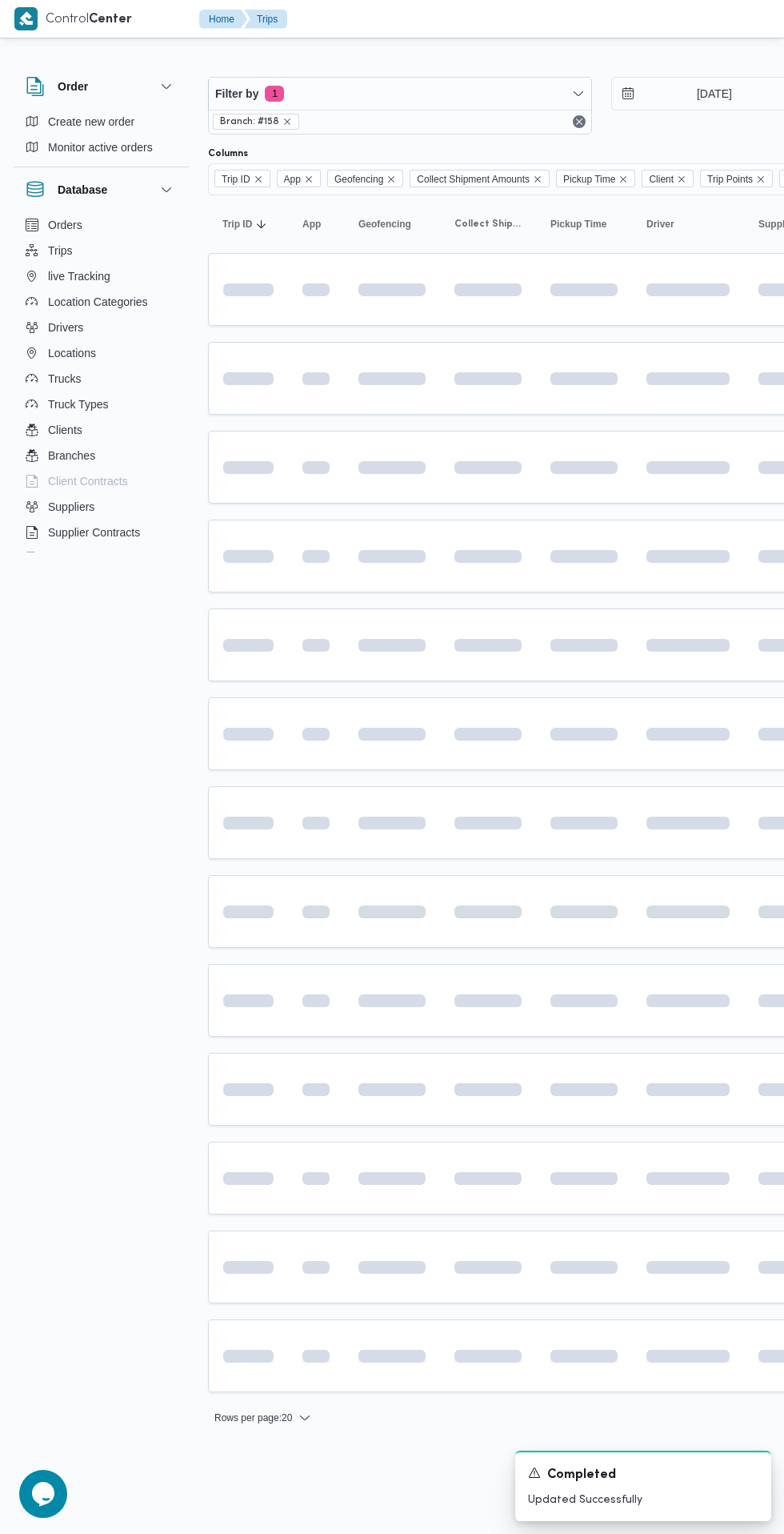
scroll to position [0, 25]
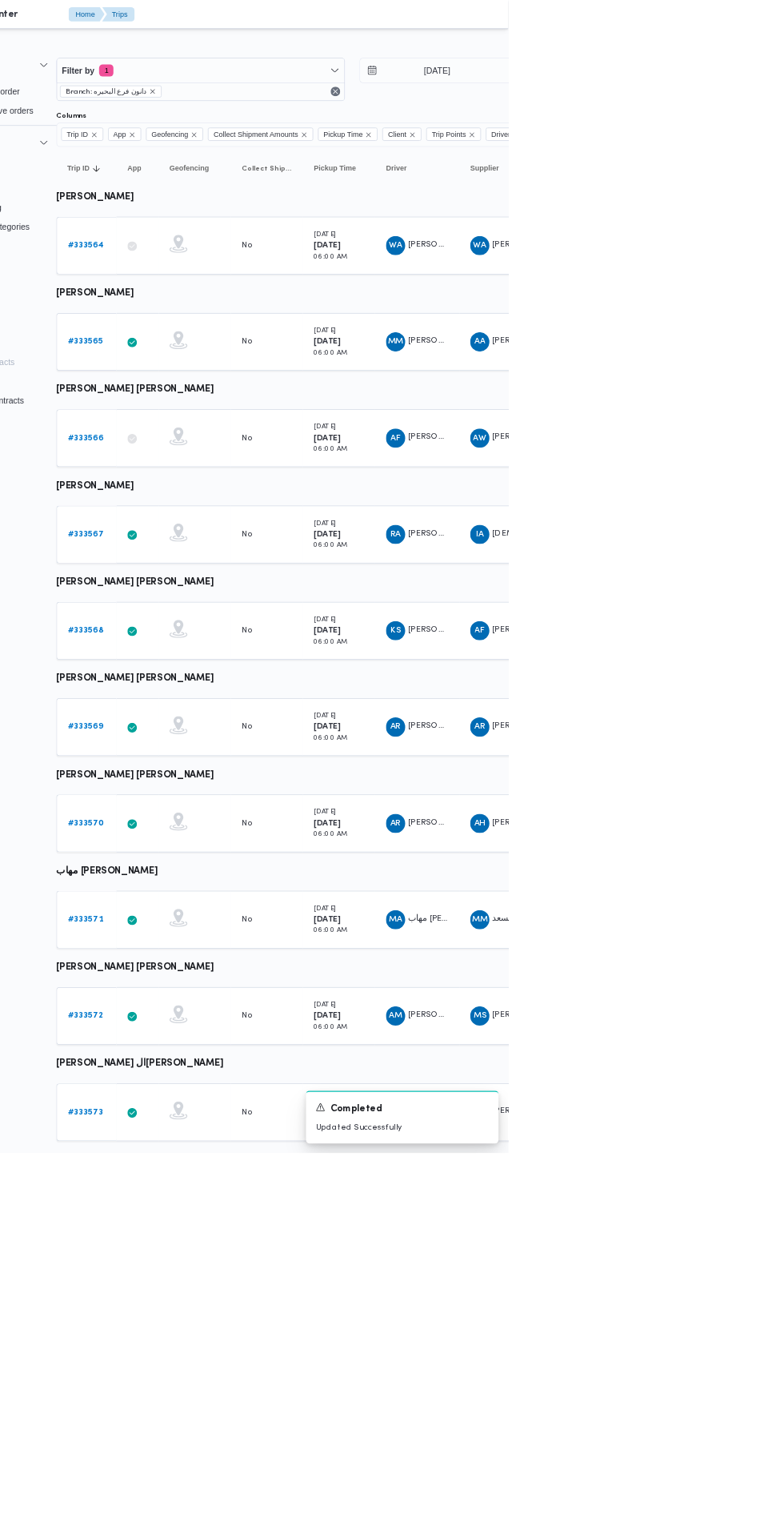
click at [211, 453] on b "# 333565" at bounding box center [222, 453] width 47 height 10
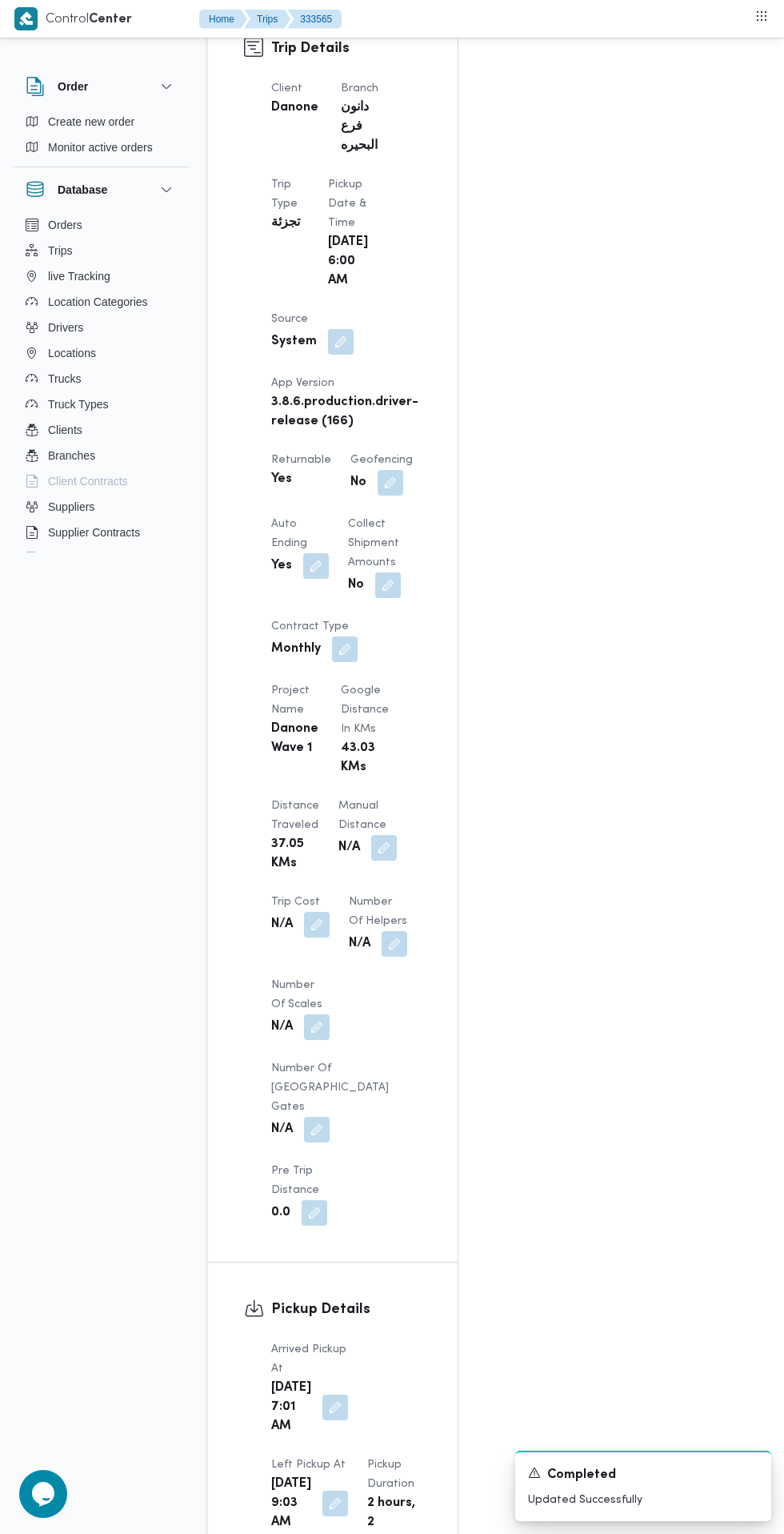
scroll to position [909, 0]
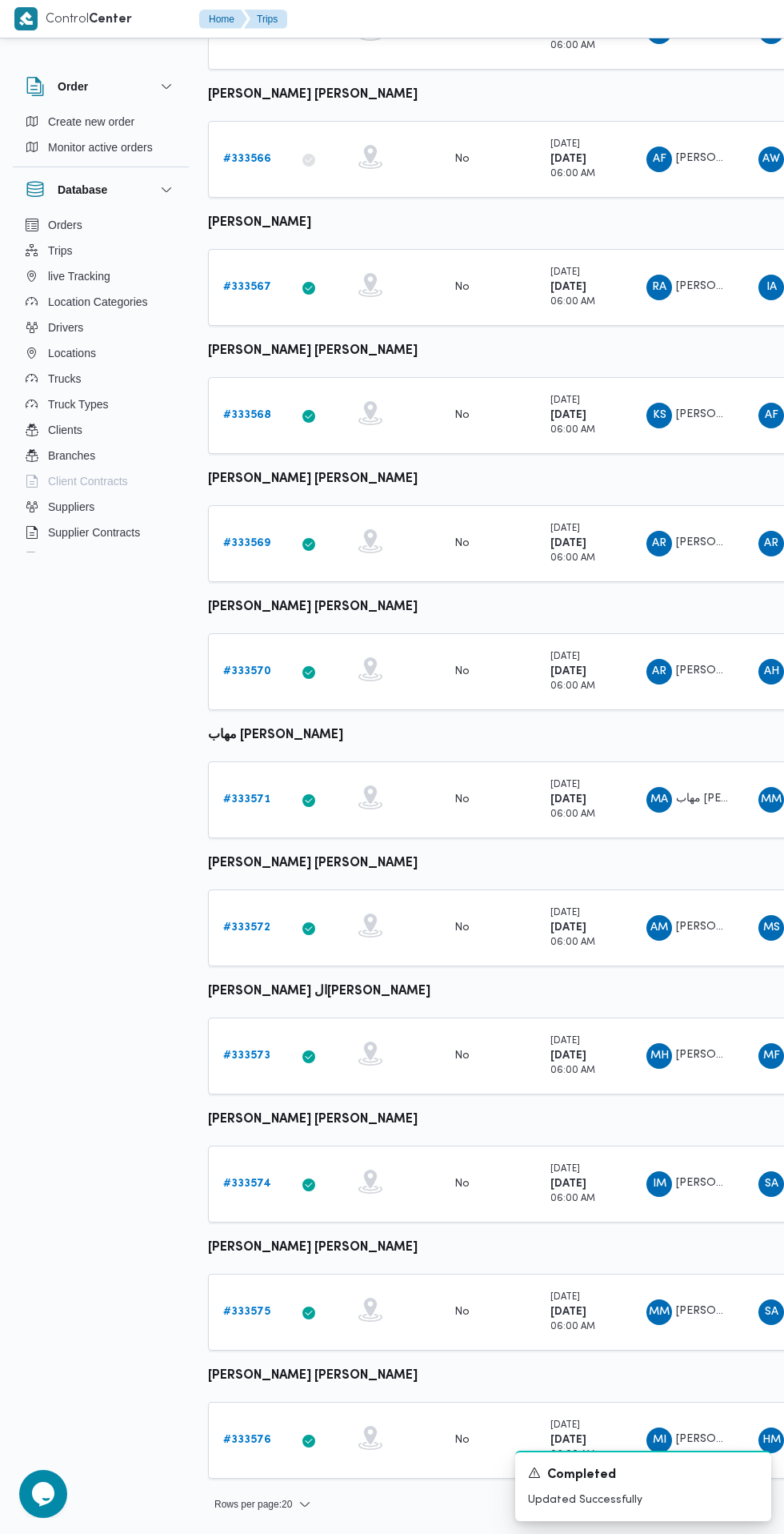
scroll to position [0, 25]
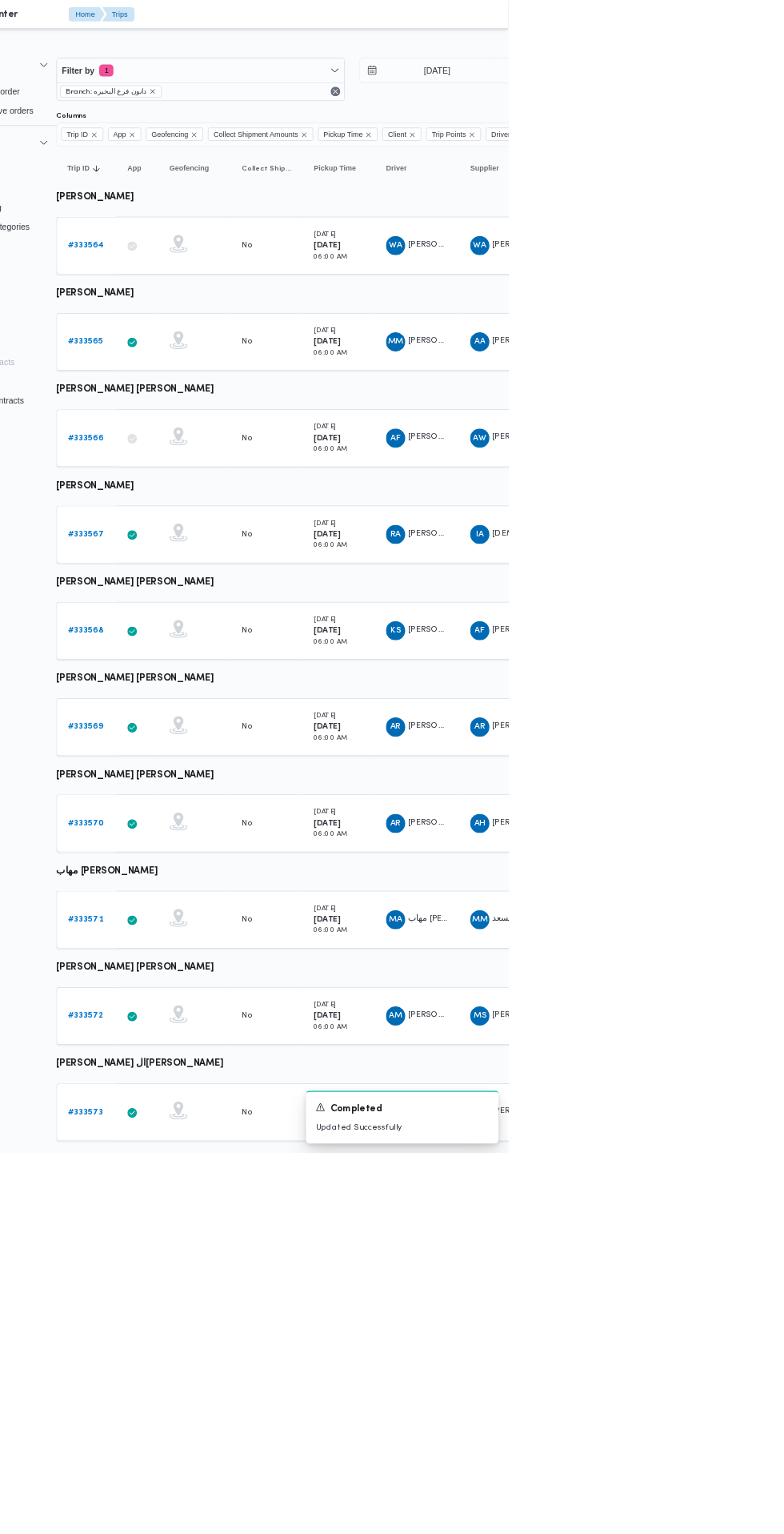
click at [224, 714] on b "# 333567" at bounding box center [222, 710] width 48 height 10
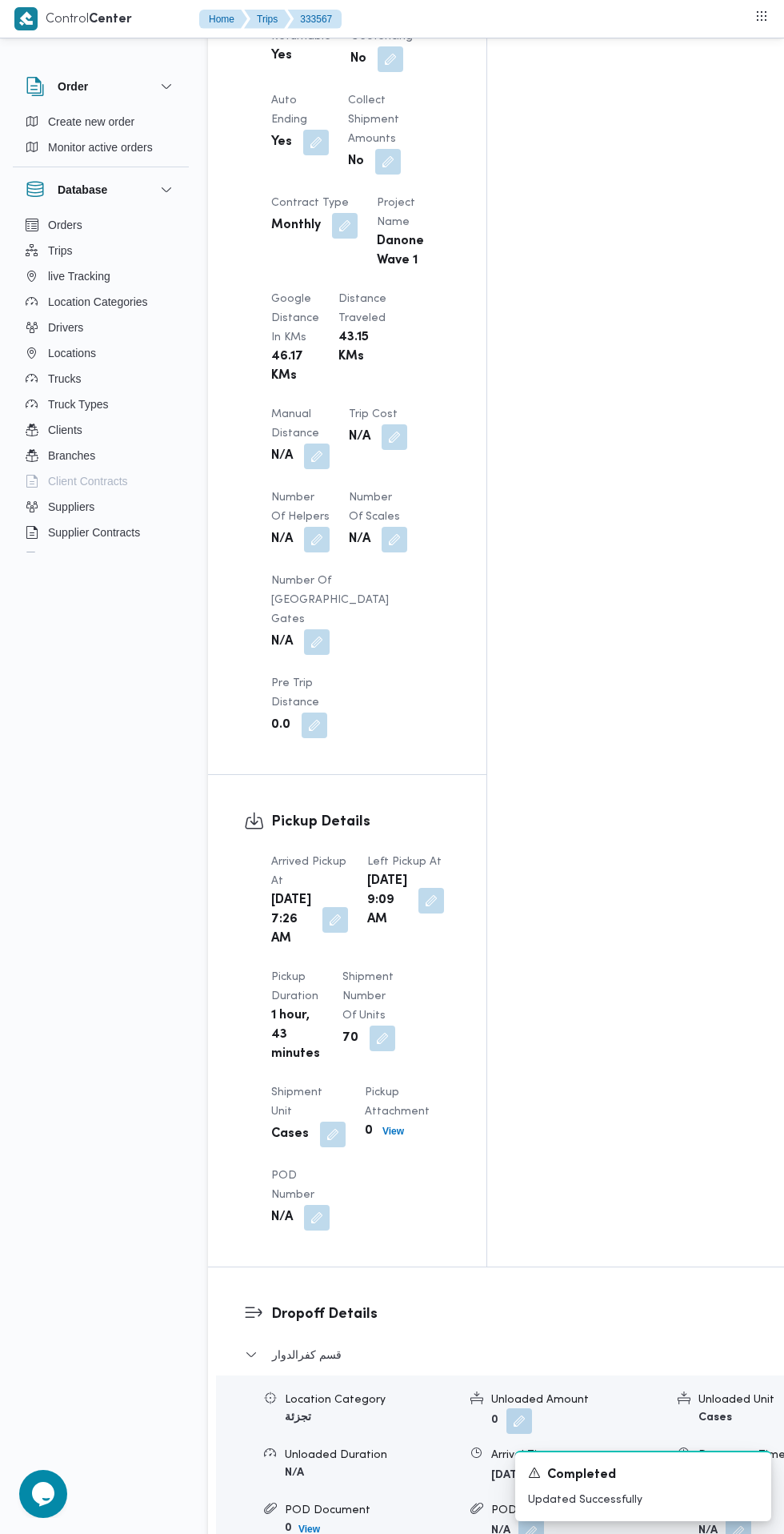
scroll to position [1200, 0]
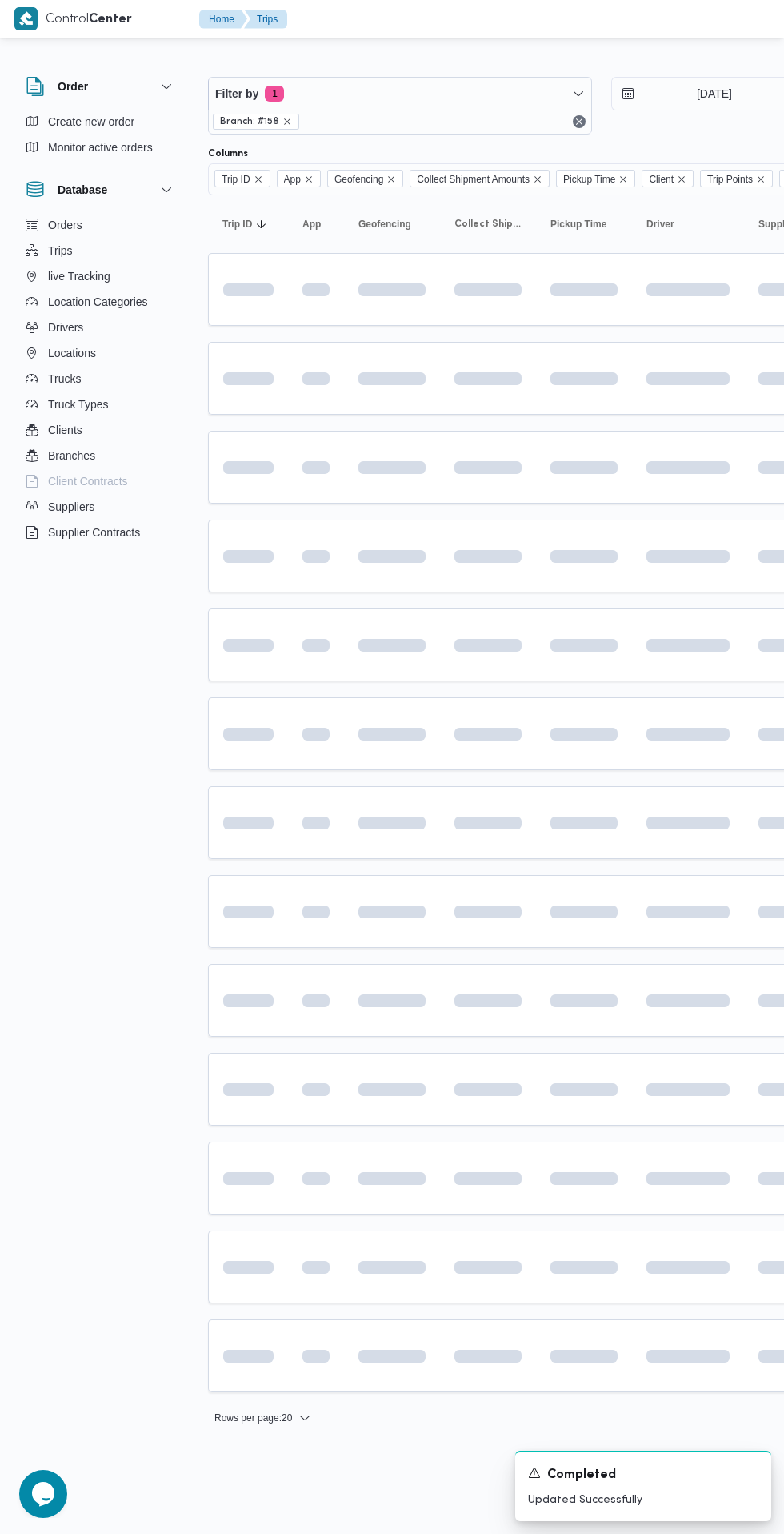
scroll to position [0, 25]
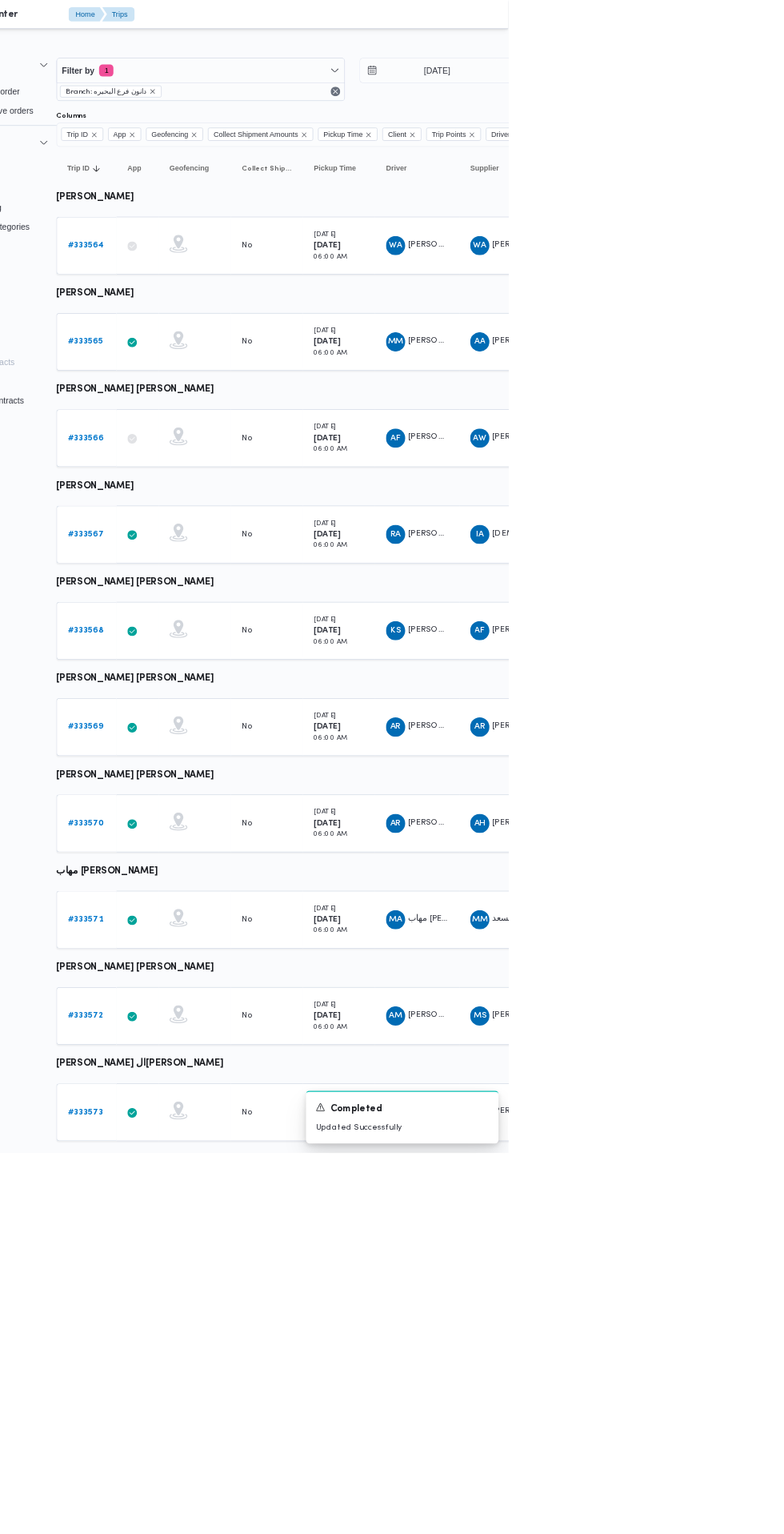
click at [225, 838] on b "# 333568" at bounding box center [222, 838] width 48 height 10
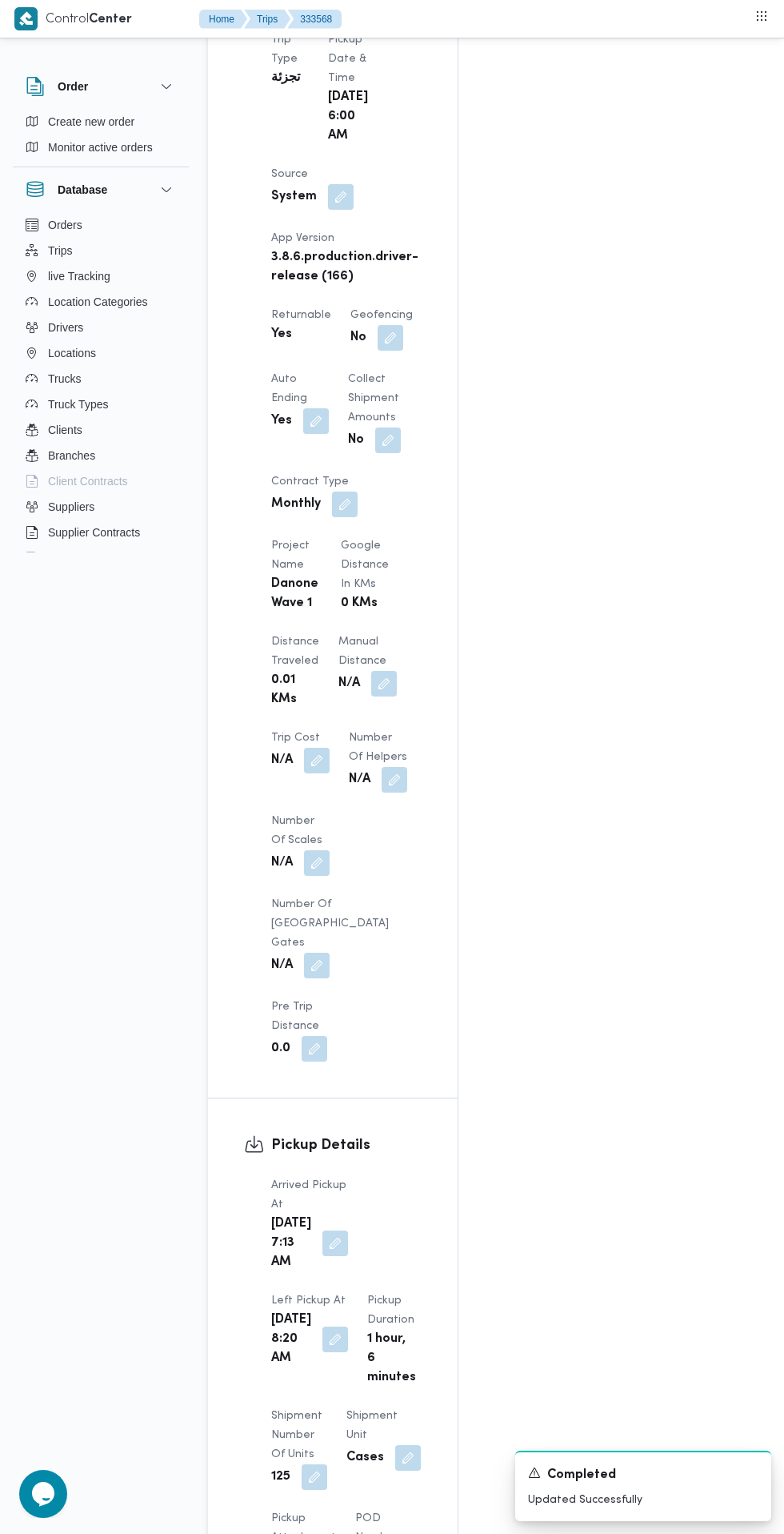
scroll to position [1072, 0]
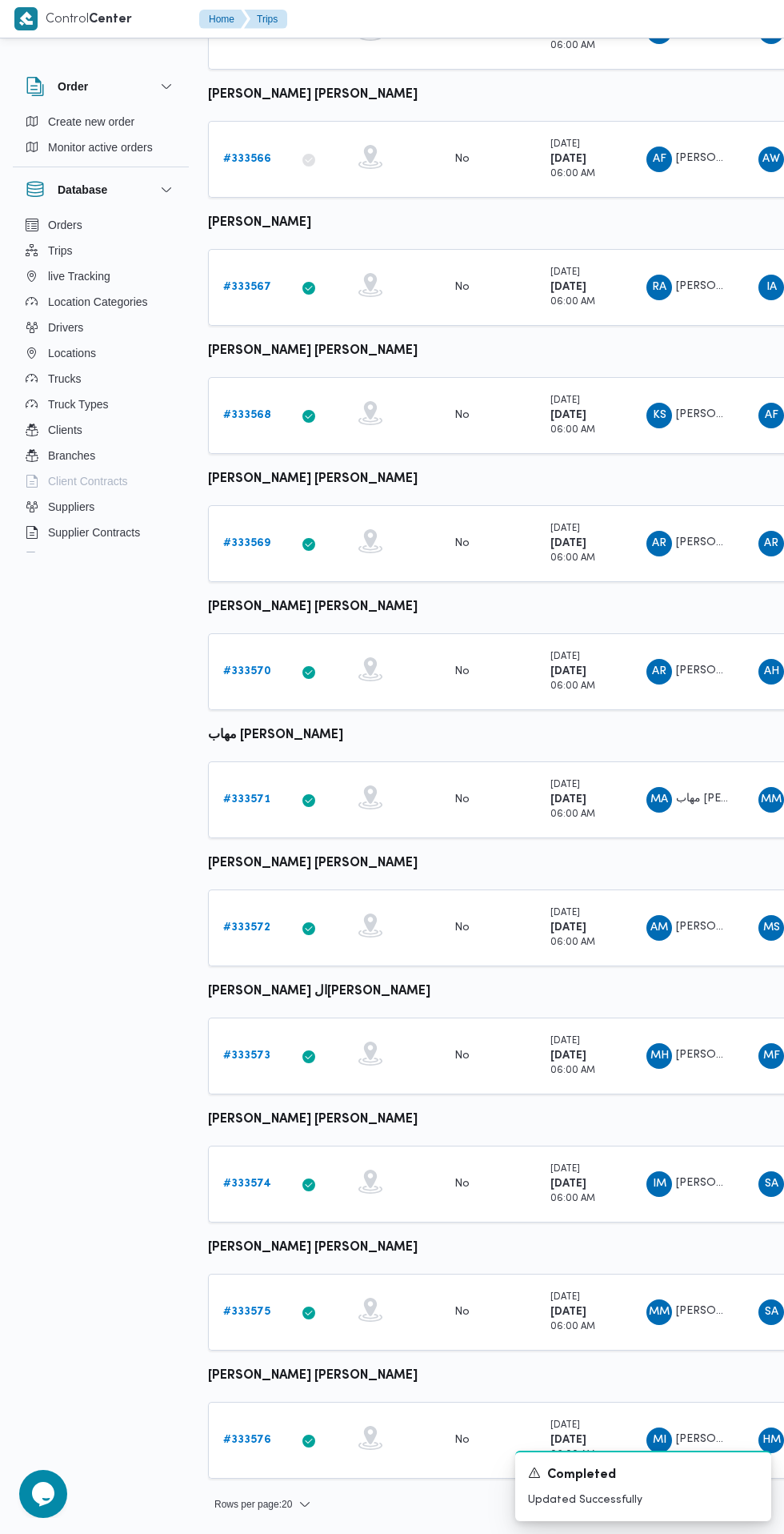
scroll to position [0, 25]
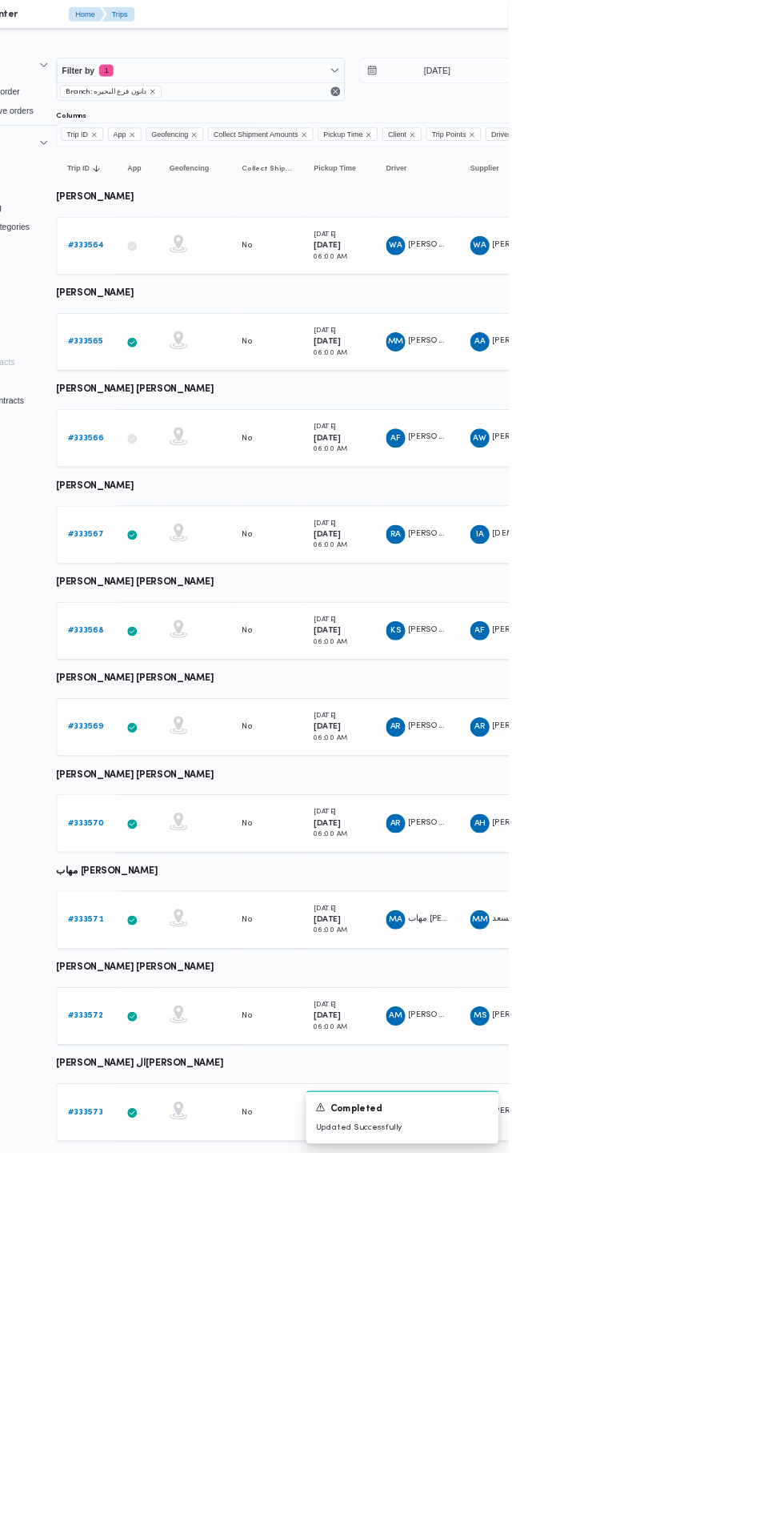
click at [199, 961] on b "# 333569" at bounding box center [222, 966] width 47 height 10
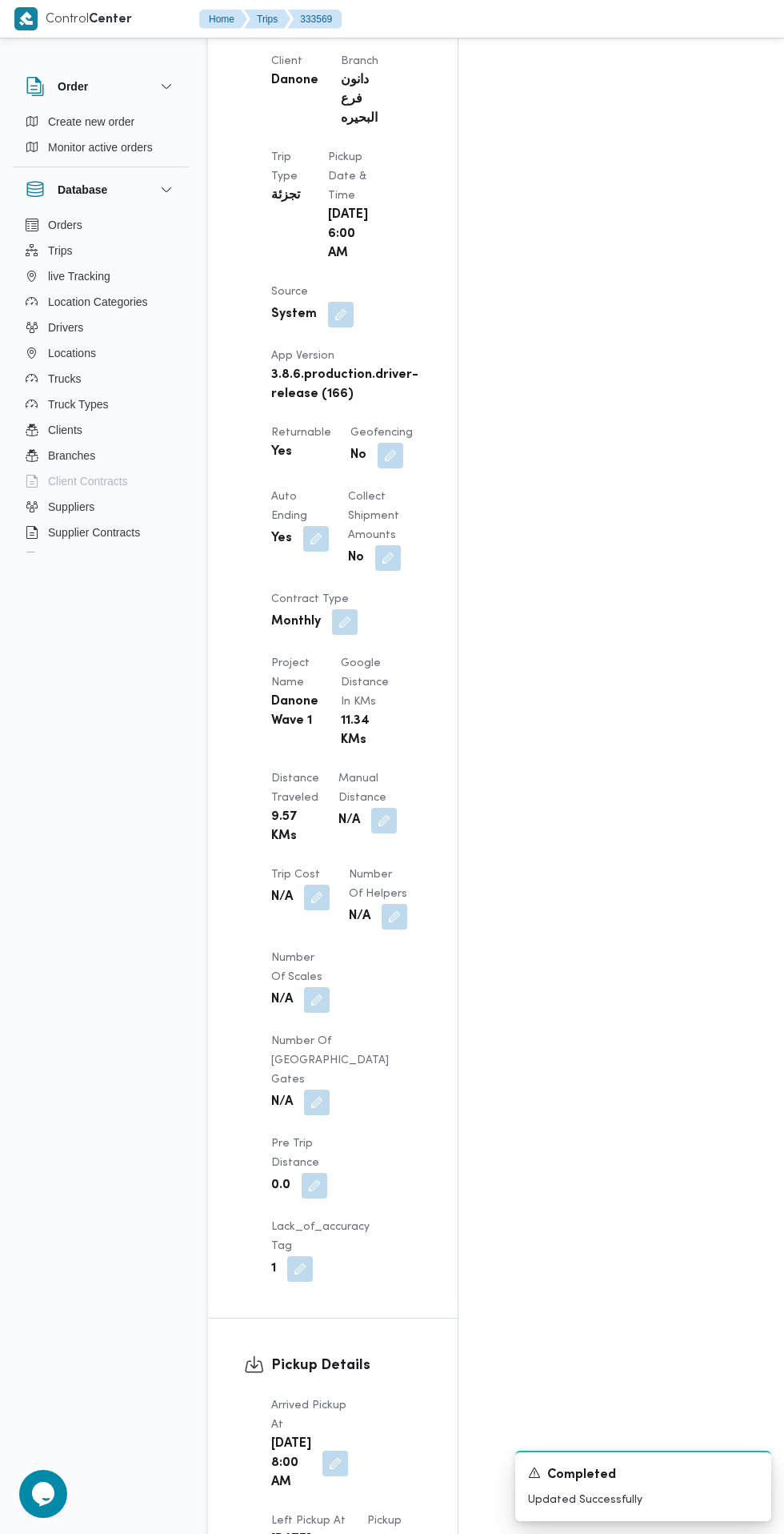
scroll to position [1059, 0]
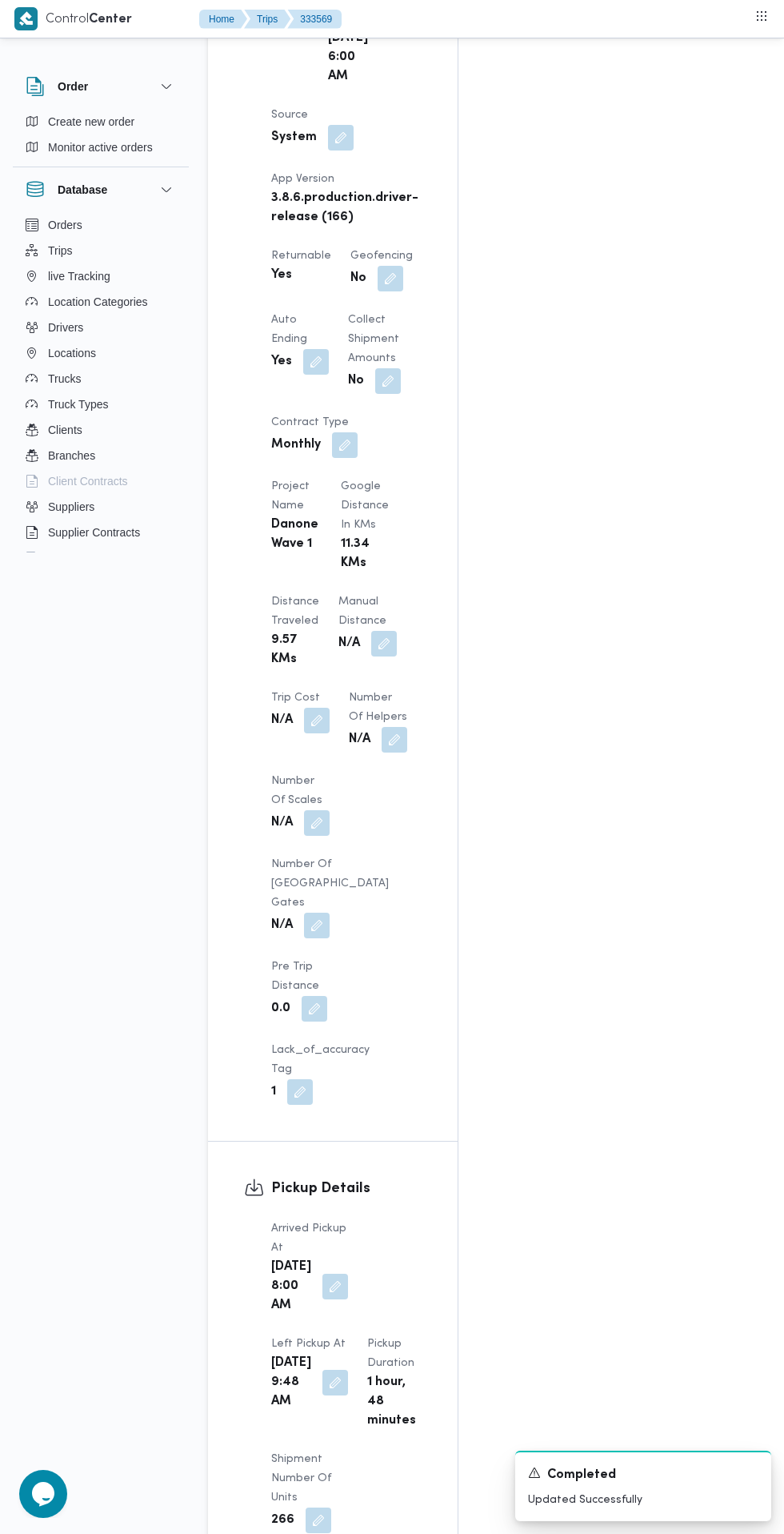
click at [325, 1274] on button "button" at bounding box center [335, 1287] width 26 height 26
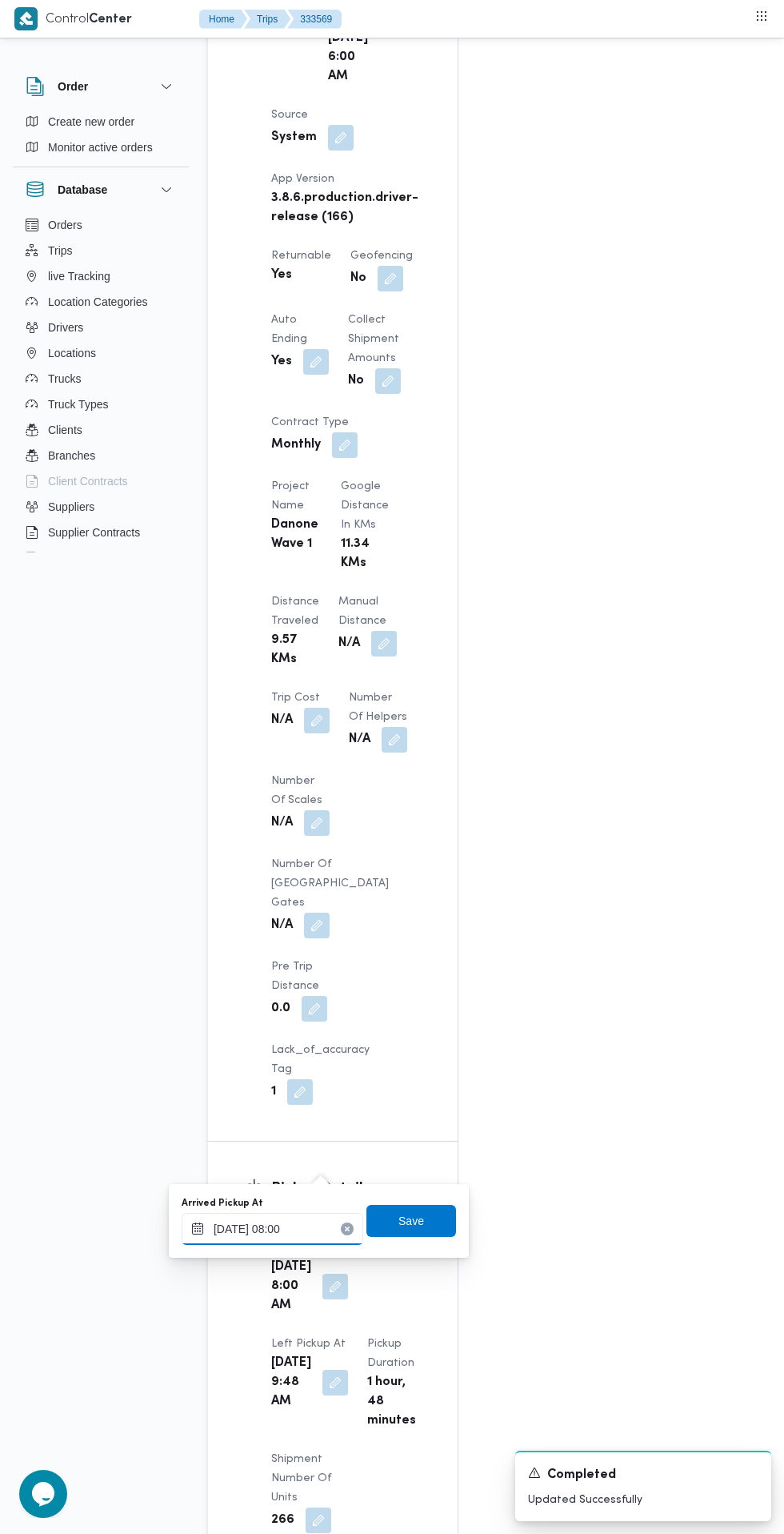
click at [309, 1229] on input "[DATE] 08:00" at bounding box center [273, 1229] width 182 height 32
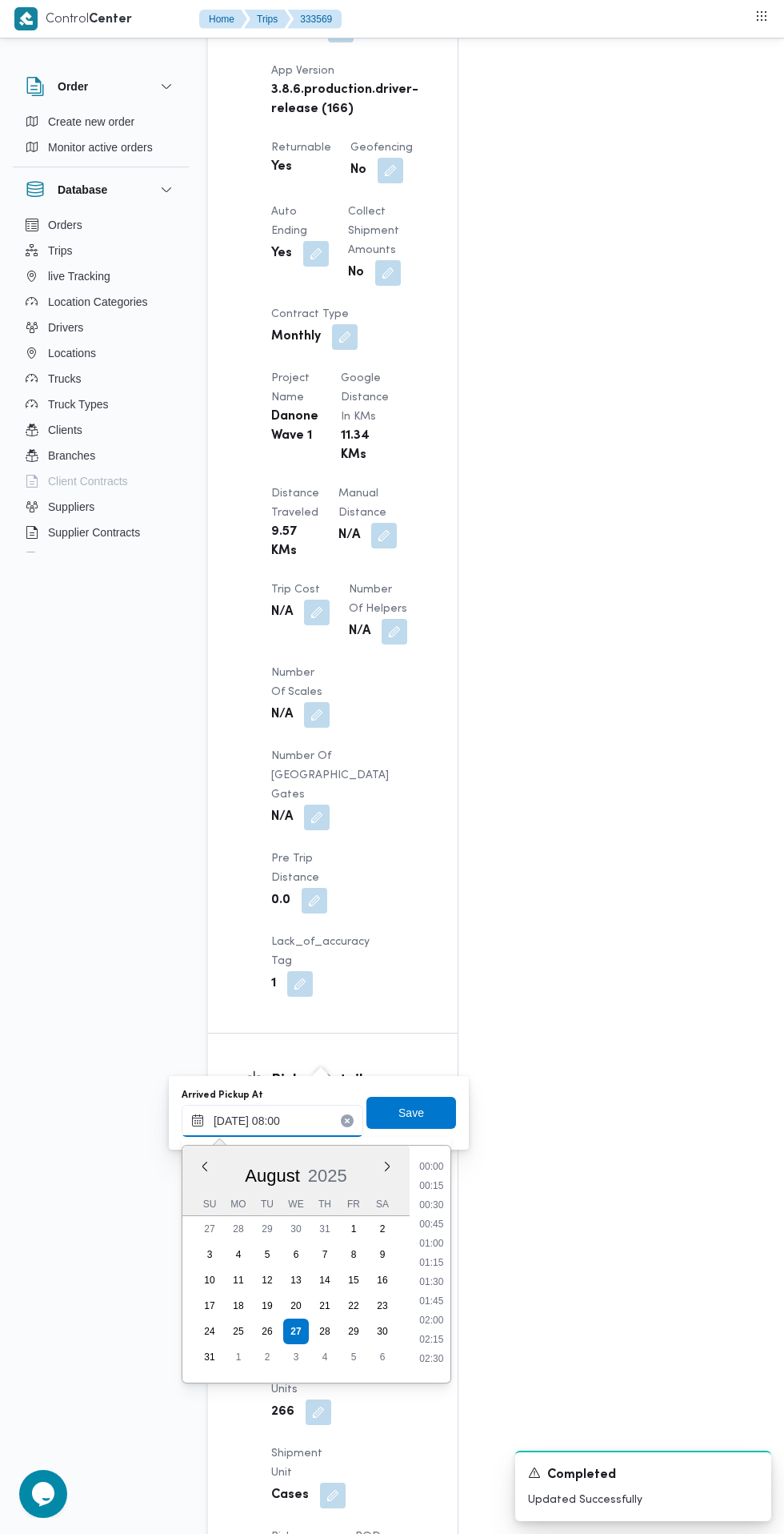
scroll to position [504, 0]
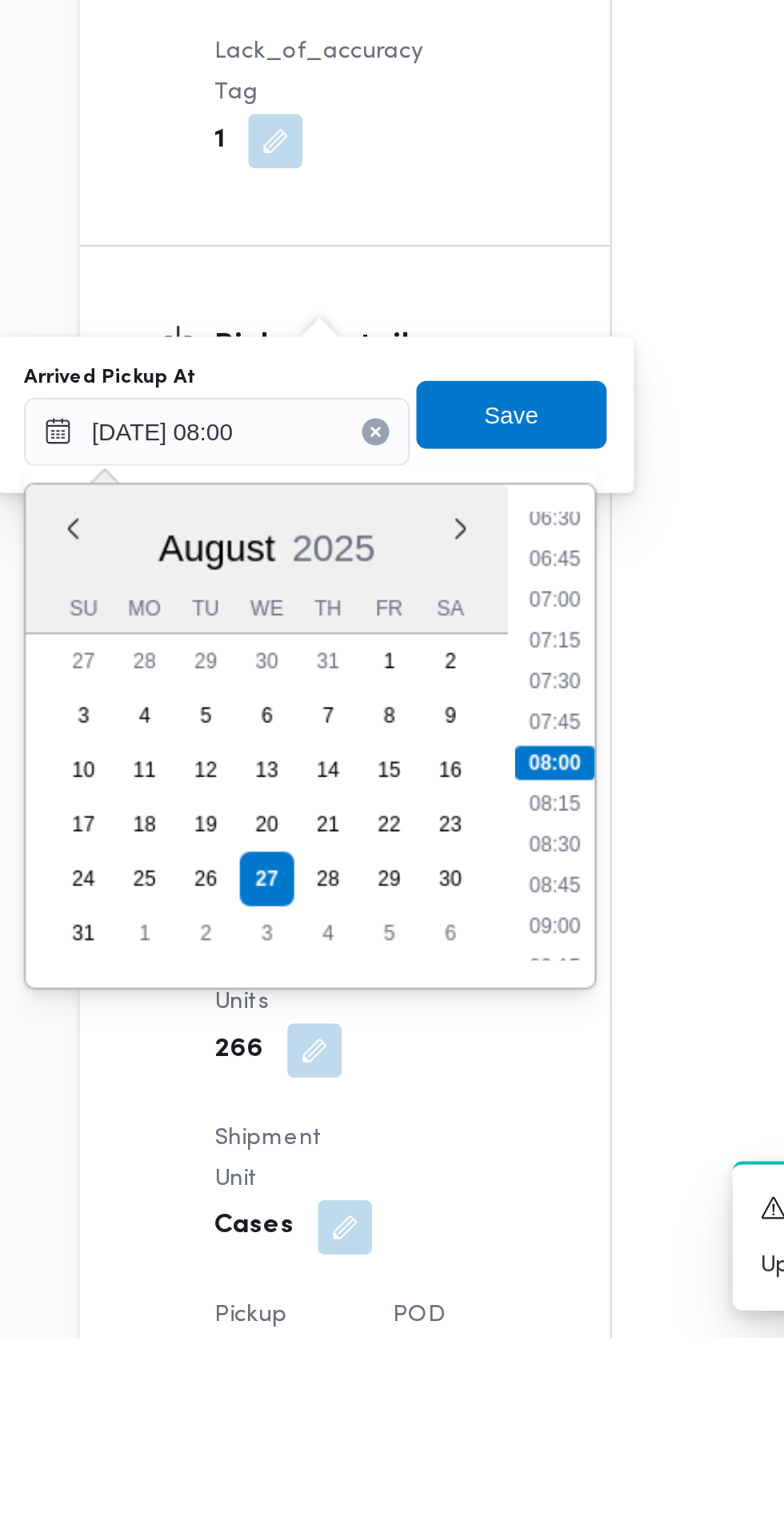
click at [436, 1223] on li "07:30" at bounding box center [431, 1224] width 37 height 16
type input "[DATE] 07:30"
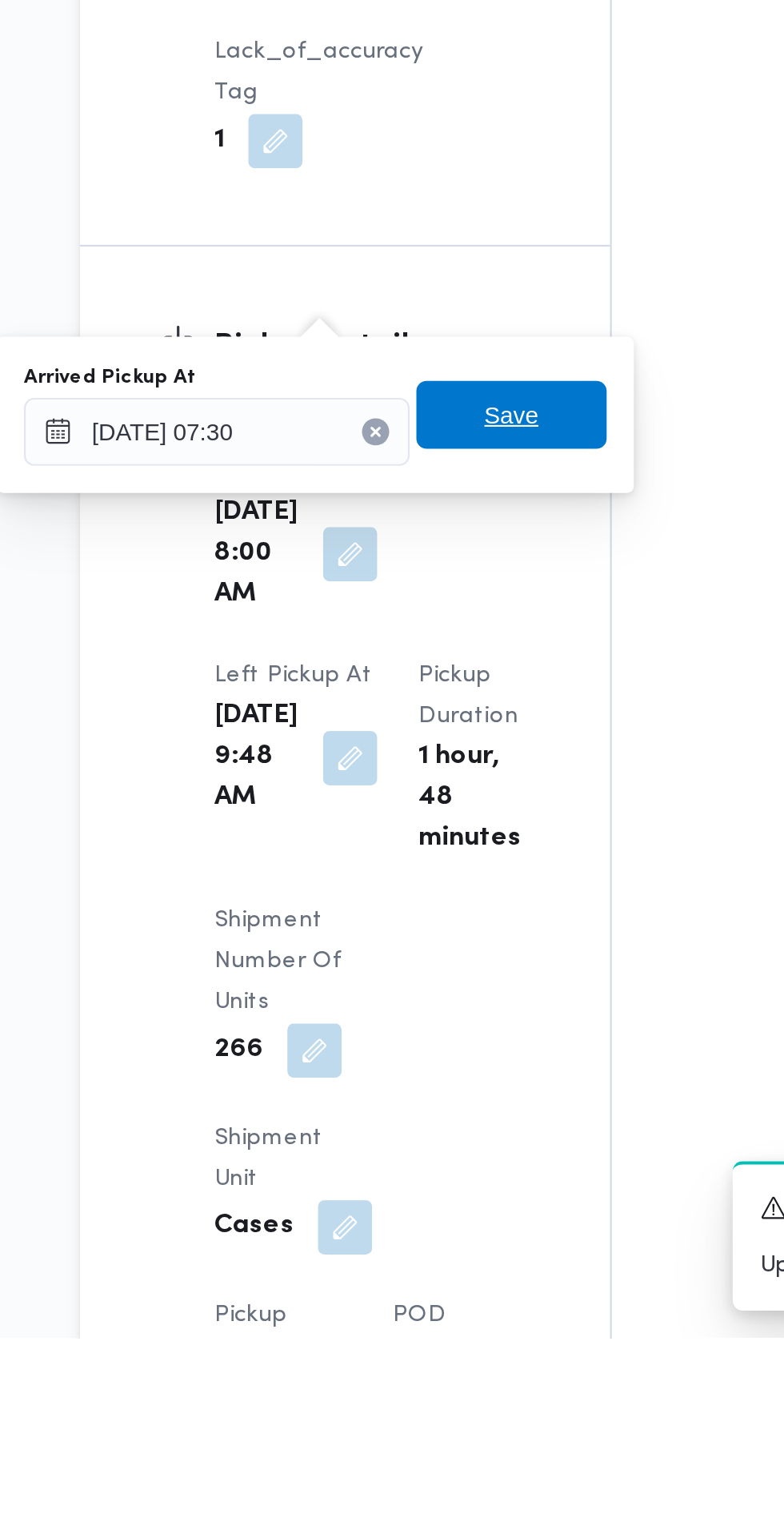
click at [436, 1103] on span "Save" at bounding box center [411, 1099] width 89 height 32
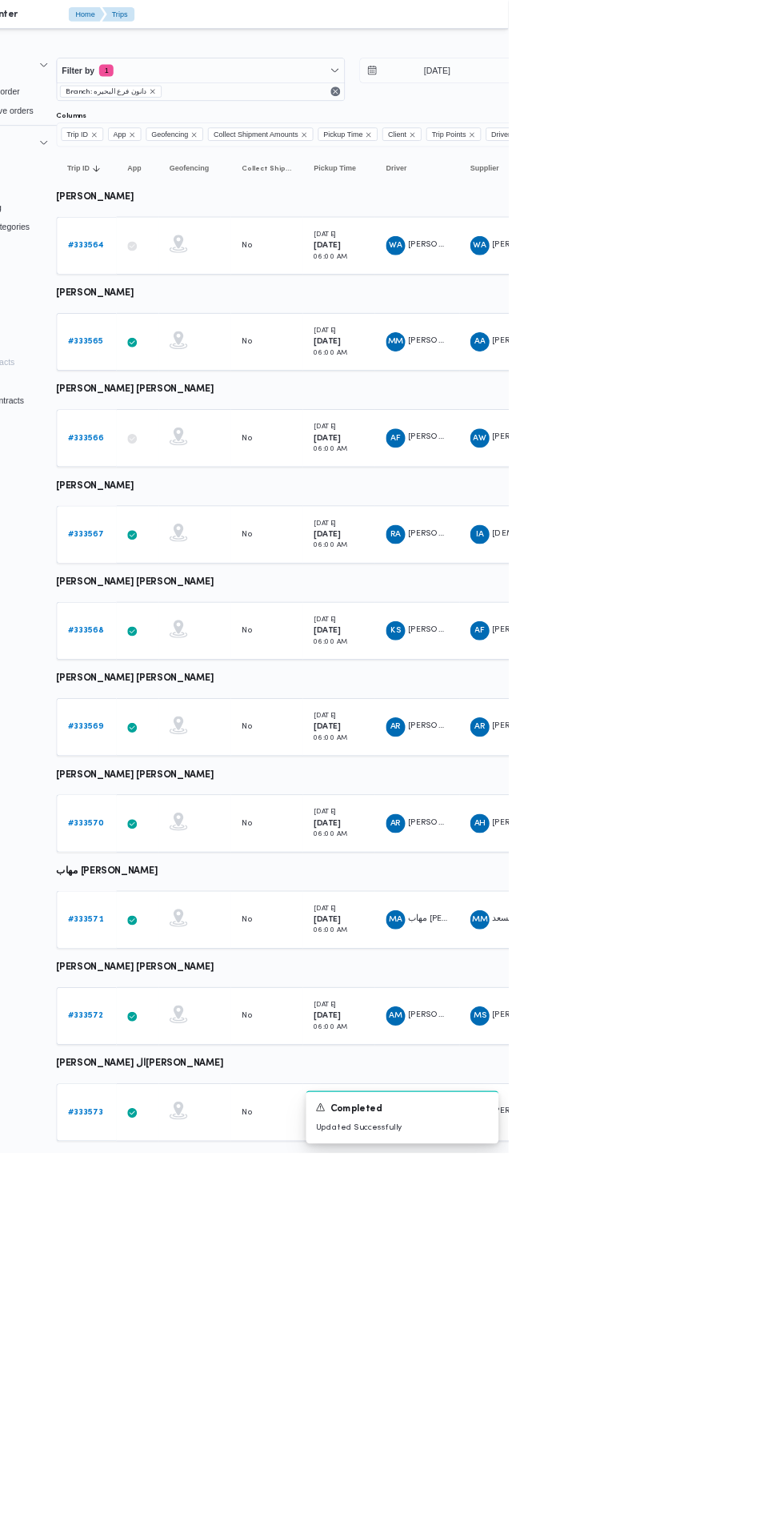
click at [240, 1085] on link "# 333570" at bounding box center [222, 1094] width 48 height 19
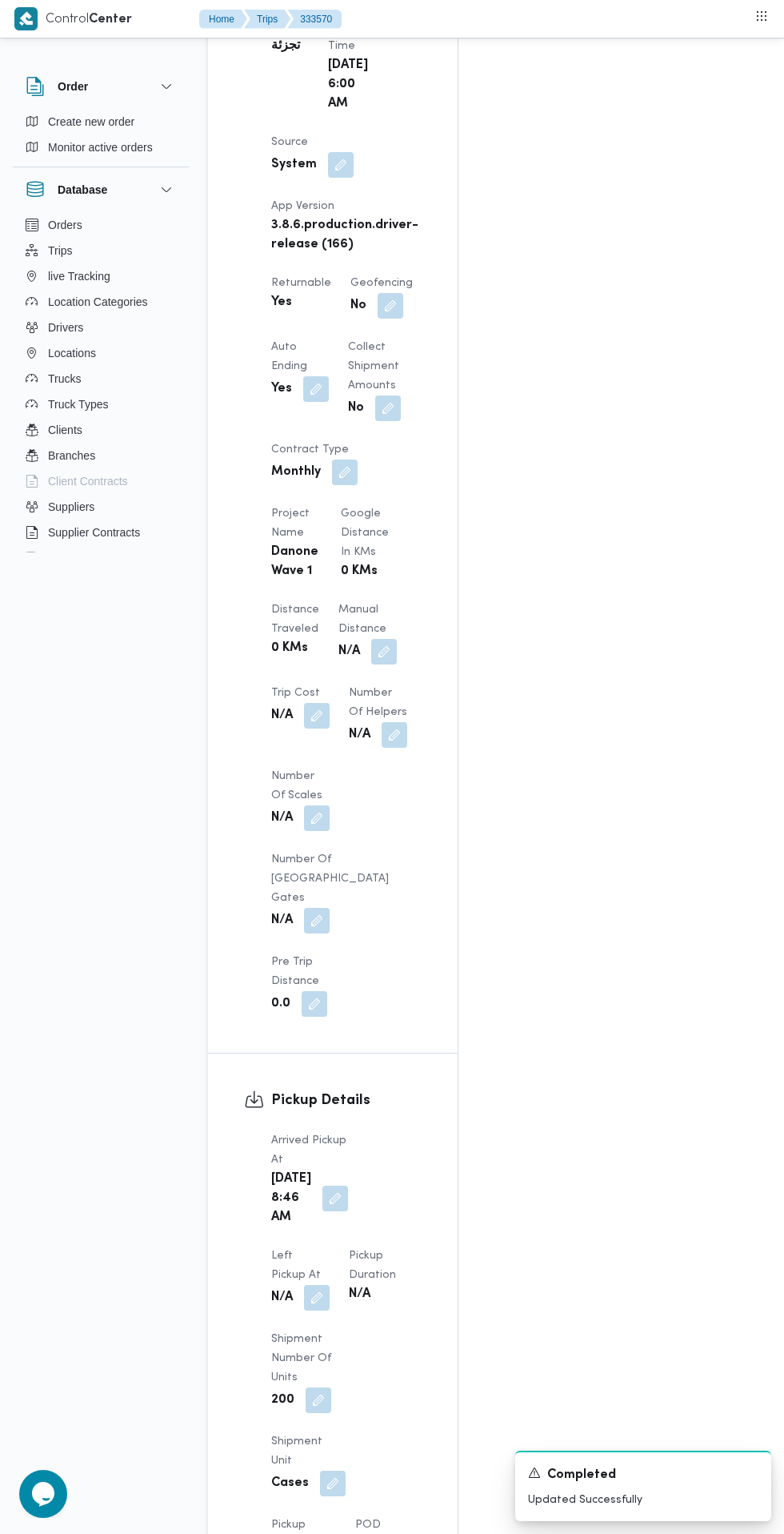
click at [324, 1185] on button "button" at bounding box center [335, 1198] width 26 height 26
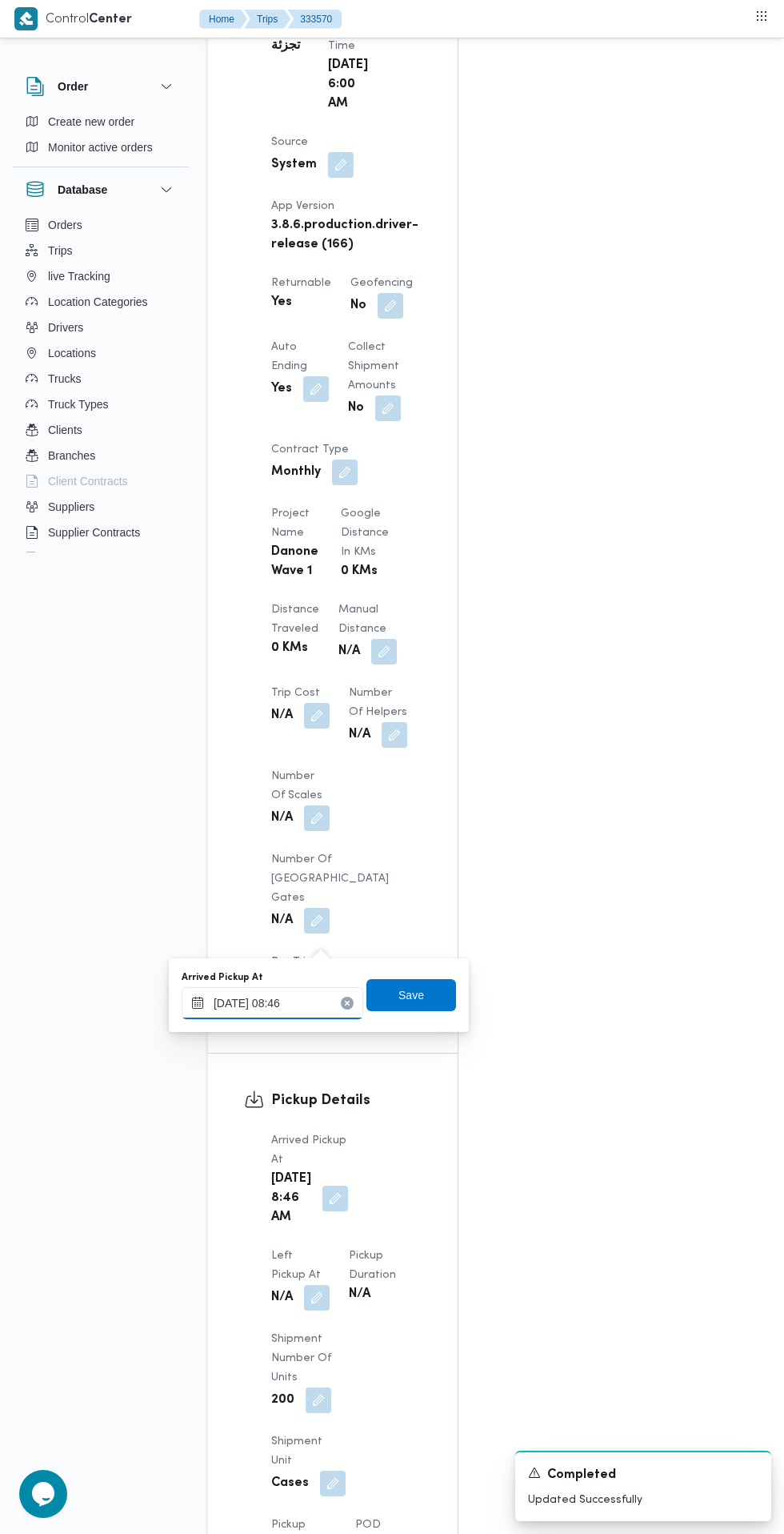
click at [297, 1007] on input "[DATE] 08:46" at bounding box center [273, 1002] width 182 height 32
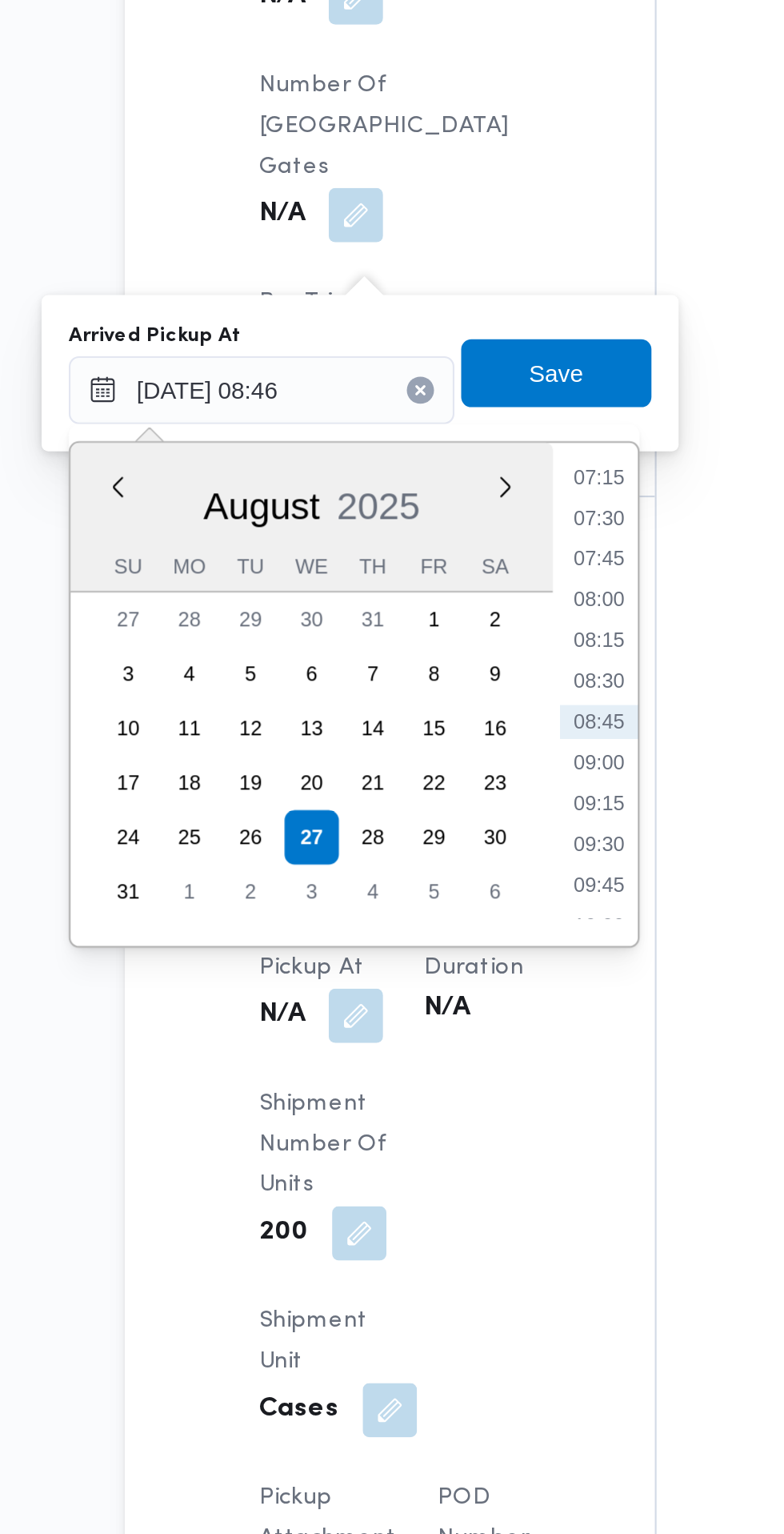
click at [432, 1016] on li "08:30" at bounding box center [431, 1018] width 37 height 16
type input "[DATE] 08:30"
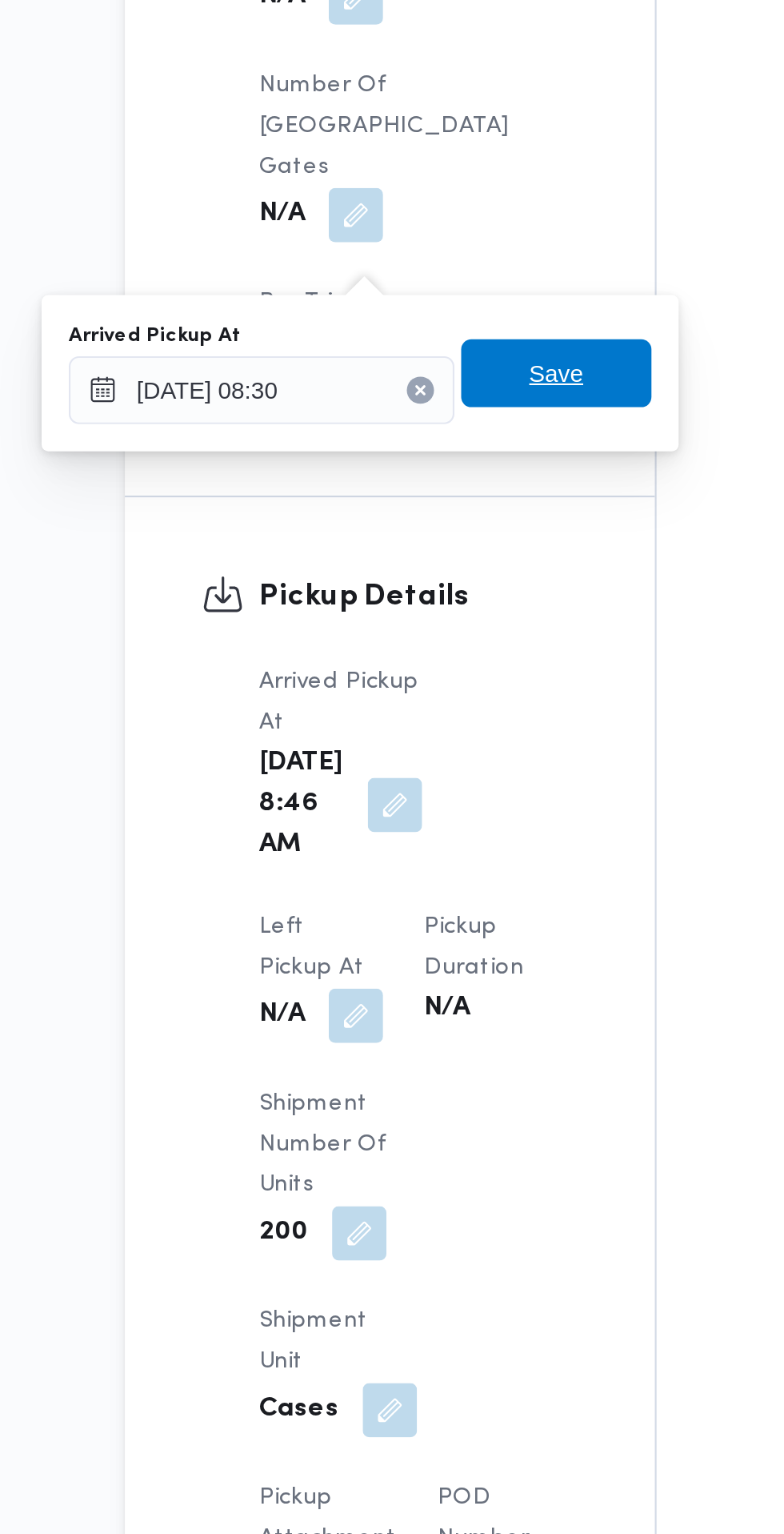
click at [441, 879] on span "Save" at bounding box center [411, 873] width 89 height 32
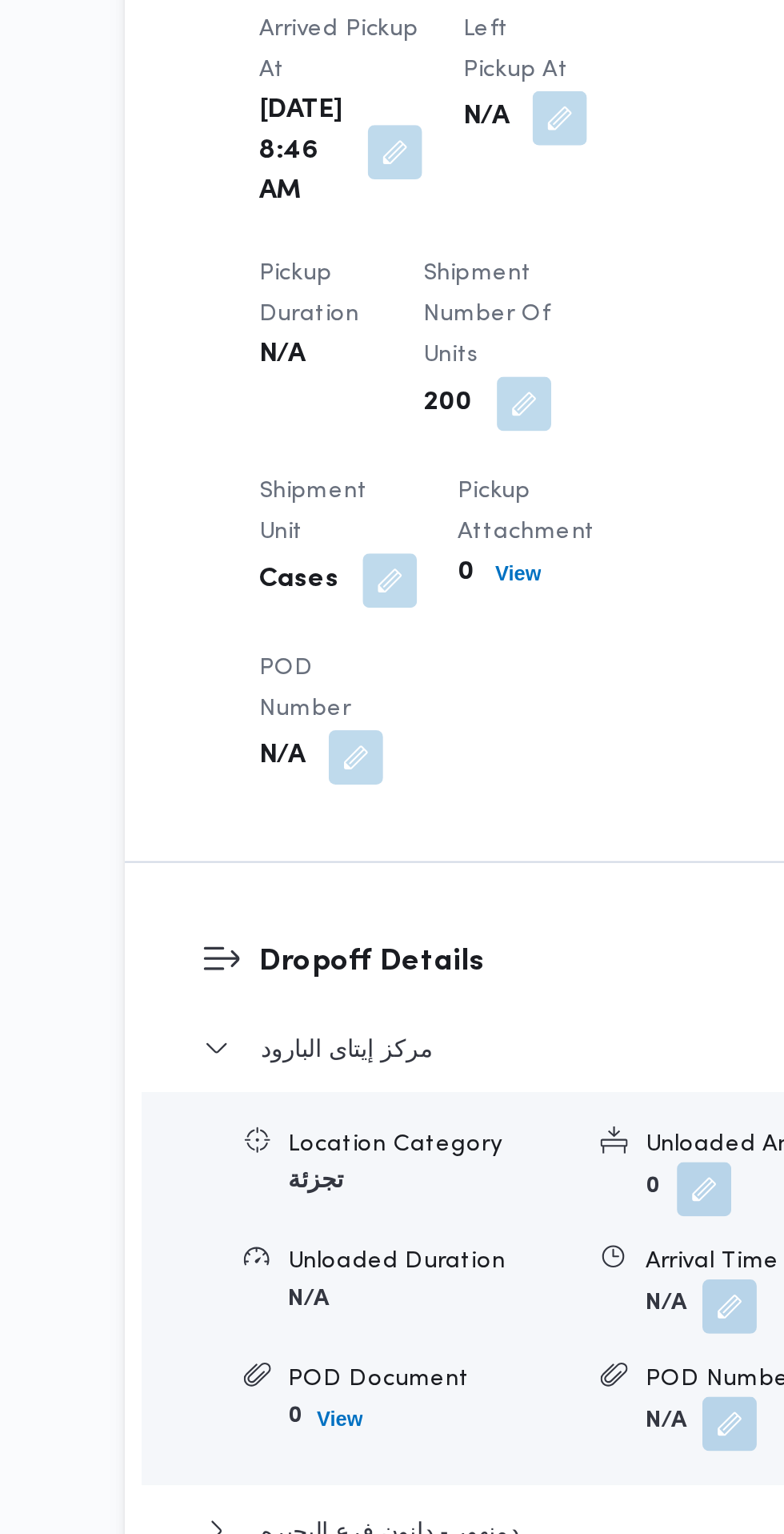
click at [403, 766] on button "button" at bounding box center [413, 753] width 26 height 26
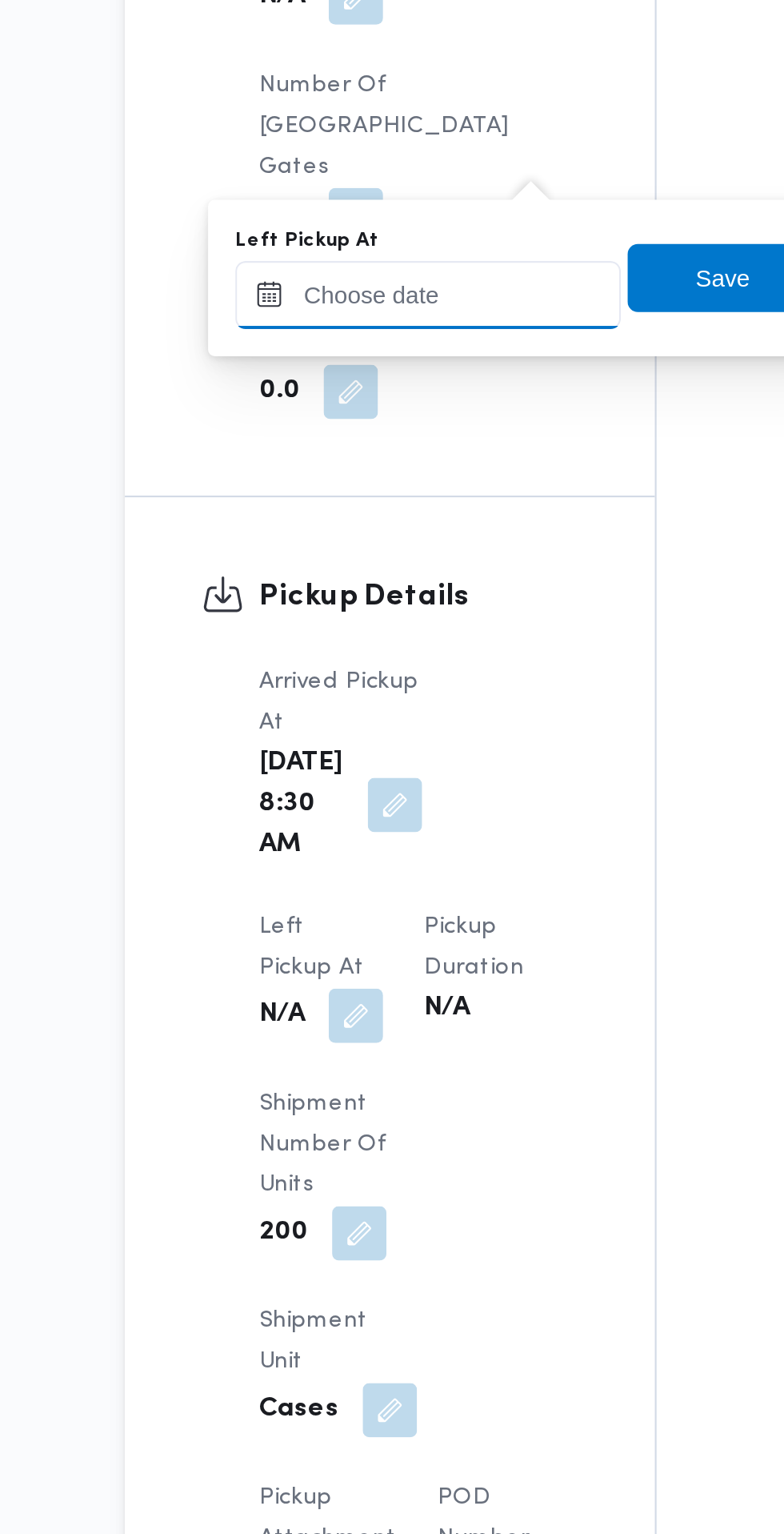
click at [368, 830] on input "Left Pickup At" at bounding box center [351, 836] width 182 height 32
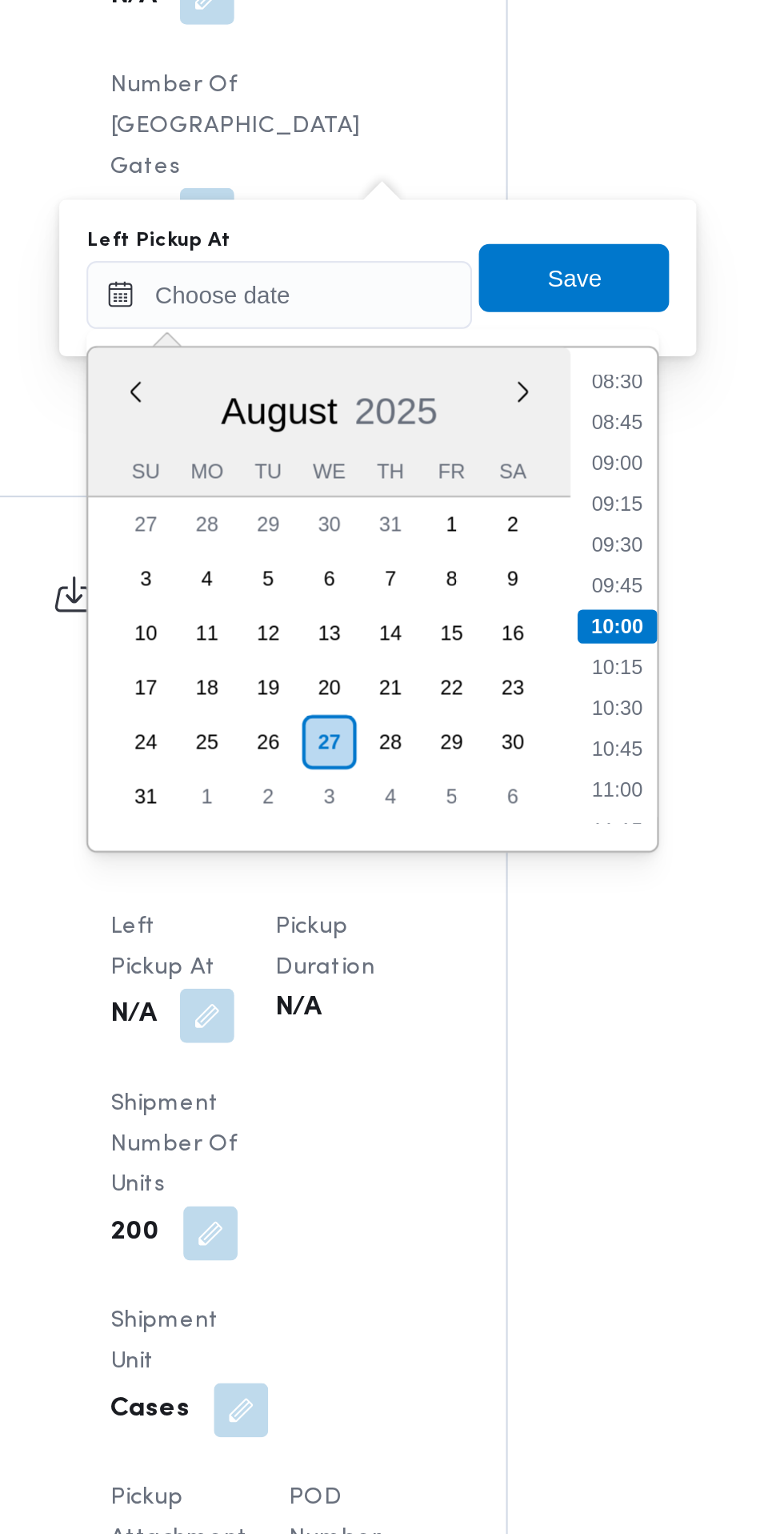
click at [517, 901] on li "08:45" at bounding box center [510, 896] width 37 height 16
type input "[DATE] 08:45"
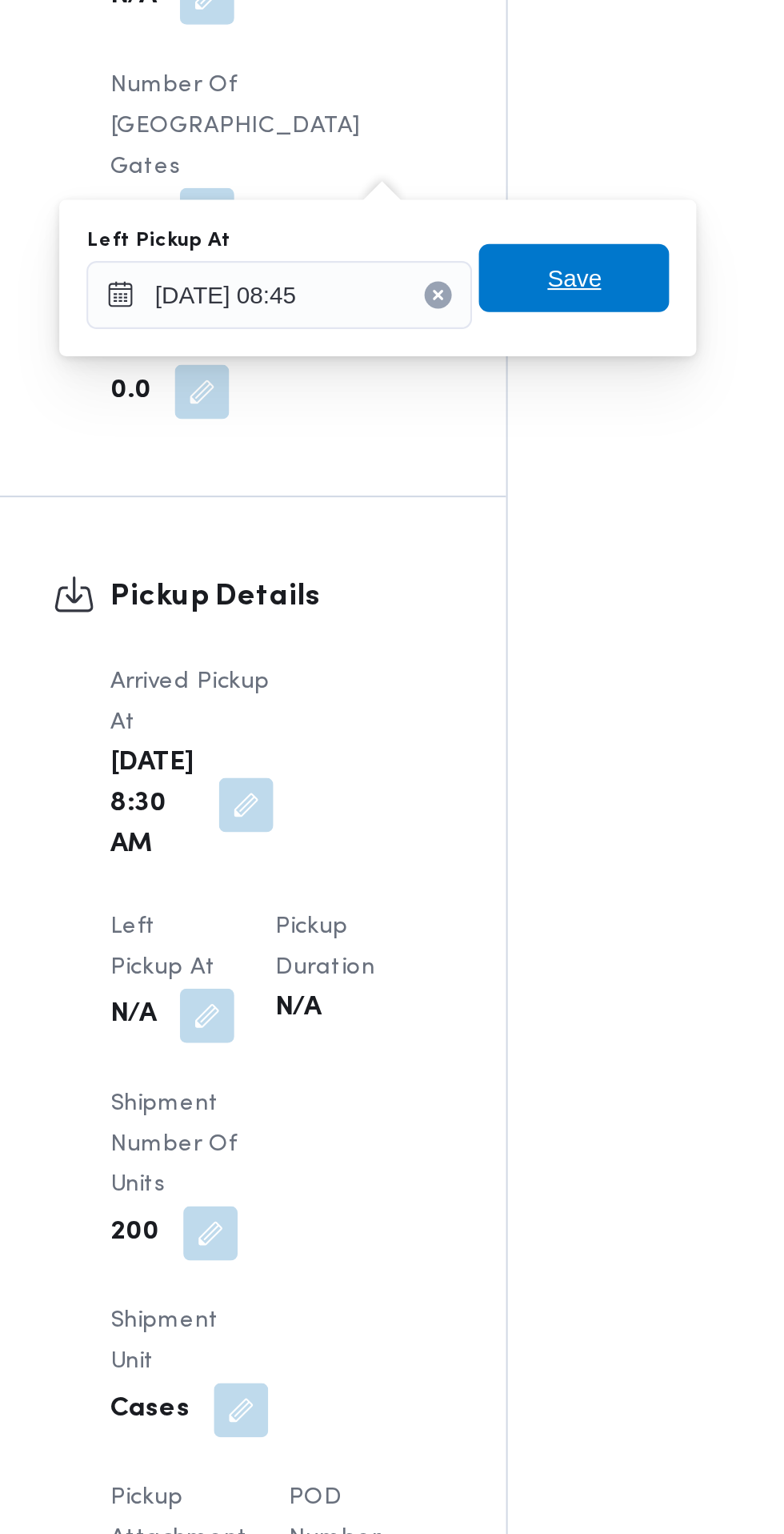
click at [516, 831] on span "Save" at bounding box center [489, 829] width 89 height 32
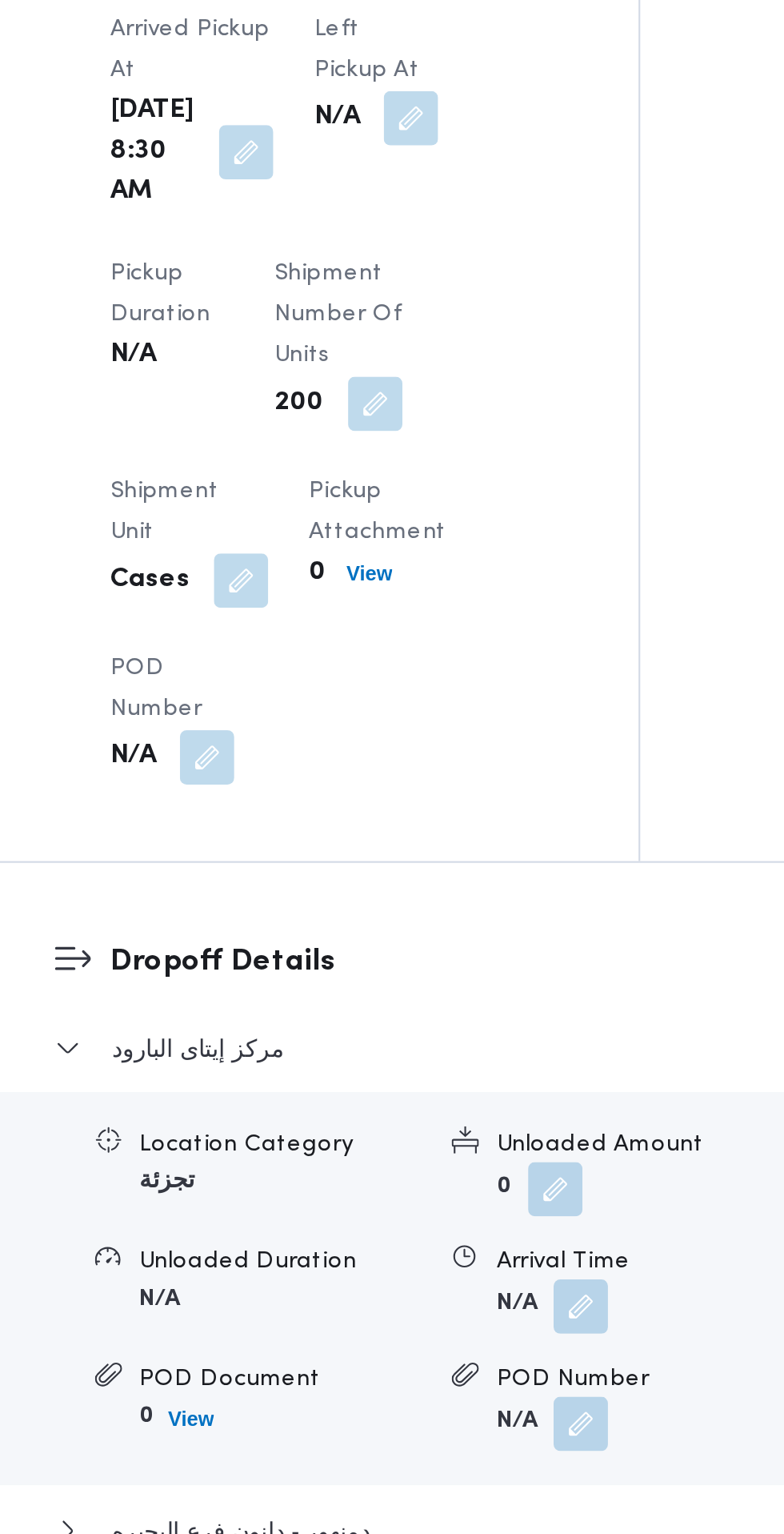
click at [324, 782] on button "button" at bounding box center [335, 770] width 26 height 26
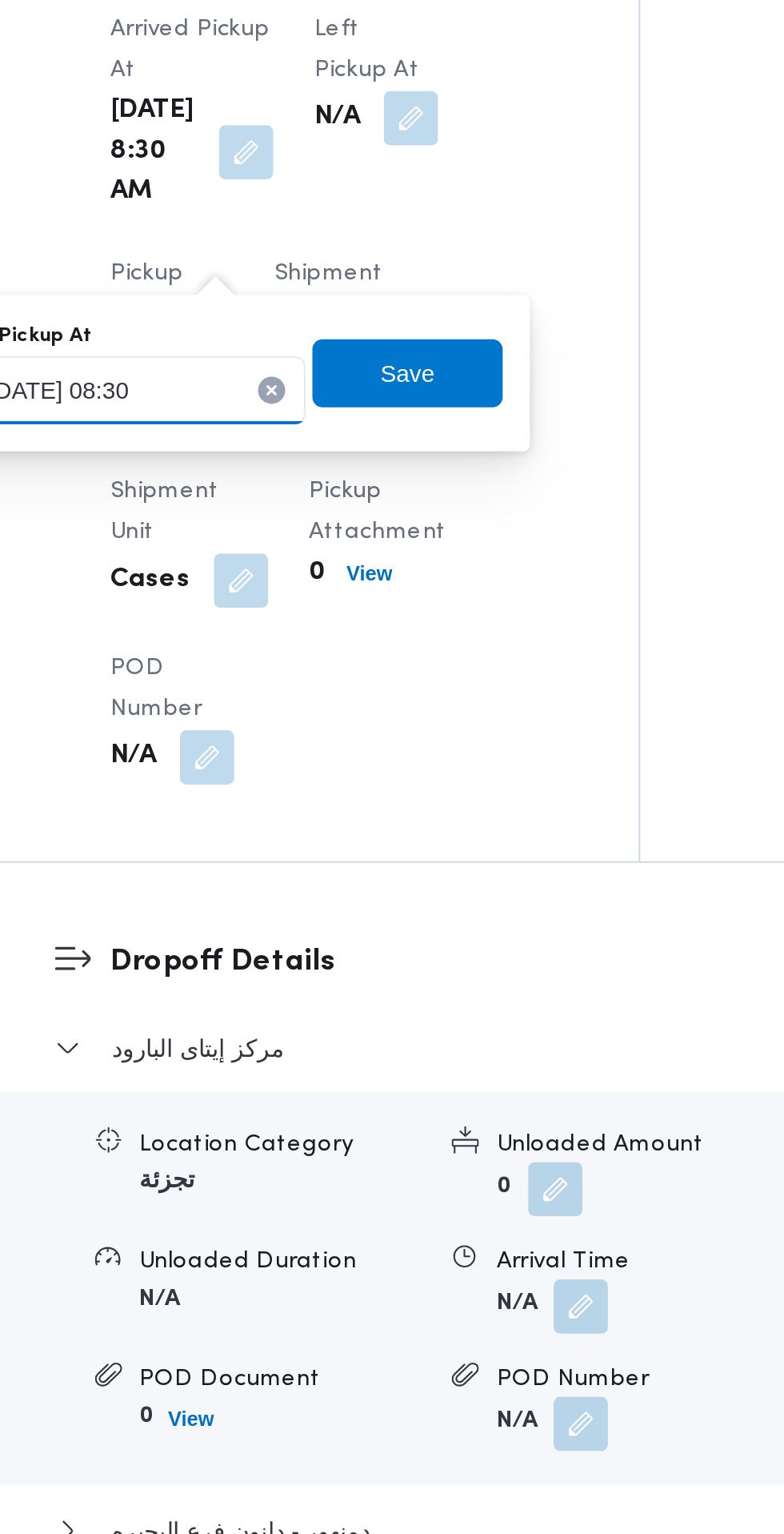
click at [288, 879] on input "[DATE] 08:30" at bounding box center [273, 881] width 182 height 32
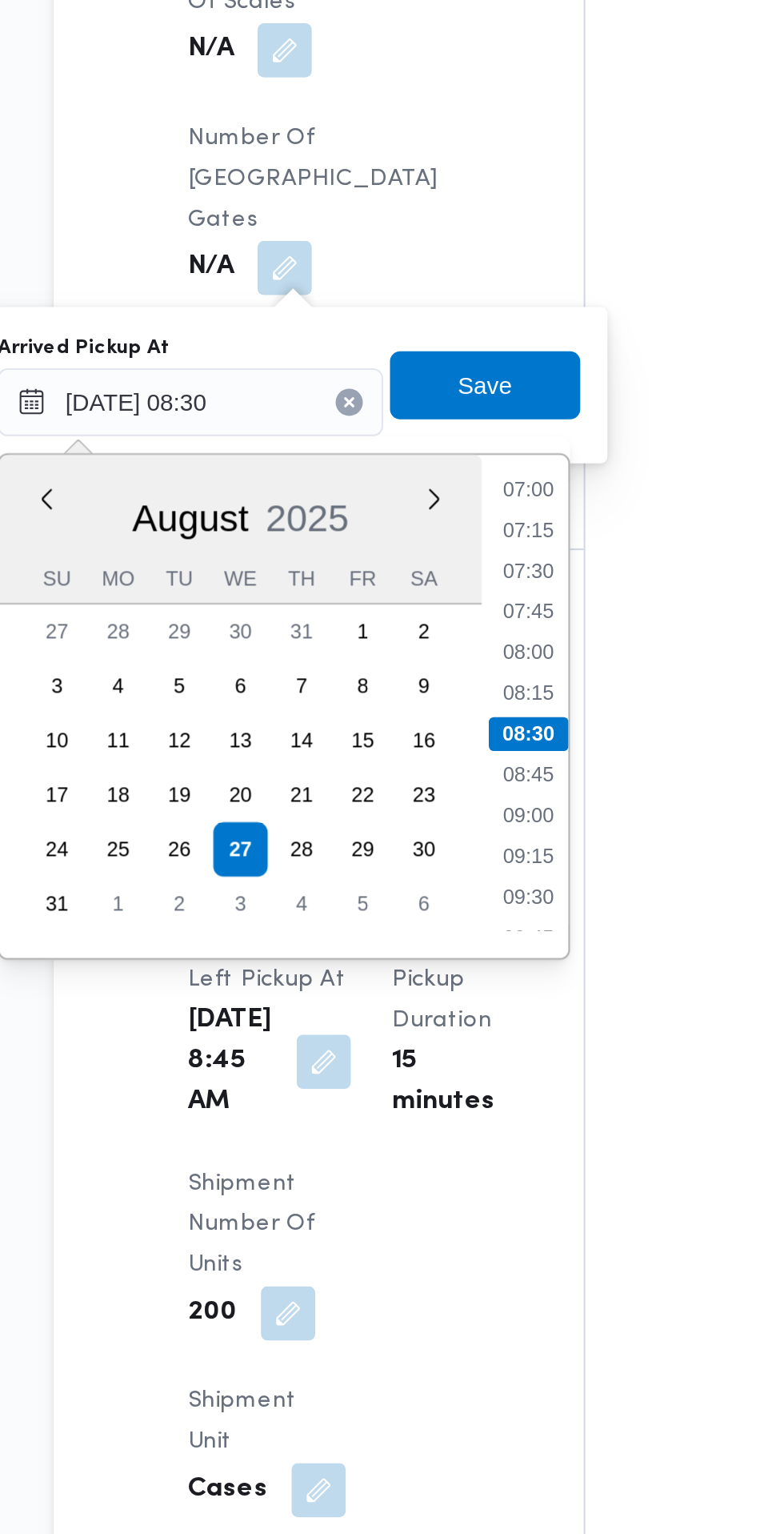
click at [441, 945] on ul "00:00 00:15 00:30 00:45 01:00 01:15 01:30 01:45 02:00 02:15 02:30 02:45 03:00 0…" at bounding box center [431, 1005] width 38 height 212
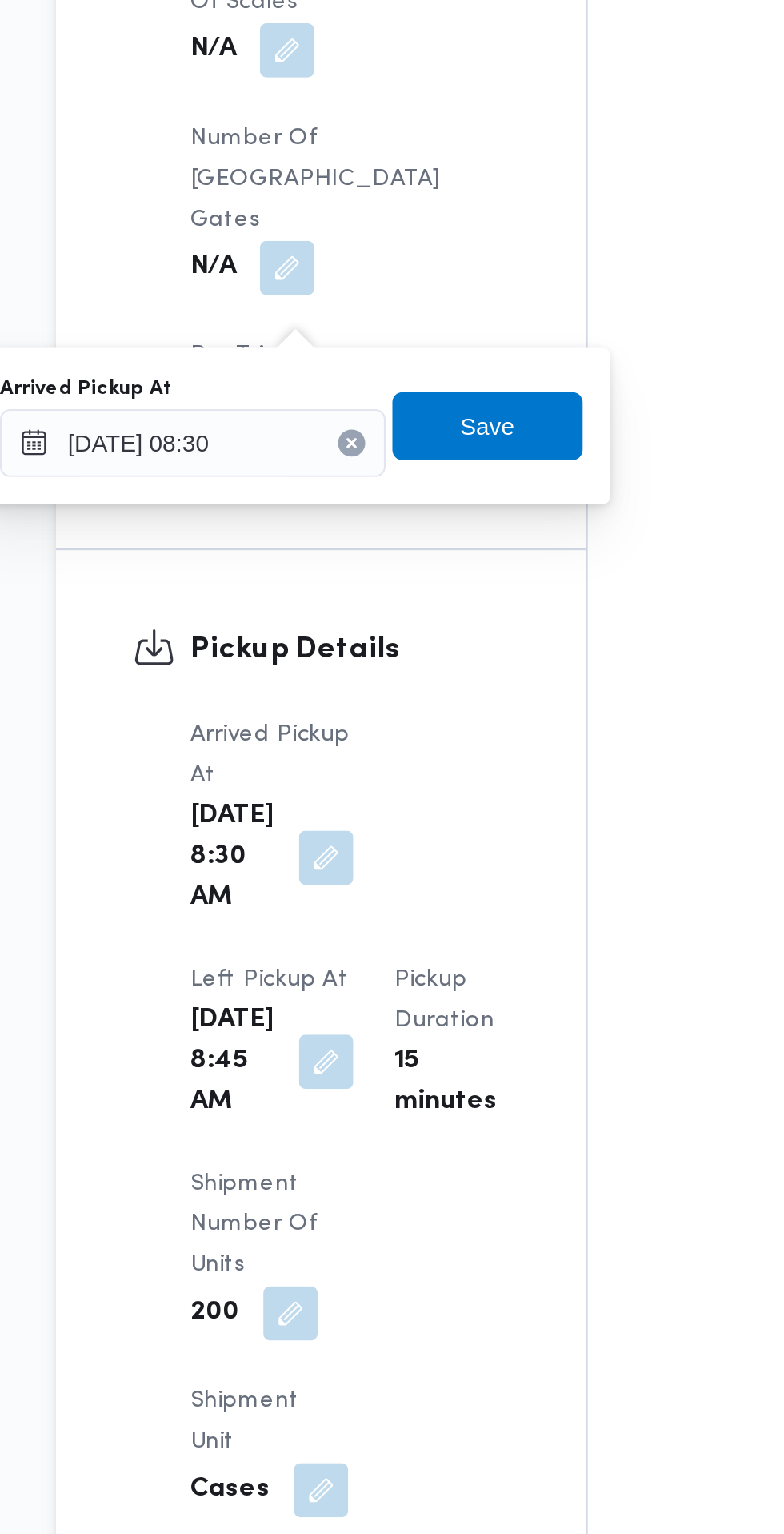
click at [434, 857] on div "Save" at bounding box center [411, 873] width 89 height 32
click at [429, 875] on span "Save" at bounding box center [411, 873] width 89 height 32
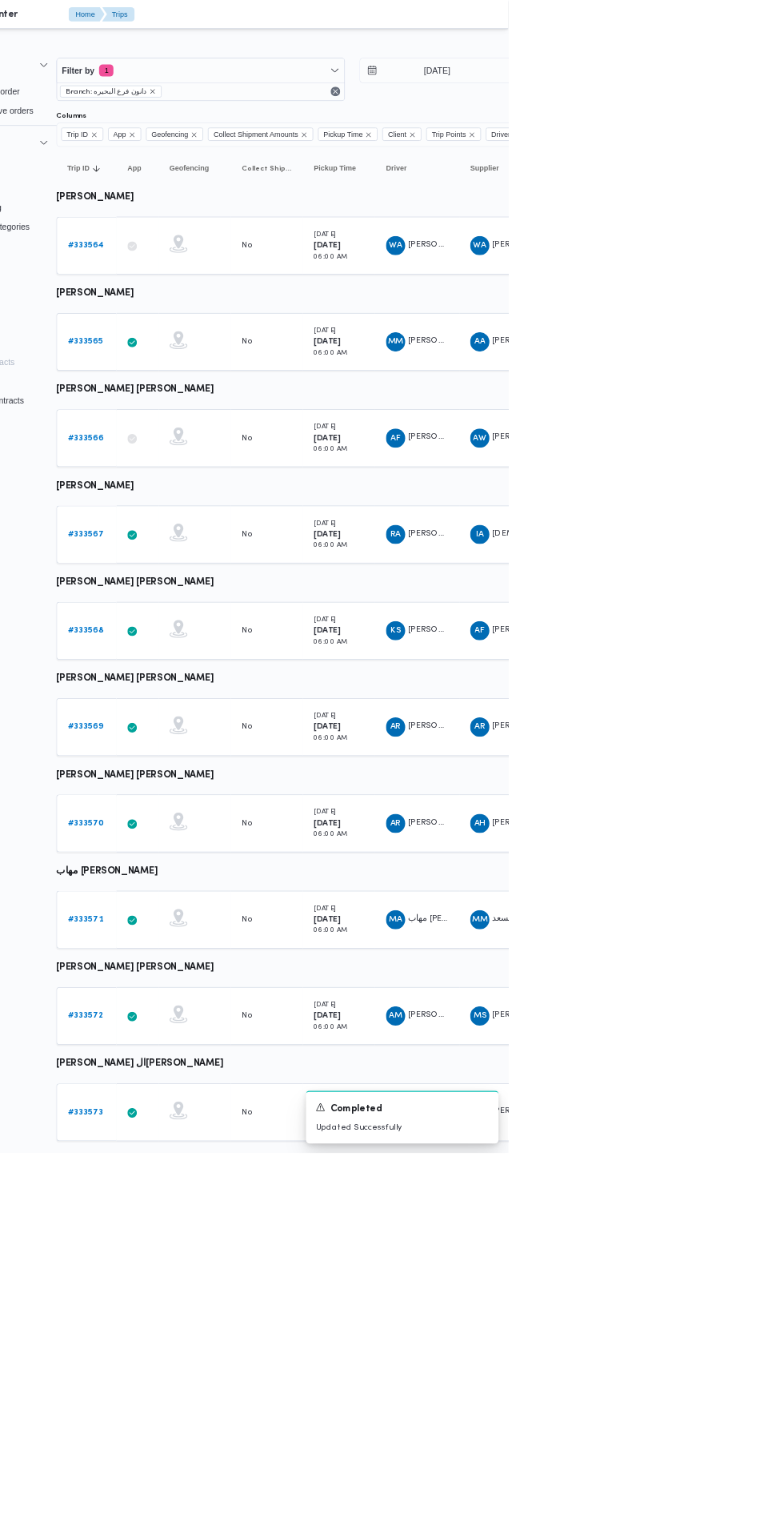
click at [234, 1223] on b "# 333571" at bounding box center [222, 1222] width 47 height 10
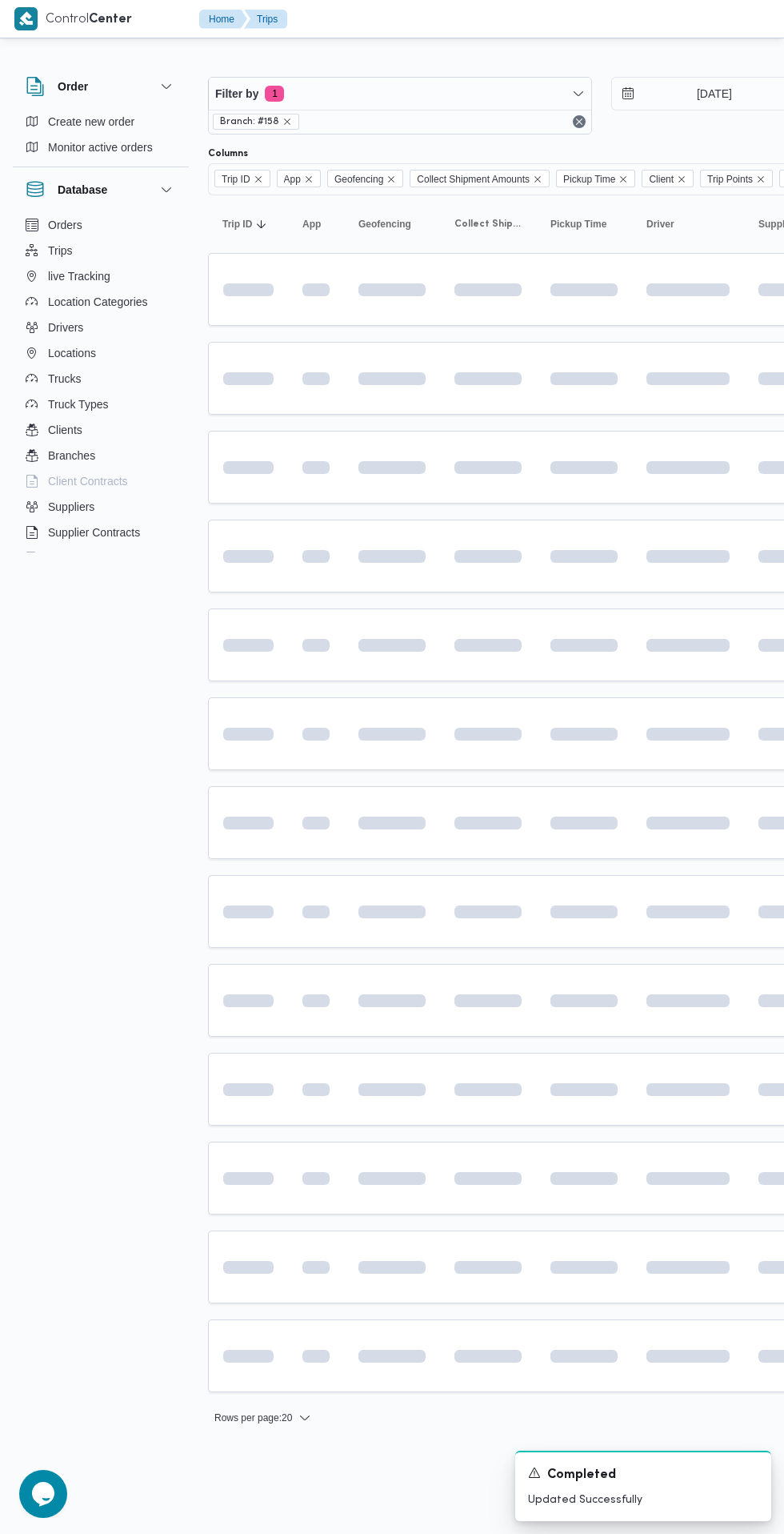
scroll to position [0, 25]
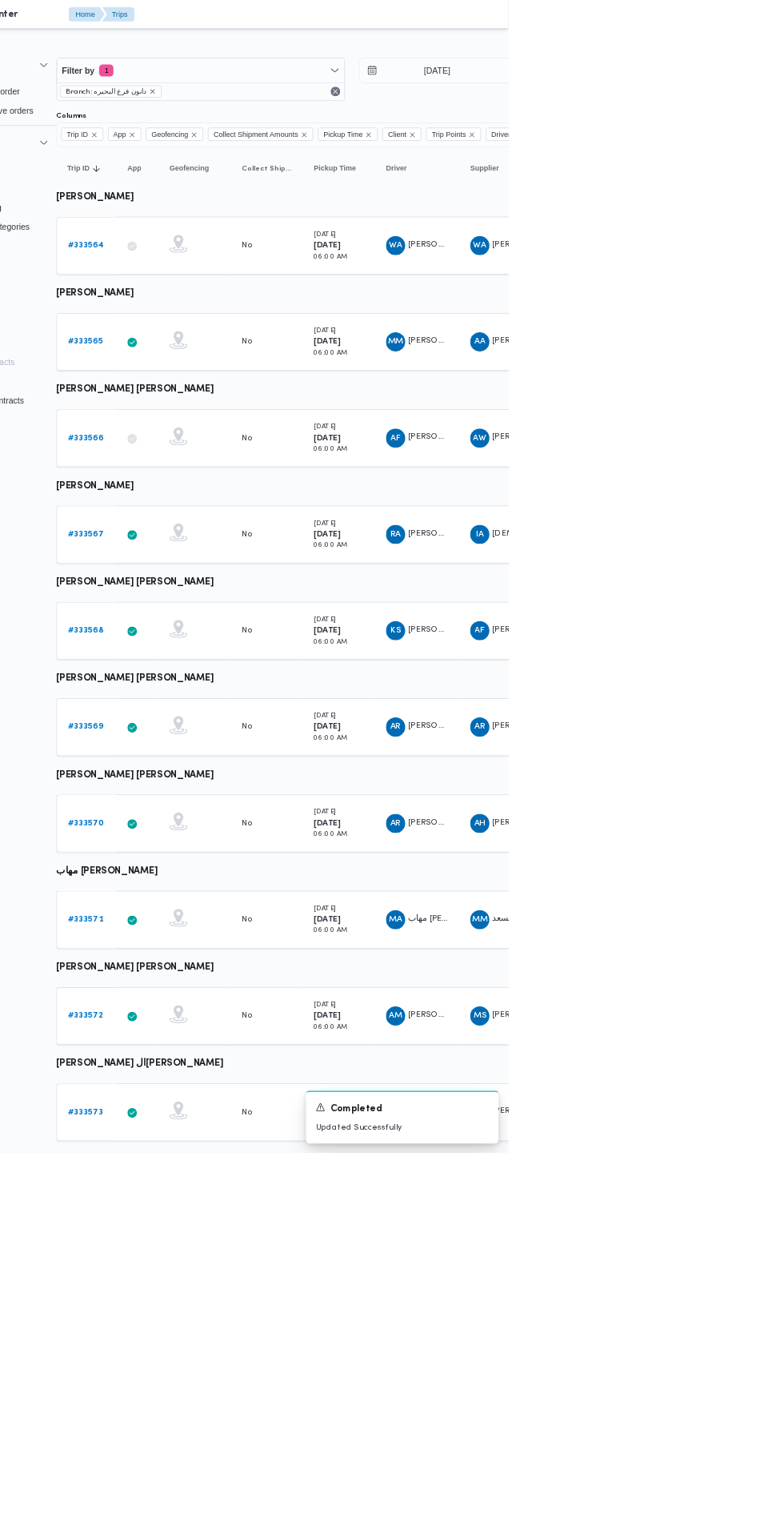
click at [225, 1349] on b "# 333572" at bounding box center [222, 1350] width 47 height 10
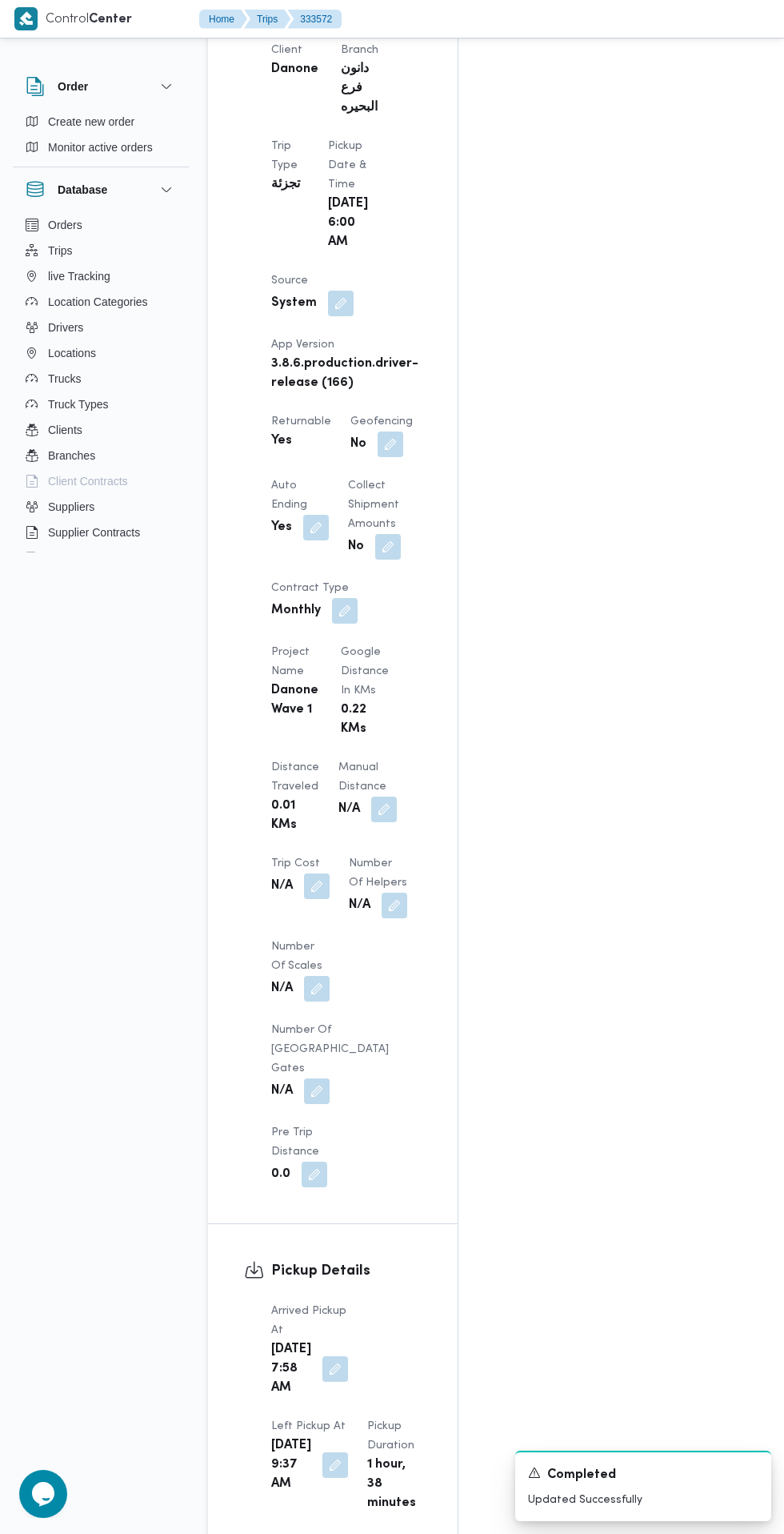
scroll to position [1034, 0]
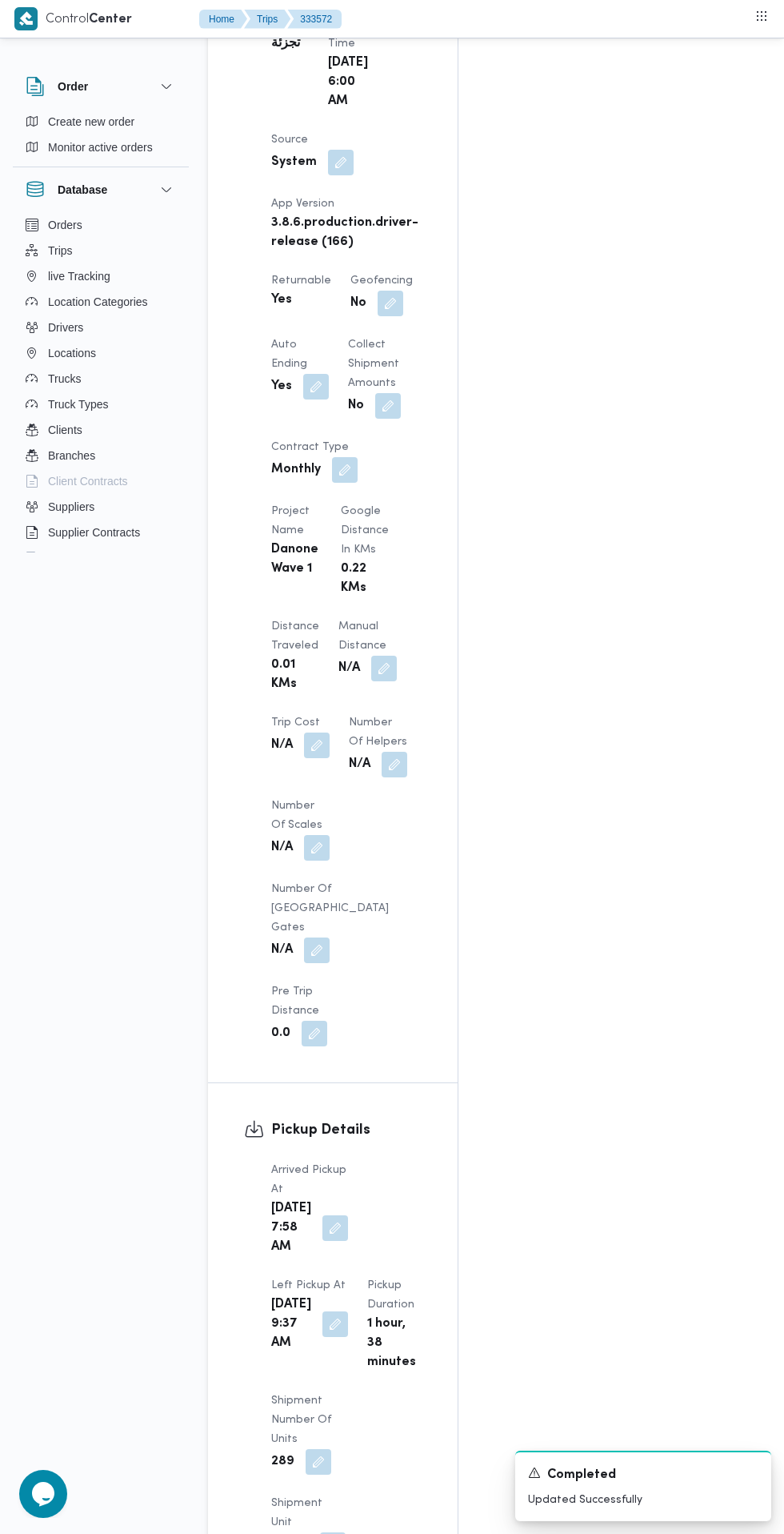
click at [324, 1215] on button "button" at bounding box center [335, 1228] width 26 height 26
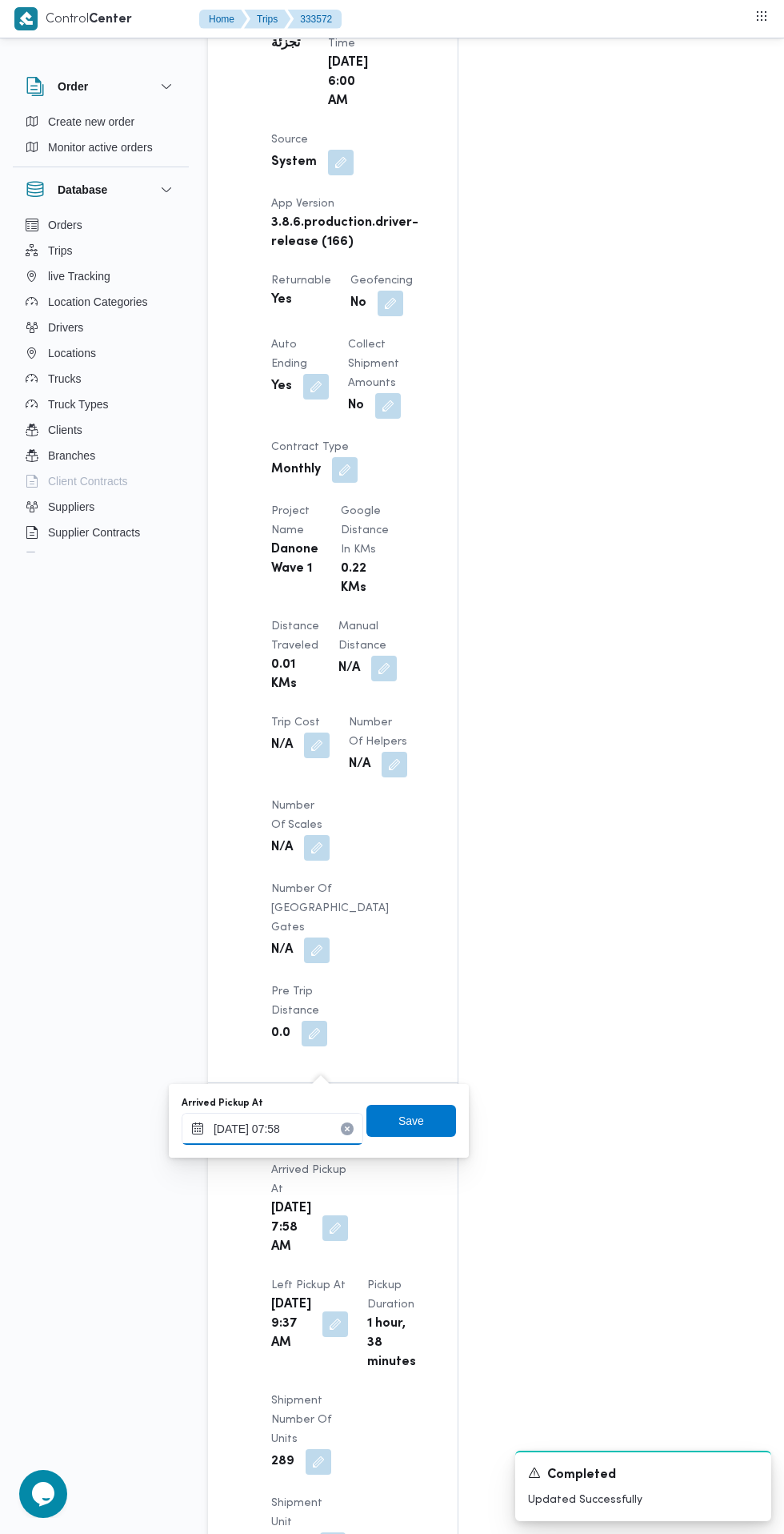
click at [299, 1132] on input "[DATE] 07:58" at bounding box center [273, 1128] width 182 height 32
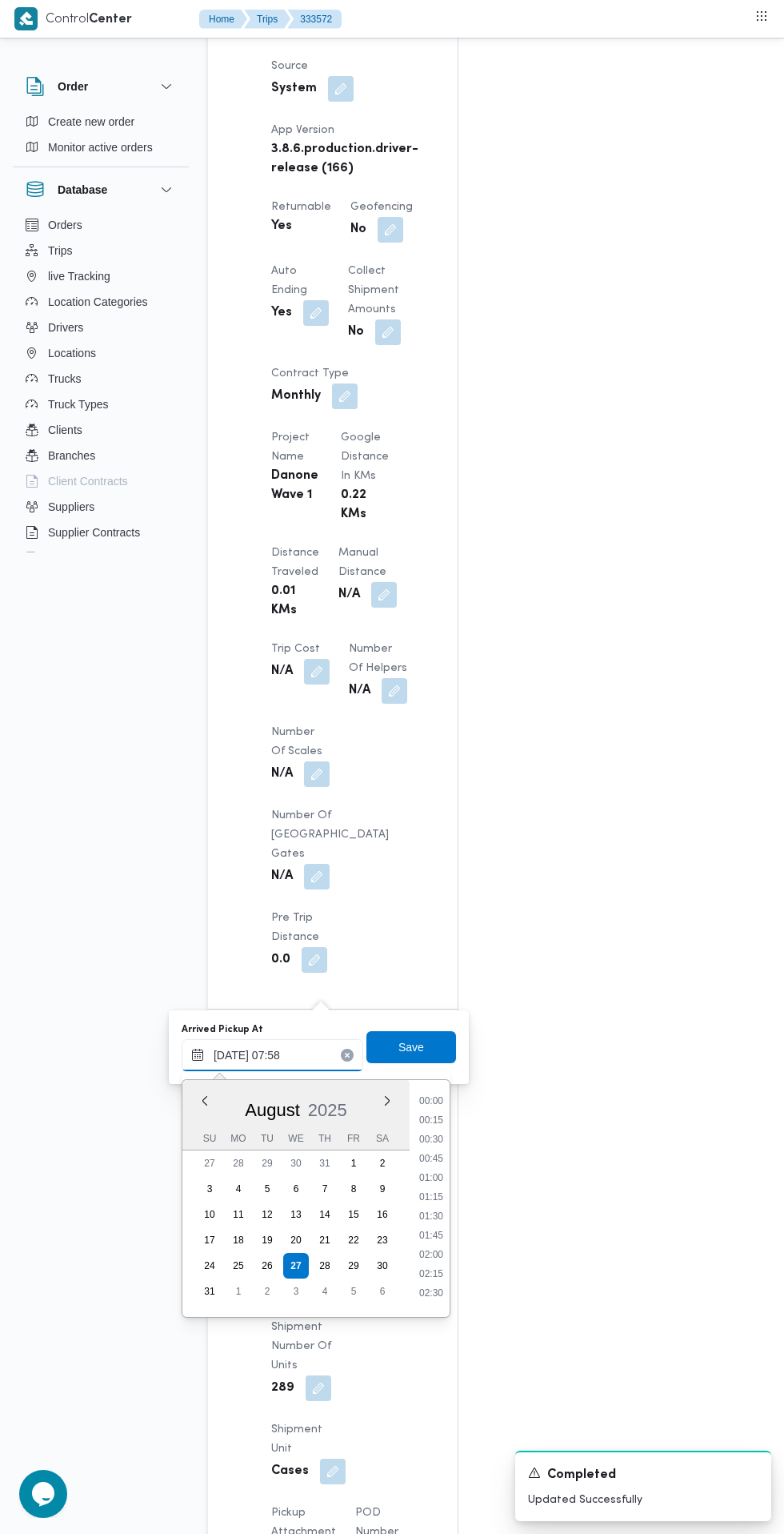
scroll to position [485, 0]
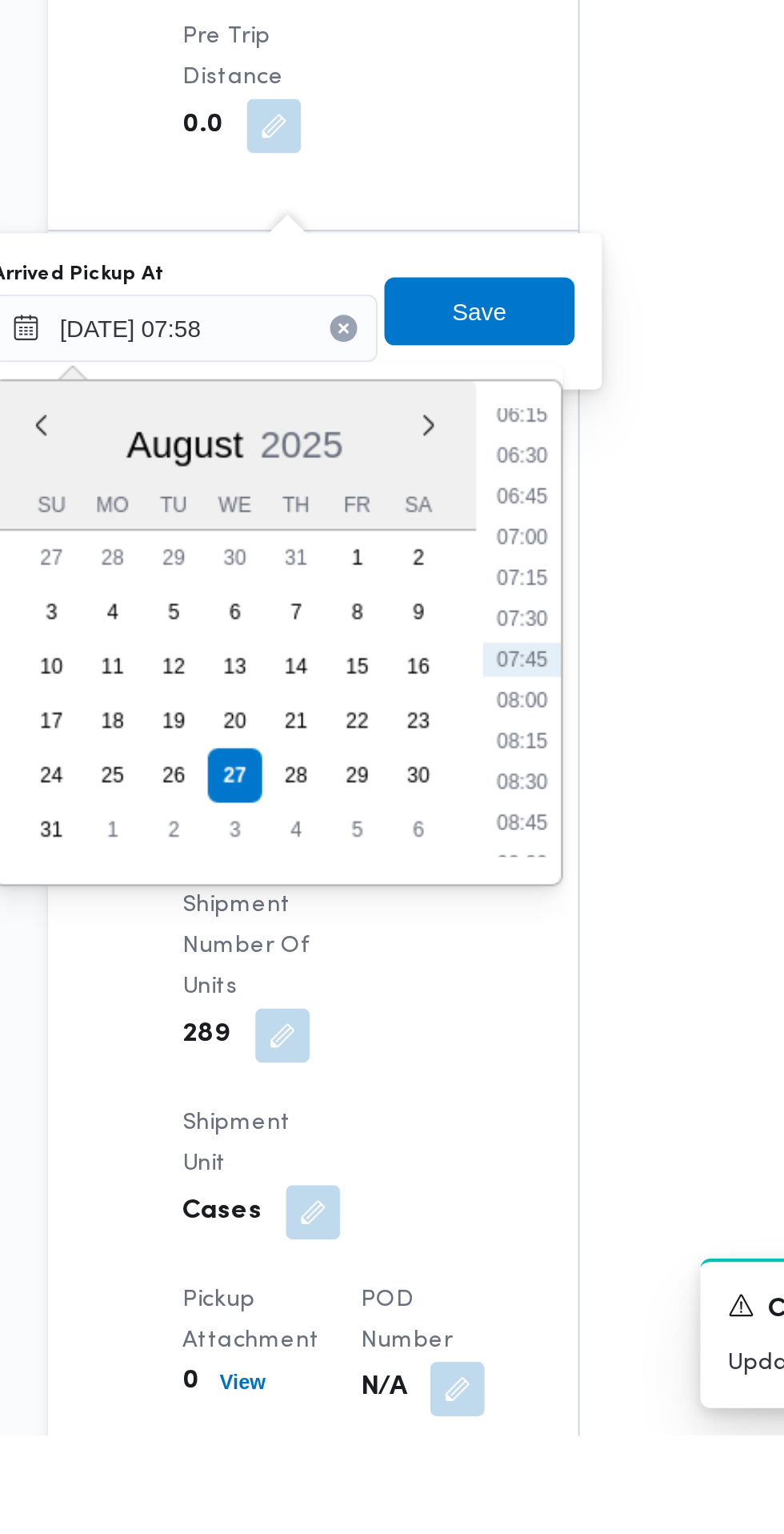
click at [436, 1150] on li "07:30" at bounding box center [431, 1149] width 37 height 16
type input "[DATE] 07:30"
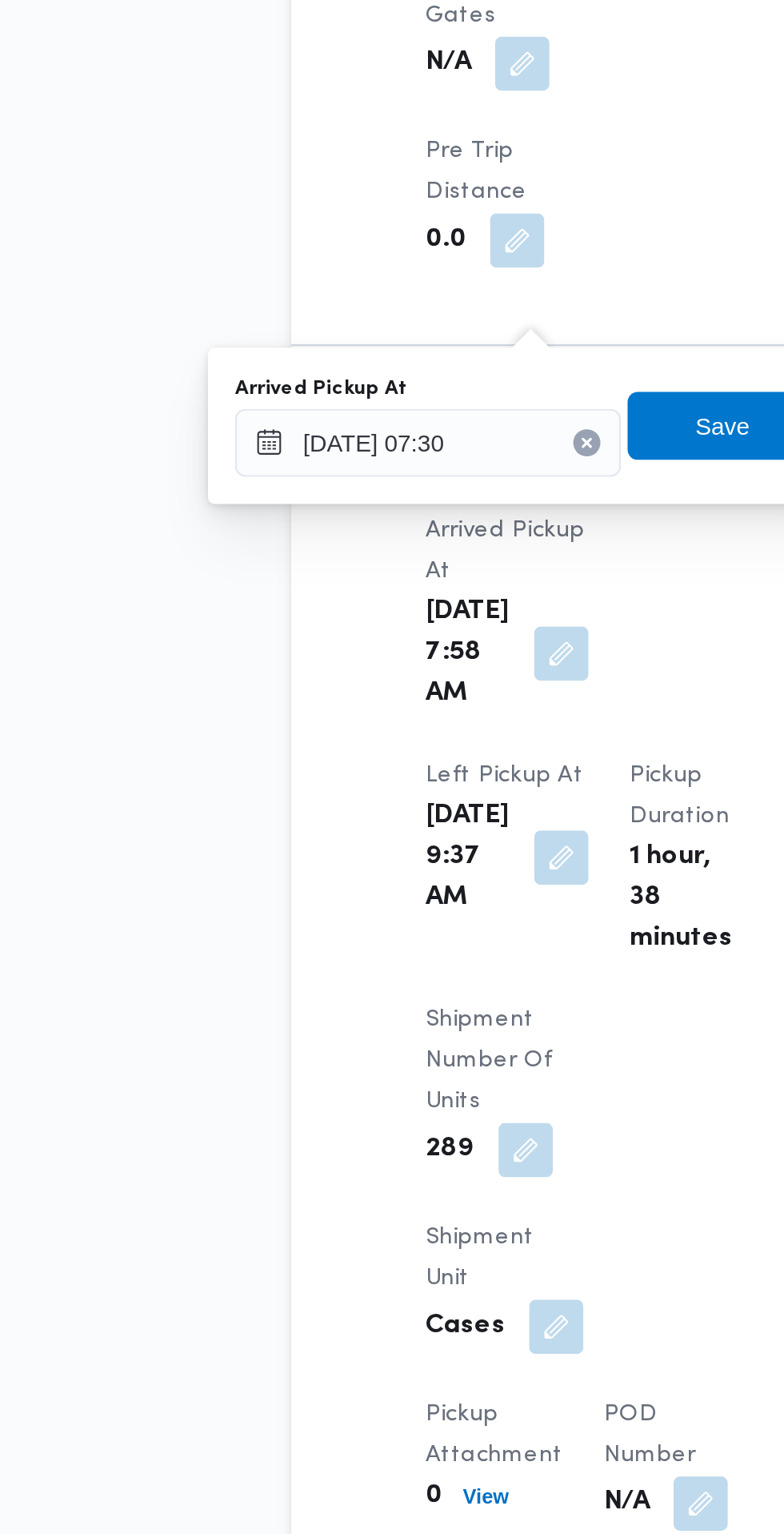
click at [329, 1099] on button "button" at bounding box center [335, 1112] width 26 height 26
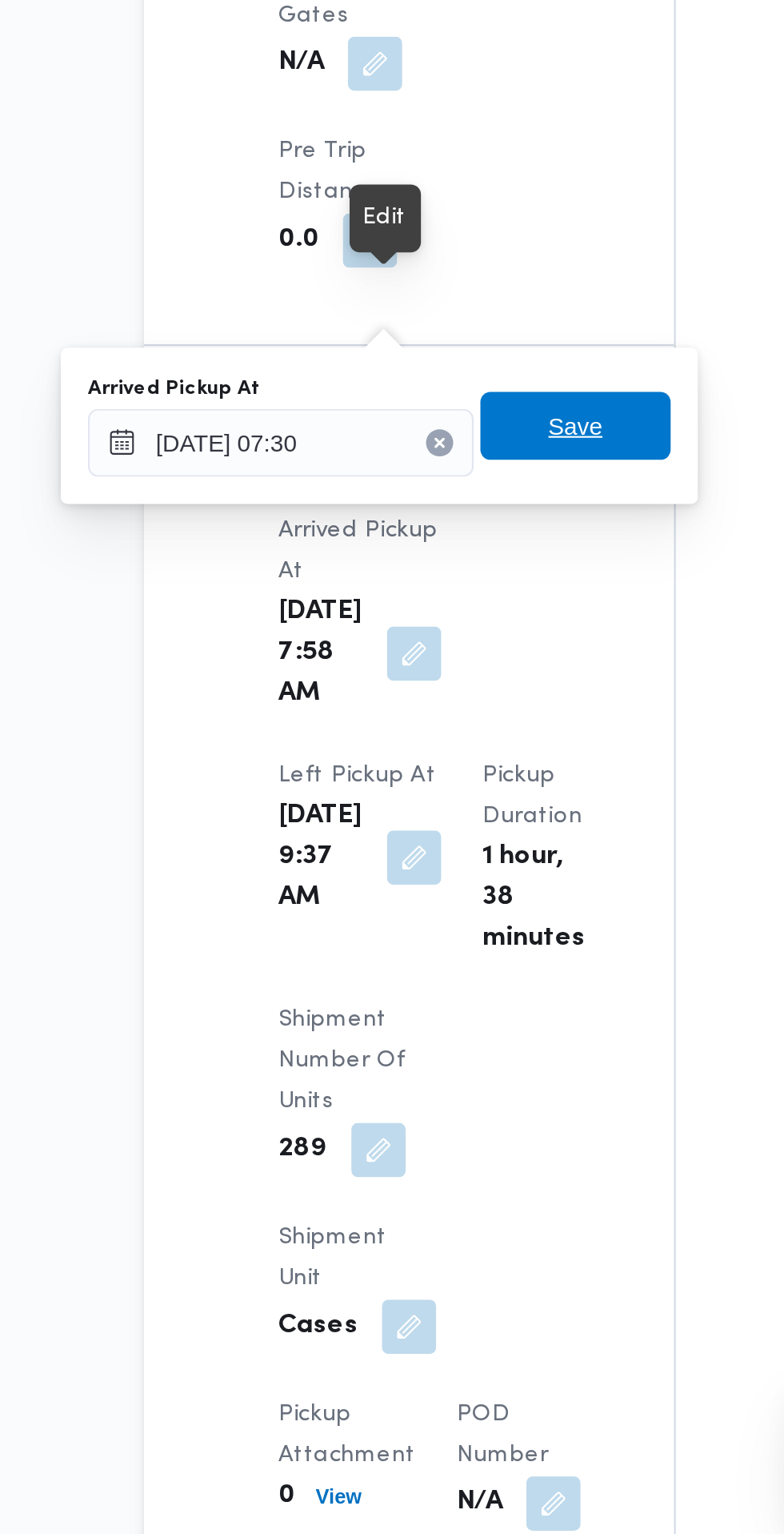
click at [424, 1006] on span "Save" at bounding box center [411, 1004] width 26 height 19
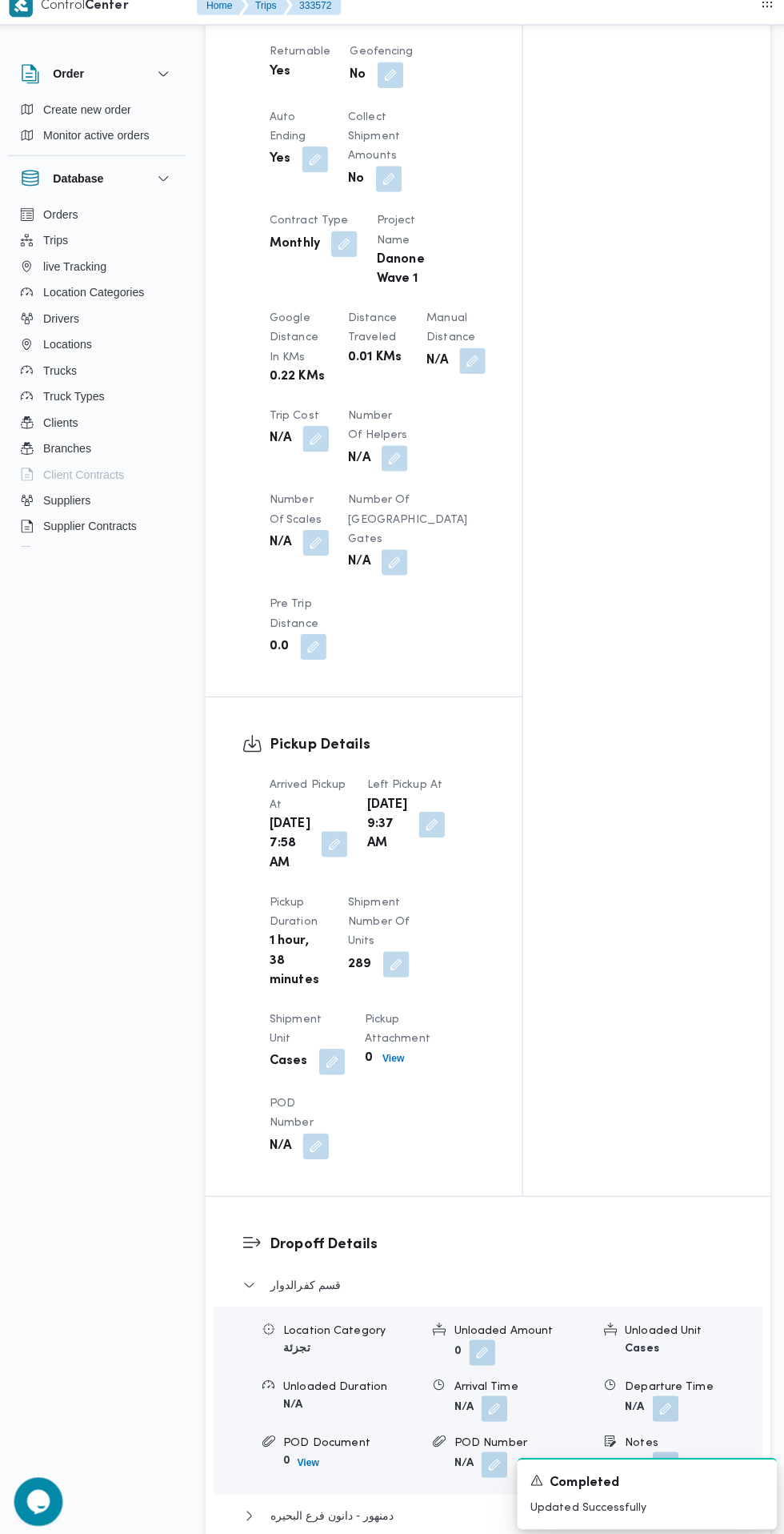
scroll to position [1173, 0]
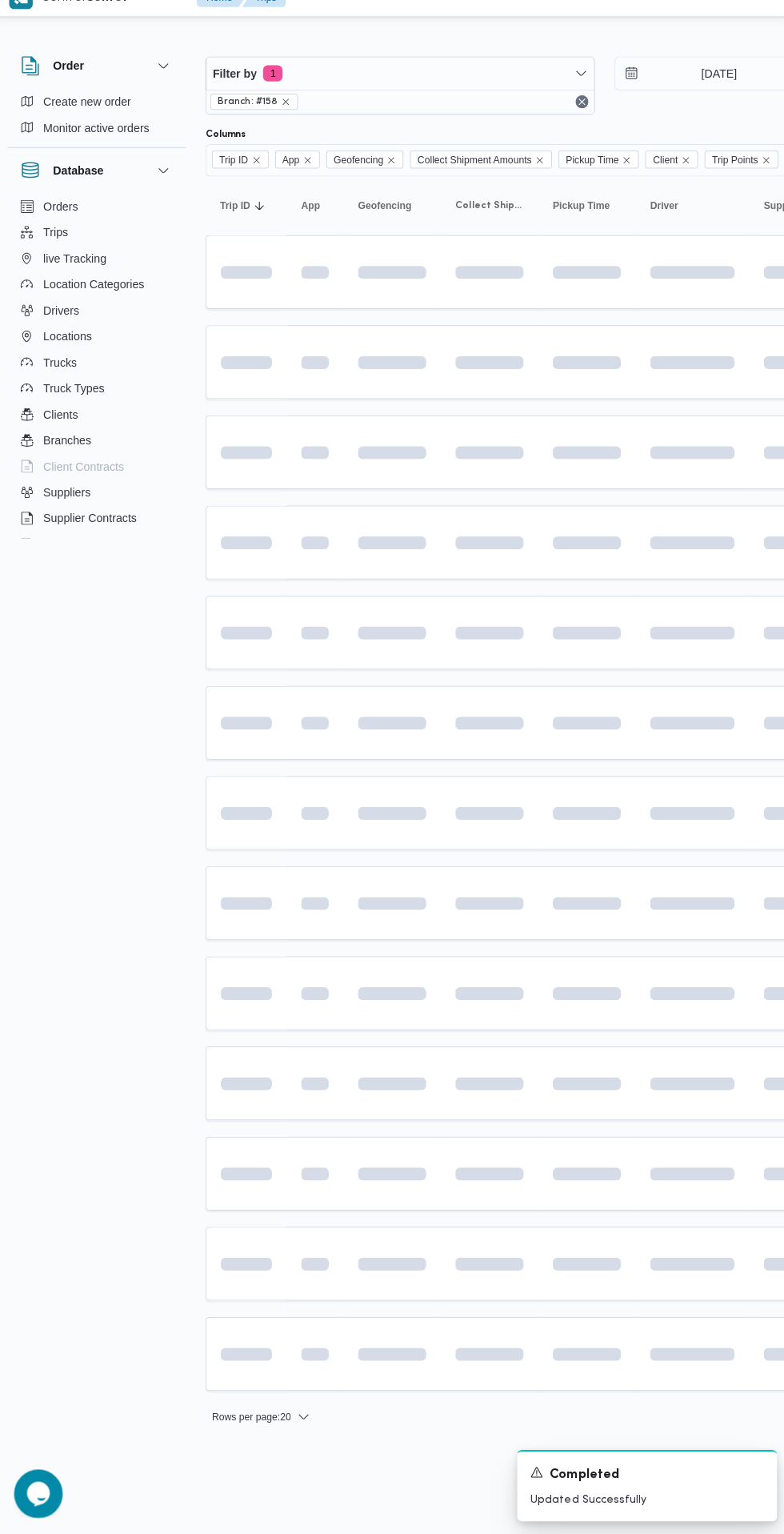
scroll to position [0, 25]
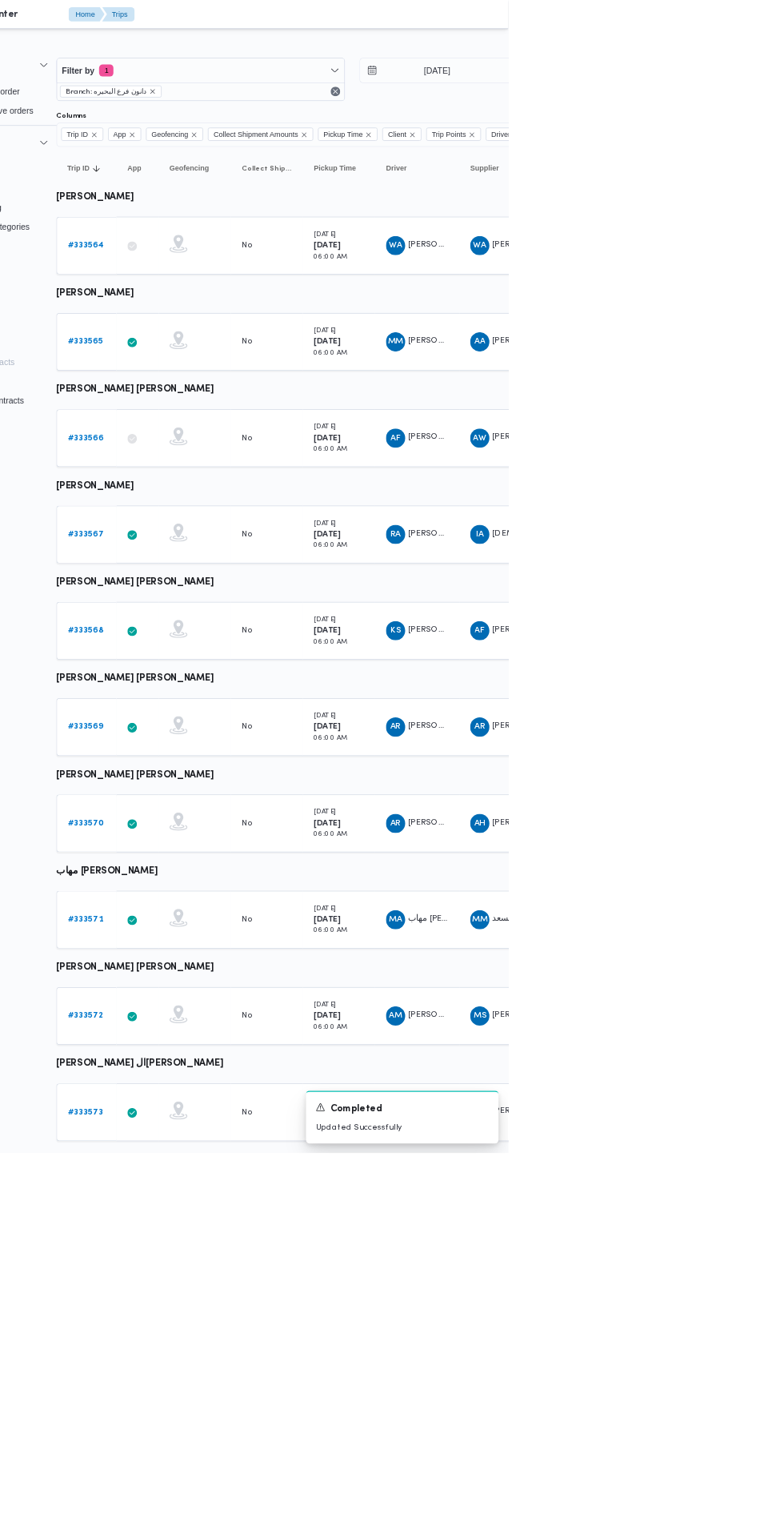
click at [221, 1477] on b "# 333573" at bounding box center [222, 1479] width 47 height 10
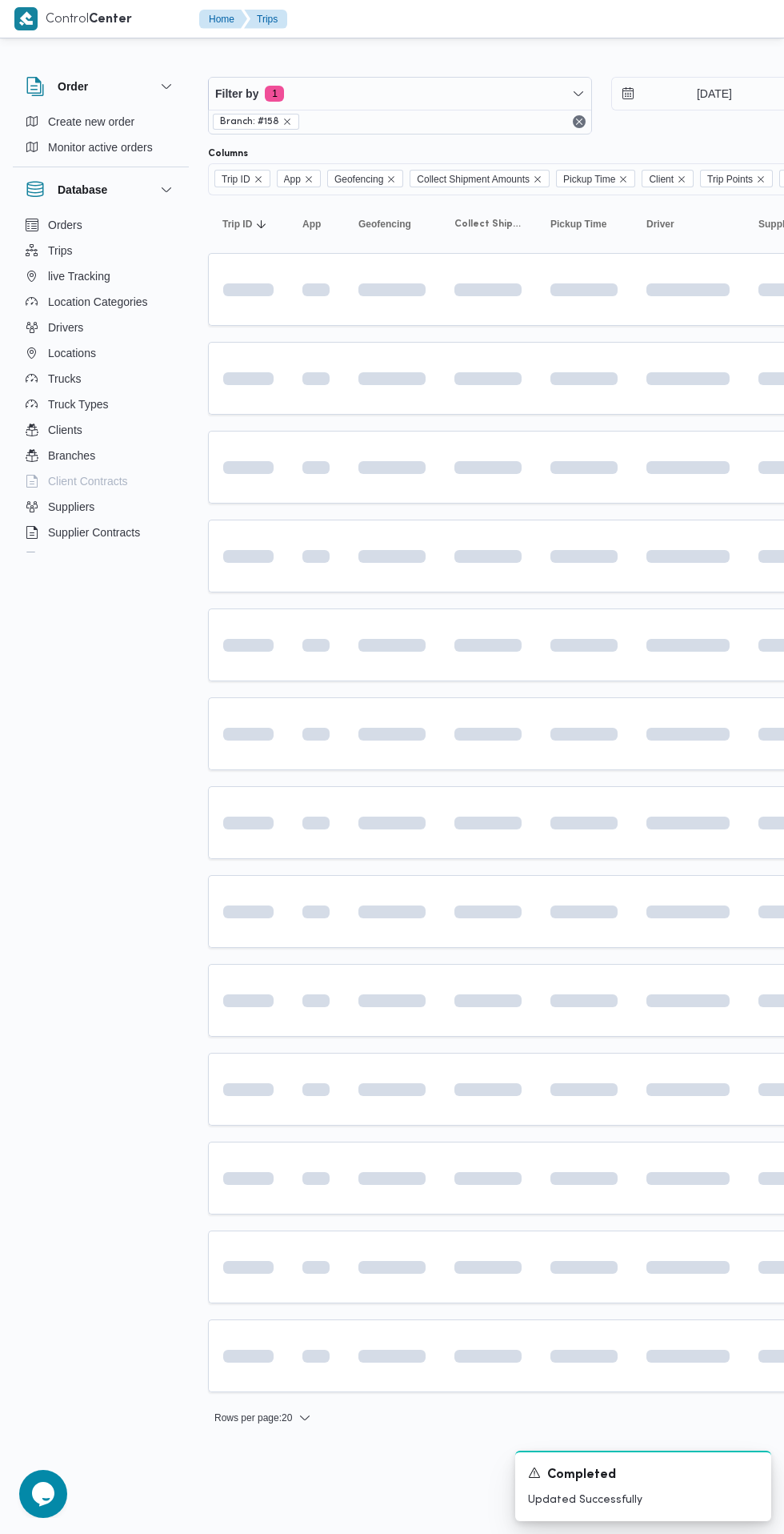
scroll to position [0, 25]
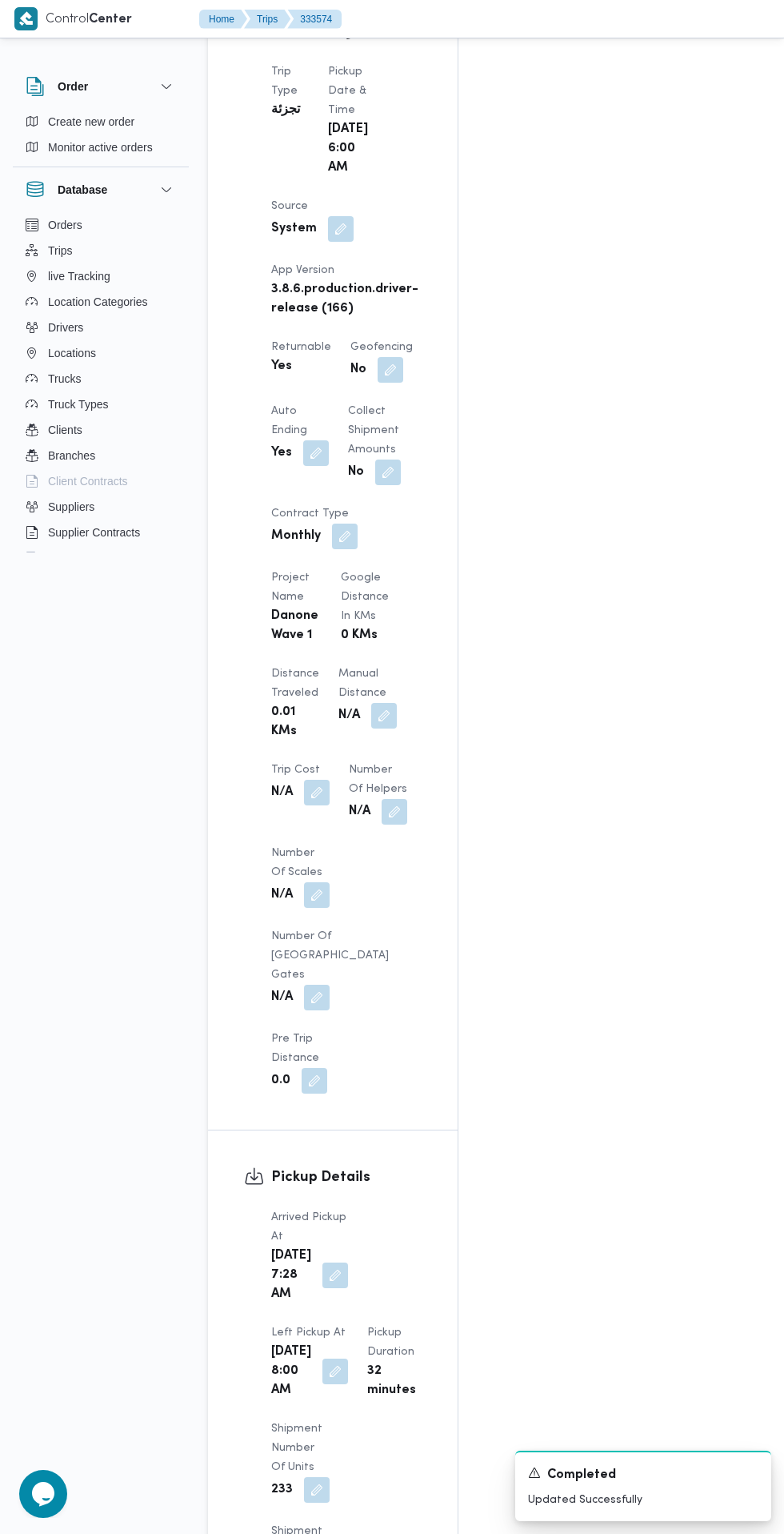
scroll to position [967, 0]
click at [348, 1357] on button "button" at bounding box center [335, 1370] width 26 height 26
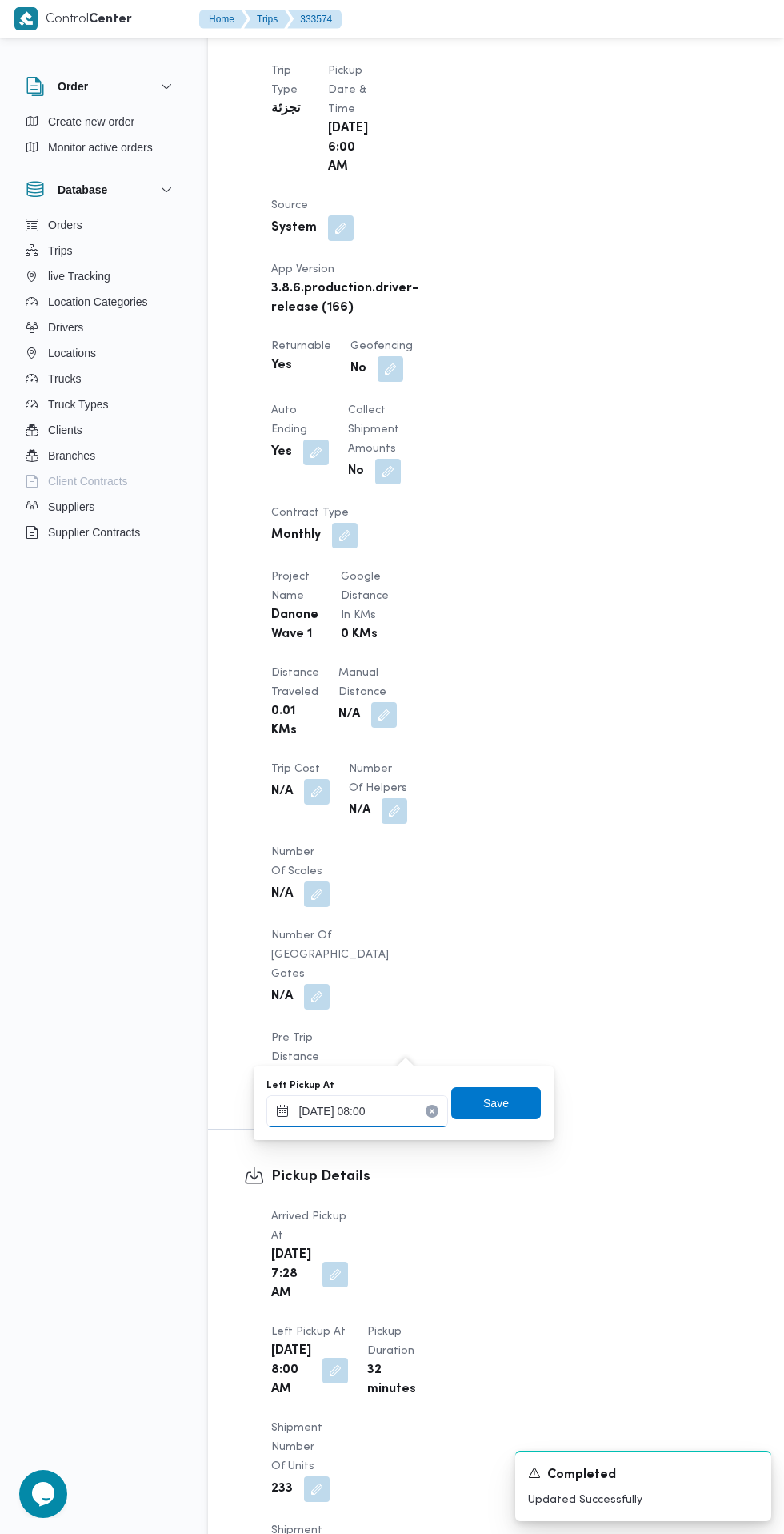
click at [381, 1110] on input "[DATE] 08:00" at bounding box center [358, 1111] width 182 height 32
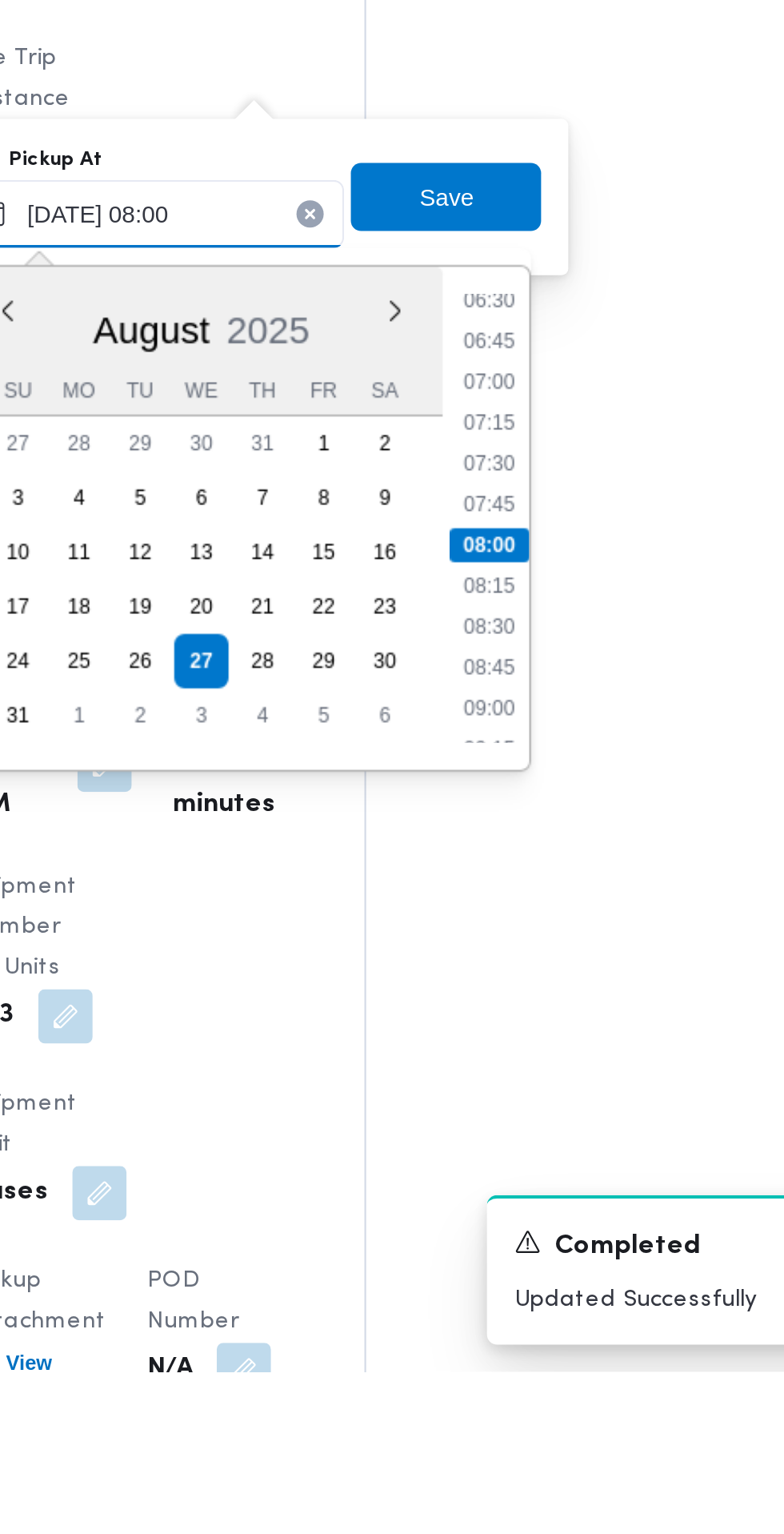
scroll to position [1091, 0]
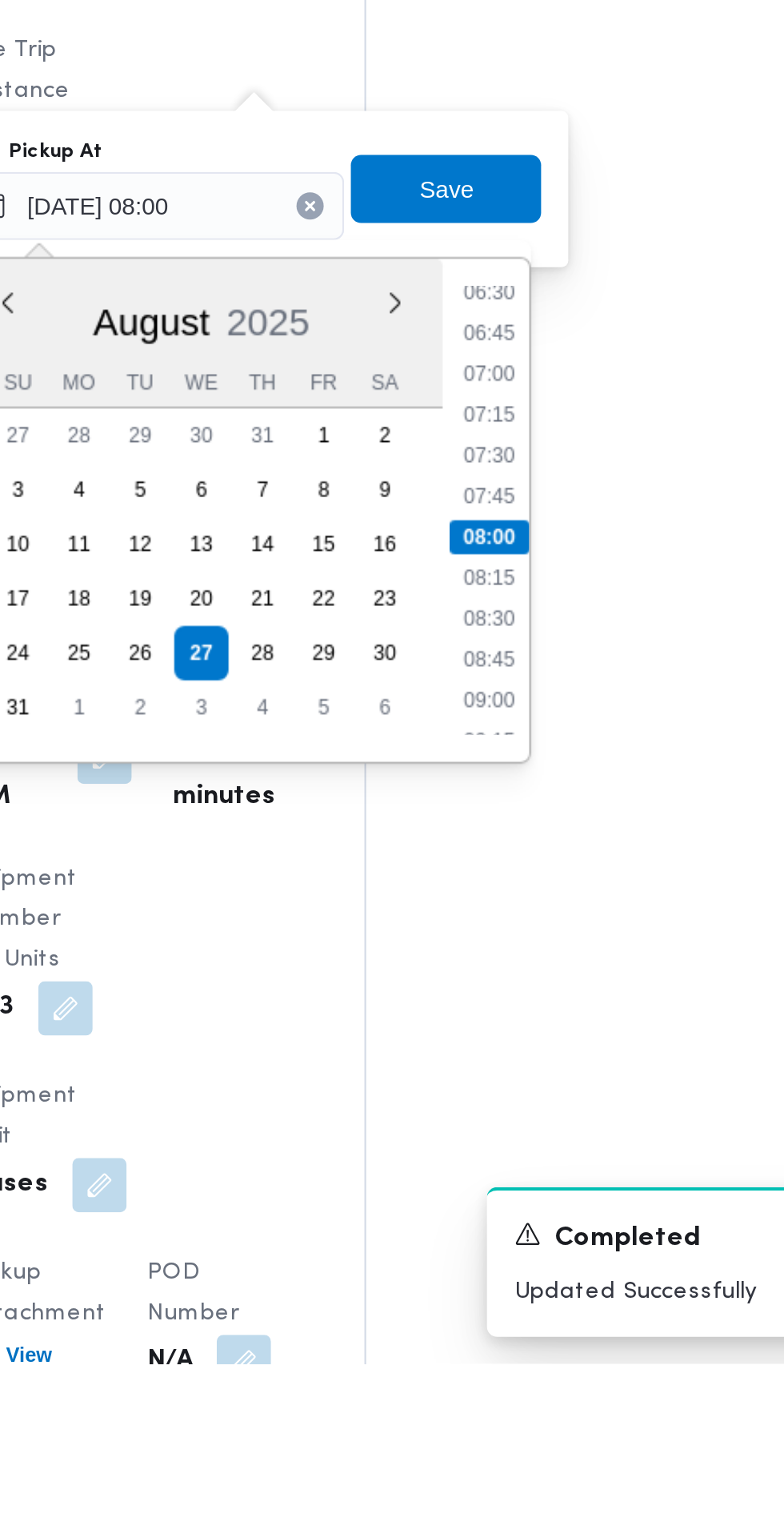
click at [521, 1208] on li "08:45" at bounding box center [517, 1202] width 37 height 16
type input "[DATE] 08:45"
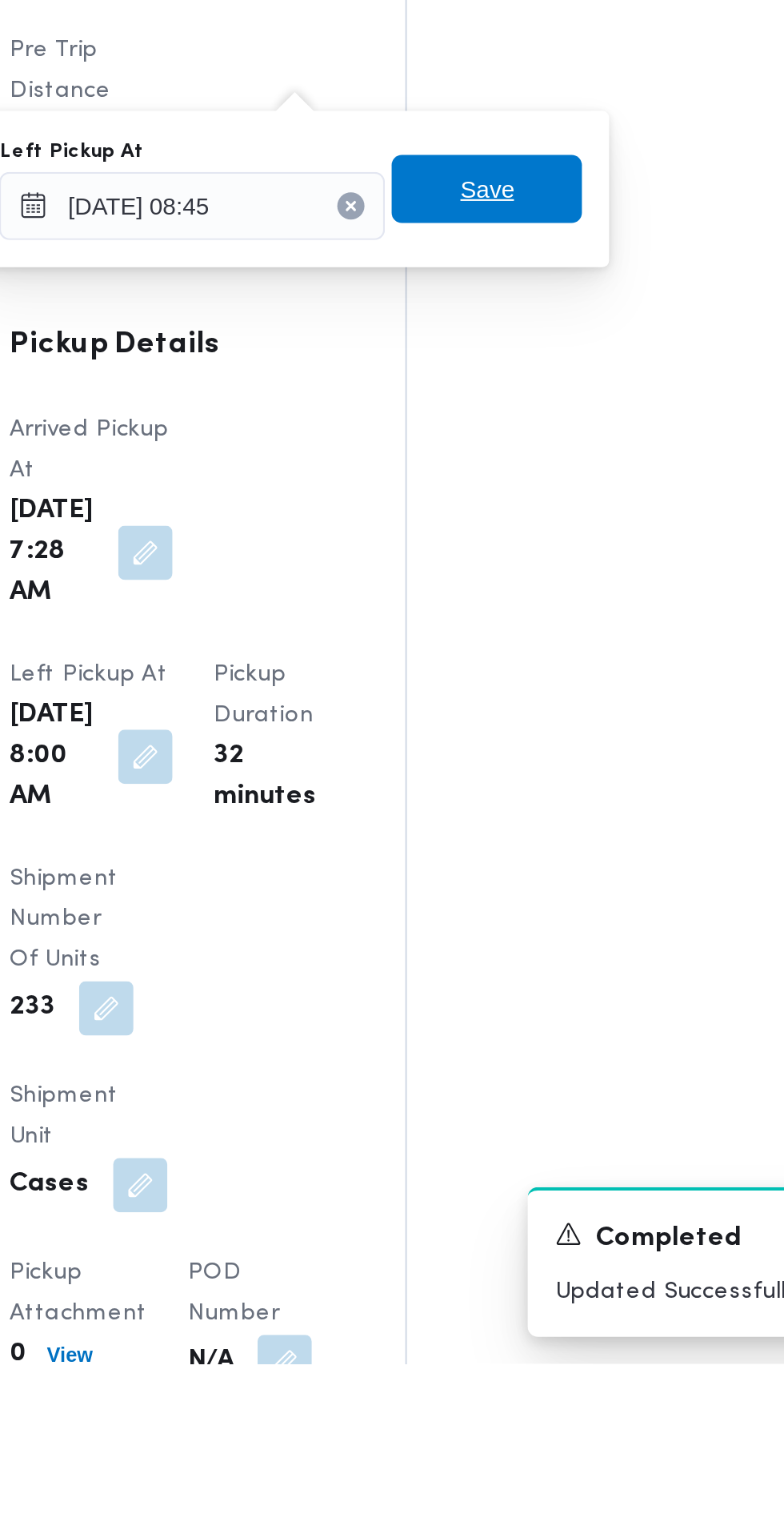
click at [516, 981] on span "Save" at bounding box center [495, 980] width 89 height 32
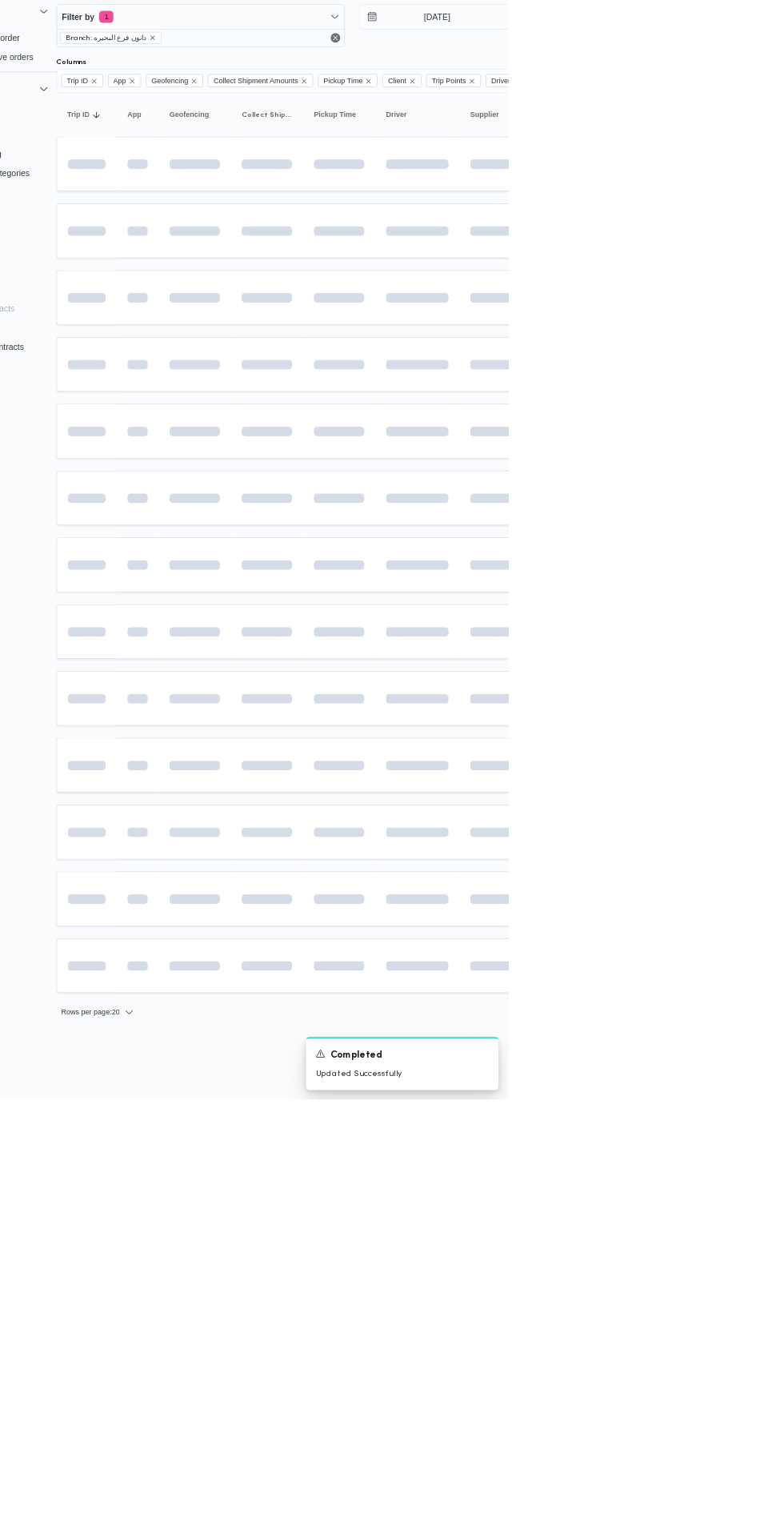
scroll to position [0, 25]
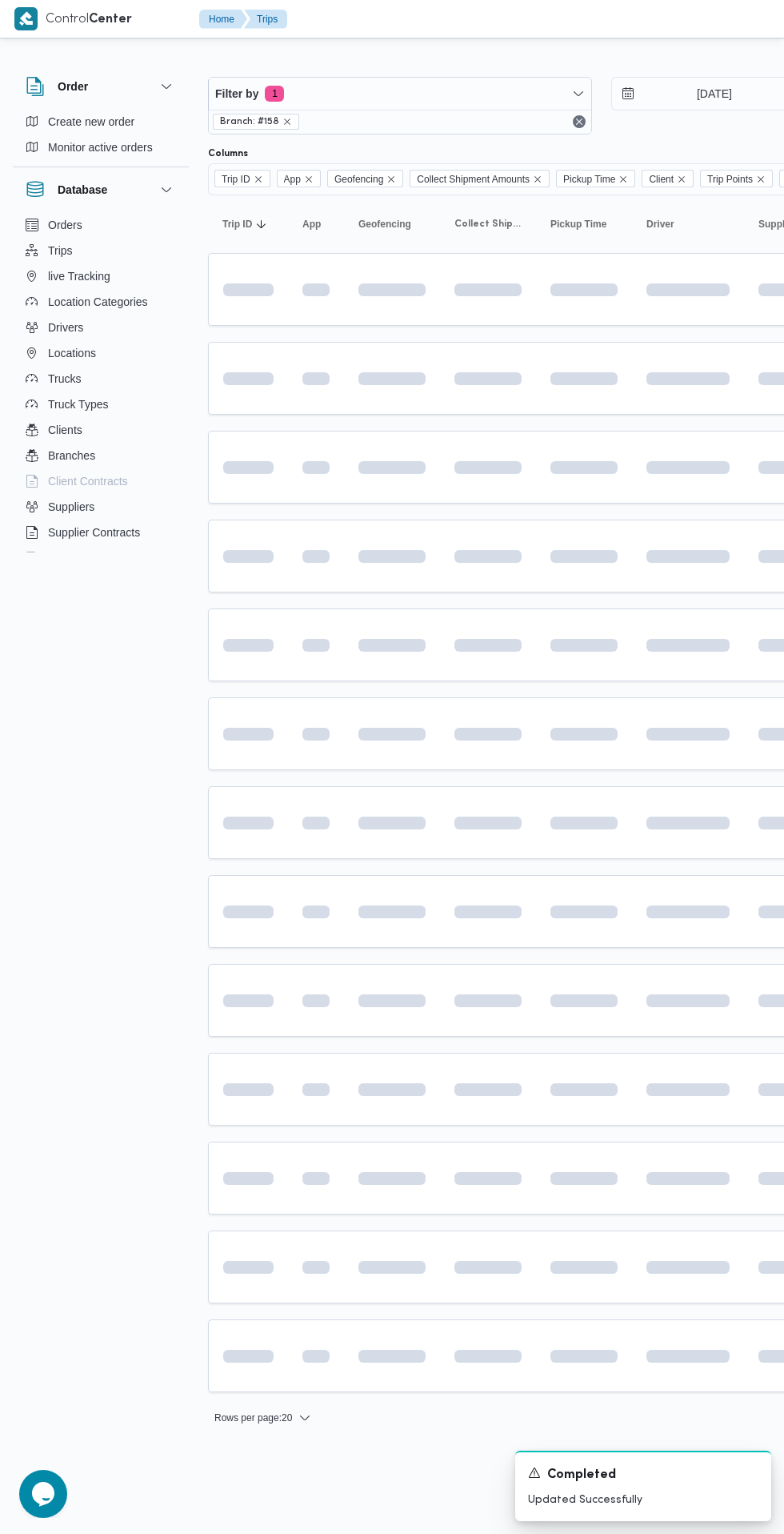
scroll to position [0, 25]
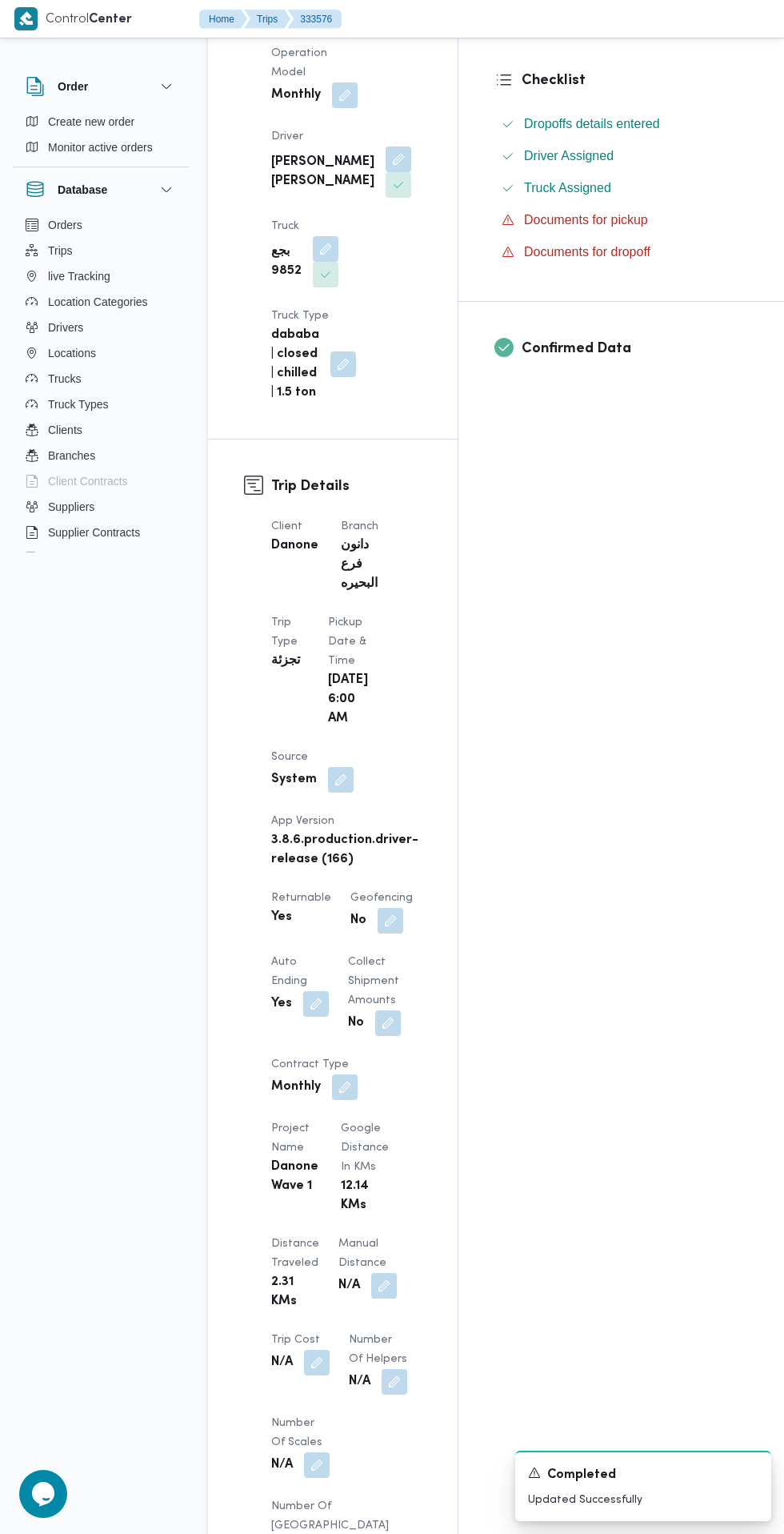
scroll to position [1156, 0]
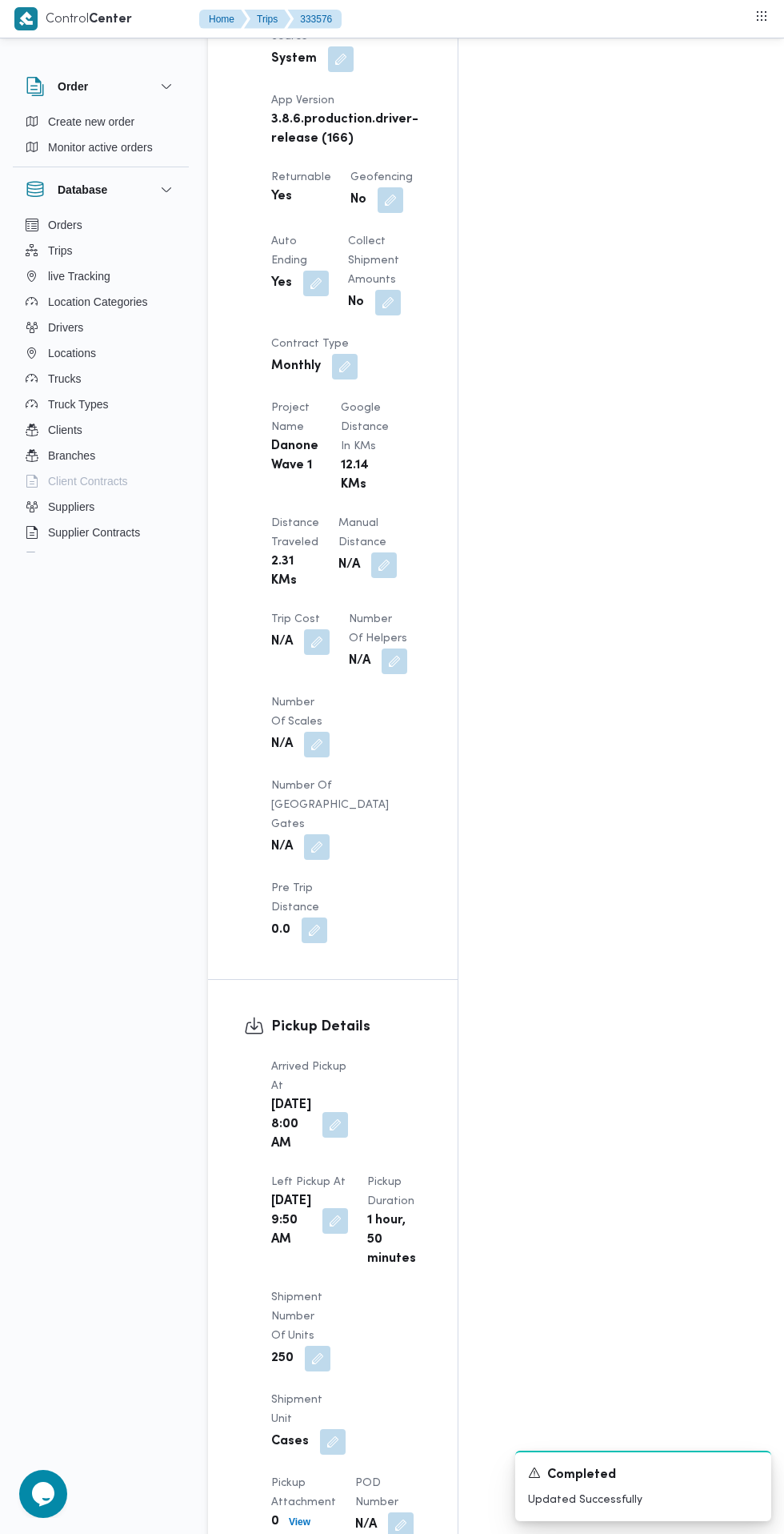
click at [324, 1112] on button "button" at bounding box center [335, 1125] width 26 height 26
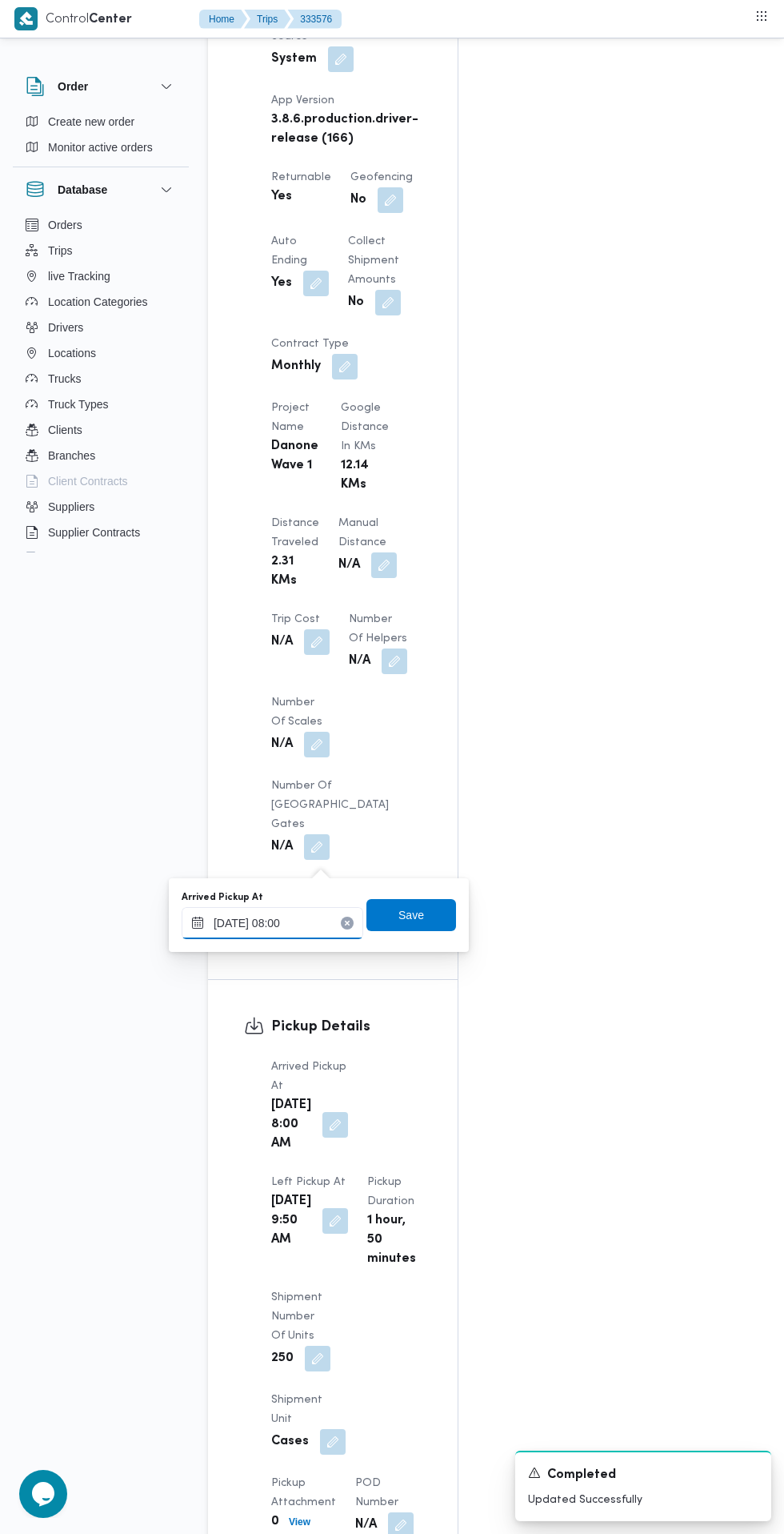
click at [309, 922] on input "[DATE] 08:00" at bounding box center [273, 922] width 182 height 32
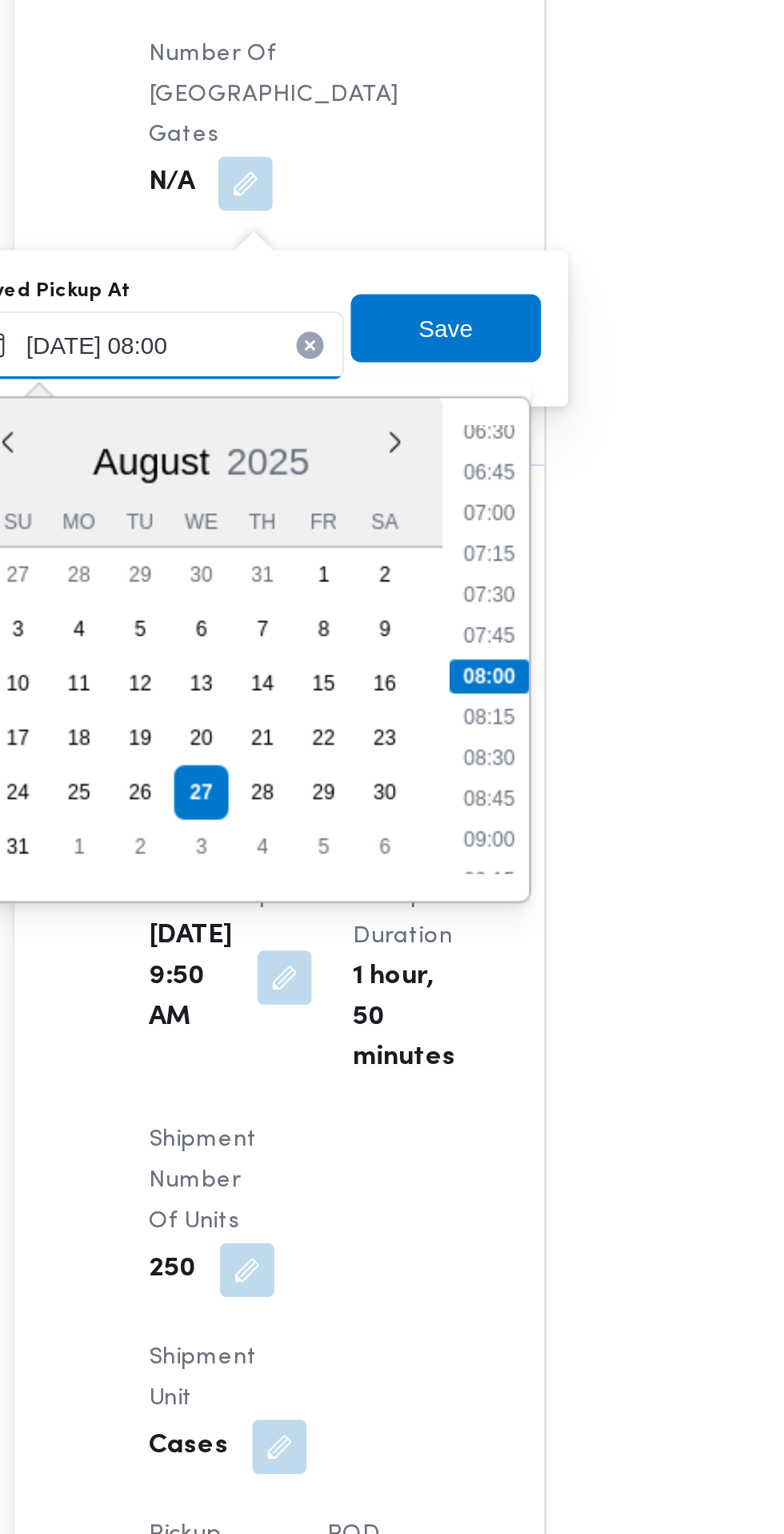
scroll to position [1277, 0]
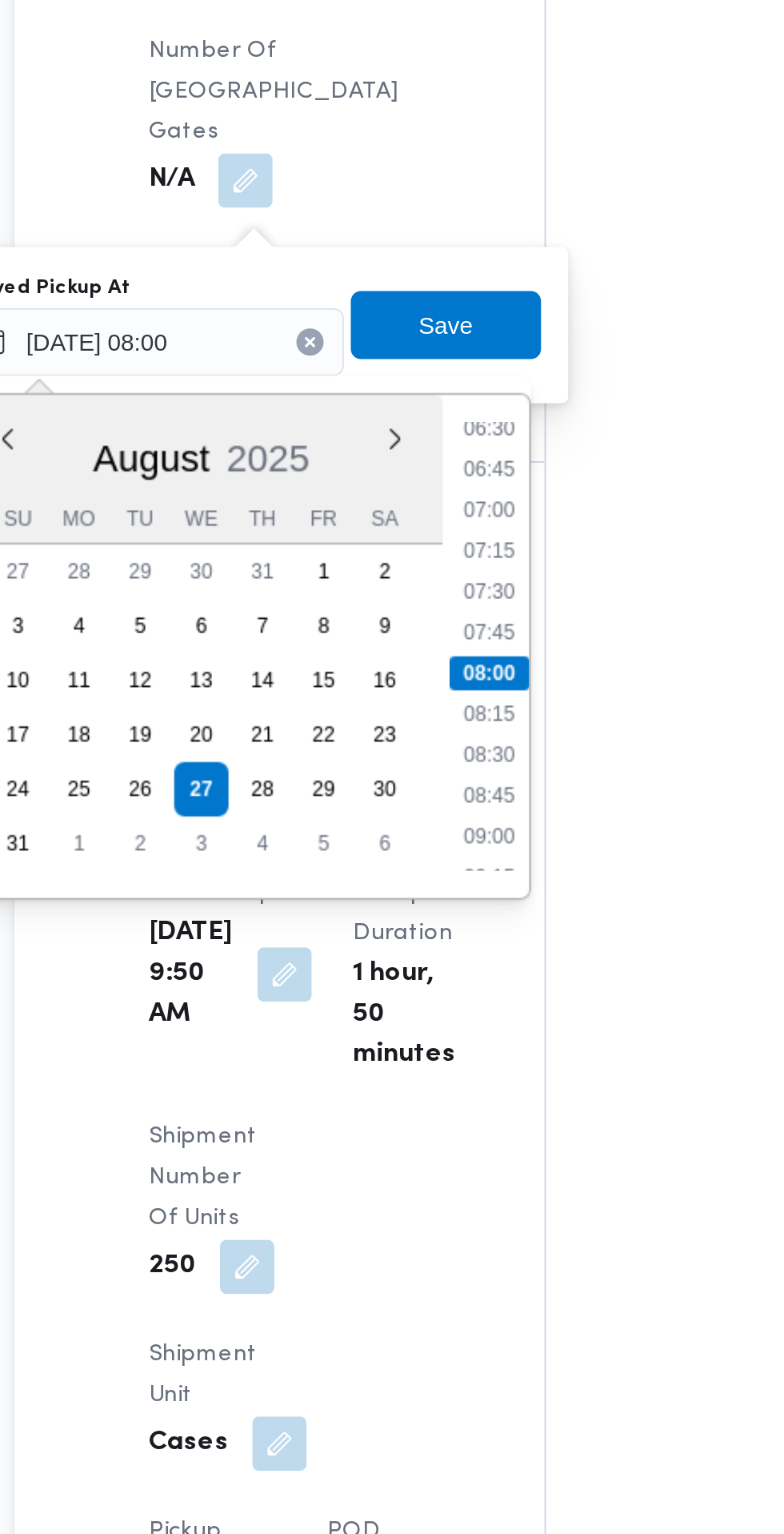
click at [436, 920] on li "07:30" at bounding box center [431, 919] width 37 height 16
type input "[DATE] 07:30"
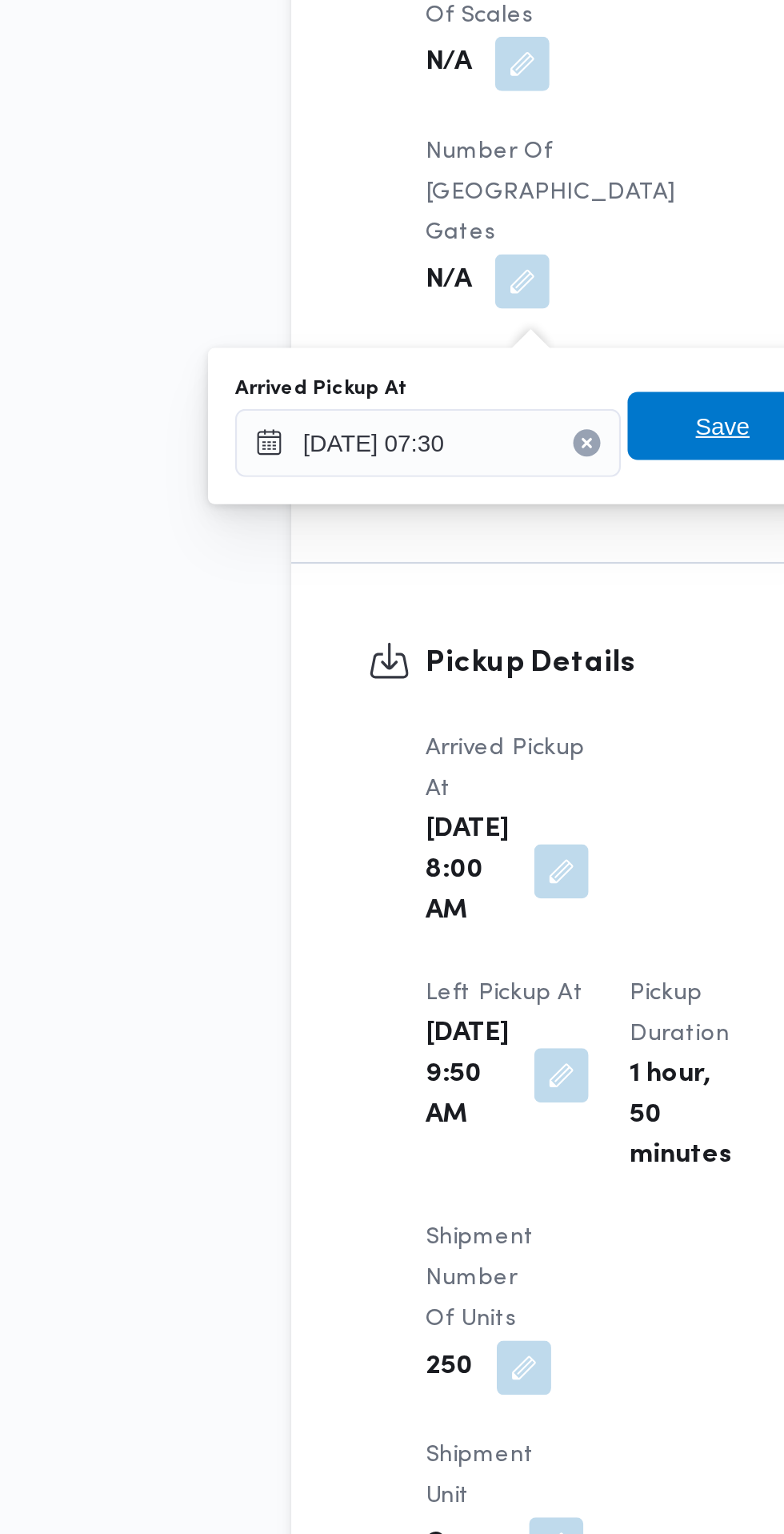
click at [404, 795] on span "Save" at bounding box center [411, 793] width 26 height 19
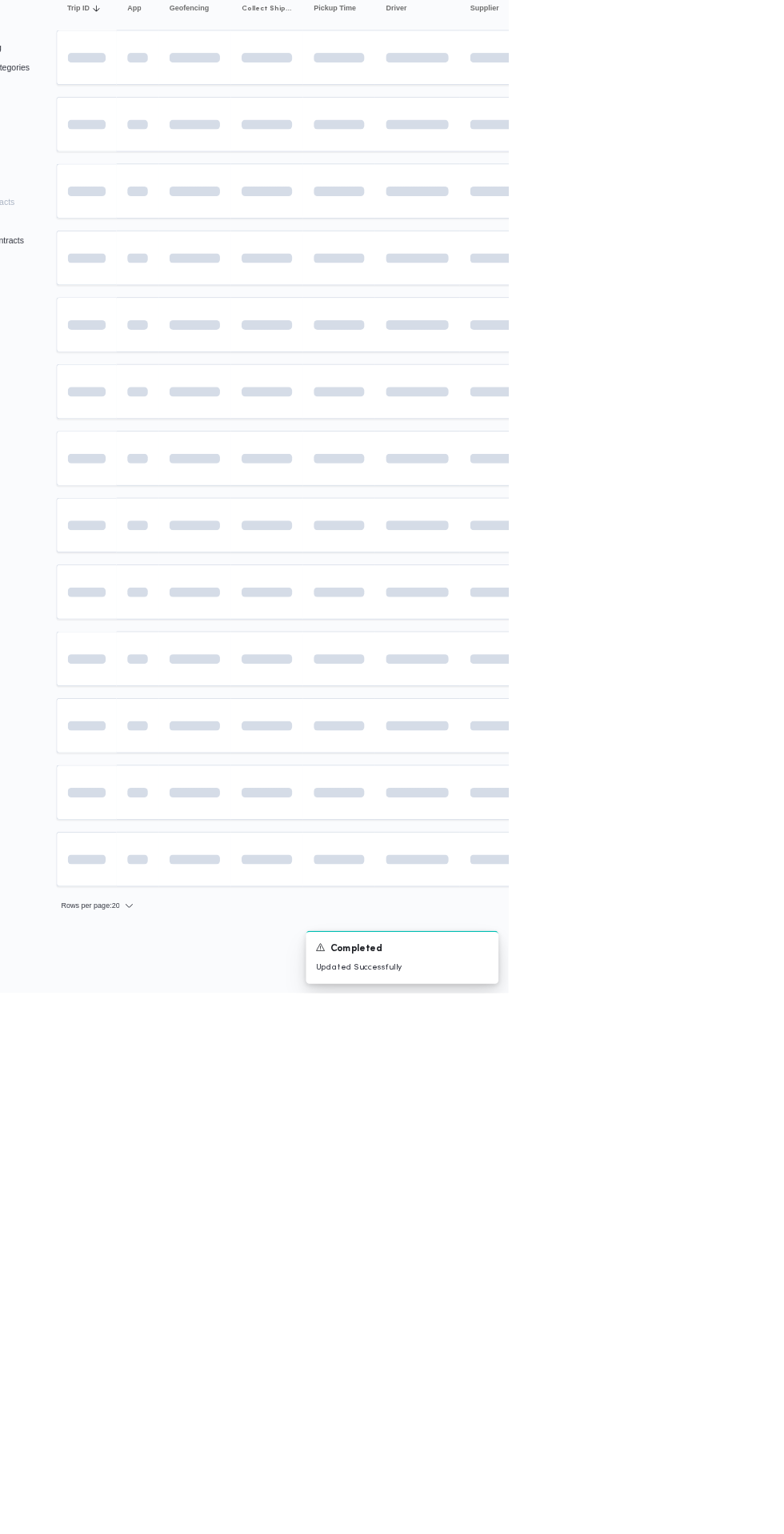
scroll to position [0, 25]
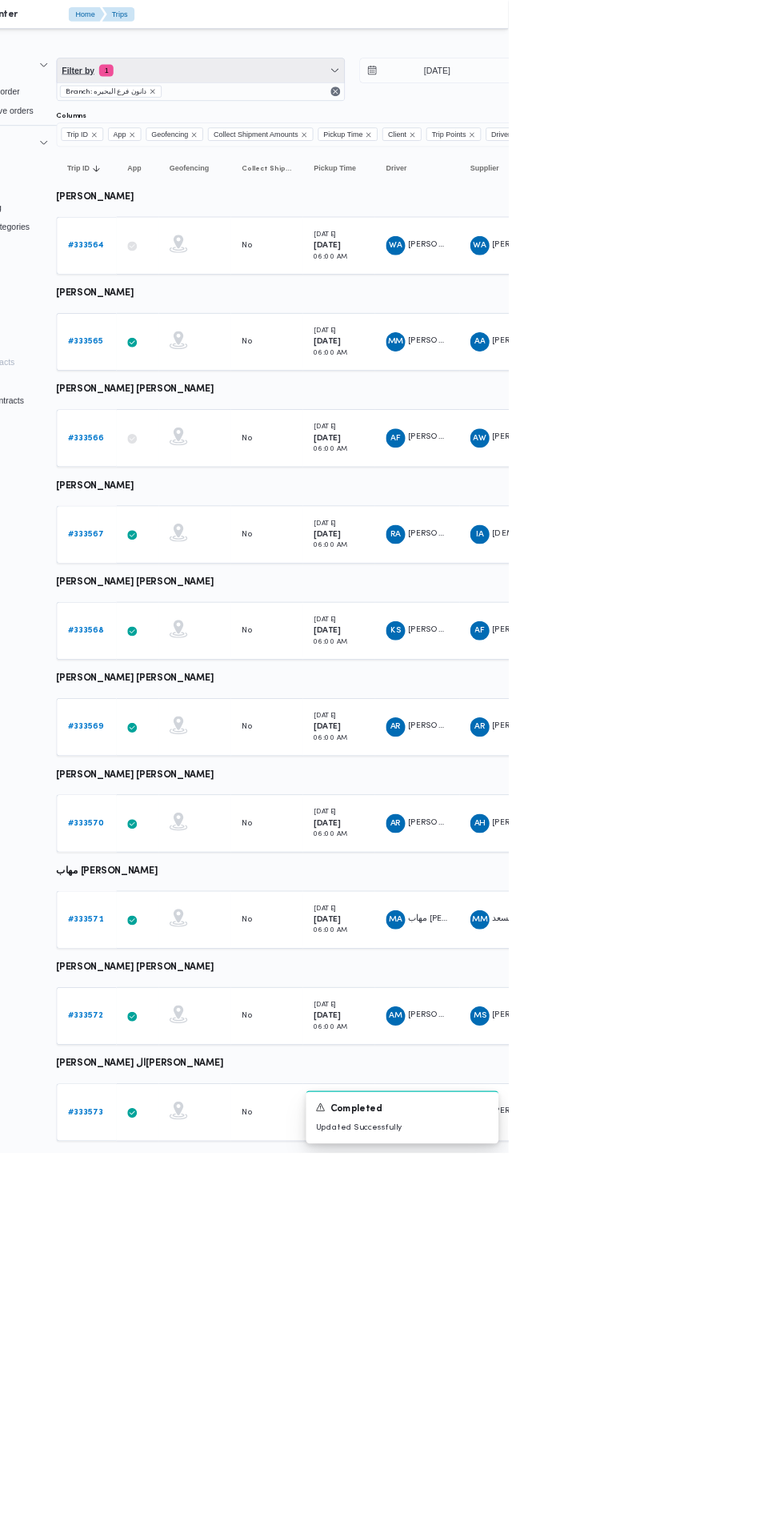
click at [487, 94] on span "Filter by 1" at bounding box center [375, 93] width 382 height 32
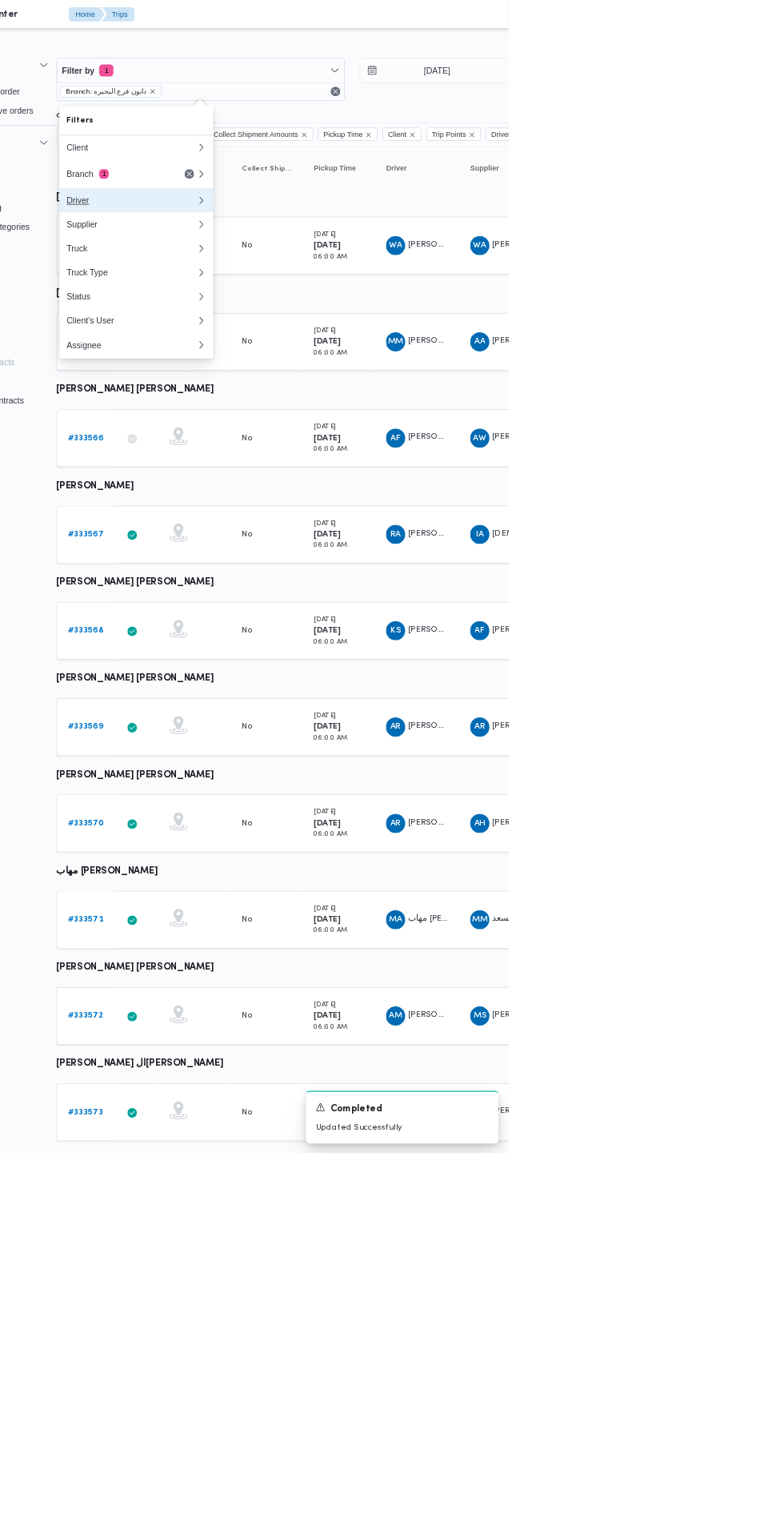
click at [305, 267] on div "Driver" at bounding box center [283, 267] width 173 height 13
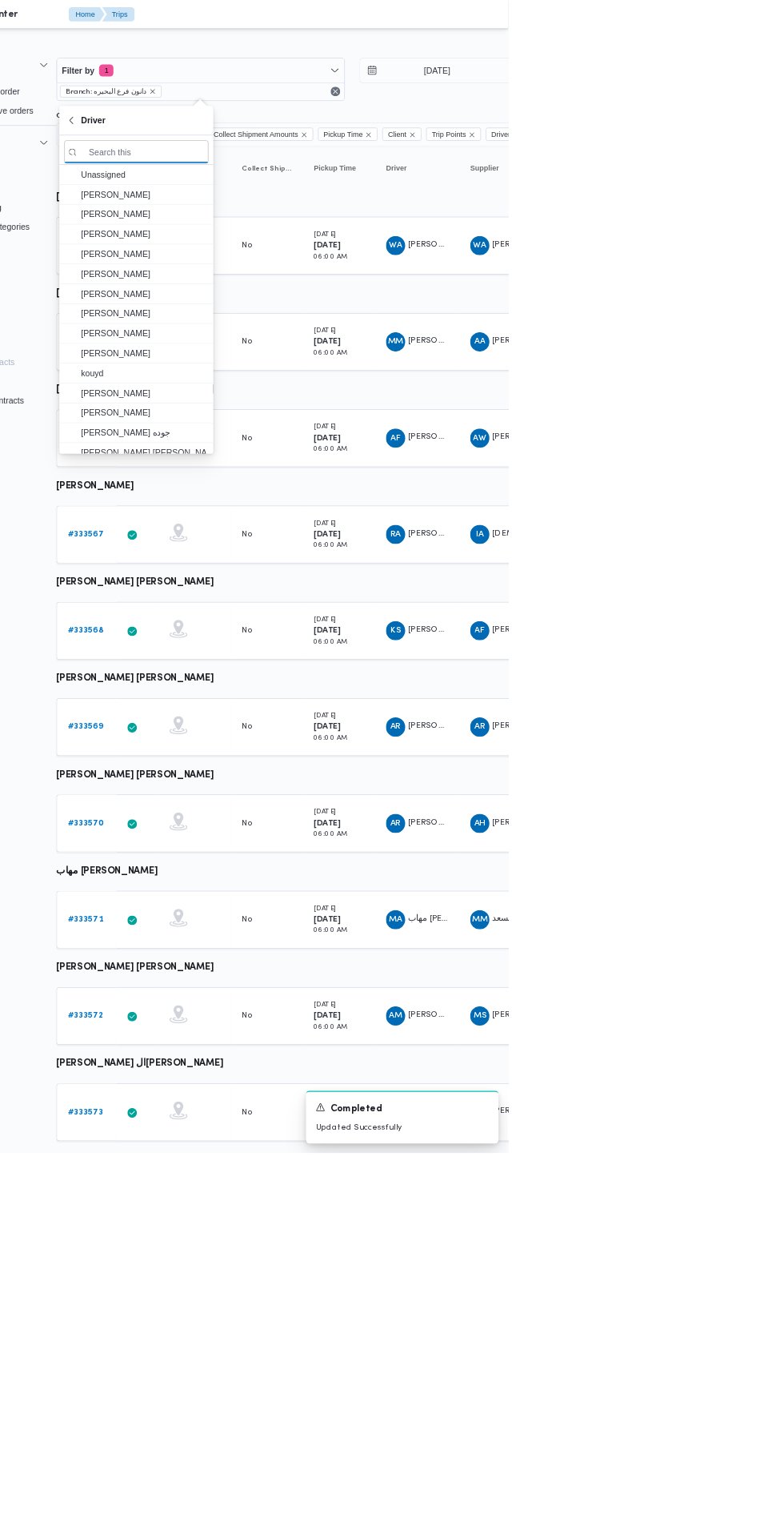
scroll to position [0, 24]
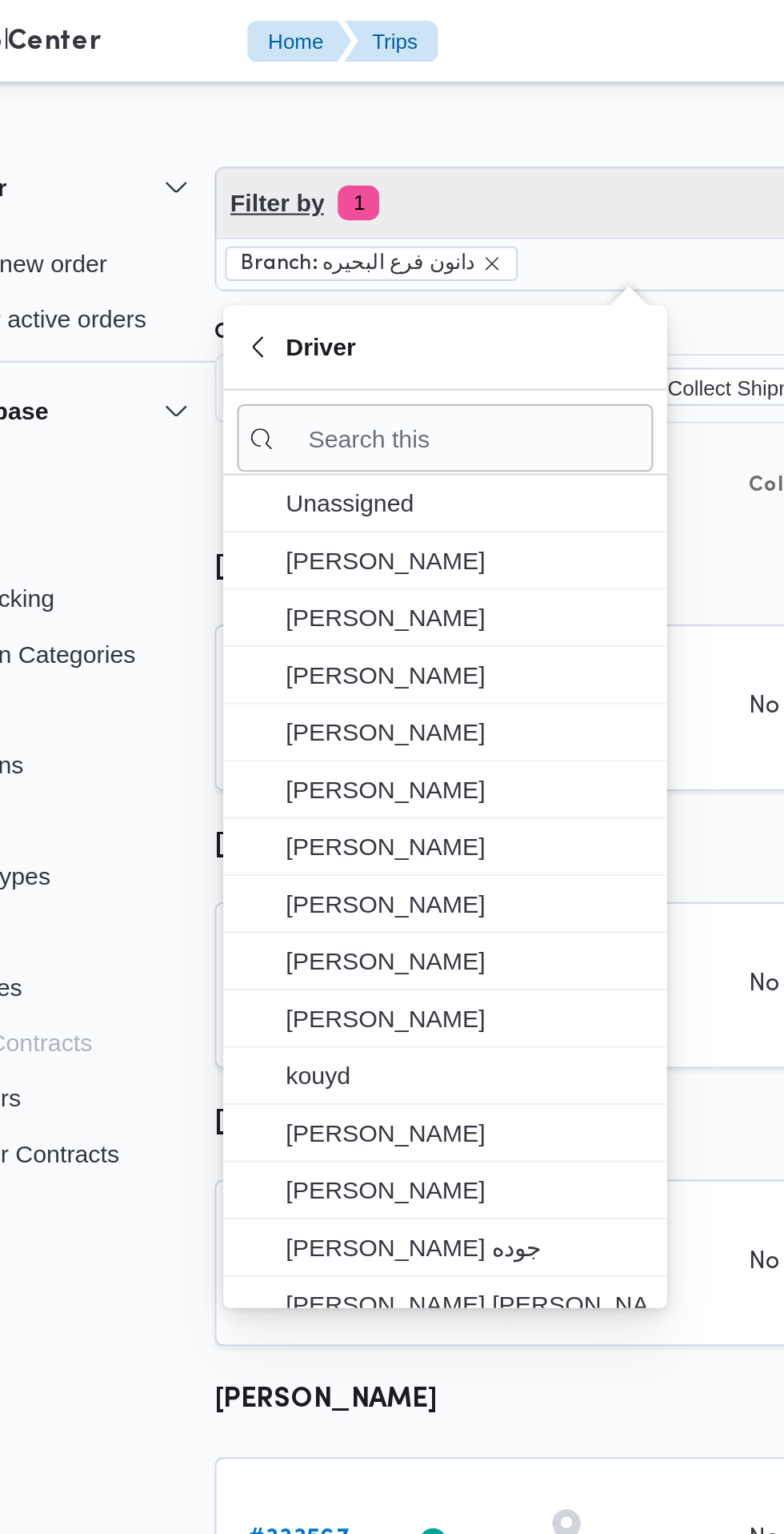
click at [350, 92] on span "Filter by 1" at bounding box center [376, 93] width 382 height 32
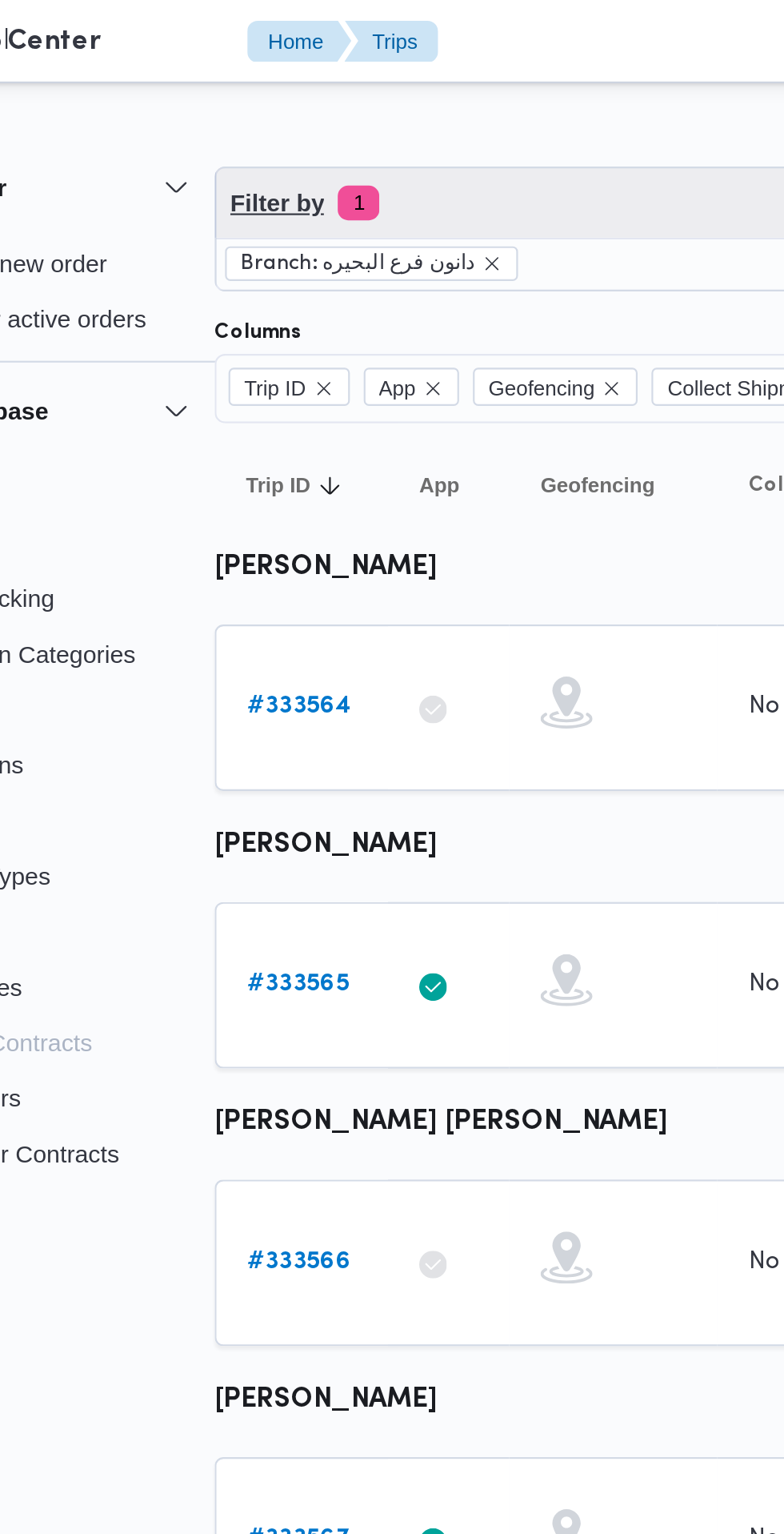
click at [336, 92] on span "Filter by 1" at bounding box center [376, 93] width 382 height 32
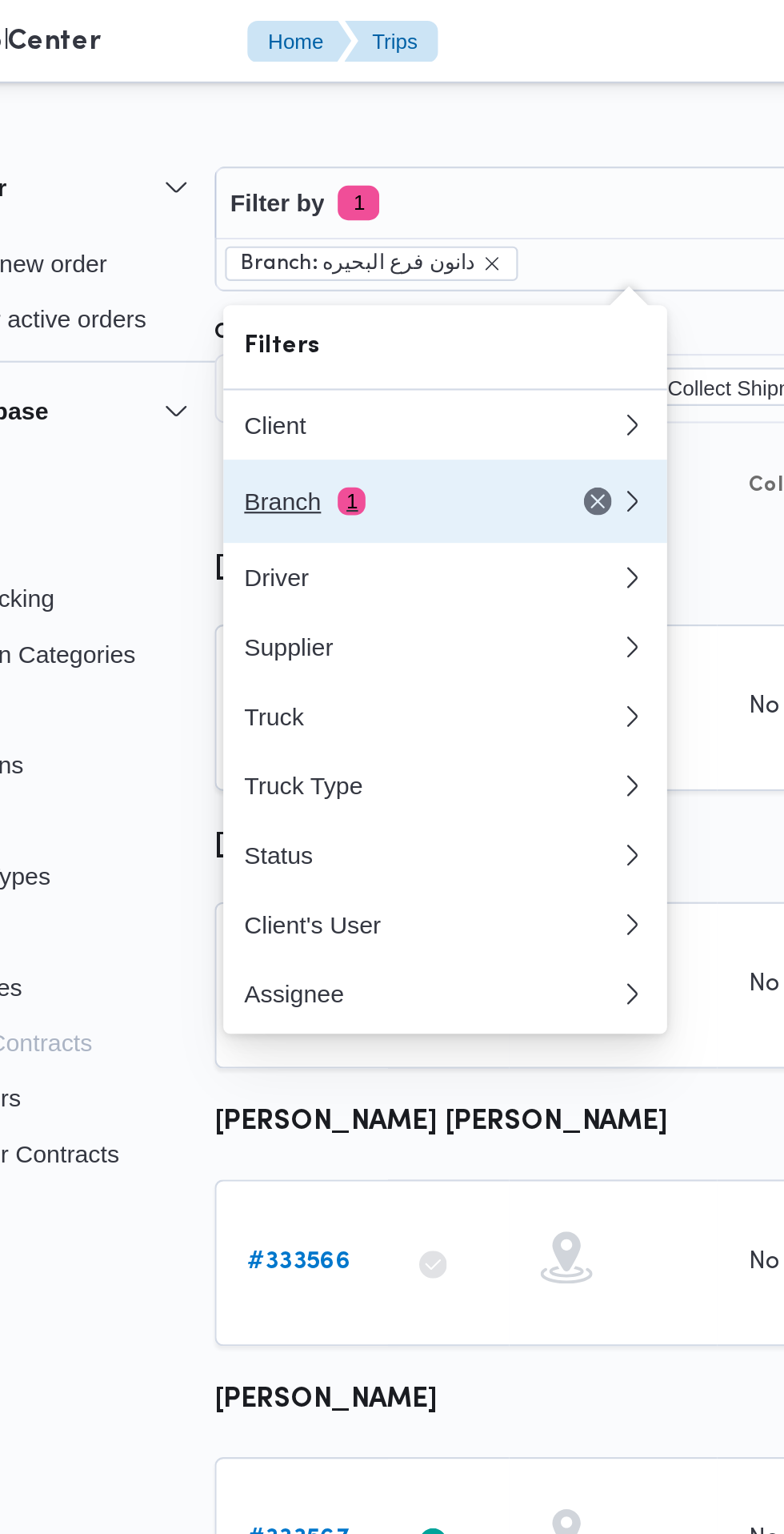
click at [269, 225] on div "Branch 1" at bounding box center [265, 232] width 134 height 13
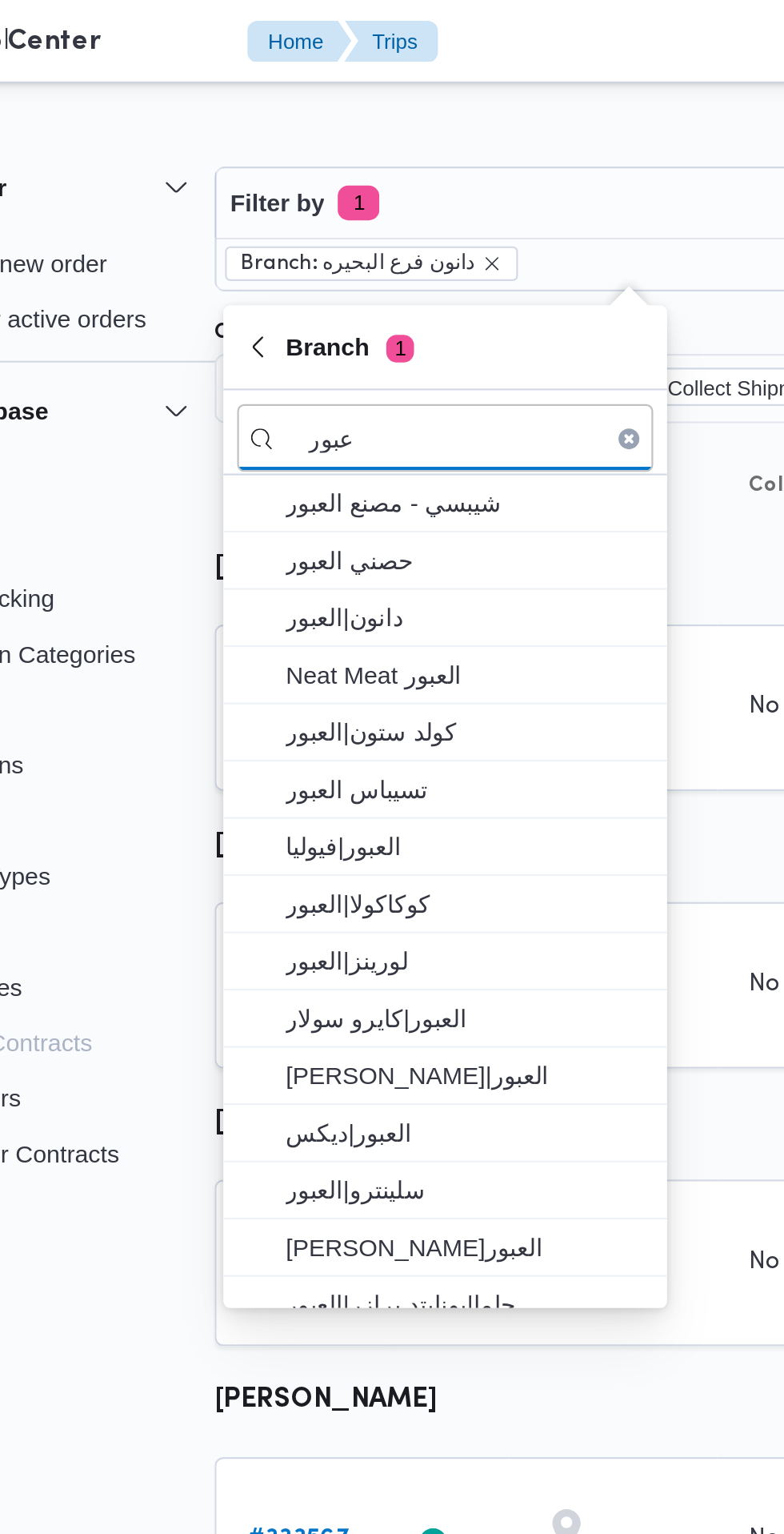
type input "عبور"
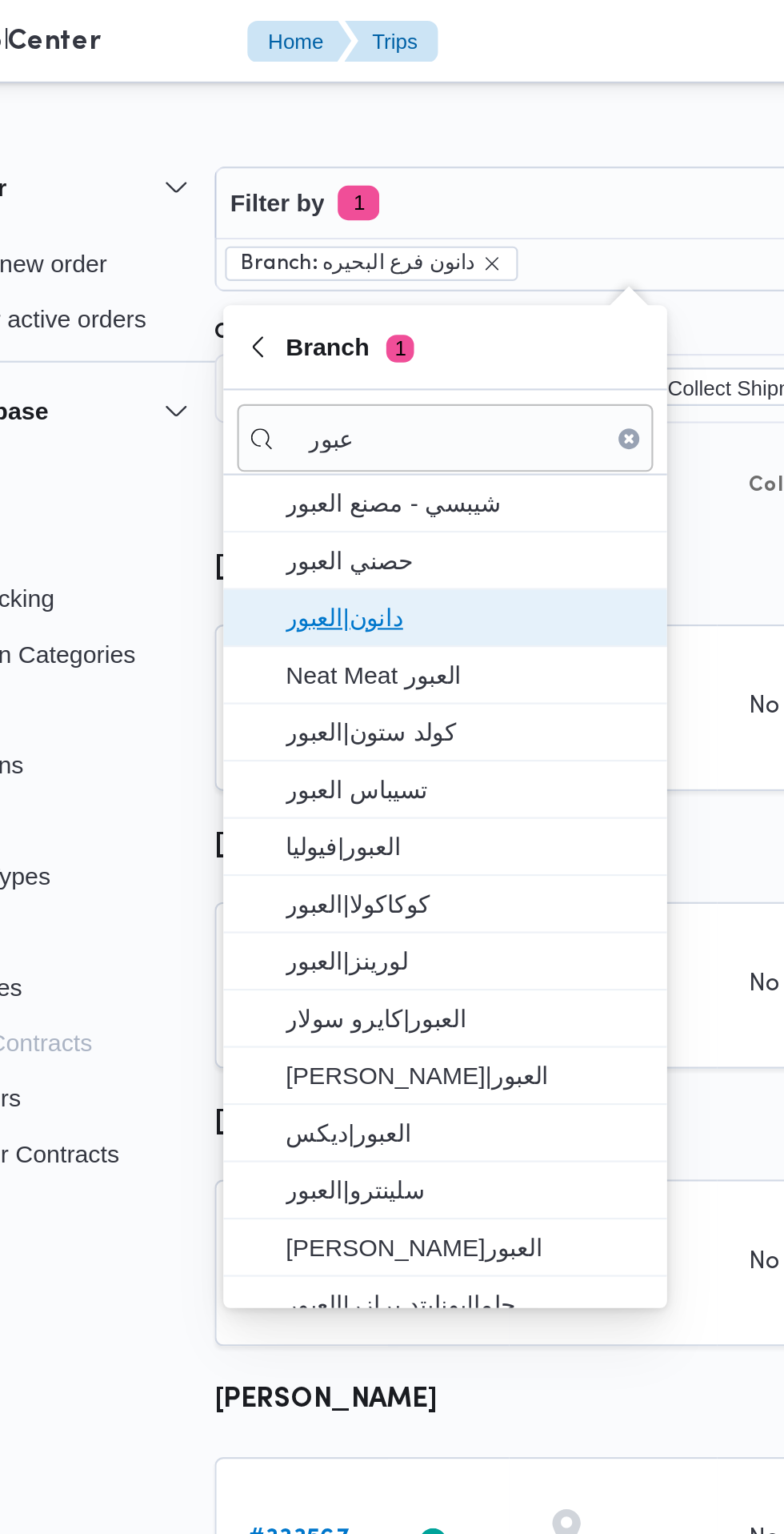
click at [314, 289] on span "دانون|العبور" at bounding box center [300, 284] width 166 height 19
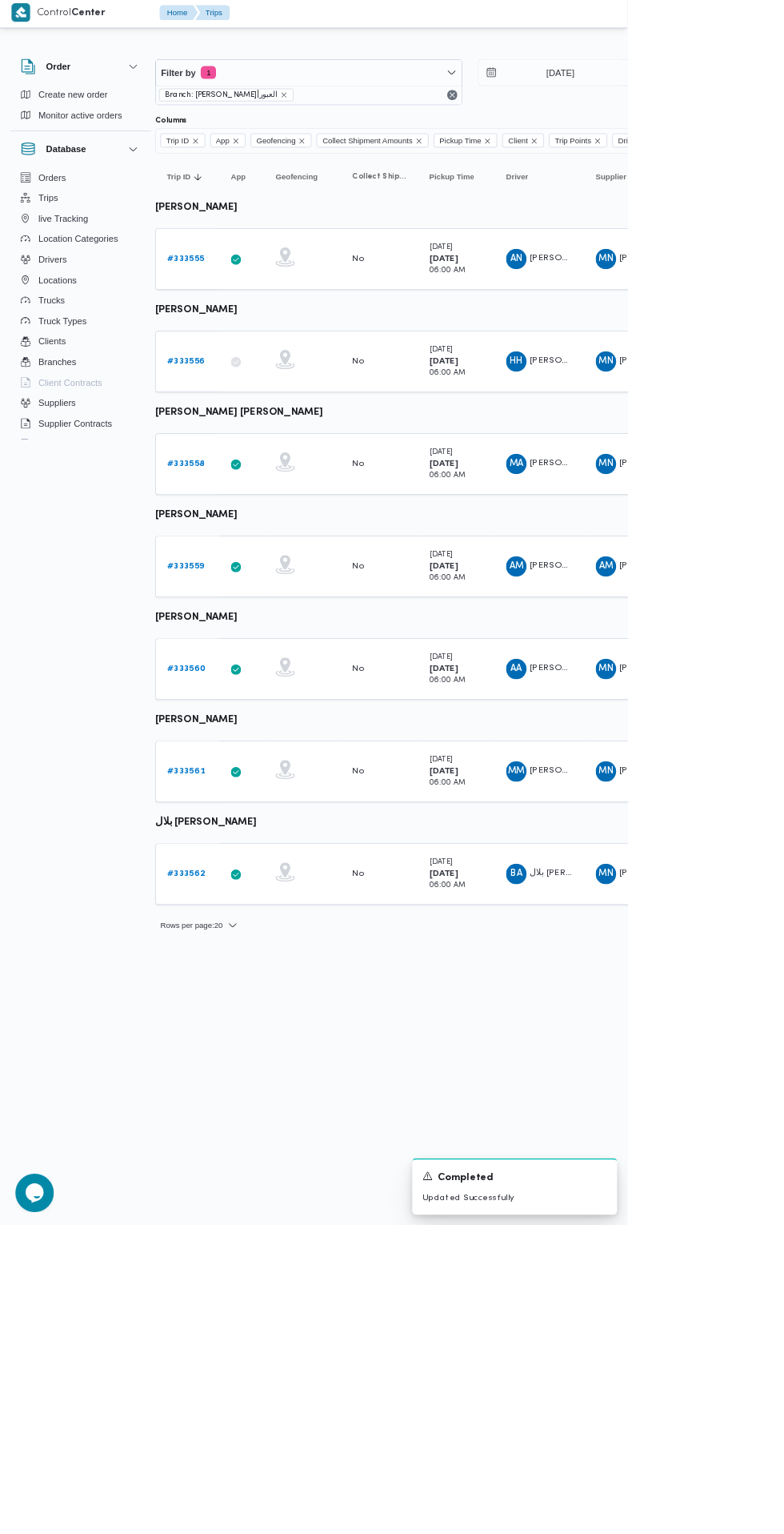
scroll to position [0, 7]
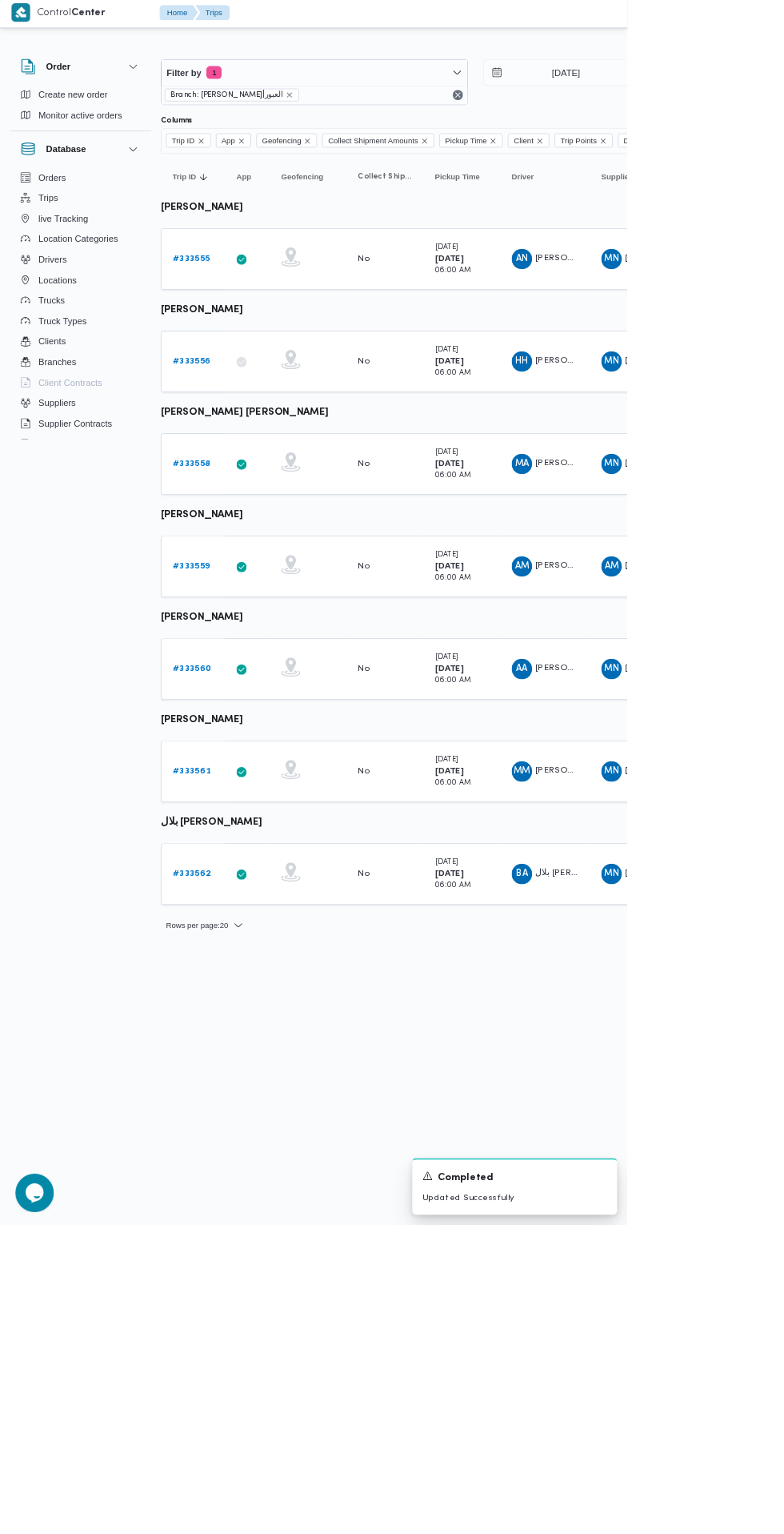
click at [238, 454] on b "# 333556" at bounding box center [239, 453] width 47 height 10
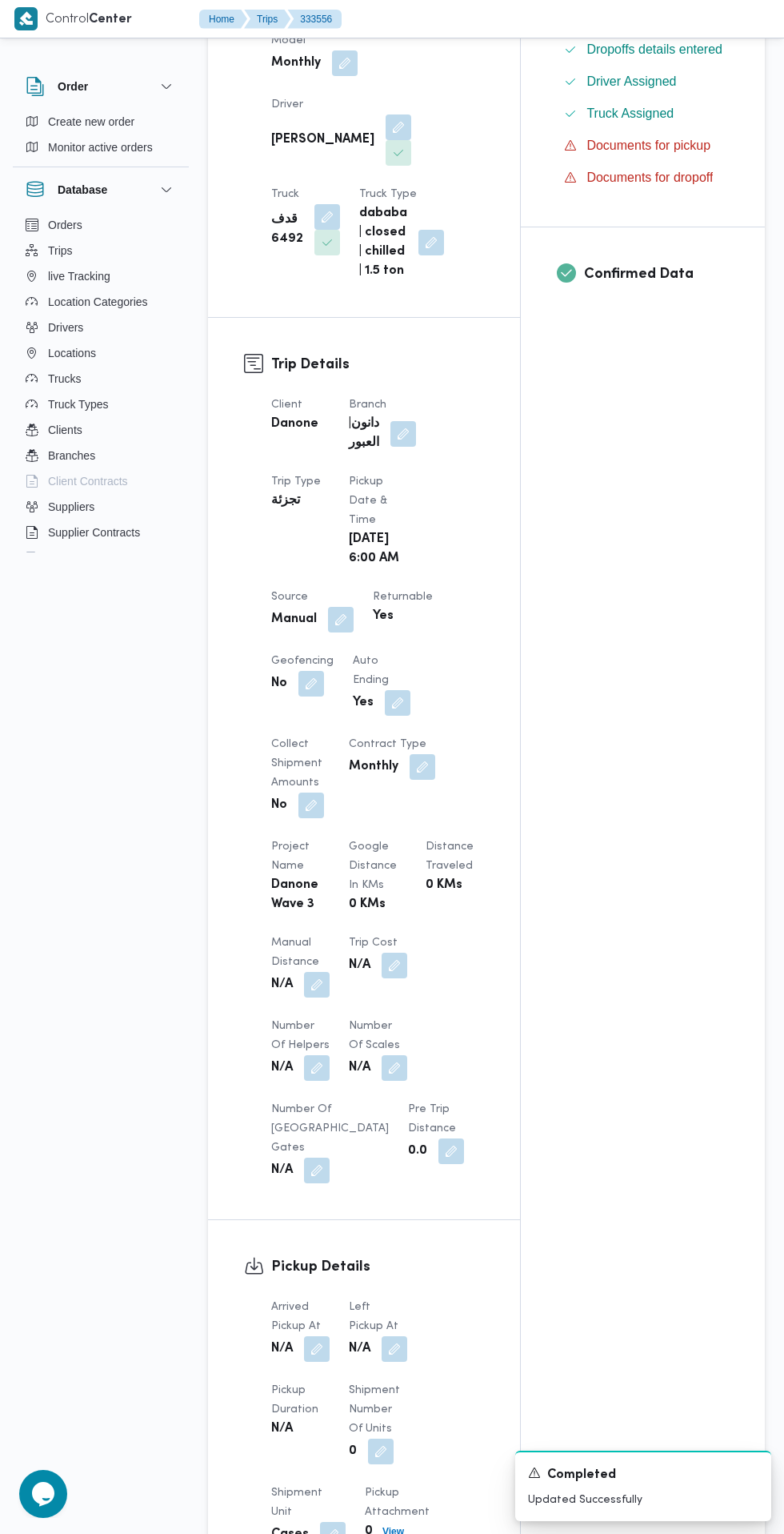
scroll to position [915, 0]
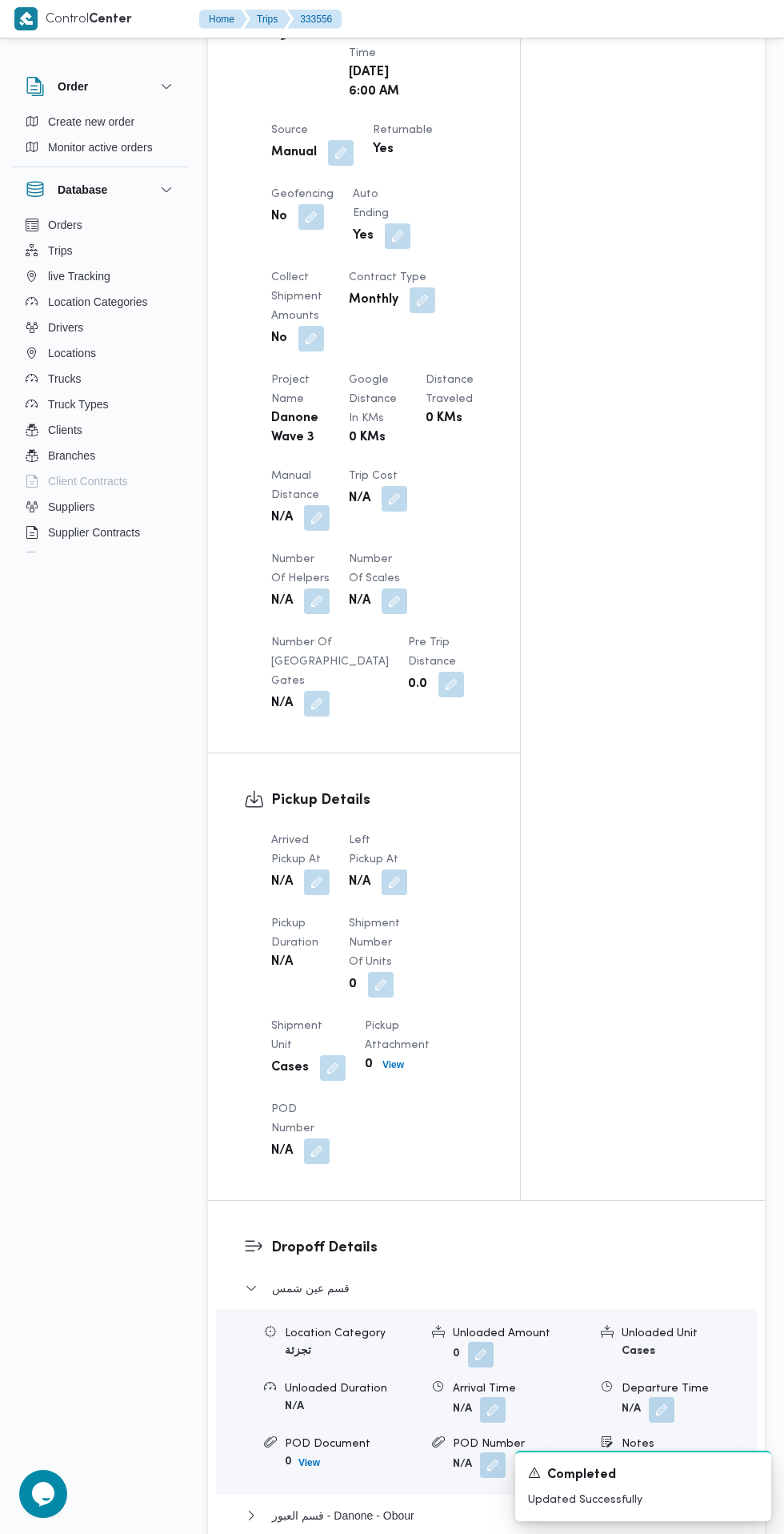
click at [318, 887] on button "button" at bounding box center [317, 882] width 26 height 26
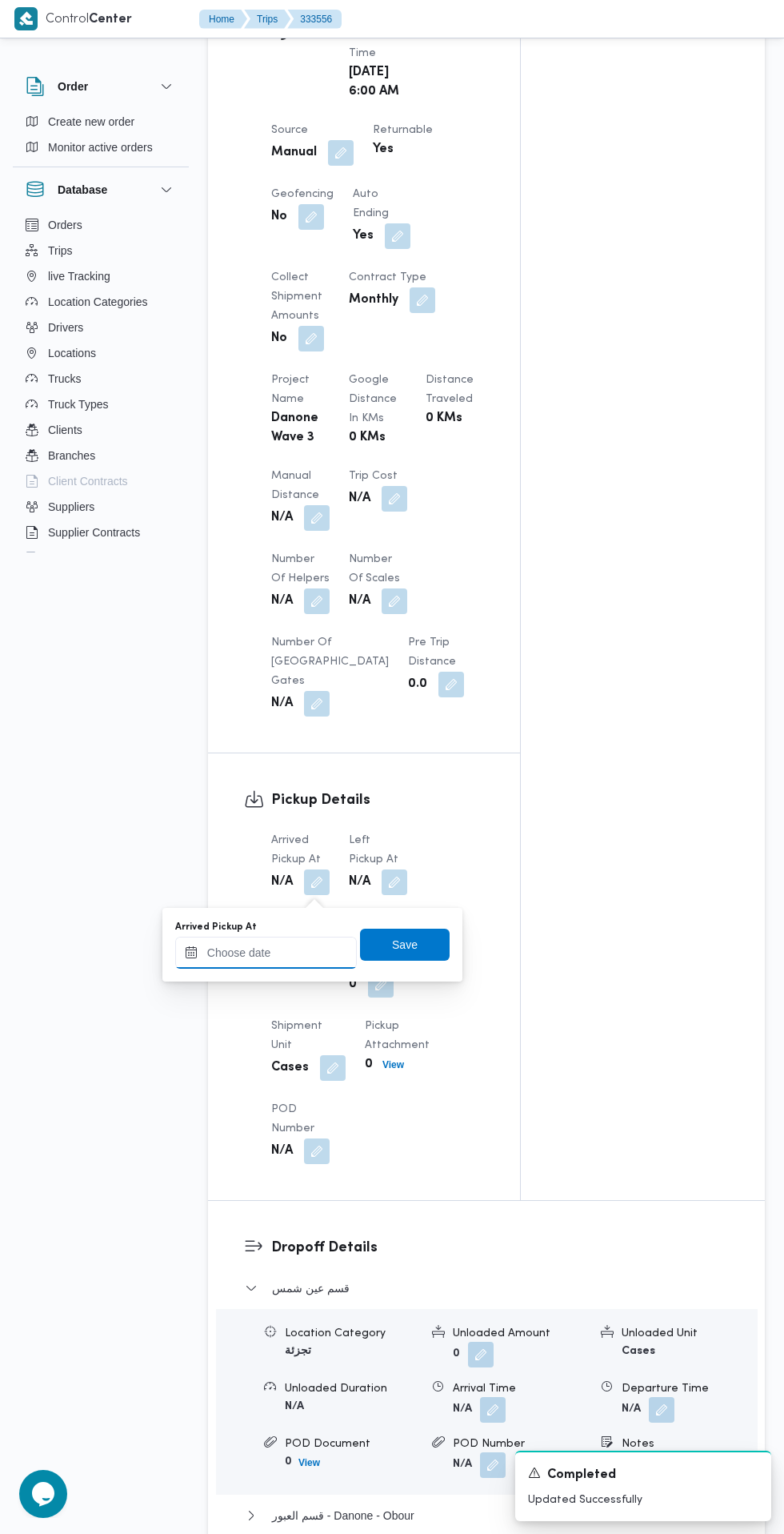
click at [274, 952] on input "Arrived Pickup At" at bounding box center [267, 952] width 182 height 32
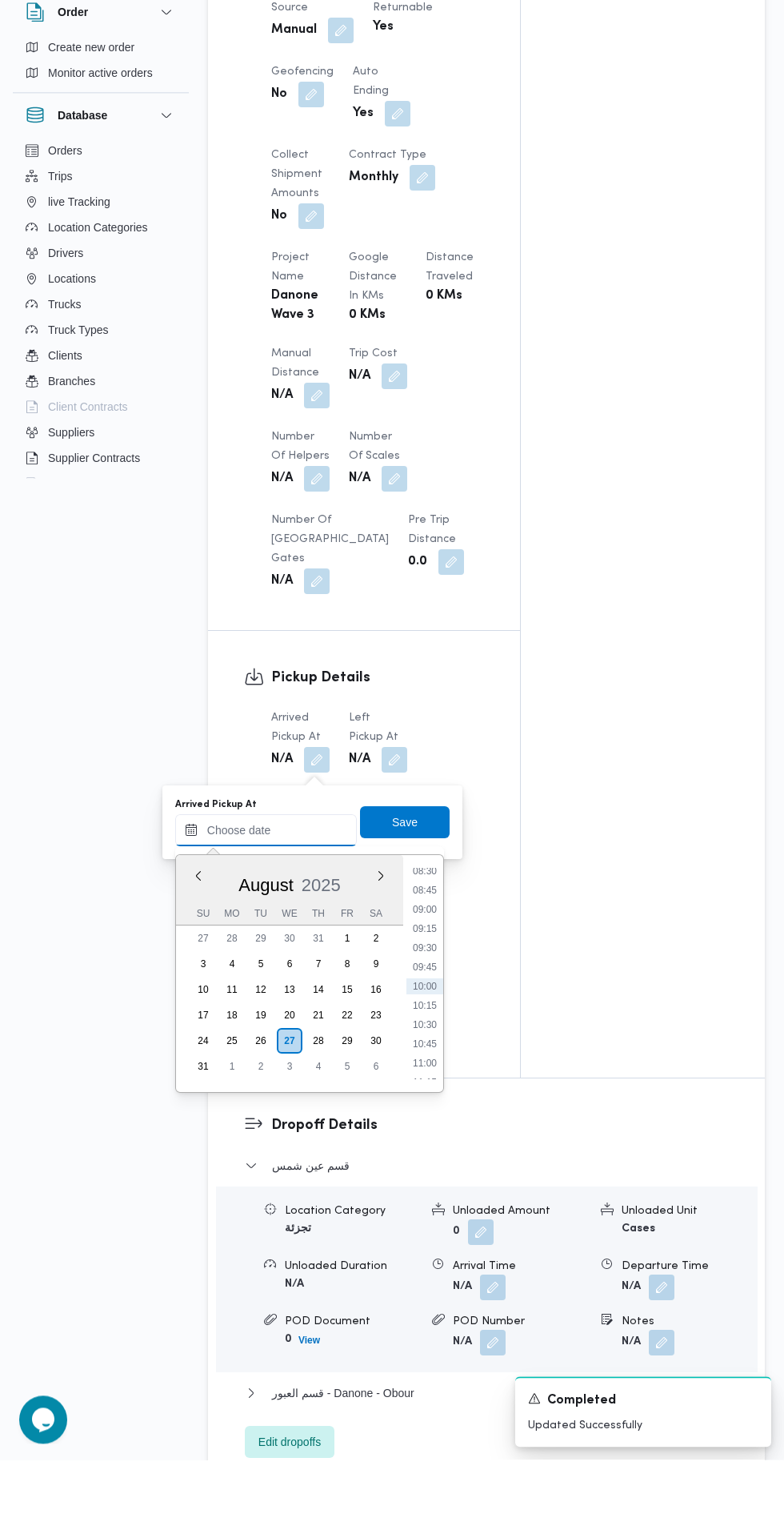
scroll to position [963, 0]
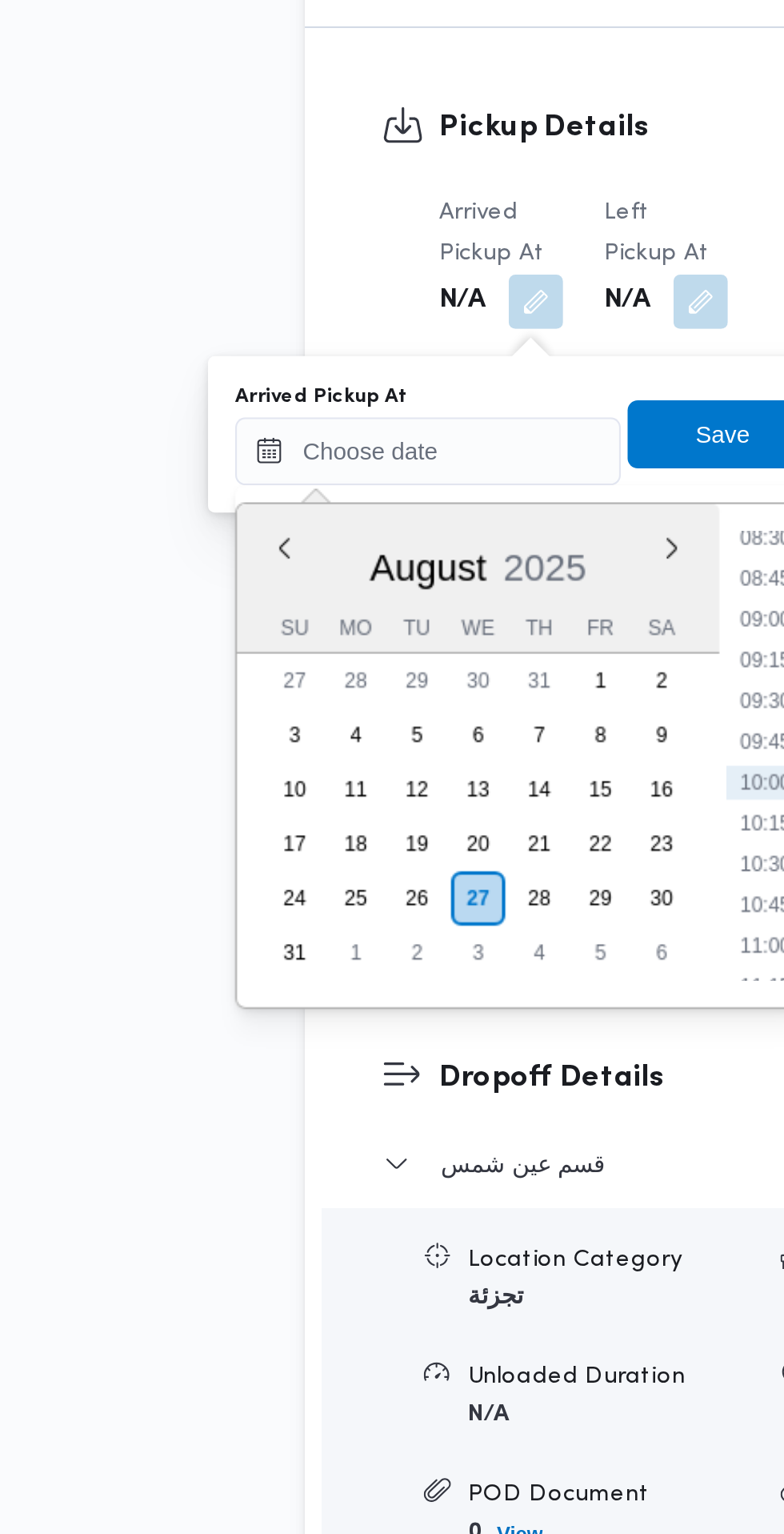
click at [413, 945] on li "08:30" at bounding box center [425, 944] width 37 height 16
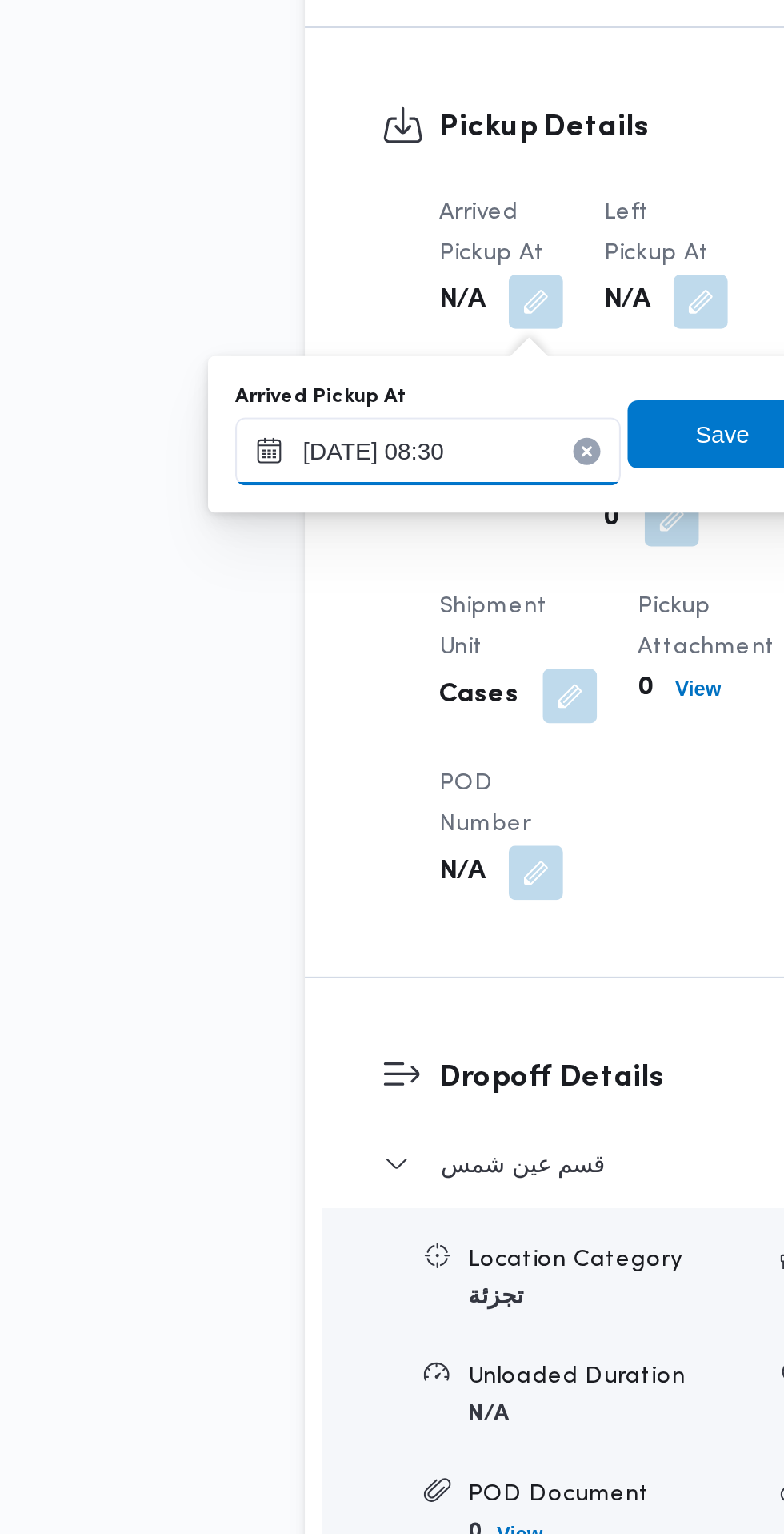
click at [304, 899] on input "[DATE] 08:30" at bounding box center [267, 904] width 182 height 32
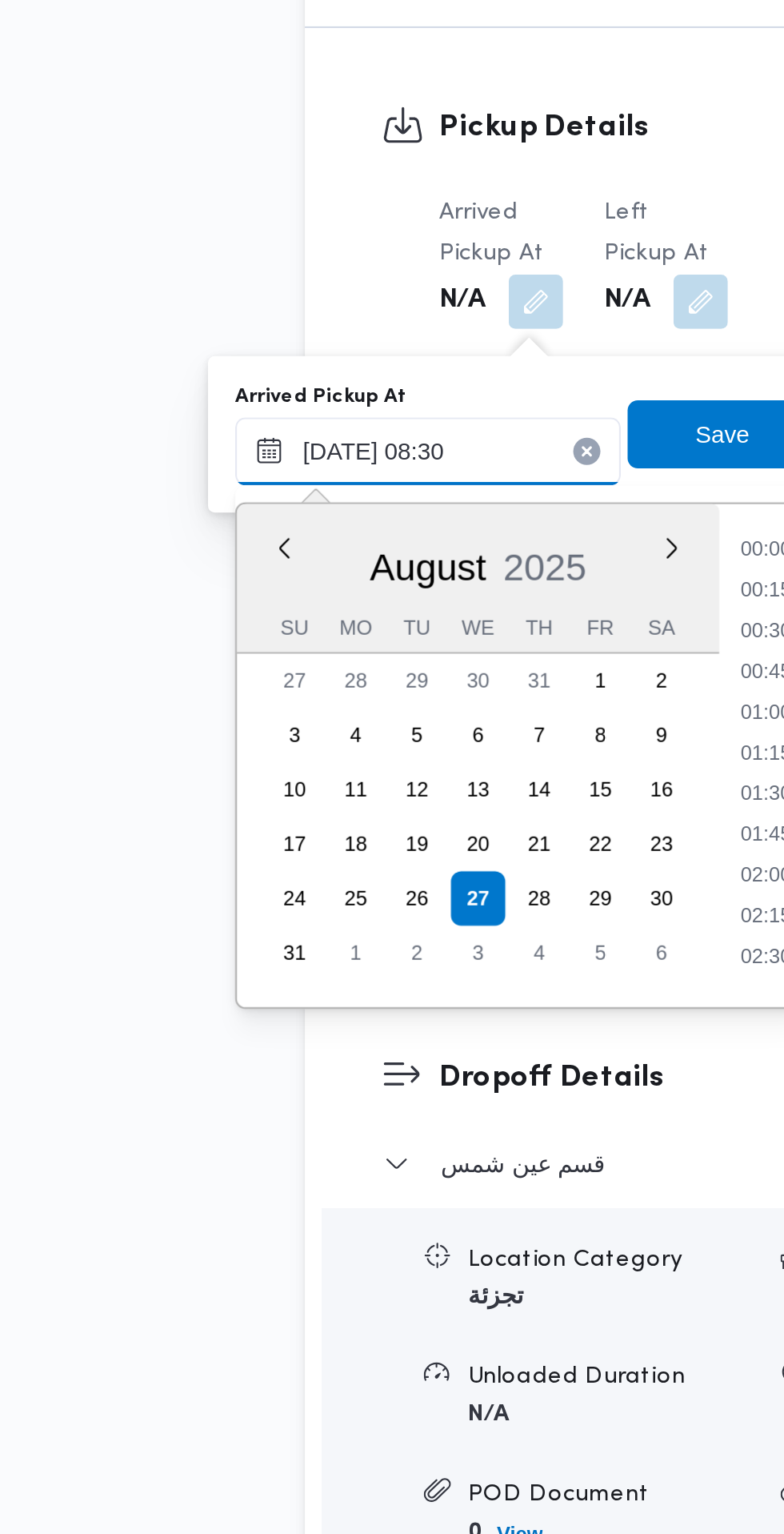
scroll to position [543, 0]
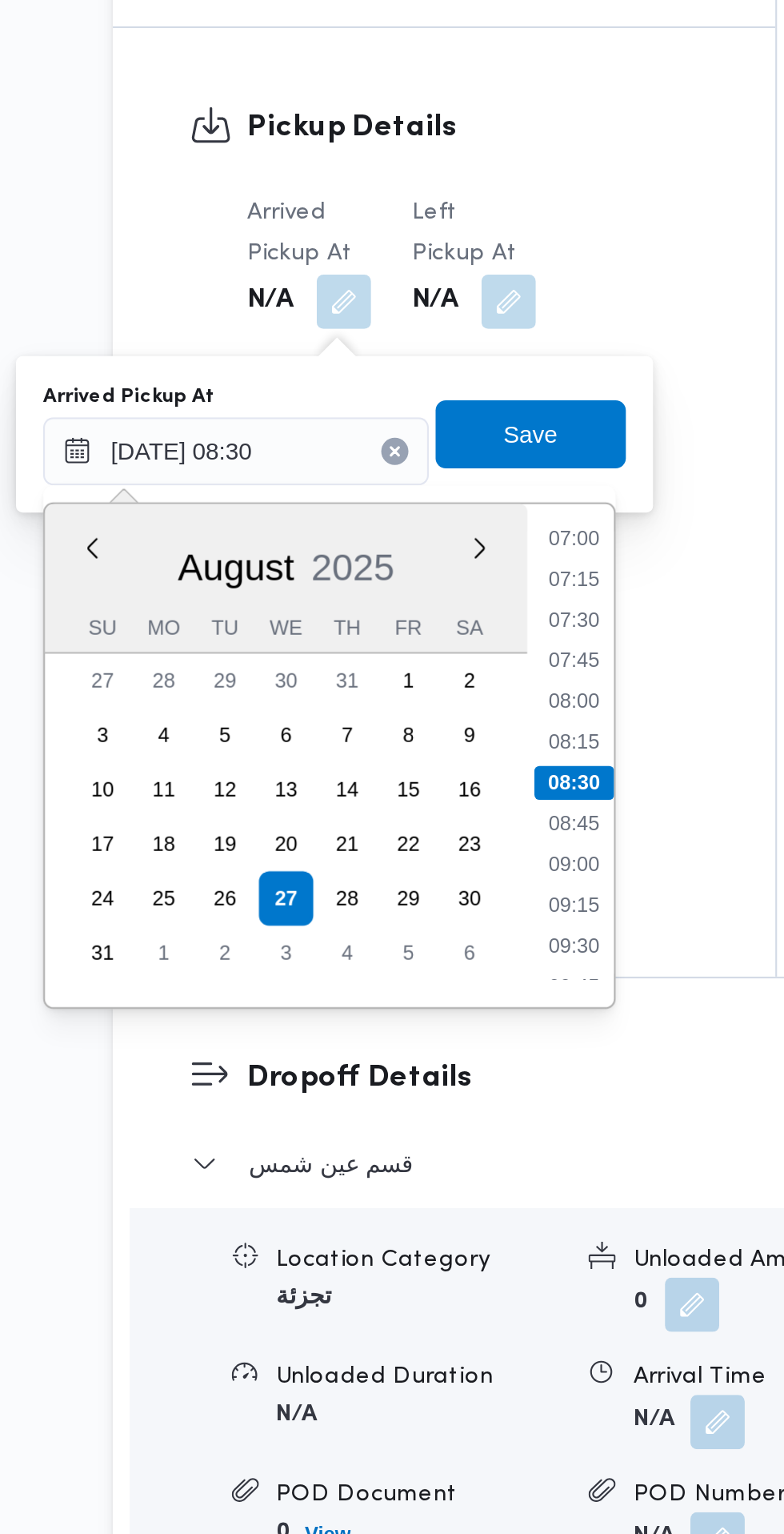
click at [426, 945] on li "07:00" at bounding box center [425, 944] width 37 height 16
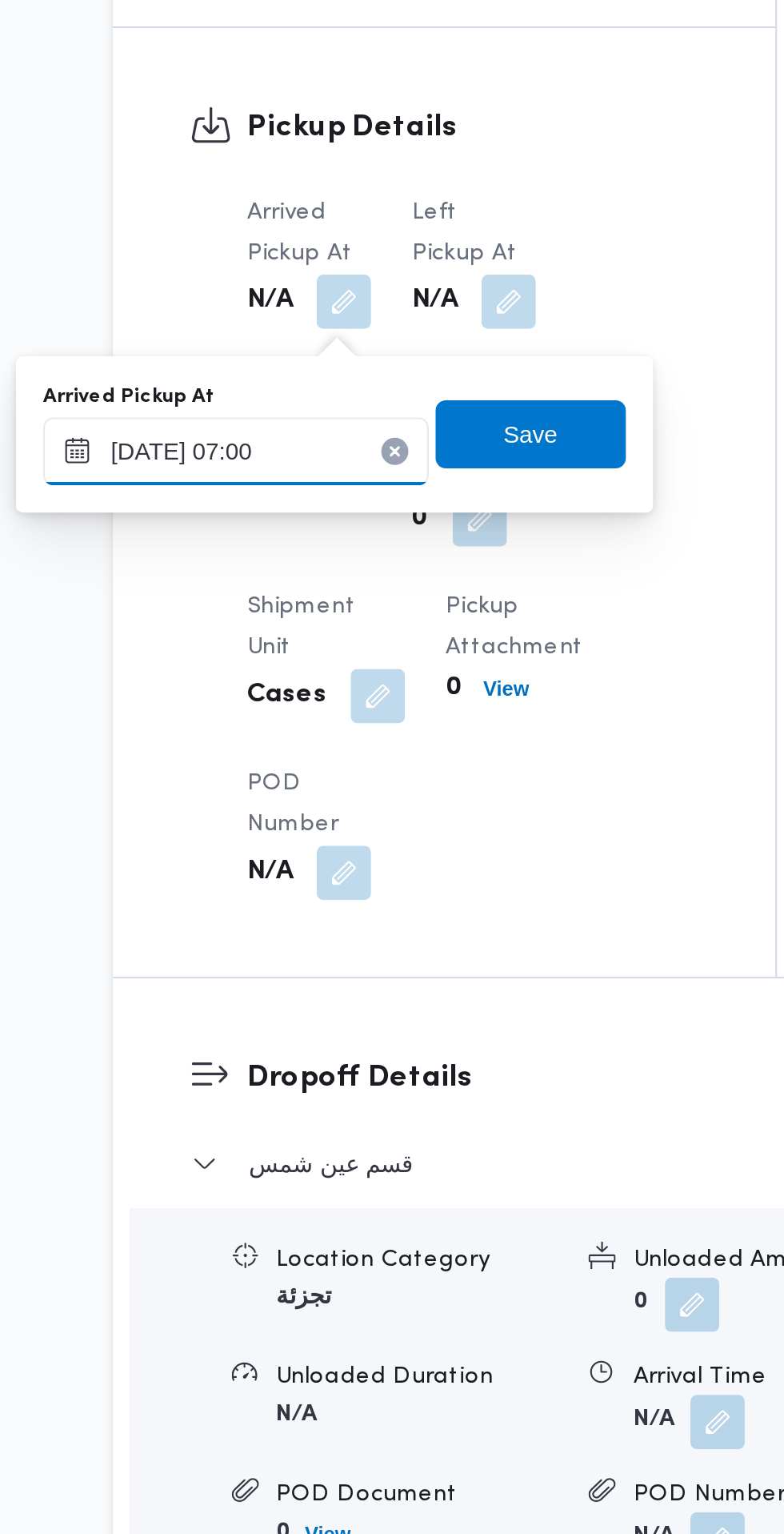
click at [298, 905] on input "[DATE] 07:00" at bounding box center [267, 904] width 182 height 32
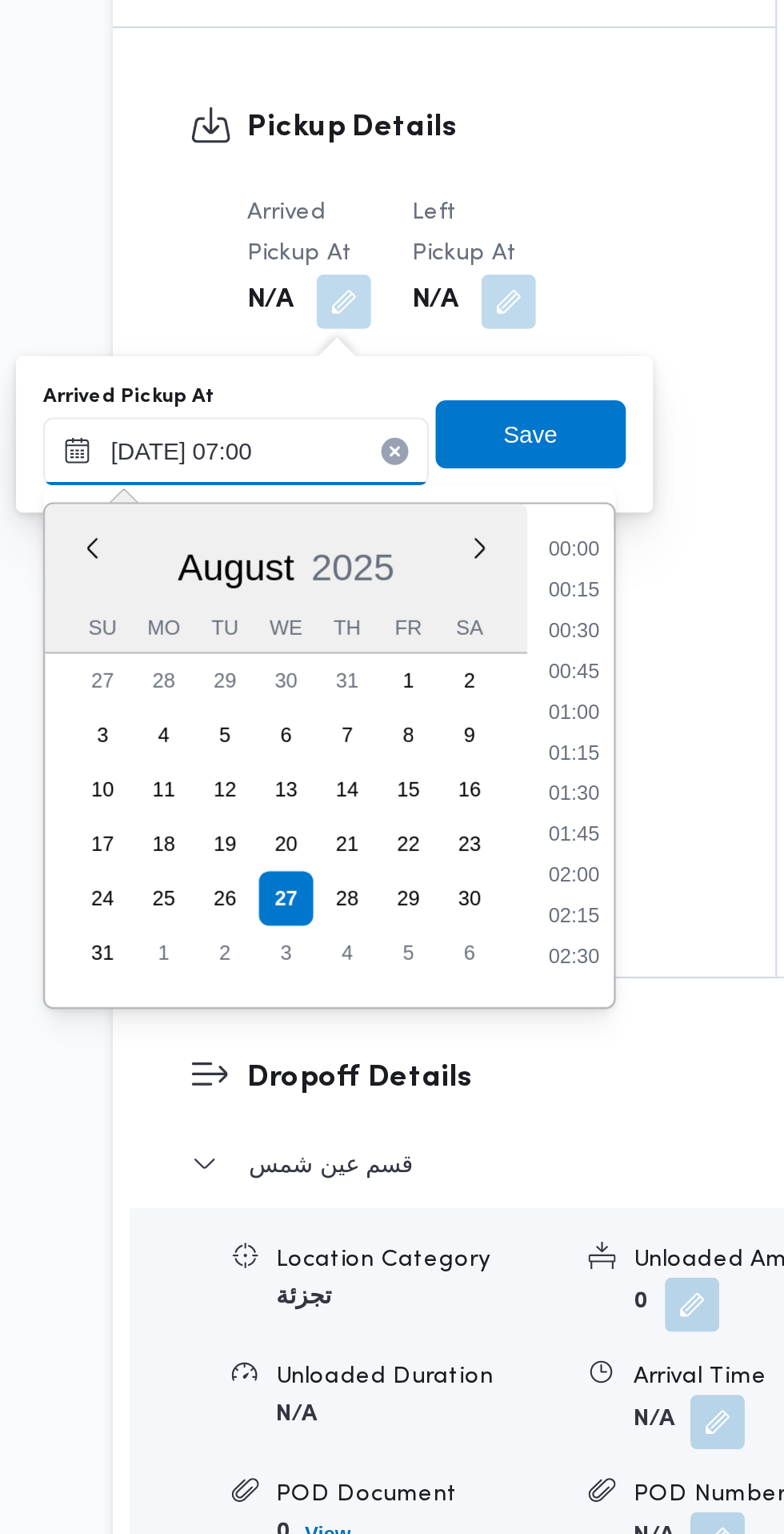
scroll to position [428, 0]
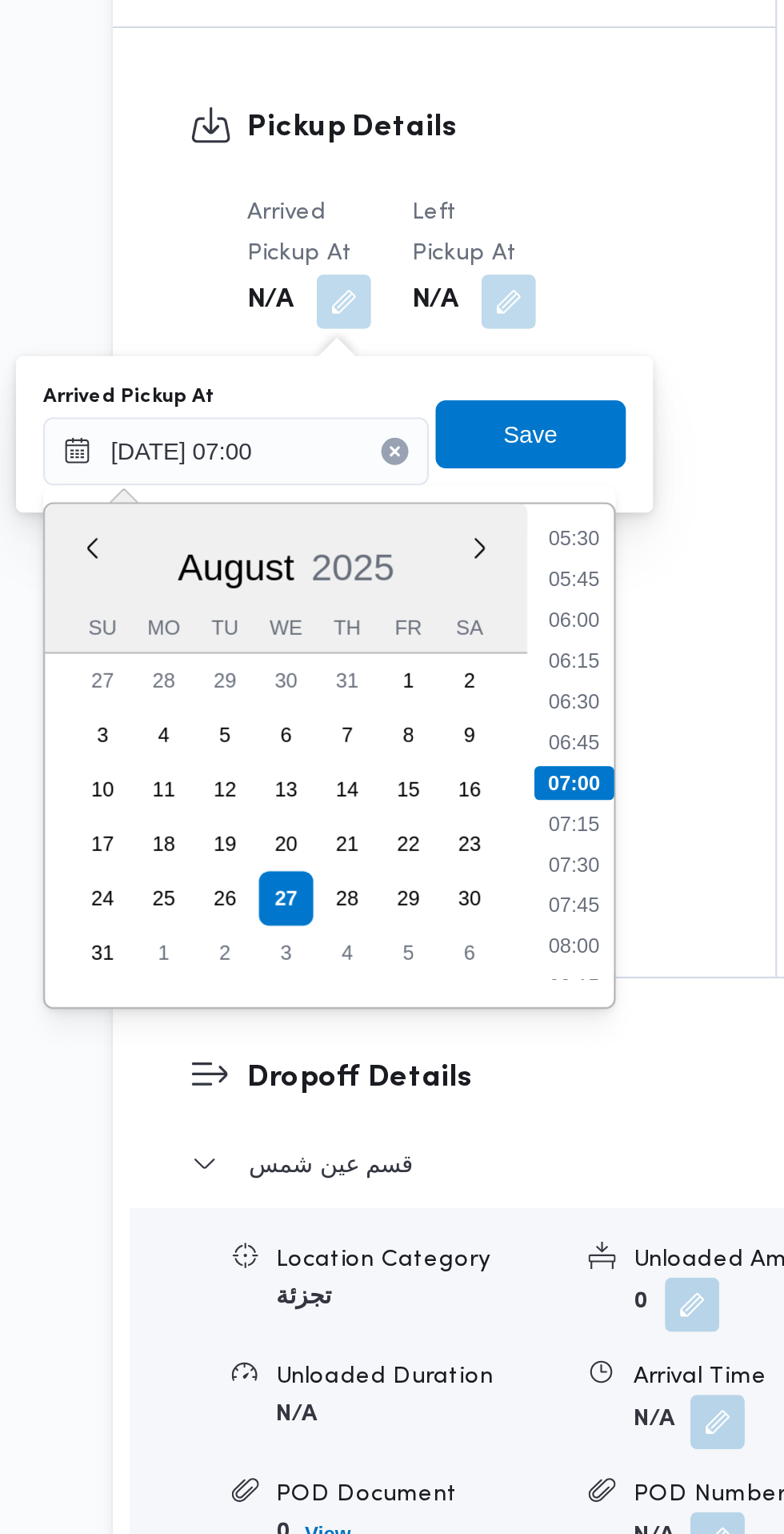
click at [427, 1041] on li "06:45" at bounding box center [425, 1041] width 37 height 16
type input "[DATE] 06:45"
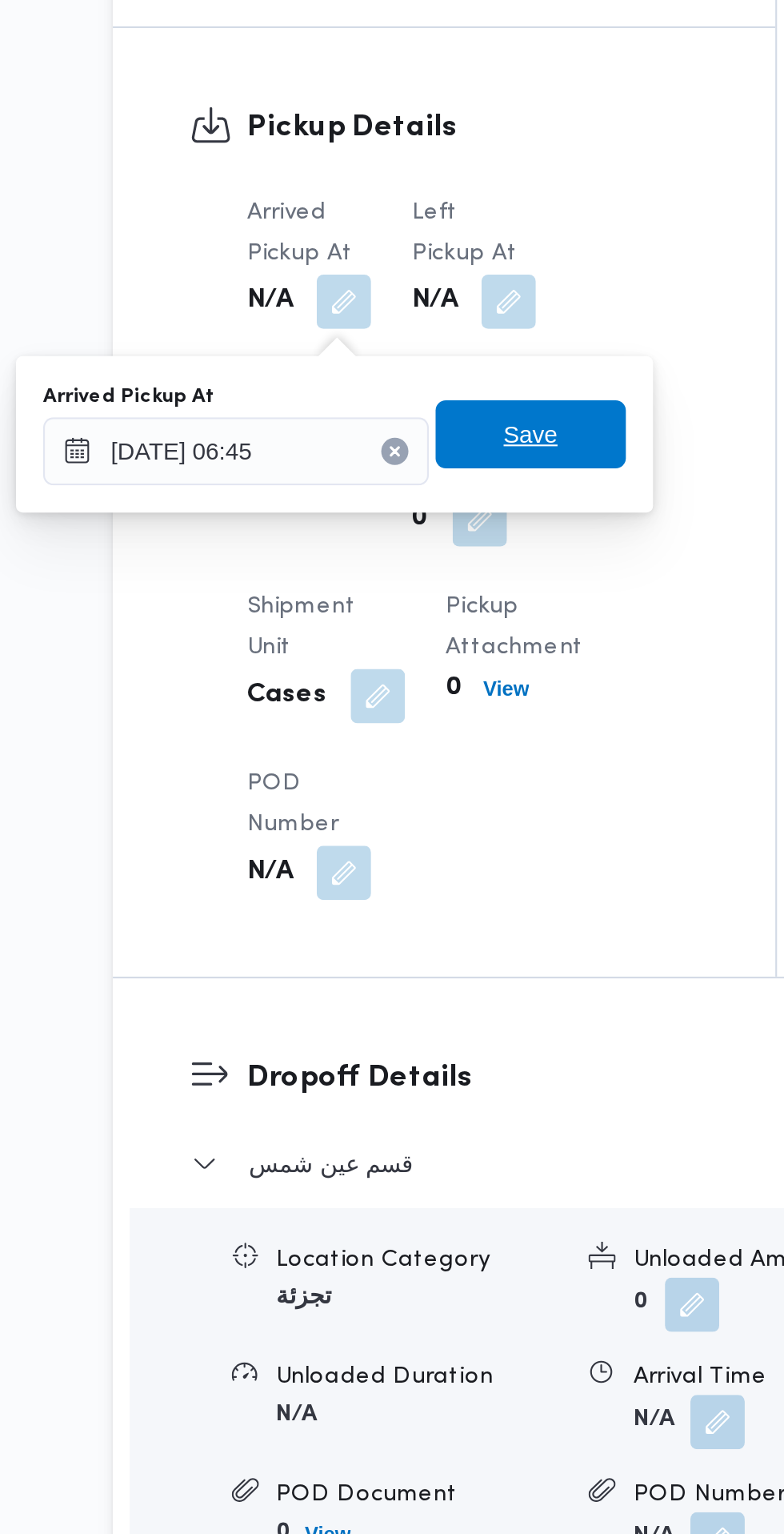
click at [428, 898] on span "Save" at bounding box center [404, 897] width 89 height 32
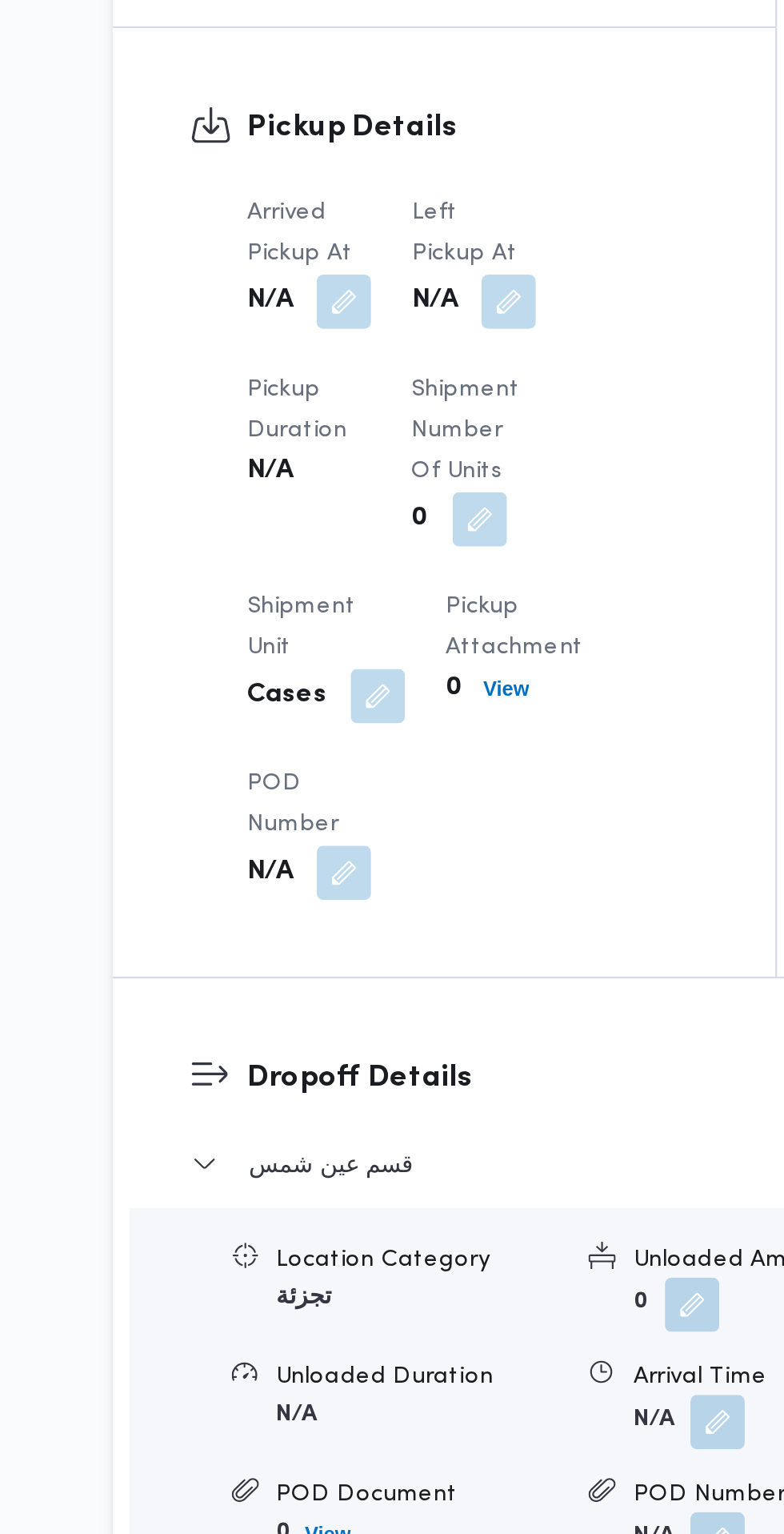
click at [405, 847] on button "button" at bounding box center [394, 834] width 26 height 26
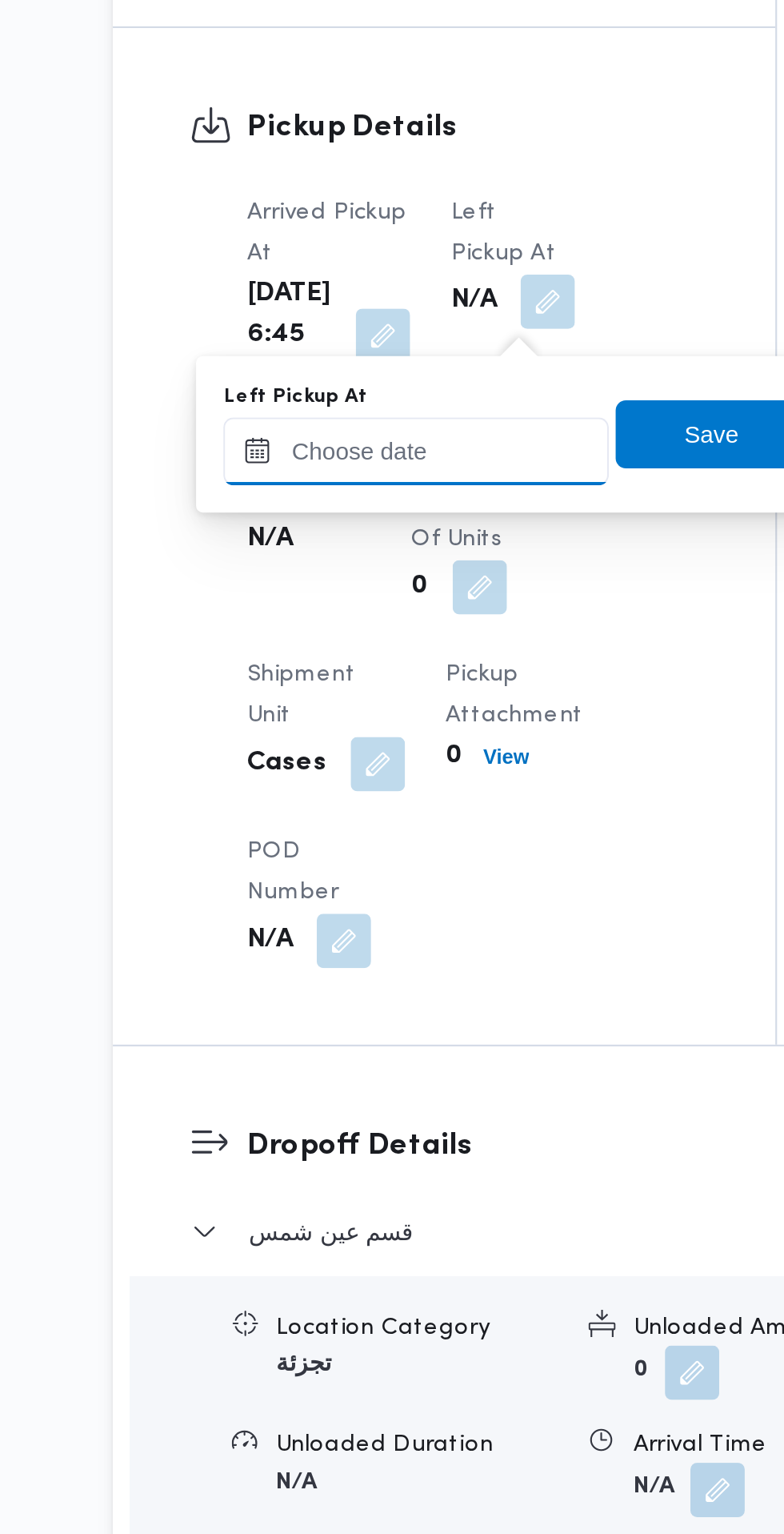
click at [377, 905] on input "Left Pickup At" at bounding box center [351, 904] width 182 height 32
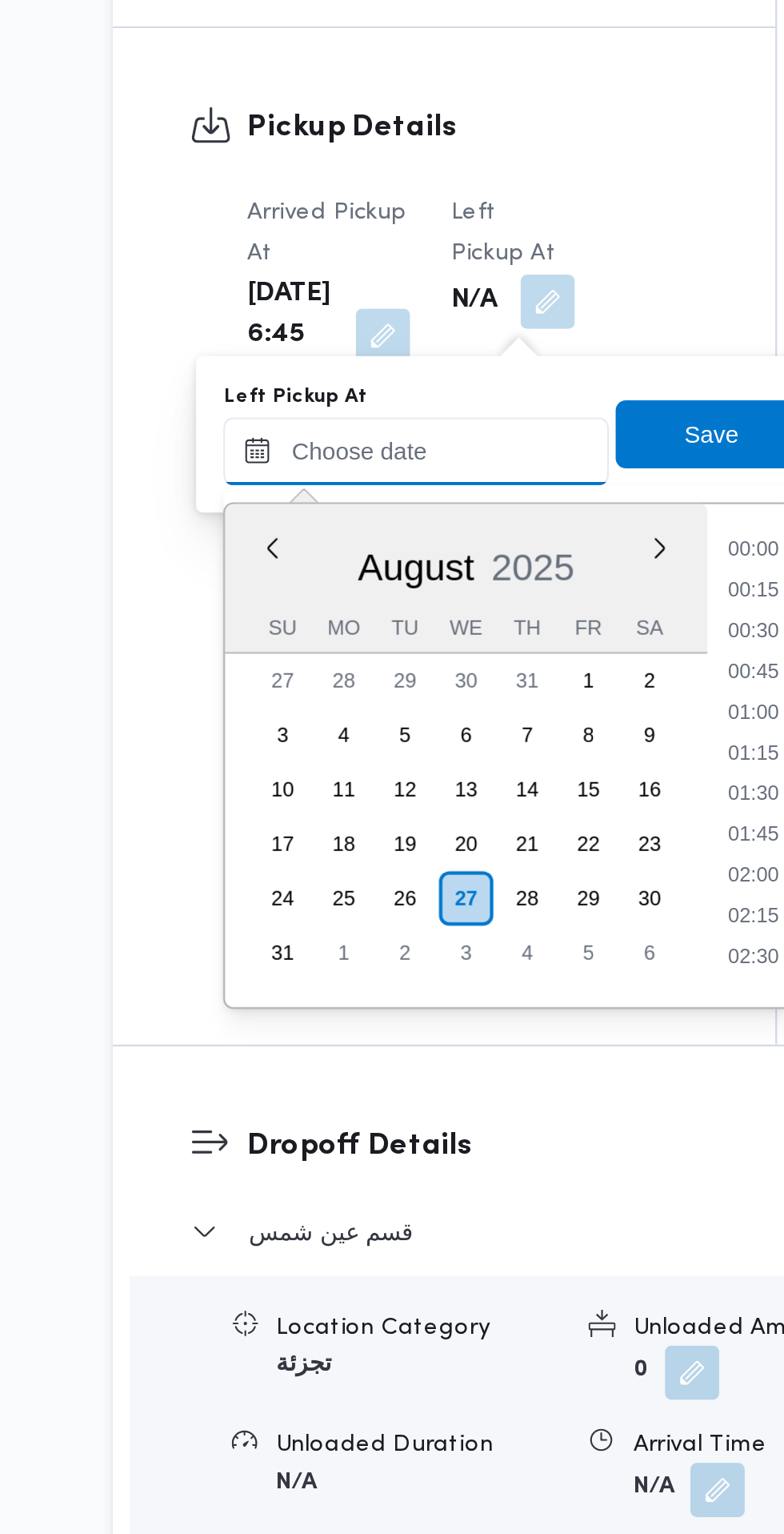
scroll to position [658, 0]
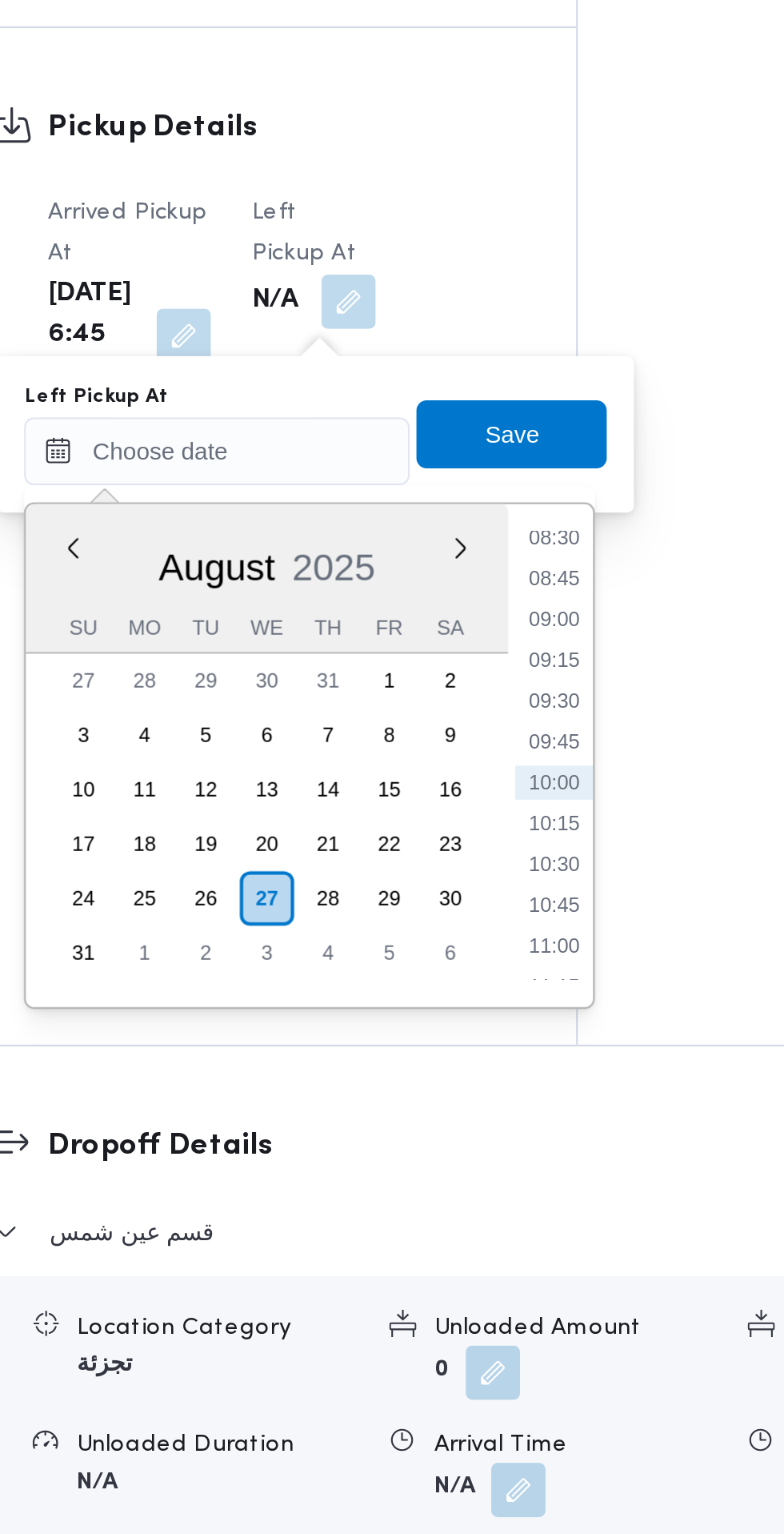
click at [515, 967] on li "08:45" at bounding box center [509, 964] width 37 height 16
type input "[DATE] 08:45"
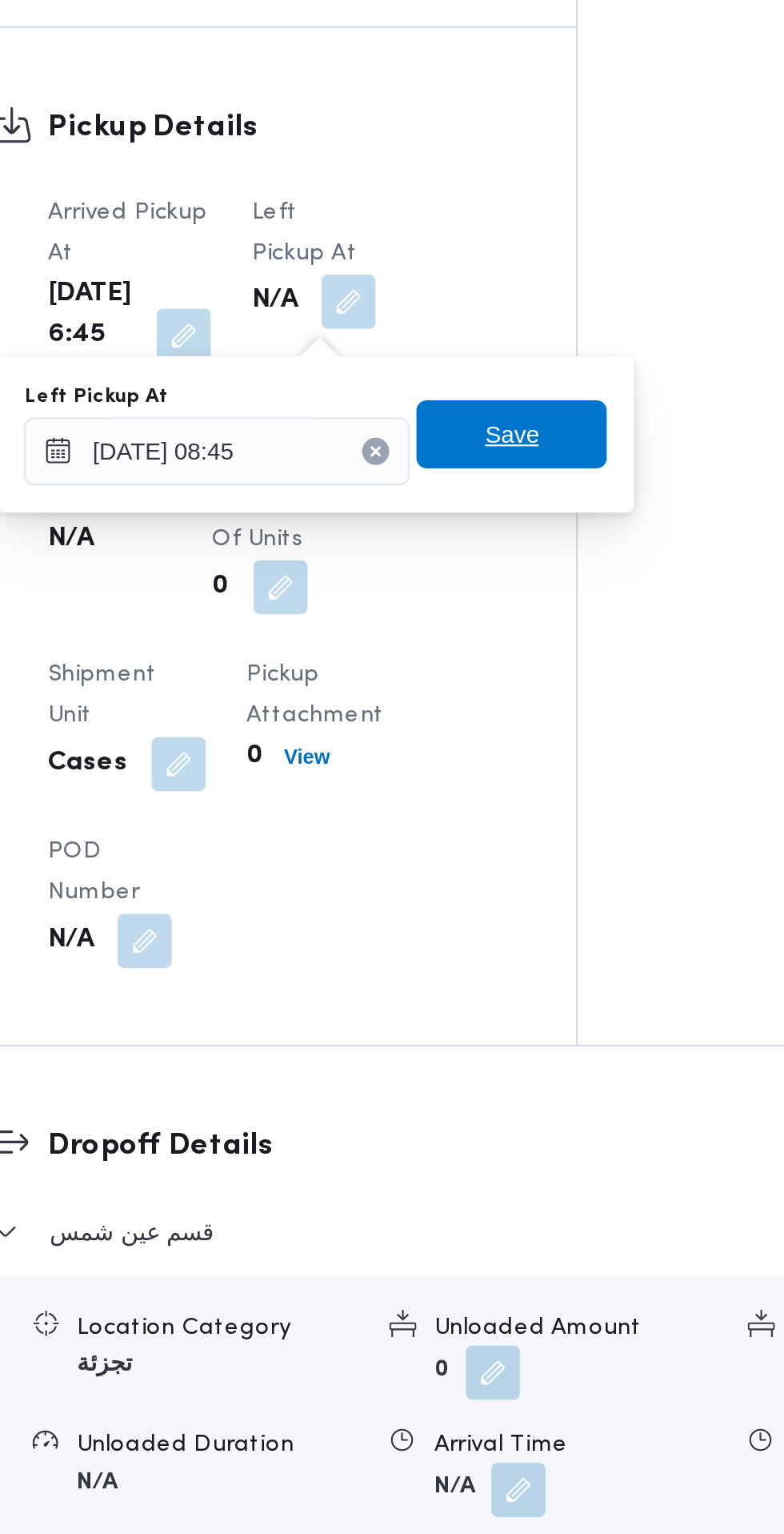
click at [503, 905] on span "Save" at bounding box center [490, 896] width 26 height 19
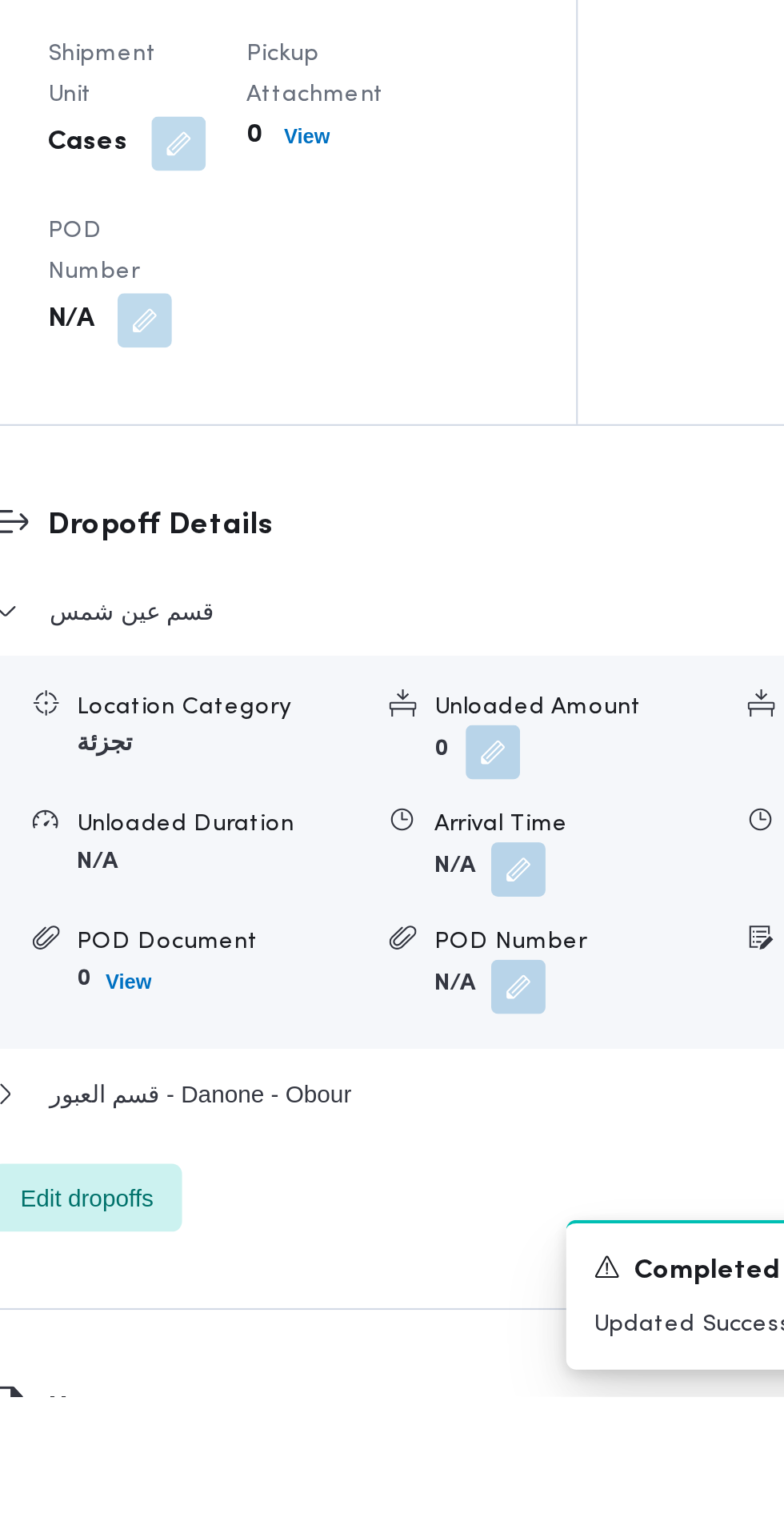
scroll to position [1073, 0]
click at [497, 1296] on button "button" at bounding box center [493, 1283] width 26 height 26
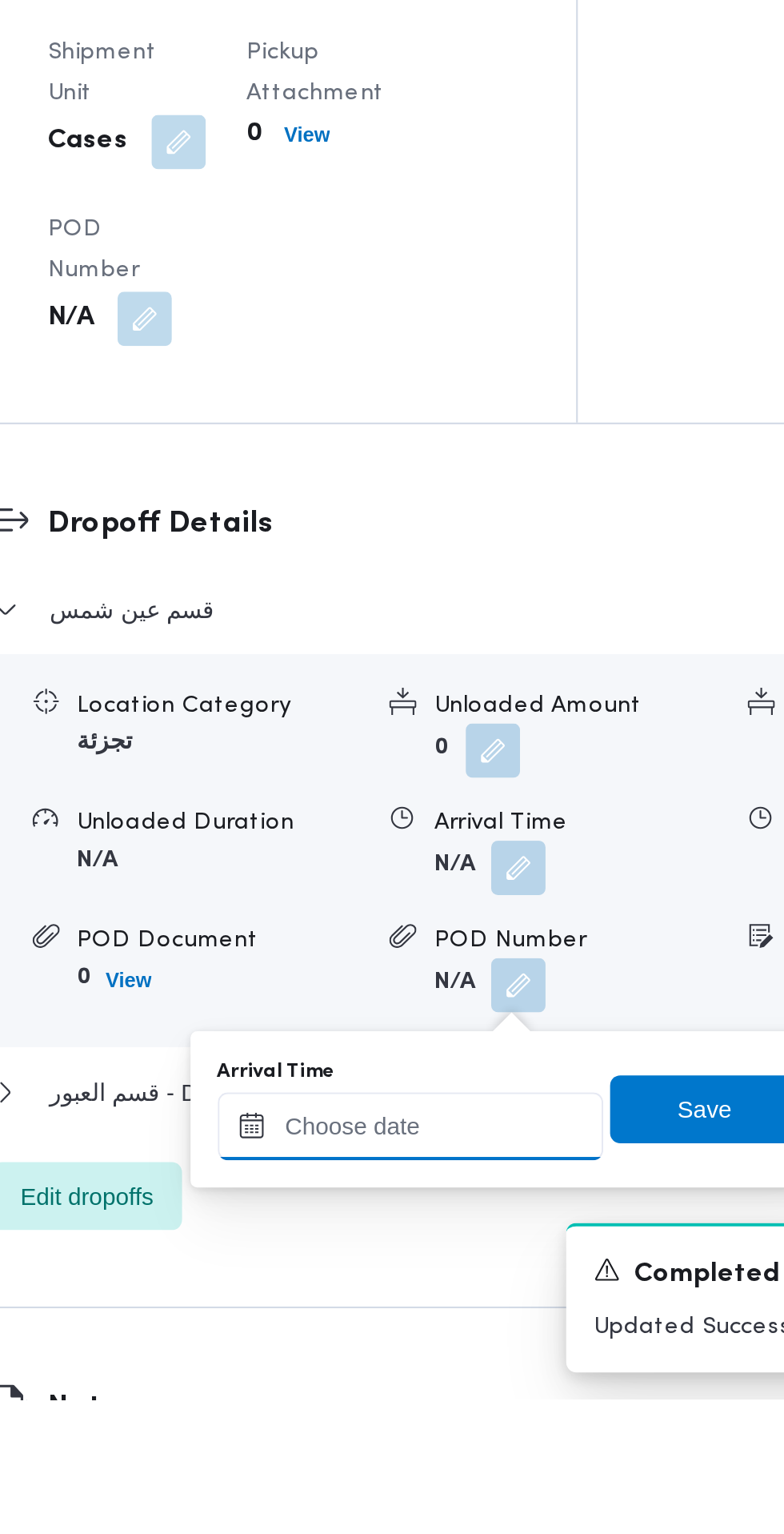
click at [440, 1404] on input "Arrival Time" at bounding box center [442, 1404] width 182 height 32
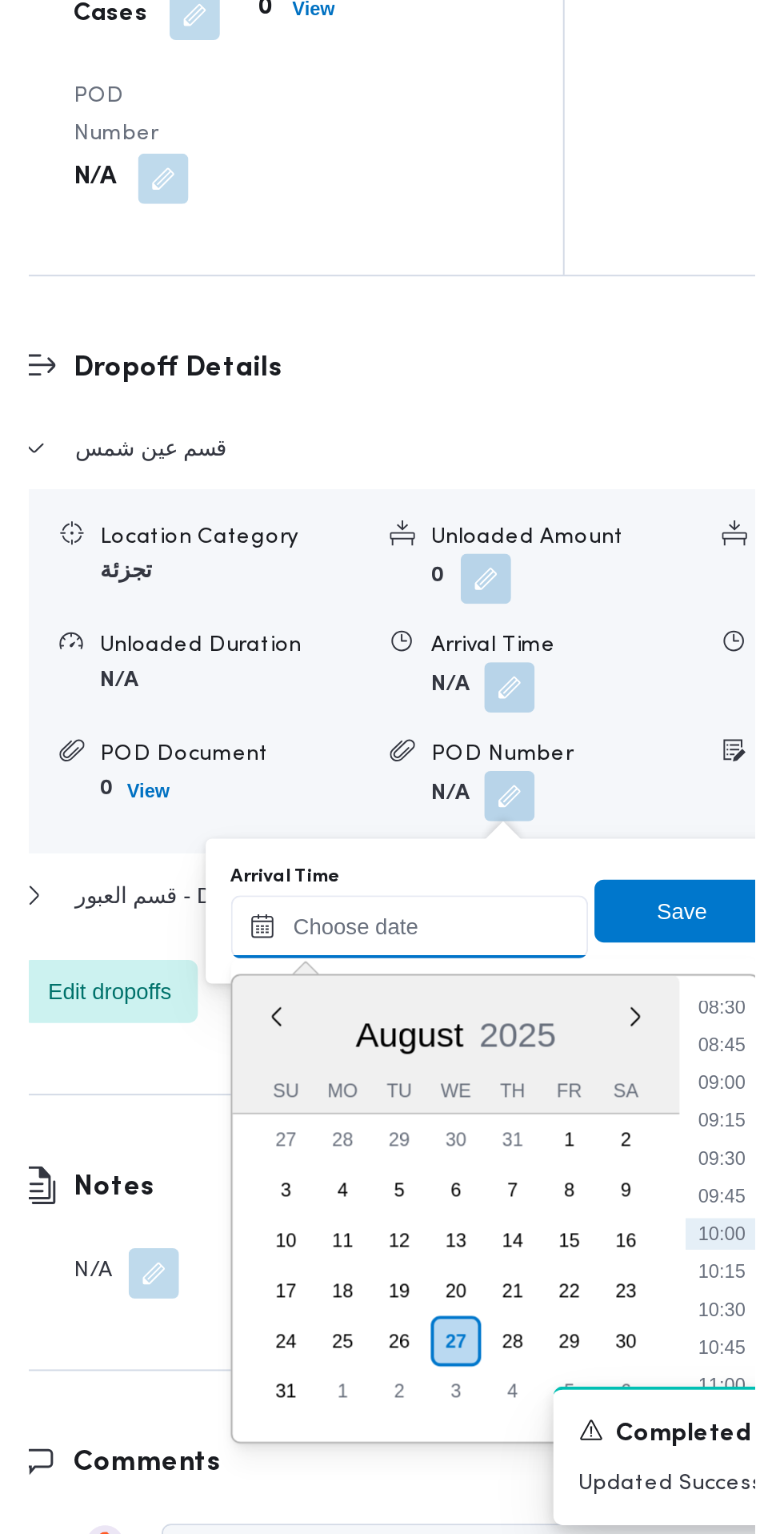
scroll to position [1152, 0]
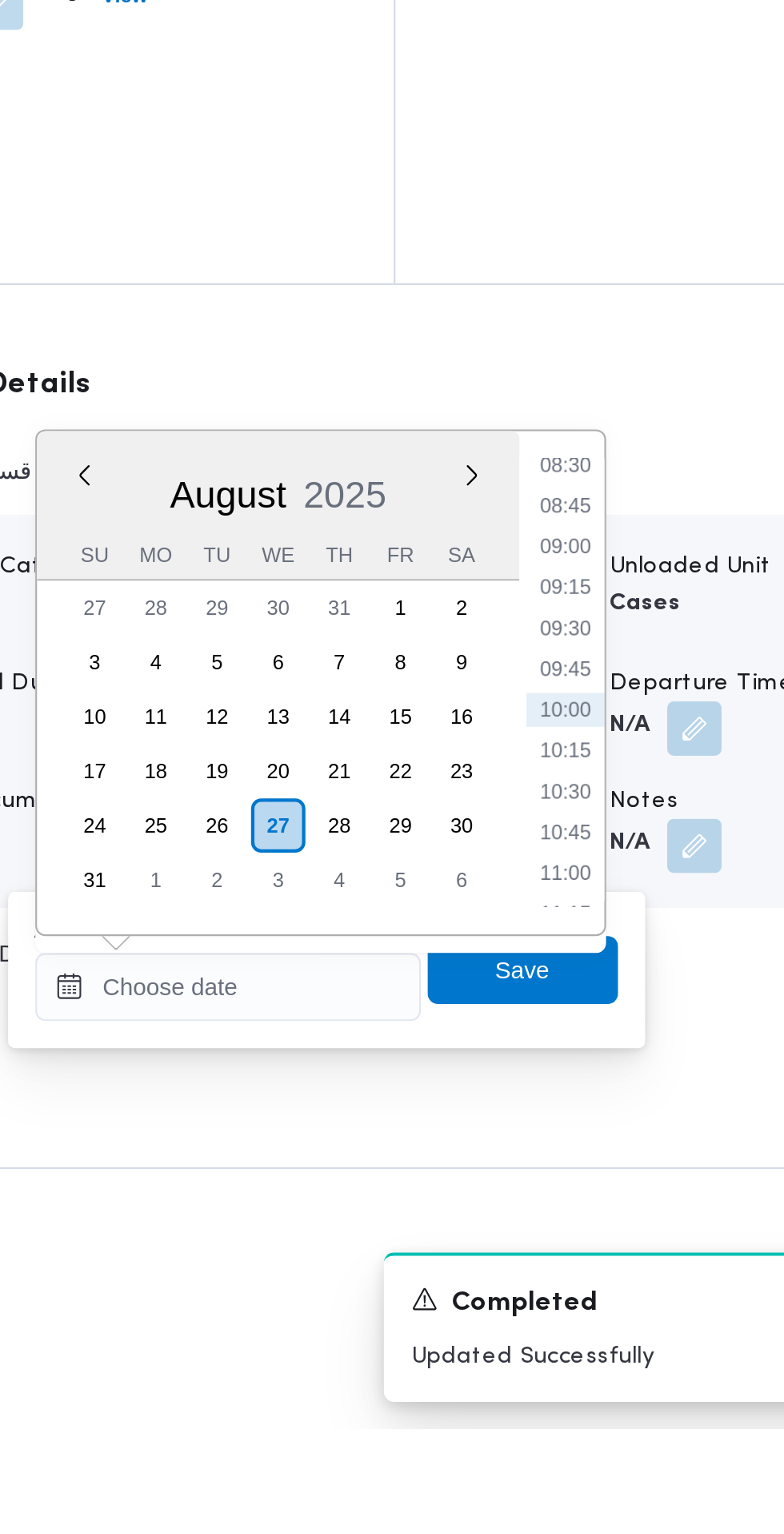
click at [606, 1158] on li "09:30" at bounding box center [601, 1156] width 37 height 16
type input "[DATE] 09:30"
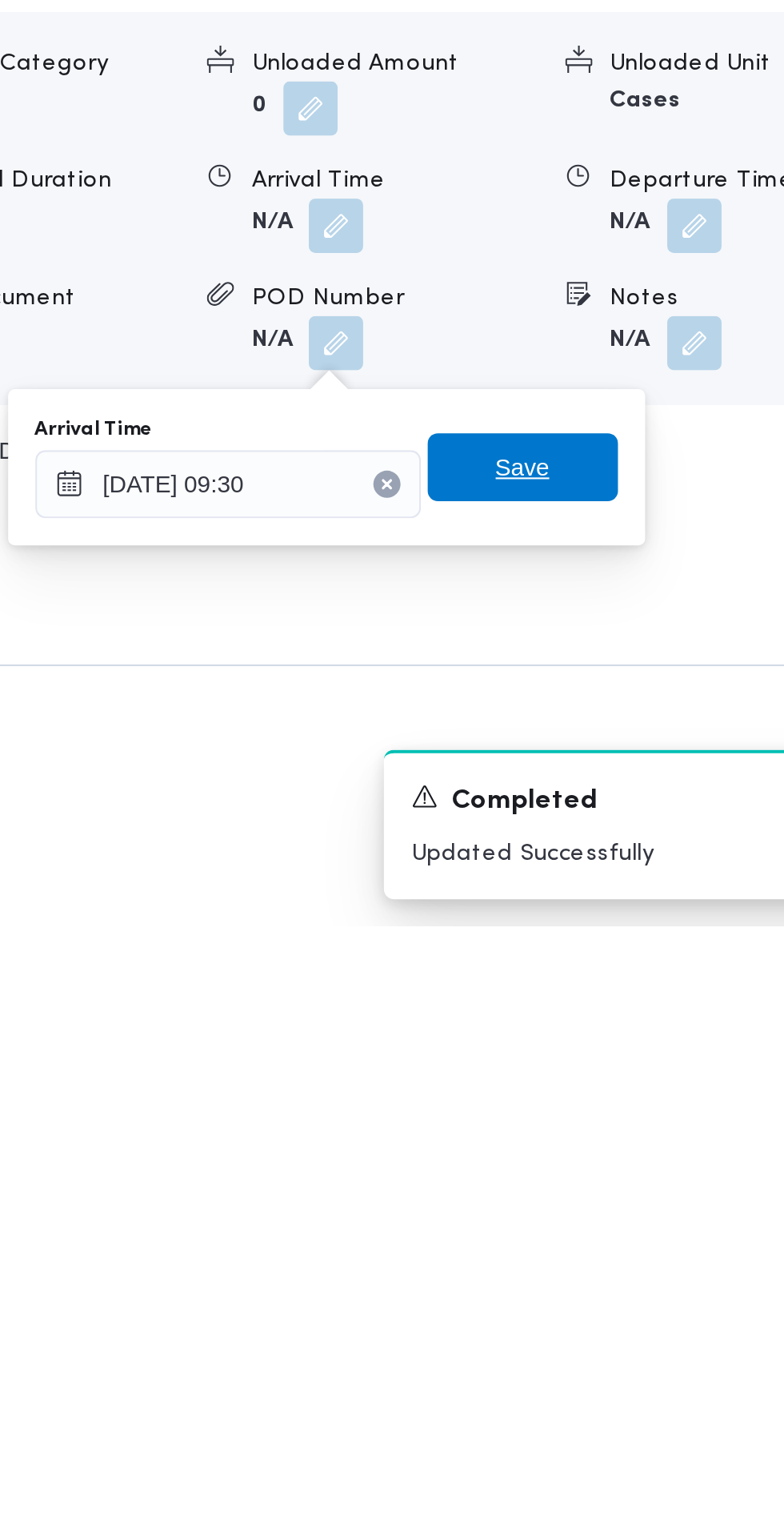
click at [584, 1318] on span "Save" at bounding box center [581, 1317] width 26 height 19
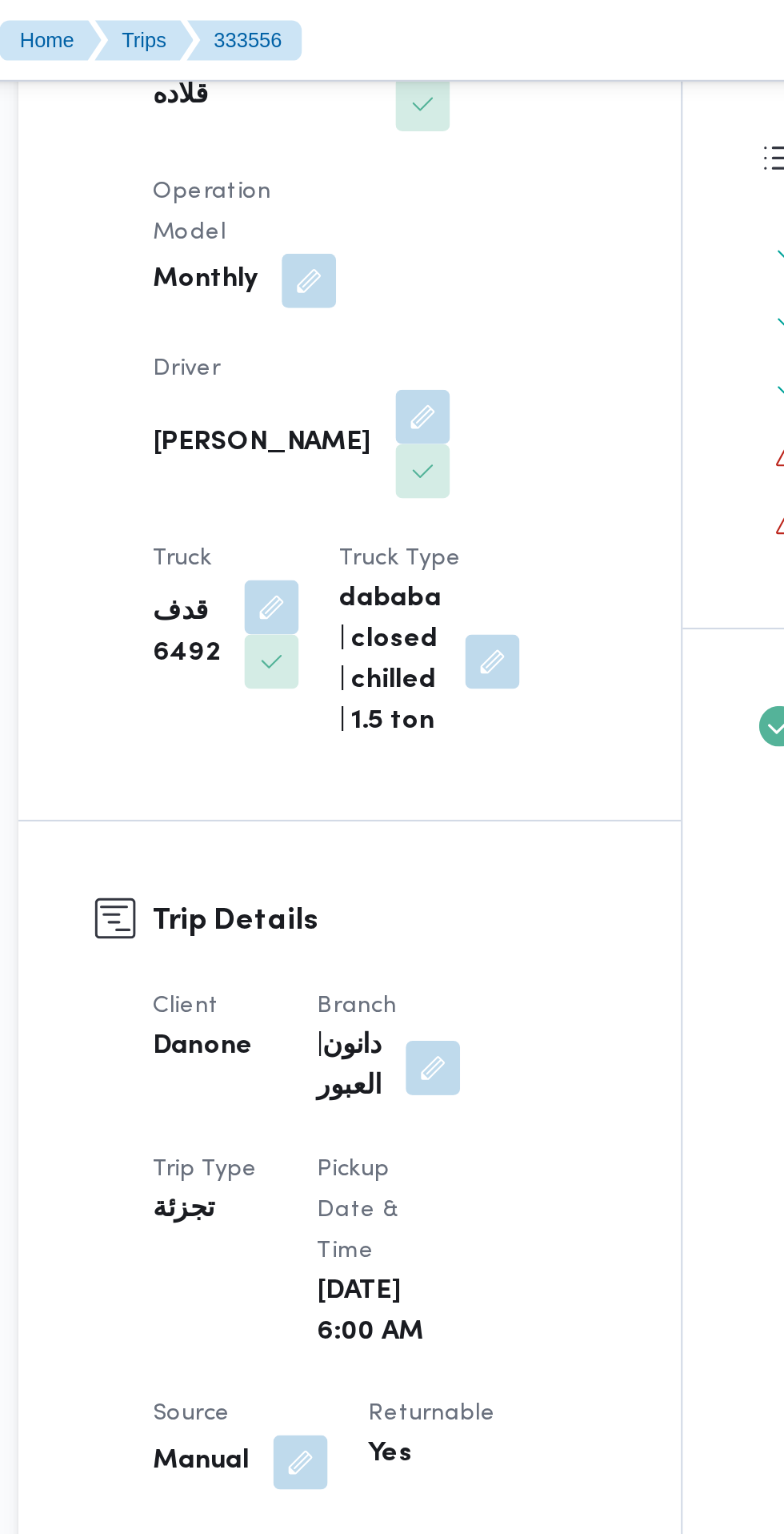
scroll to position [363, 0]
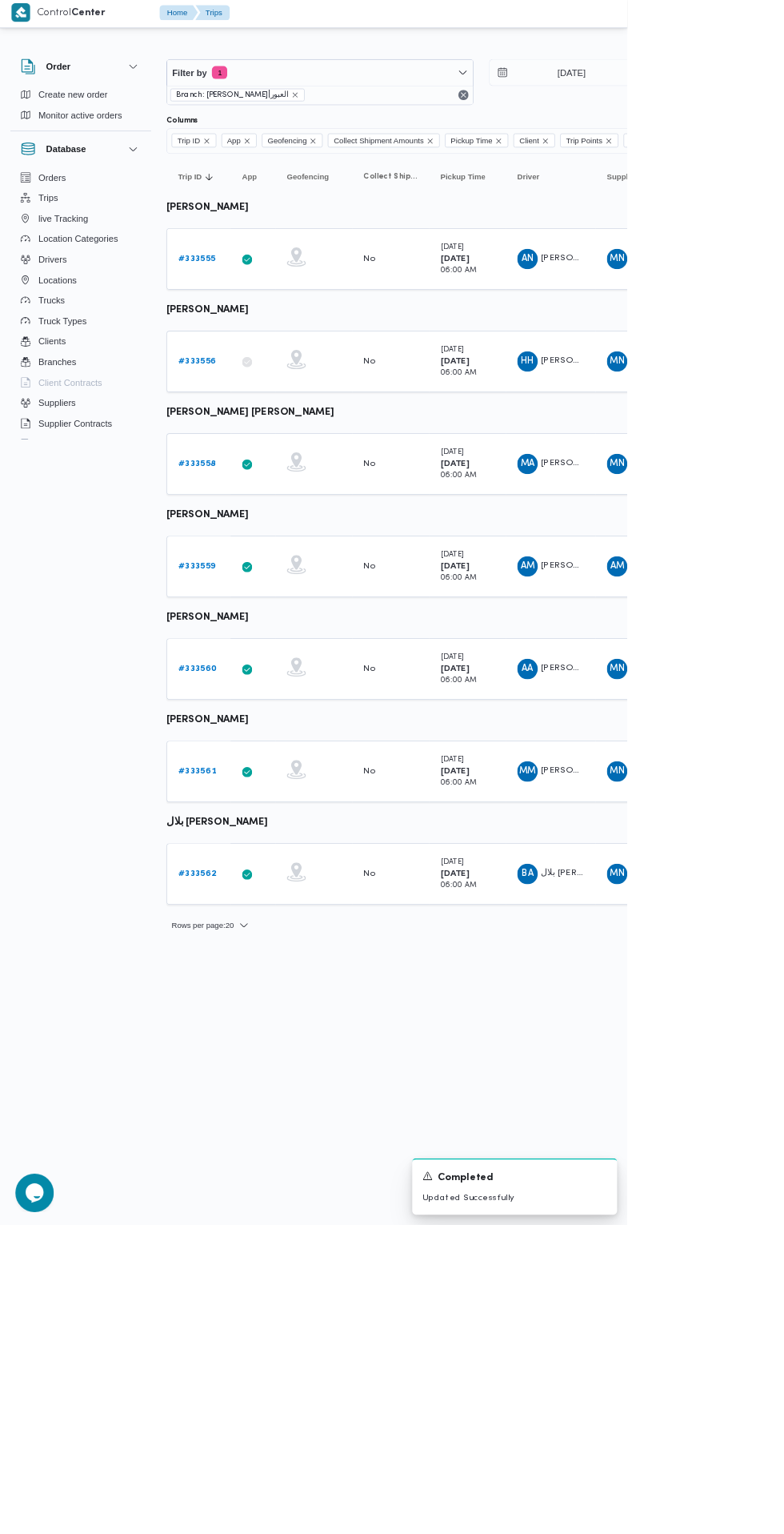
click at [259, 841] on b "# 333560" at bounding box center [247, 838] width 48 height 10
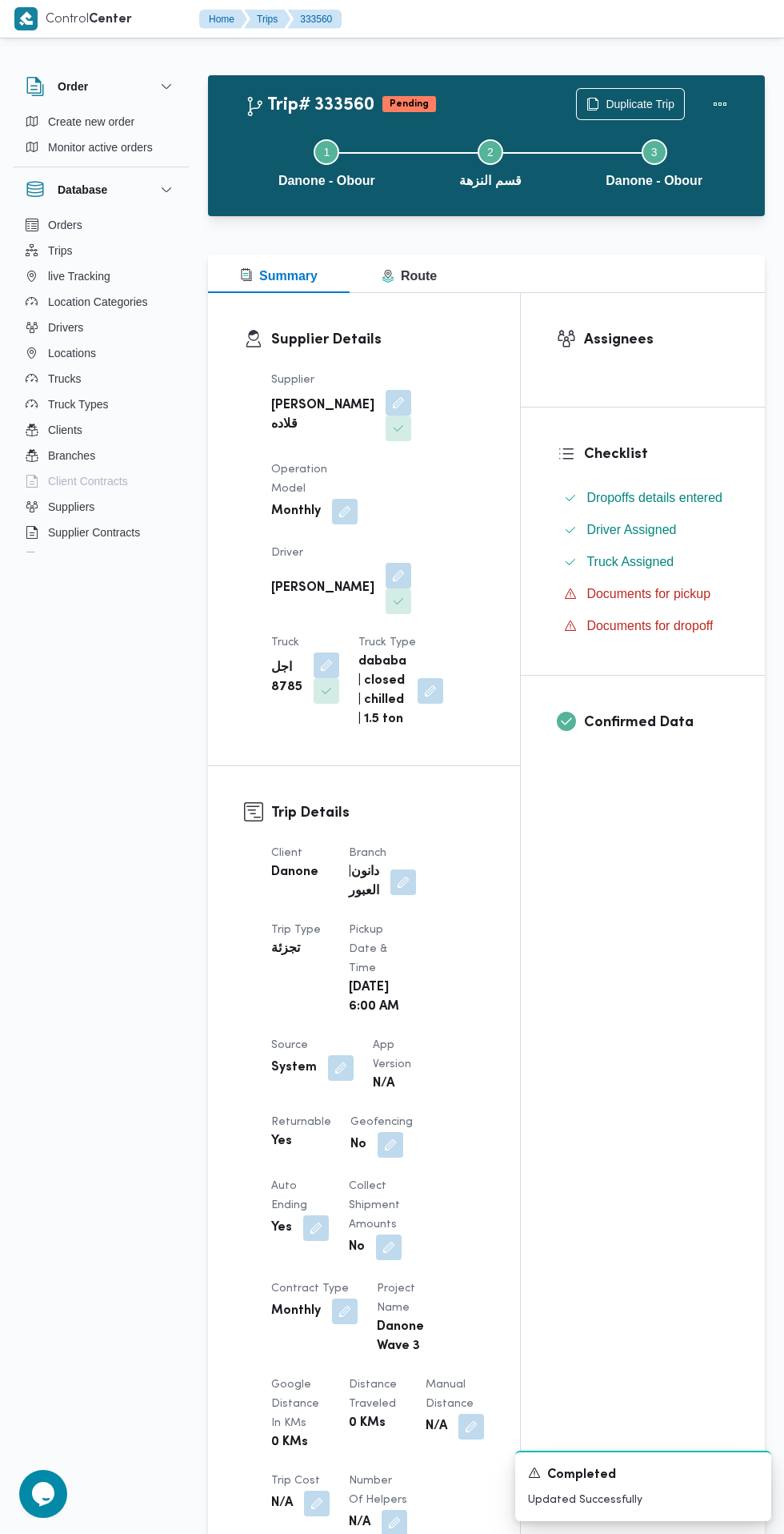
click at [347, 1055] on button "button" at bounding box center [341, 1068] width 26 height 26
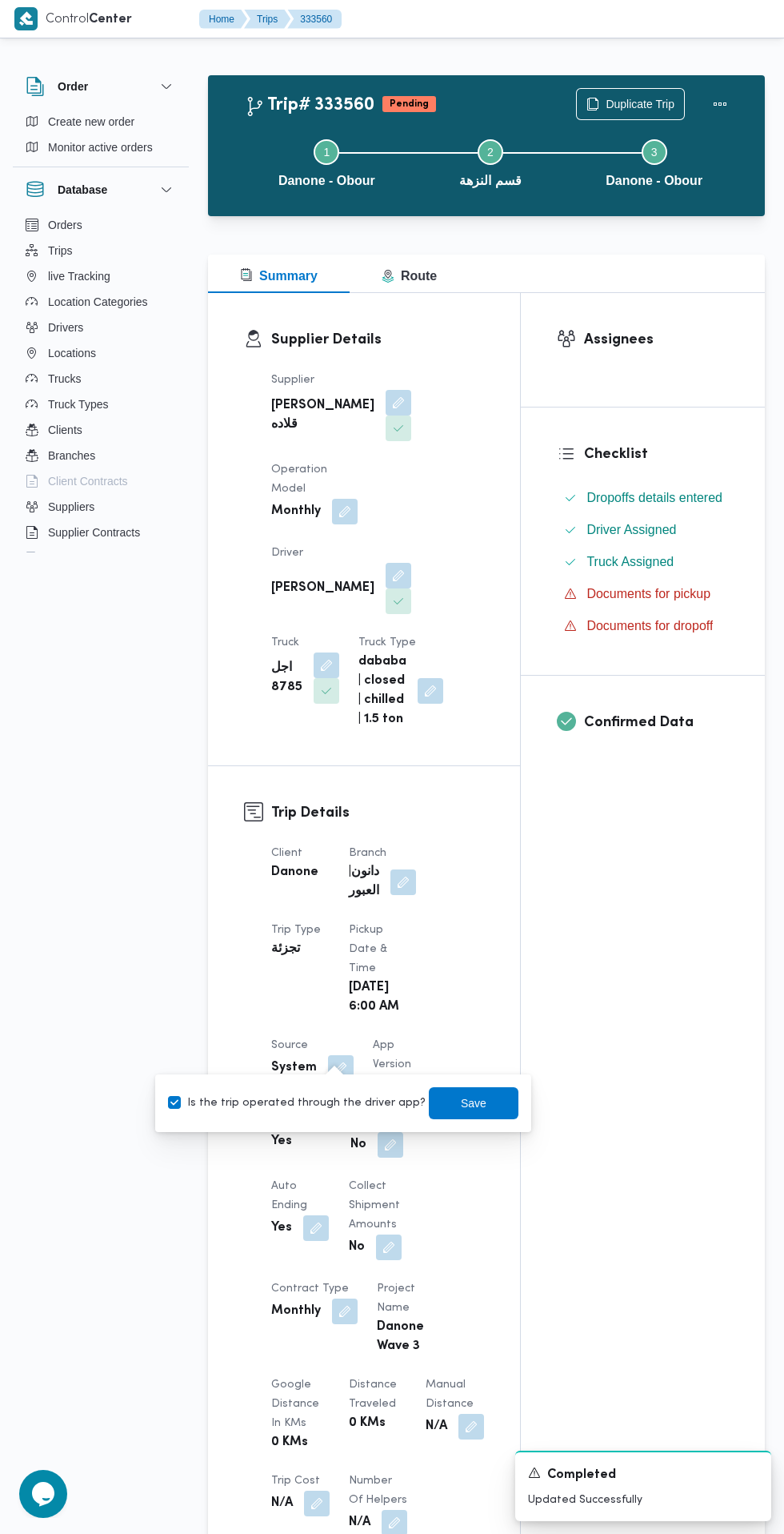
click at [314, 1103] on label "Is the trip operated through the driver app?" at bounding box center [297, 1103] width 257 height 19
checkbox input "false"
click at [460, 1103] on span "Save" at bounding box center [473, 1103] width 26 height 19
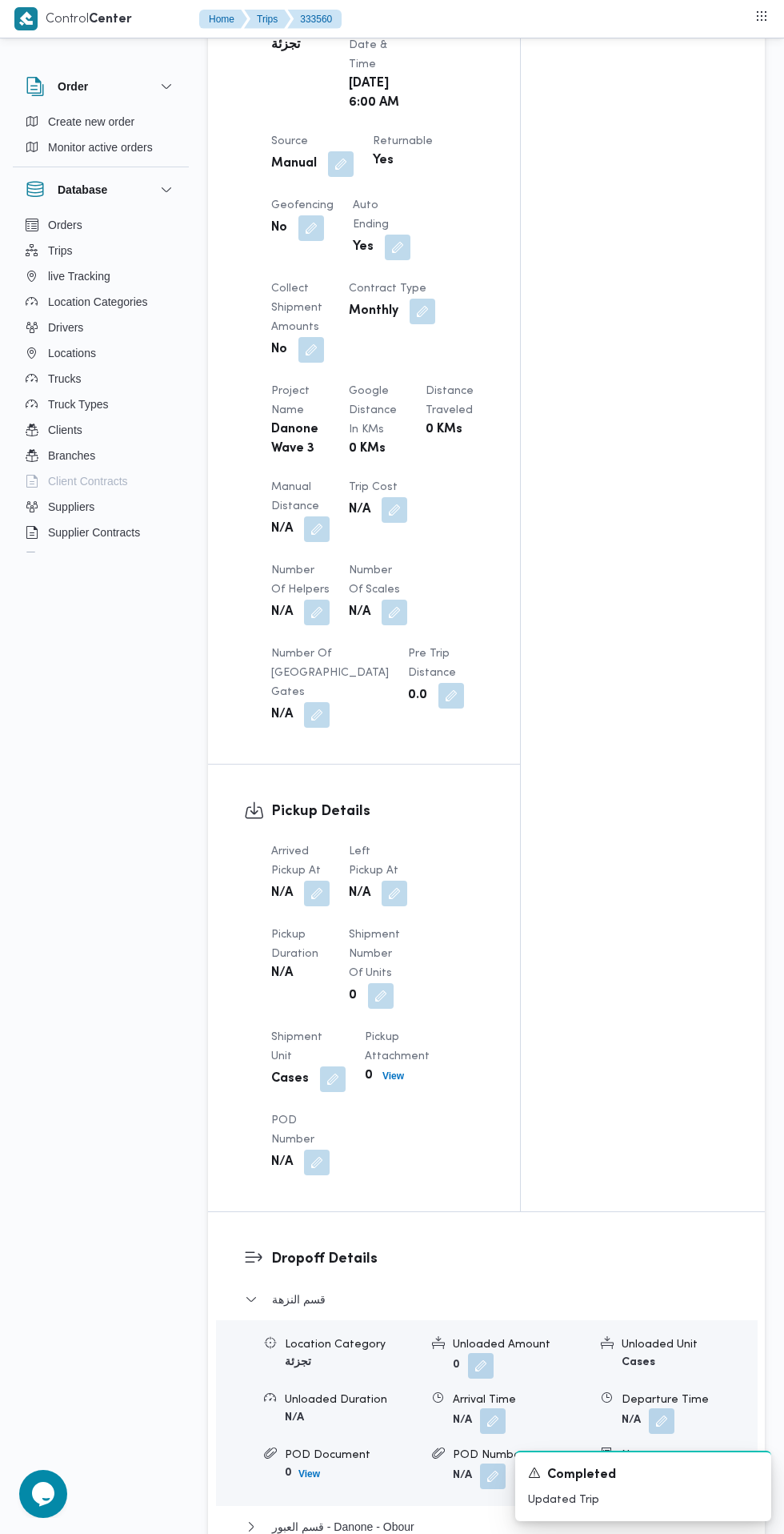
scroll to position [900, 0]
click at [318, 884] on button "button" at bounding box center [317, 897] width 26 height 26
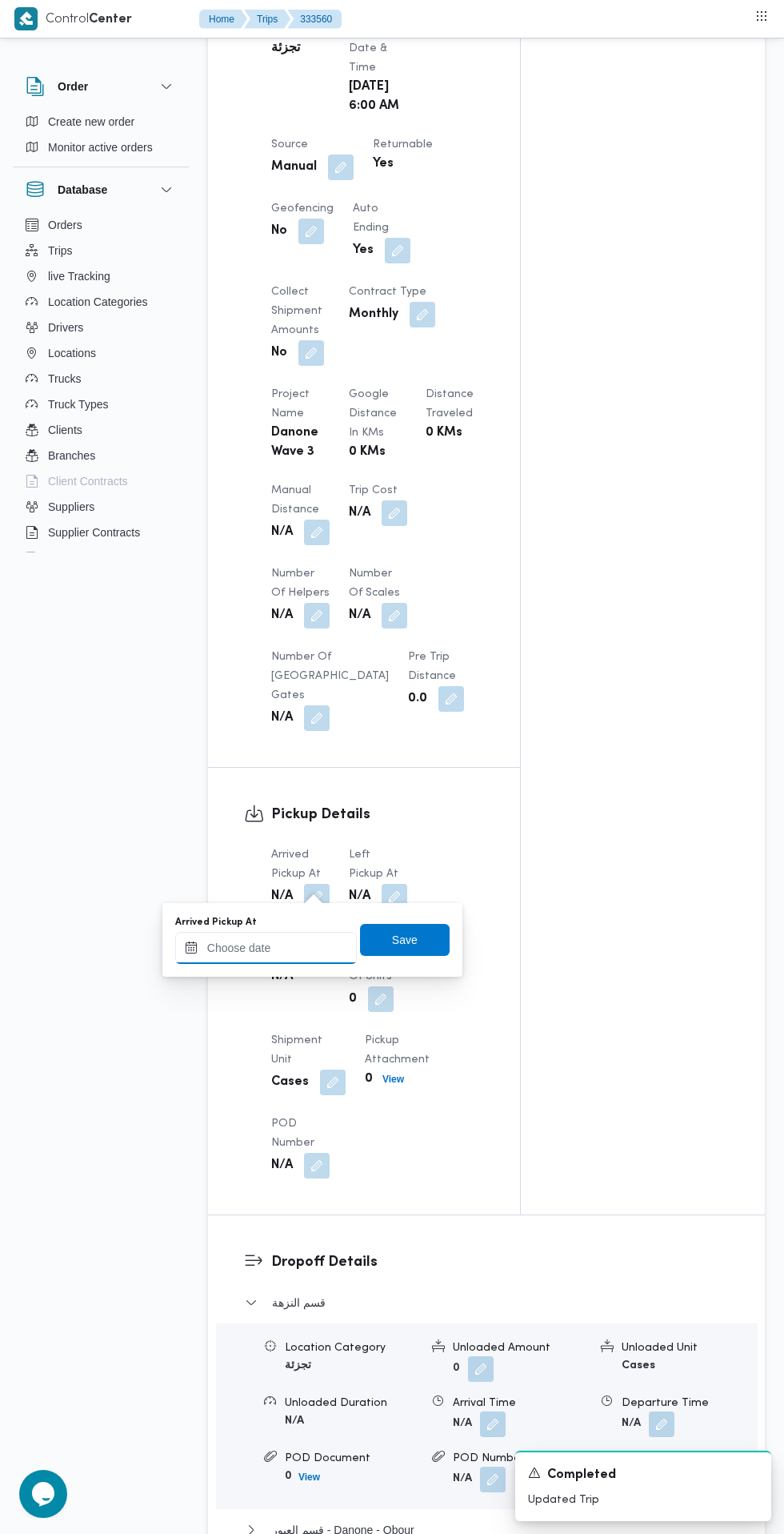
click at [300, 948] on input "Arrived Pickup At" at bounding box center [267, 947] width 182 height 32
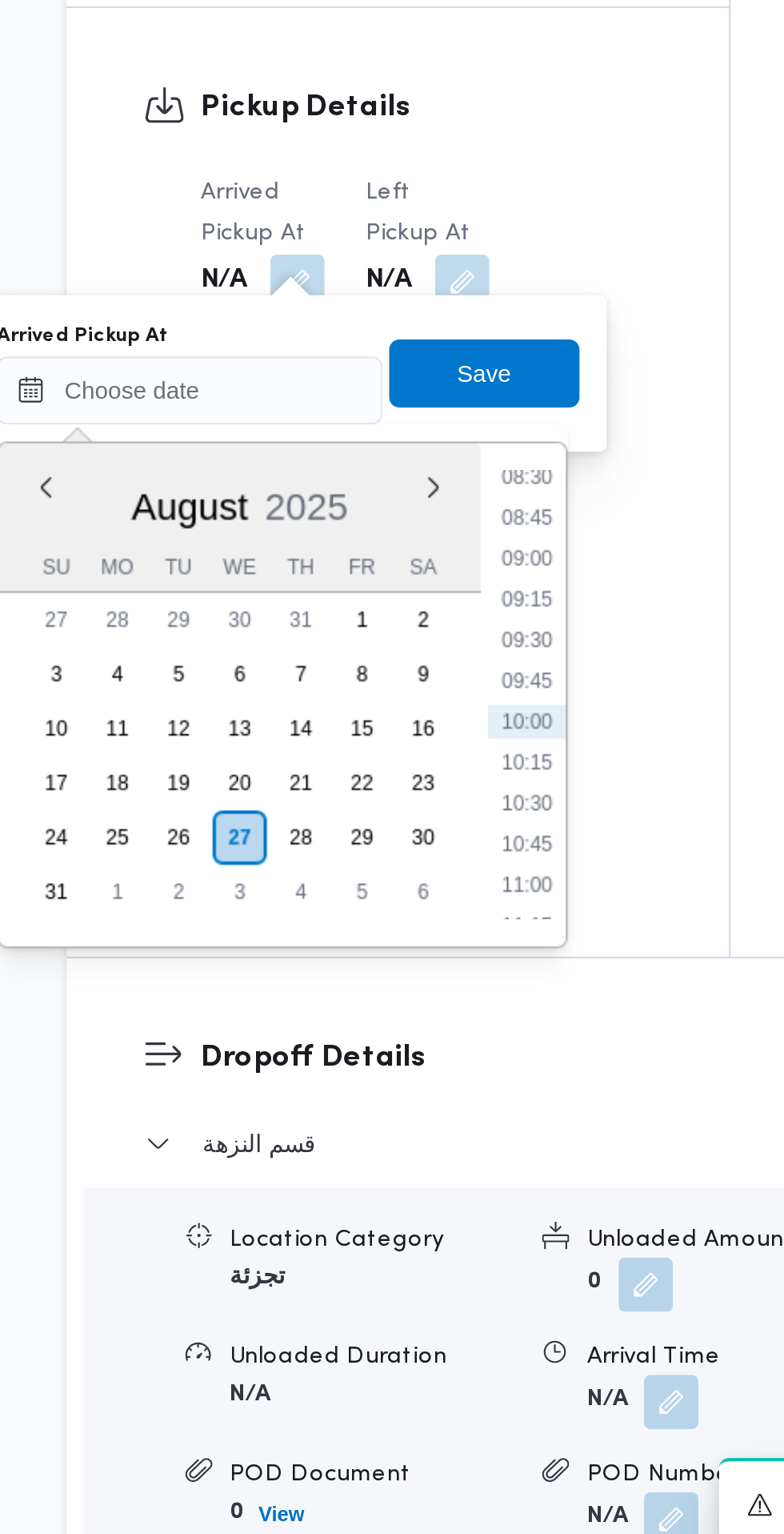
click at [432, 991] on li "08:30" at bounding box center [425, 988] width 37 height 16
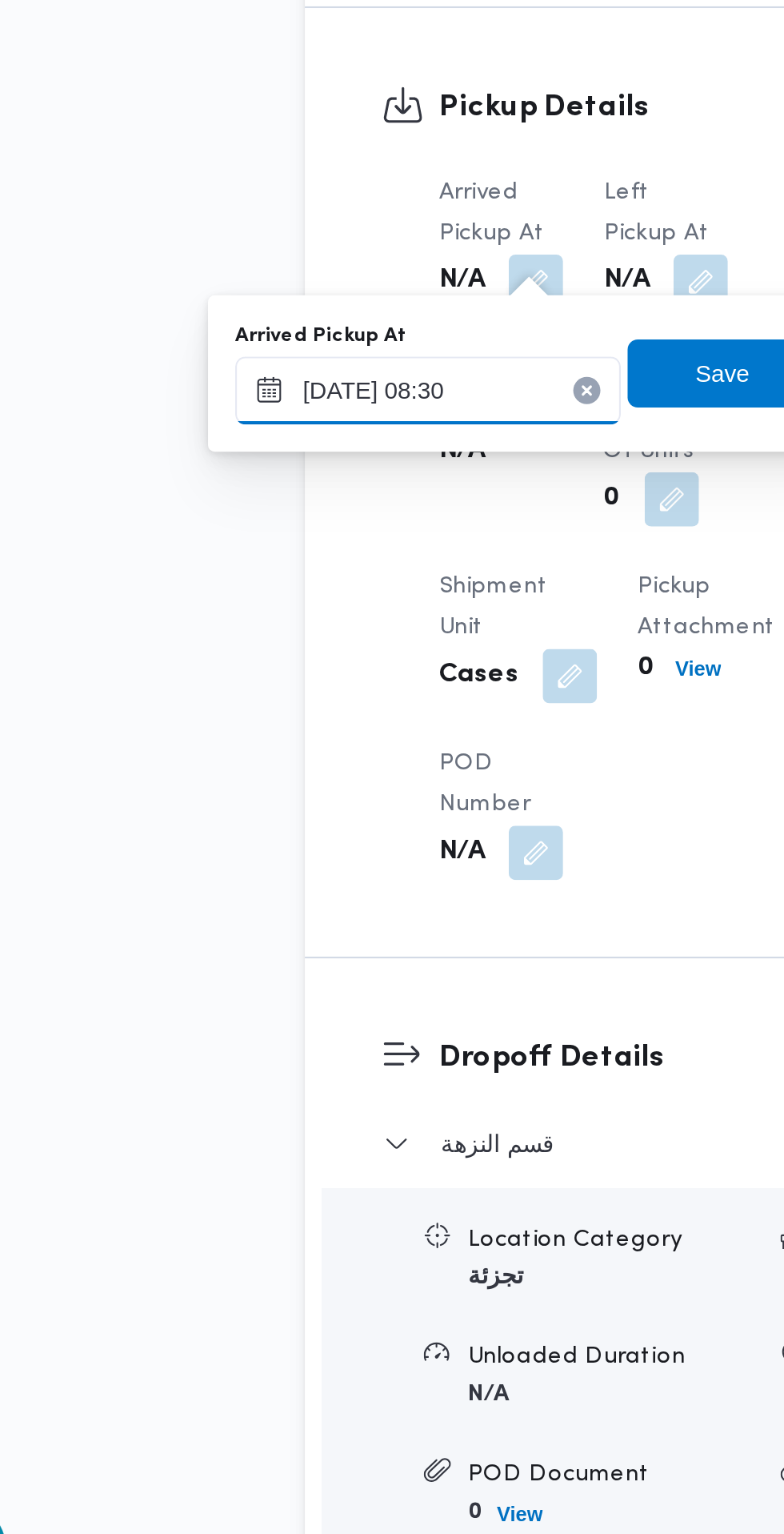
click at [213, 947] on input "[DATE] 08:30" at bounding box center [267, 947] width 182 height 32
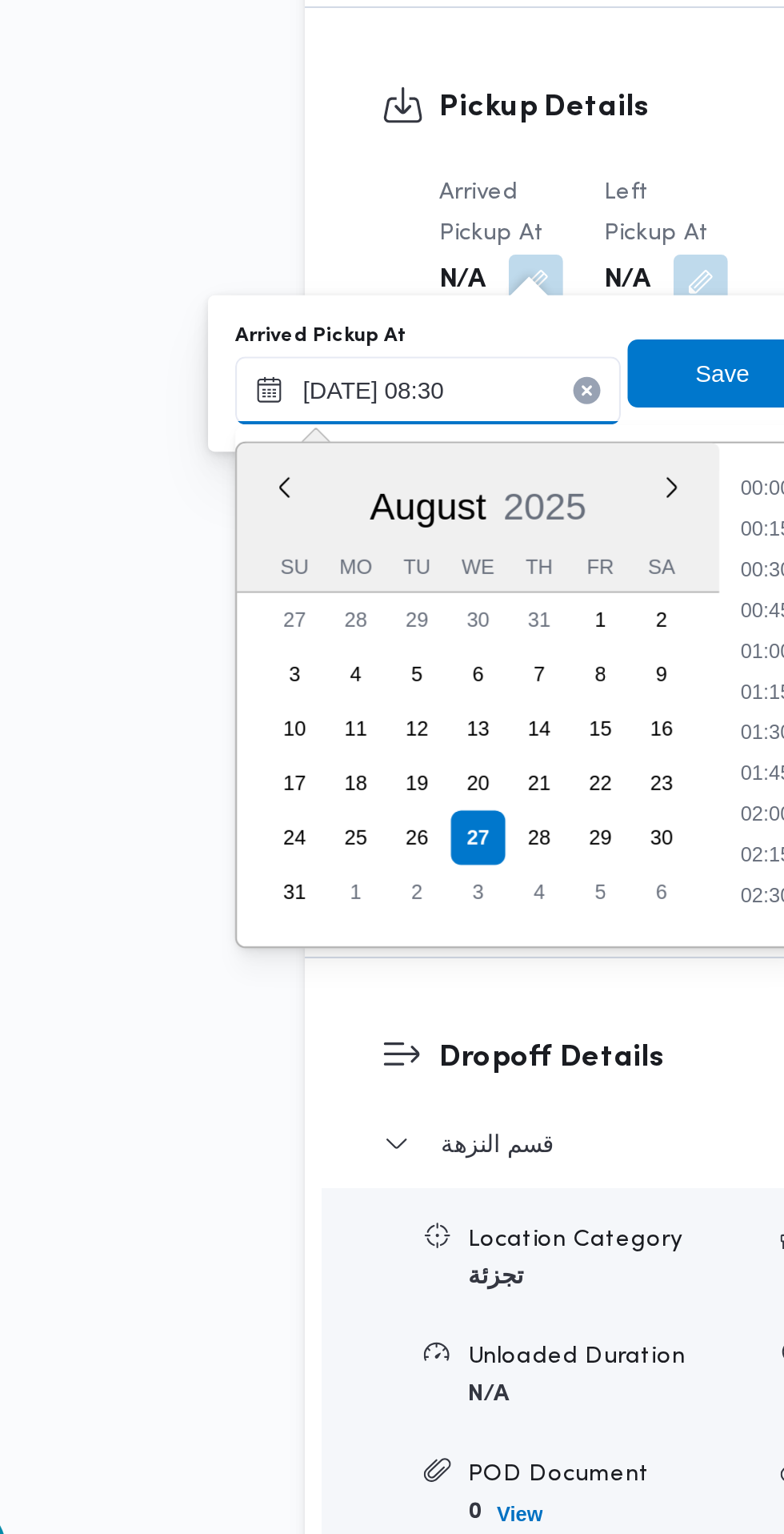
scroll to position [543, 0]
click at [281, 953] on input "[DATE] 08:30" at bounding box center [267, 947] width 182 height 32
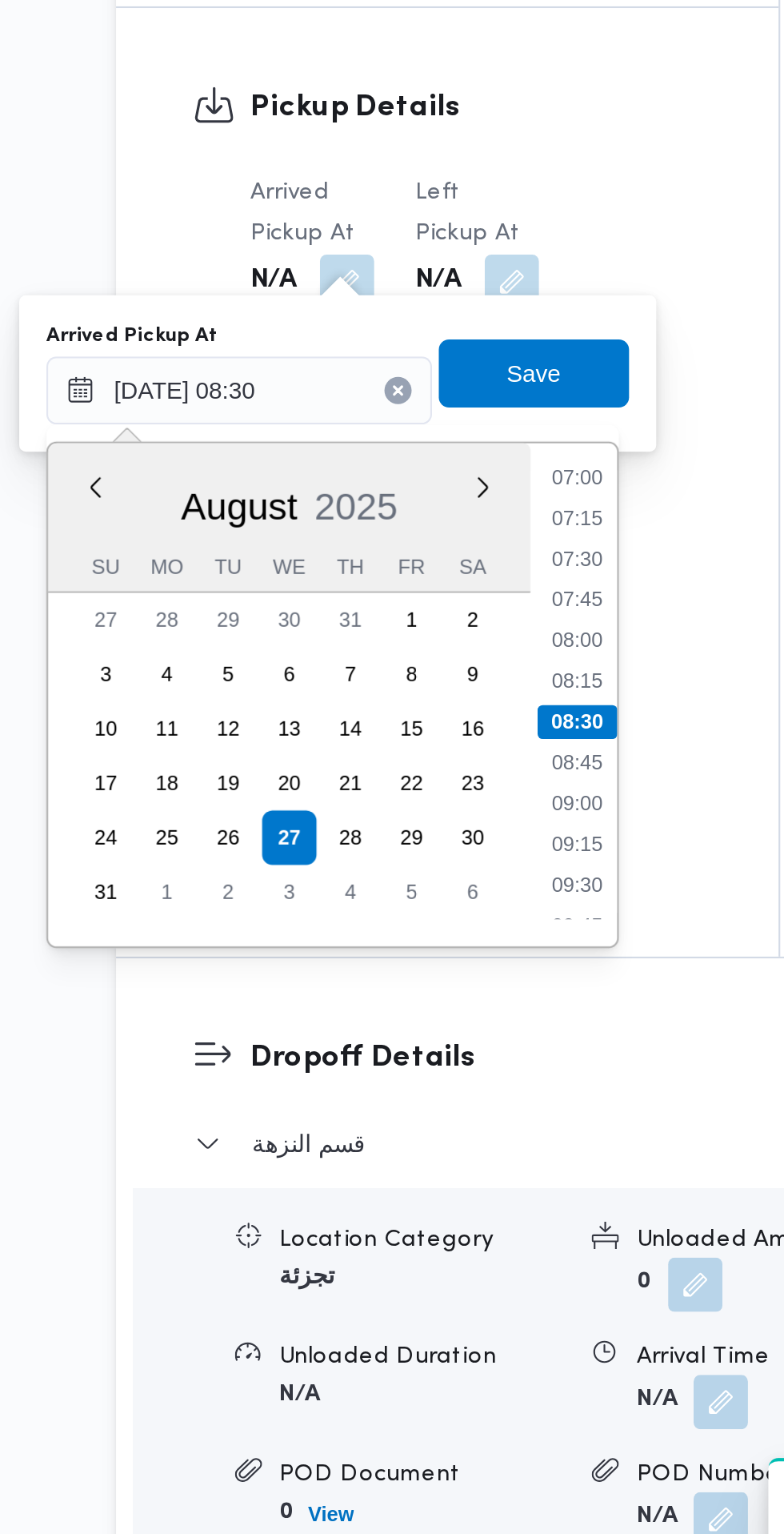
click at [436, 1021] on li "07:30" at bounding box center [425, 1026] width 37 height 16
type input "[DATE] 07:30"
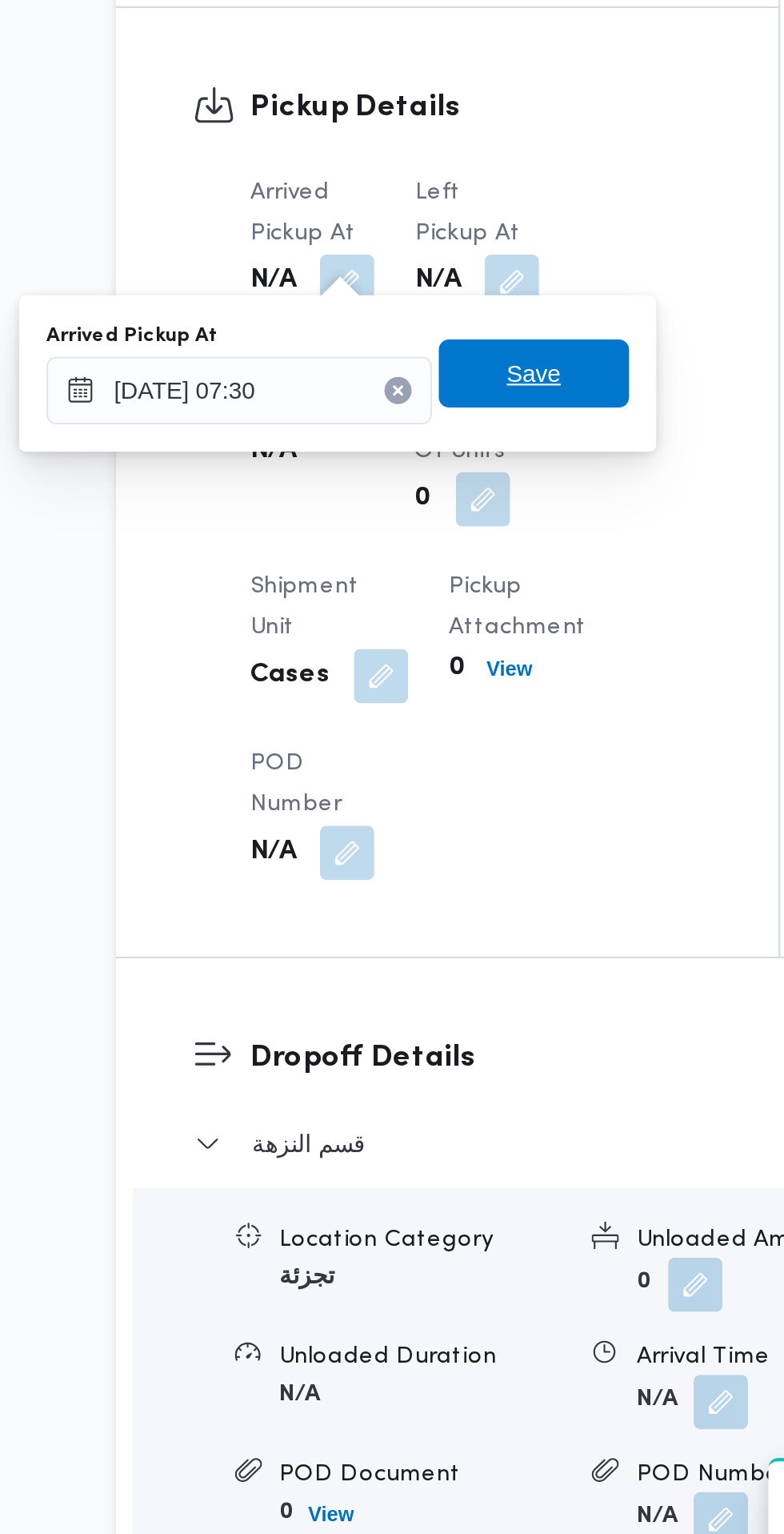
click at [428, 939] on span "Save" at bounding box center [404, 940] width 89 height 32
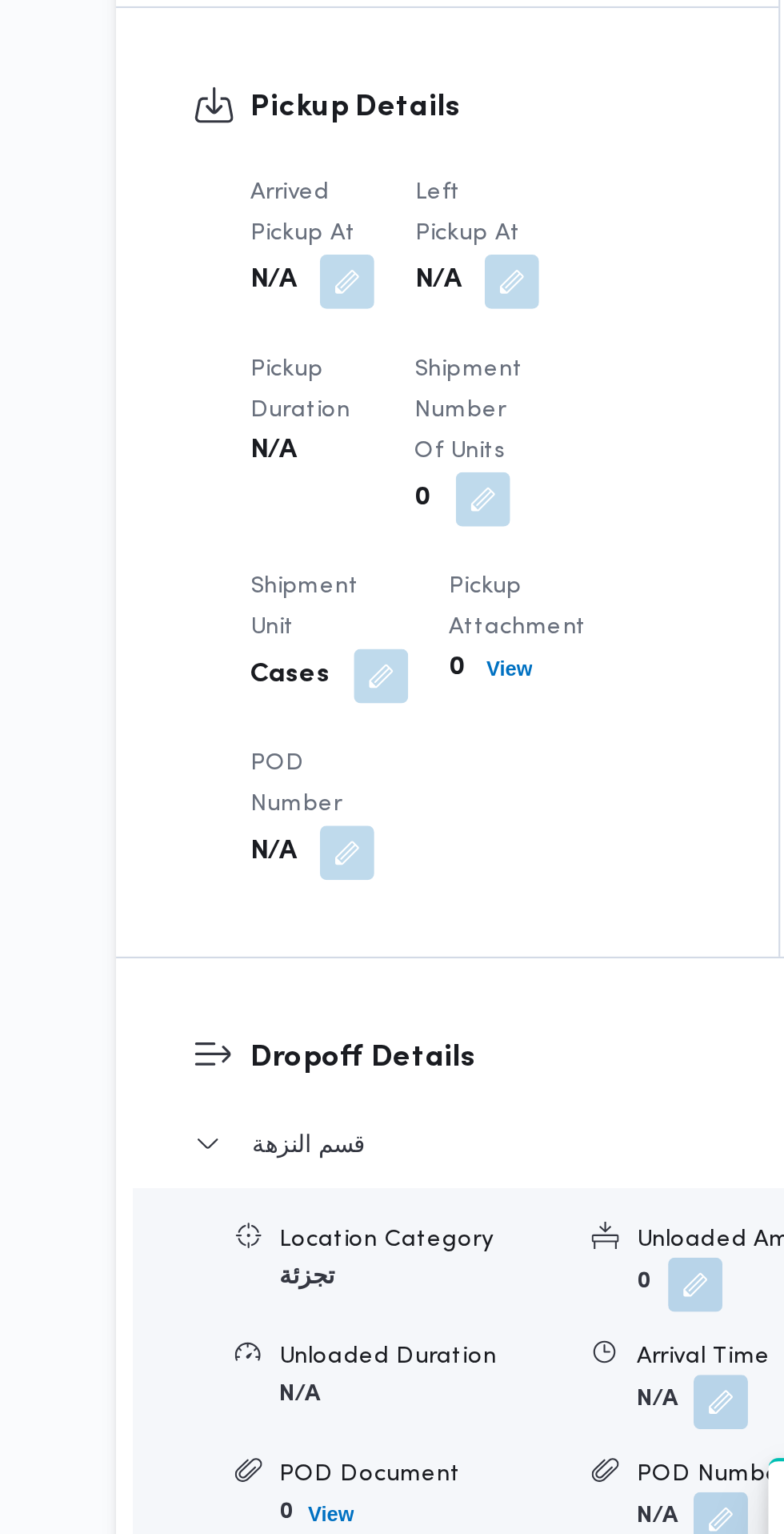
click at [403, 896] on button "button" at bounding box center [394, 897] width 26 height 26
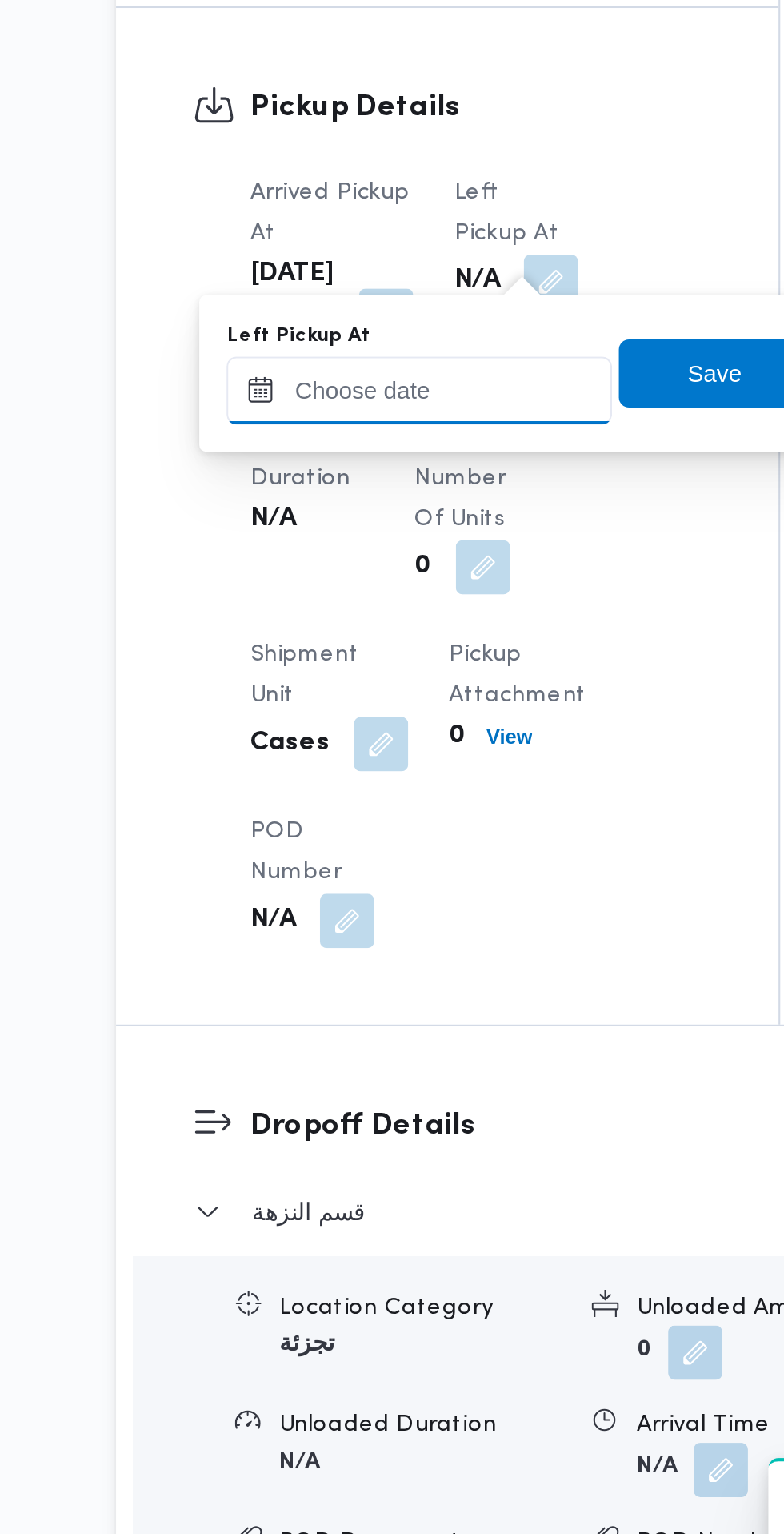
click at [379, 941] on input "Left Pickup At" at bounding box center [351, 947] width 182 height 32
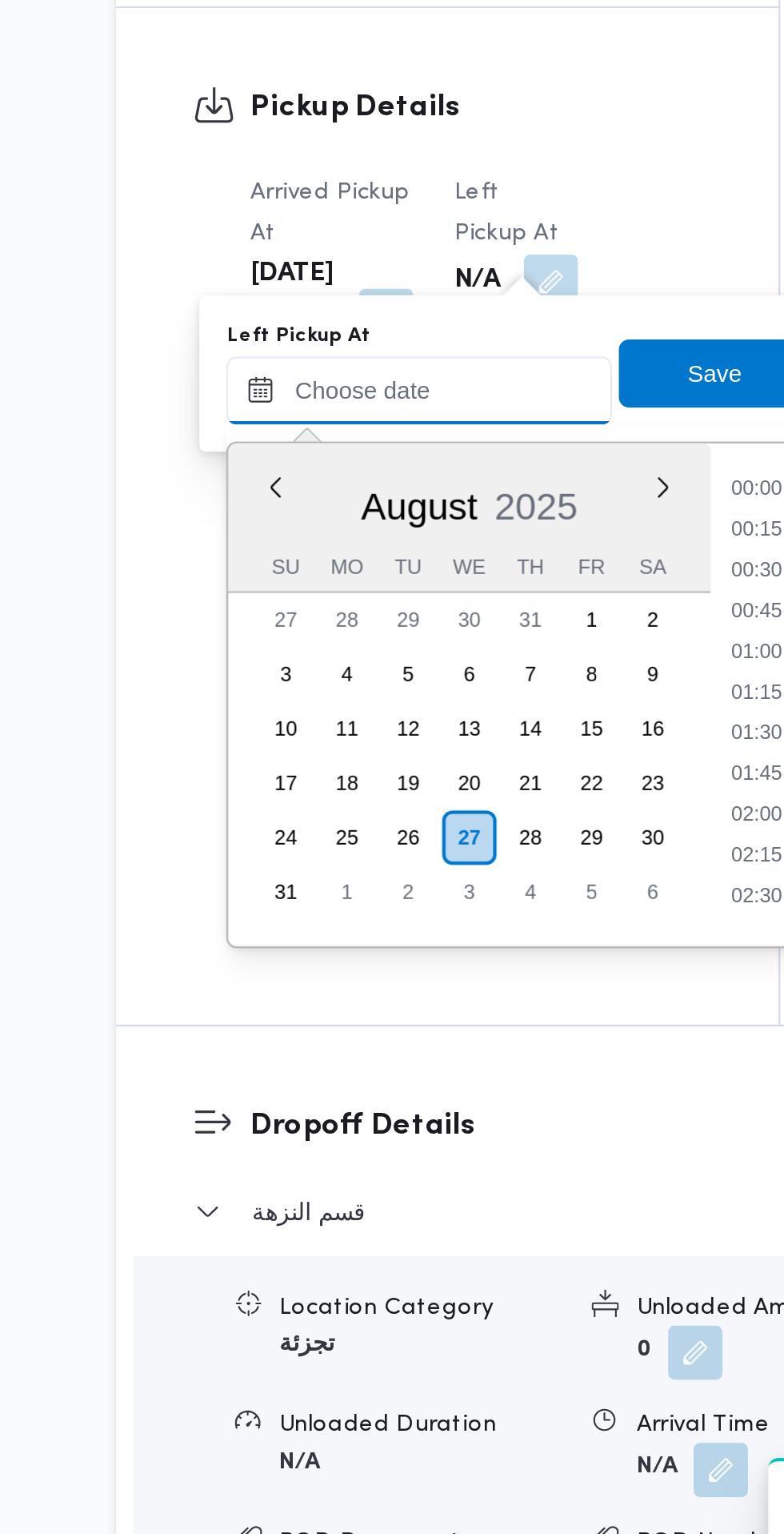
scroll to position [658, 0]
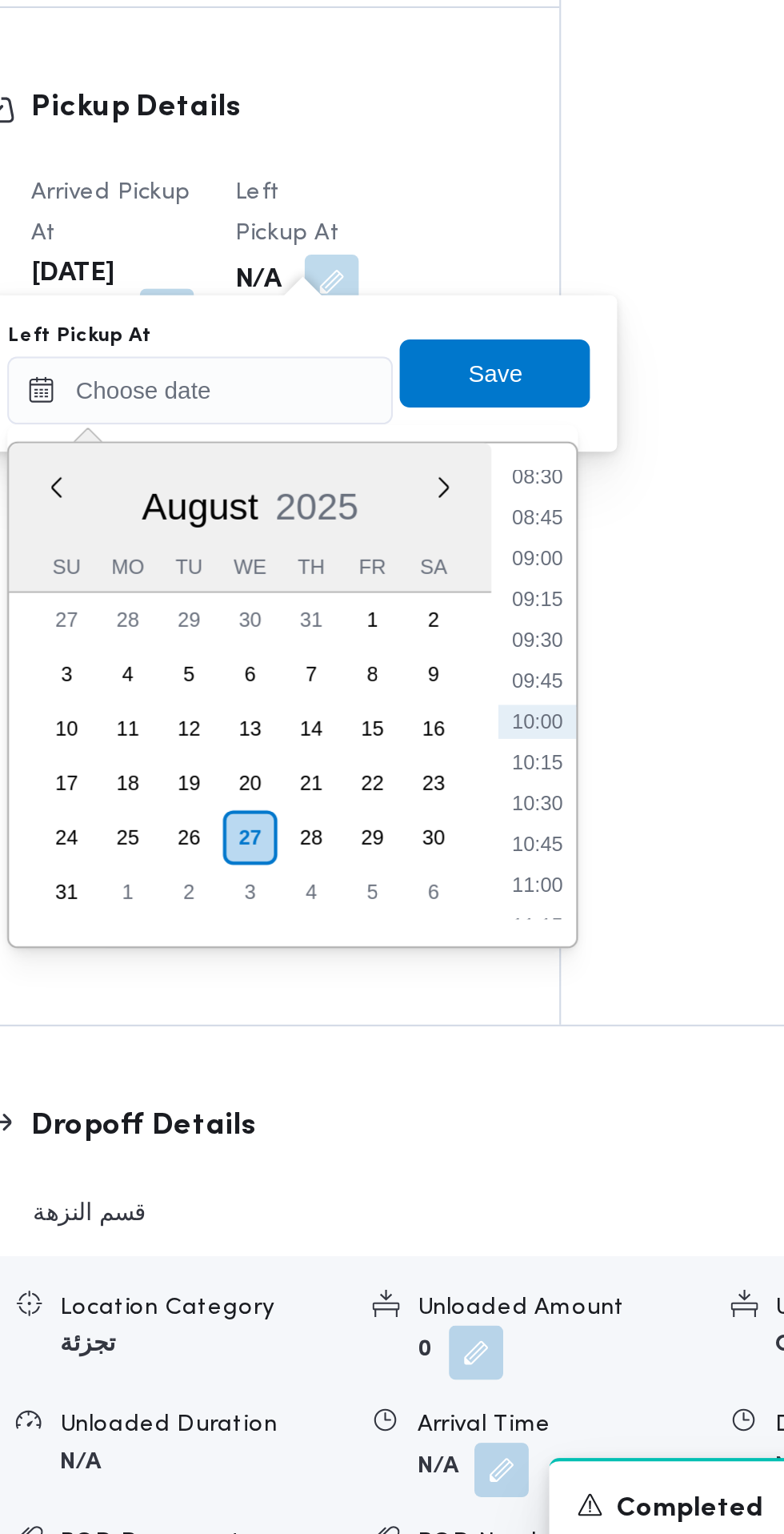
click at [517, 1009] on li "08:45" at bounding box center [509, 1007] width 37 height 16
type input "[DATE] 08:45"
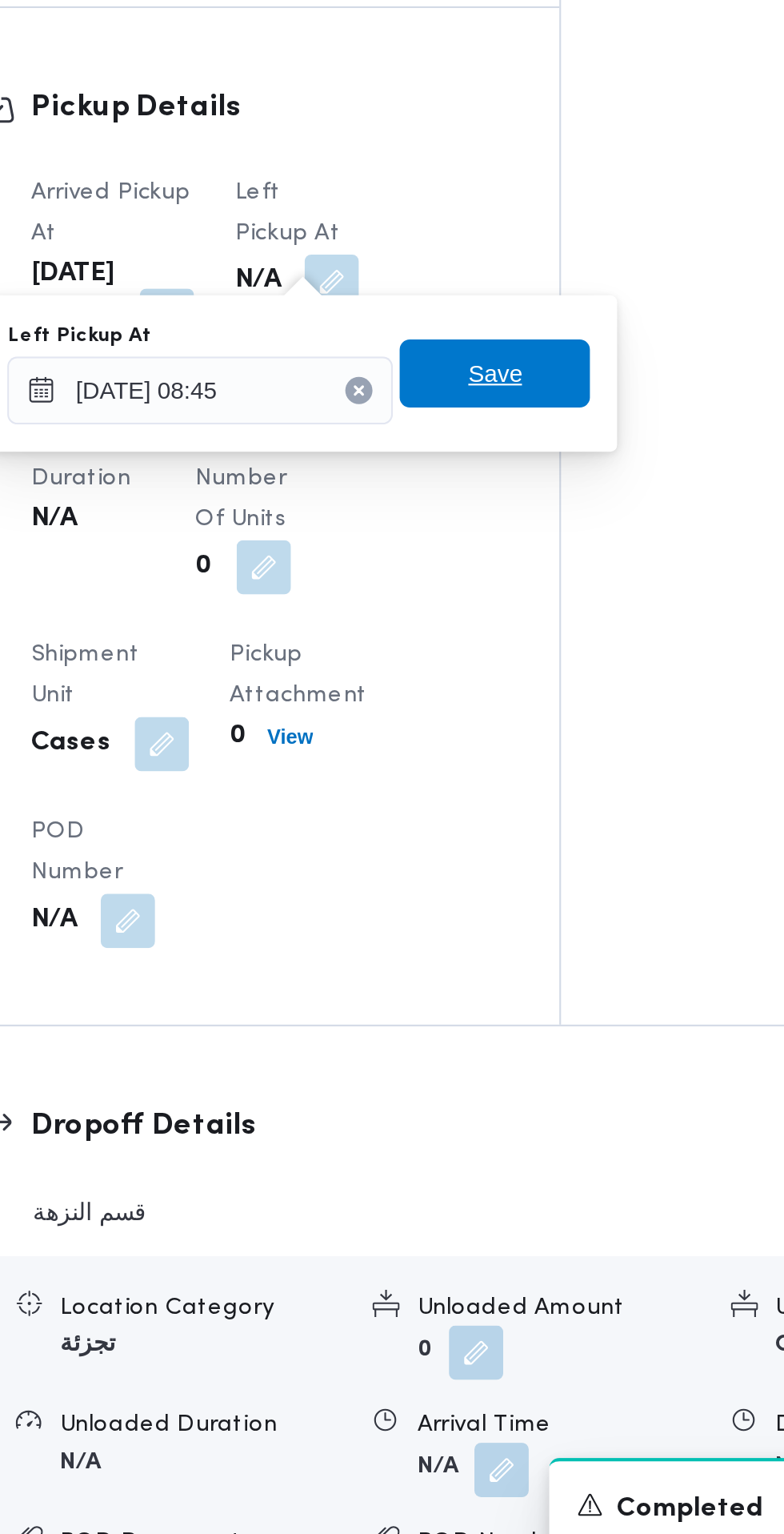
click at [507, 943] on span "Save" at bounding box center [489, 940] width 89 height 32
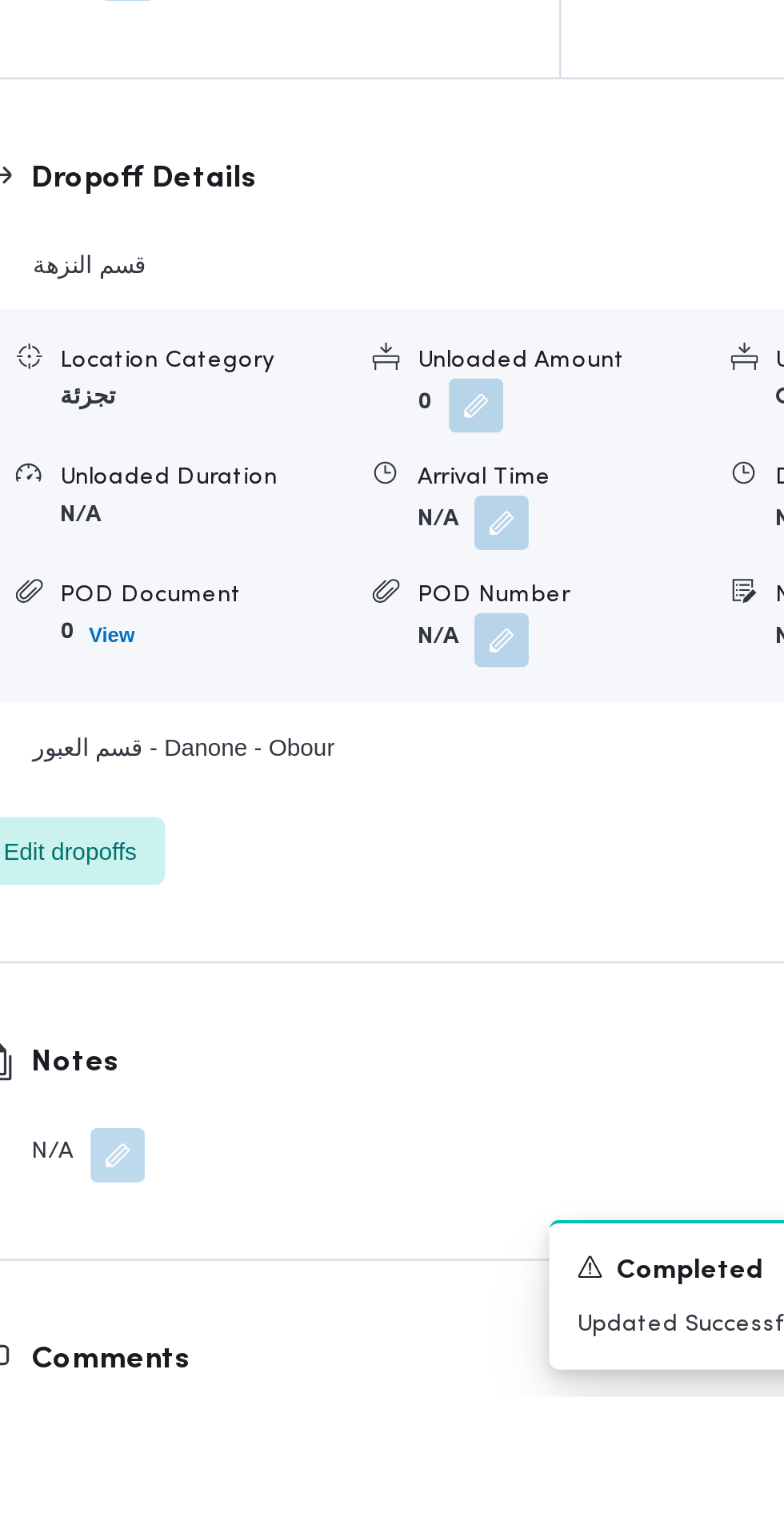
scroll to position [1262, 0]
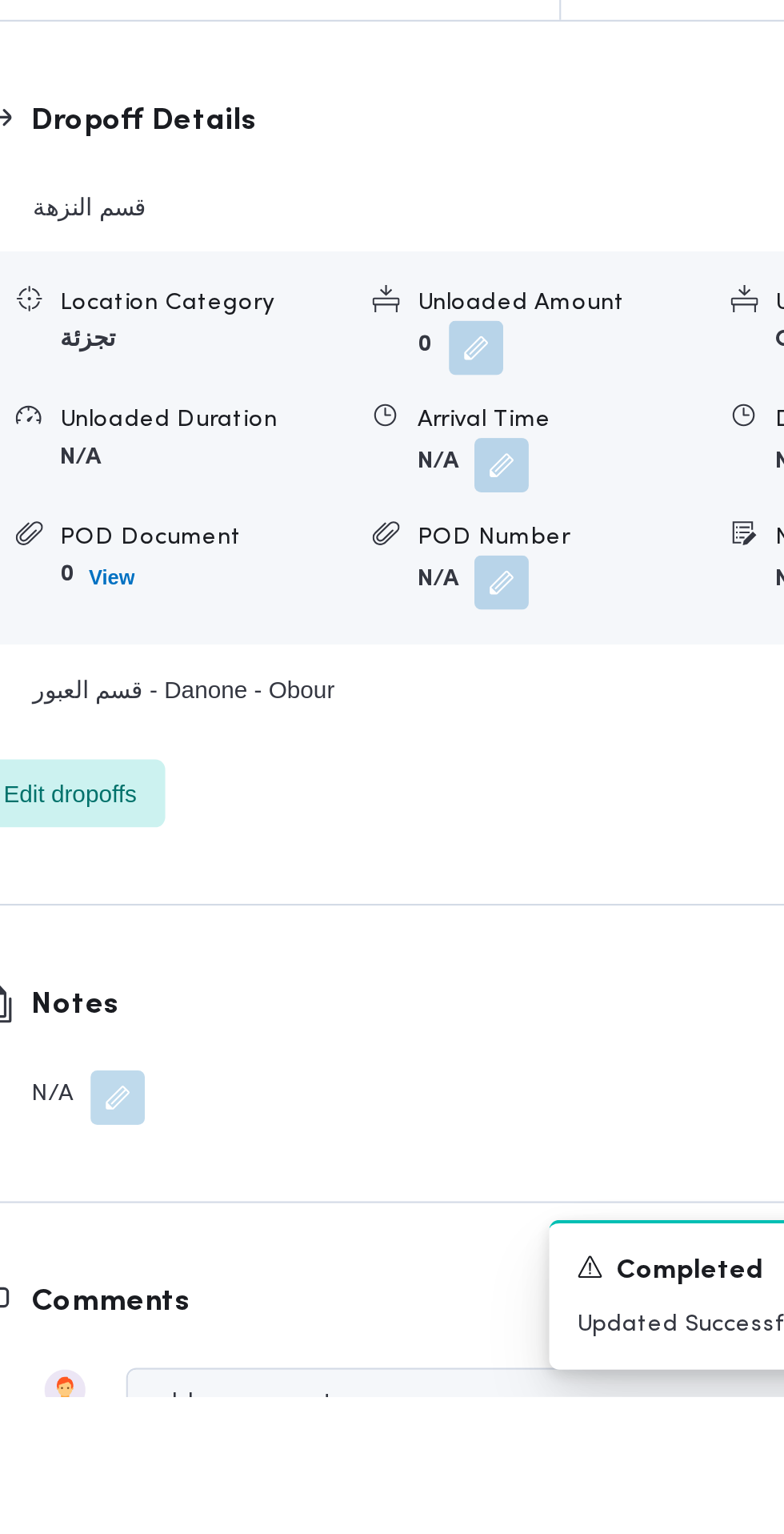
click at [496, 1108] on button "button" at bounding box center [493, 1095] width 26 height 26
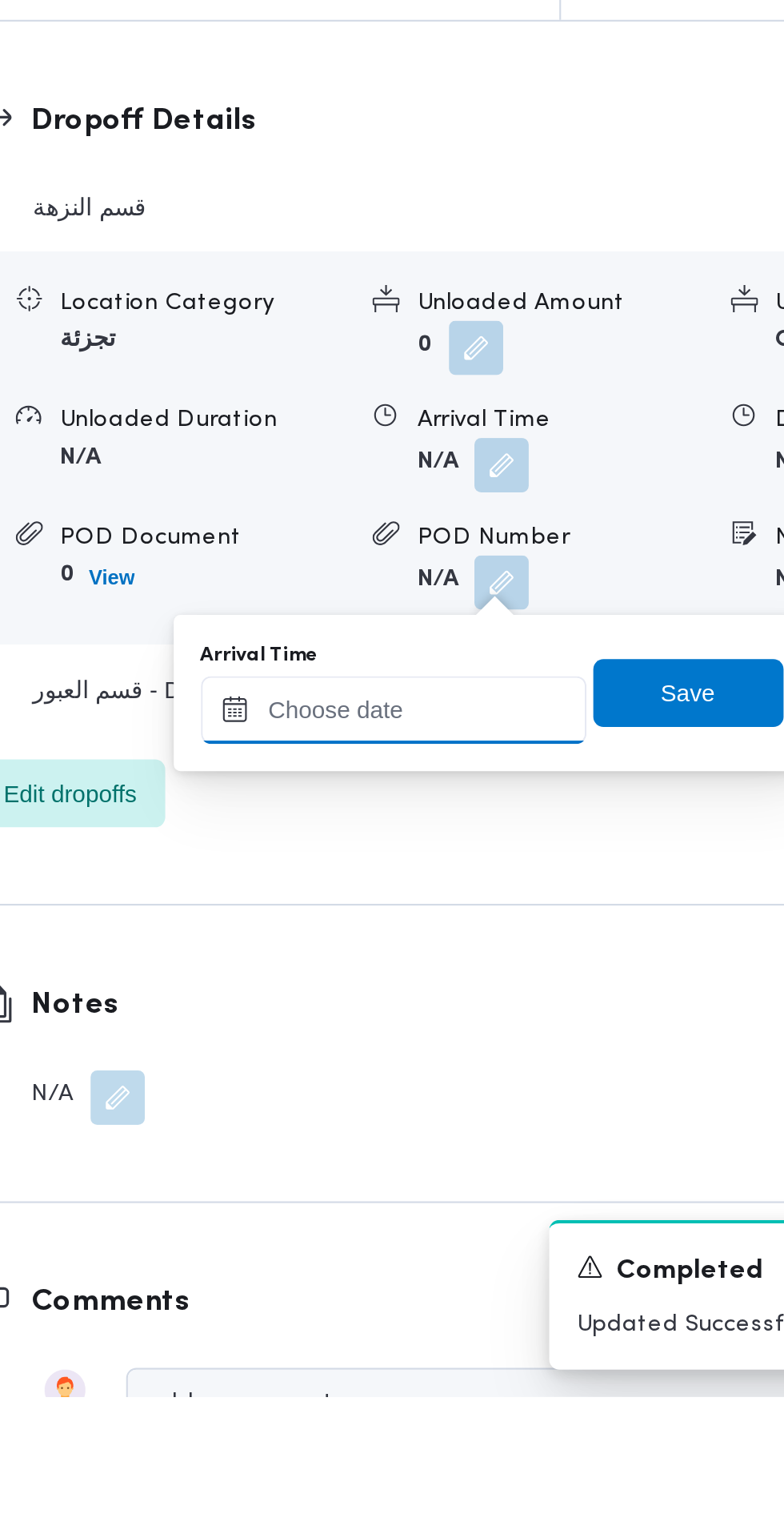
click at [466, 1206] on input "Arrival Time" at bounding box center [442, 1210] width 182 height 32
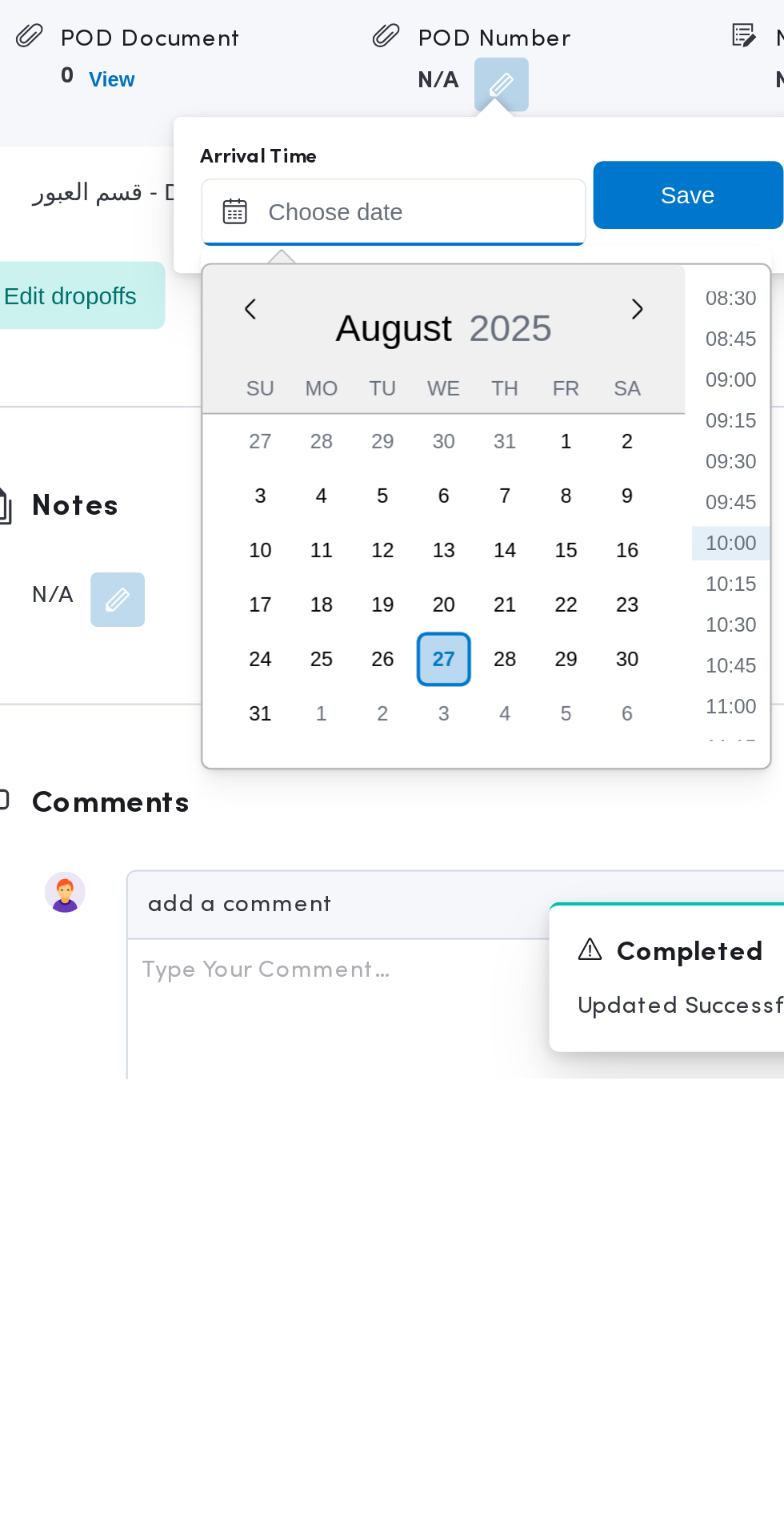
scroll to position [1347, 0]
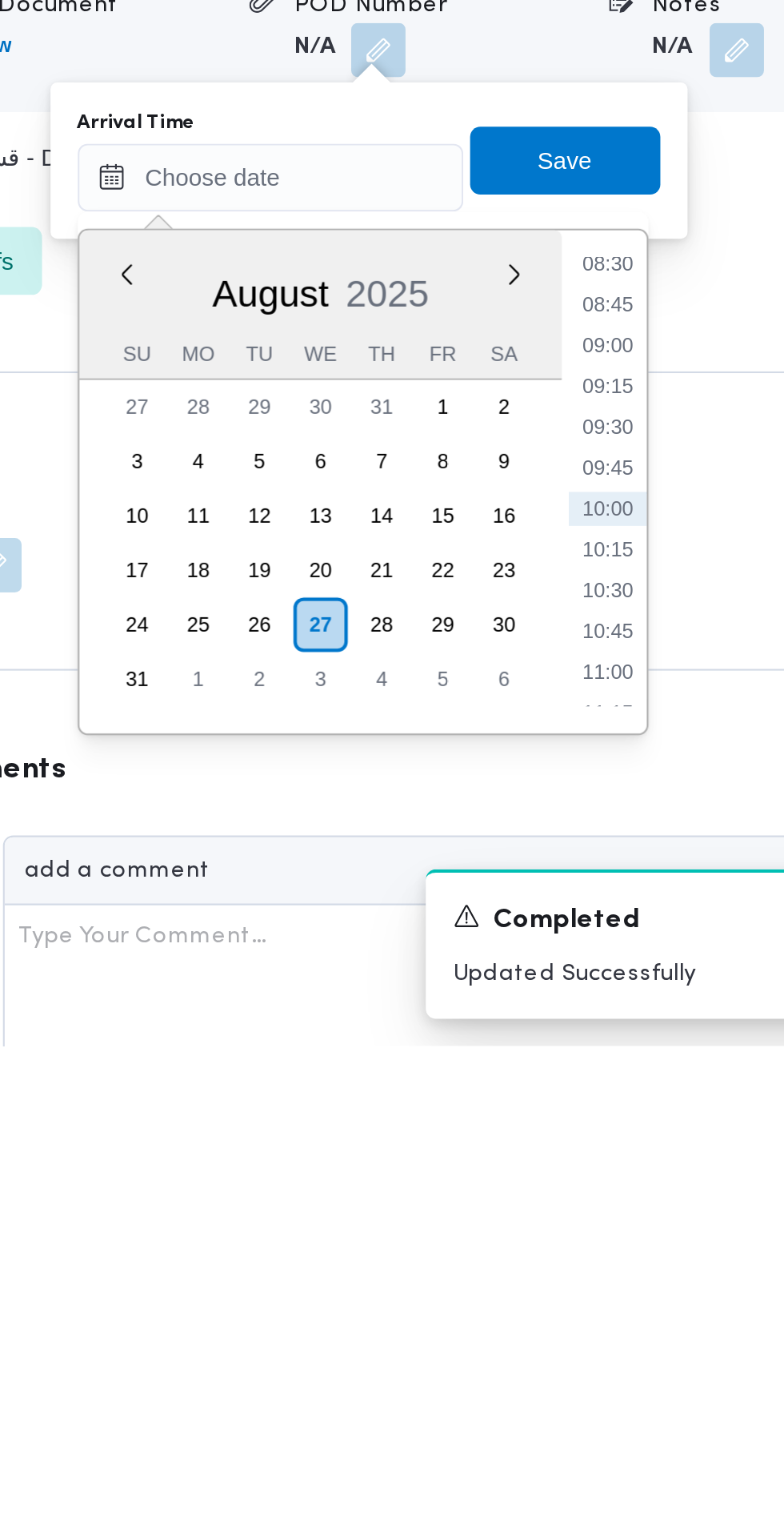
click at [603, 1208] on li "09:00" at bounding box center [601, 1203] width 37 height 16
type input "[DATE] 09:00"
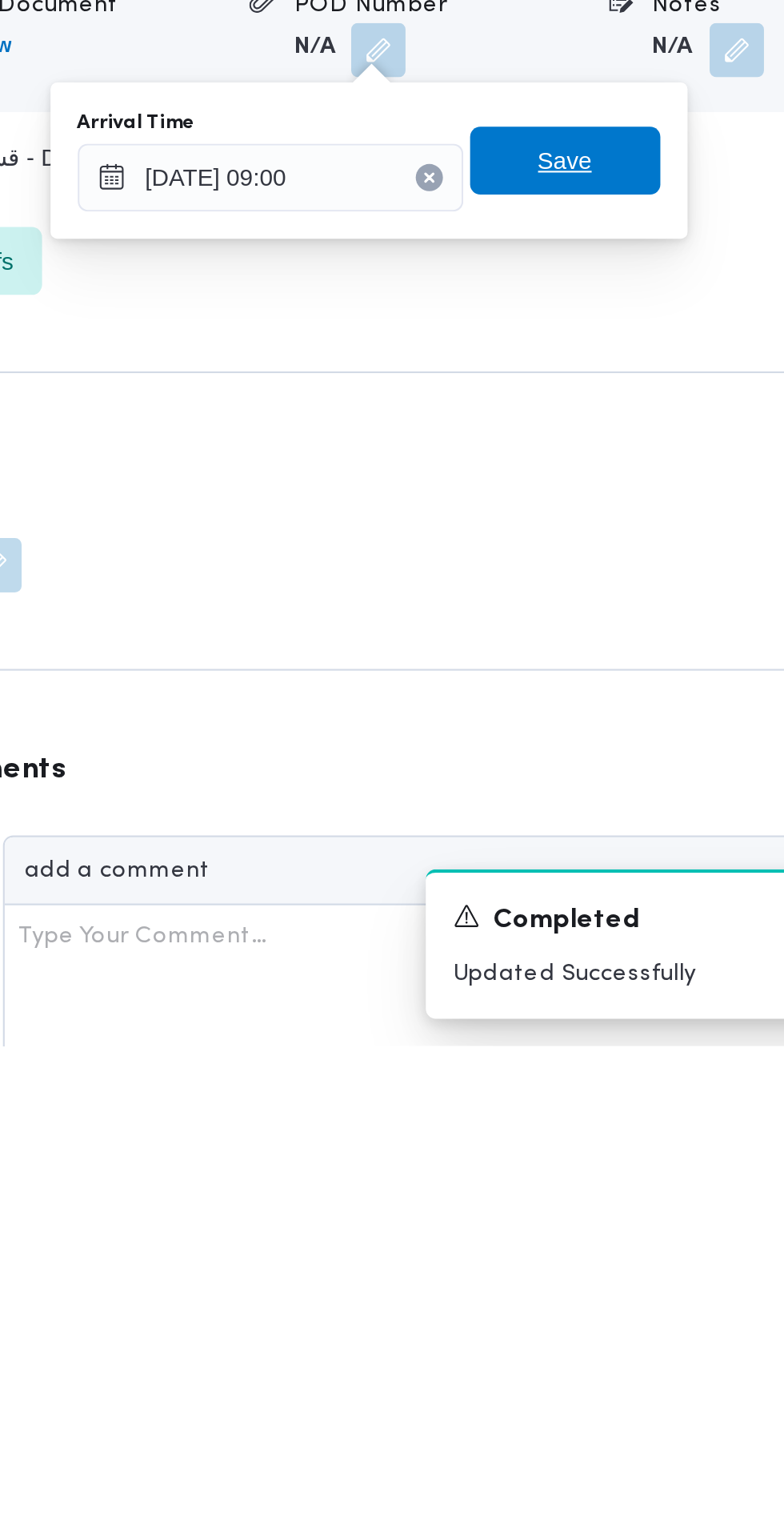
click at [597, 1125] on span "Save" at bounding box center [580, 1116] width 89 height 32
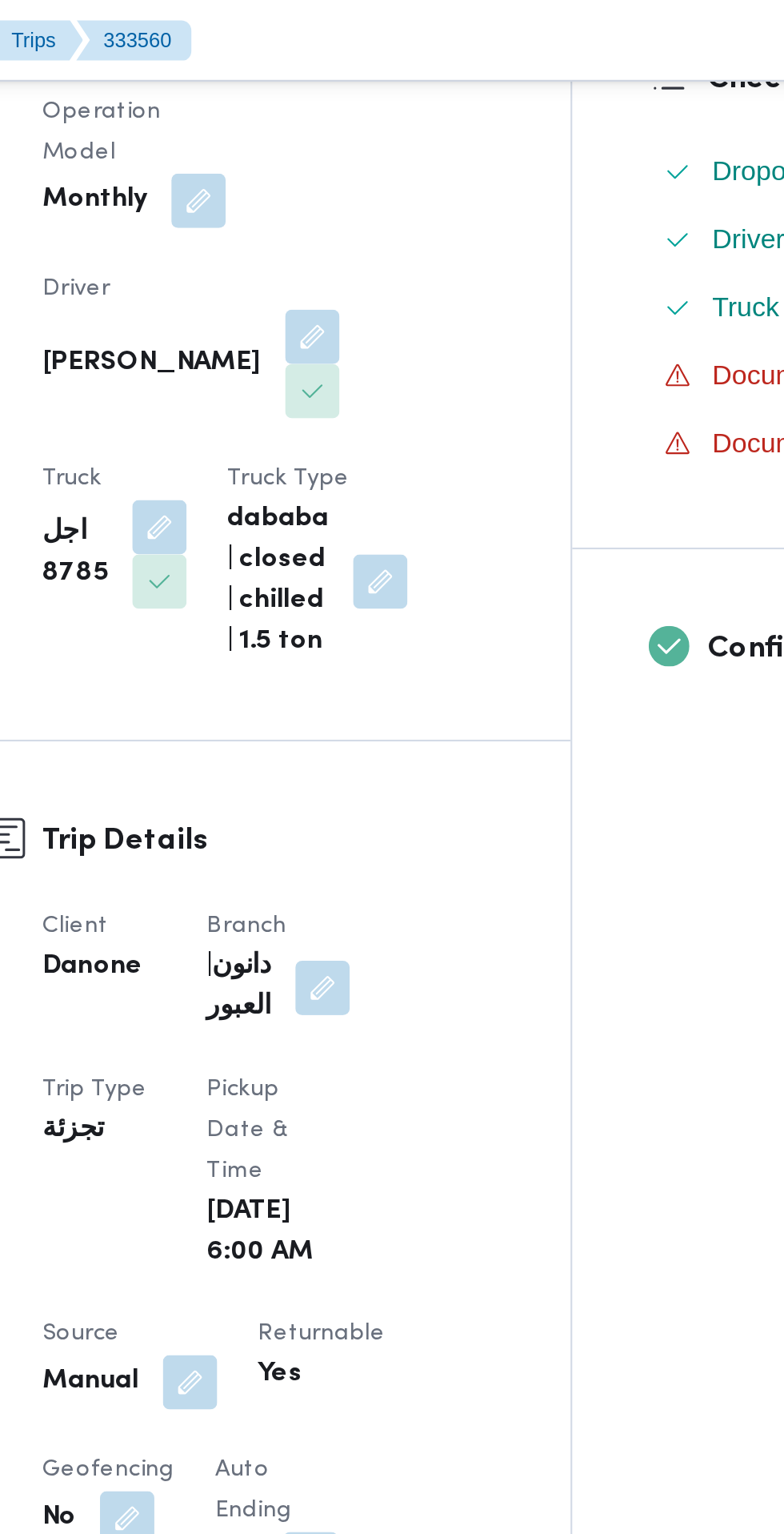
scroll to position [416, 0]
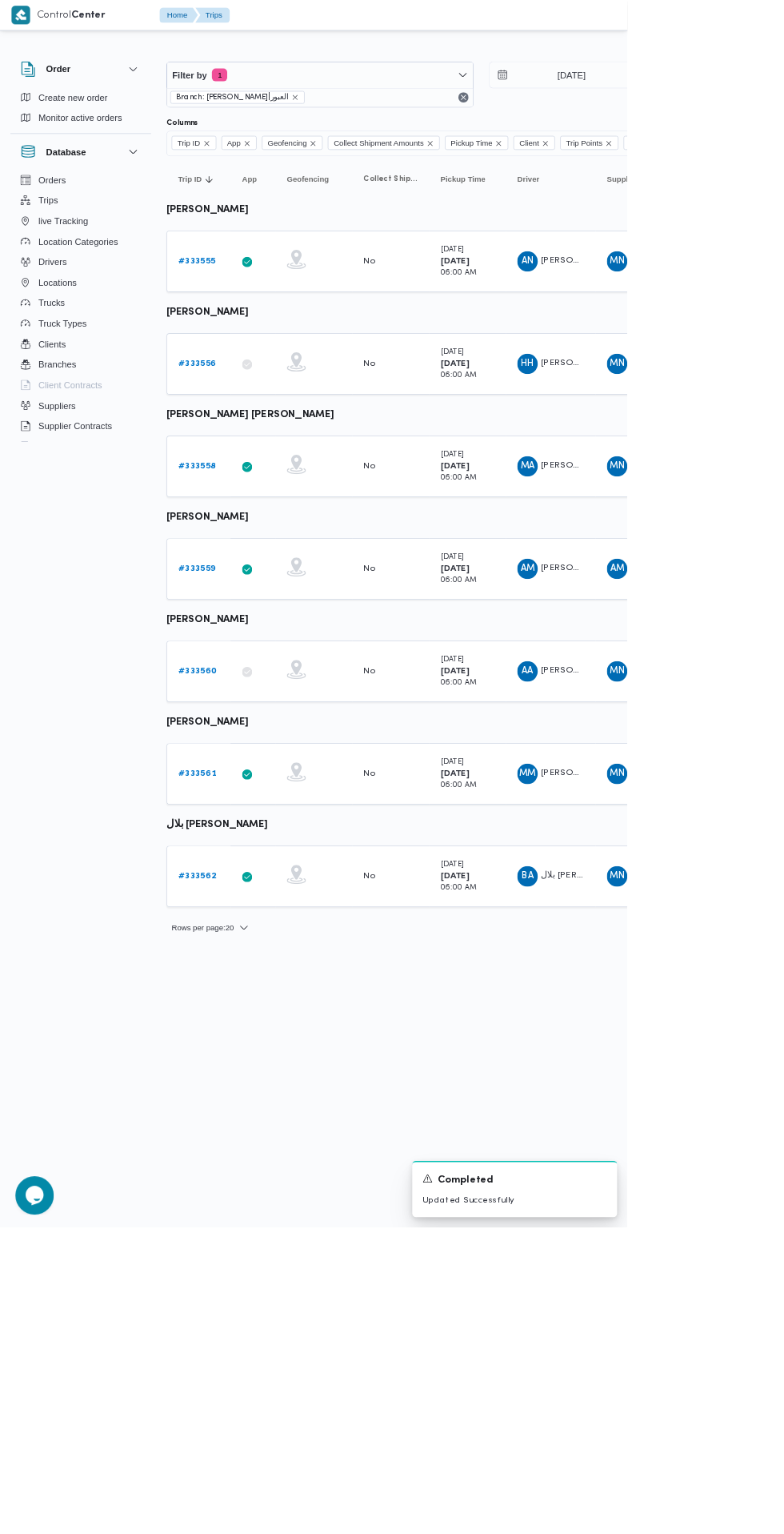
click at [246, 966] on b "# 333561" at bounding box center [246, 966] width 47 height 10
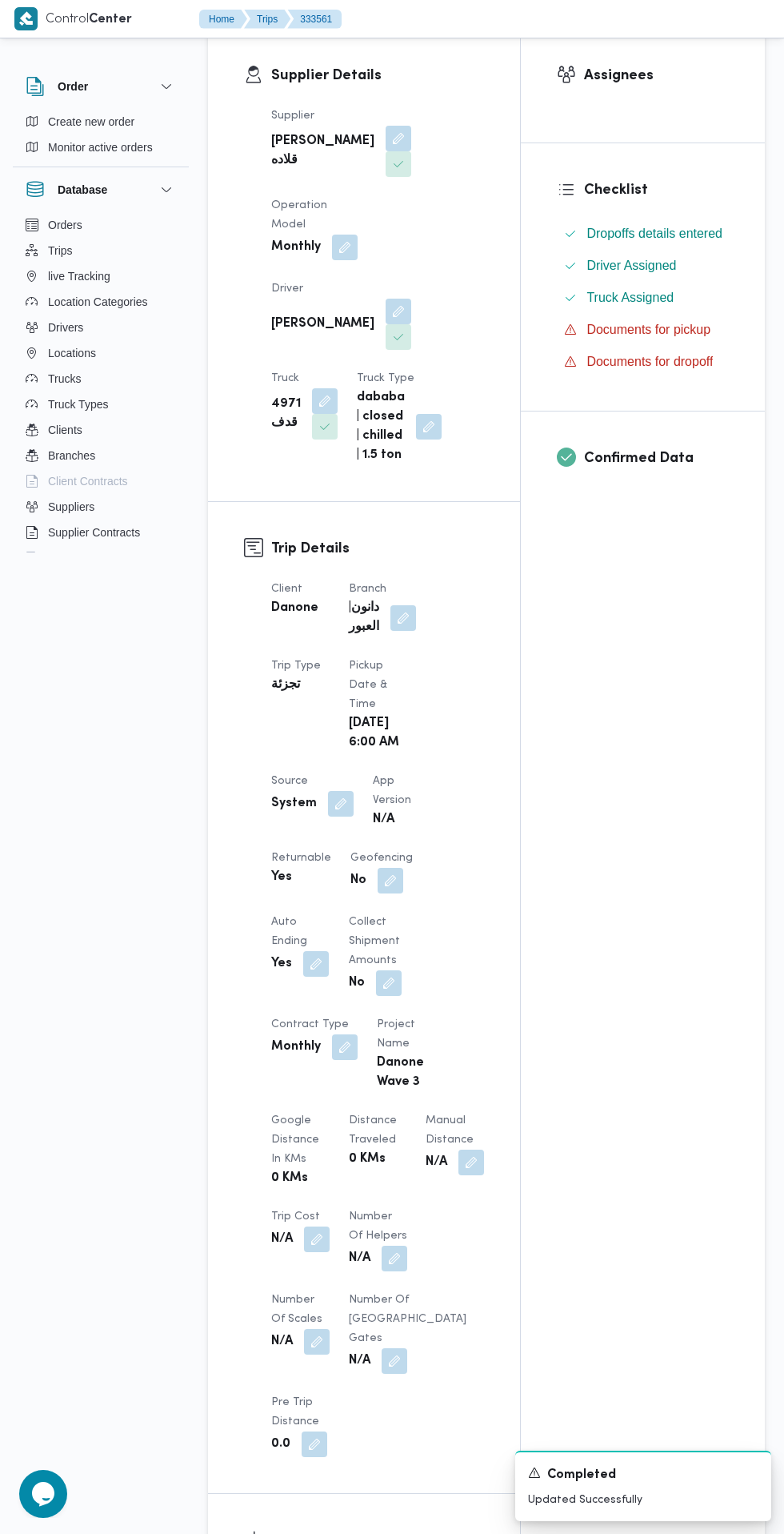
scroll to position [172, 0]
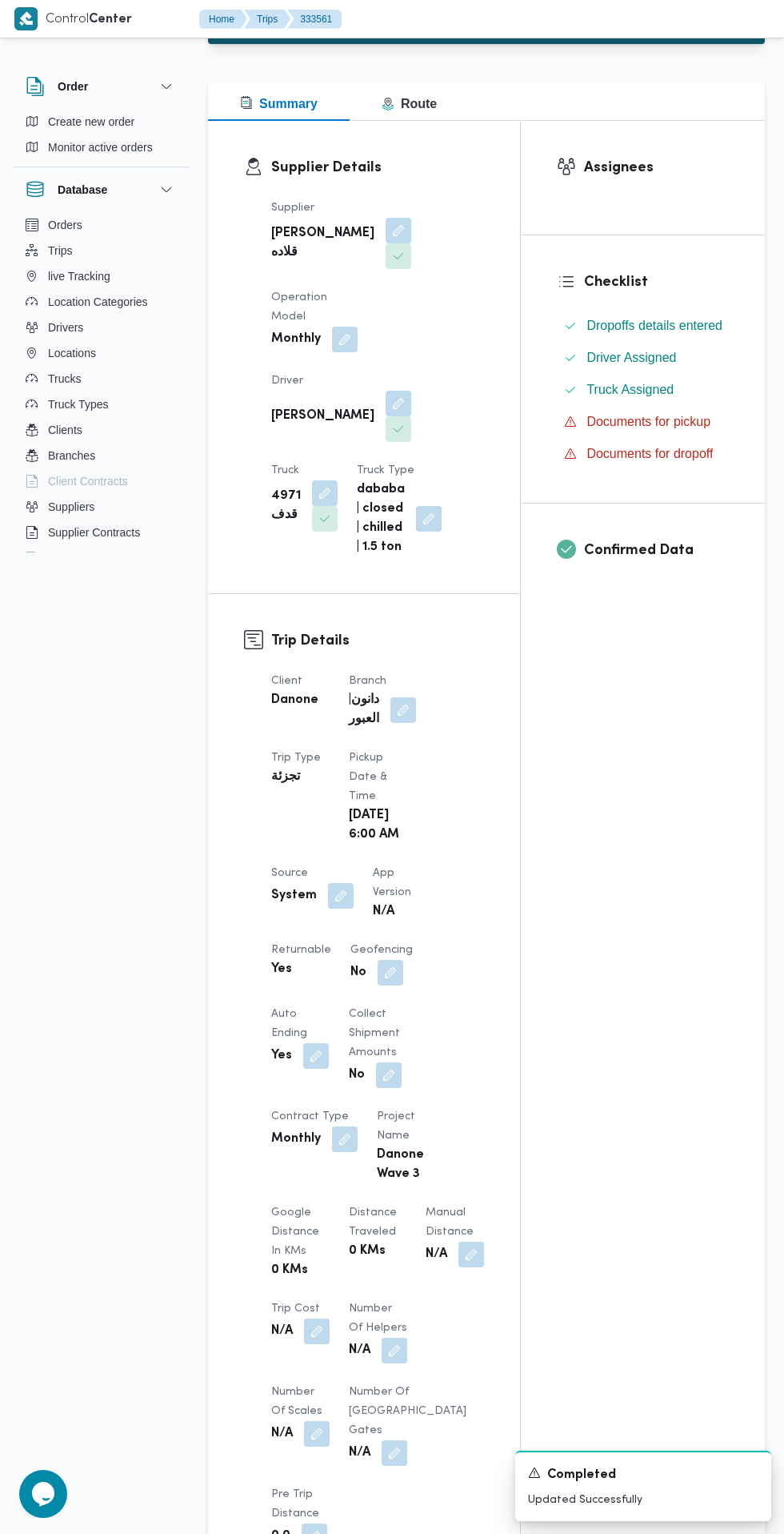
click at [337, 902] on button "button" at bounding box center [341, 896] width 26 height 26
click at [340, 949] on label "Is the trip operated through the driver app?" at bounding box center [297, 950] width 257 height 19
checkbox input "false"
click at [460, 949] on span "Save" at bounding box center [473, 950] width 26 height 19
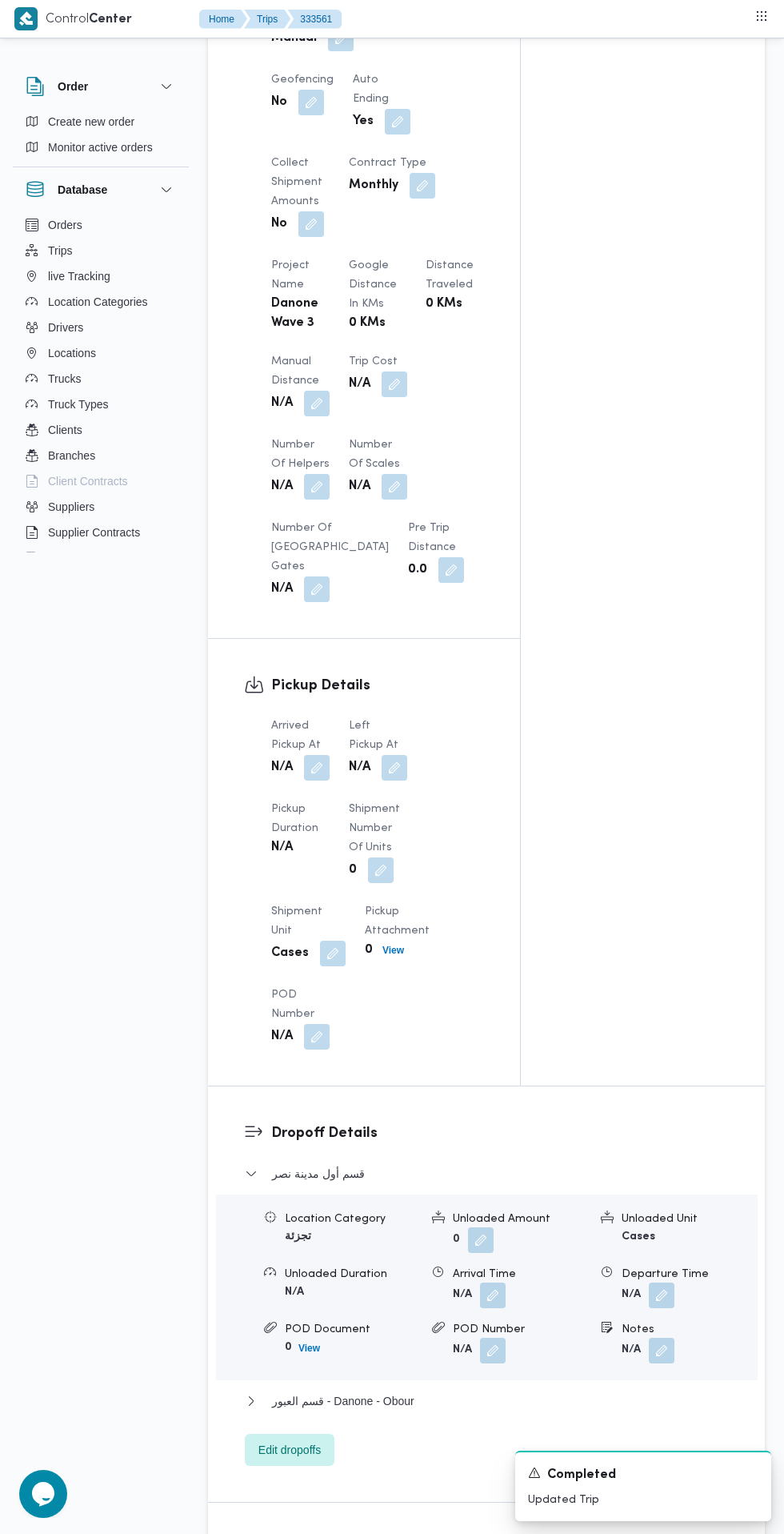
scroll to position [990, 0]
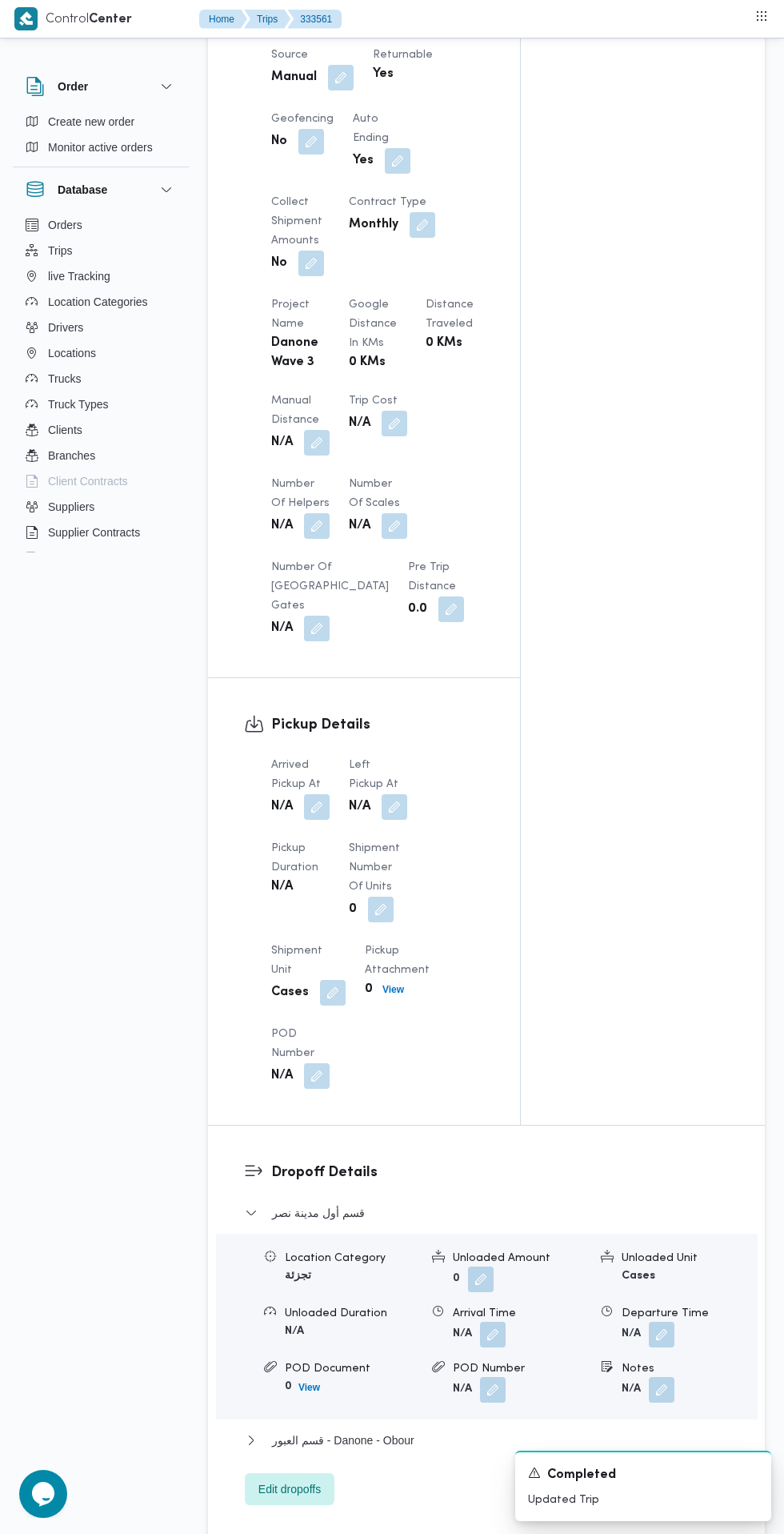
click at [327, 819] on button "button" at bounding box center [317, 807] width 26 height 26
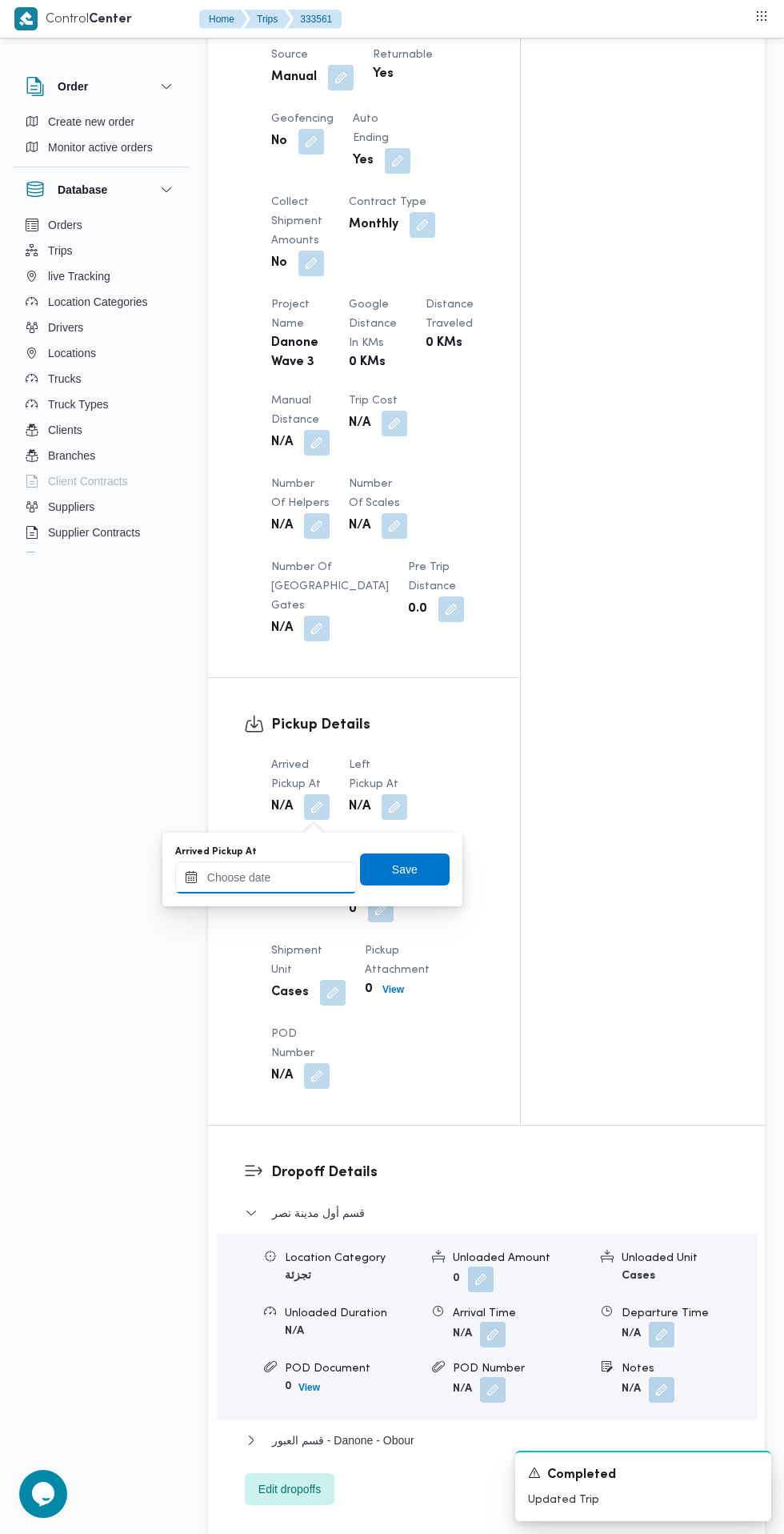
click at [291, 873] on input "Arrived Pickup At" at bounding box center [267, 877] width 182 height 32
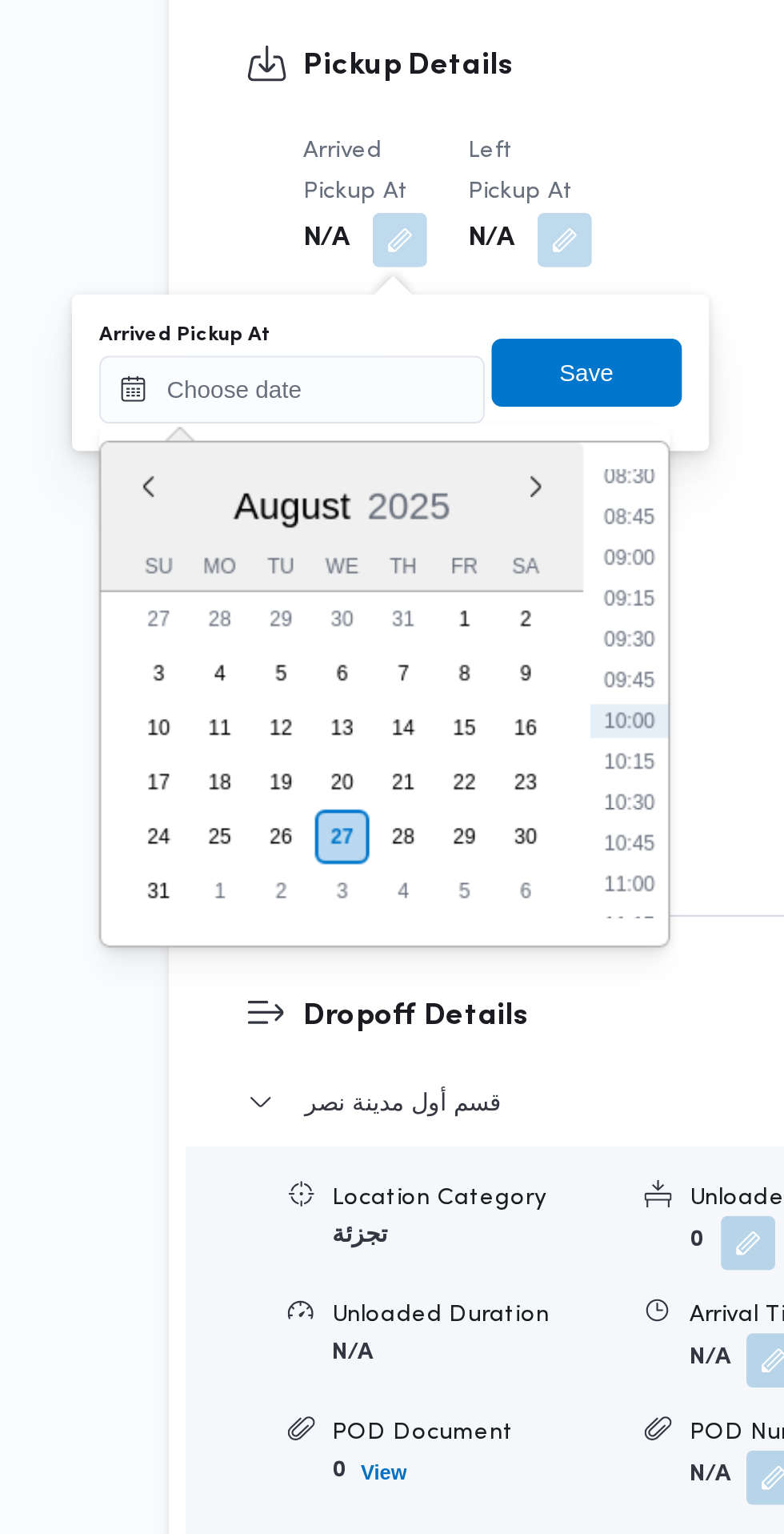
click at [427, 922] on li "08:30" at bounding box center [425, 918] width 37 height 16
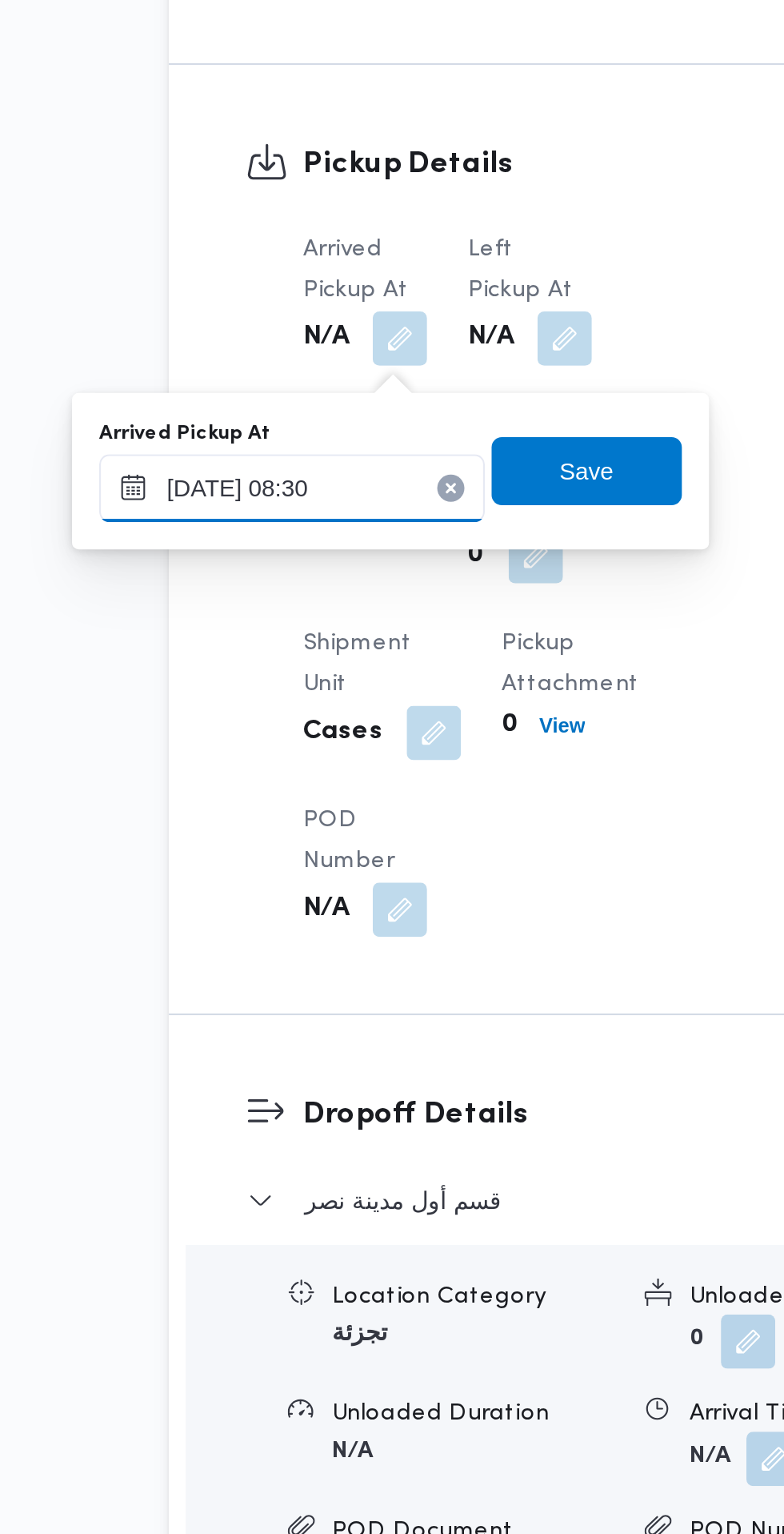
click at [321, 876] on input "[DATE] 08:30" at bounding box center [267, 877] width 182 height 32
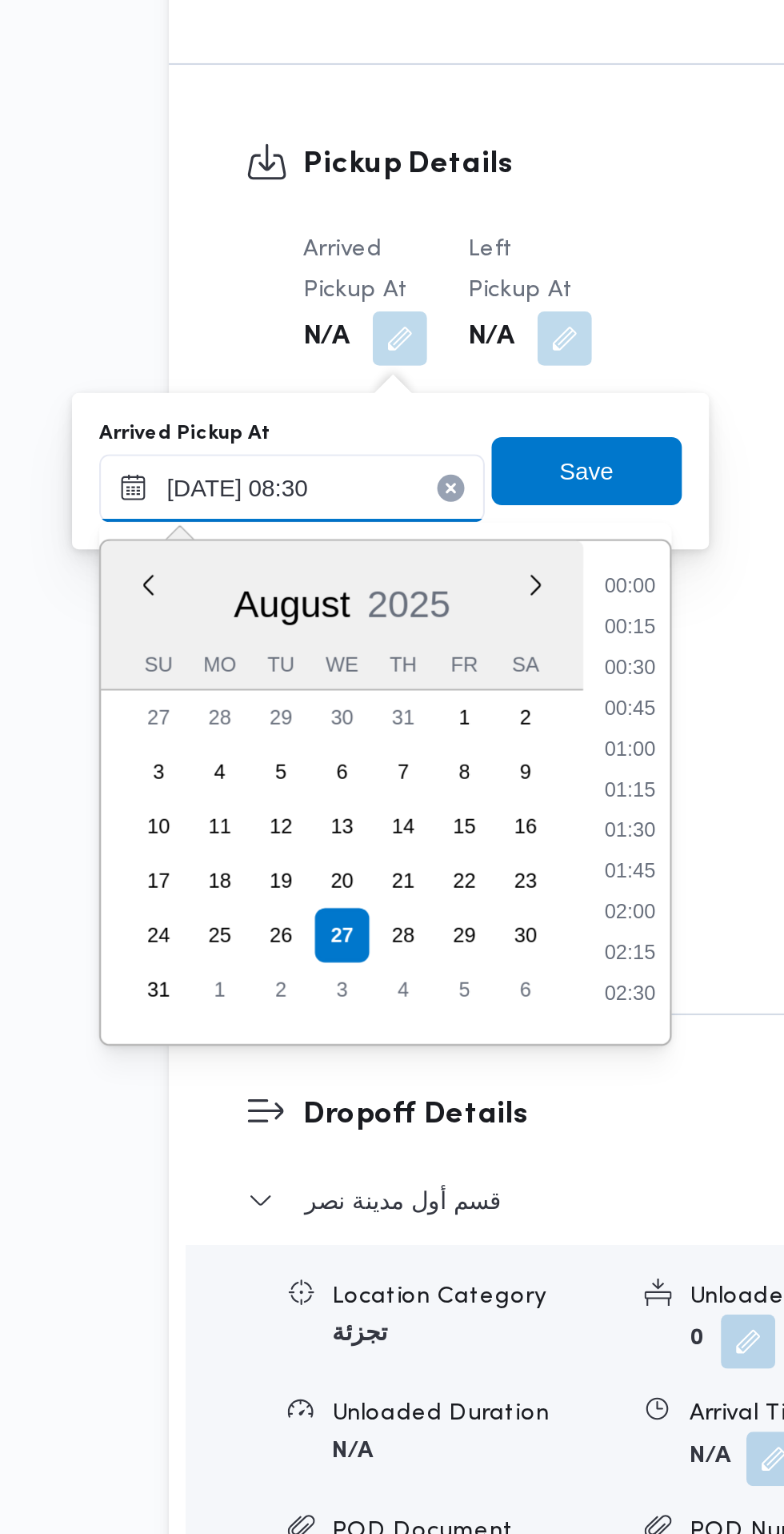
scroll to position [543, 0]
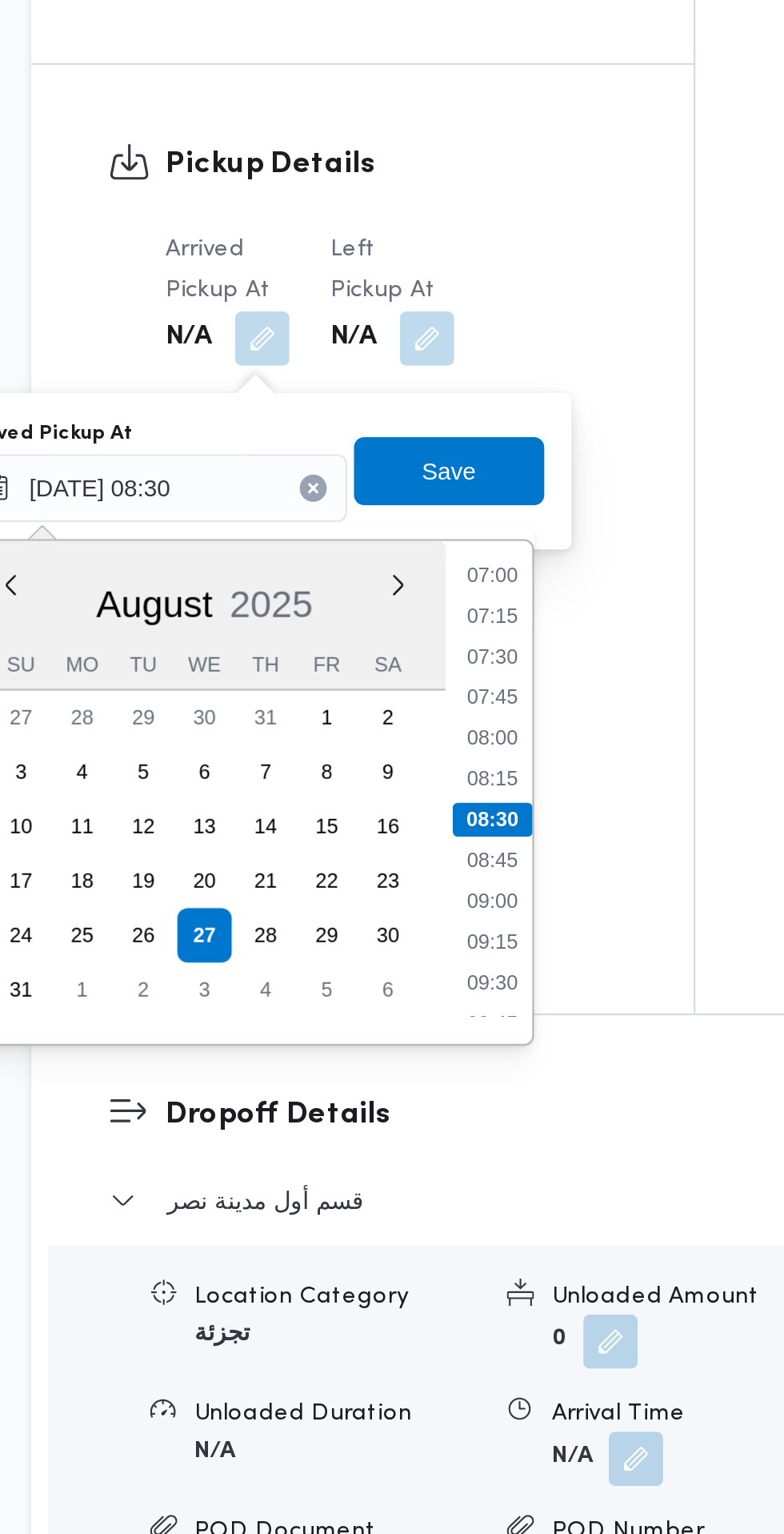
click at [434, 943] on li "07:15" at bounding box center [425, 937] width 37 height 16
type input "[DATE] 07:15"
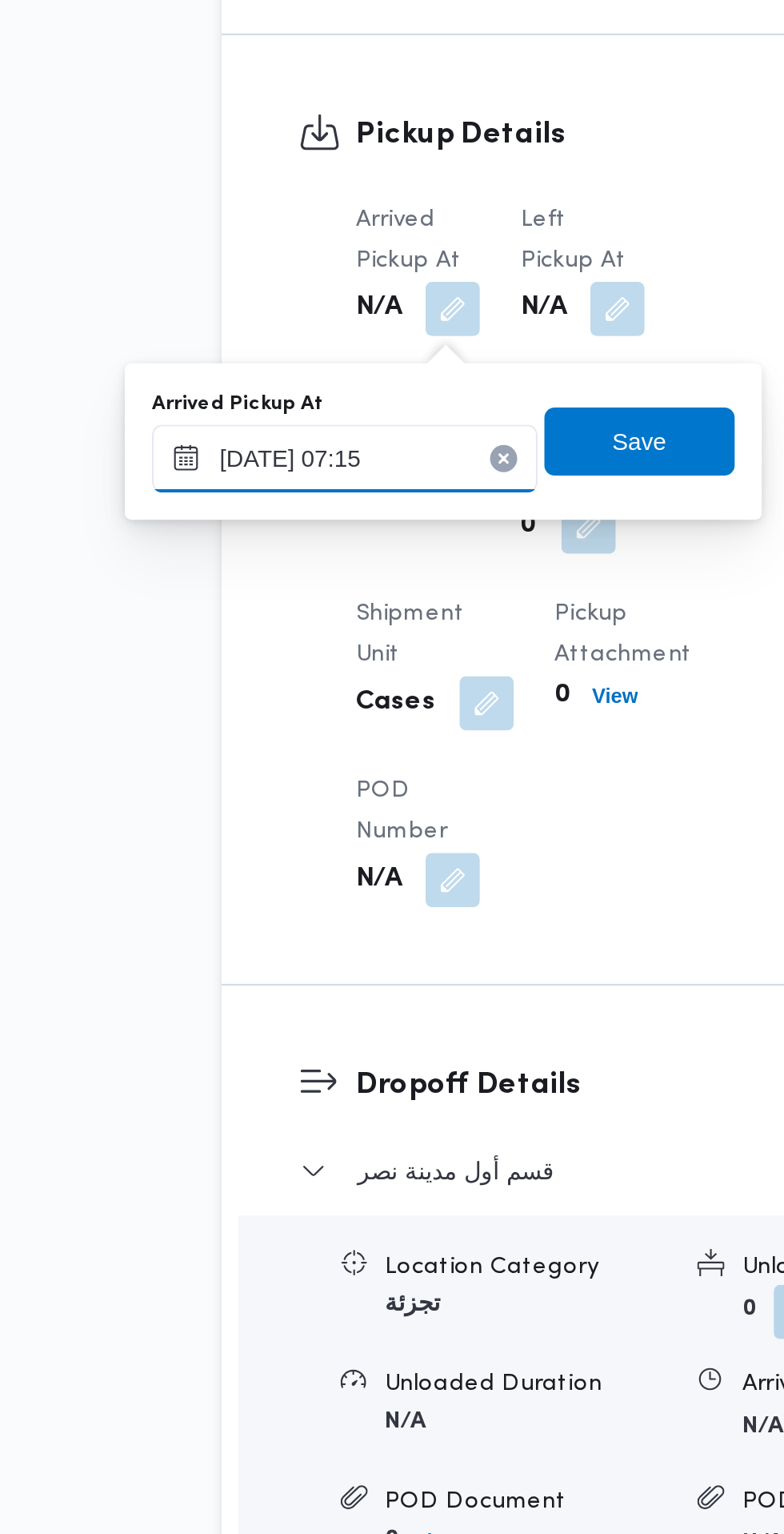
scroll to position [990, 0]
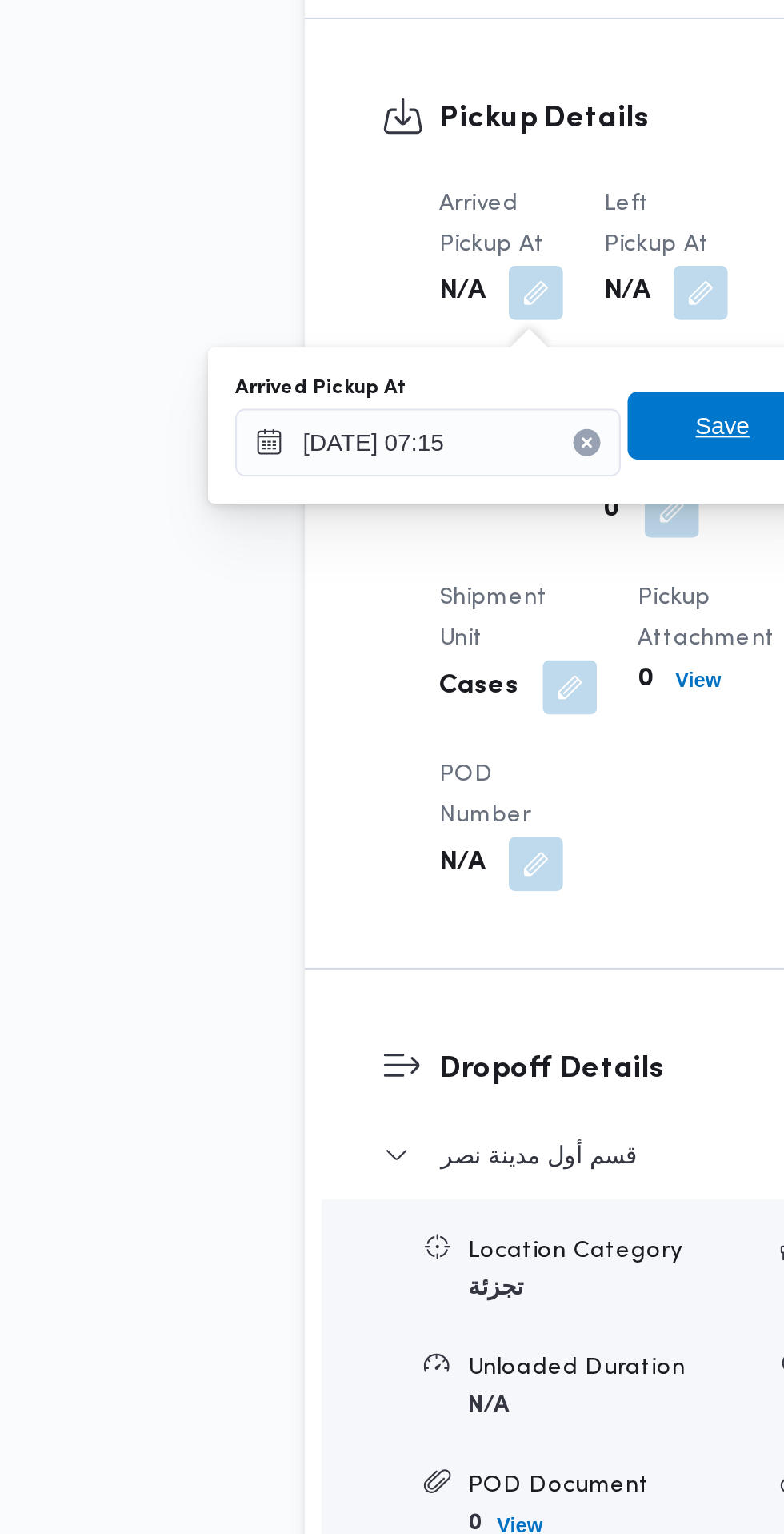
click at [403, 871] on span "Save" at bounding box center [405, 869] width 26 height 19
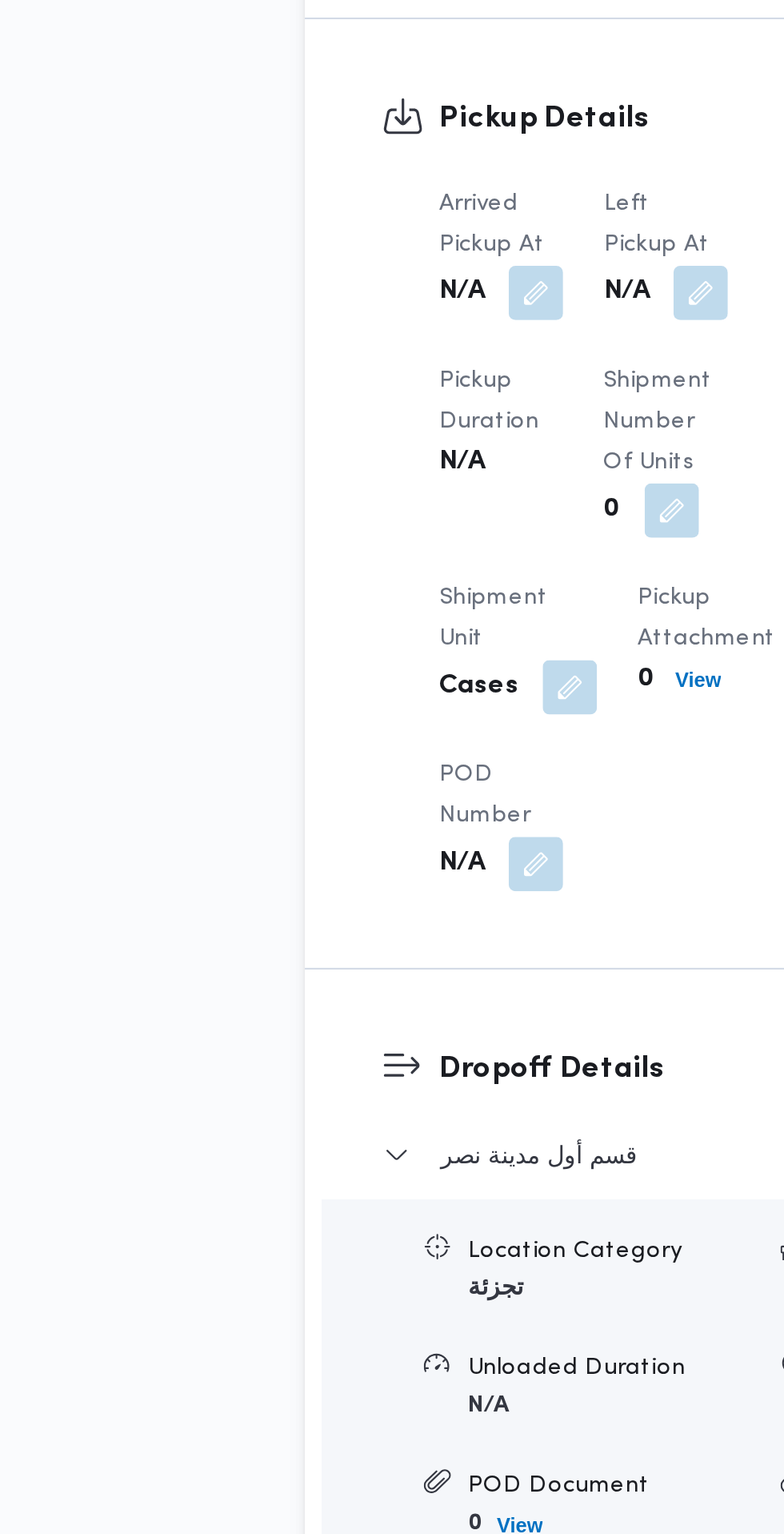
click at [399, 819] on button "button" at bounding box center [394, 807] width 26 height 26
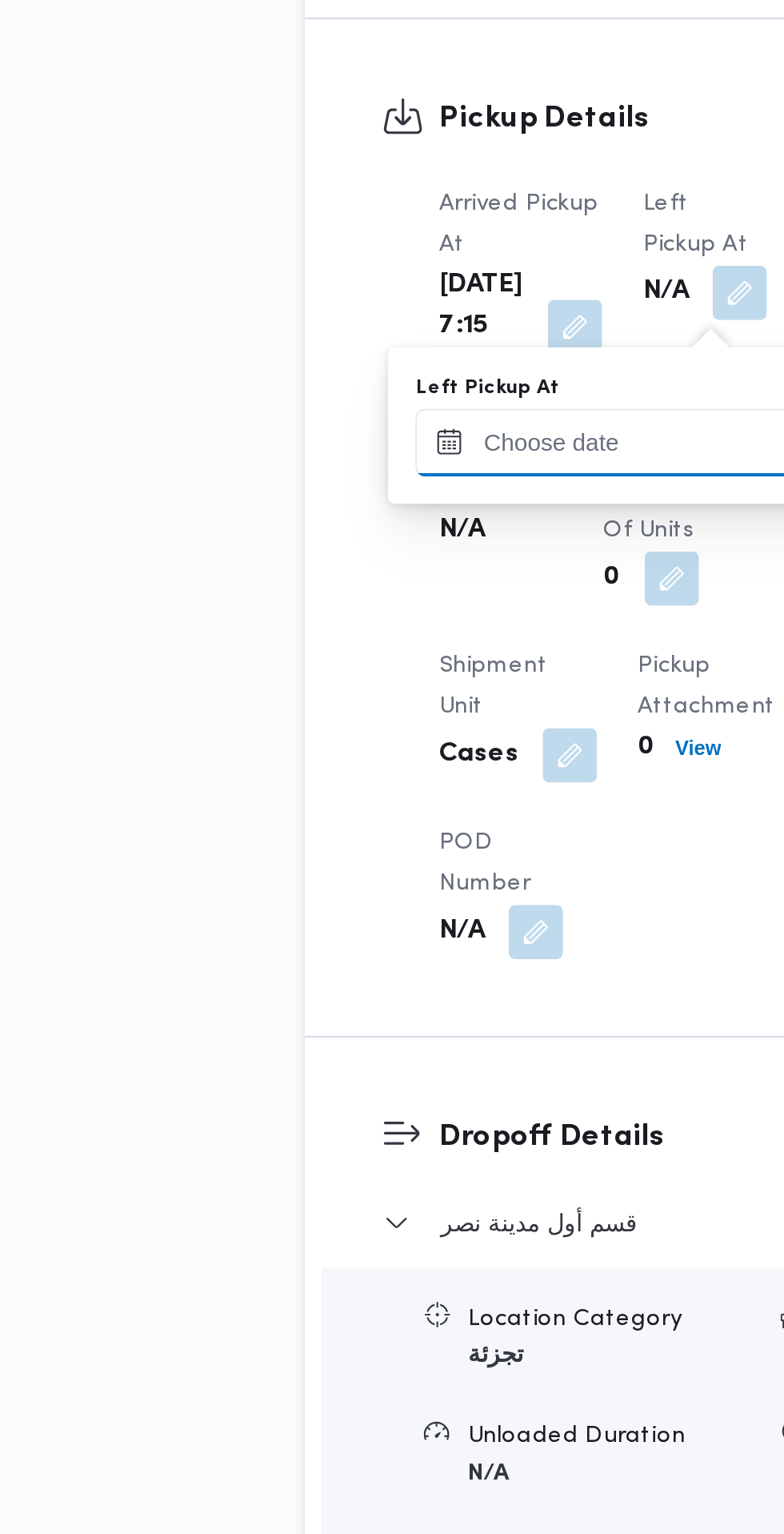
click at [367, 873] on input "Left Pickup At" at bounding box center [351, 877] width 182 height 32
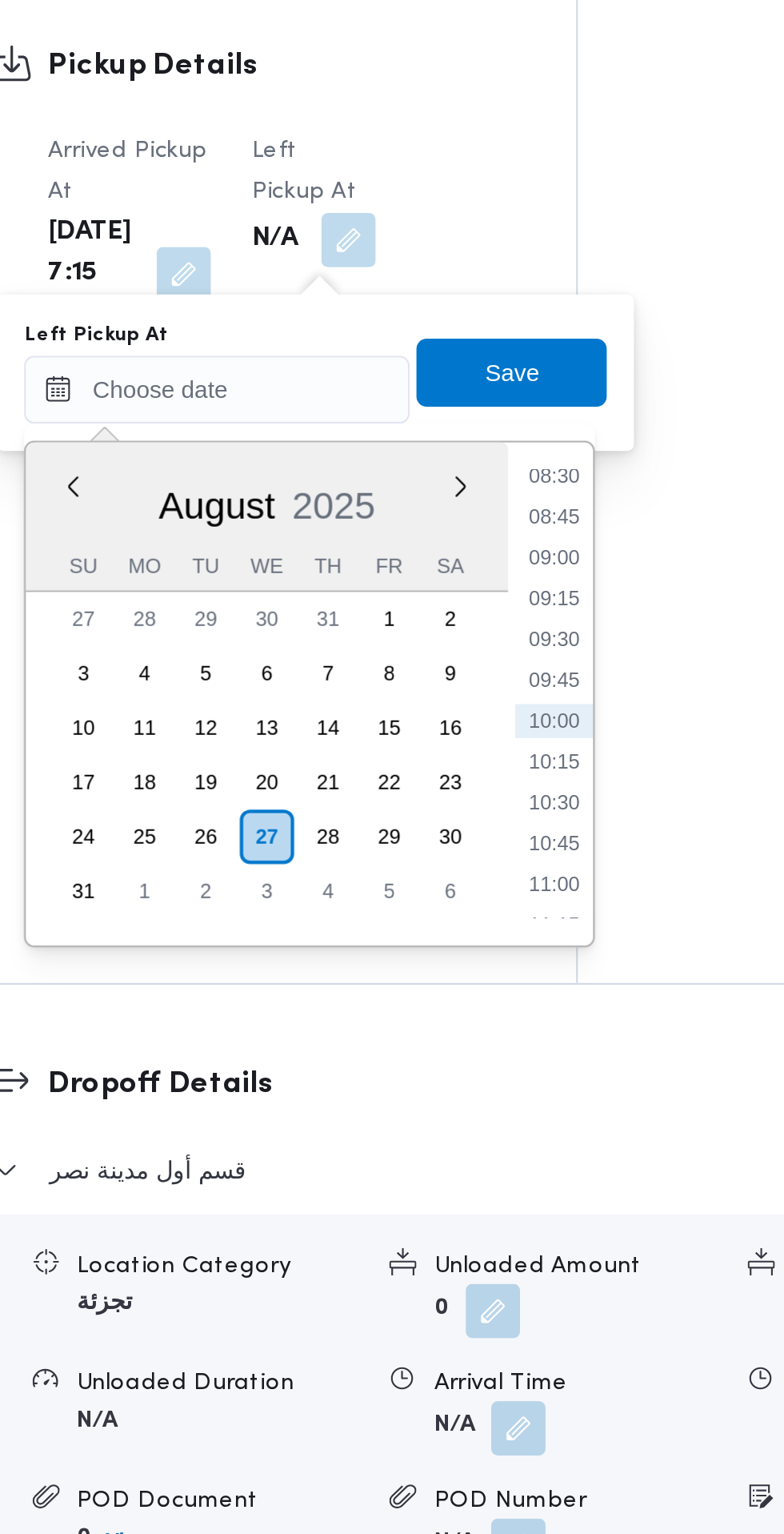
click at [510, 918] on li "08:30" at bounding box center [509, 918] width 37 height 16
type input "[DATE] 08:30"
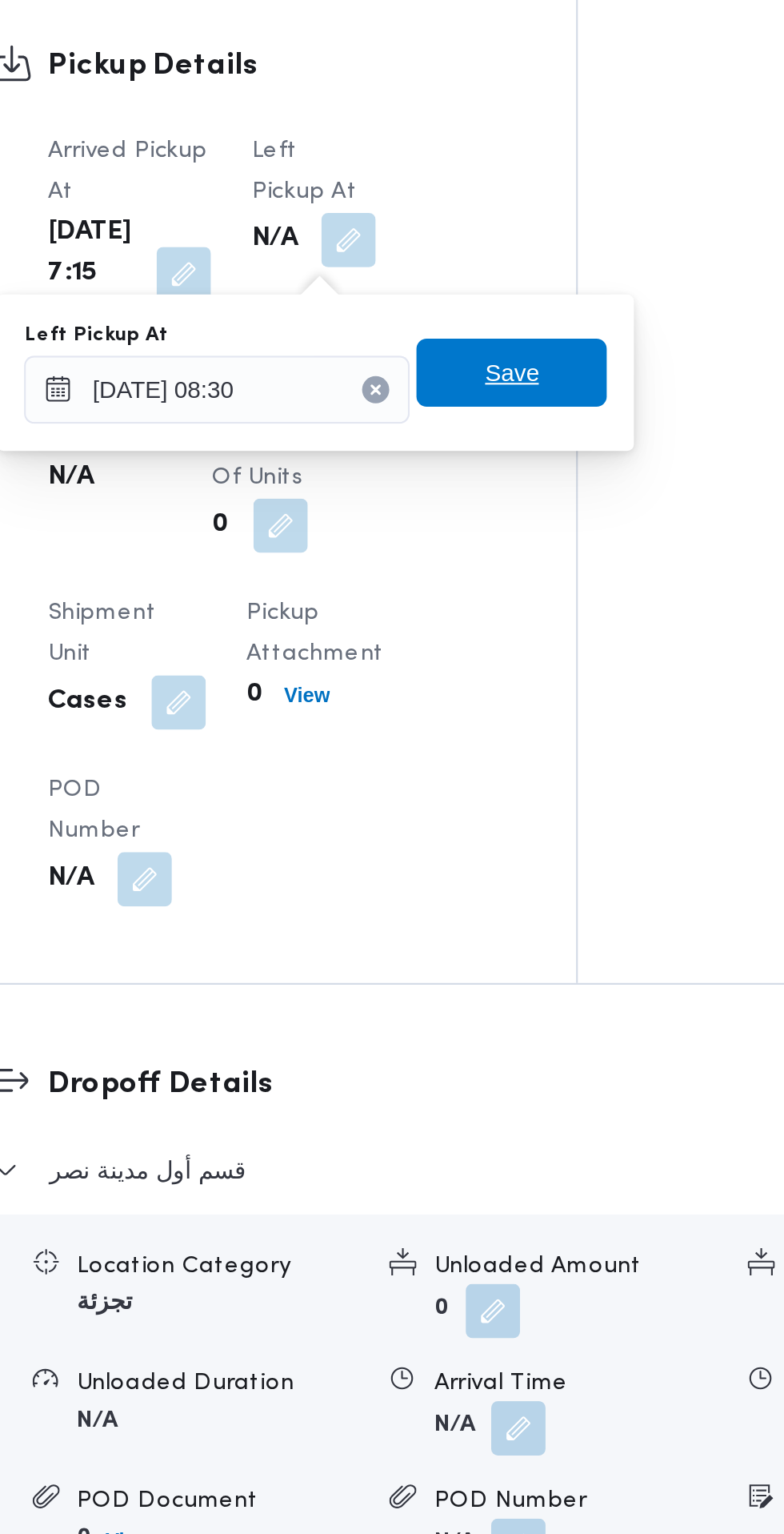
click at [519, 870] on span "Save" at bounding box center [489, 869] width 89 height 32
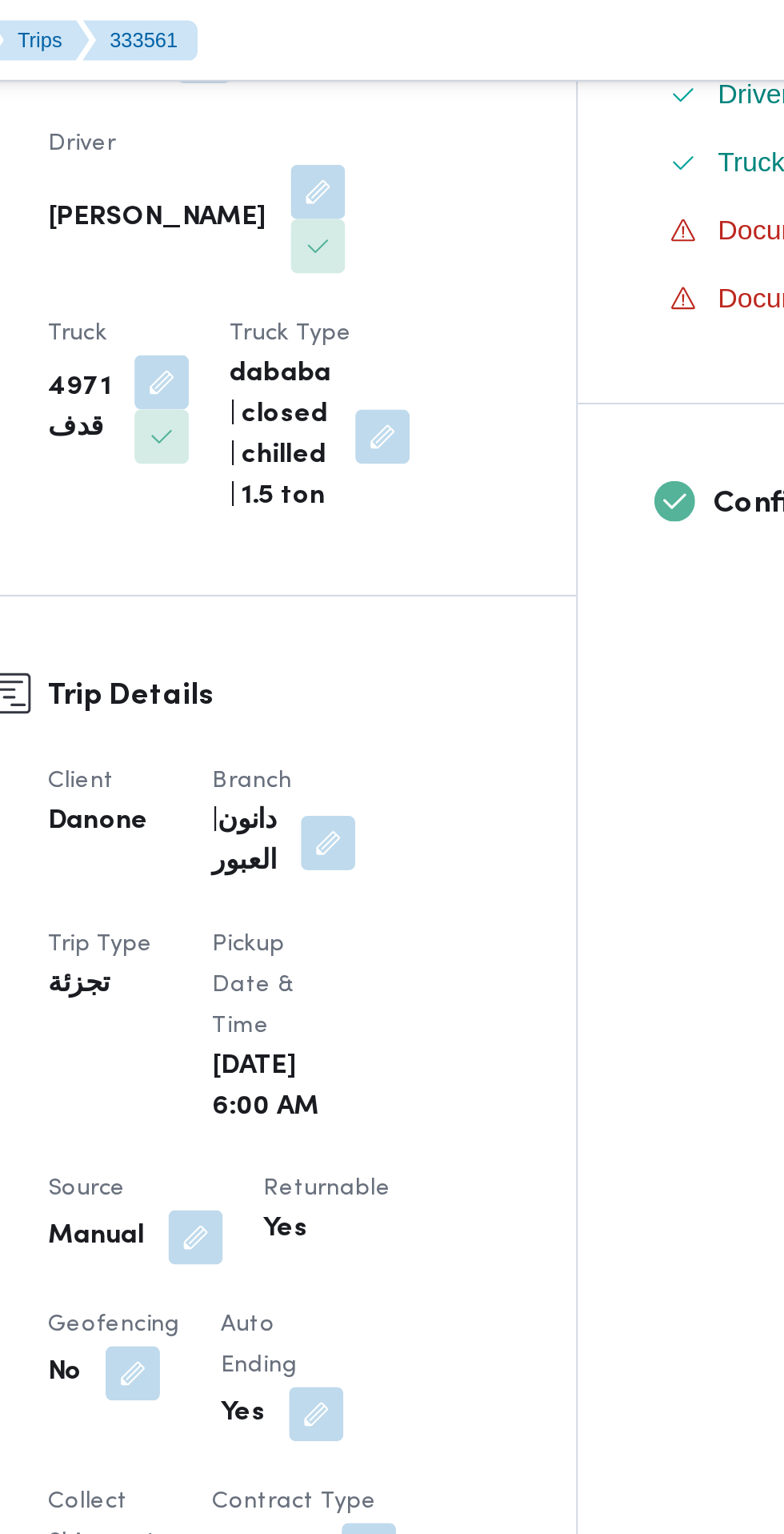
scroll to position [485, 0]
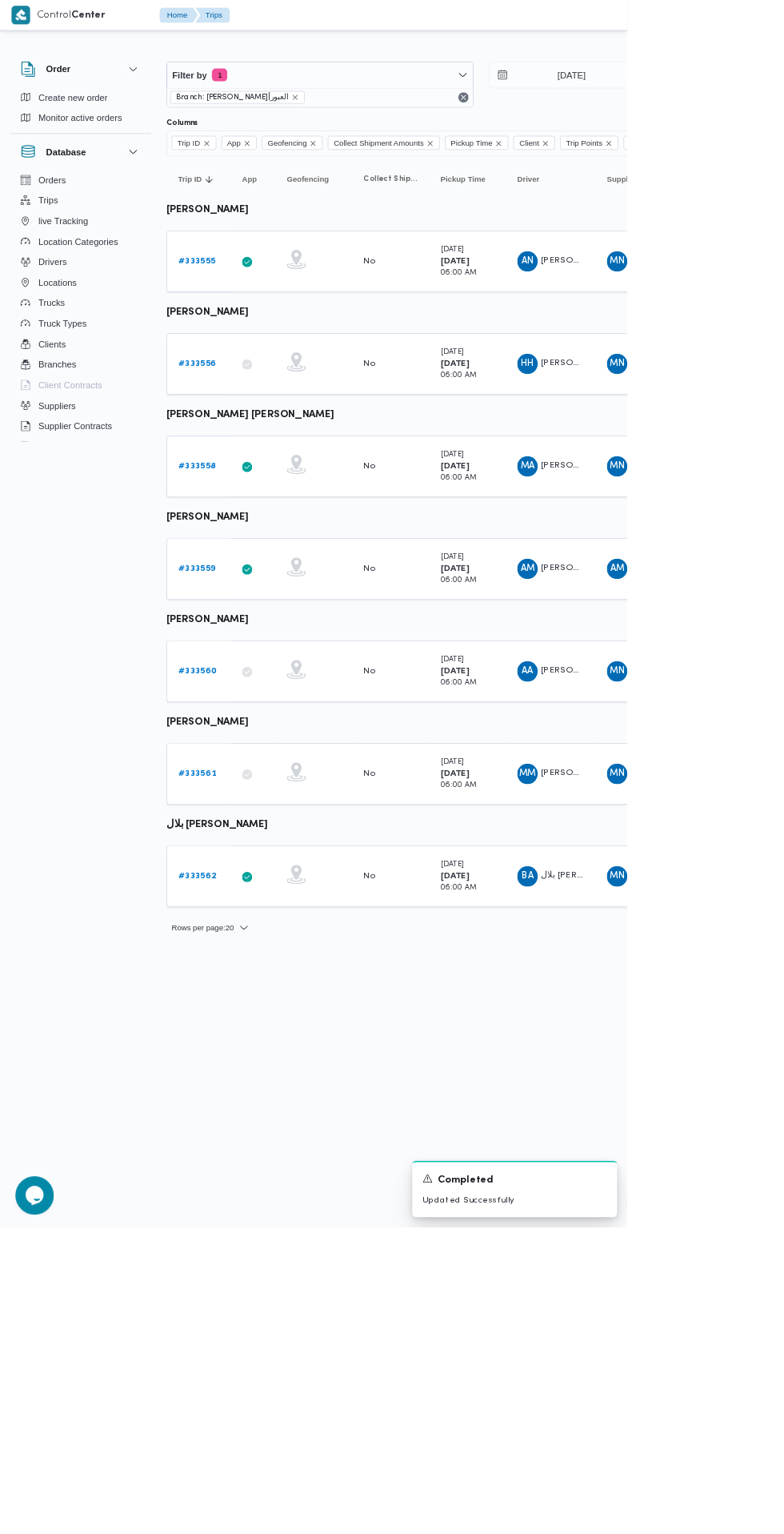
click at [246, 1093] on b "# 333562" at bounding box center [246, 1094] width 47 height 10
click at [262, 965] on b "# 333561" at bounding box center [246, 966] width 47 height 10
click at [251, 710] on b "# 333559" at bounding box center [246, 710] width 46 height 10
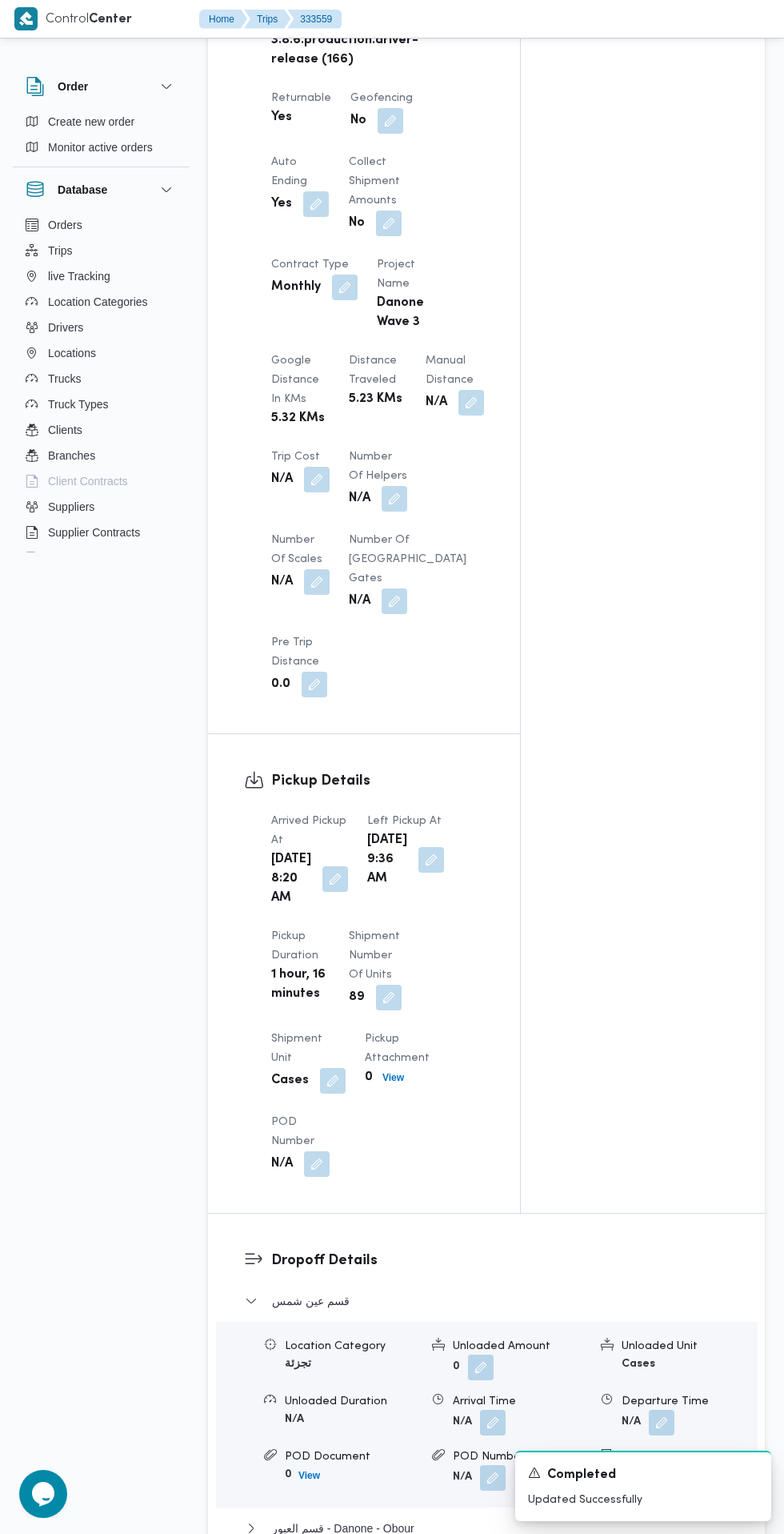
scroll to position [1025, 0]
click at [324, 890] on button "button" at bounding box center [335, 877] width 26 height 26
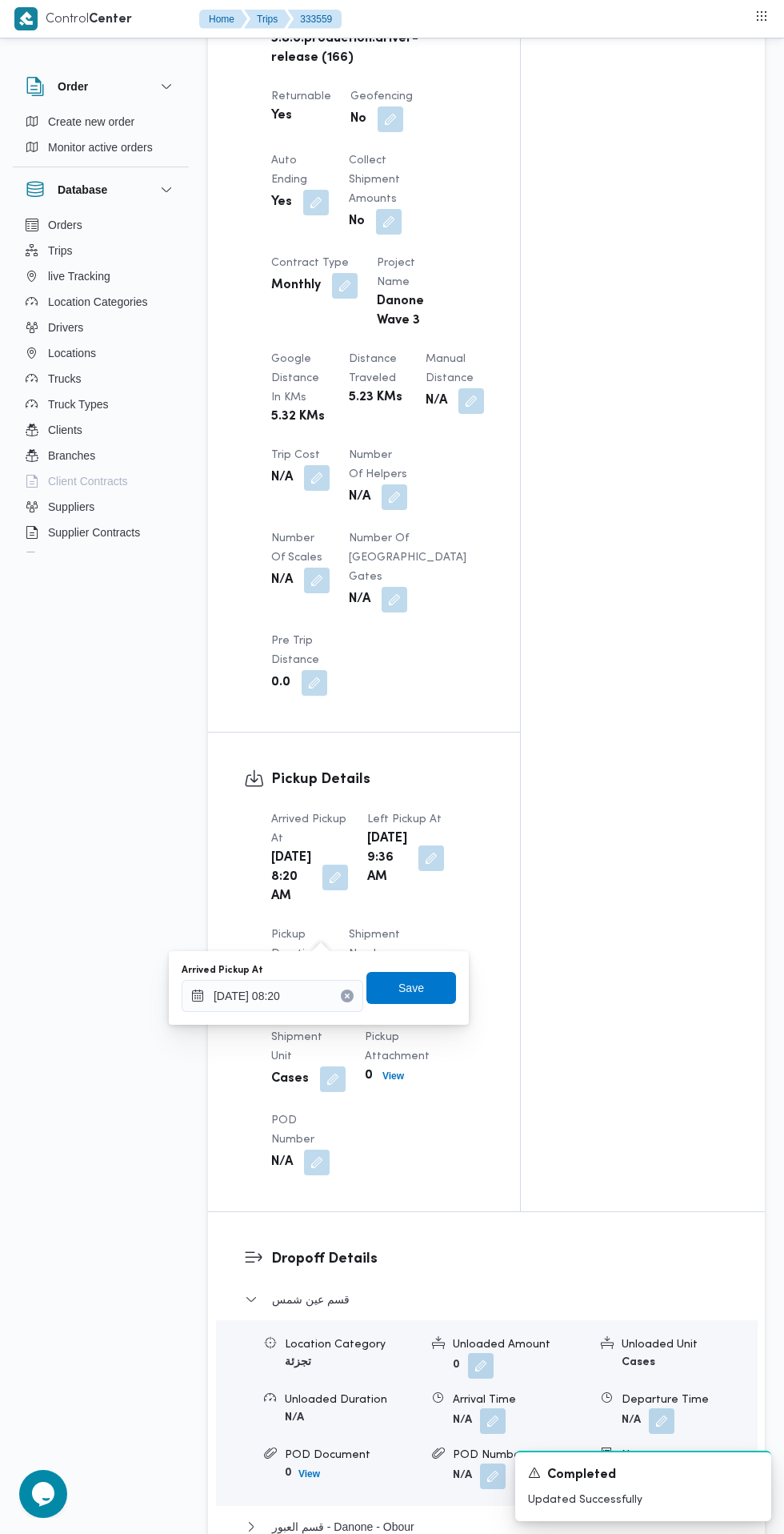
click at [349, 995] on icon "Clear input" at bounding box center [347, 995] width 4 height 4
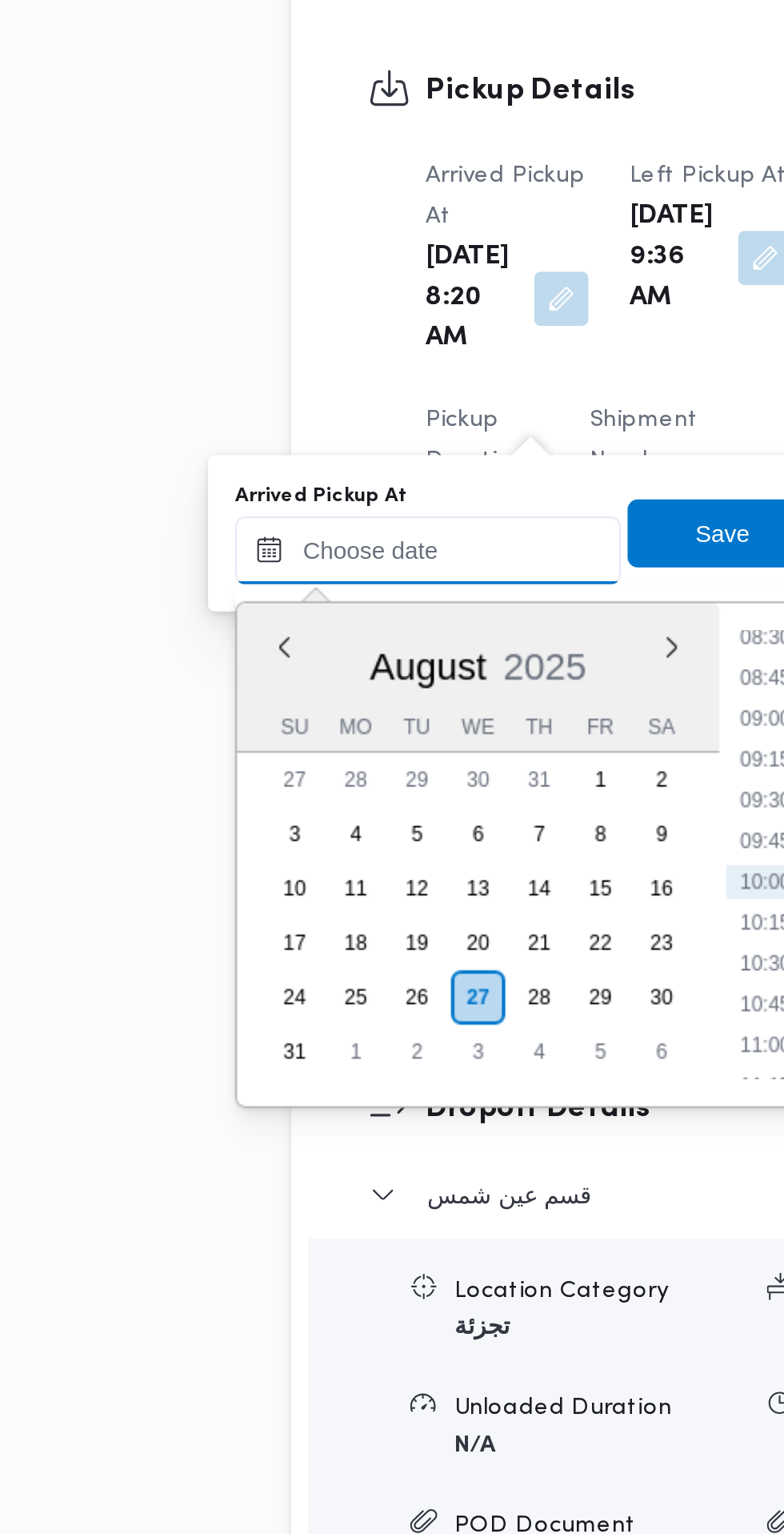
scroll to position [1080, 0]
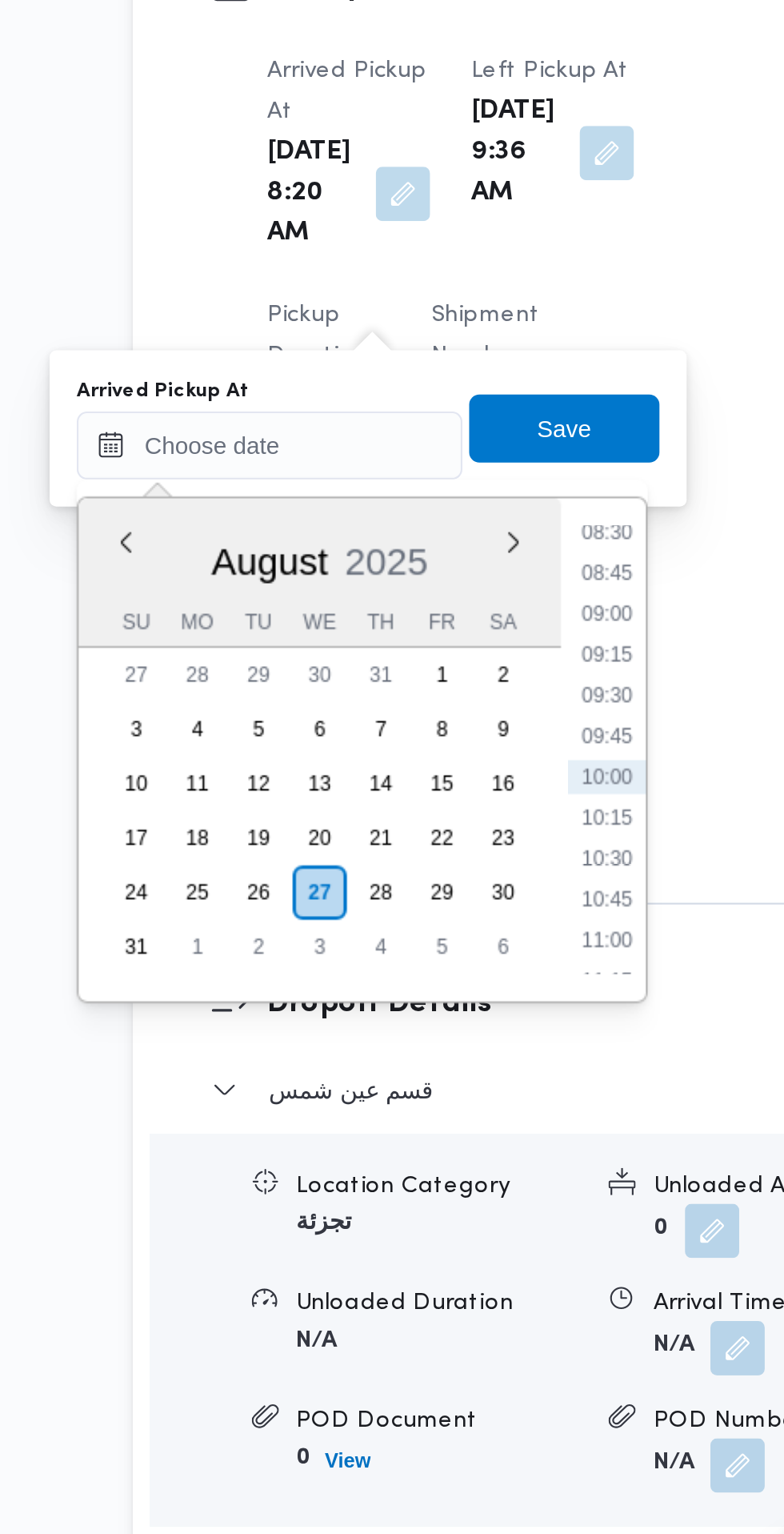
click at [432, 983] on li "08:30" at bounding box center [431, 981] width 37 height 16
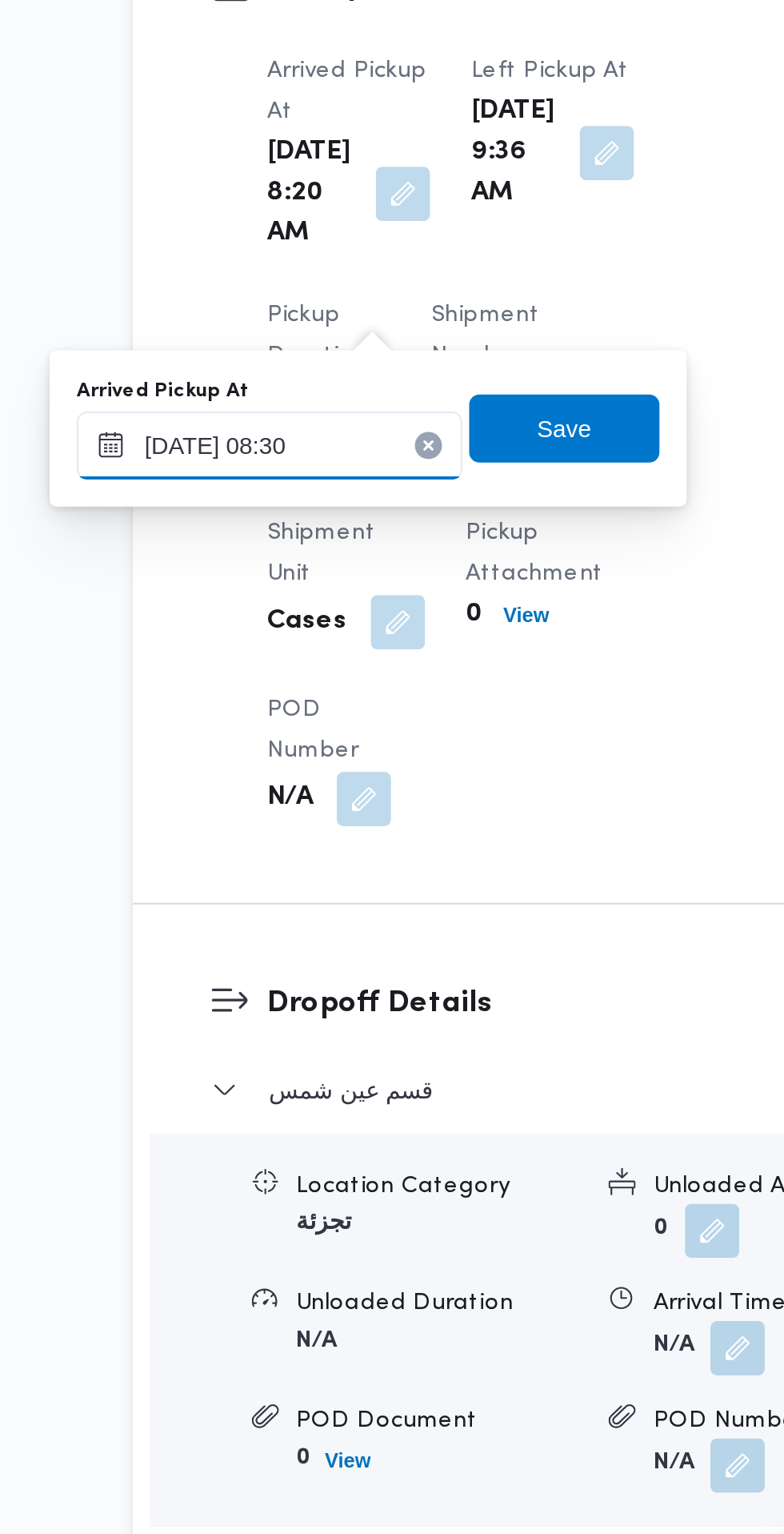
click at [304, 943] on input "[DATE] 08:30" at bounding box center [273, 941] width 182 height 32
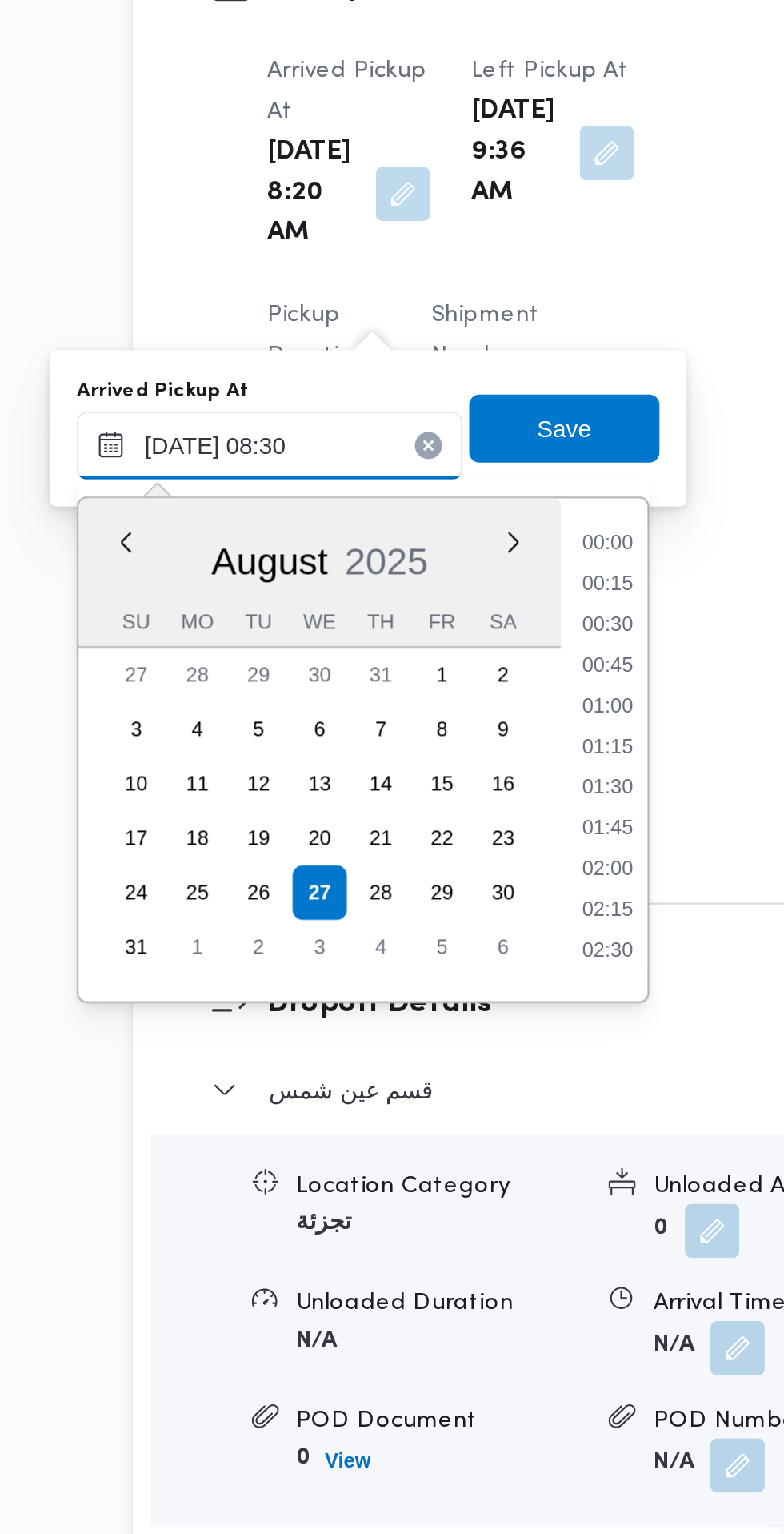
scroll to position [543, 0]
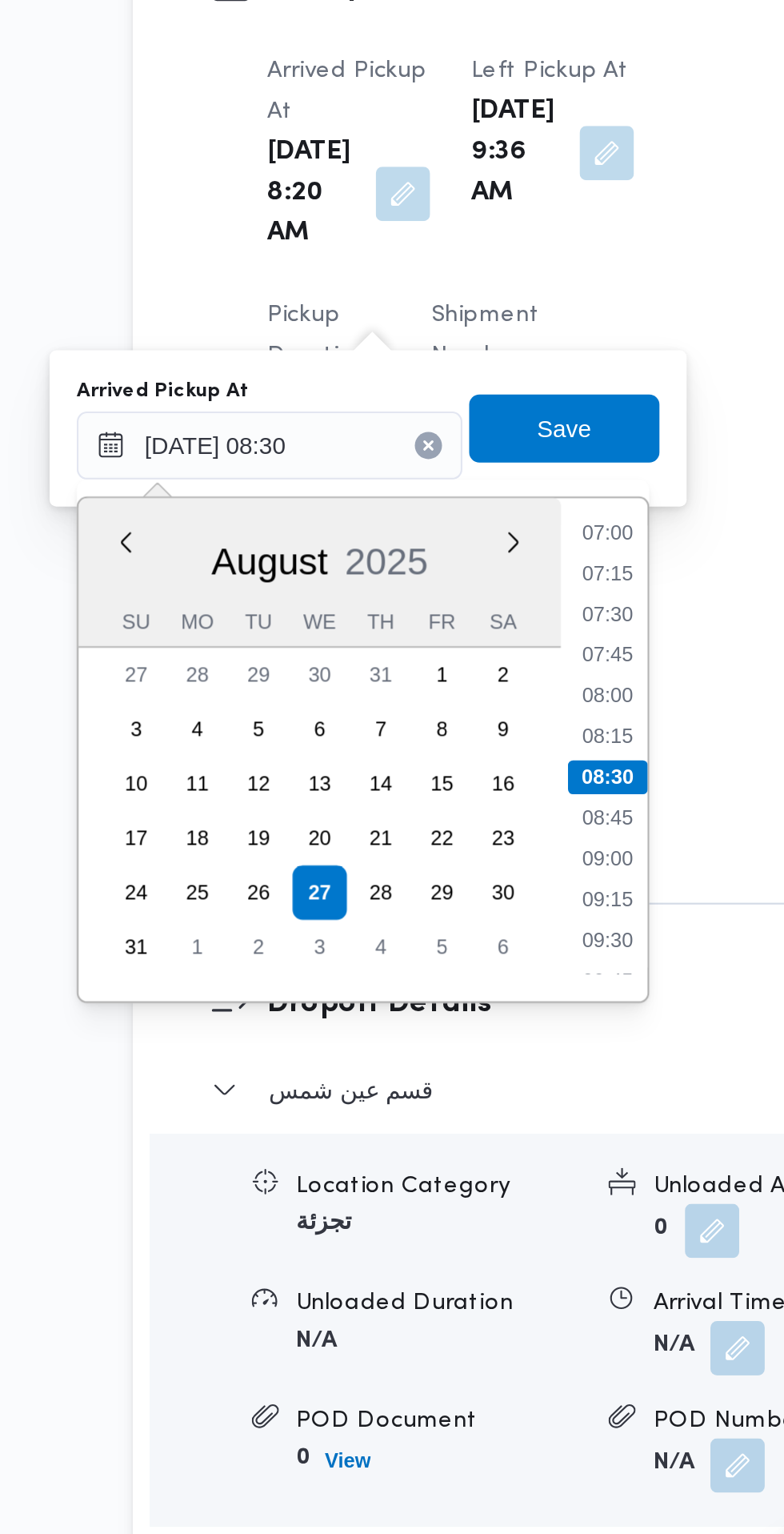
click at [429, 1002] on li "07:15" at bounding box center [431, 1001] width 37 height 16
type input "[DATE] 07:15"
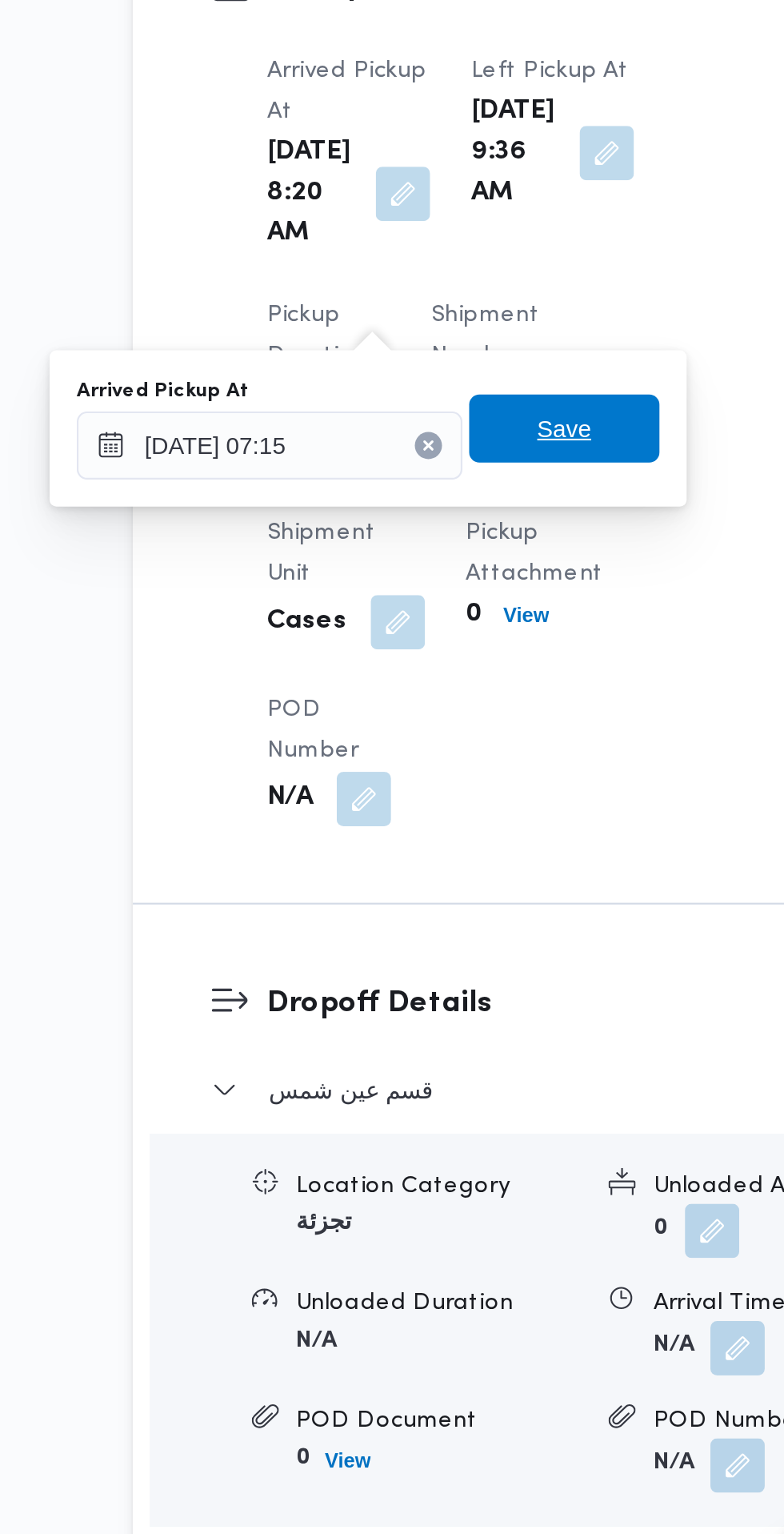
click at [436, 933] on span "Save" at bounding box center [411, 933] width 89 height 32
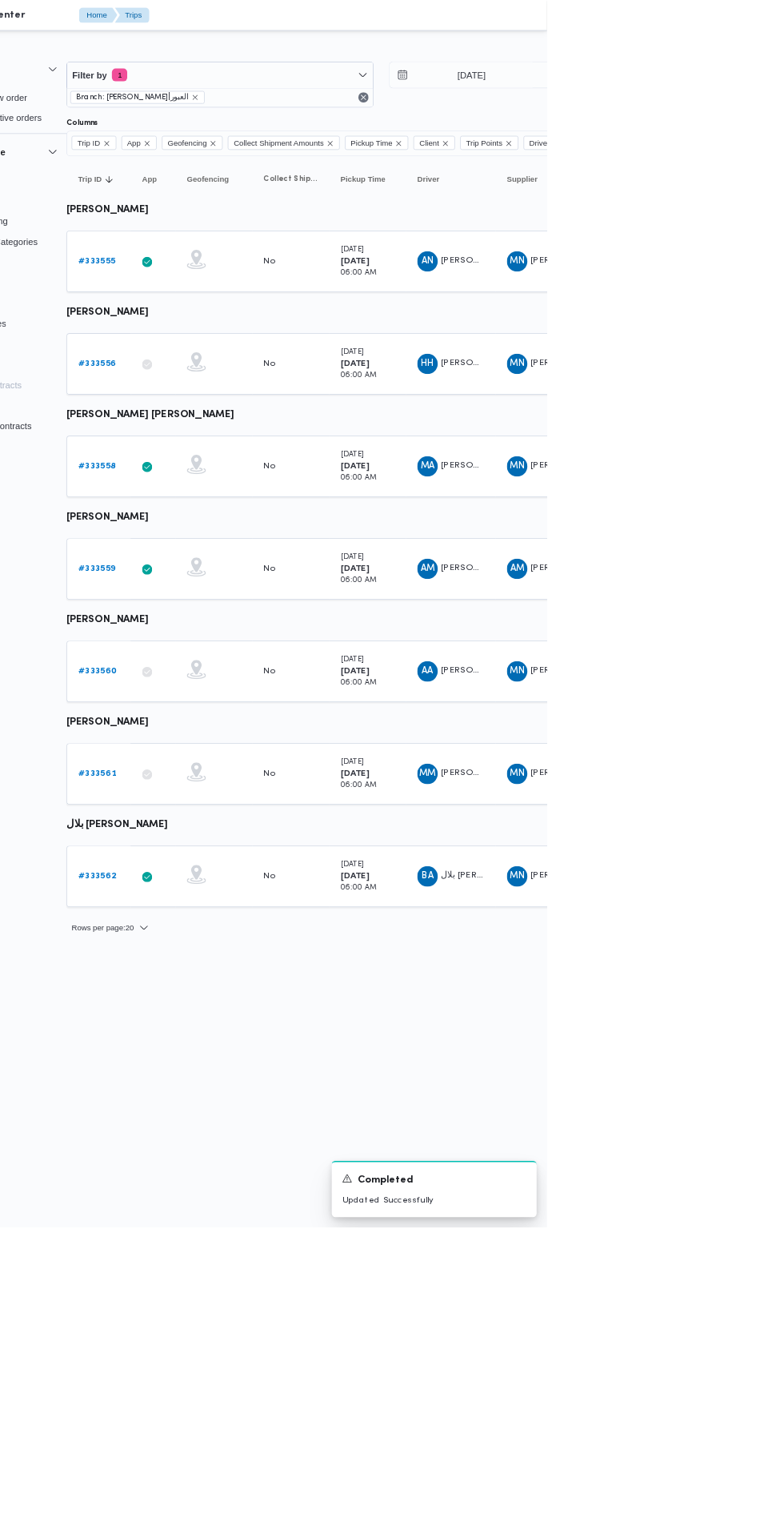
scroll to position [0, 25]
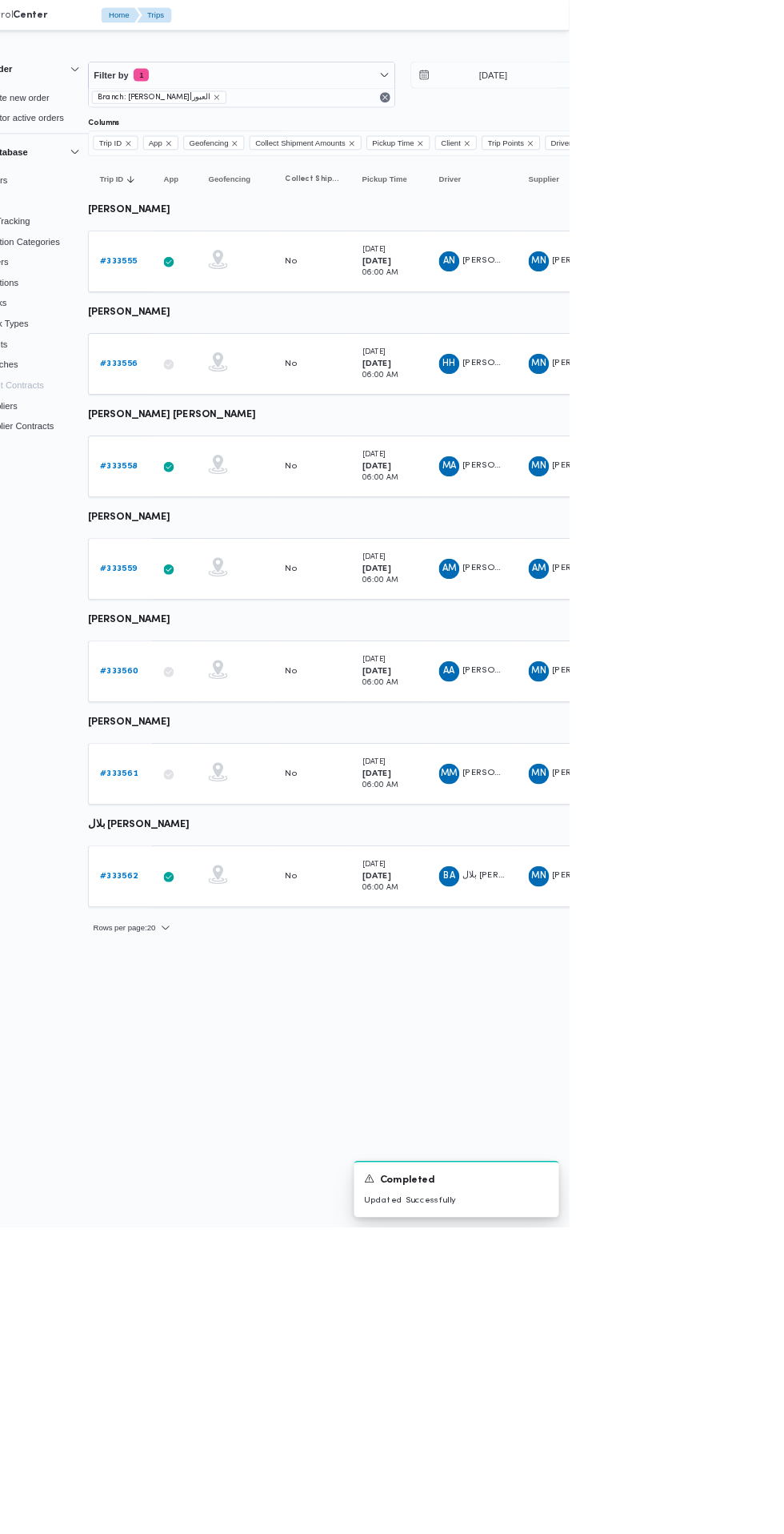
click at [221, 710] on b "# 333559" at bounding box center [222, 710] width 46 height 10
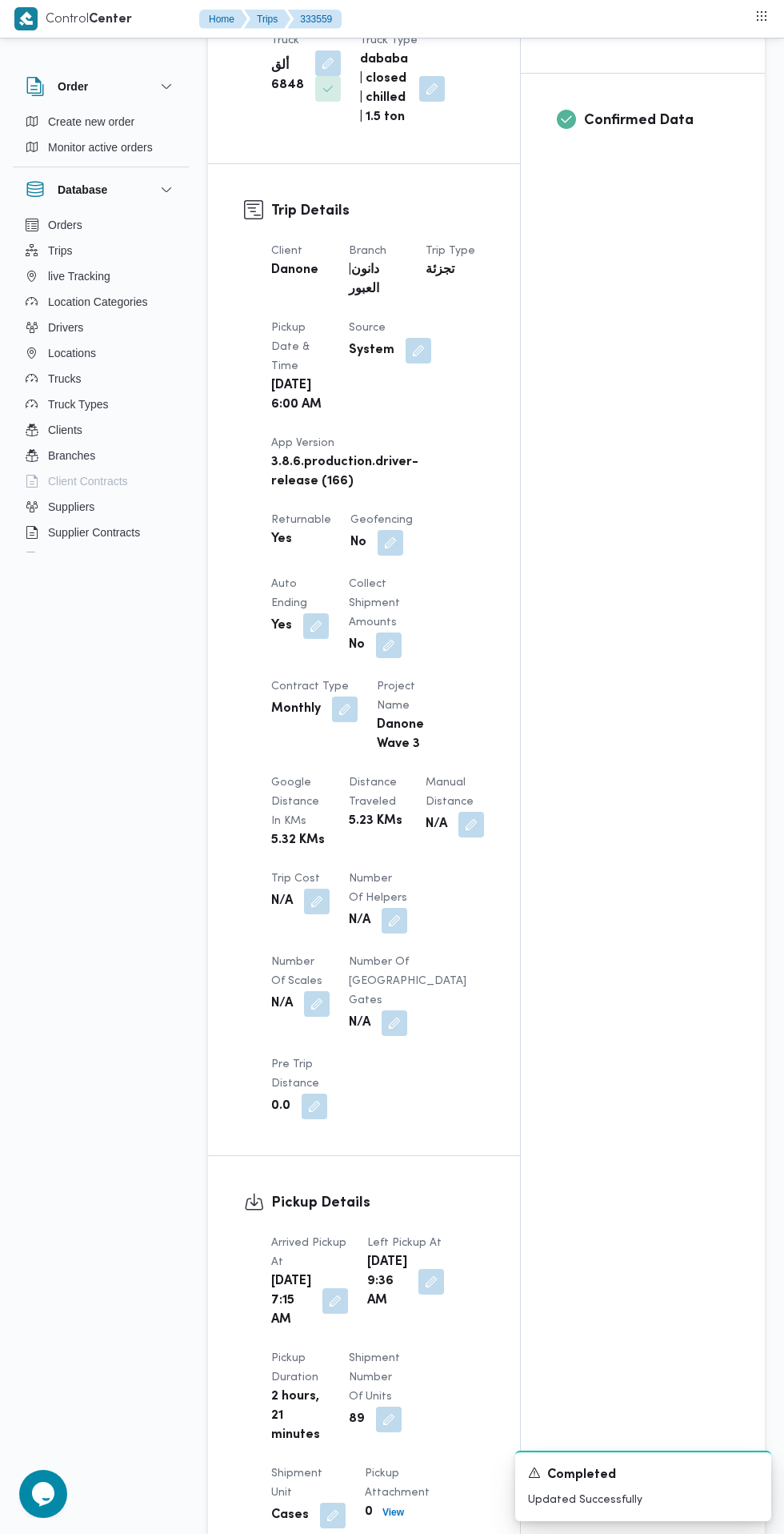
scroll to position [657, 0]
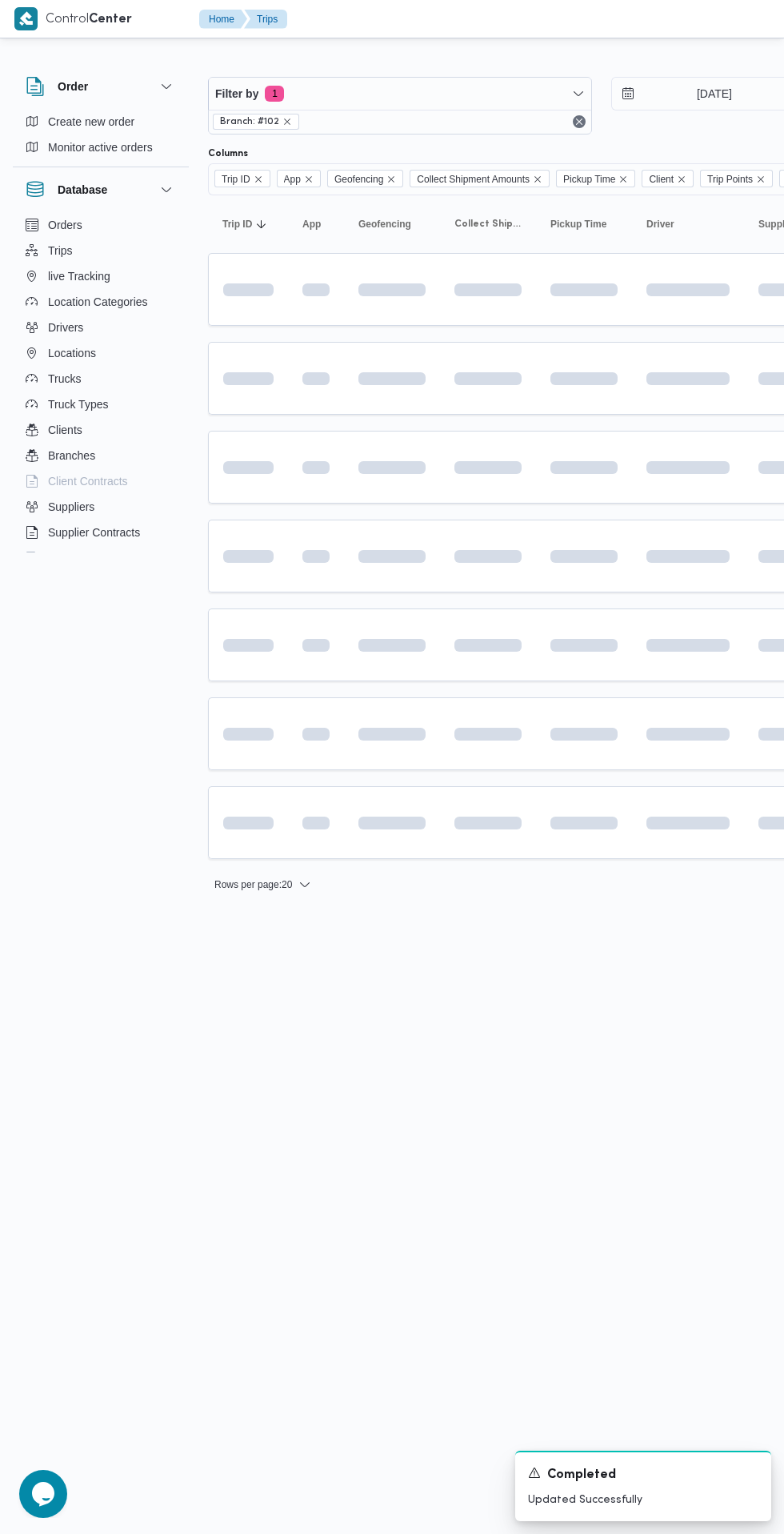
scroll to position [0, 25]
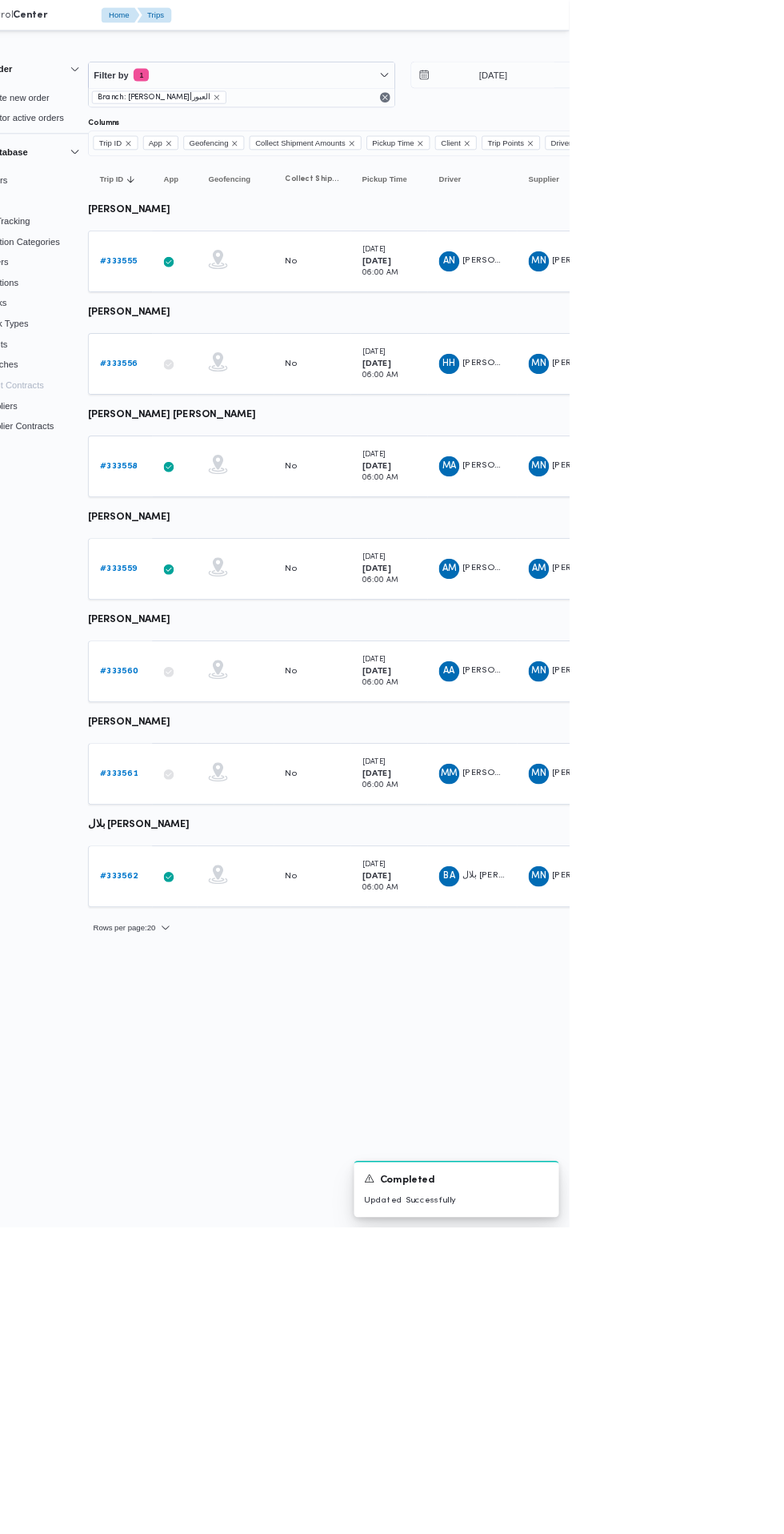
click at [221, 582] on b "# 333558" at bounding box center [222, 582] width 47 height 10
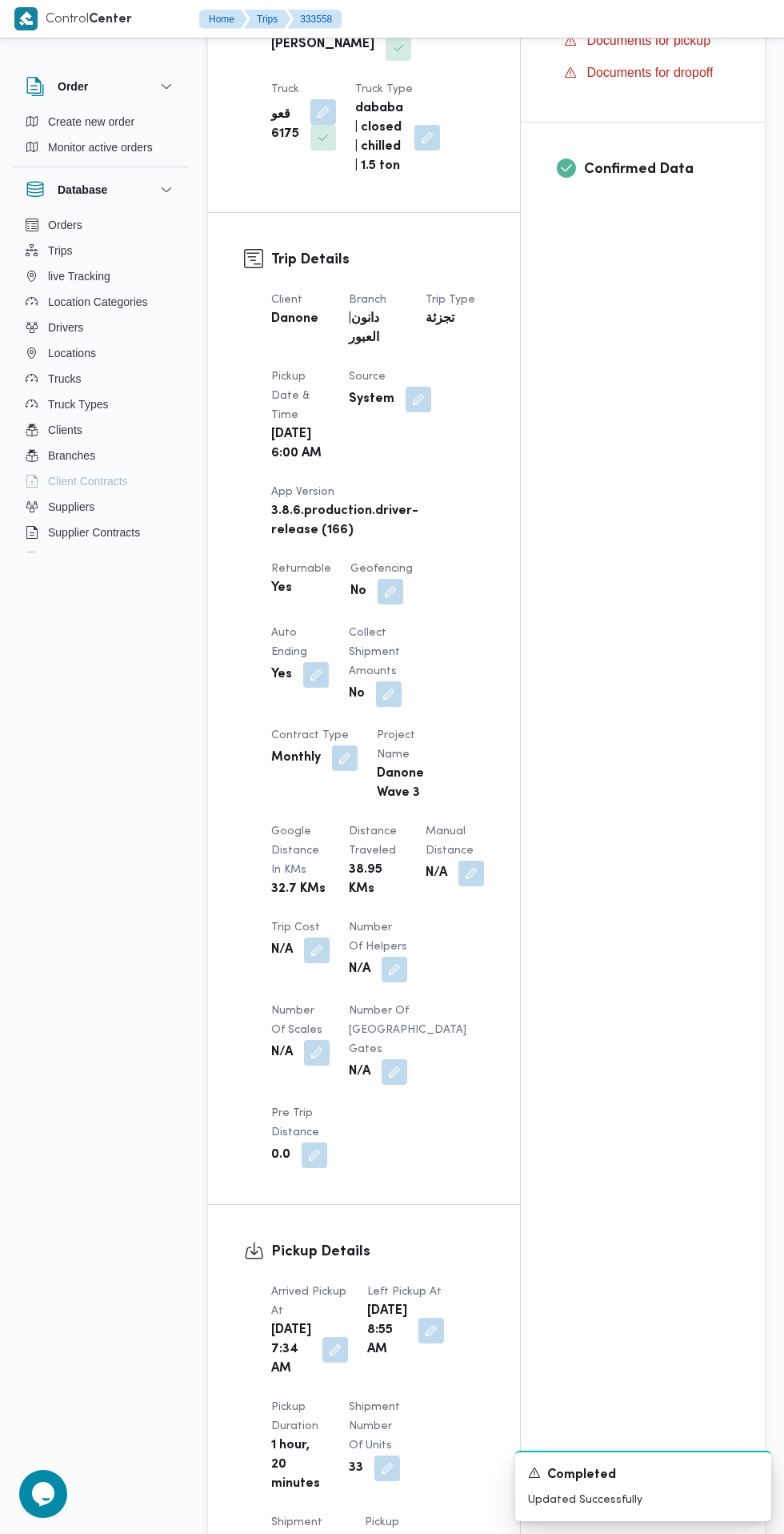
scroll to position [838, 0]
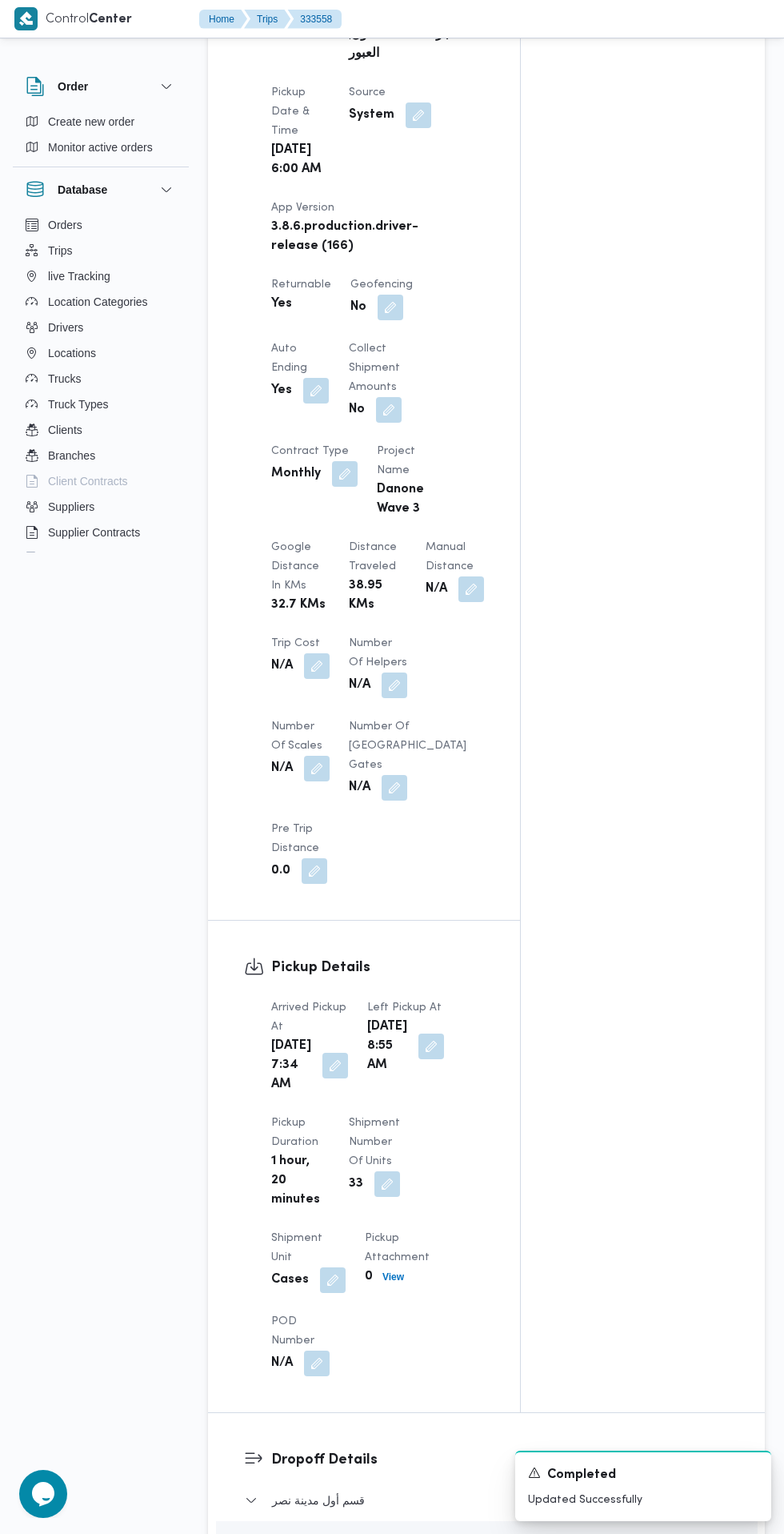
click at [643, 1152] on div "Assignees Checklist Dropoffs details entered Driver Assigned Truck Assigned Doc…" at bounding box center [642, 433] width 244 height 1956
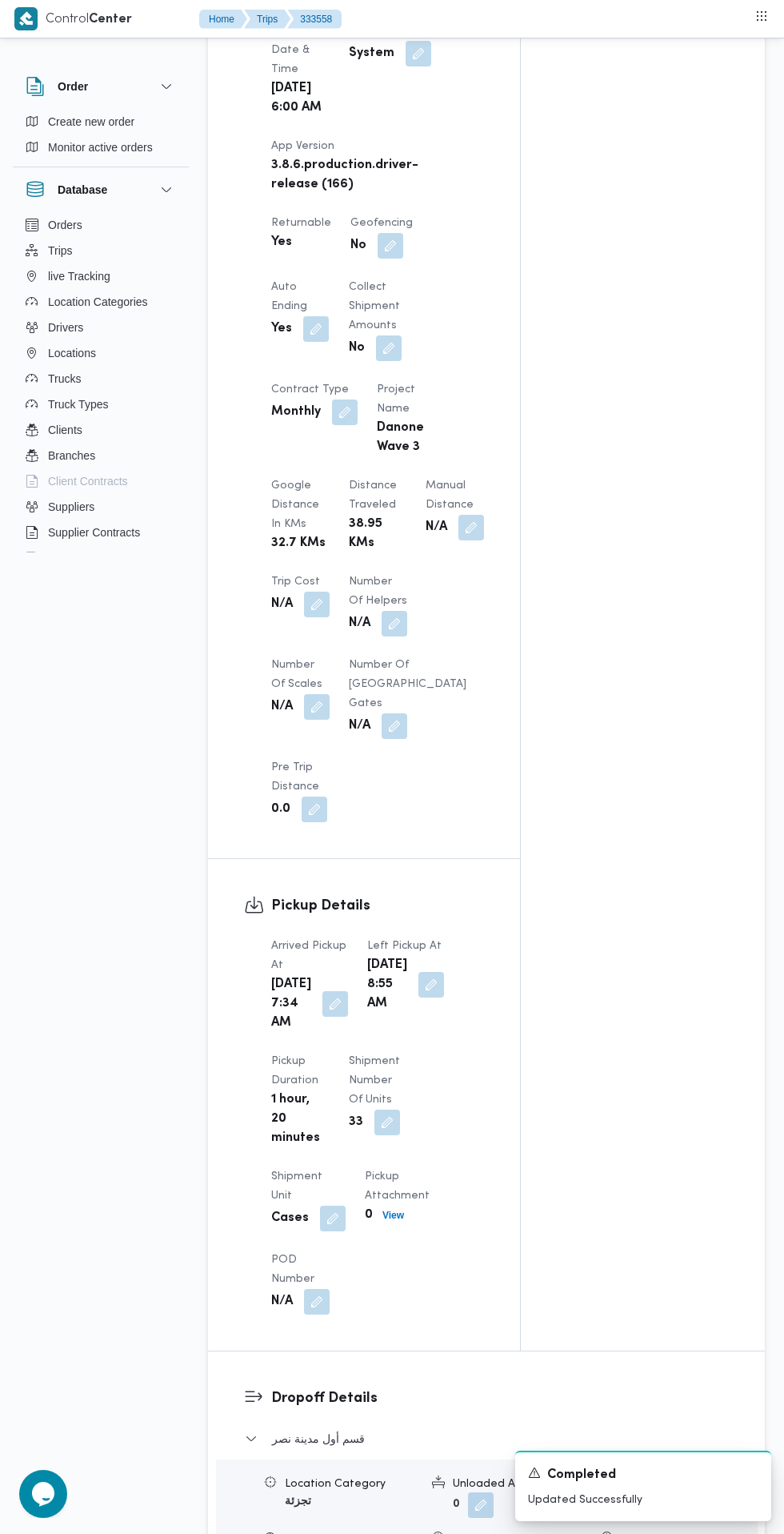
scroll to position [926, 0]
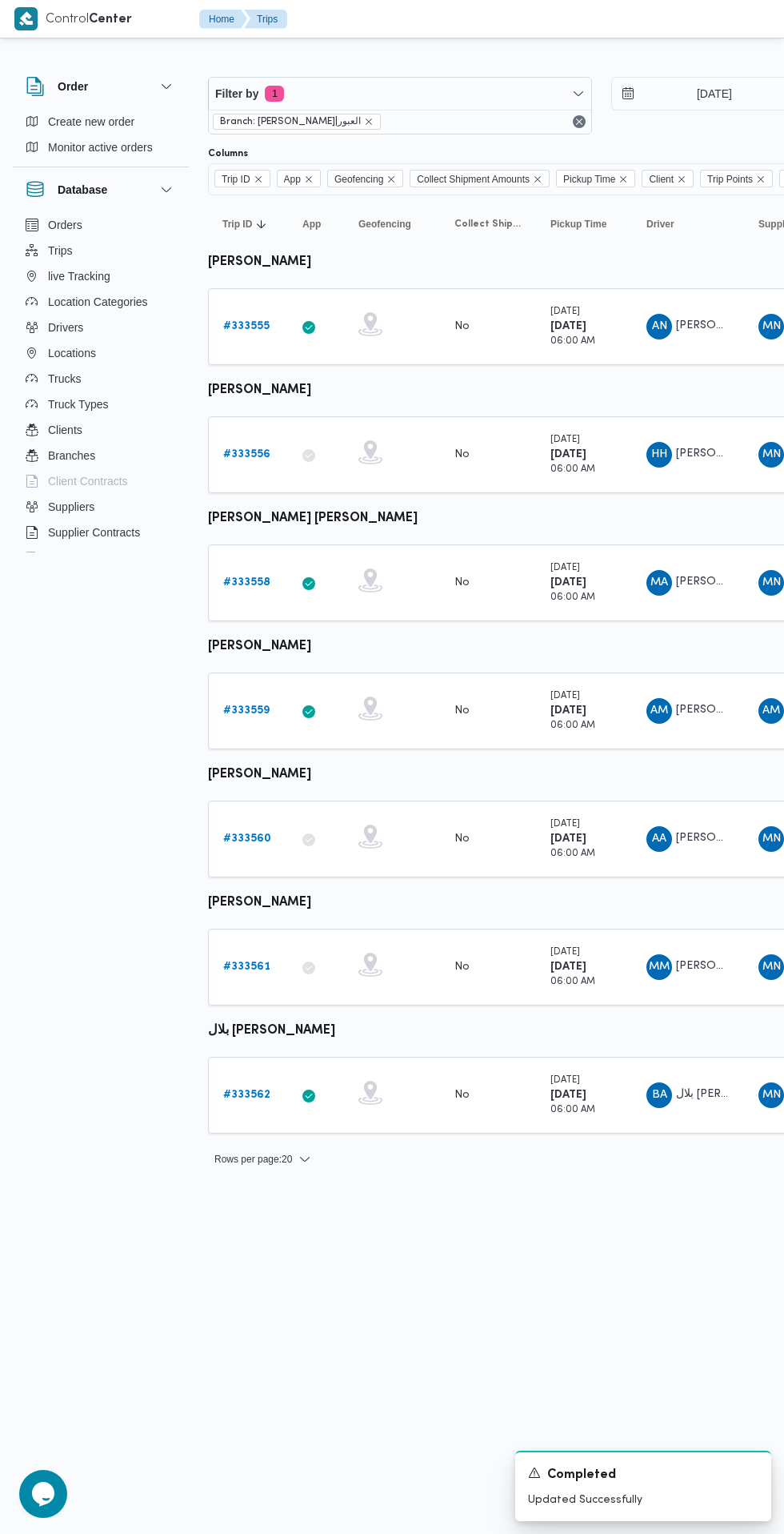
scroll to position [0, 25]
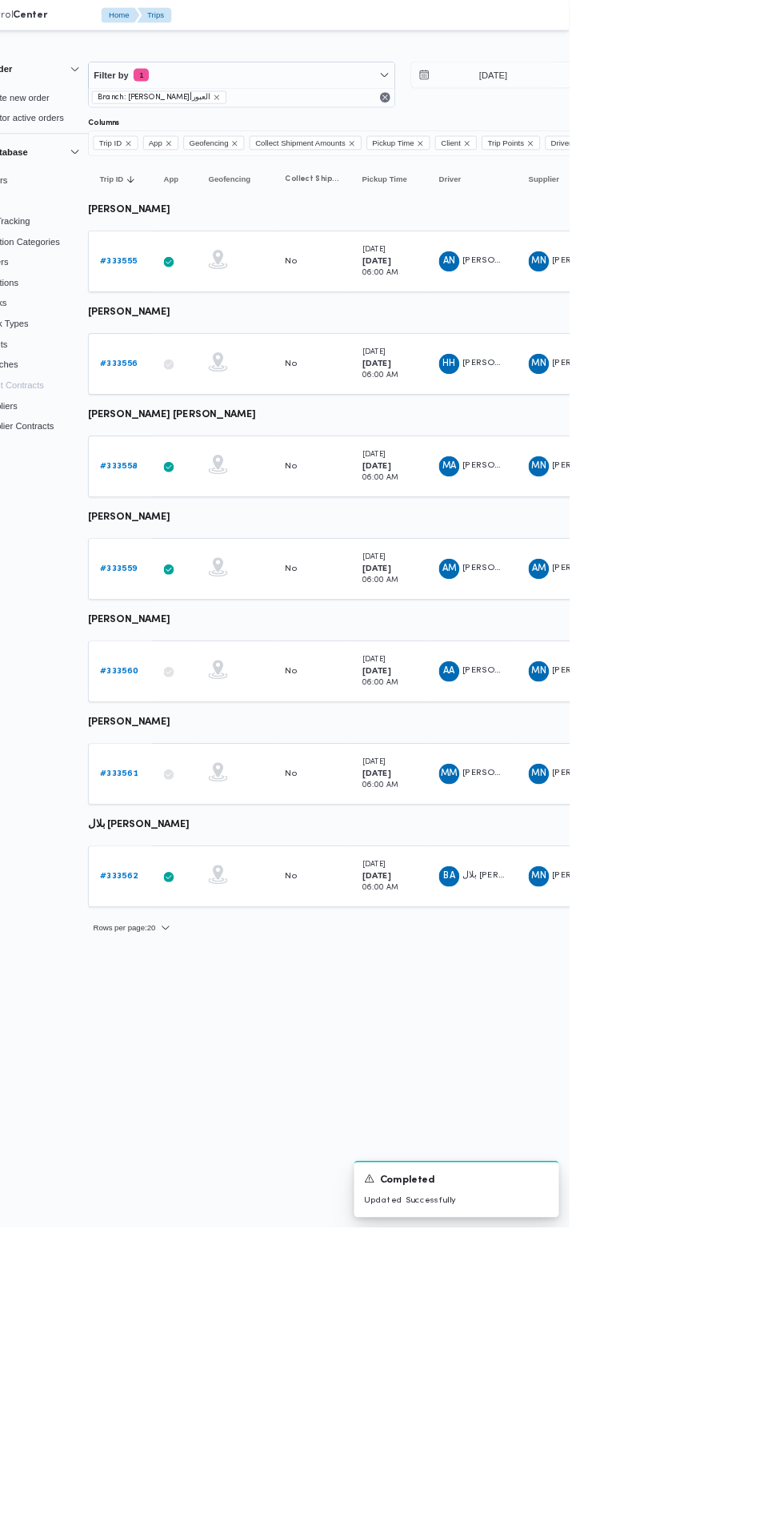
click at [226, 326] on b "# 333555" at bounding box center [222, 326] width 46 height 10
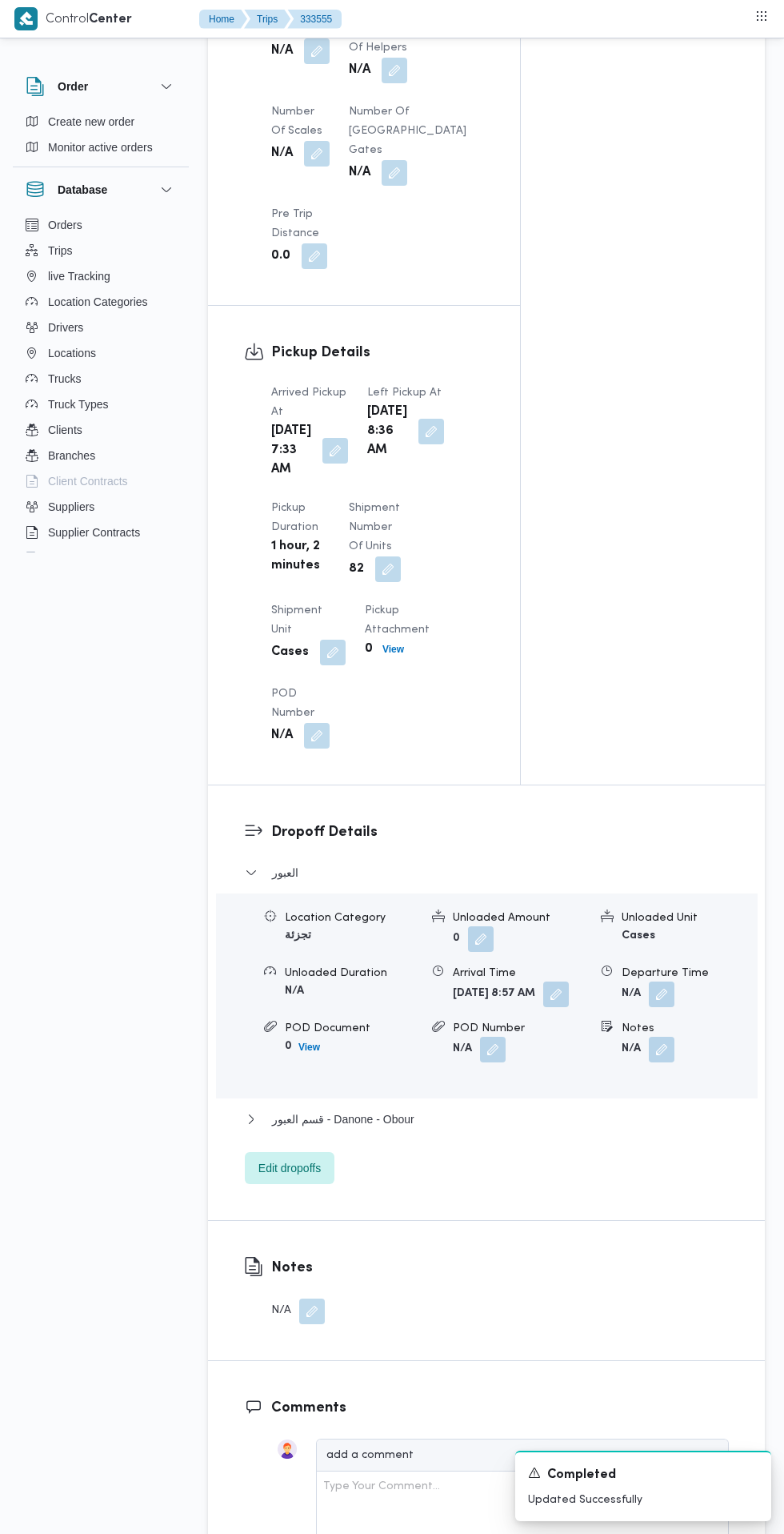
scroll to position [1517, 0]
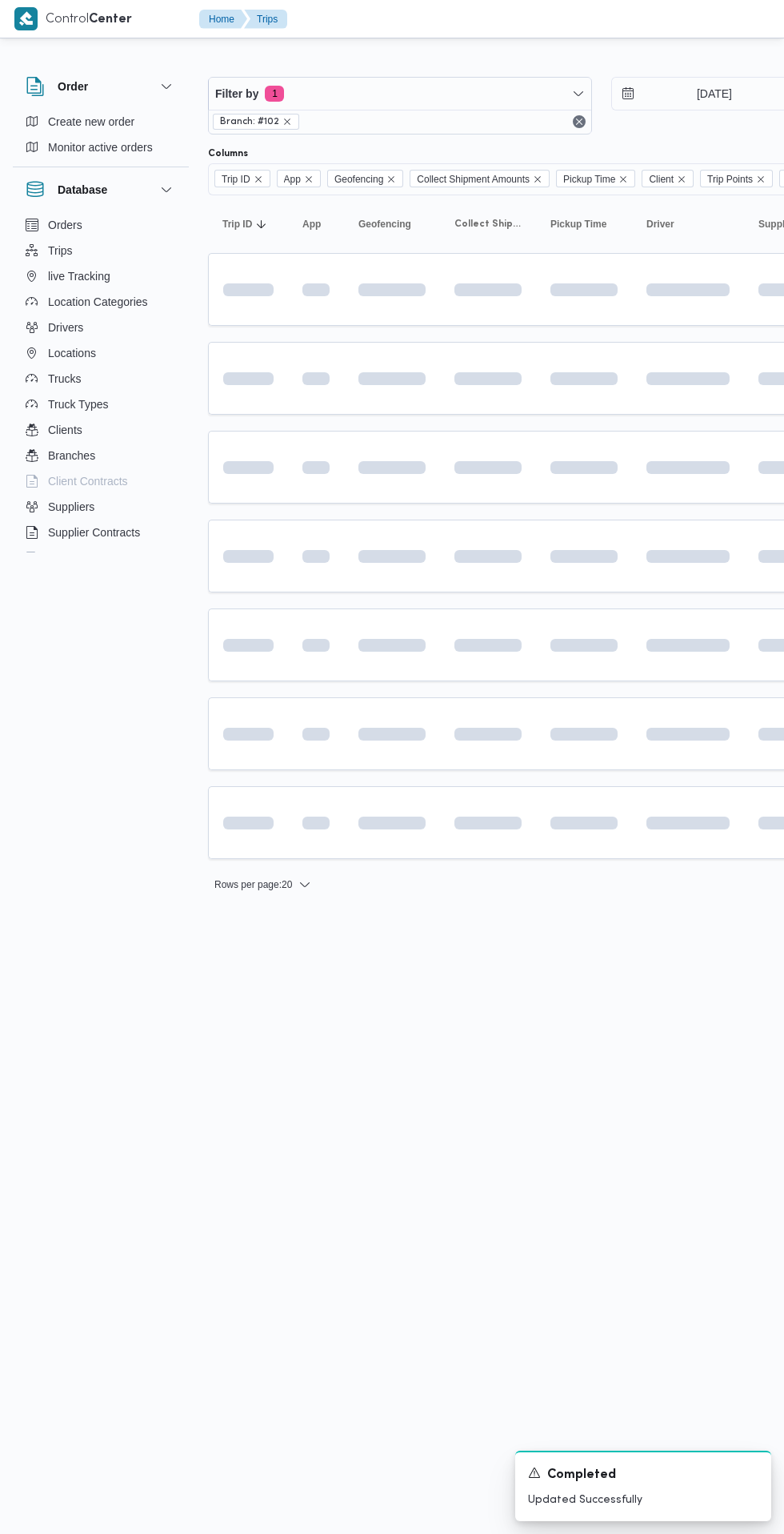
scroll to position [0, 25]
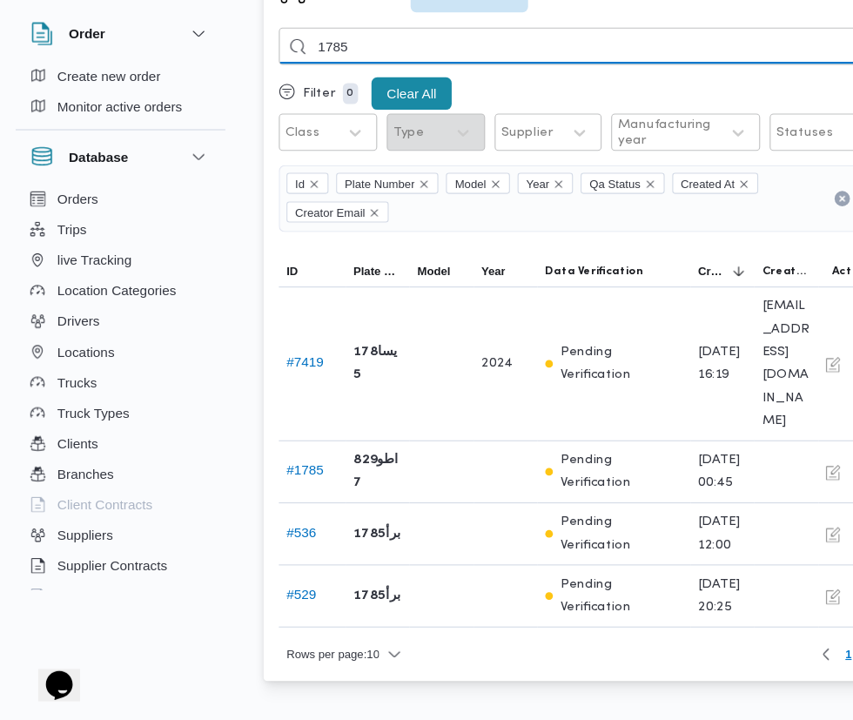
click at [479, 98] on input "1785" at bounding box center [529, 106] width 550 height 34
click at [513, 95] on input "85" at bounding box center [529, 106] width 550 height 34
type input "8535"
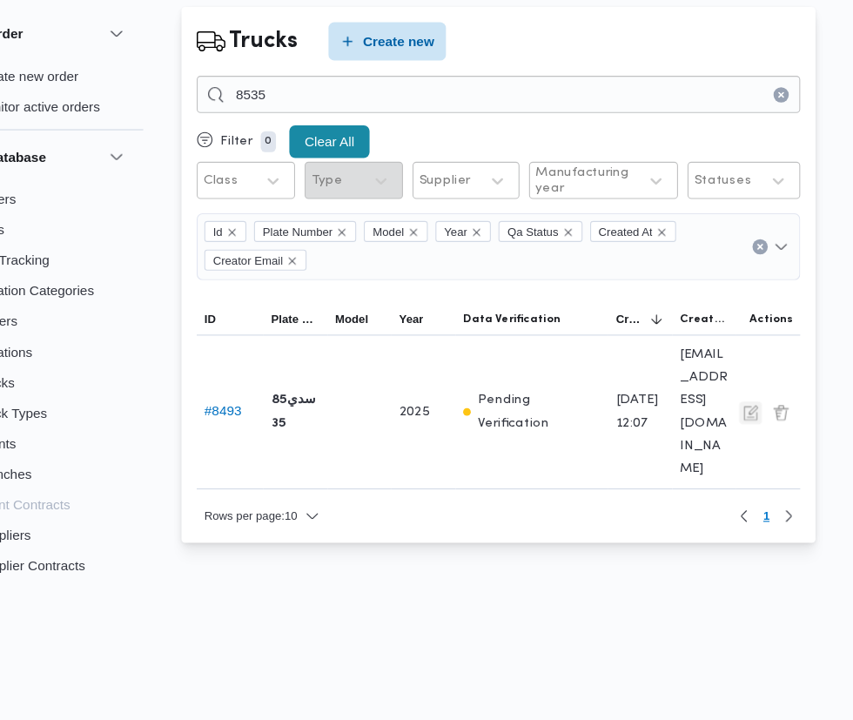
click at [761, 429] on button "button" at bounding box center [759, 439] width 21 height 21
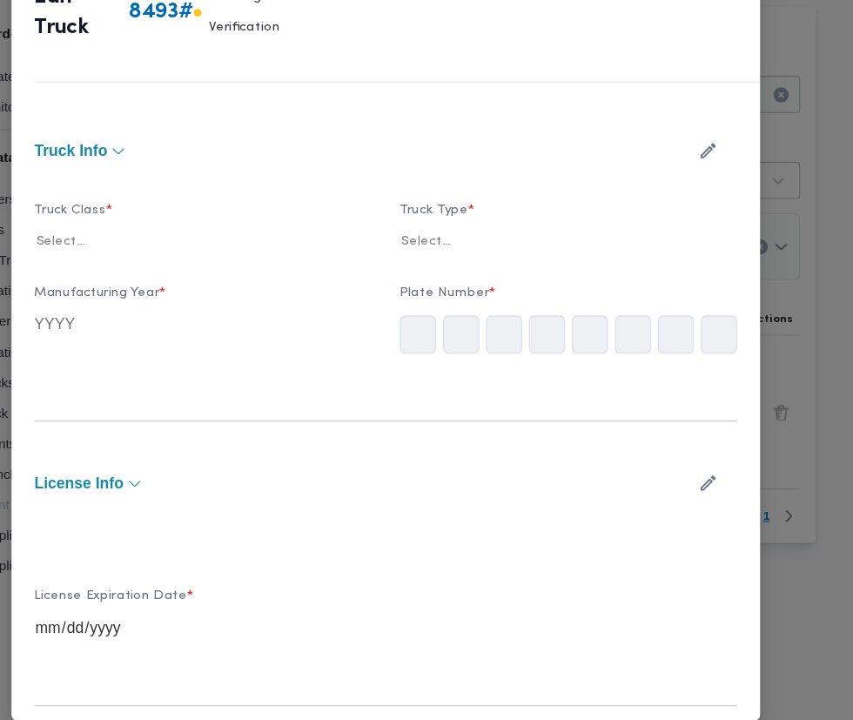
type input "2025"
type input "2028-03-12"
